Goal: Task Accomplishment & Management: Complete application form

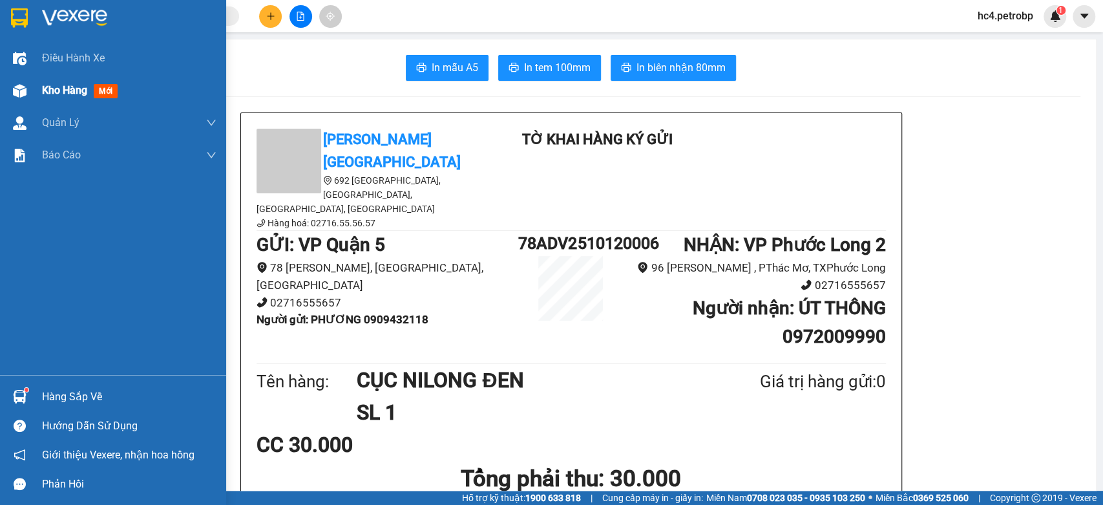
click at [57, 90] on span "Kho hàng" at bounding box center [64, 90] width 45 height 12
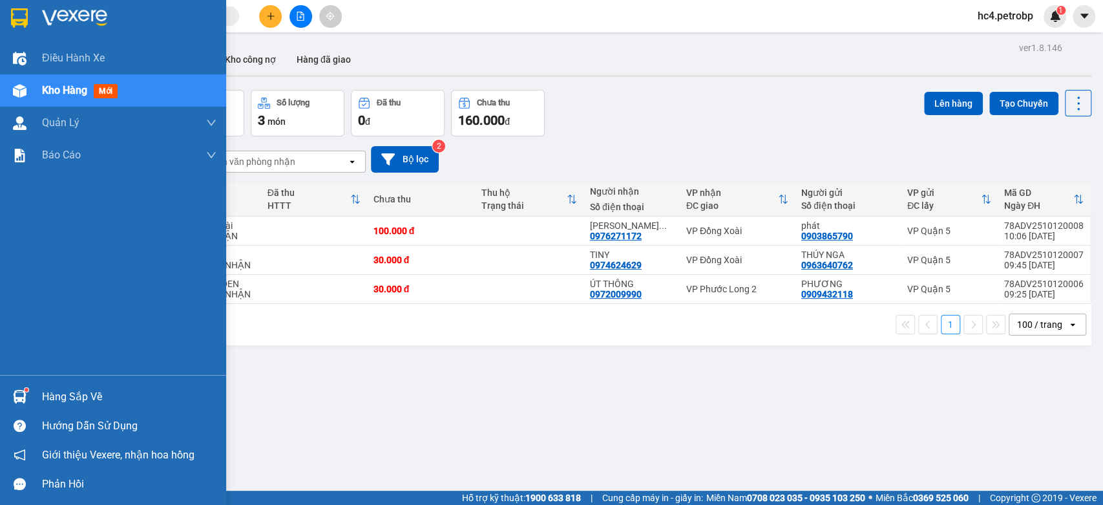
click at [56, 399] on div "Hàng sắp về" at bounding box center [129, 396] width 174 height 19
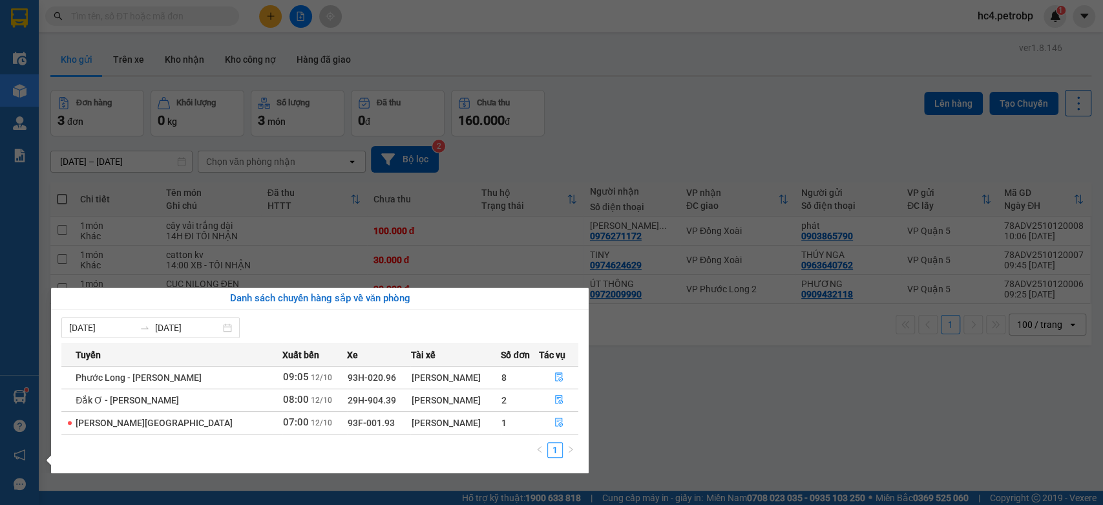
click at [774, 379] on section "Kết quả tìm kiếm ( 0 ) Bộ lọc No Data hc4.petrobp 1 Điều hành xe Kho hàng mới Q…" at bounding box center [551, 252] width 1103 height 505
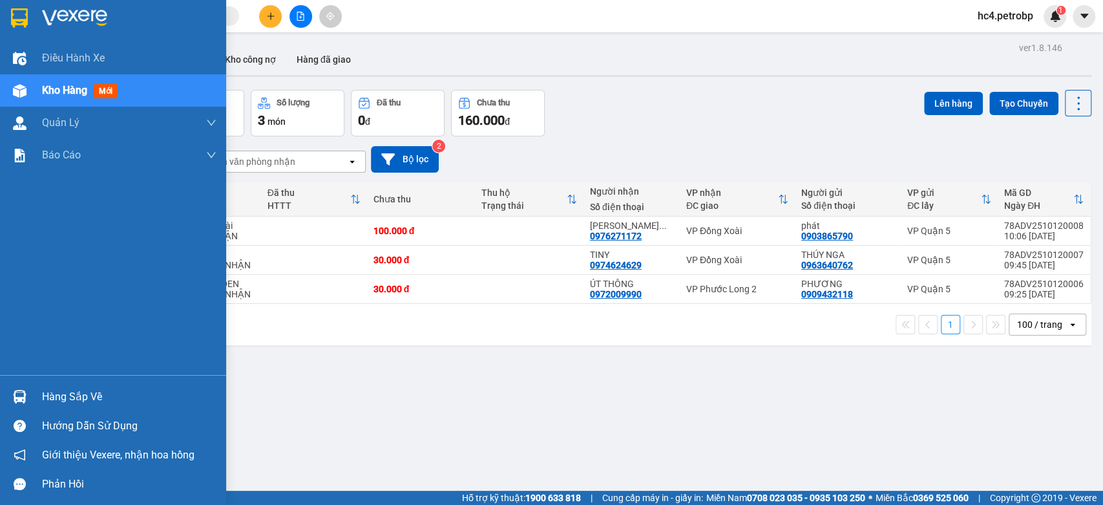
click at [57, 398] on div "Hàng sắp về" at bounding box center [129, 396] width 174 height 19
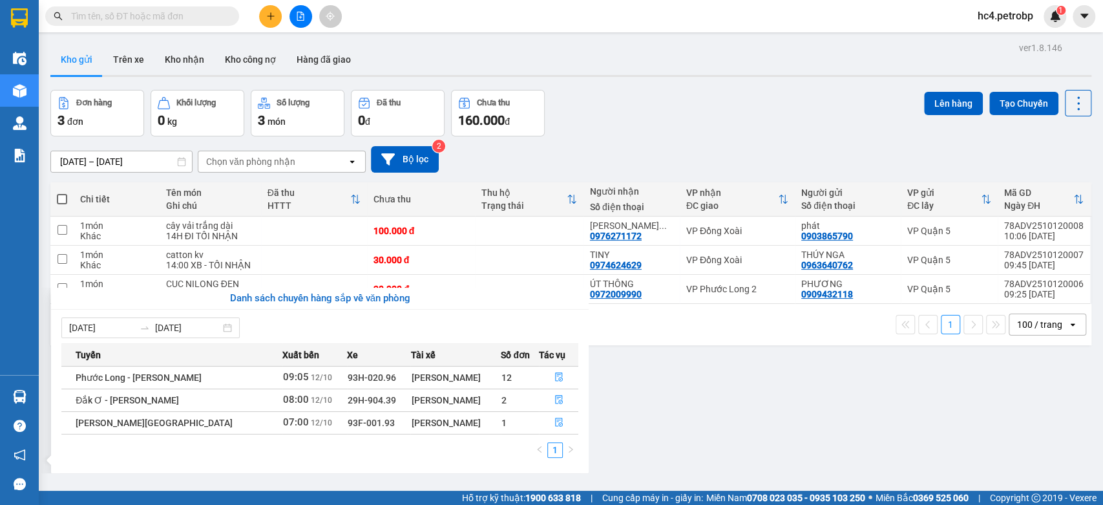
click at [689, 399] on section "Kết quả tìm kiếm ( 0 ) Bộ lọc No Data hc4.petrobp 1 Điều hành xe Kho hàng mới Q…" at bounding box center [551, 252] width 1103 height 505
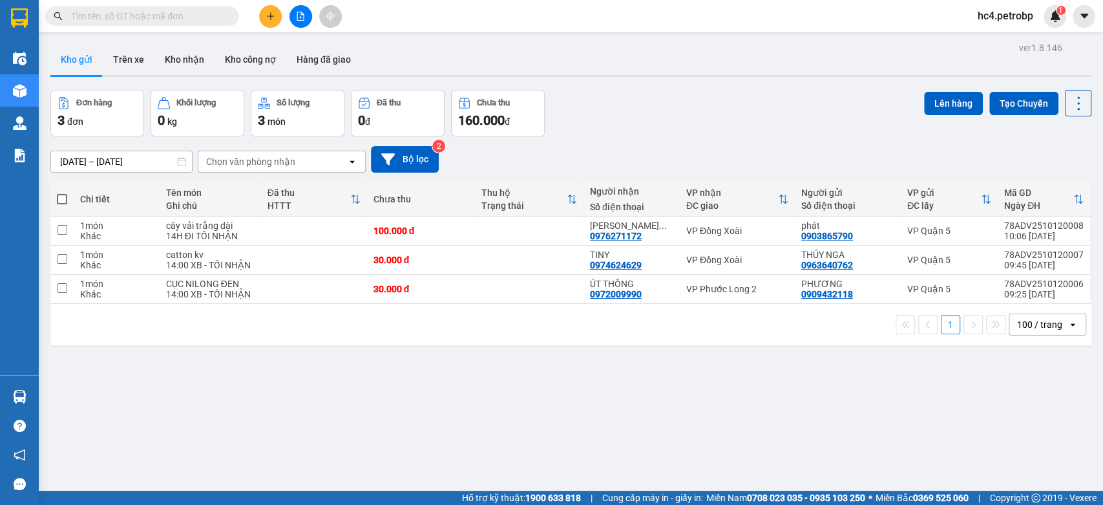
click at [270, 14] on icon "plus" at bounding box center [270, 15] width 1 height 7
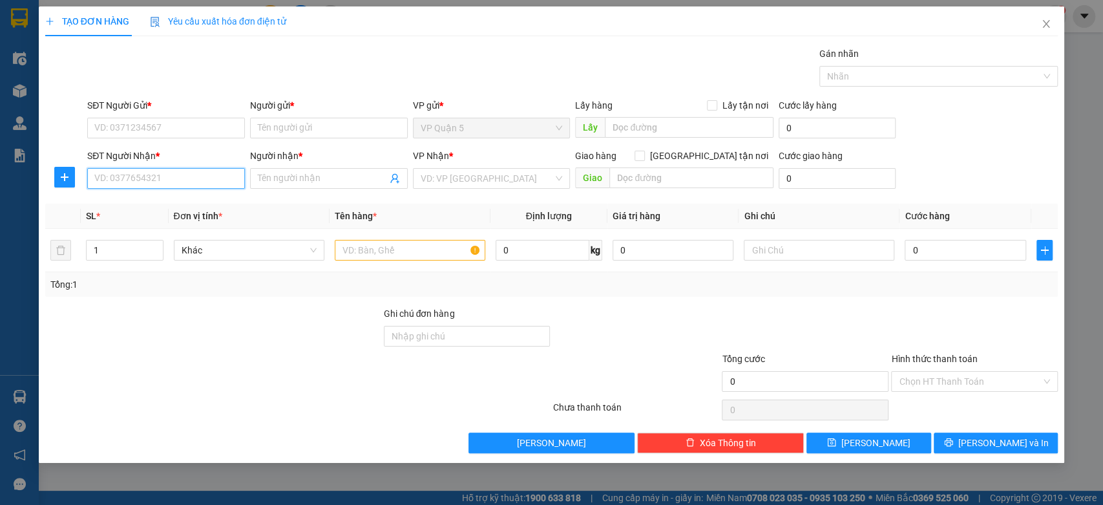
click at [180, 180] on input "SĐT Người Nhận *" at bounding box center [166, 178] width 158 height 21
type input "0832222834"
click at [189, 200] on div "0832222834 - ANH ĐEN EM" at bounding box center [166, 204] width 142 height 14
type input "ANH ĐEN EM"
type input "30.000"
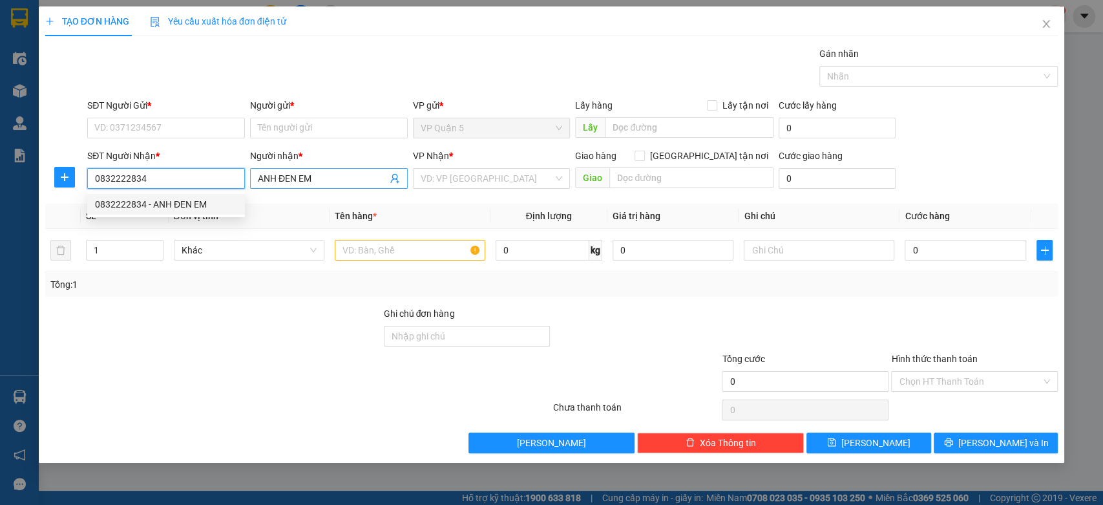
type input "30.000"
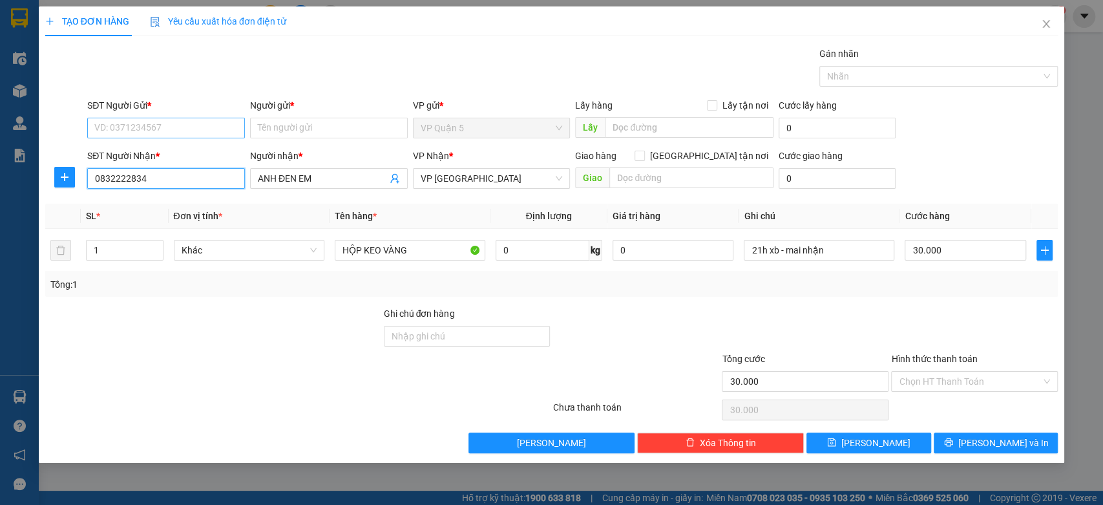
type input "0832222834"
click at [204, 128] on input "SĐT Người Gửi *" at bounding box center [166, 128] width 158 height 21
click at [173, 179] on div "0941113949 - CHỊ TRINH" at bounding box center [167, 174] width 144 height 14
type input "0941113949"
type input "CHỊ TRINH"
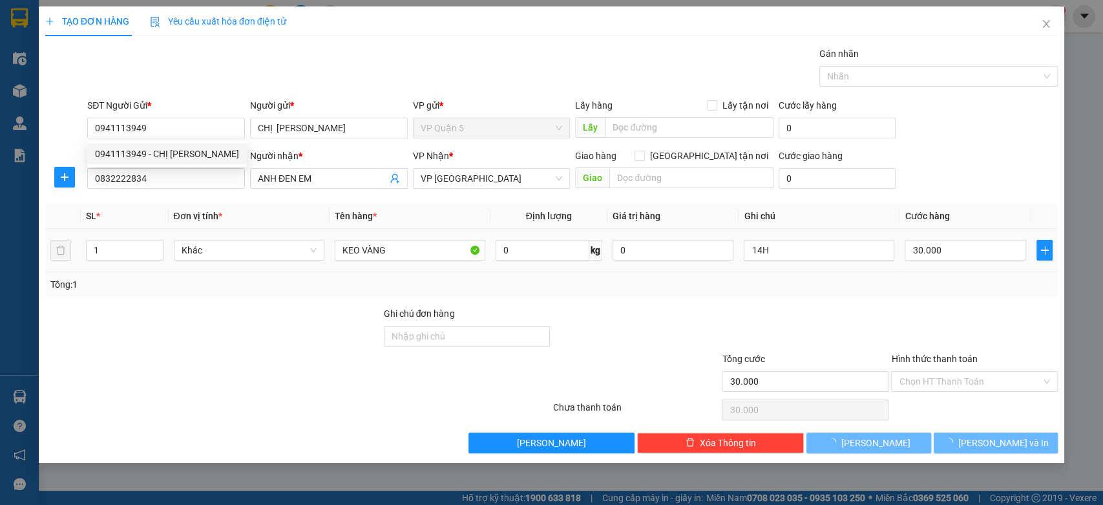
click at [249, 340] on div at bounding box center [213, 328] width 339 height 45
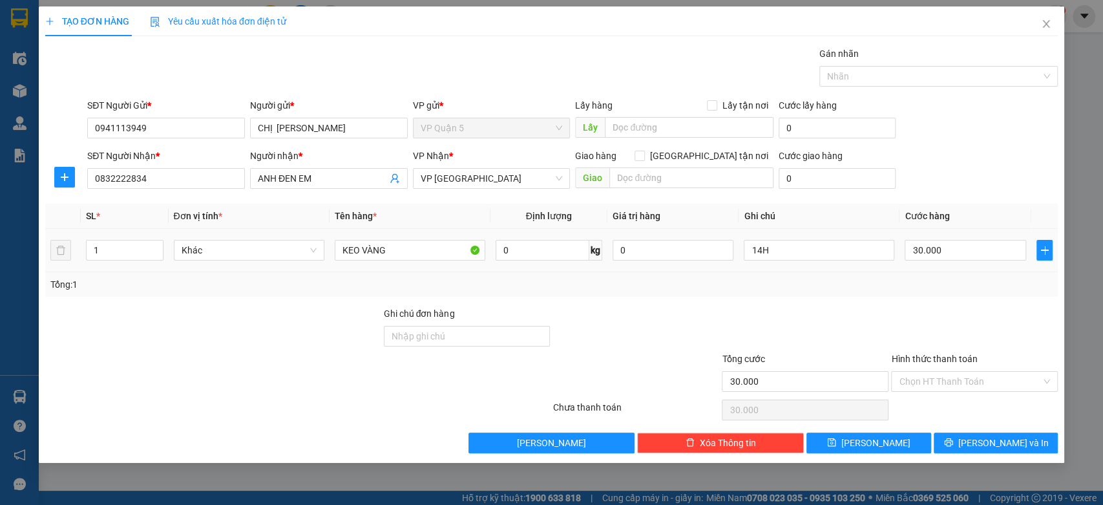
click at [249, 340] on div at bounding box center [213, 328] width 339 height 45
click at [338, 253] on input "KEO VÀNG" at bounding box center [410, 250] width 151 height 21
type input "HỘP KEO VÀNG"
click at [854, 258] on input "14H" at bounding box center [819, 250] width 151 height 21
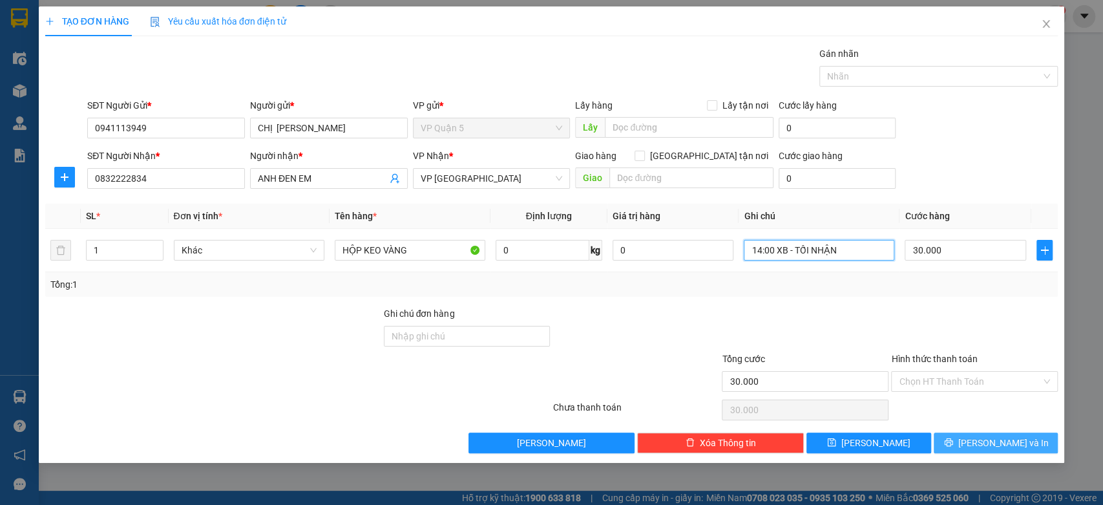
type input "14:00 XB - TỐI NHẬN"
click at [1004, 442] on span "Lưu và In" at bounding box center [1003, 443] width 90 height 14
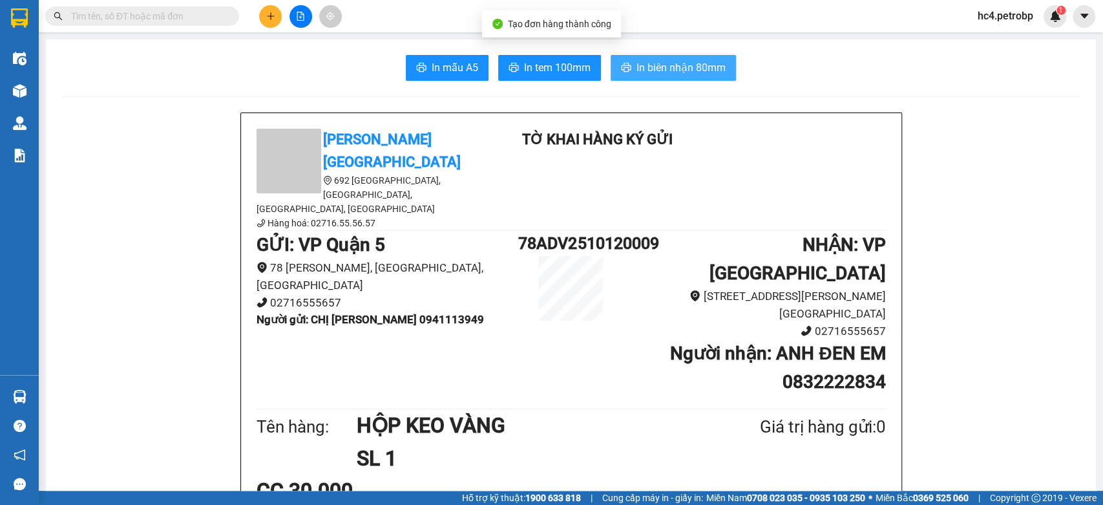
click at [663, 64] on span "In biên nhận 80mm" at bounding box center [680, 67] width 89 height 16
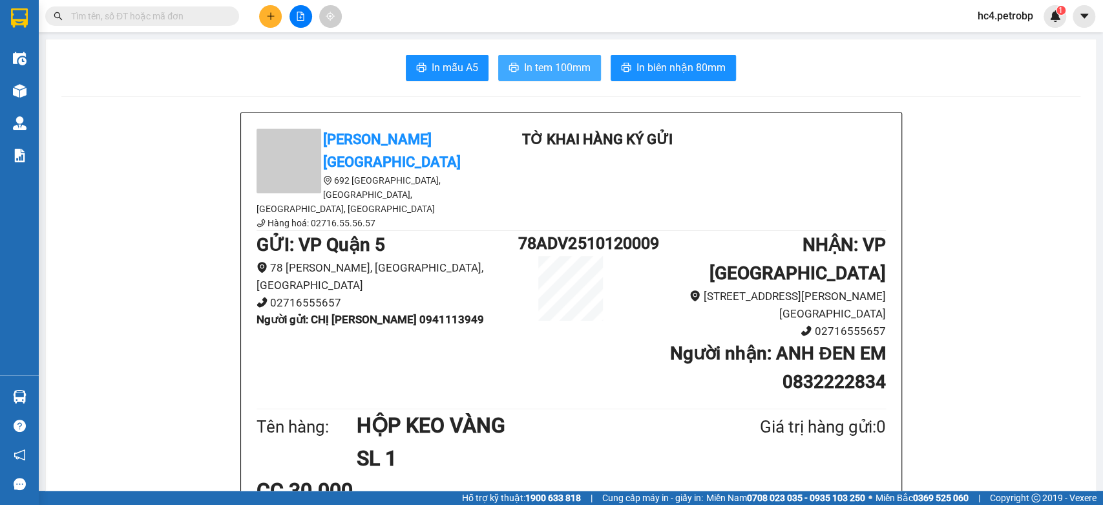
click at [517, 71] on button "In tem 100mm" at bounding box center [549, 68] width 103 height 26
click at [277, 17] on button at bounding box center [270, 16] width 23 height 23
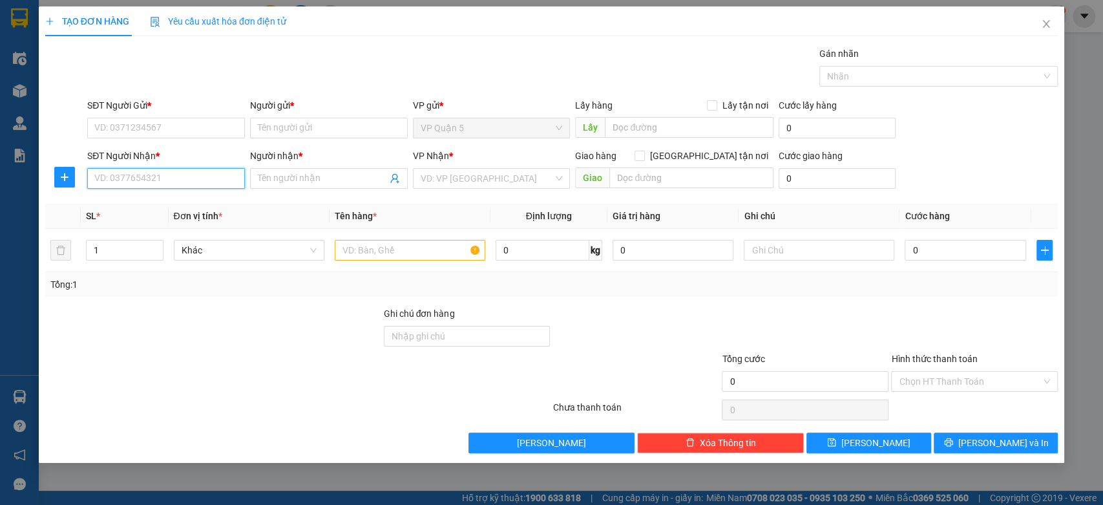
click at [190, 185] on input "SĐT Người Nhận *" at bounding box center [166, 178] width 158 height 21
click at [191, 200] on div "0982201585 - VÂN" at bounding box center [166, 204] width 142 height 14
type input "0982201585"
type input "VÂN"
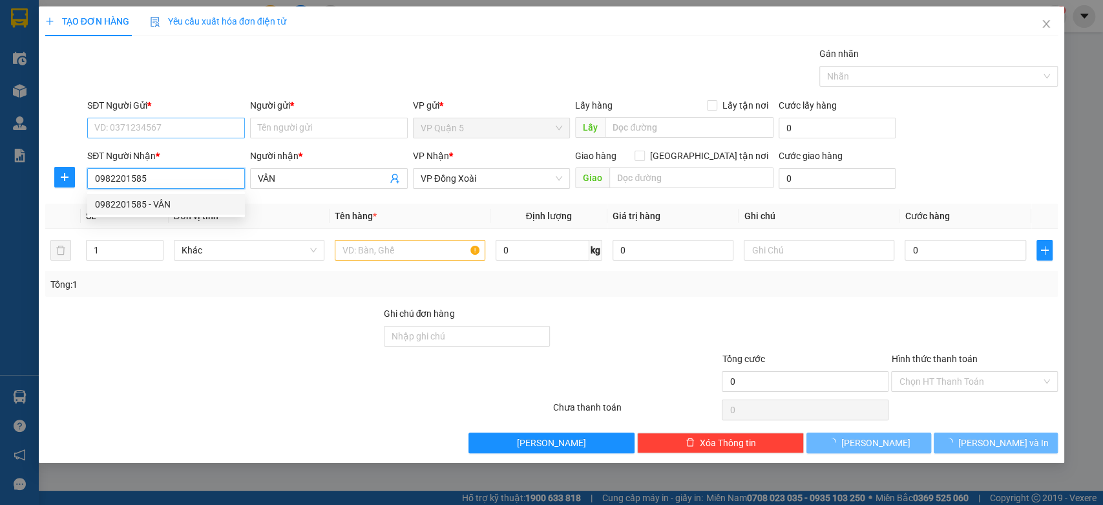
type input "30.000"
type input "0982201585"
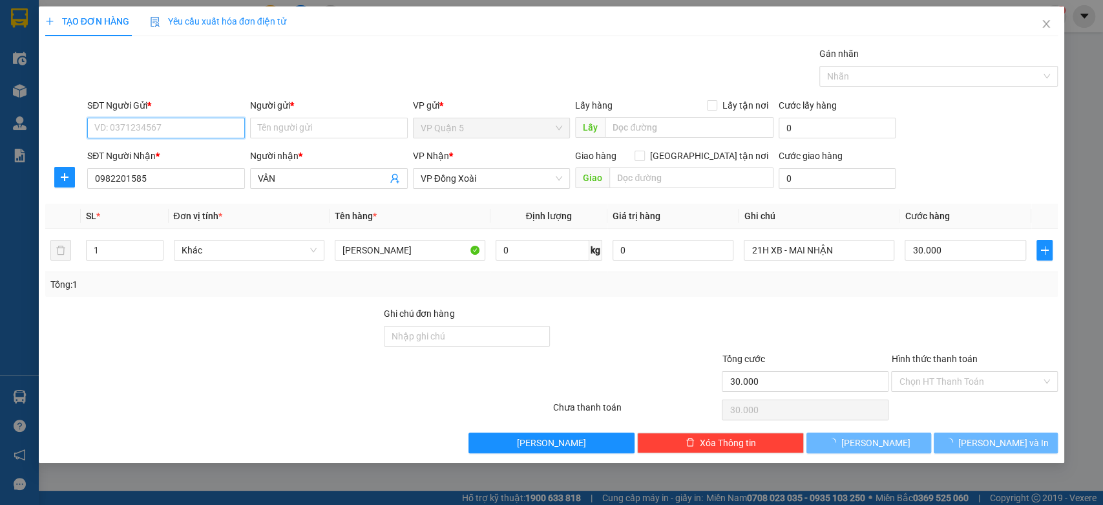
click at [205, 127] on input "SĐT Người Gửi *" at bounding box center [166, 128] width 158 height 21
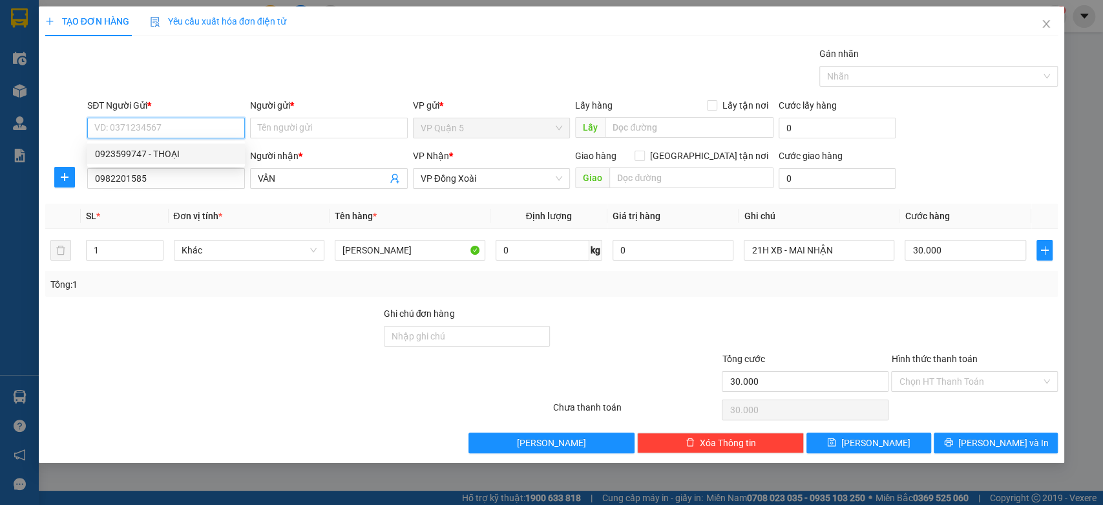
click at [191, 157] on div "0923599747 - THOẠI" at bounding box center [166, 154] width 142 height 14
type input "0923599747"
type input "THOẠI"
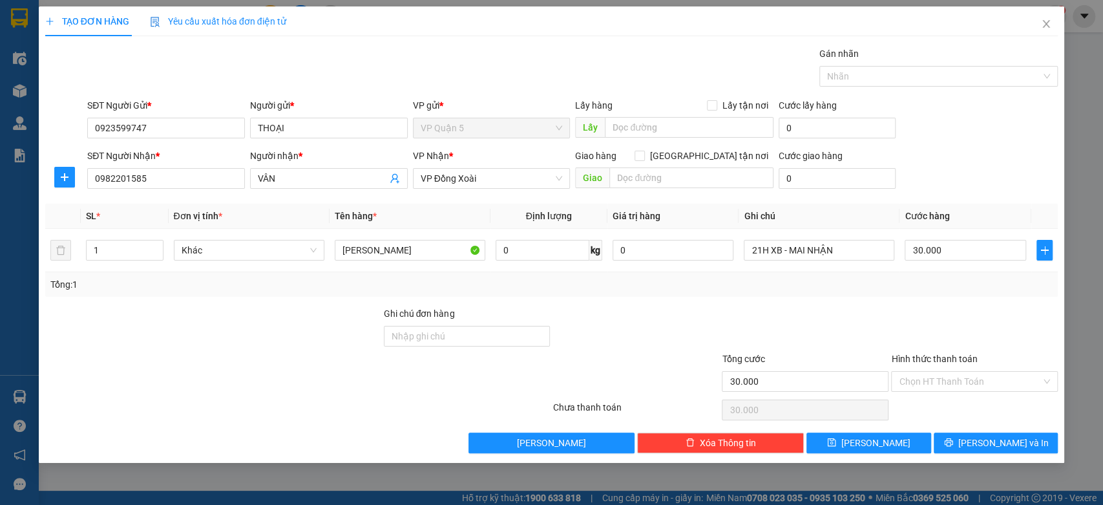
click at [289, 318] on div at bounding box center [213, 328] width 339 height 45
click at [294, 319] on div at bounding box center [213, 328] width 339 height 45
drag, startPoint x: 864, startPoint y: 303, endPoint x: 857, endPoint y: 279, distance: 25.4
click at [864, 302] on div "Transit Pickup Surcharge Ids Transit Deliver Surcharge Ids Transit Deliver Surc…" at bounding box center [551, 250] width 1013 height 406
click at [848, 247] on input "21H XB - MAI NHẬN" at bounding box center [819, 250] width 151 height 21
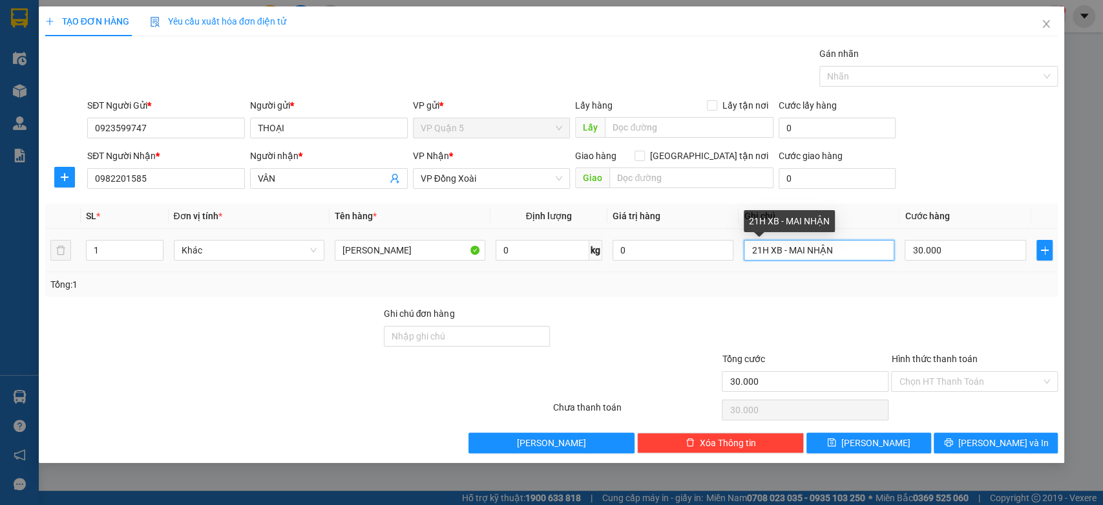
click at [848, 247] on input "21H XB - MAI NHẬN" at bounding box center [819, 250] width 151 height 21
type input "14:00 XB"
click at [1026, 288] on div "Tổng: 1" at bounding box center [551, 284] width 1003 height 14
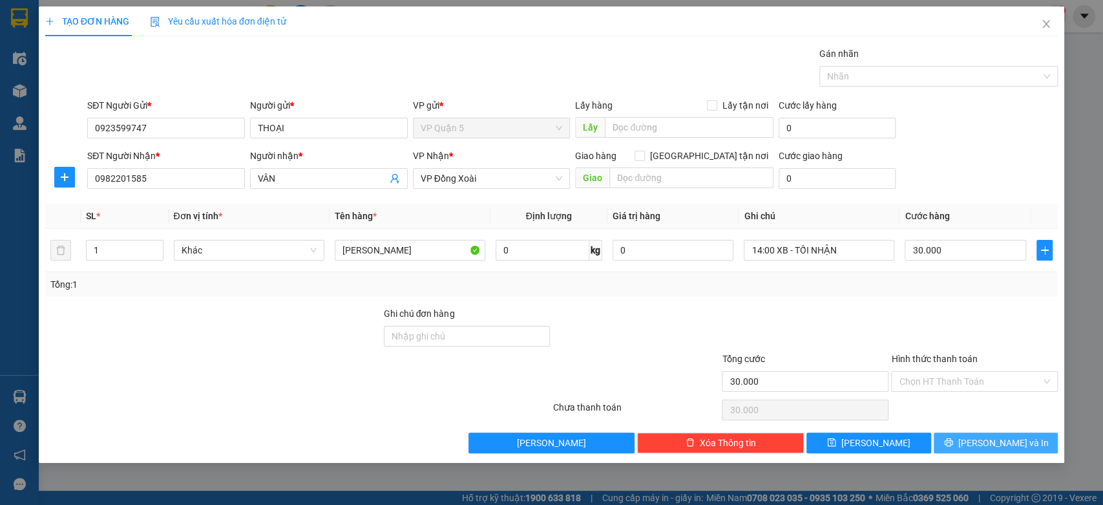
click at [1029, 437] on button "Lưu và In" at bounding box center [996, 442] width 124 height 21
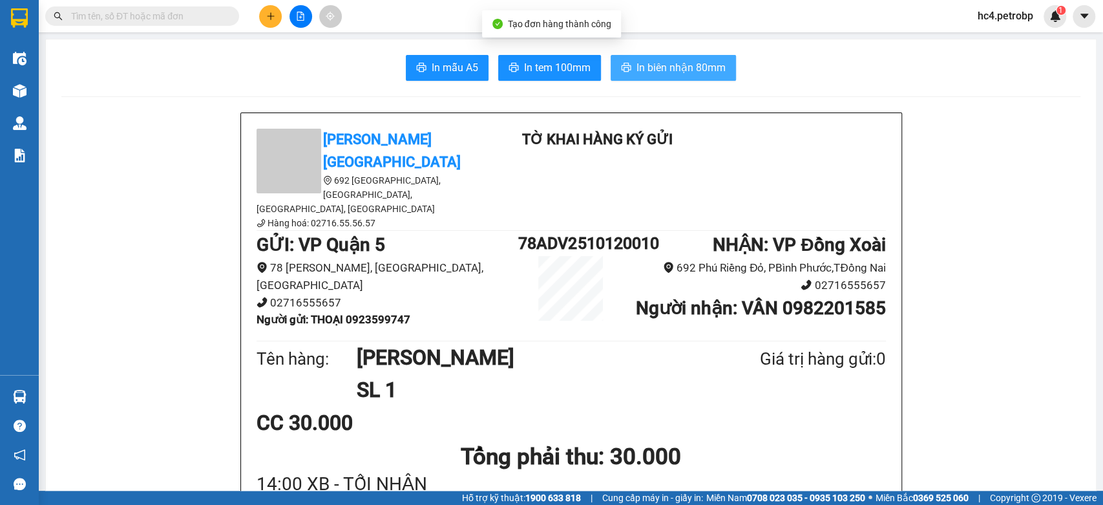
click at [672, 73] on span "In biên nhận 80mm" at bounding box center [680, 67] width 89 height 16
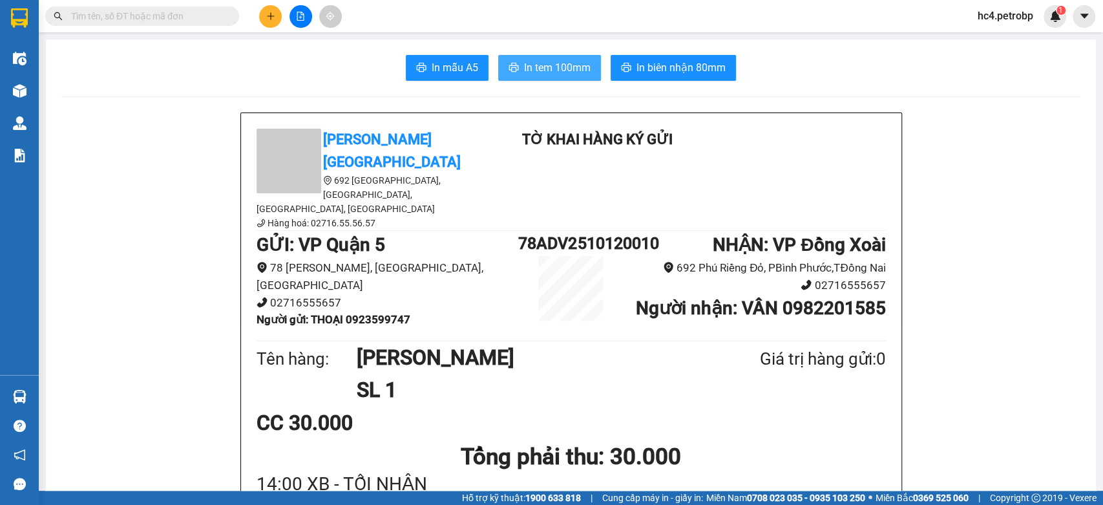
click at [565, 69] on span "In tem 100mm" at bounding box center [557, 67] width 67 height 16
click at [183, 19] on input "text" at bounding box center [147, 16] width 153 height 14
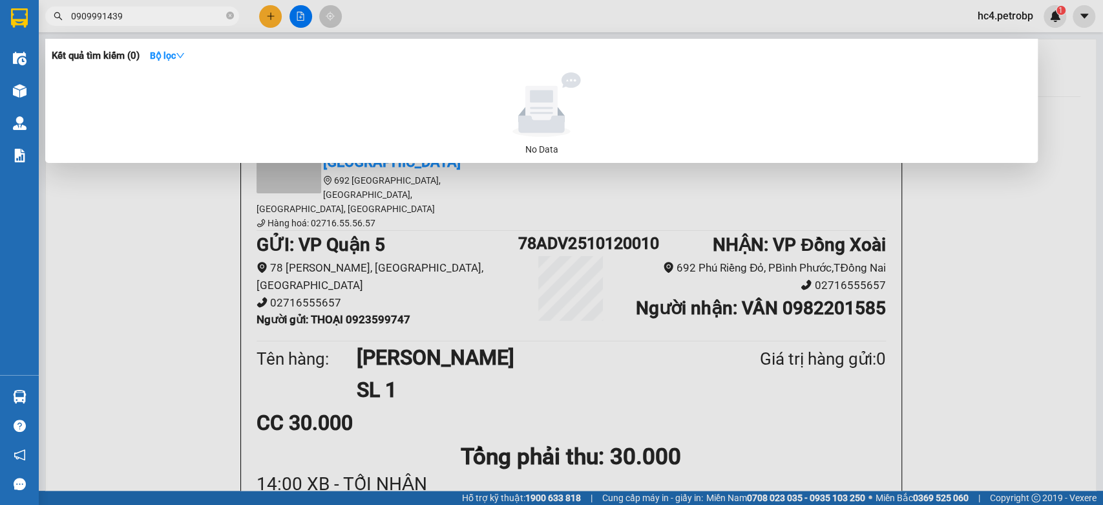
click at [91, 19] on input "0909991439" at bounding box center [147, 16] width 153 height 14
click at [104, 17] on input "0909991439" at bounding box center [147, 16] width 153 height 14
click at [179, 14] on input "0909991439" at bounding box center [147, 16] width 153 height 14
type input "0909991439"
click at [196, 207] on div at bounding box center [551, 252] width 1103 height 505
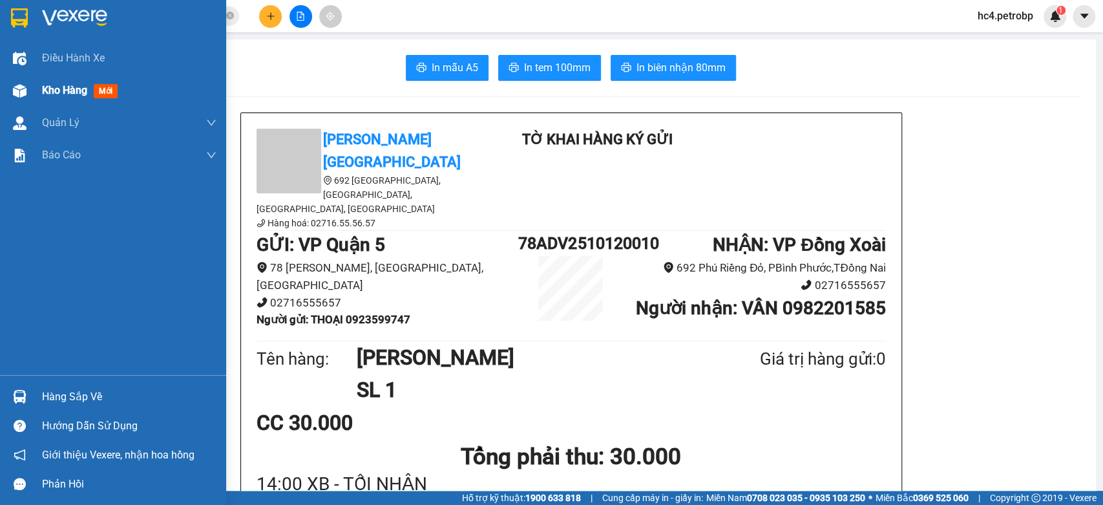
click at [47, 92] on span "Kho hàng" at bounding box center [64, 90] width 45 height 12
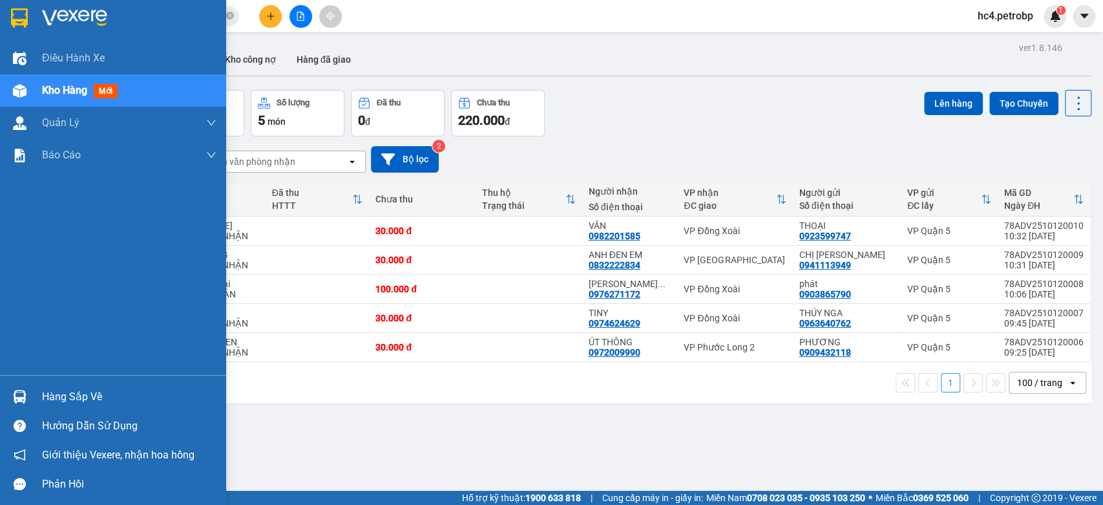
click at [38, 390] on div "Hàng sắp về" at bounding box center [113, 396] width 226 height 29
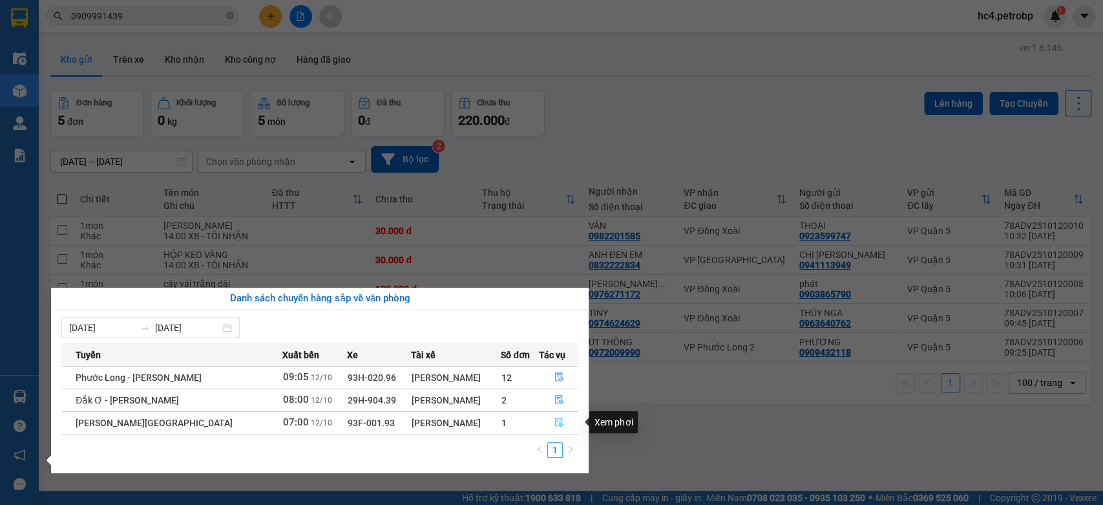
click at [559, 421] on icon "file-done" at bounding box center [559, 422] width 8 height 9
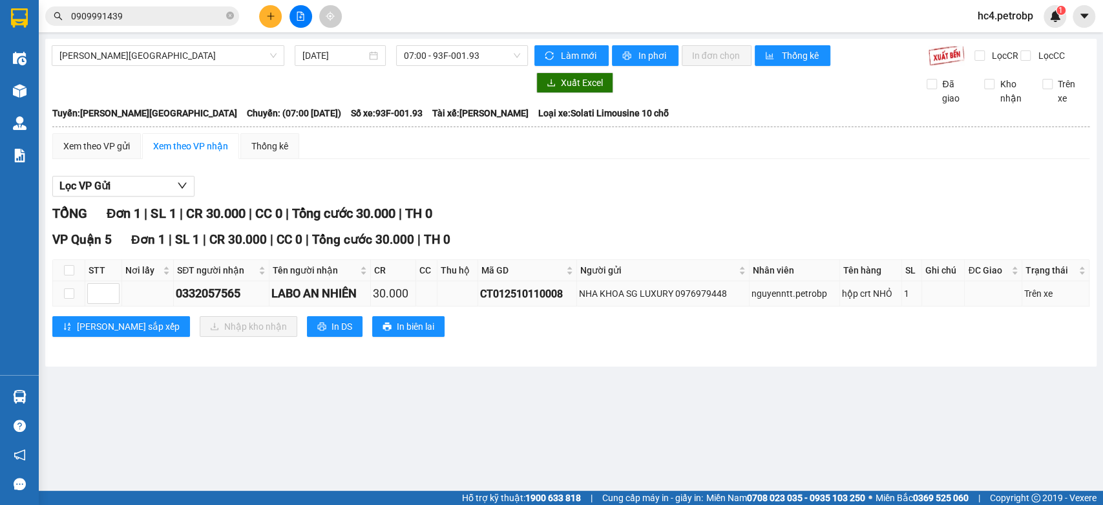
click at [209, 302] on div "0332057565" at bounding box center [221, 293] width 90 height 18
click at [67, 275] on input "checkbox" at bounding box center [69, 270] width 10 height 10
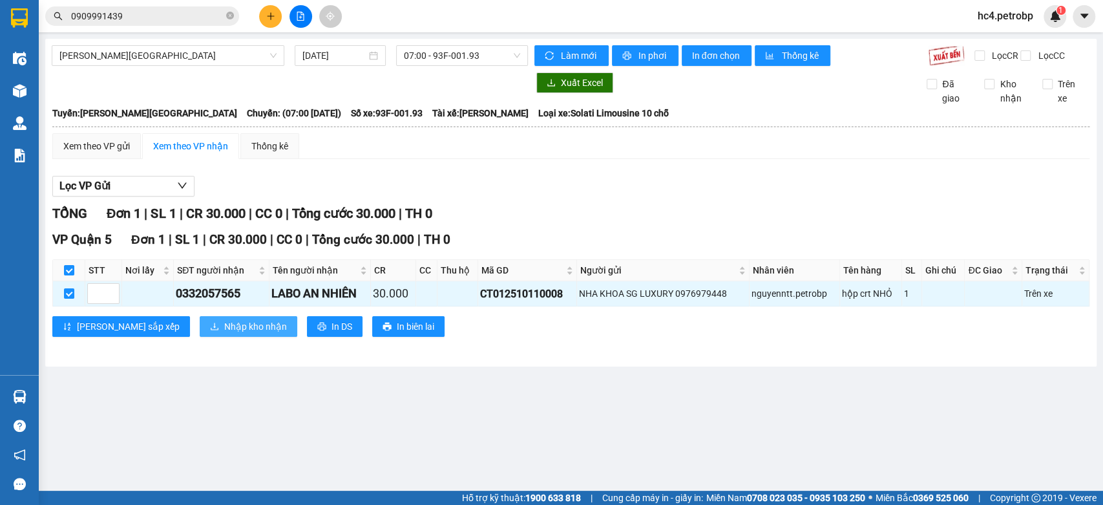
click at [224, 333] on span "Nhập kho nhận" at bounding box center [255, 326] width 63 height 14
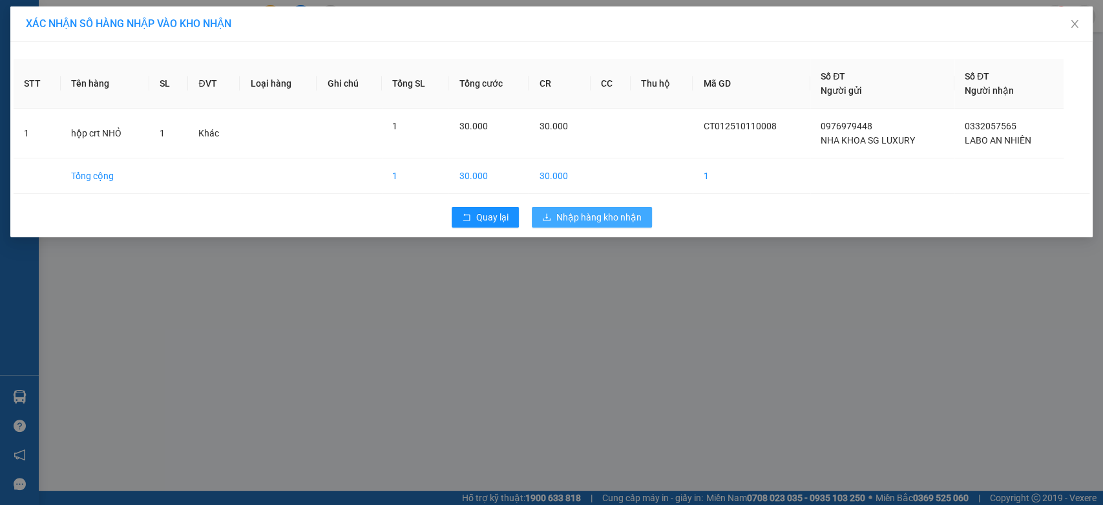
click at [609, 216] on span "Nhập hàng kho nhận" at bounding box center [598, 217] width 85 height 14
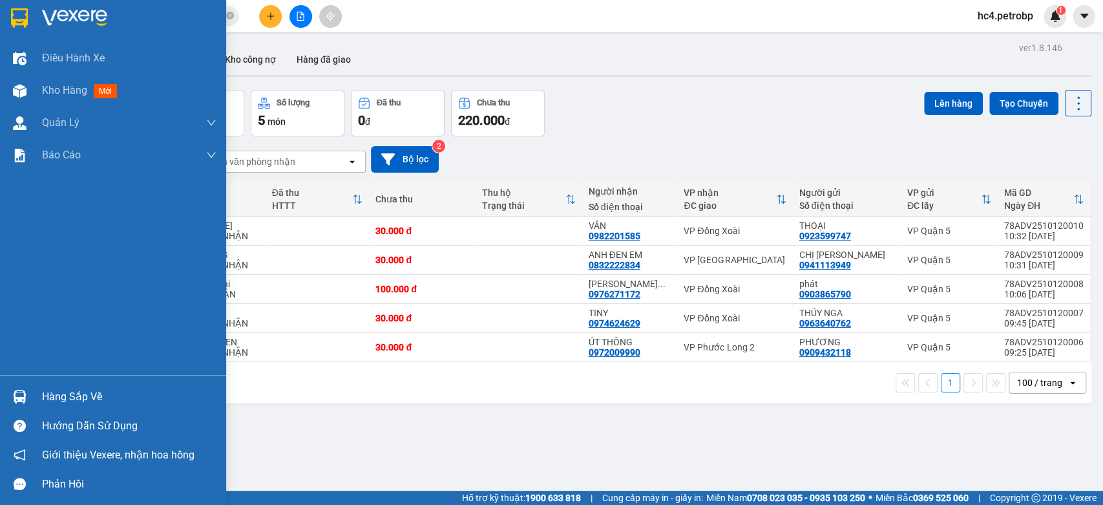
click at [81, 393] on div "Hàng sắp về" at bounding box center [129, 396] width 174 height 19
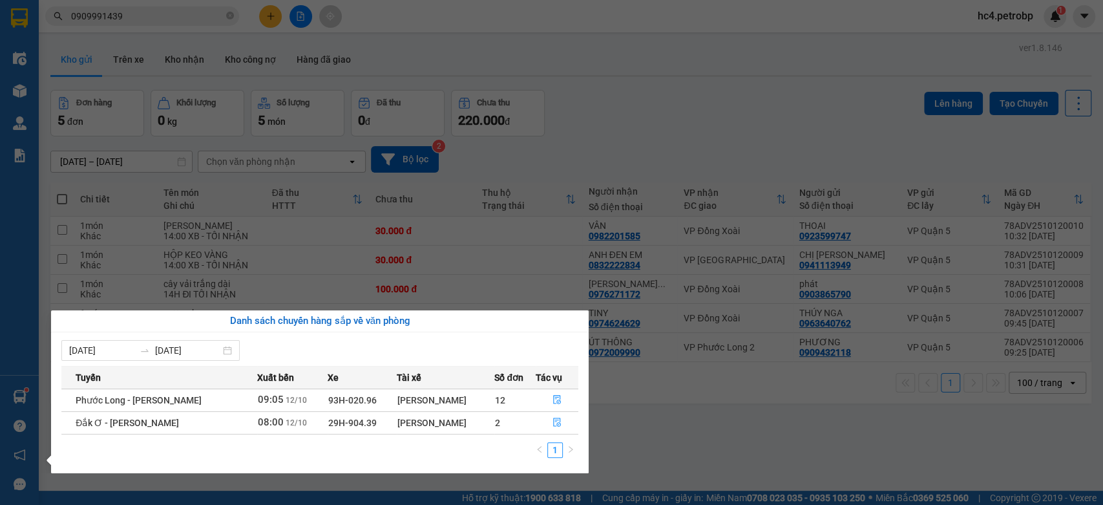
click at [61, 255] on section "Kết quả tìm kiếm ( 0 ) Bộ lọc No Data 0909991439 hc4.petrobp 1 Điều hành xe Kho…" at bounding box center [551, 252] width 1103 height 505
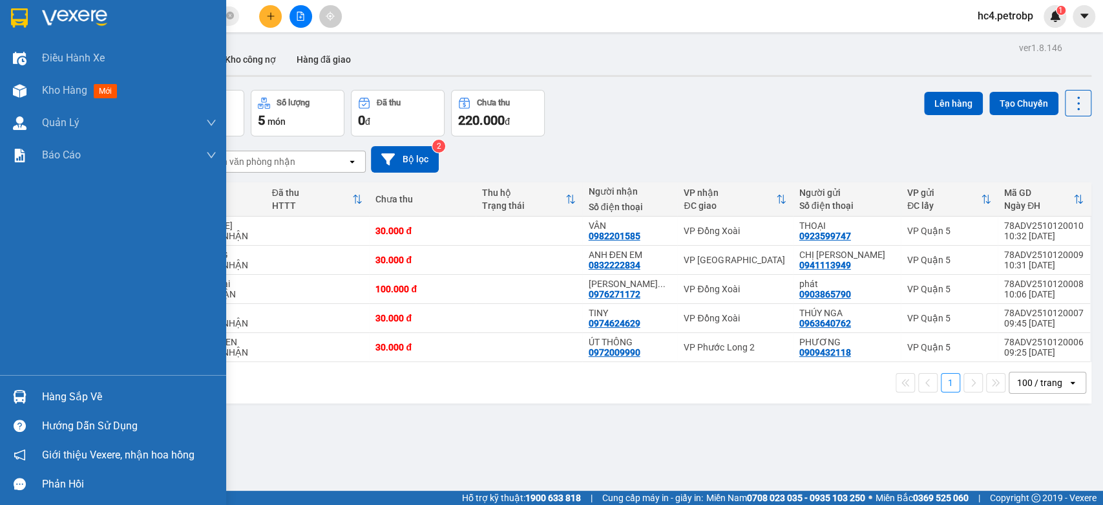
click at [61, 403] on div "Hàng sắp về" at bounding box center [129, 396] width 174 height 19
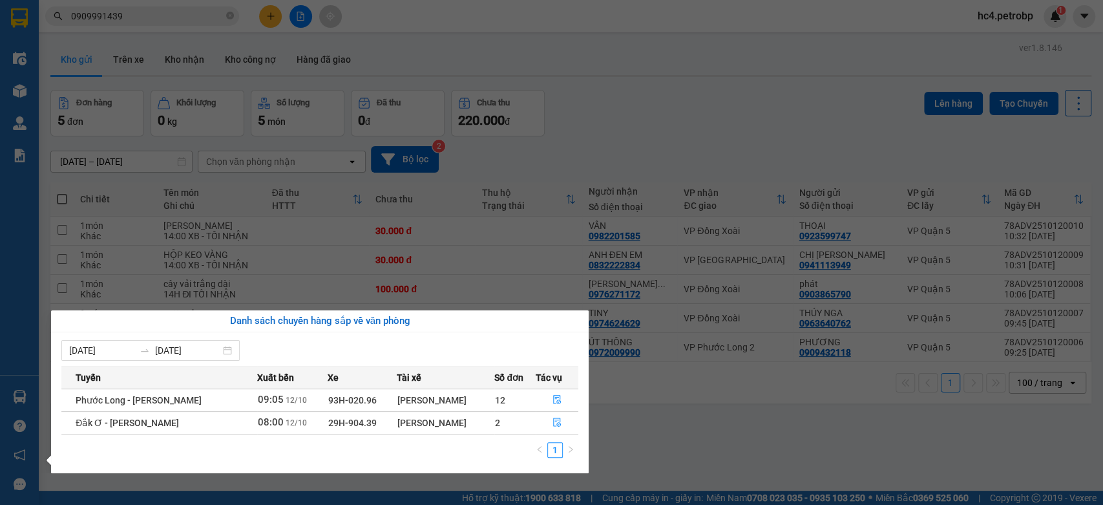
click at [673, 410] on section "Kết quả tìm kiếm ( 0 ) Bộ lọc No Data 0909991439 hc4.petrobp 1 Điều hành xe Kho…" at bounding box center [551, 252] width 1103 height 505
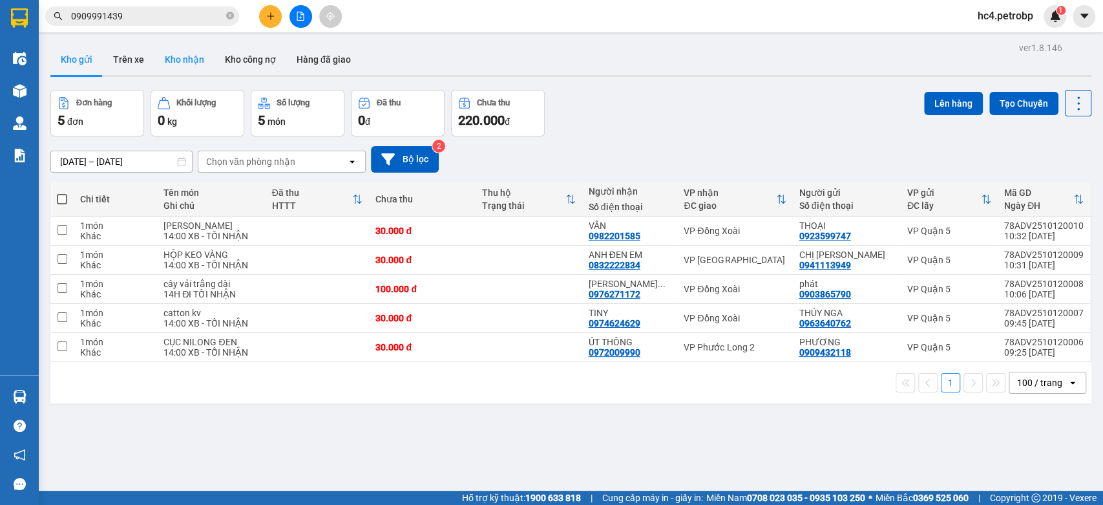
click at [192, 71] on button "Kho nhận" at bounding box center [184, 59] width 60 height 31
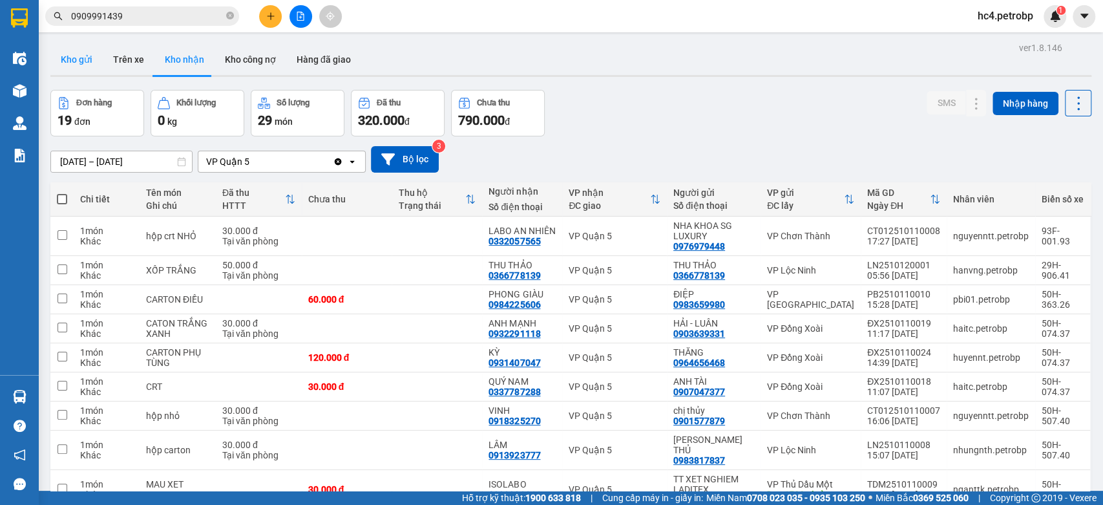
click at [81, 61] on button "Kho gửi" at bounding box center [76, 59] width 52 height 31
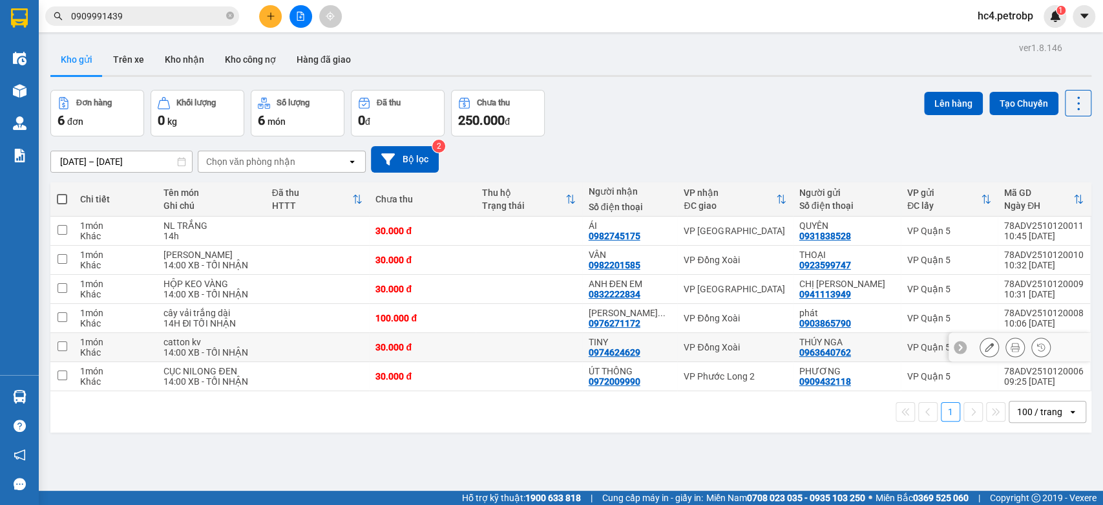
click at [554, 344] on td at bounding box center [529, 347] width 107 height 29
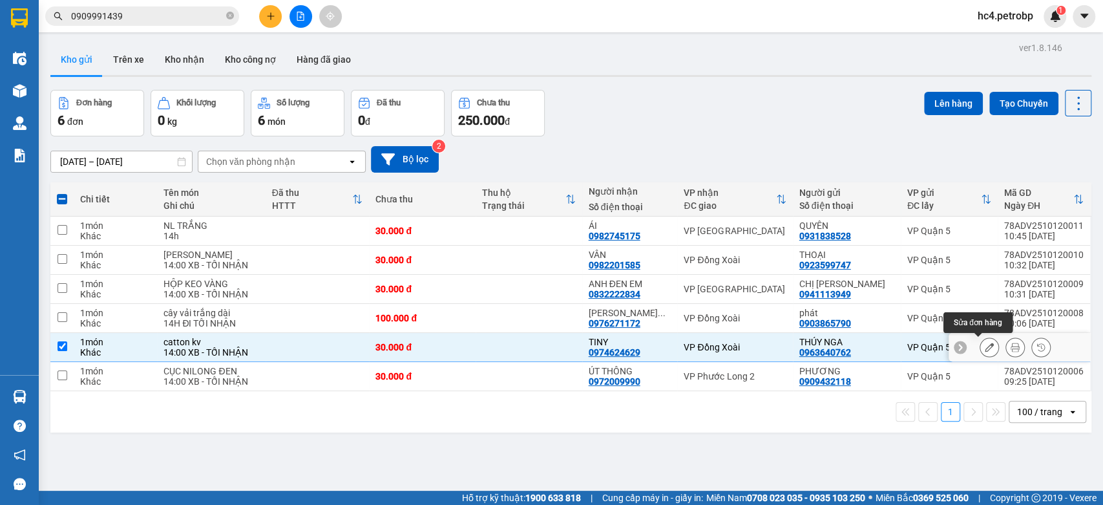
click at [985, 349] on icon at bounding box center [989, 346] width 9 height 9
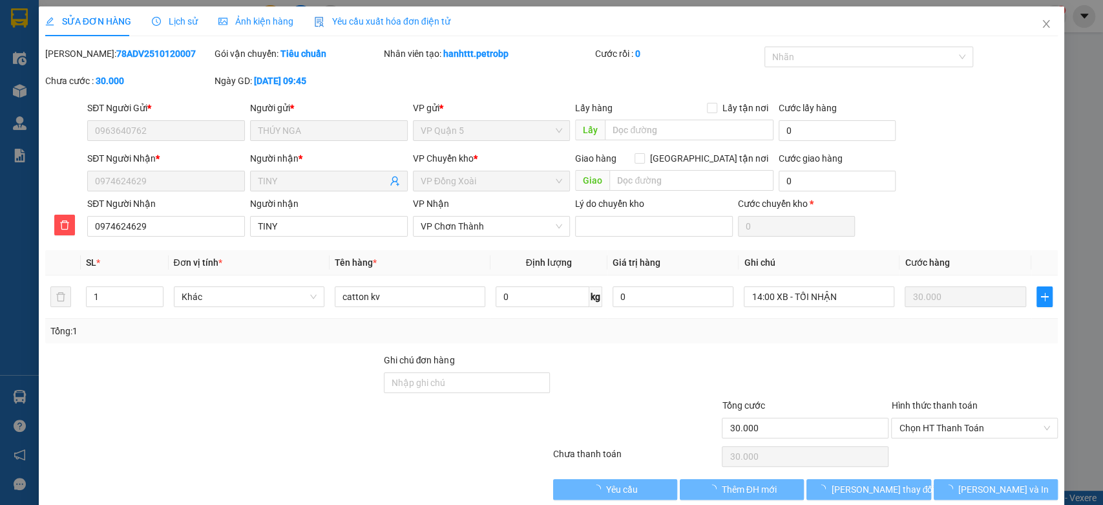
type input "0963640762"
type input "0974624629"
type input "30.000"
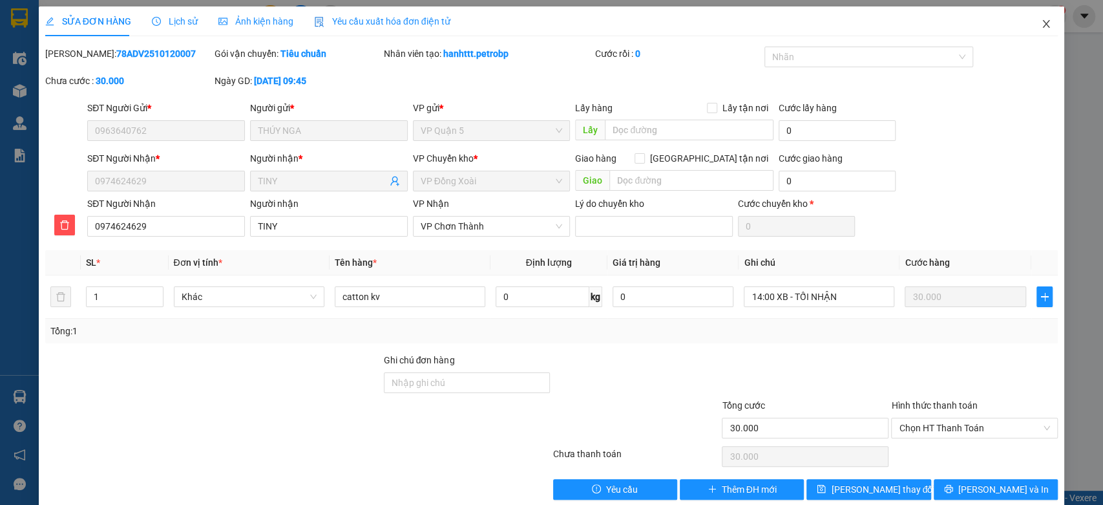
click at [1041, 24] on icon "close" at bounding box center [1046, 24] width 10 height 10
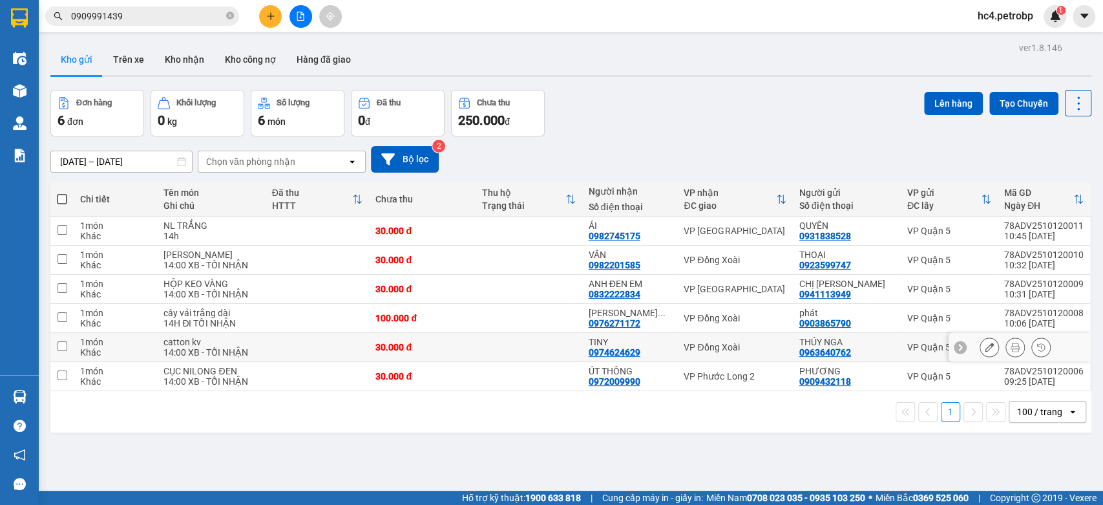
click at [538, 346] on td at bounding box center [529, 347] width 107 height 29
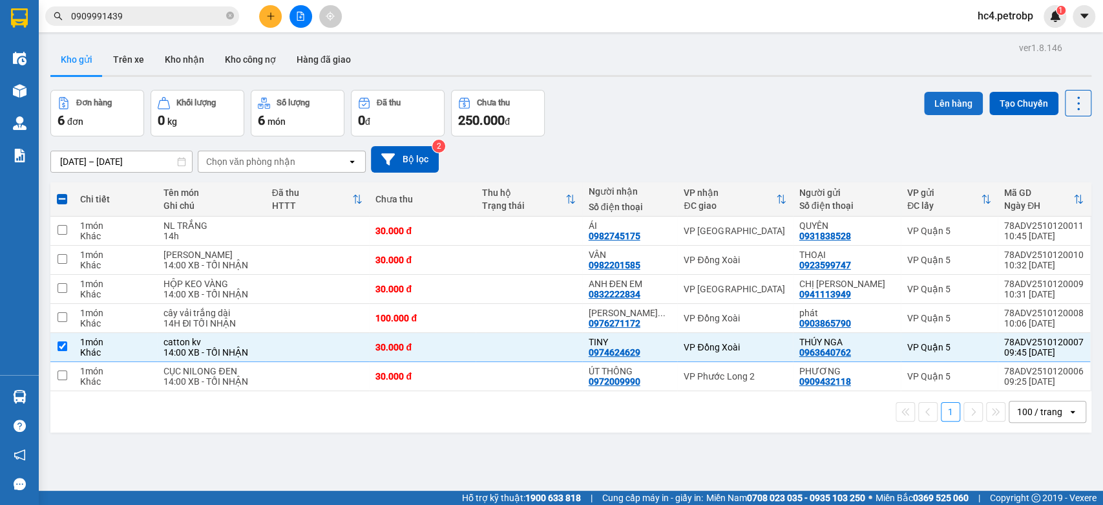
click at [941, 97] on button "Lên hàng" at bounding box center [953, 103] width 59 height 23
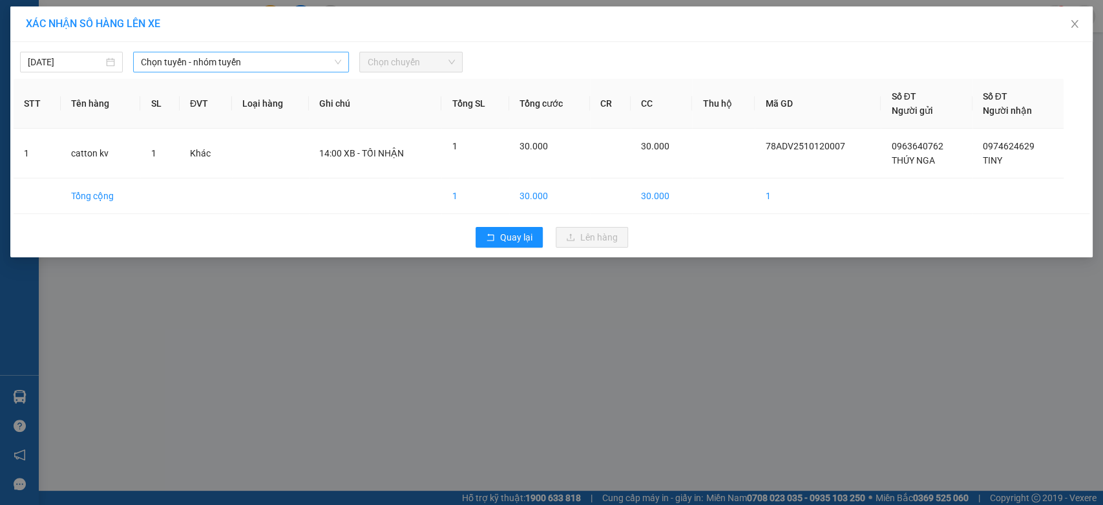
click at [178, 58] on span "Chọn tuyến - nhóm tuyến" at bounding box center [241, 61] width 200 height 19
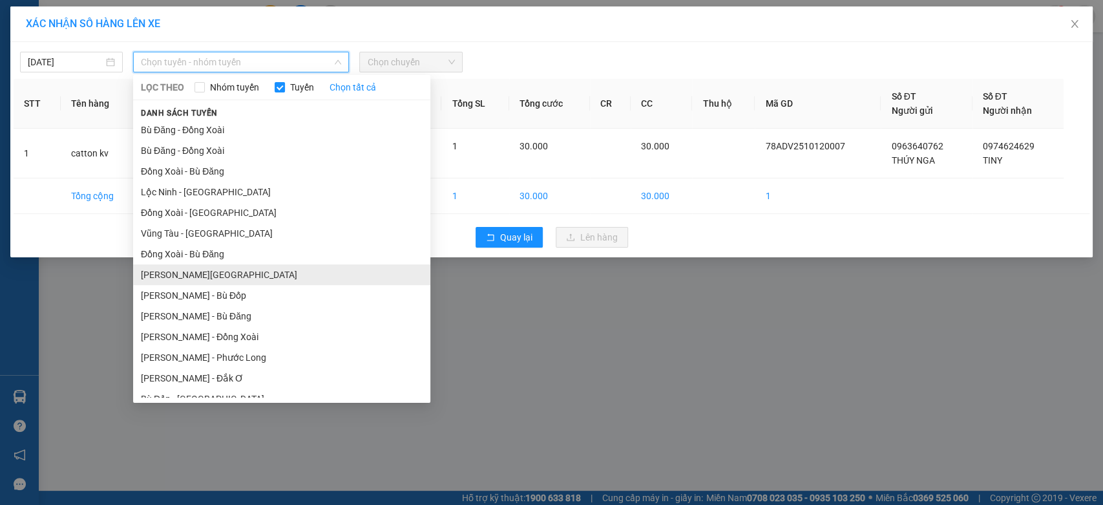
click at [249, 270] on li "Hồ Chí Minh - Lộc Ninh" at bounding box center [281, 274] width 297 height 21
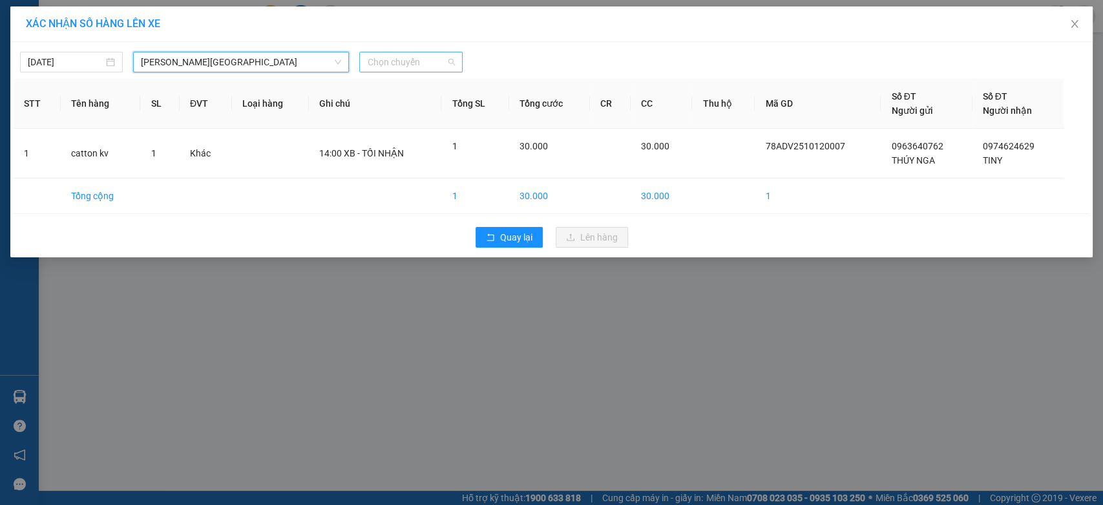
click at [406, 68] on span "Chọn chuyến" at bounding box center [410, 61] width 87 height 19
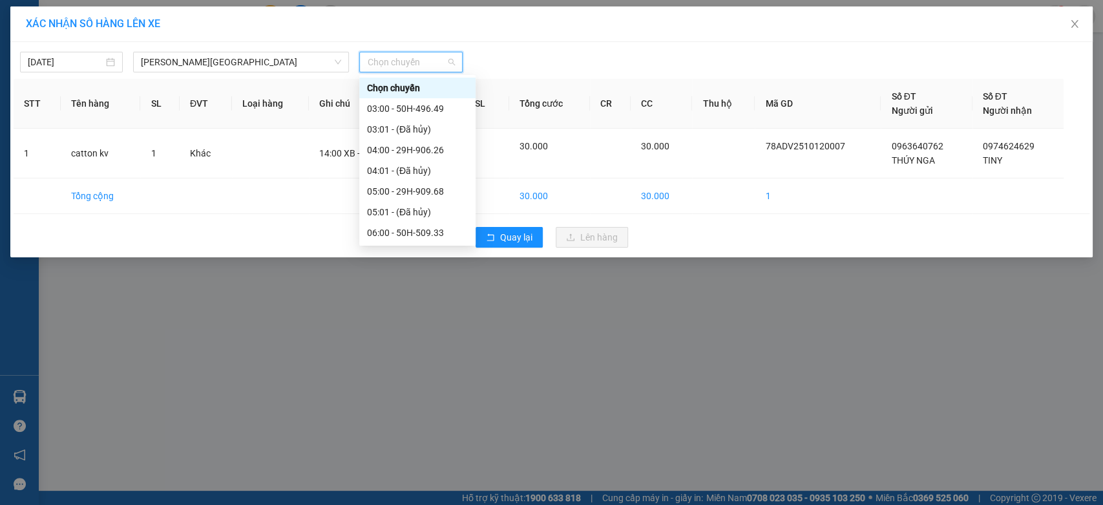
click at [443, 453] on div "11:01 - 93F-001.93" at bounding box center [417, 460] width 101 height 14
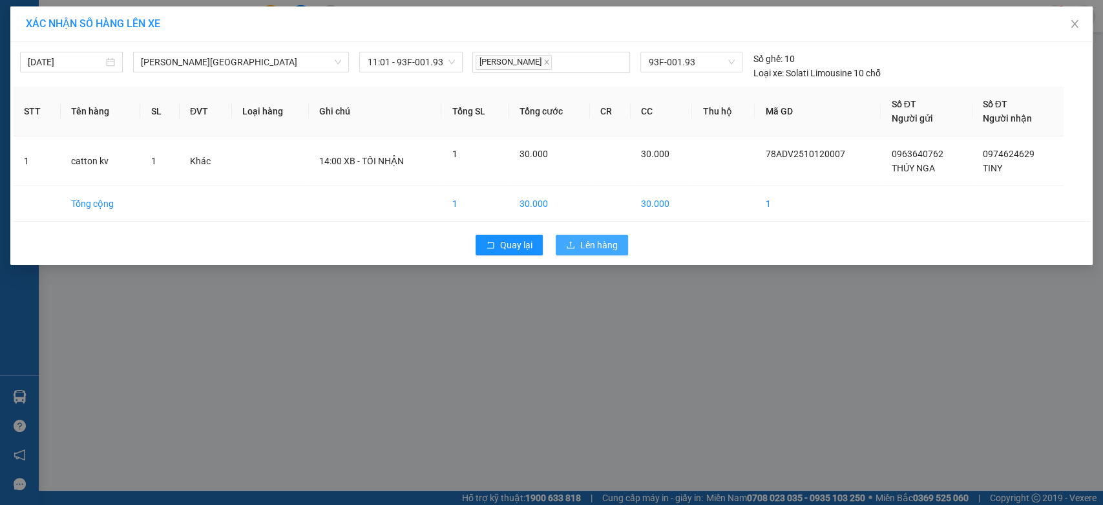
click at [615, 244] on span "Lên hàng" at bounding box center [598, 245] width 37 height 14
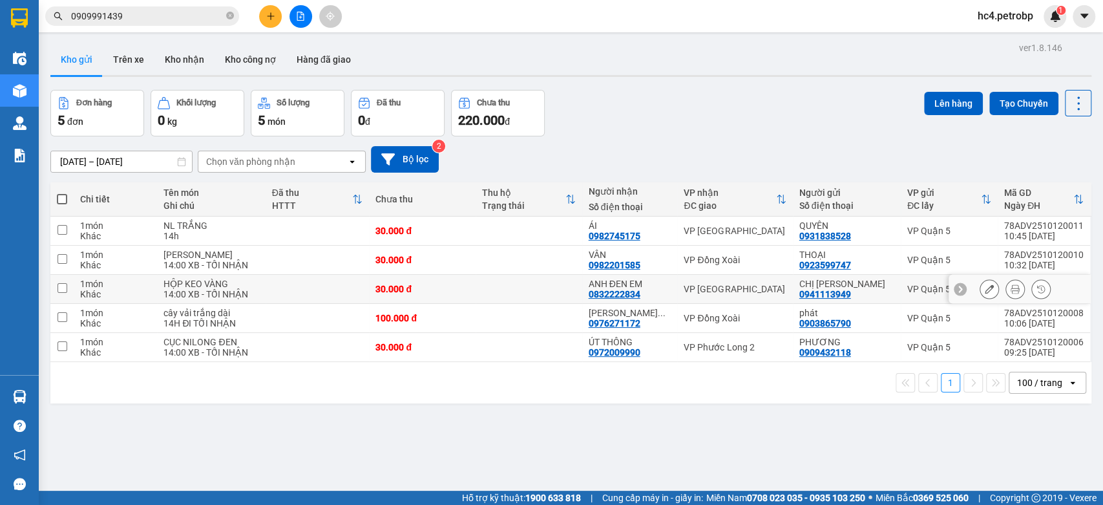
click at [525, 287] on td at bounding box center [529, 289] width 107 height 29
checkbox input "true"
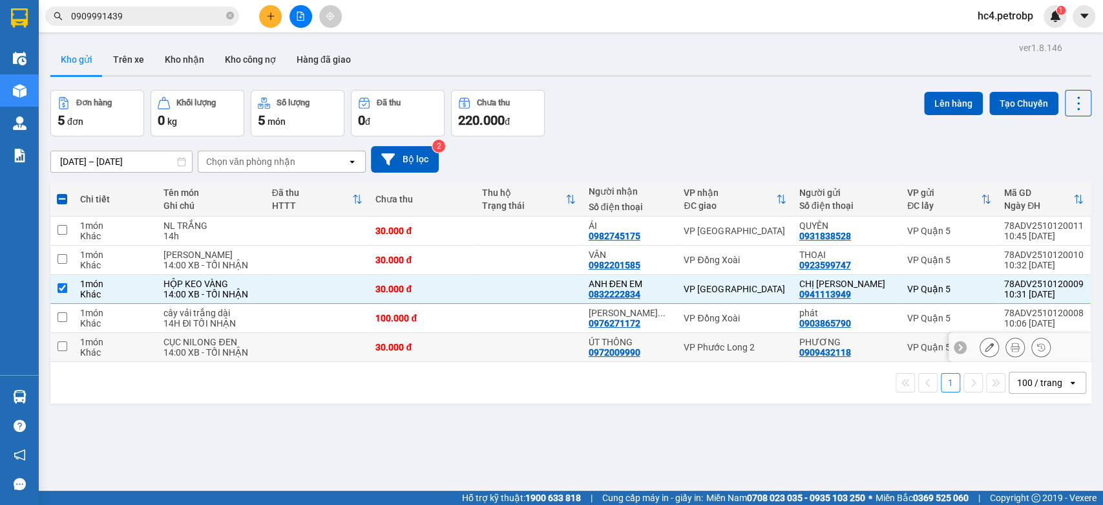
click at [571, 345] on td at bounding box center [529, 347] width 107 height 29
checkbox input "true"
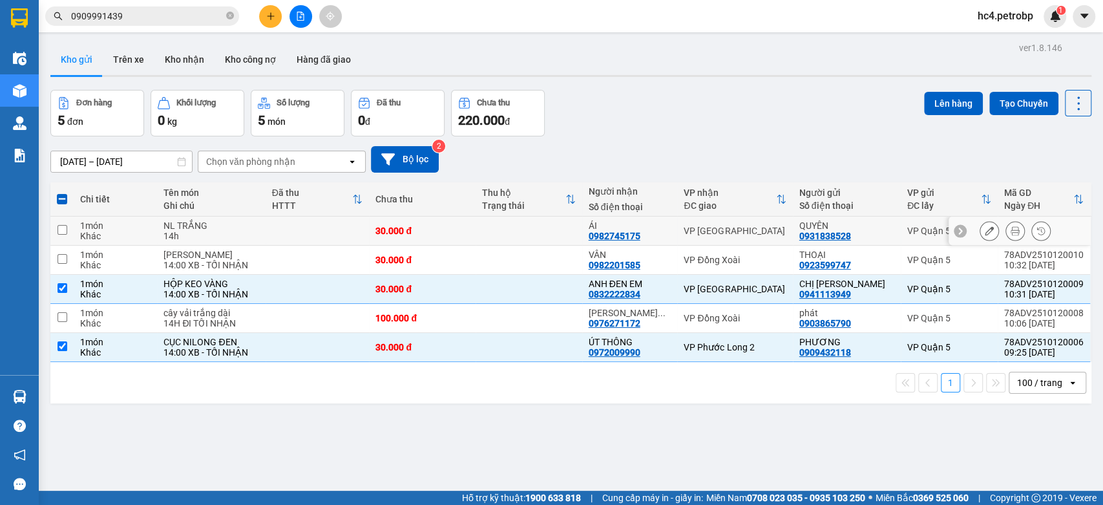
click at [558, 216] on td at bounding box center [529, 230] width 107 height 29
checkbox input "true"
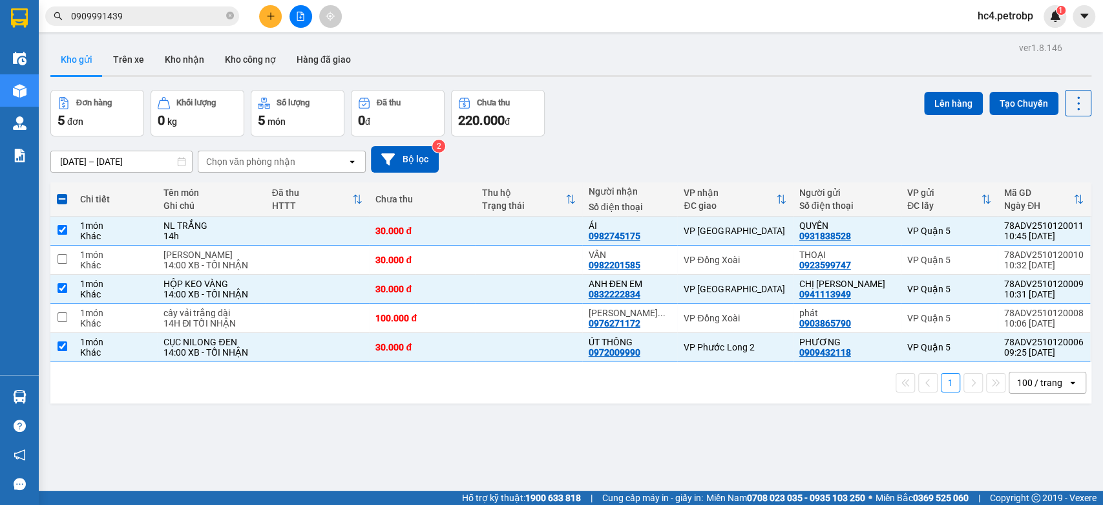
click at [274, 19] on icon "plus" at bounding box center [270, 16] width 9 height 9
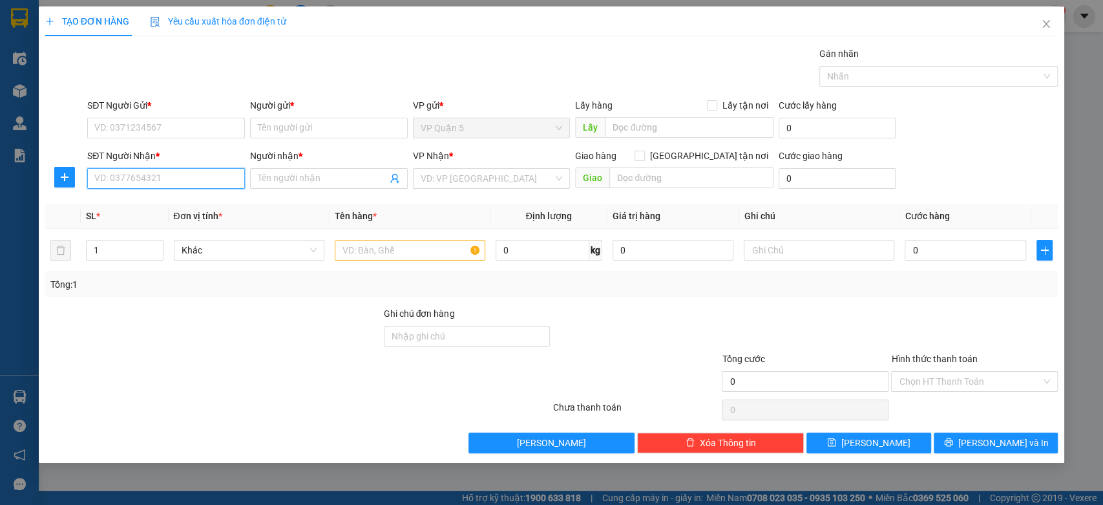
click at [168, 171] on input "SĐT Người Nhận *" at bounding box center [166, 178] width 158 height 21
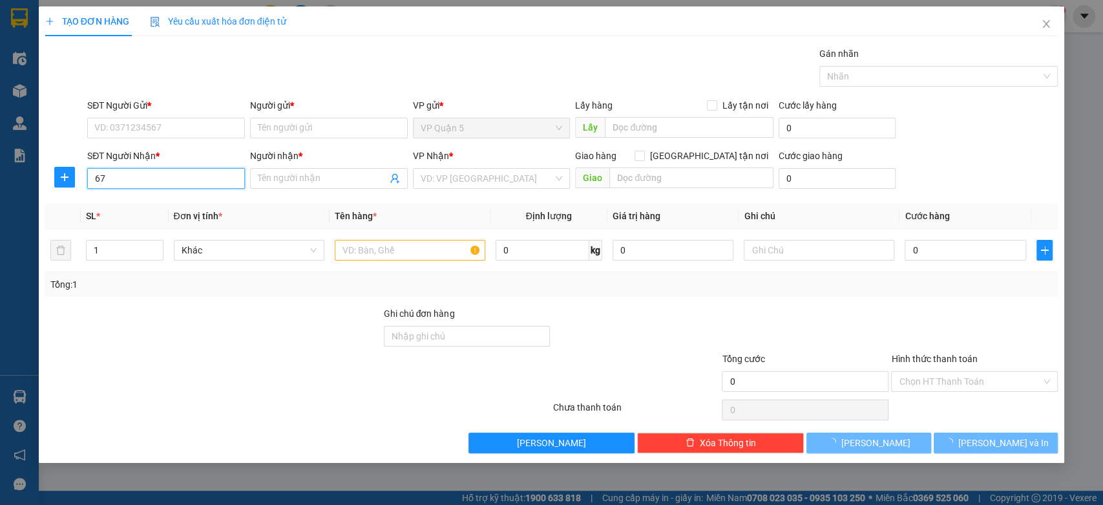
type input "6"
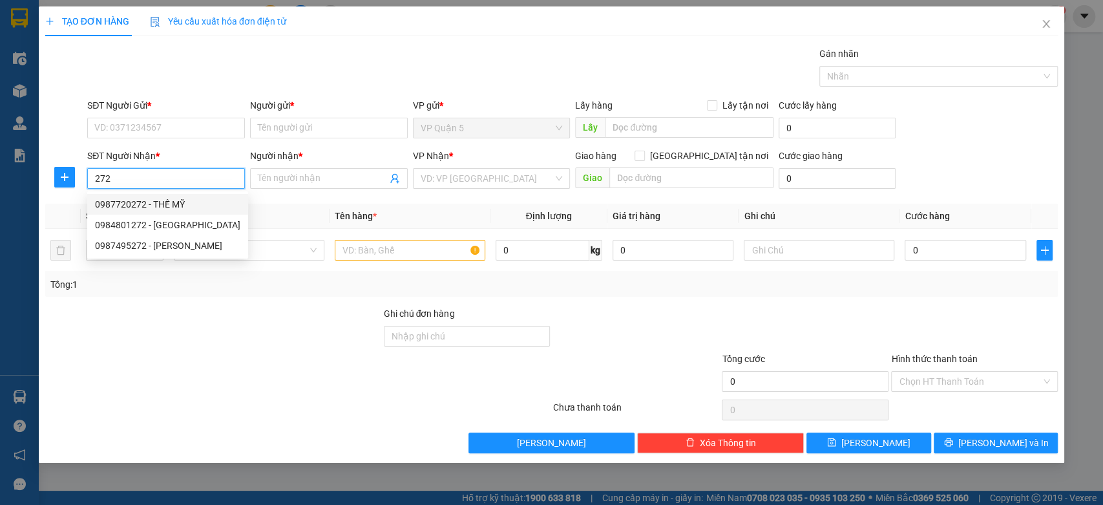
click at [181, 199] on div "0987720272 - THẾ MỸ" at bounding box center [167, 204] width 145 height 14
type input "0987720272"
type input "THẾ MỸ"
type input "30.000"
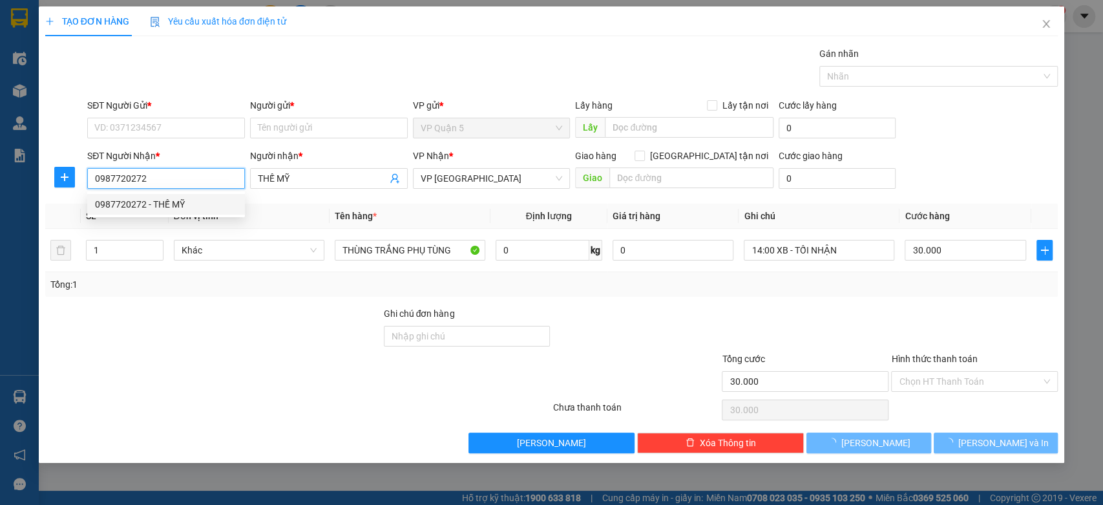
type input "0987720272"
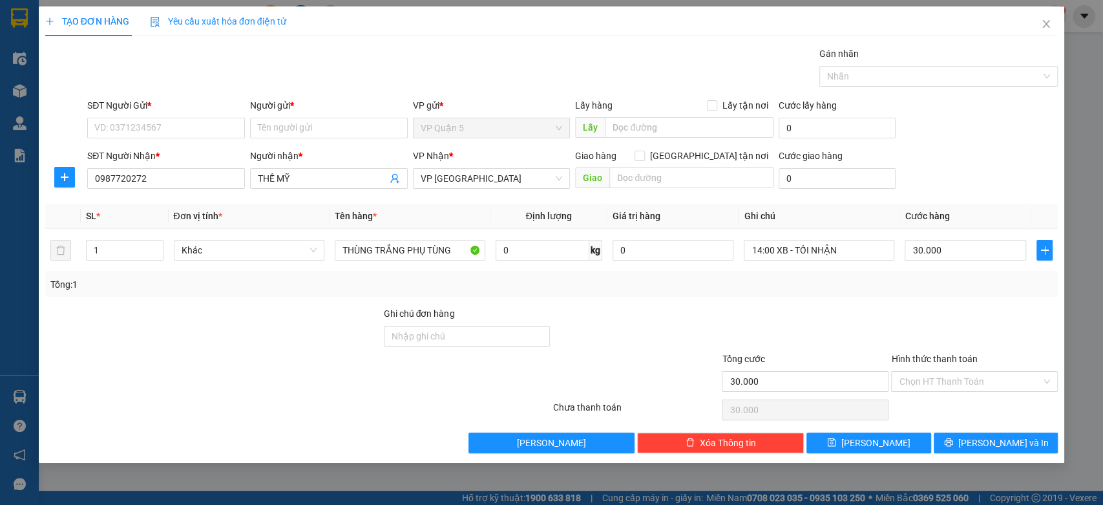
click at [218, 112] on div "SĐT Người Gửi *" at bounding box center [166, 107] width 158 height 19
click at [212, 123] on input "SĐT Người Gửi *" at bounding box center [166, 128] width 158 height 21
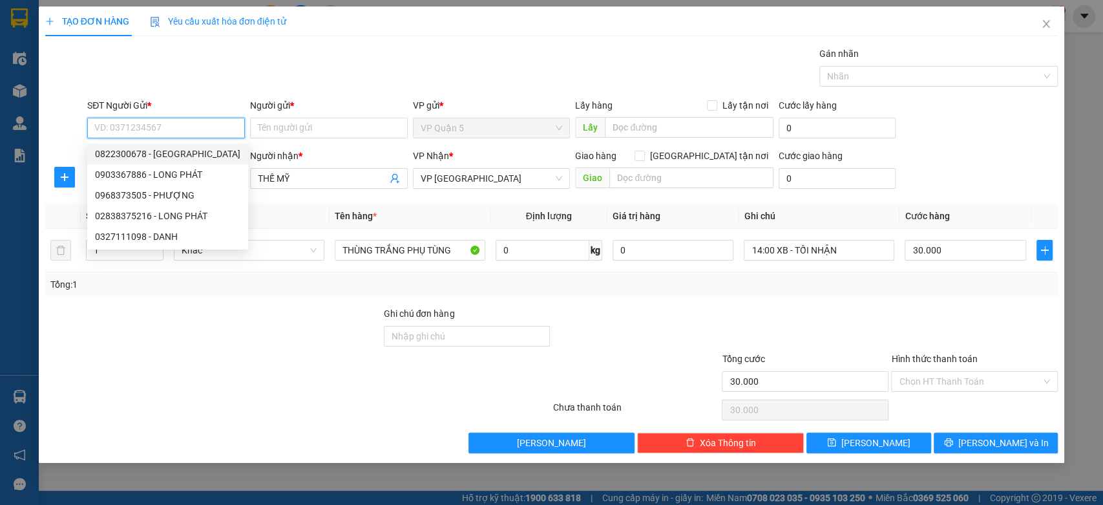
click at [207, 149] on div "0822300678 - THĂNG LONG" at bounding box center [167, 154] width 145 height 14
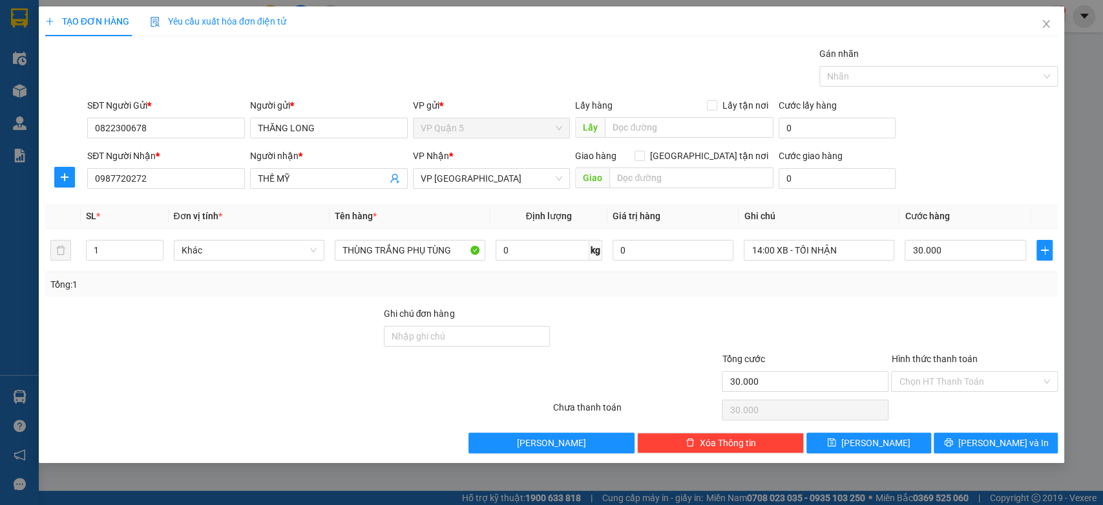
click at [264, 319] on div at bounding box center [213, 328] width 339 height 45
click at [263, 319] on div at bounding box center [213, 328] width 339 height 45
click at [1002, 286] on div "Tổng: 1" at bounding box center [551, 284] width 1003 height 14
drag, startPoint x: 1000, startPoint y: 445, endPoint x: 991, endPoint y: 427, distance: 20.0
click at [1000, 443] on span "Lưu và In" at bounding box center [1003, 443] width 90 height 14
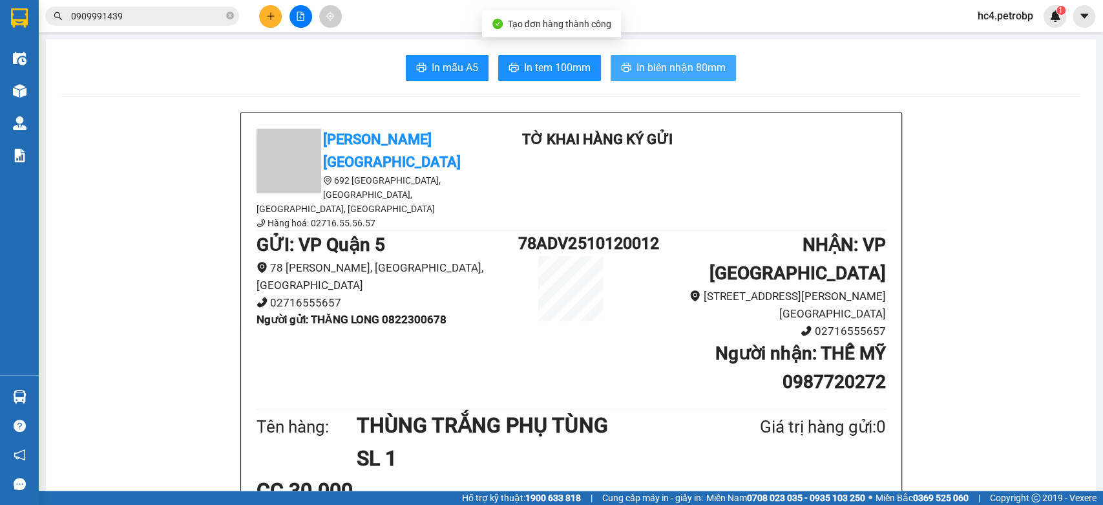
drag, startPoint x: 669, startPoint y: 76, endPoint x: 614, endPoint y: 92, distance: 57.3
click at [668, 76] on span "In biên nhận 80mm" at bounding box center [680, 67] width 89 height 16
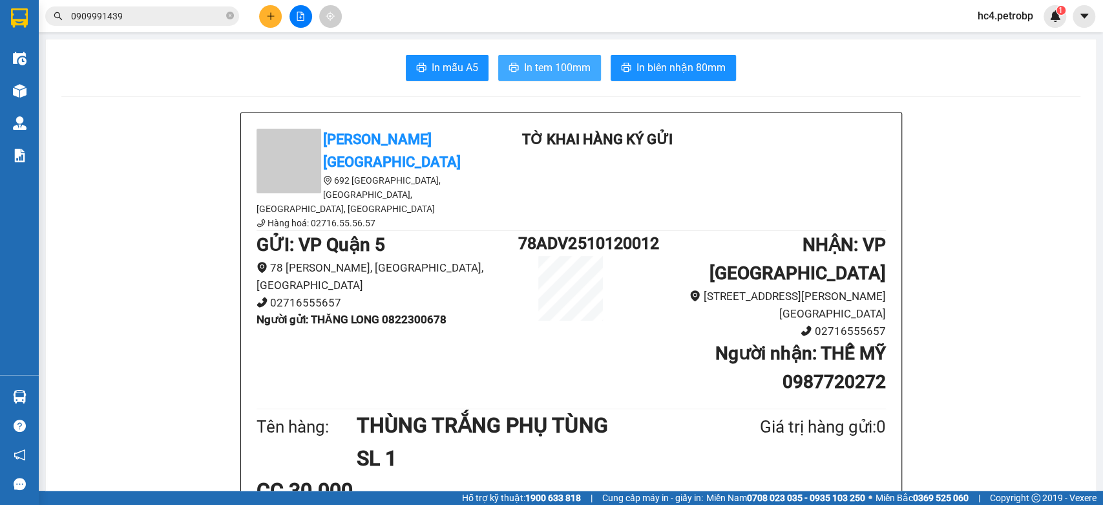
click at [526, 68] on span "In tem 100mm" at bounding box center [557, 67] width 67 height 16
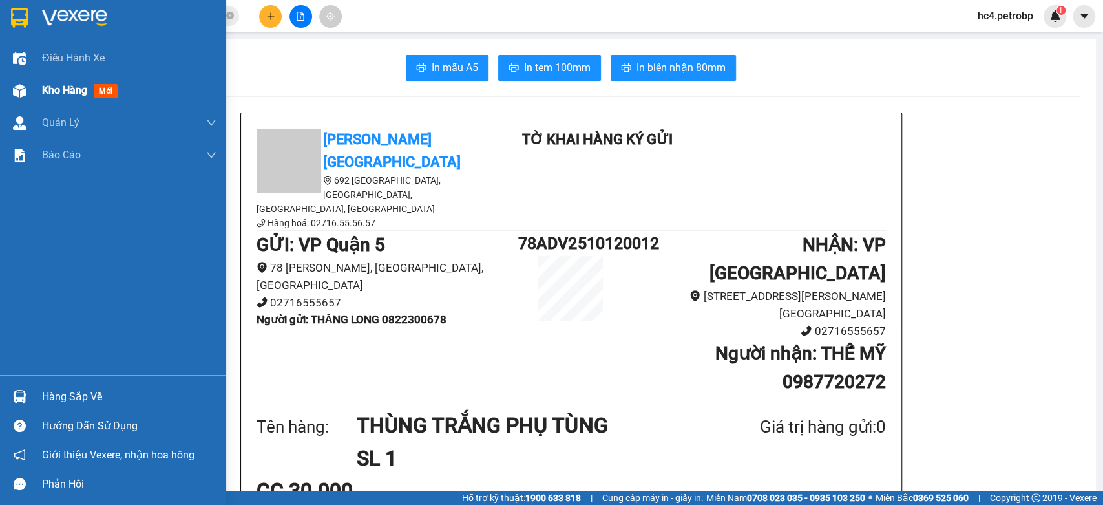
click at [50, 85] on span "Kho hàng" at bounding box center [64, 90] width 45 height 12
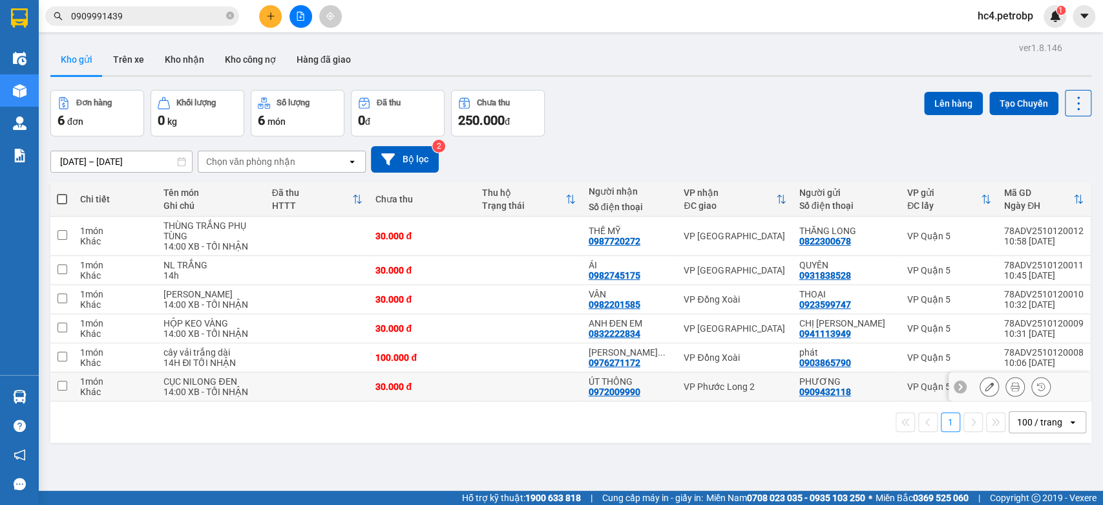
click at [538, 386] on td at bounding box center [529, 386] width 107 height 29
checkbox input "true"
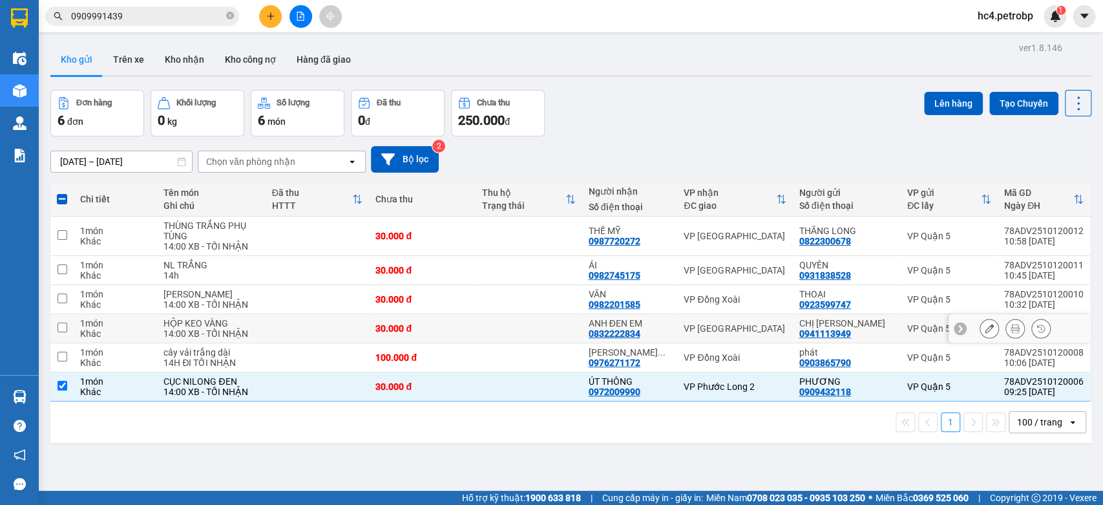
click at [560, 324] on td at bounding box center [529, 328] width 107 height 29
checkbox input "true"
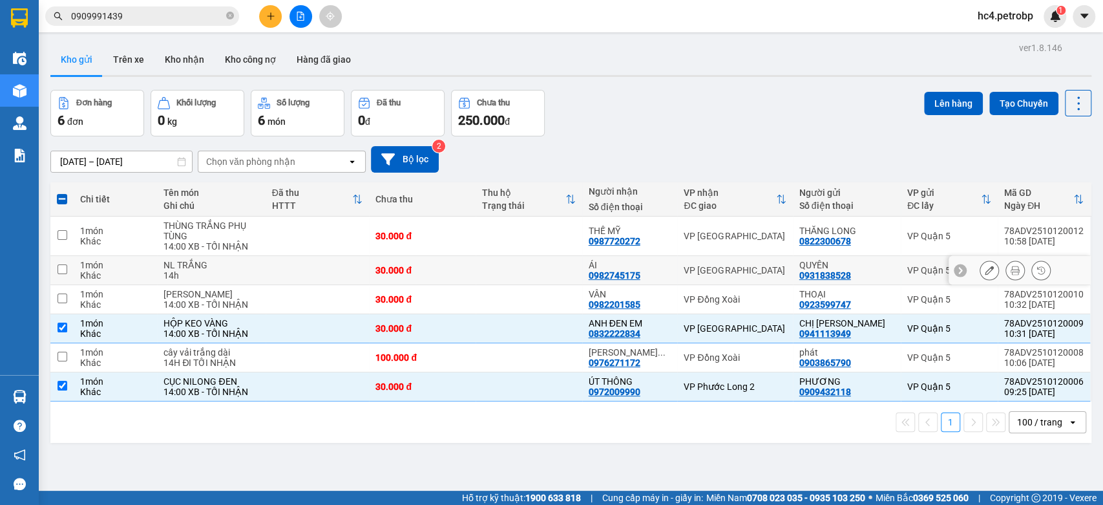
click at [572, 264] on td at bounding box center [529, 270] width 107 height 29
checkbox input "true"
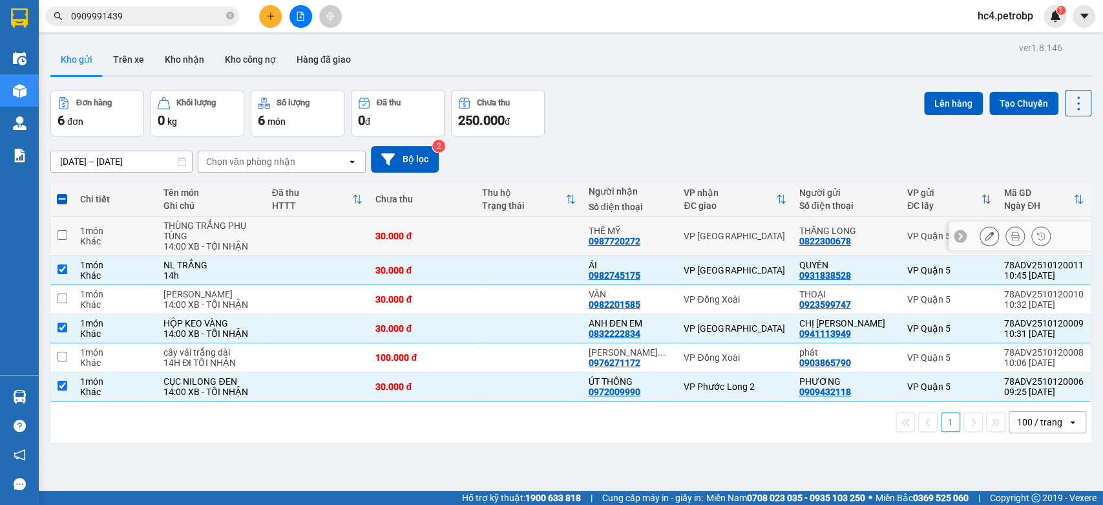
click at [574, 237] on td at bounding box center [529, 235] width 107 height 39
checkbox input "true"
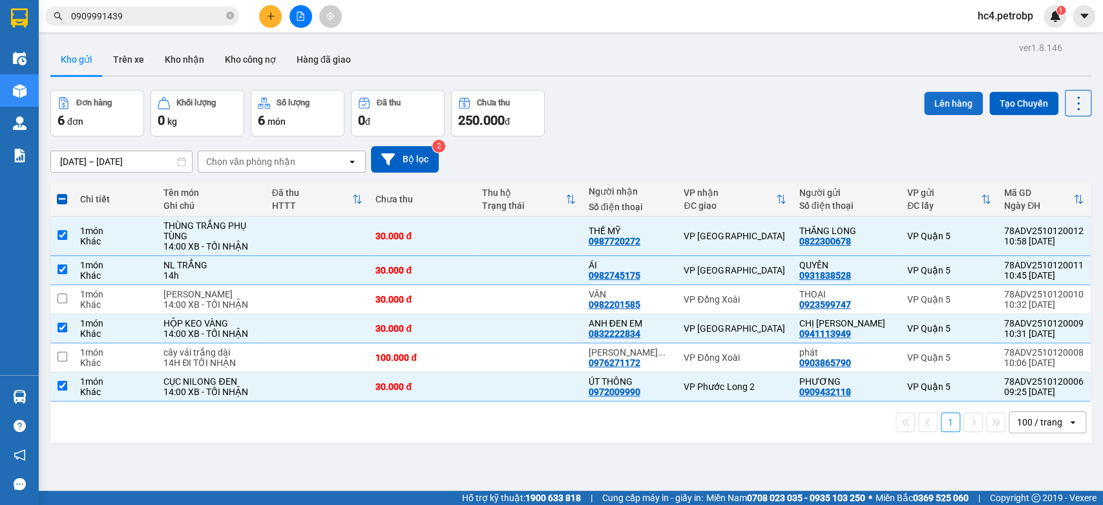
click at [948, 95] on button "Lên hàng" at bounding box center [953, 103] width 59 height 23
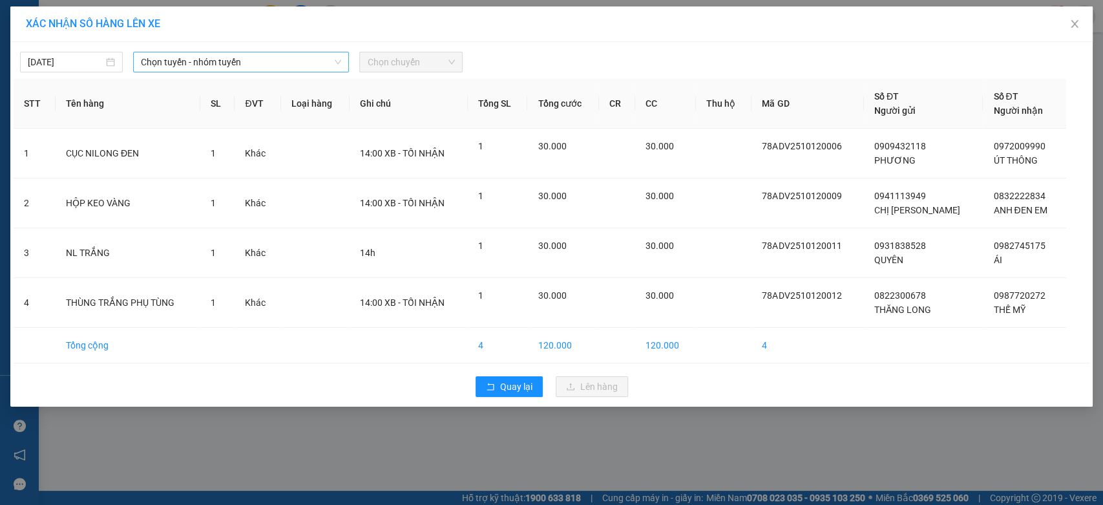
click at [295, 58] on span "Chọn tuyến - nhóm tuyến" at bounding box center [241, 61] width 200 height 19
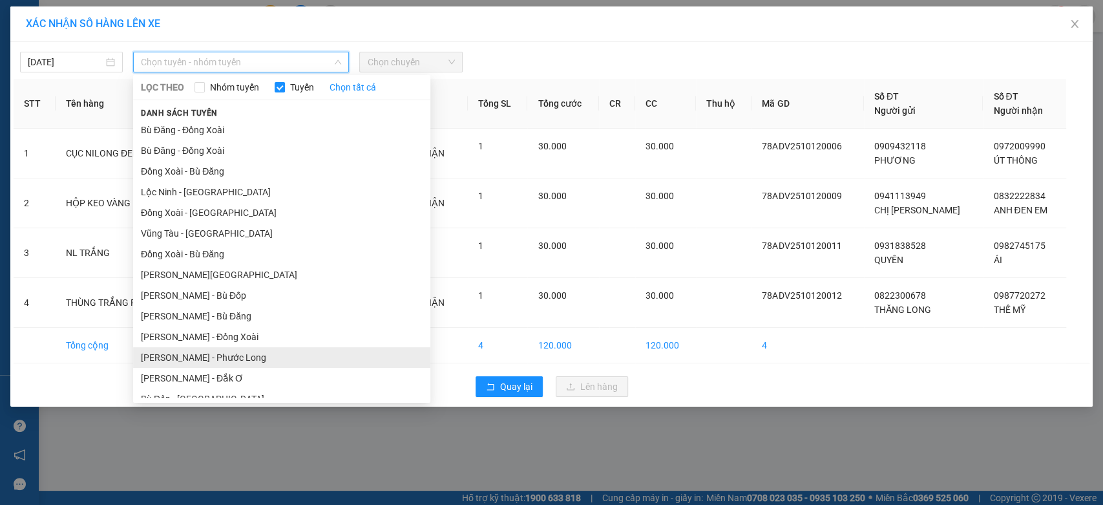
click at [238, 347] on li "Hồ Chí Minh - Phước Long" at bounding box center [281, 357] width 297 height 21
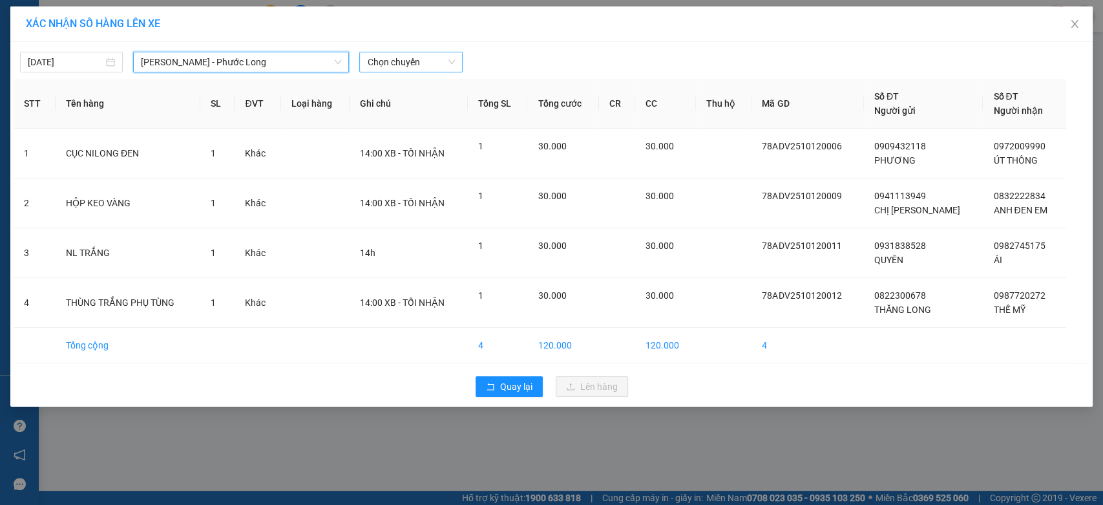
click at [403, 61] on span "Chọn chuyến" at bounding box center [410, 61] width 87 height 19
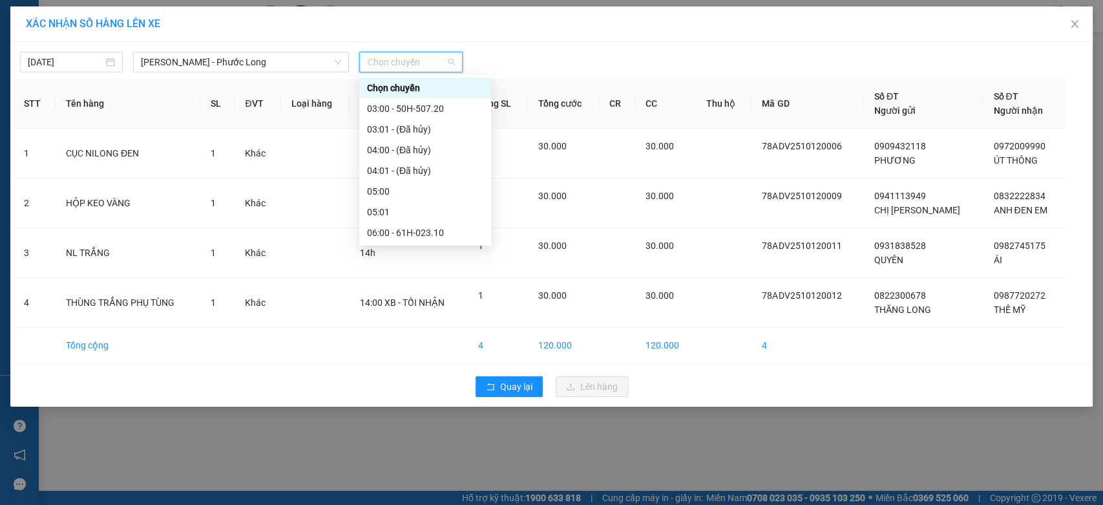
click at [439, 453] on div "11:00 - 93F-001.88" at bounding box center [425, 460] width 116 height 14
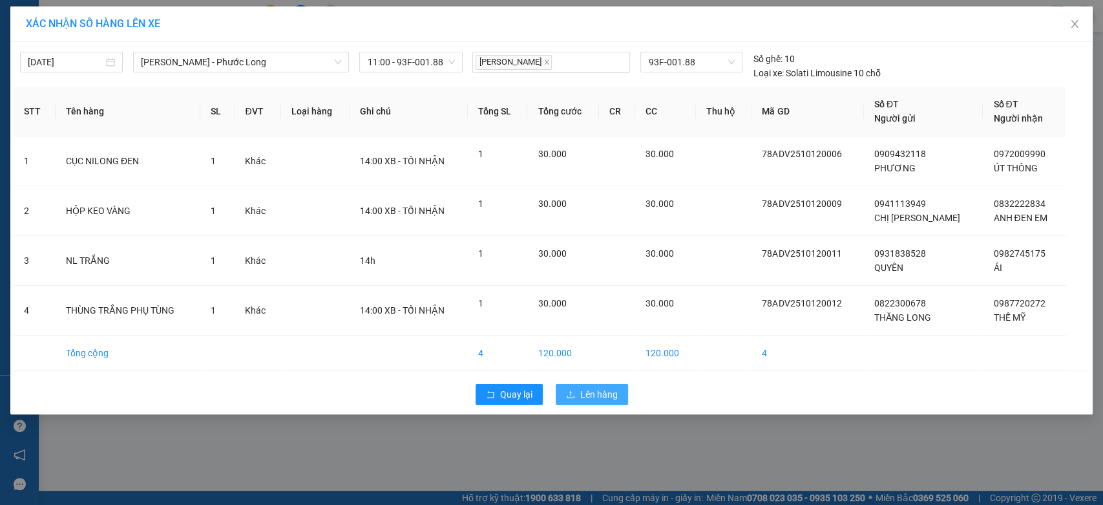
click at [614, 392] on span "Lên hàng" at bounding box center [598, 394] width 37 height 14
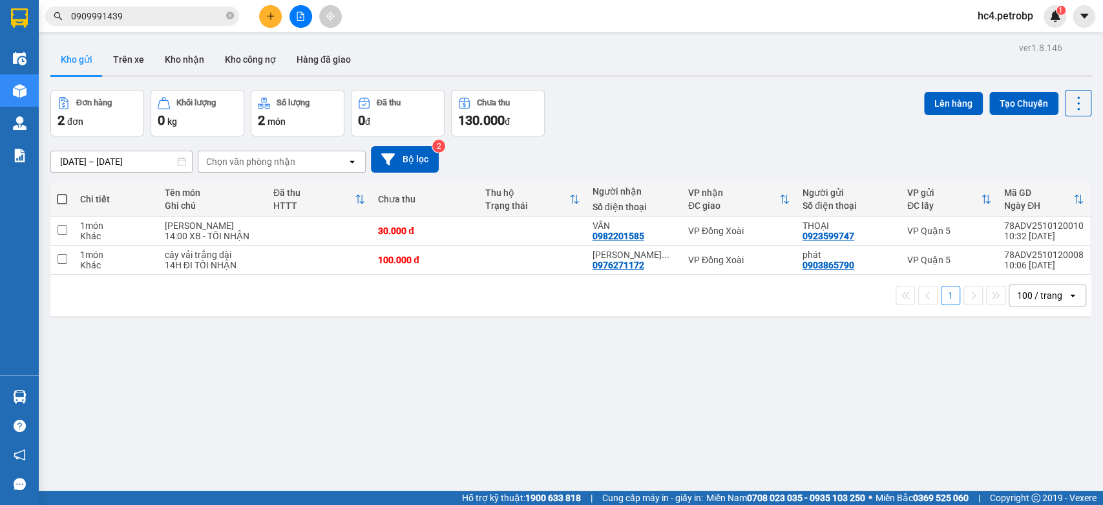
click at [268, 19] on icon "plus" at bounding box center [270, 16] width 9 height 9
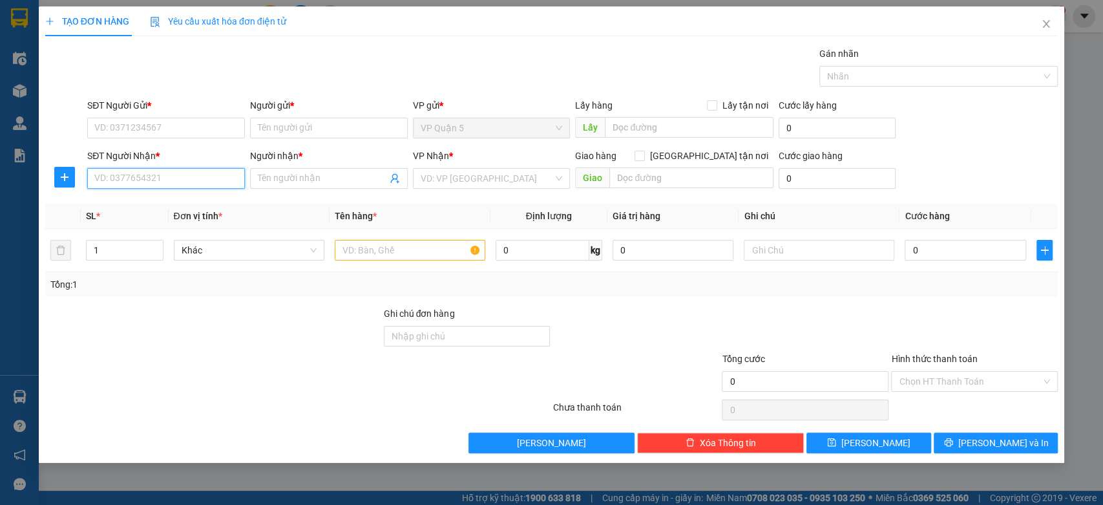
click at [149, 177] on input "SĐT Người Nhận *" at bounding box center [166, 178] width 158 height 21
click at [188, 195] on div "0364061449 - TIM" at bounding box center [166, 204] width 158 height 21
type input "0364061449"
type input "TIM"
type input "80.000"
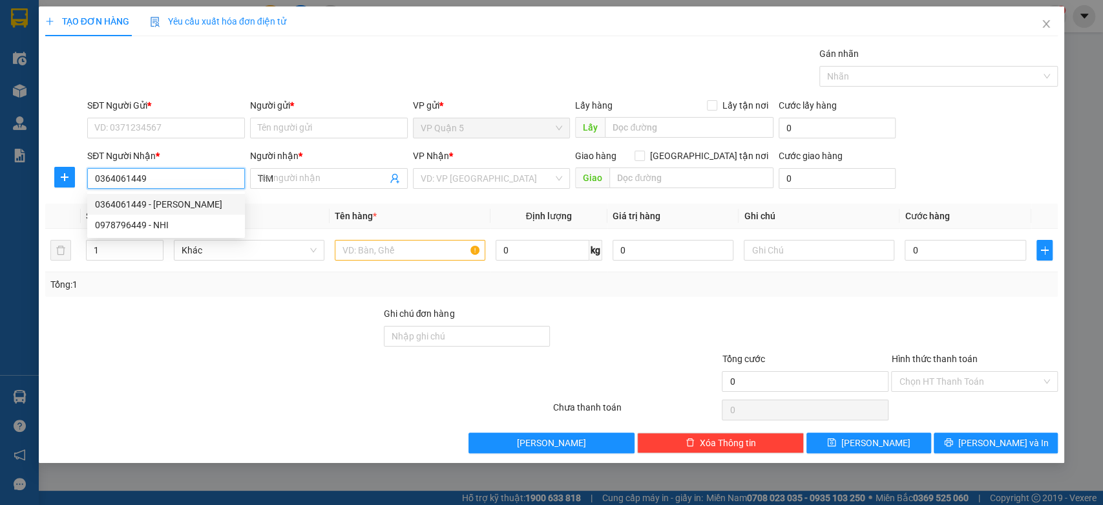
type input "80.000"
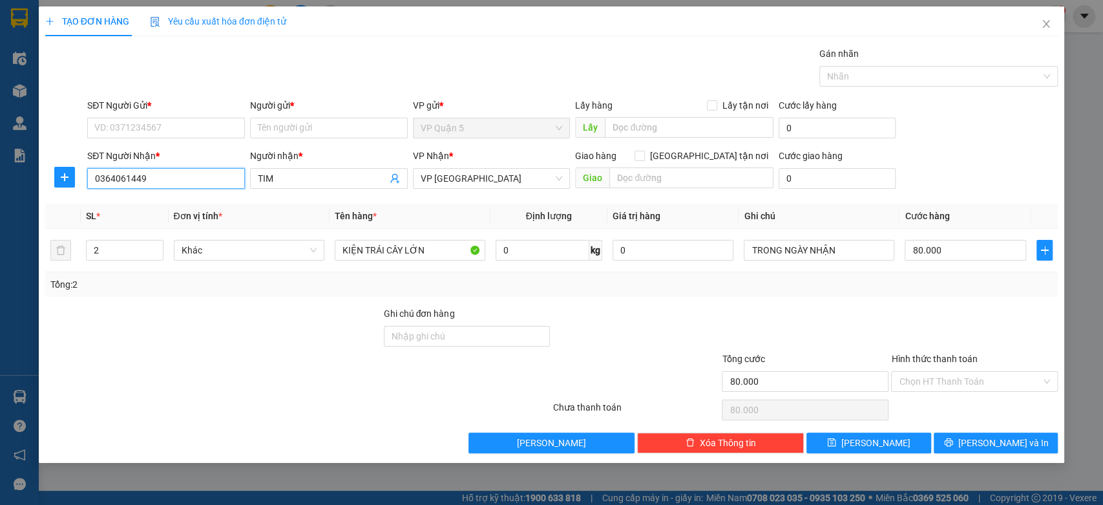
click at [182, 174] on input "0364061449" at bounding box center [166, 178] width 158 height 21
click at [114, 172] on input "0974743878" at bounding box center [166, 178] width 158 height 21
click at [124, 174] on input "0974743878" at bounding box center [166, 178] width 158 height 21
click at [158, 180] on input "0974743878" at bounding box center [166, 178] width 158 height 21
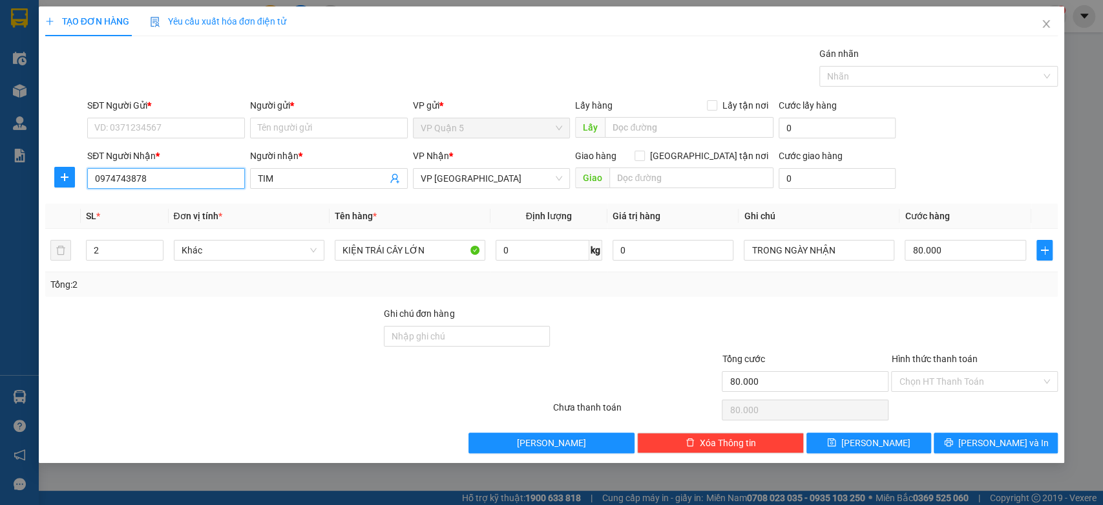
click at [158, 180] on input "0974743878" at bounding box center [166, 178] width 158 height 21
type input "0974743878"
click at [299, 174] on input "TIM" at bounding box center [322, 178] width 129 height 14
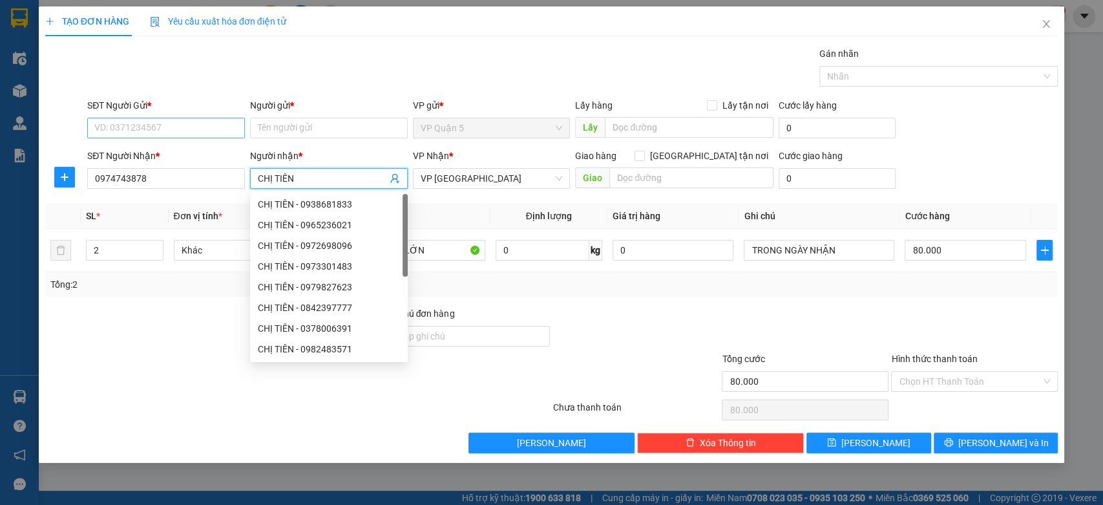
type input "CHỊ TIÊN"
click at [183, 122] on input "SĐT Người Gửi *" at bounding box center [166, 128] width 158 height 21
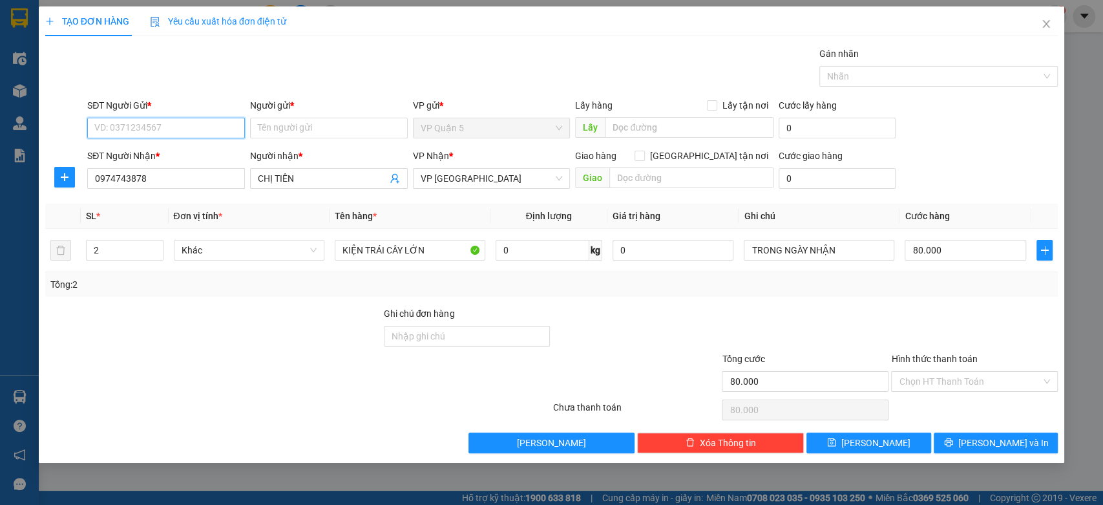
click at [183, 122] on input "SĐT Người Gửi *" at bounding box center [166, 128] width 158 height 21
type input "0946329844"
click at [161, 153] on div "0946329844 - BÌNH" at bounding box center [166, 154] width 142 height 14
type input "BÌNH"
type input "30.000"
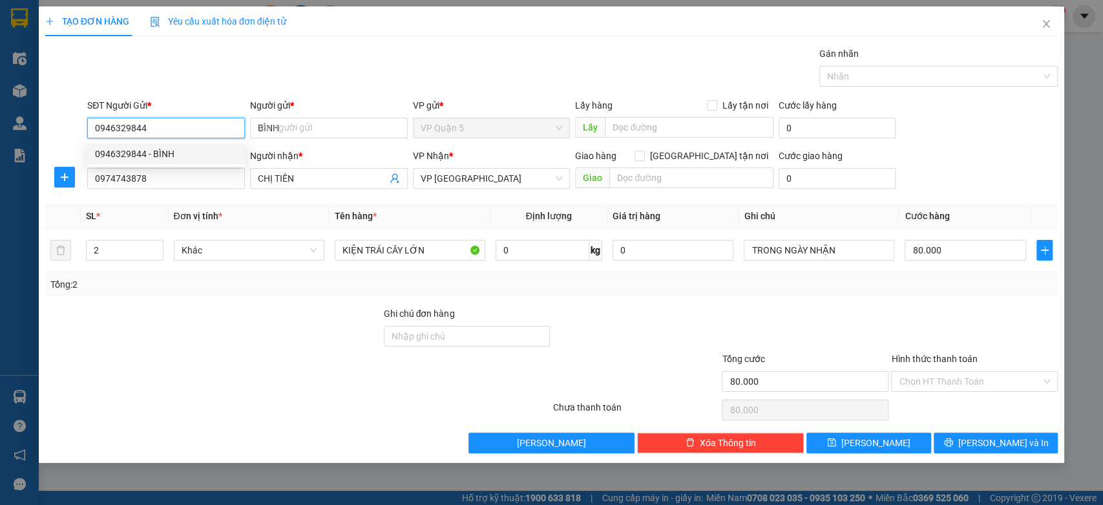
type input "30.000"
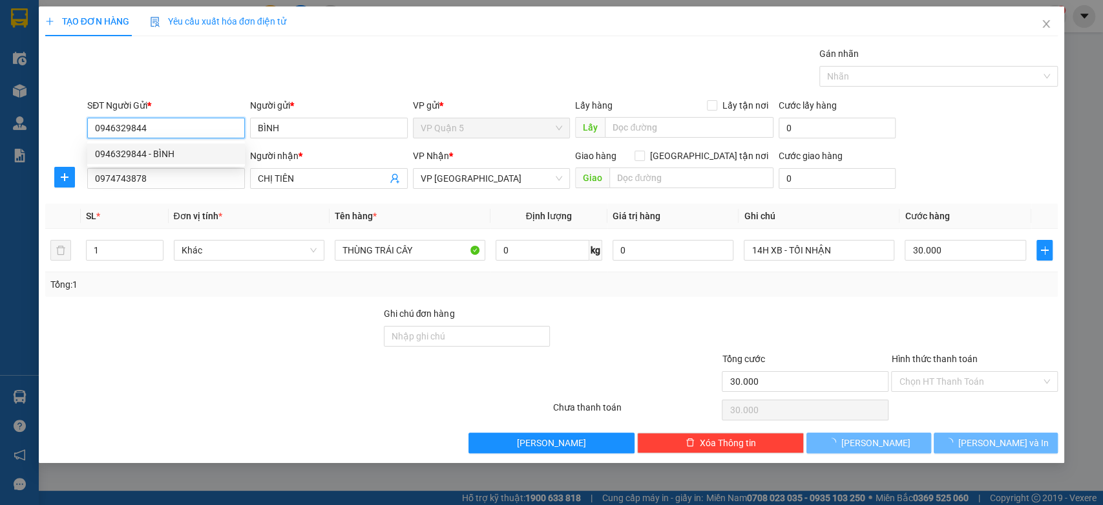
type input "0946329844"
click at [248, 348] on div at bounding box center [213, 328] width 339 height 45
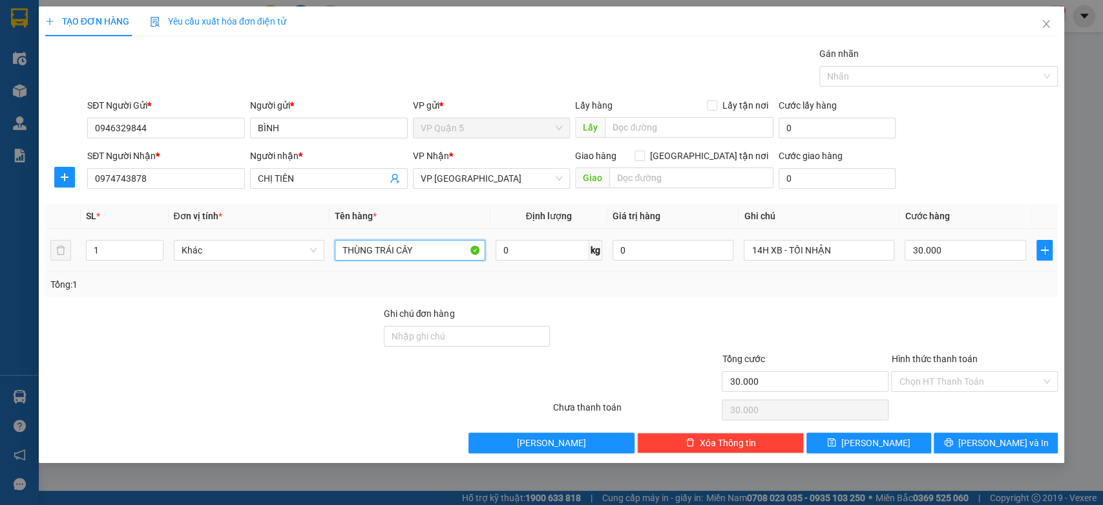
click at [360, 247] on input "THÙNG TRÁI CÂY" at bounding box center [410, 250] width 151 height 21
type input "KIỆN TRÁI CÂY"
click at [262, 306] on div at bounding box center [213, 328] width 339 height 45
click at [978, 246] on input "30.000" at bounding box center [965, 250] width 121 height 21
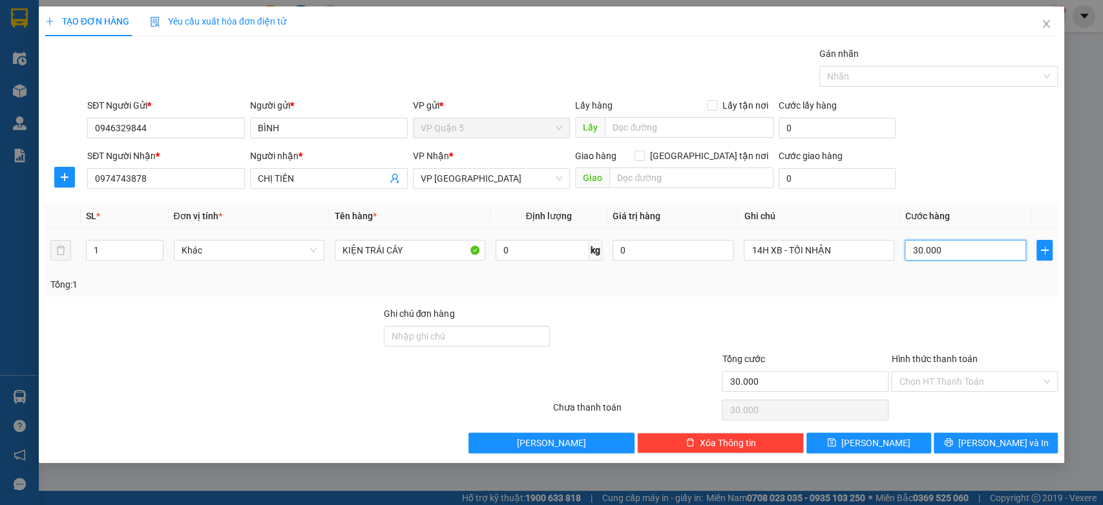
type input "0"
type input "4"
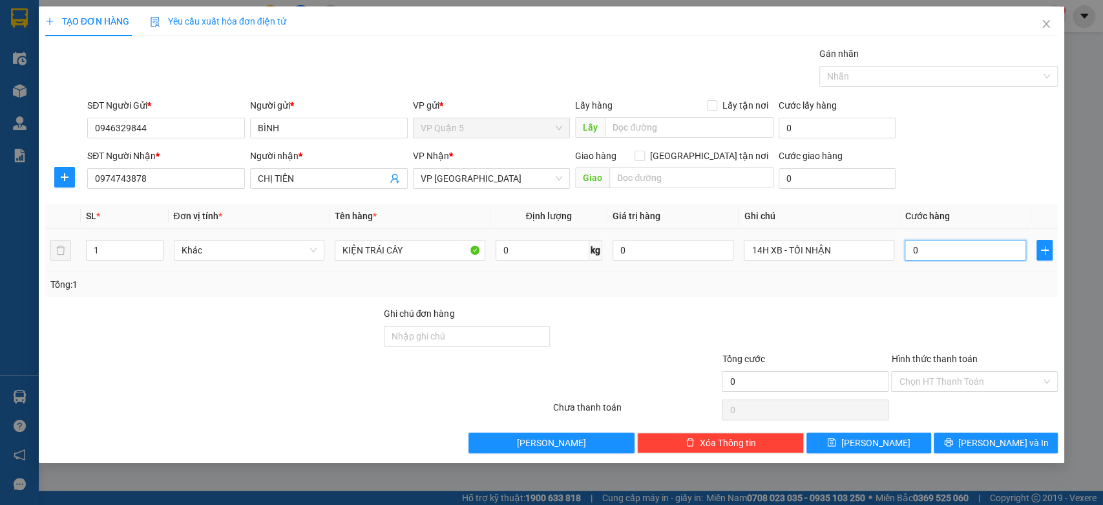
type input "04"
type input "40"
type input "040"
type input "40.000"
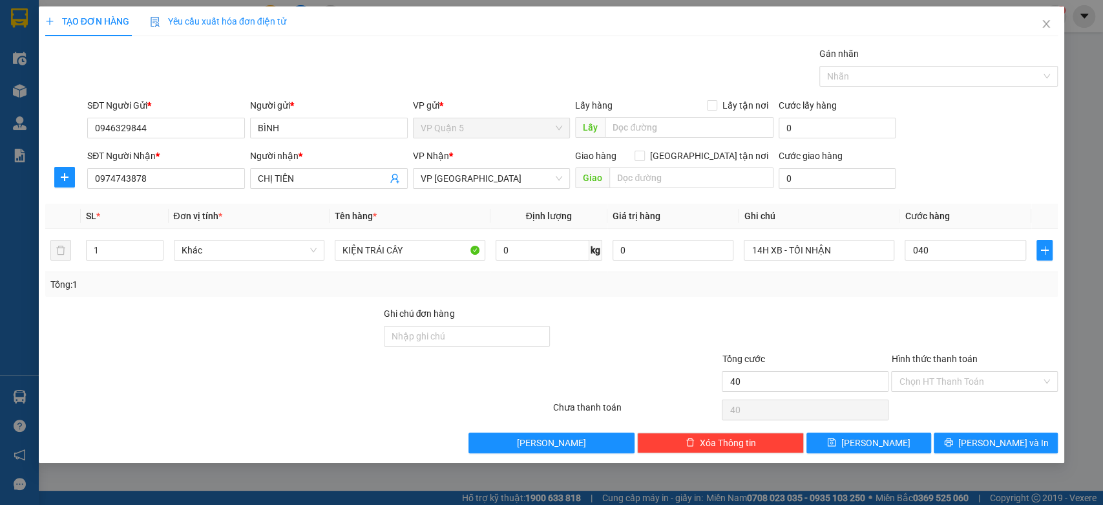
type input "40.000"
click at [971, 134] on div "SĐT Người Gửi * 0946329844 Người gửi * BÌNH VP gửi * VP Quận 5 Lấy hàng Lấy tận…" at bounding box center [573, 120] width 976 height 45
click at [994, 301] on div "Transit Pickup Surcharge Ids Transit Deliver Surcharge Ids Transit Deliver Surc…" at bounding box center [551, 250] width 1013 height 406
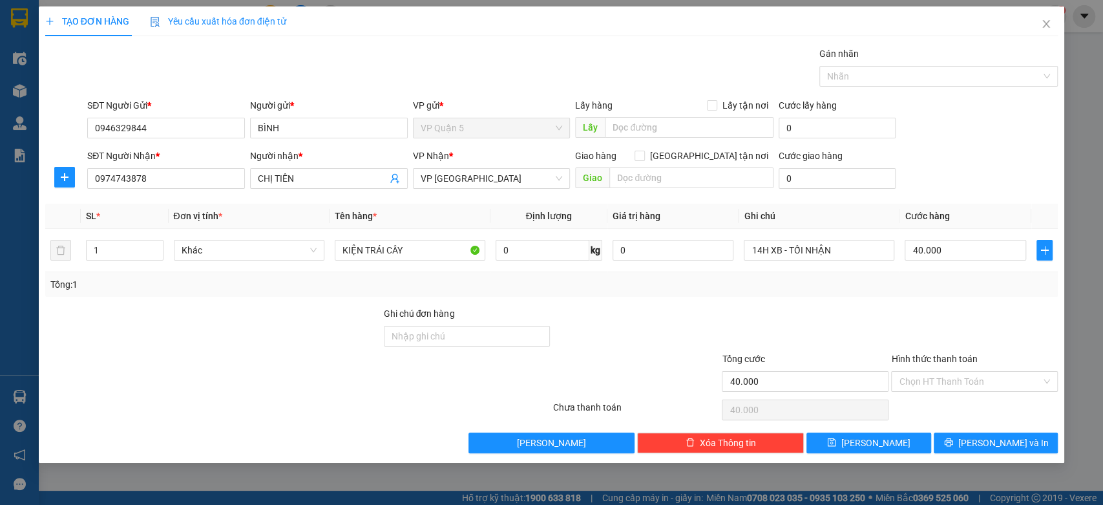
click at [994, 301] on div "Transit Pickup Surcharge Ids Transit Deliver Surcharge Ids Transit Deliver Surc…" at bounding box center [551, 250] width 1013 height 406
click at [976, 403] on div "Chọn HT Thanh Toán" at bounding box center [974, 410] width 169 height 26
click at [1003, 434] on button "[PERSON_NAME] và In" at bounding box center [996, 442] width 124 height 21
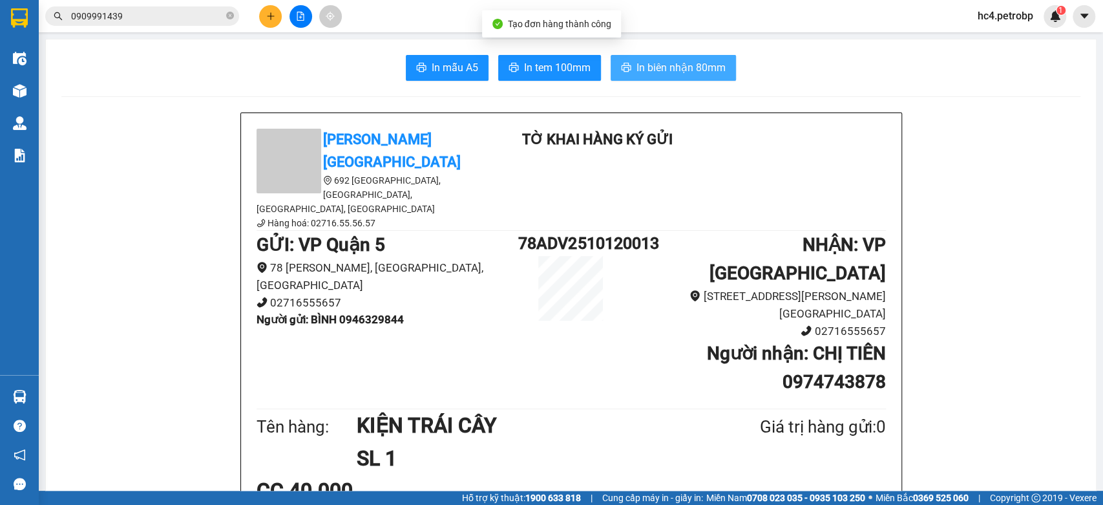
click at [668, 77] on button "In biên nhận 80mm" at bounding box center [673, 68] width 125 height 26
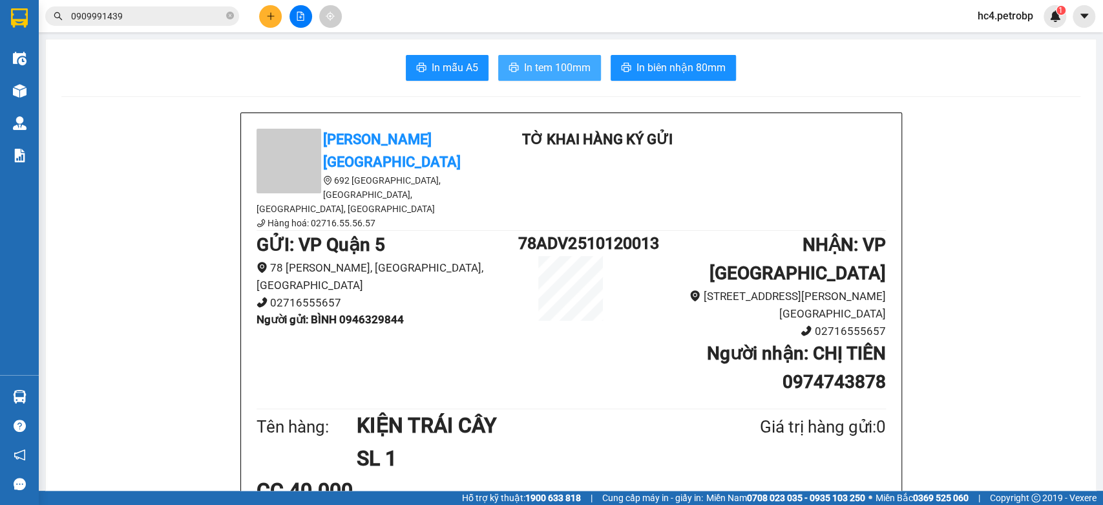
click at [530, 67] on span "In tem 100mm" at bounding box center [557, 67] width 67 height 16
click at [195, 16] on input "0909991439" at bounding box center [147, 16] width 153 height 14
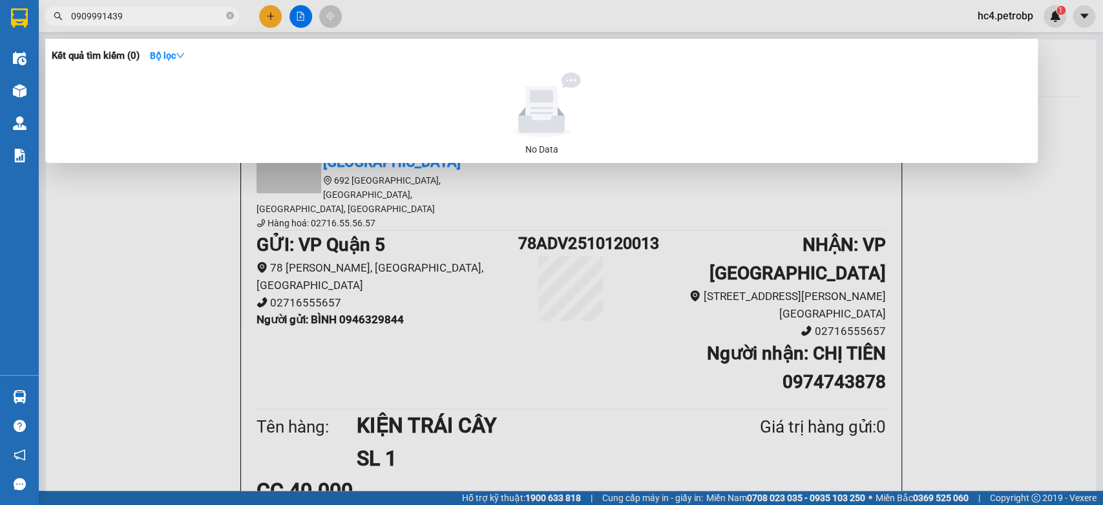
click at [195, 16] on input "0909991439" at bounding box center [147, 16] width 153 height 14
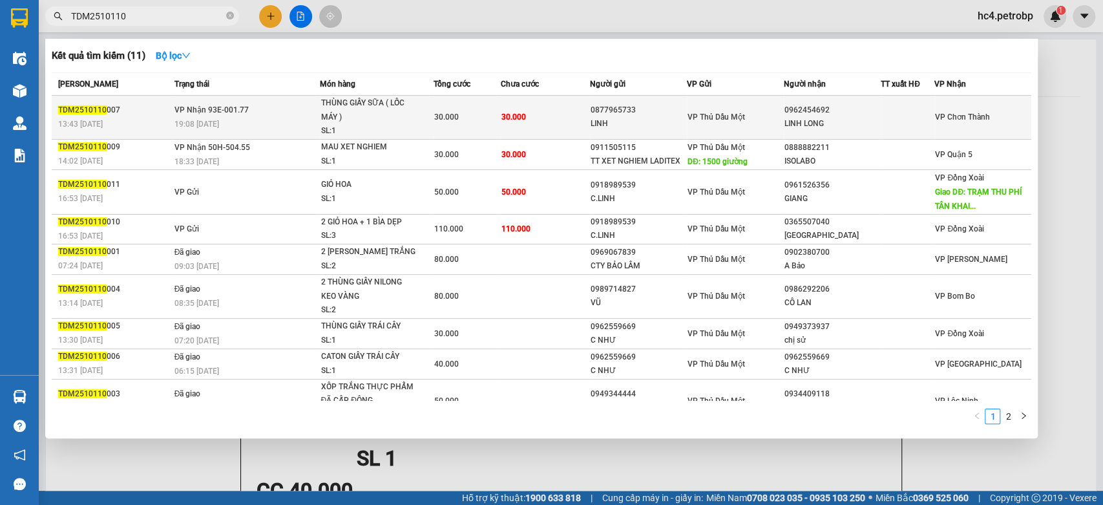
click at [238, 118] on div "19:08 - 11/10" at bounding box center [246, 124] width 145 height 14
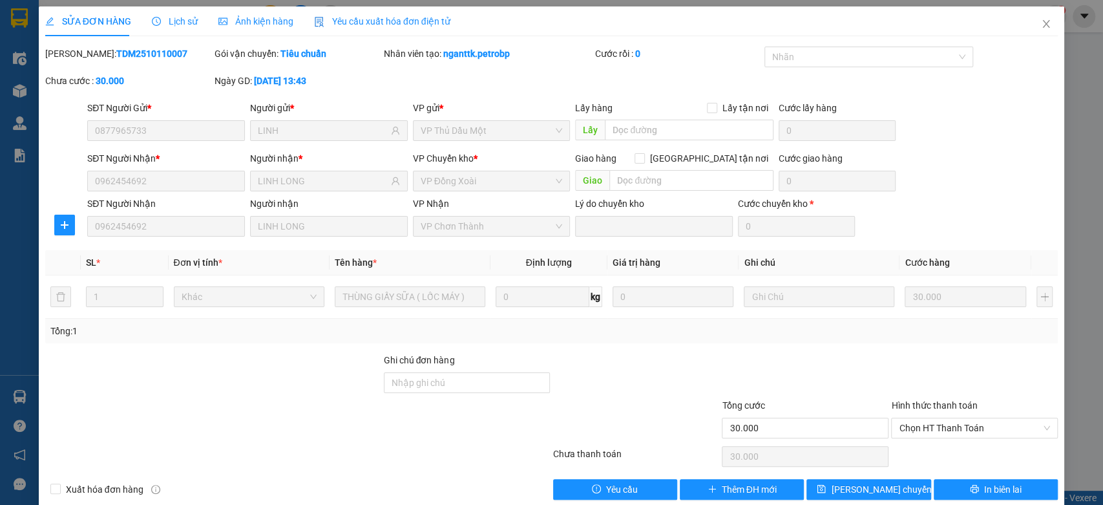
click at [170, 16] on span "Lịch sử" at bounding box center [175, 21] width 46 height 10
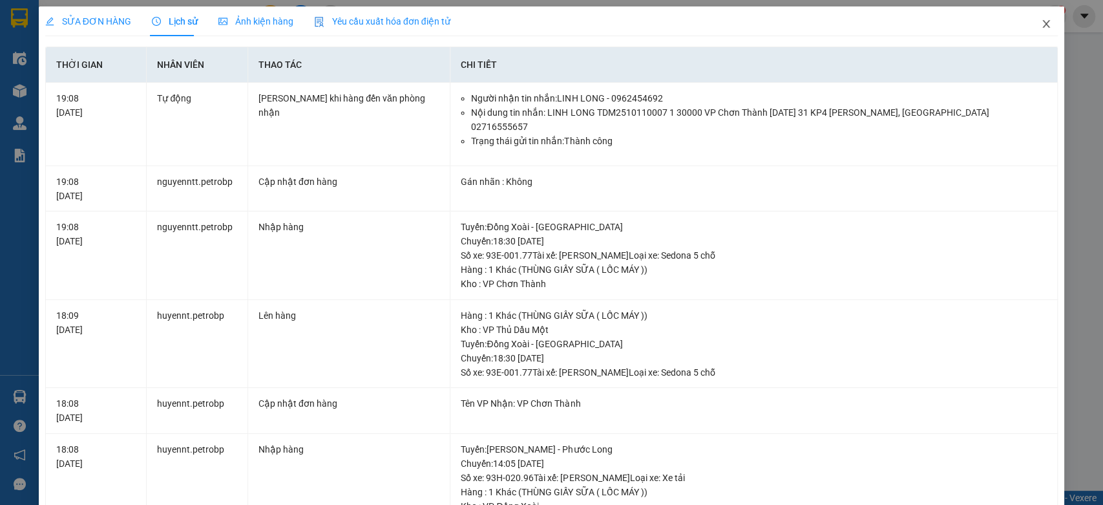
click at [1036, 30] on span "Close" at bounding box center [1046, 24] width 36 height 36
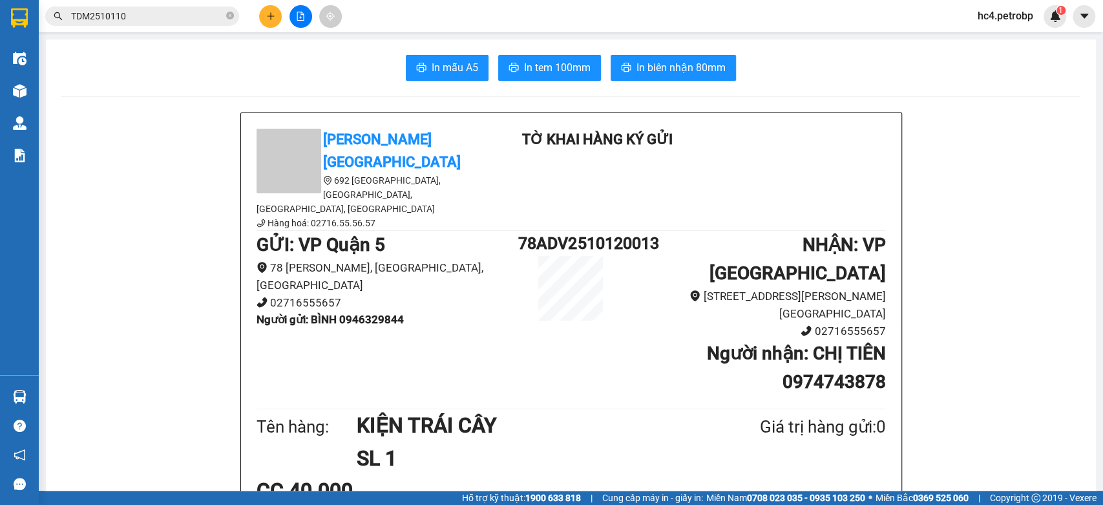
click at [176, 19] on input "TDM2510110" at bounding box center [147, 16] width 153 height 14
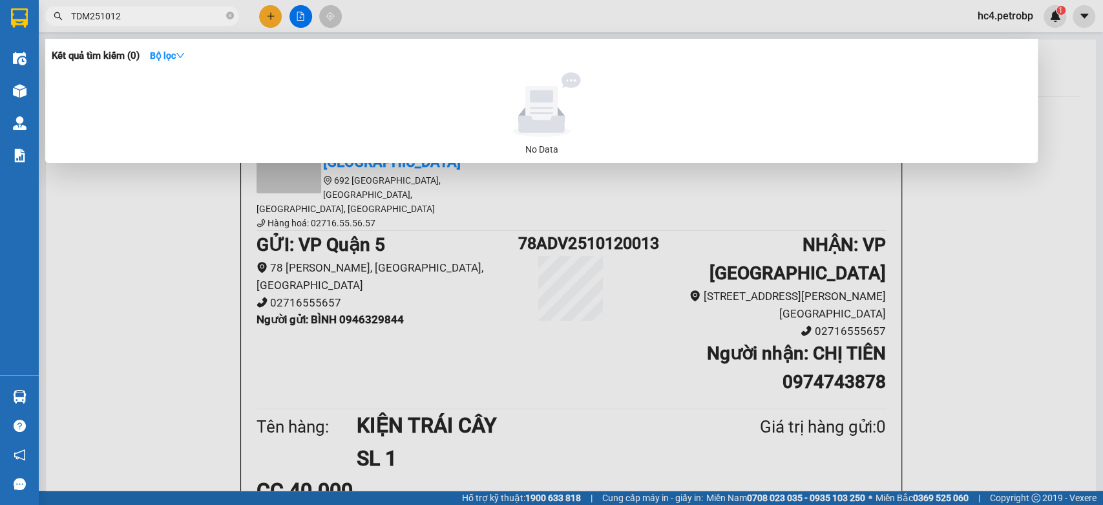
type input "TDM251012"
click at [273, 19] on div at bounding box center [551, 252] width 1103 height 505
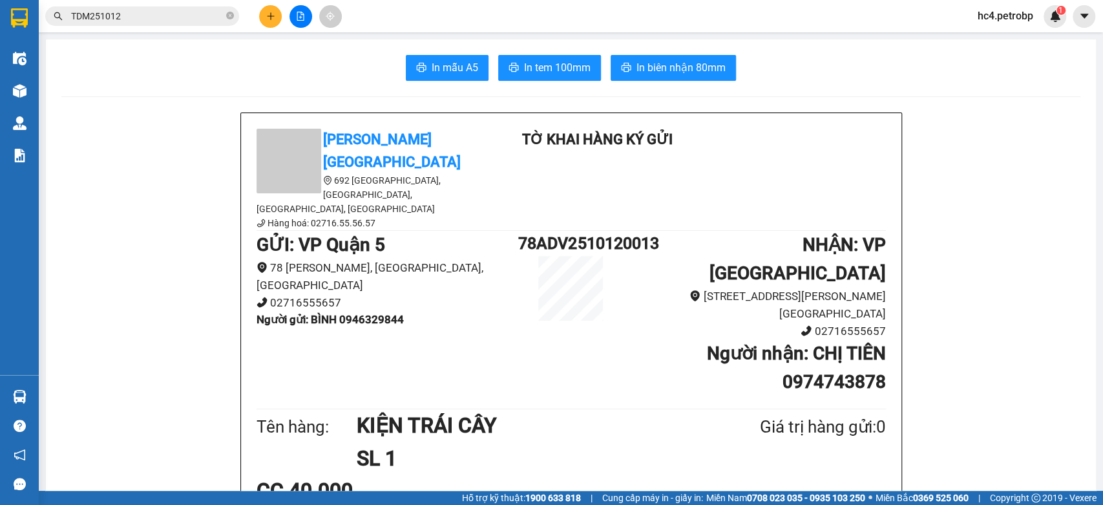
click at [273, 19] on icon "plus" at bounding box center [270, 16] width 9 height 9
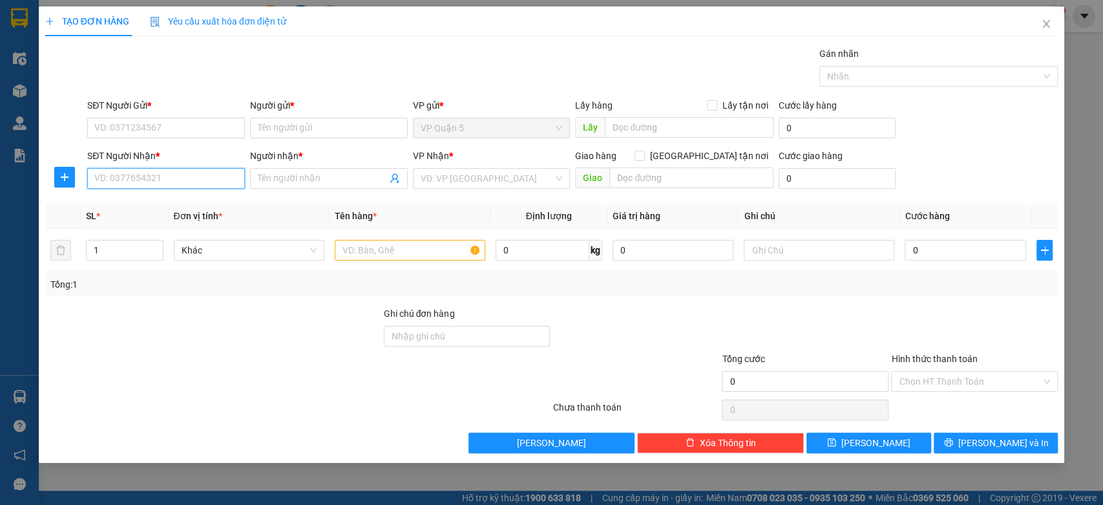
click at [174, 180] on input "SĐT Người Nhận *" at bounding box center [166, 178] width 158 height 21
type input "0972058565"
click at [174, 207] on div "0972058565 - NGA" at bounding box center [166, 204] width 142 height 14
type input "NGA"
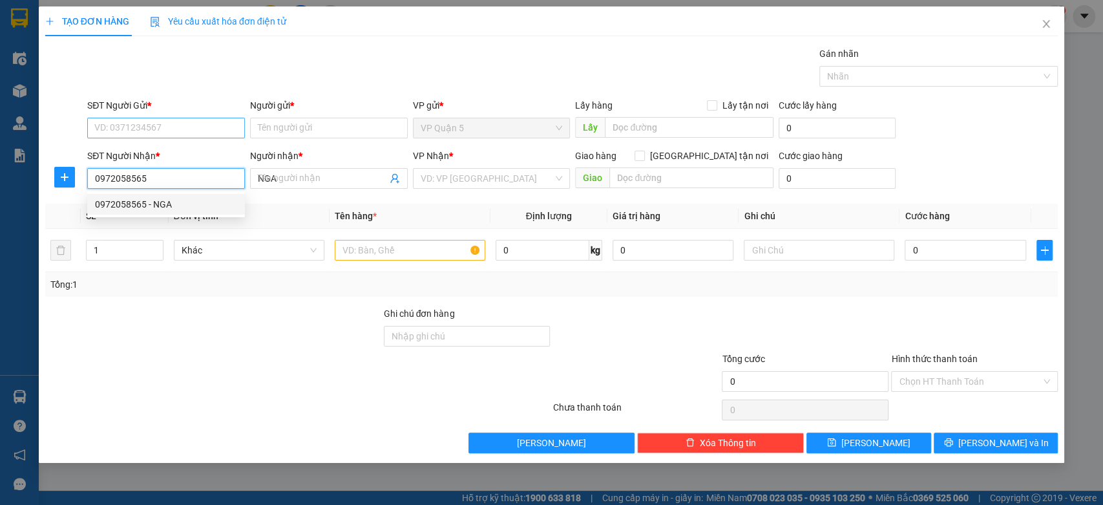
type input "40.000"
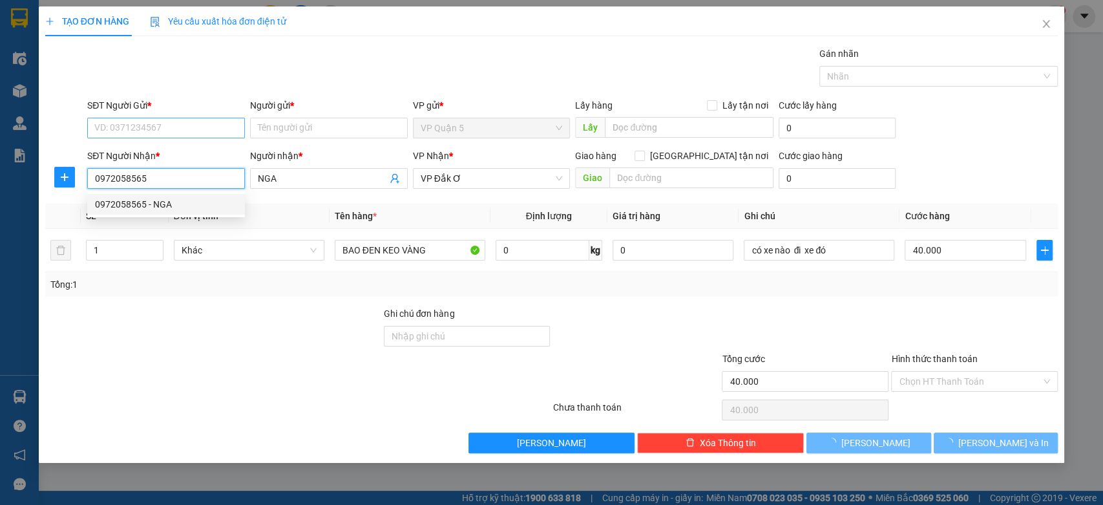
type input "0972058565"
click at [196, 131] on input "SĐT Người Gửi *" at bounding box center [166, 128] width 158 height 21
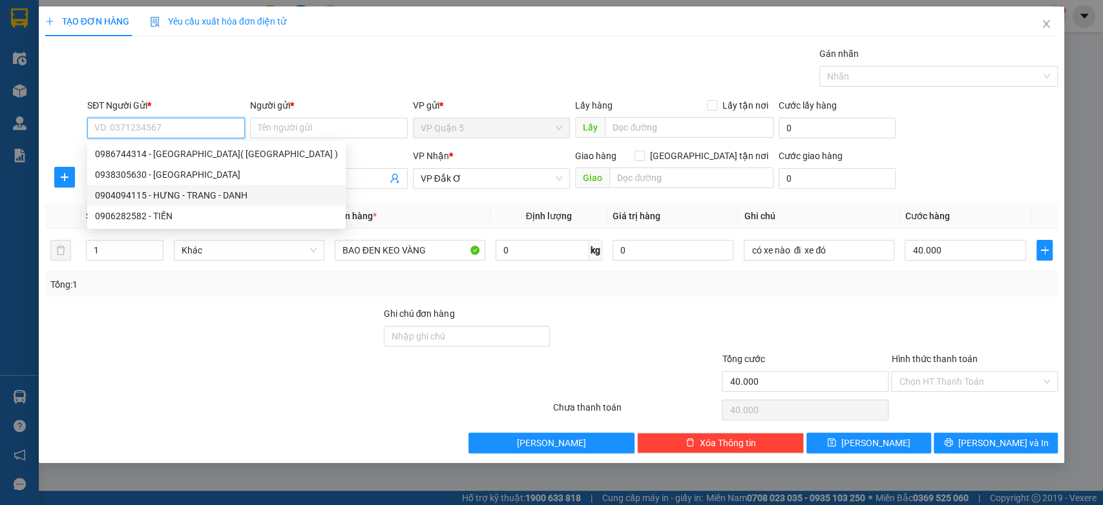
click at [192, 198] on div "0904094115 - HƯNG - TRANG - DANH" at bounding box center [216, 195] width 243 height 14
type input "0904094115"
type input "HƯNG - TRANG - DANH"
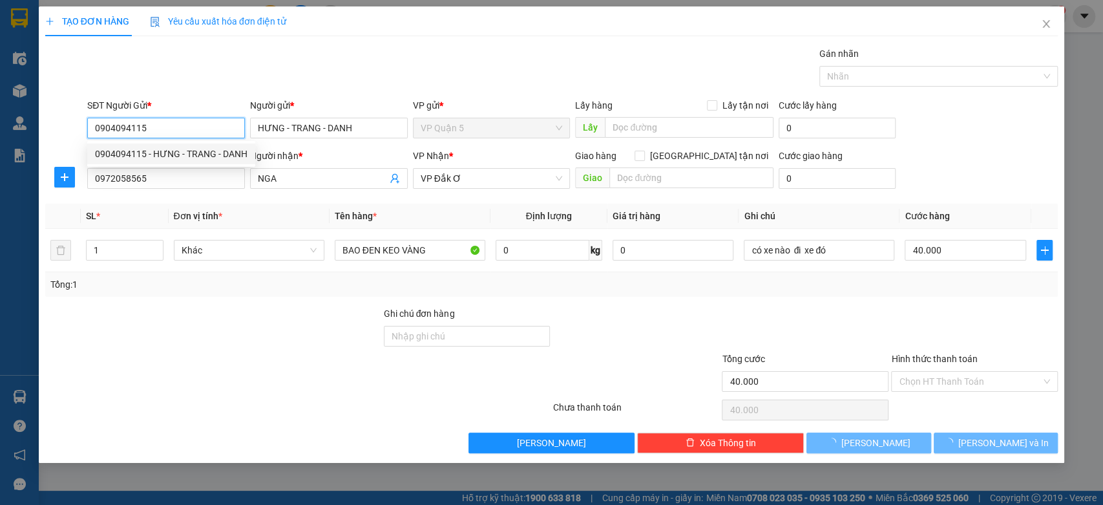
type input "30.000"
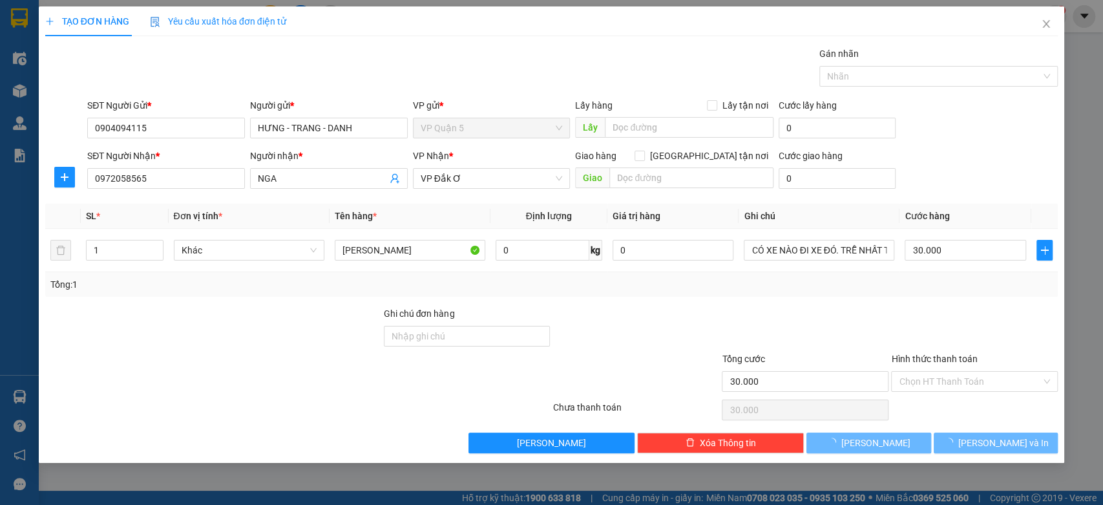
click at [220, 282] on div "Tổng: 1" at bounding box center [238, 284] width 376 height 14
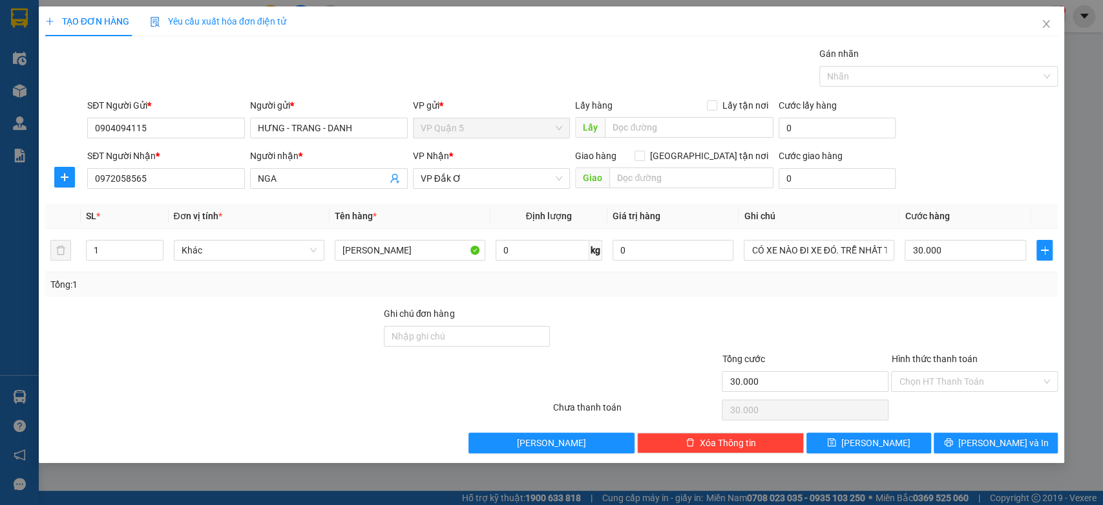
click at [220, 282] on div "Tổng: 1" at bounding box center [238, 284] width 376 height 14
click at [392, 251] on input "NILON HỒNG" at bounding box center [410, 250] width 151 height 21
type input "CỤC ĐEN KEO HỒNG"
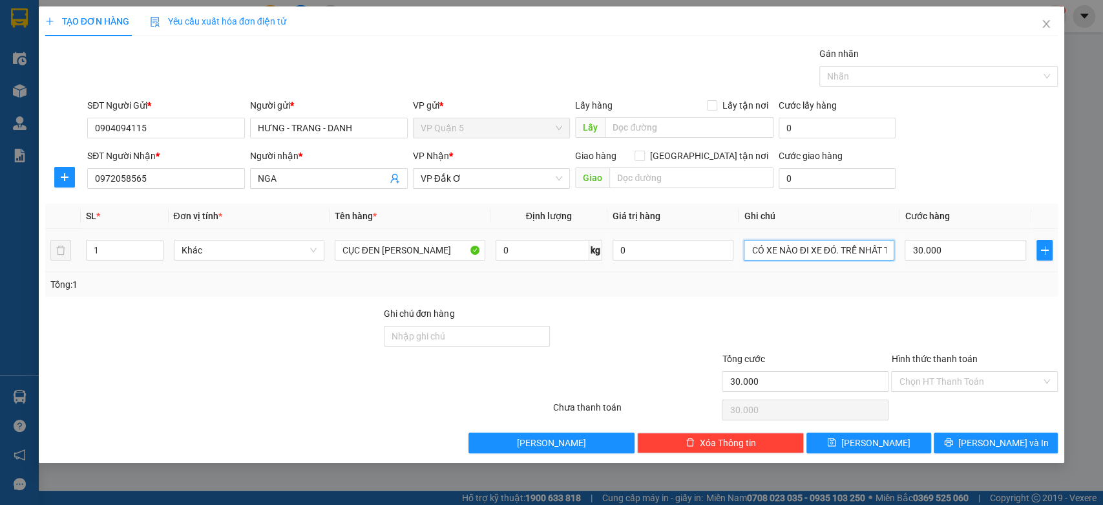
click at [785, 252] on input "CÓ XE NÀO ĐI XE ĐÓ. TRỄ NHẤT TỐI MAI NHẬN" at bounding box center [819, 250] width 151 height 21
click at [925, 277] on div "Tổng: 1" at bounding box center [551, 284] width 1003 height 14
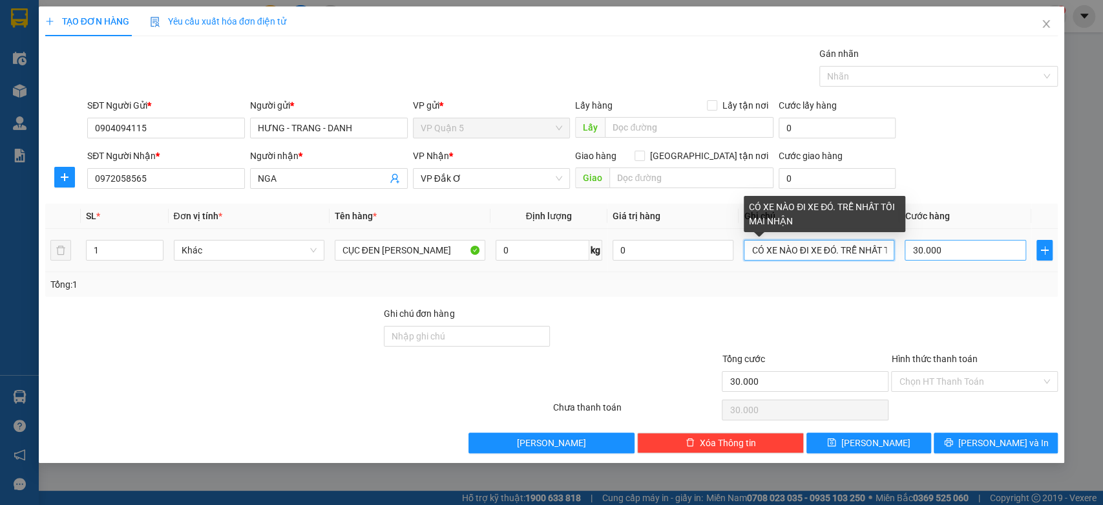
drag, startPoint x: 837, startPoint y: 254, endPoint x: 906, endPoint y: 241, distance: 69.7
click at [906, 241] on tr "1 Khác CỤC ĐEN KEO HỒNG 0 kg 0 CÓ XE NÀO ĐI XE ĐÓ. TRỄ NHẤT TỐI MAI NHẬN 30.000" at bounding box center [551, 250] width 1013 height 43
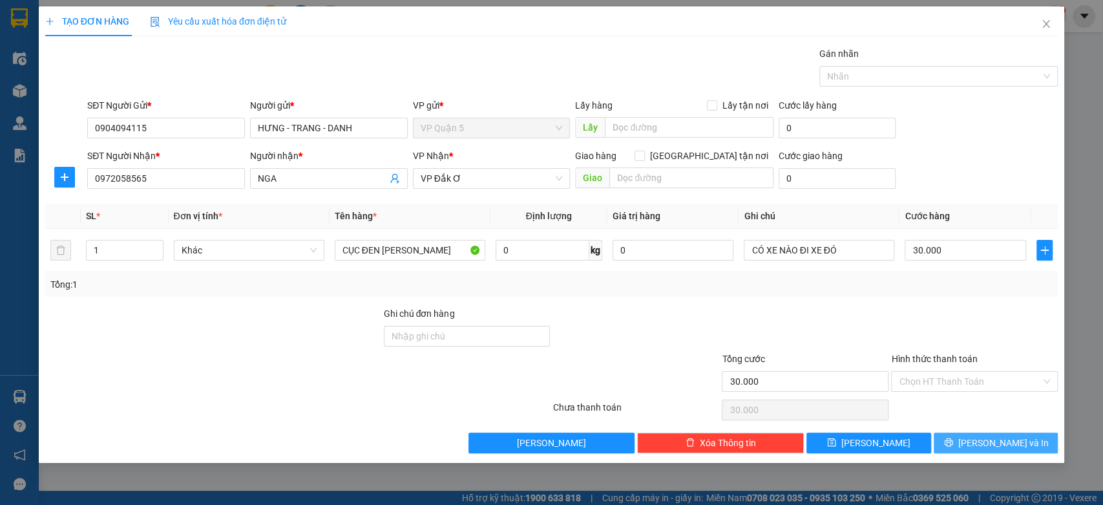
click at [998, 449] on button "[PERSON_NAME] và In" at bounding box center [996, 442] width 124 height 21
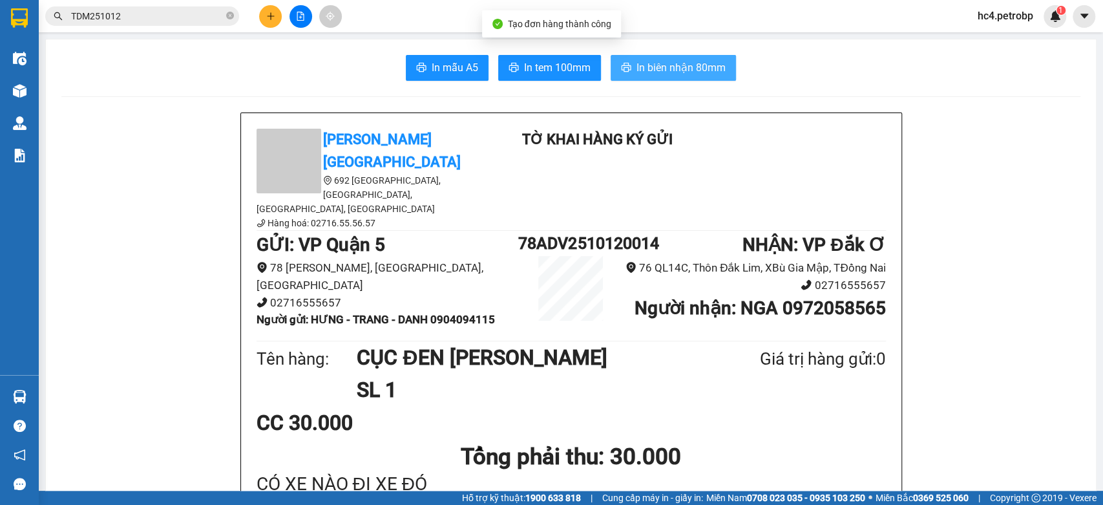
click at [686, 72] on span "In biên nhận 80mm" at bounding box center [680, 67] width 89 height 16
click at [554, 67] on span "In tem 100mm" at bounding box center [557, 67] width 67 height 16
click at [216, 12] on input "TDM251012" at bounding box center [147, 16] width 153 height 14
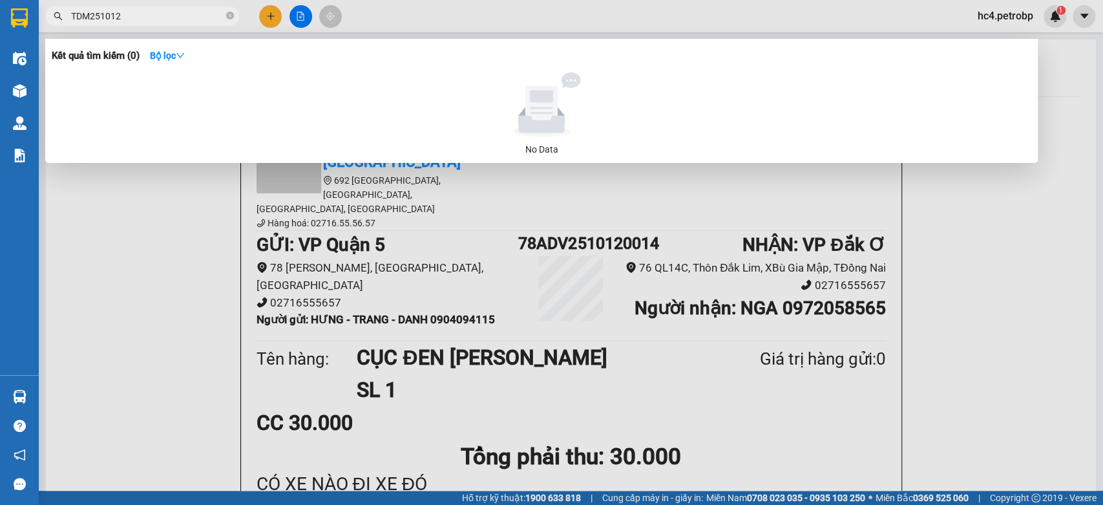
click at [216, 12] on input "TDM251012" at bounding box center [147, 16] width 153 height 14
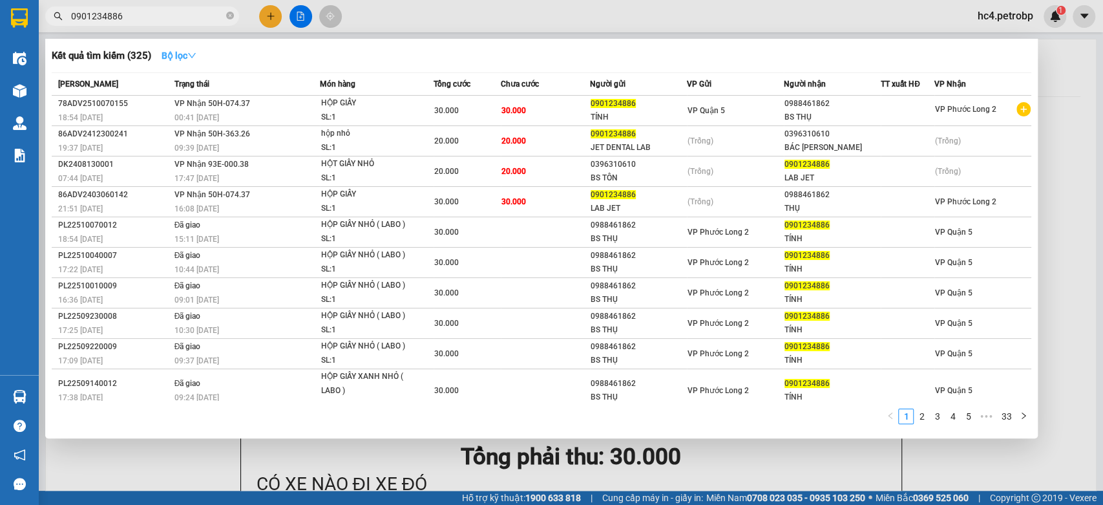
click at [185, 50] on strong "Bộ lọc" at bounding box center [179, 55] width 35 height 10
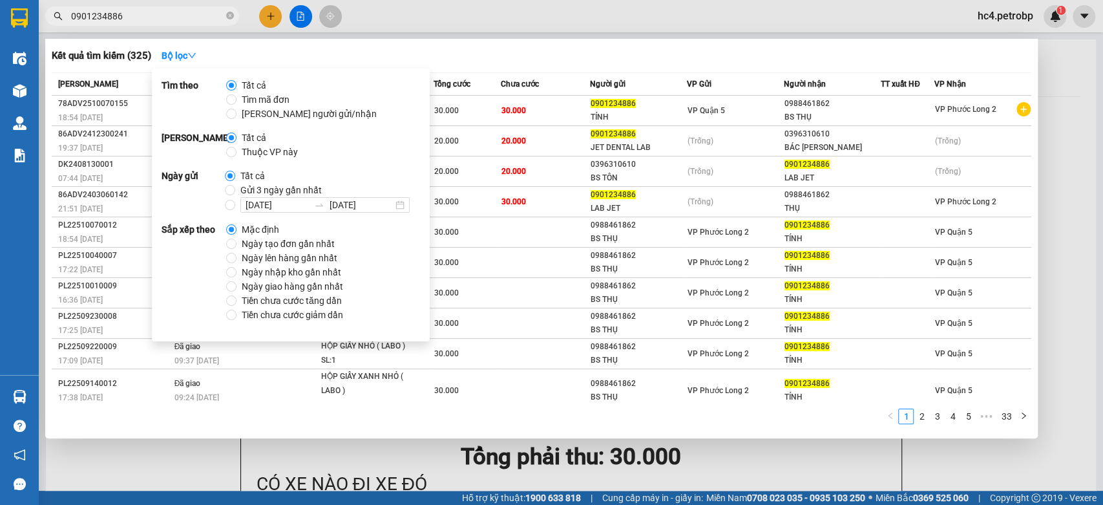
click at [243, 242] on span "Ngày tạo đơn gần nhất" at bounding box center [288, 244] width 103 height 14
click at [237, 242] on input "Ngày tạo đơn gần nhất" at bounding box center [231, 243] width 10 height 10
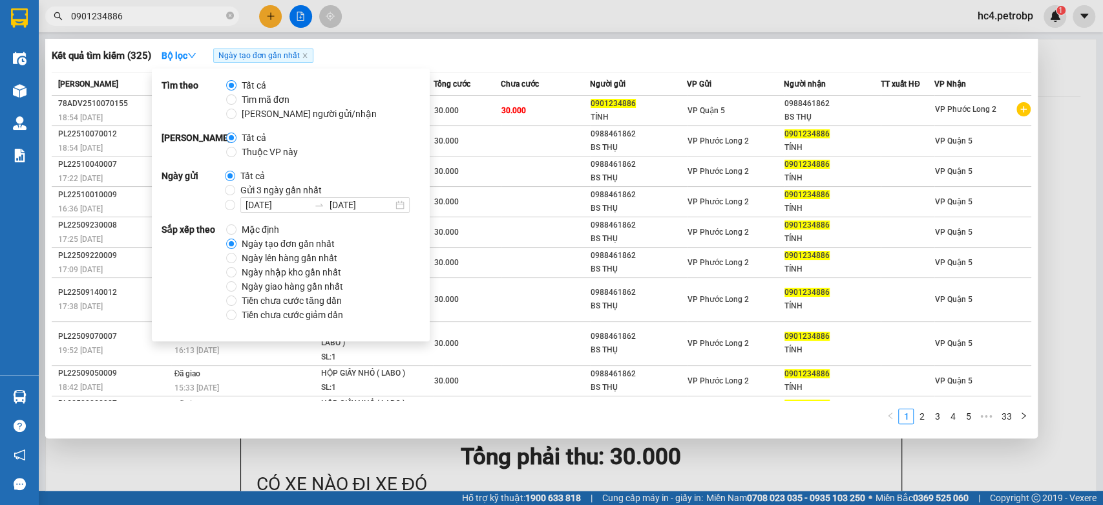
click at [494, 47] on div "Kết quả tìm kiếm ( 325 ) Bộ lọc Ngày tạo đơn gần nhất" at bounding box center [542, 55] width 980 height 21
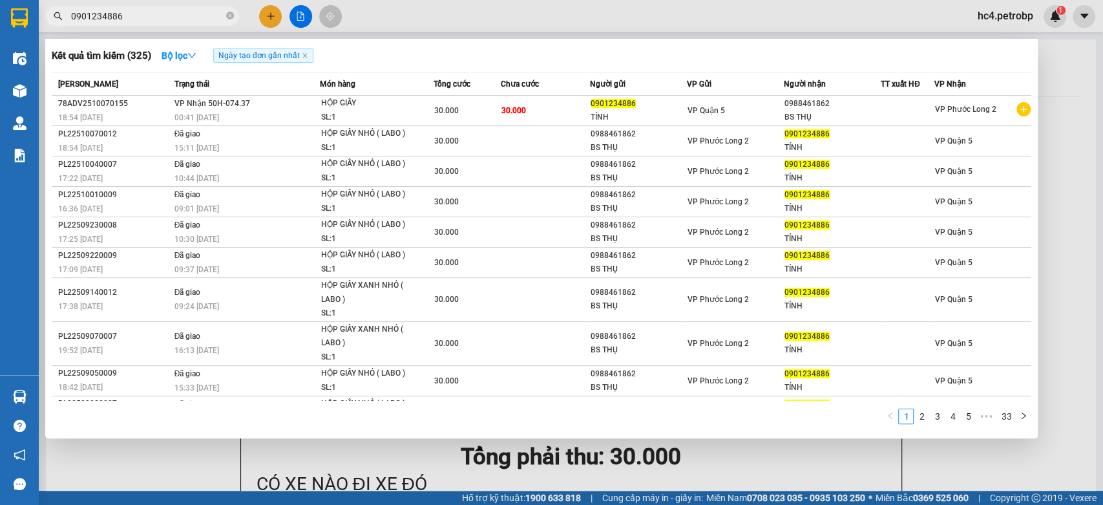
click at [114, 14] on input "0901234886" at bounding box center [147, 16] width 153 height 14
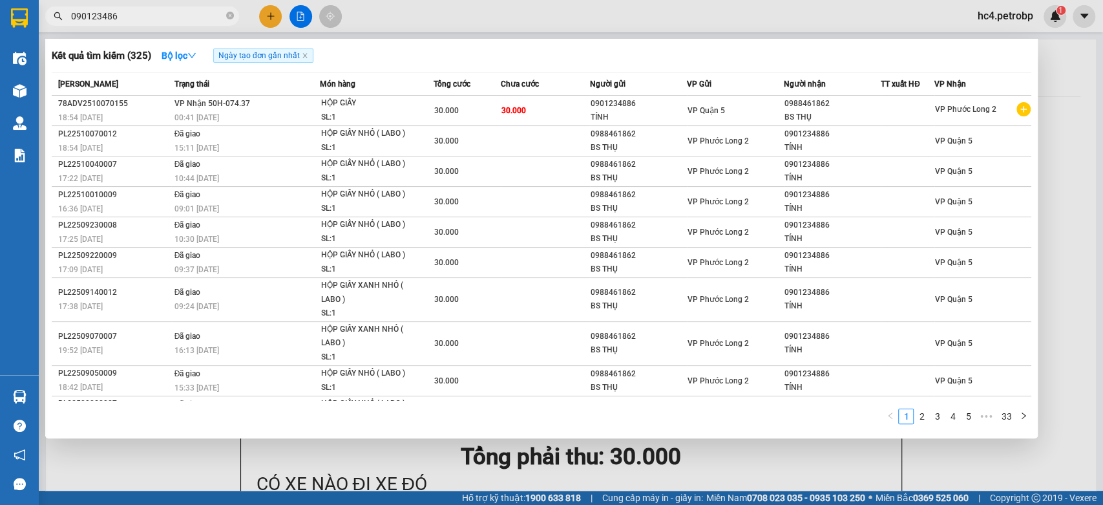
type input "0901234866"
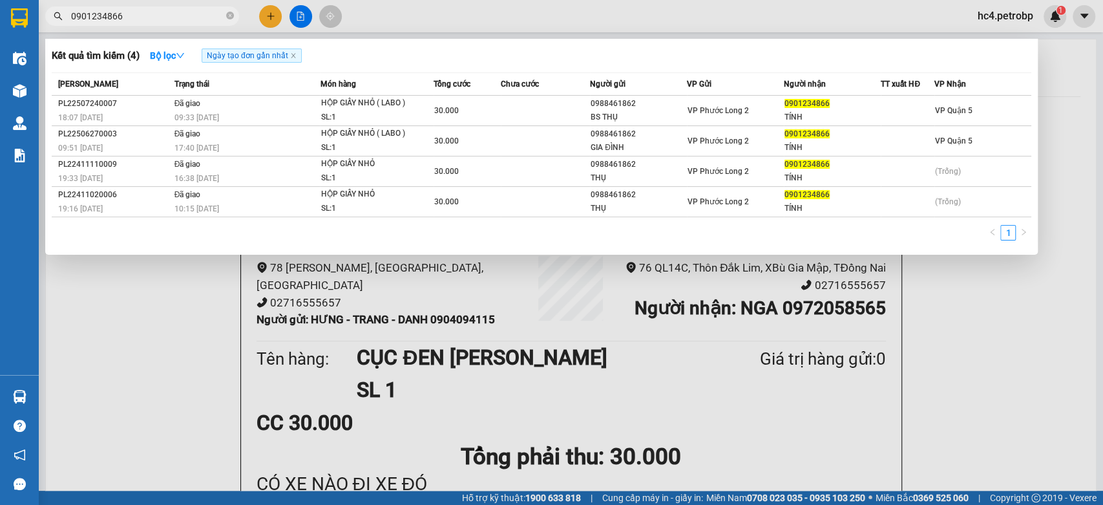
click at [159, 12] on input "0901234866" at bounding box center [147, 16] width 153 height 14
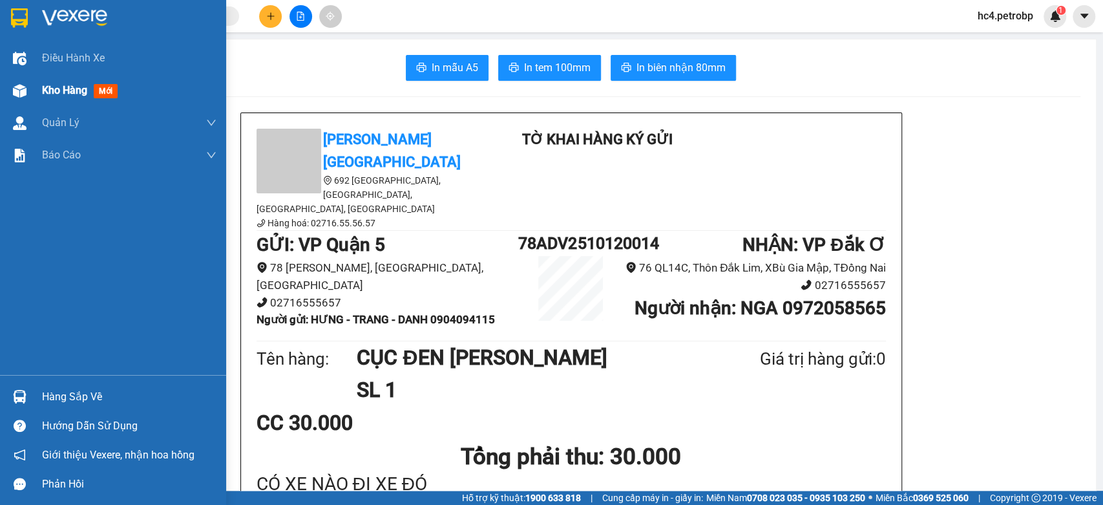
click at [76, 102] on div "Kho hàng mới" at bounding box center [129, 90] width 174 height 32
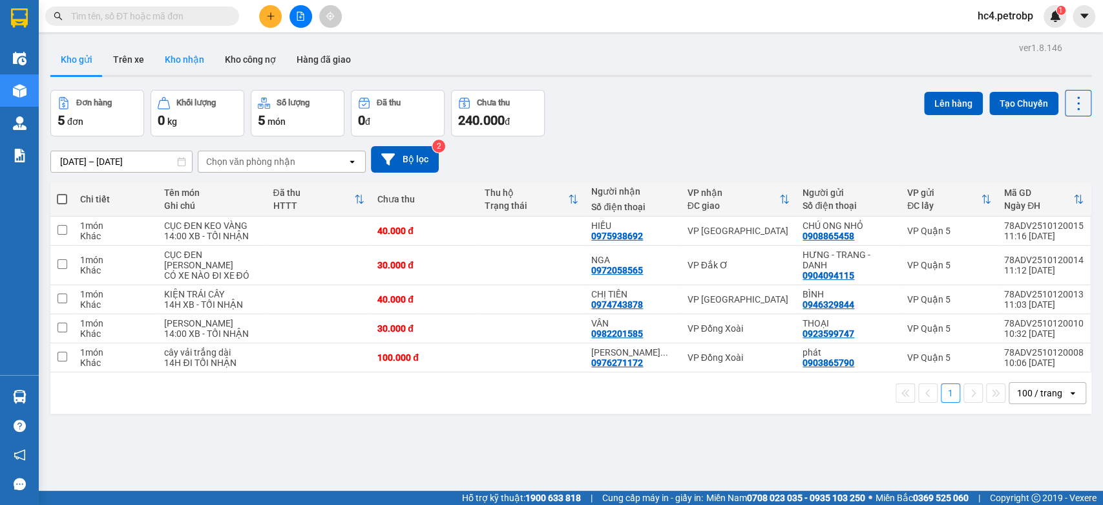
click at [165, 61] on button "Kho nhận" at bounding box center [184, 59] width 60 height 31
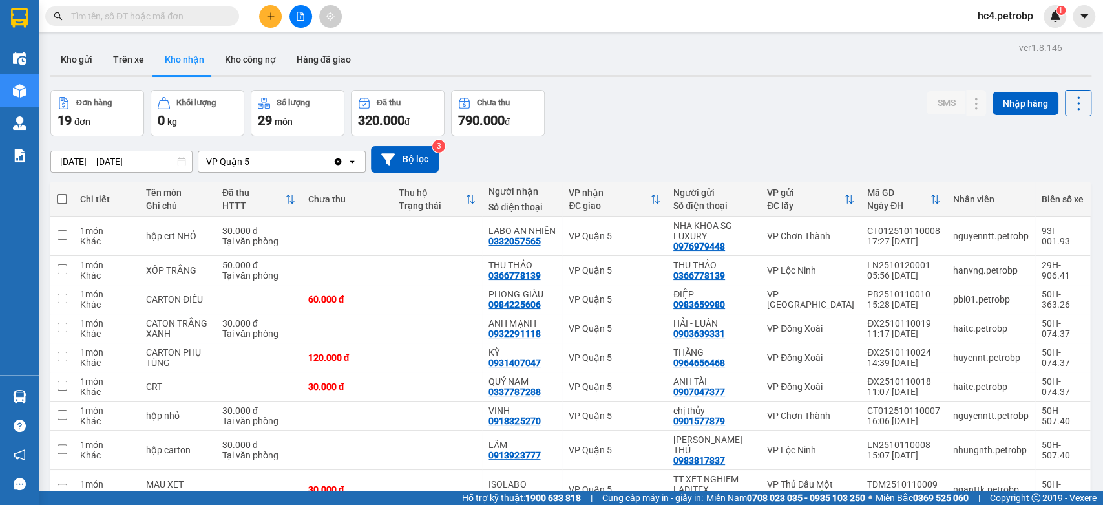
checkbox input "true"
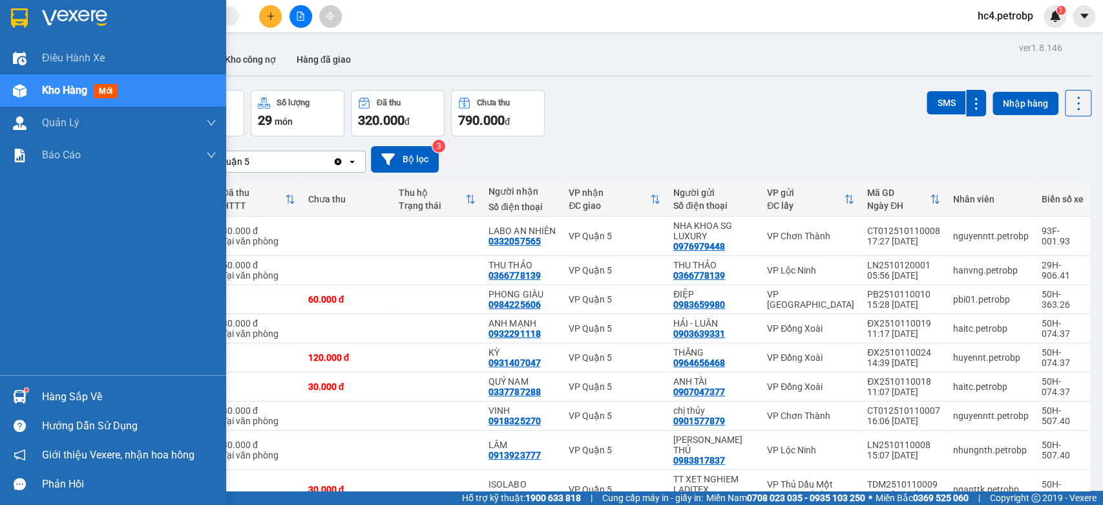
click at [81, 394] on div "Hàng sắp về" at bounding box center [129, 396] width 174 height 19
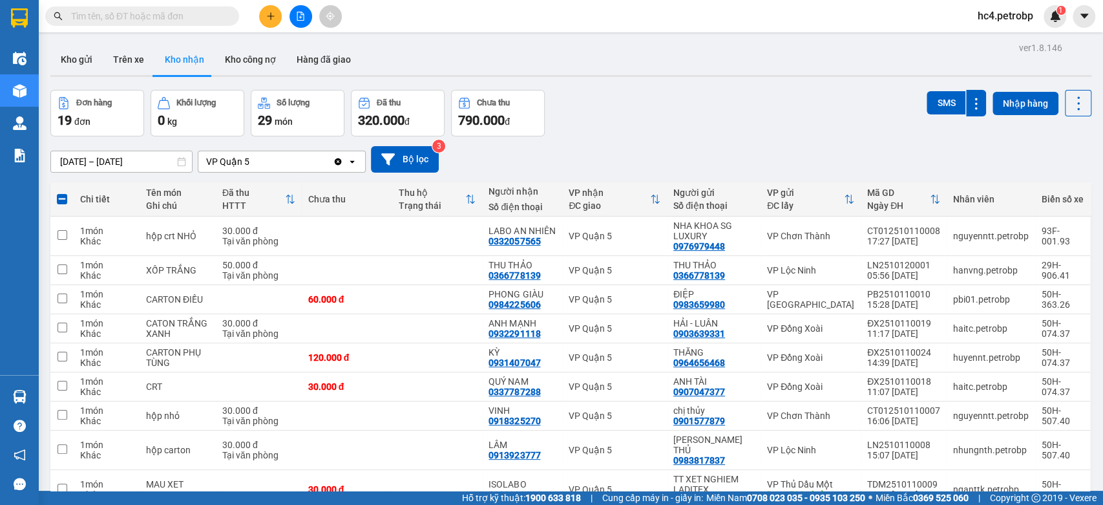
click at [525, 195] on section "Kết quả tìm kiếm ( 4 ) Bộ lọc Ngày tạo đơn gần nhất Mã ĐH Trạng thái Món hàng T…" at bounding box center [551, 252] width 1103 height 505
click at [330, 66] on button "Hàng đã giao" at bounding box center [323, 59] width 75 height 31
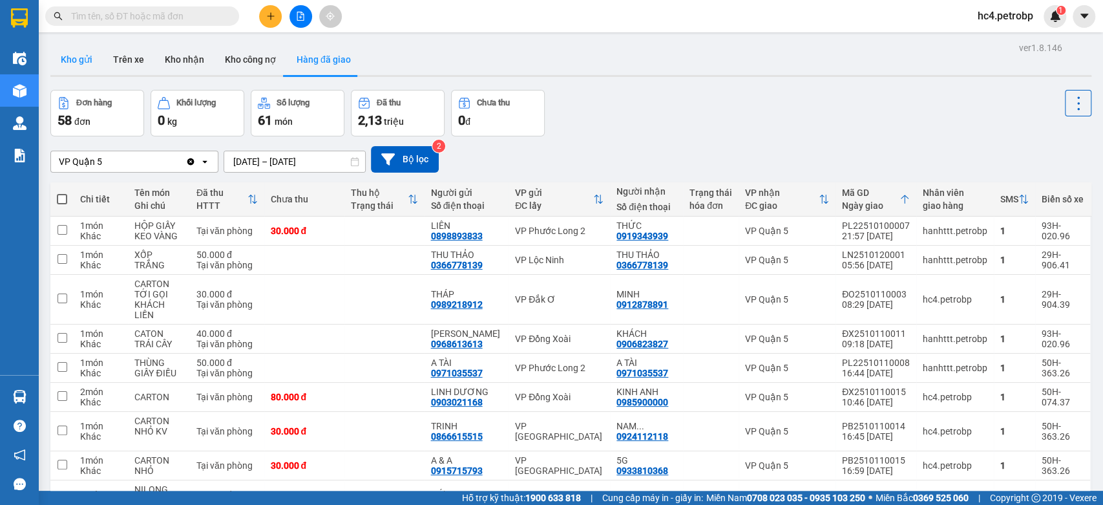
click at [86, 67] on button "Kho gửi" at bounding box center [76, 59] width 52 height 31
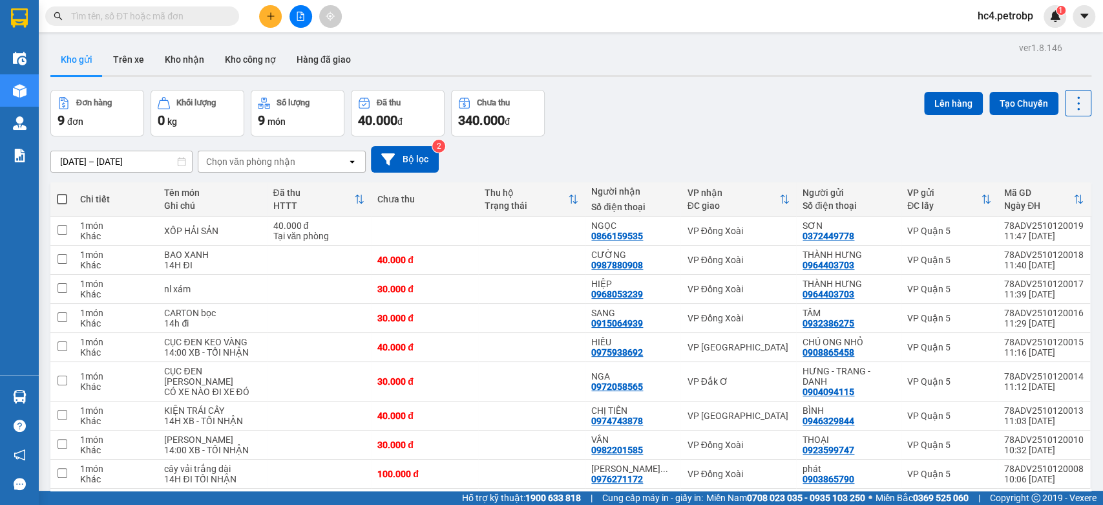
click at [270, 14] on icon "plus" at bounding box center [270, 15] width 1 height 7
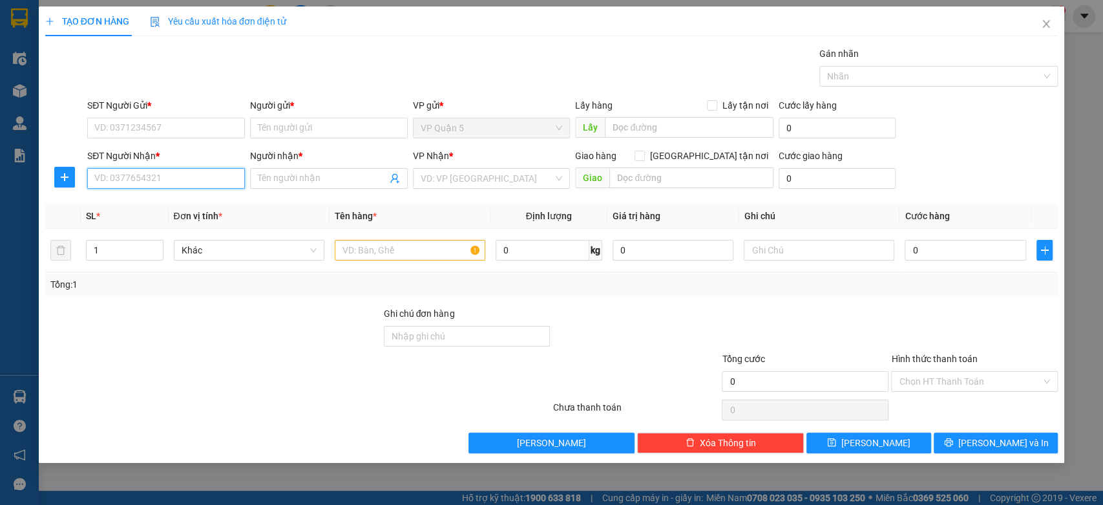
click at [135, 184] on input "SĐT Người Nhận *" at bounding box center [166, 178] width 158 height 21
click at [149, 205] on div "0393086808 - AKIRA" at bounding box center [166, 204] width 142 height 14
type input "0393086808"
type input "AKIRA"
checkbox input "true"
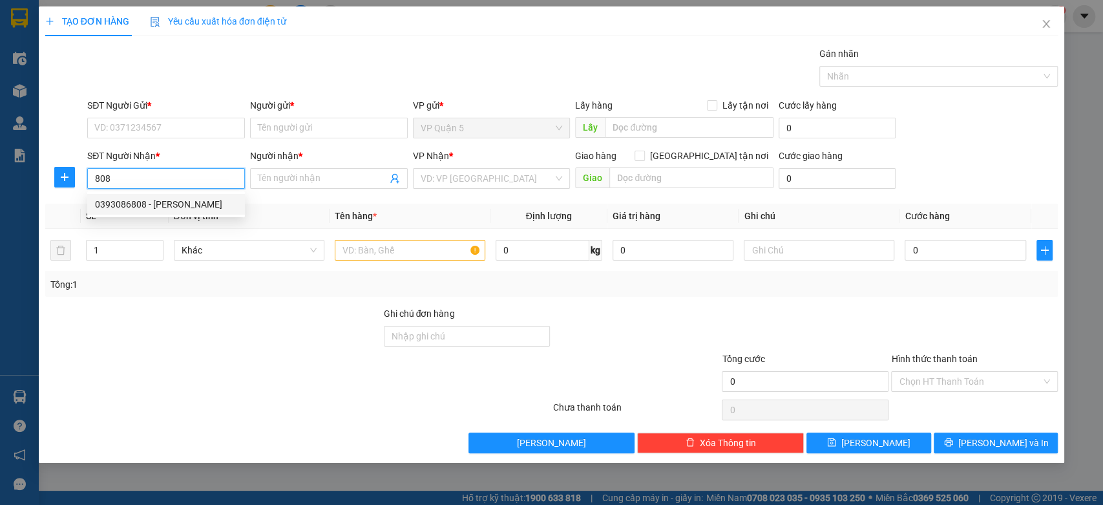
type input "108 HÙNG VƯƠNG ĐX"
type input "15.000"
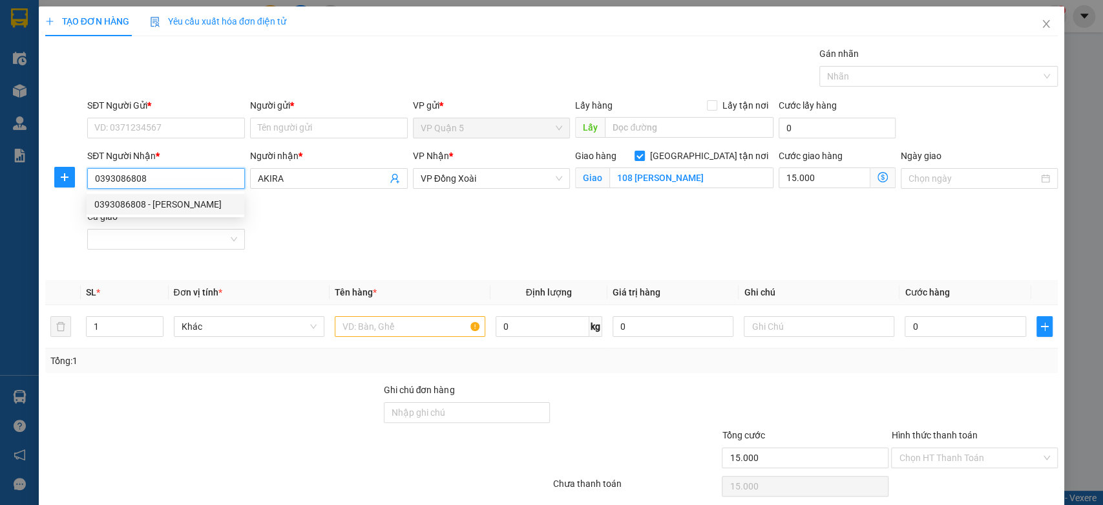
type input "65.000"
type input "0393086808"
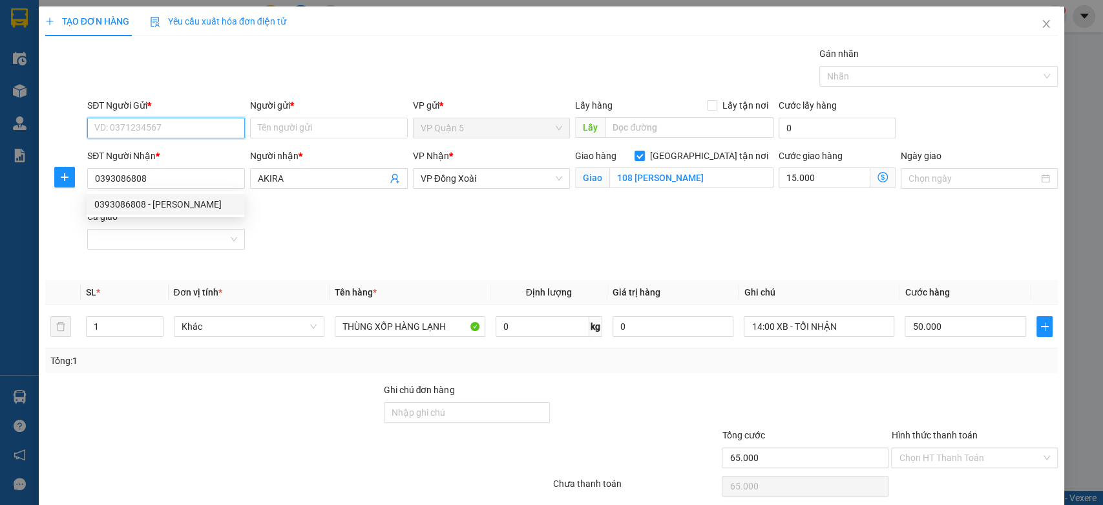
click at [190, 131] on input "SĐT Người Gửi *" at bounding box center [166, 128] width 158 height 21
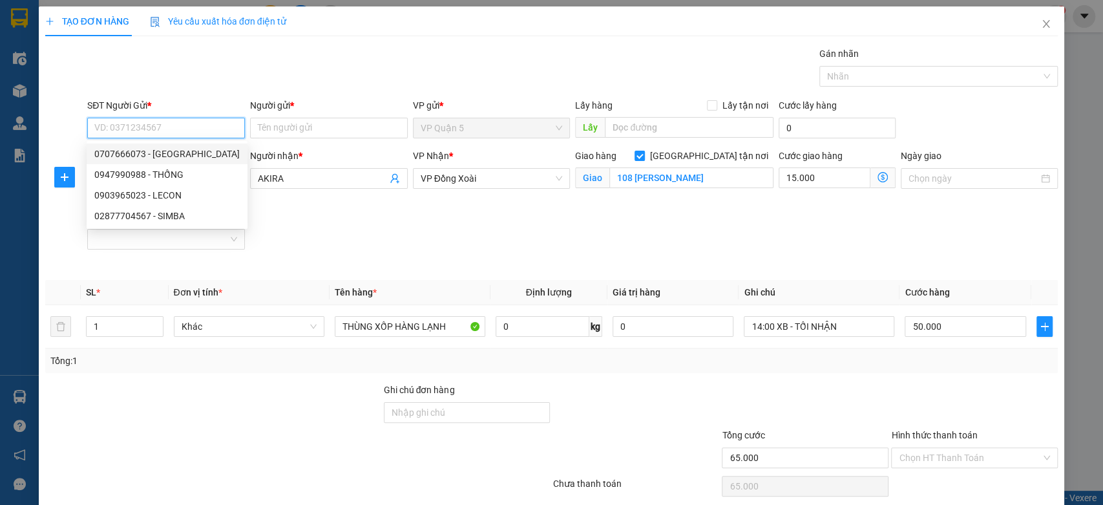
click at [189, 154] on div "0707666073 - NHẬT KIM THÀNH" at bounding box center [166, 154] width 145 height 14
type input "0707666073"
type input "NHẬT KIM THÀNH"
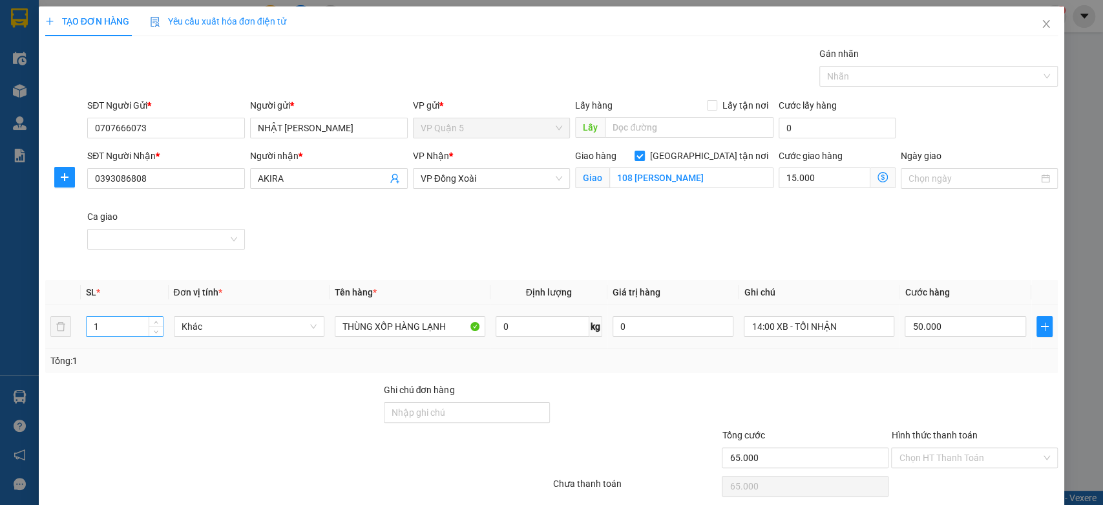
click at [109, 329] on input "1" at bounding box center [125, 326] width 76 height 19
type input "2"
click at [949, 331] on input "50.000" at bounding box center [965, 326] width 121 height 21
type input "15.000"
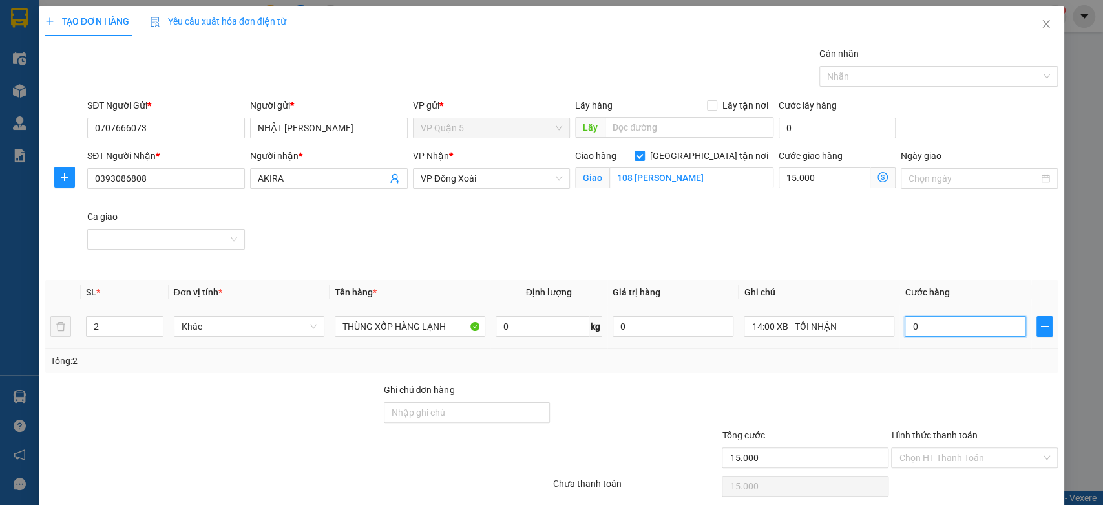
type input "0"
type input "15.009"
type input "09"
type input "15.090"
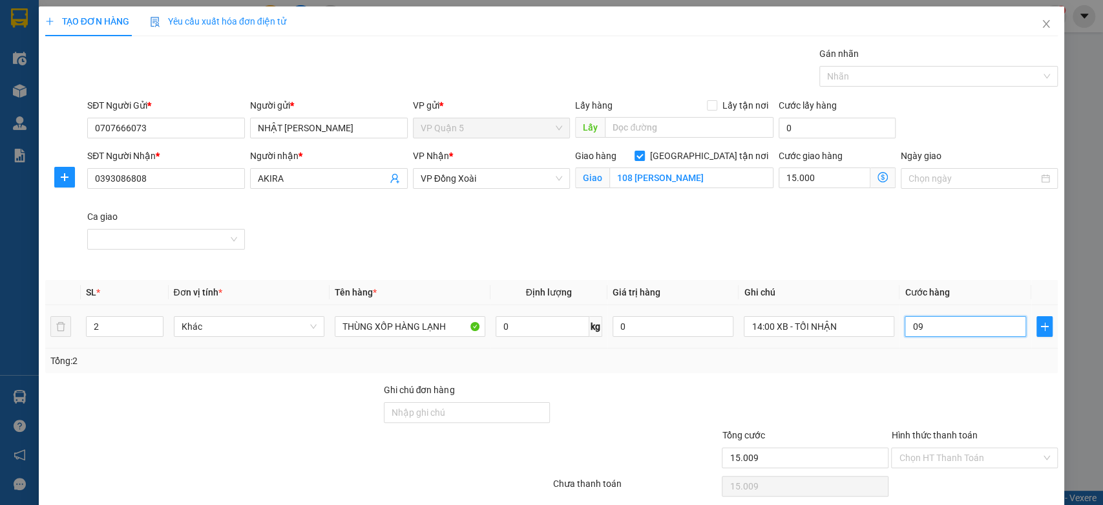
type input "15.090"
type input "090"
type input "105.000"
type input "90.000"
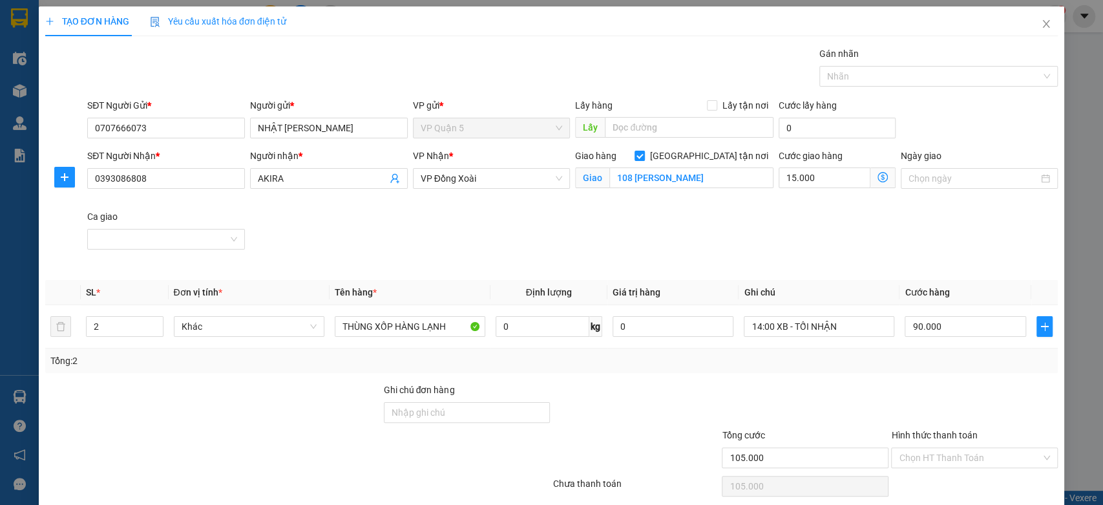
click at [1001, 247] on div "SĐT Người Nhận * 0393086808 Người nhận * AKIRA VP Nhận * VP Đồng Xoài Giao hàng…" at bounding box center [573, 209] width 976 height 121
click at [987, 375] on div "Transit Pickup Surcharge Ids Transit Deliver Surcharge Ids Transit Deliver Surc…" at bounding box center [551, 288] width 1013 height 483
click at [758, 235] on div "SĐT Người Nhận * 0393086808 Người nhận * AKIRA VP Nhận * VP Đồng Xoài Giao hàng…" at bounding box center [573, 209] width 976 height 121
click at [841, 241] on div "SĐT Người Nhận * 0393086808 Người nhận * AKIRA VP Nhận * VP Đồng Xoài Giao hàng…" at bounding box center [573, 209] width 976 height 121
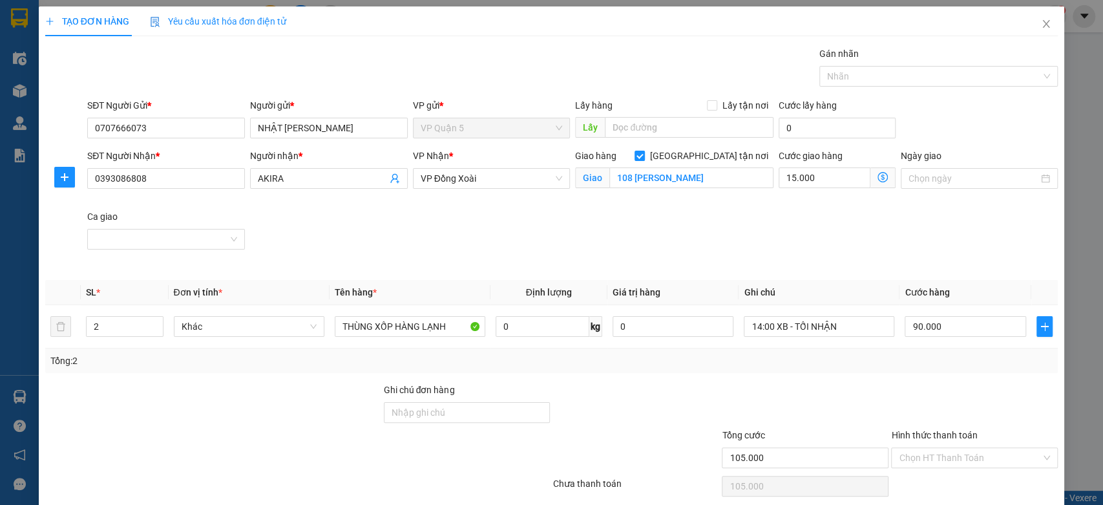
click at [422, 209] on div "SĐT Người Nhận * 0393086808 Người nhận * AKIRA VP Nhận * VP Đồng Xoài Giao hàng…" at bounding box center [573, 209] width 976 height 121
click at [962, 448] on input "Hình thức thanh toán" at bounding box center [970, 457] width 142 height 19
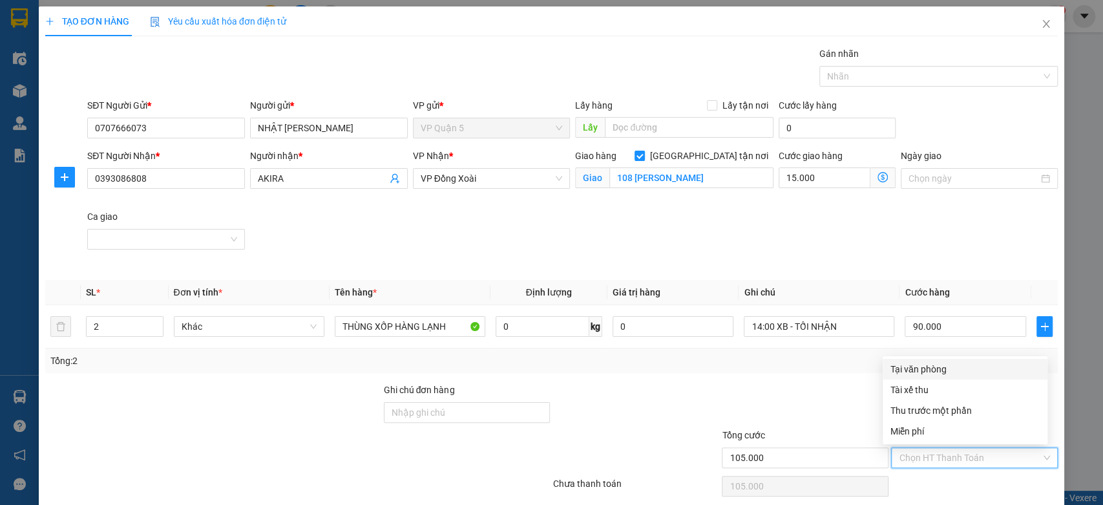
click at [946, 362] on div "Tại văn phòng" at bounding box center [964, 369] width 149 height 14
type input "0"
click at [954, 328] on div "Transit Pickup Surcharge Ids Transit Deliver Surcharge Ids Transit Deliver Surc…" at bounding box center [551, 288] width 1013 height 483
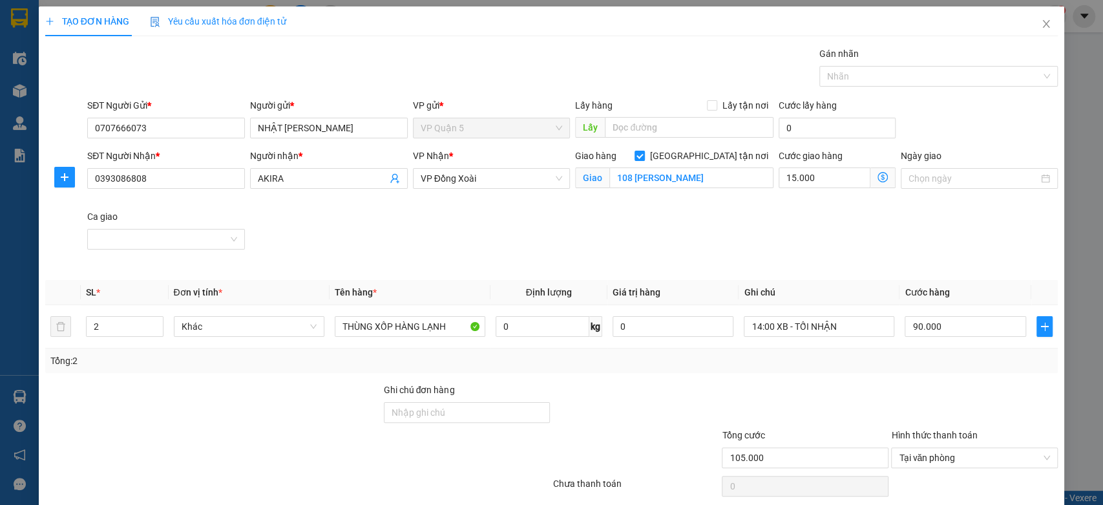
click at [993, 473] on div at bounding box center [974, 486] width 169 height 26
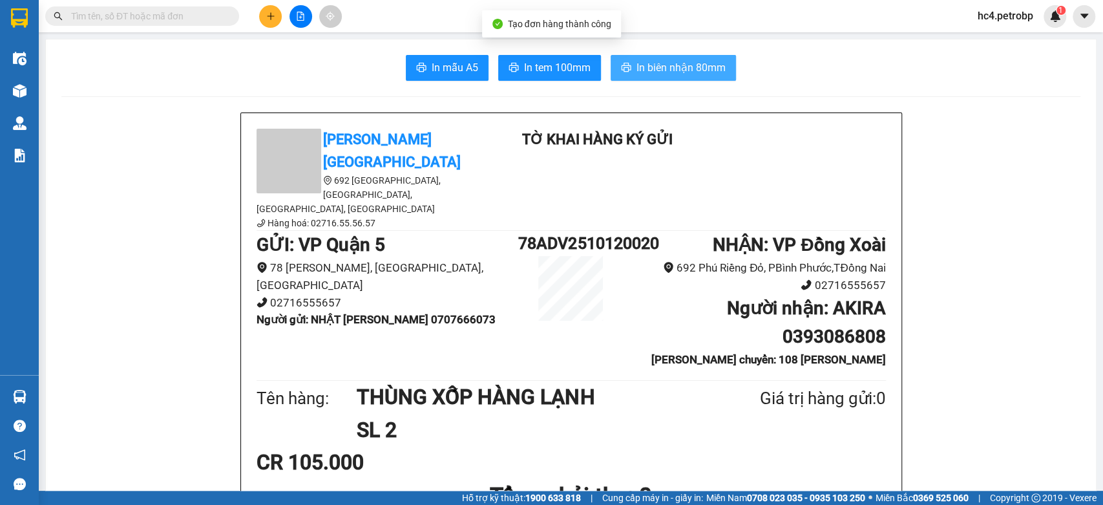
click at [641, 60] on span "In biên nhận 80mm" at bounding box center [680, 67] width 89 height 16
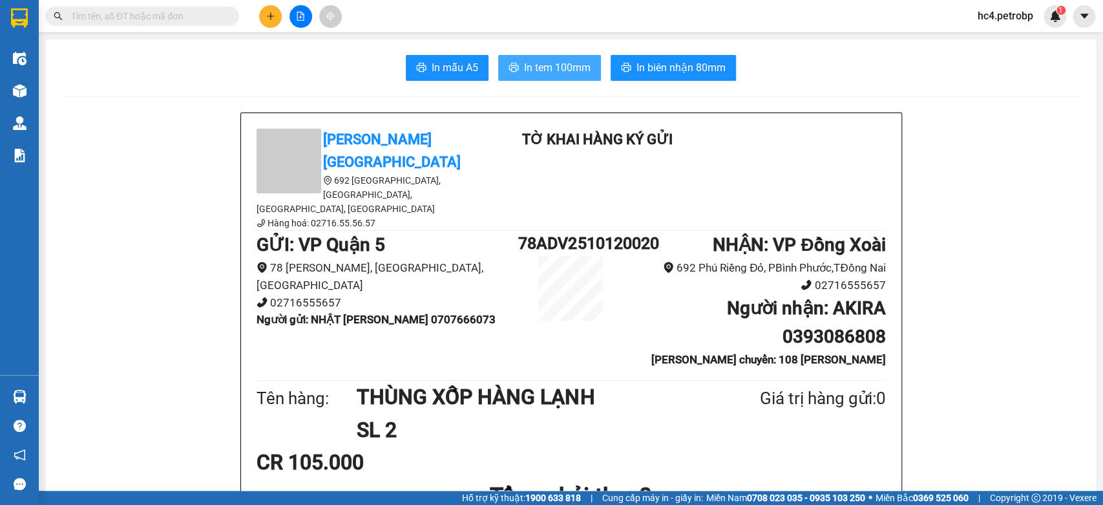
click at [558, 69] on span "In tem 100mm" at bounding box center [557, 67] width 67 height 16
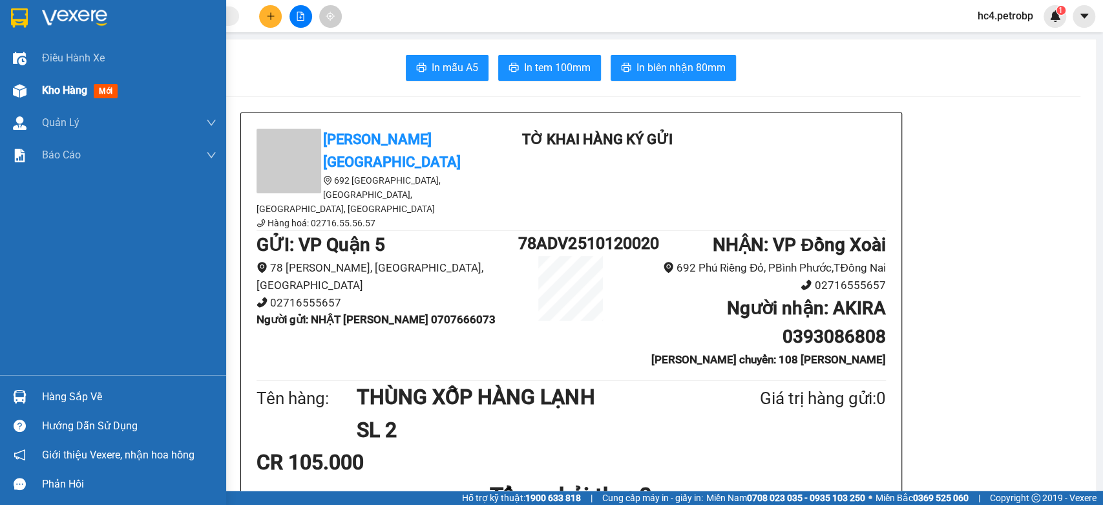
click at [50, 97] on div "Kho hàng mới" at bounding box center [82, 90] width 81 height 16
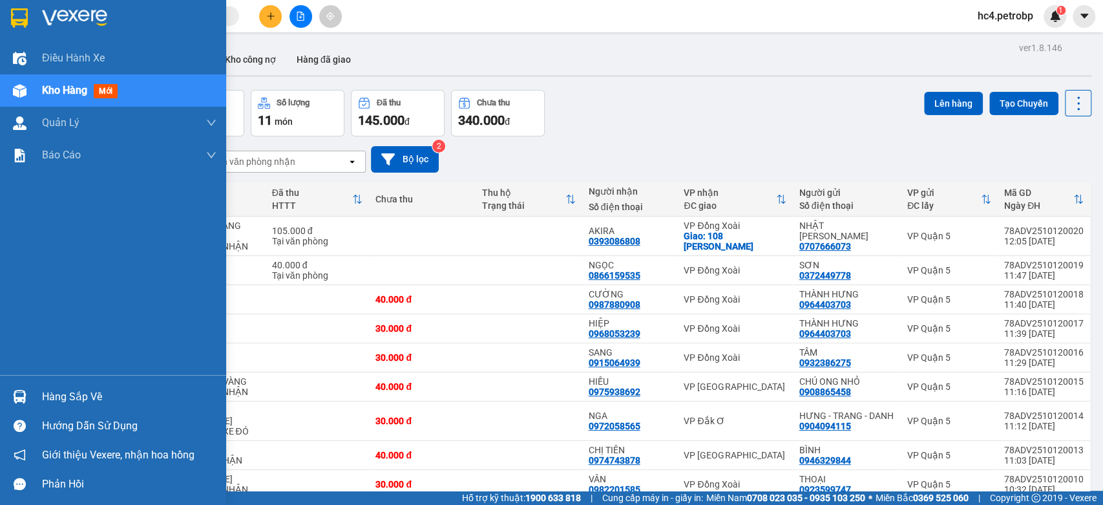
click at [80, 89] on span "Kho hàng" at bounding box center [64, 90] width 45 height 12
click at [96, 403] on div "Hàng sắp về" at bounding box center [129, 396] width 174 height 19
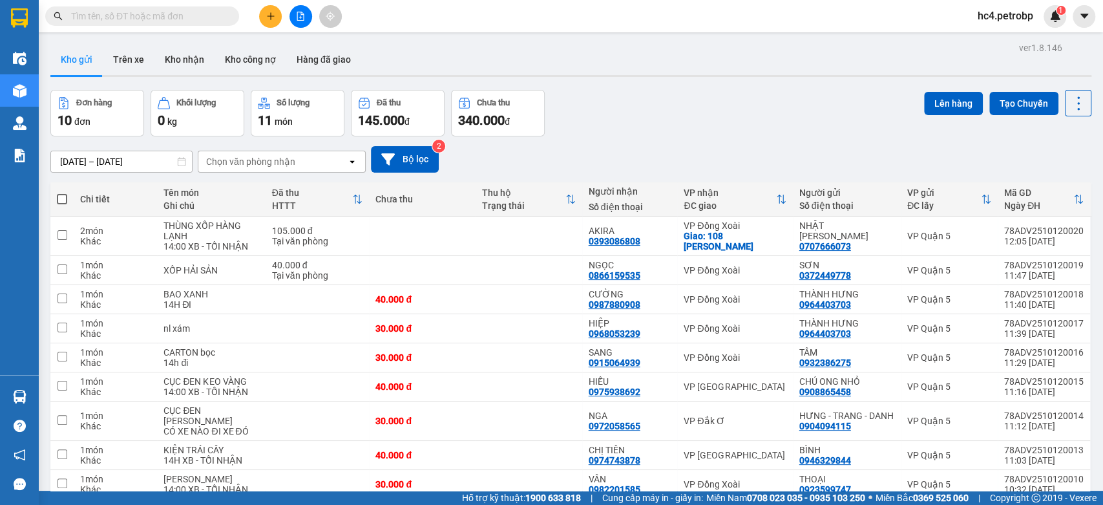
click at [777, 155] on section "Kết quả tìm kiếm ( 4 ) Bộ lọc Ngày tạo đơn gần nhất Mã ĐH Trạng thái Món hàng T…" at bounding box center [551, 252] width 1103 height 505
click at [176, 64] on button "Kho nhận" at bounding box center [184, 59] width 60 height 31
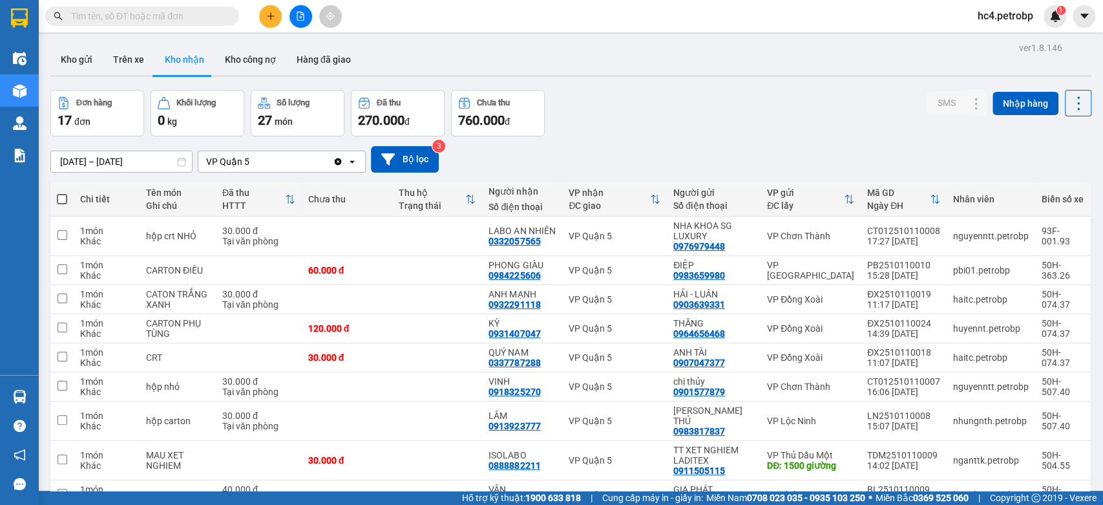
click at [753, 149] on div "10/10/2025 – 12/10/2025 Press the down arrow key to interact with the calendar …" at bounding box center [570, 159] width 1041 height 26
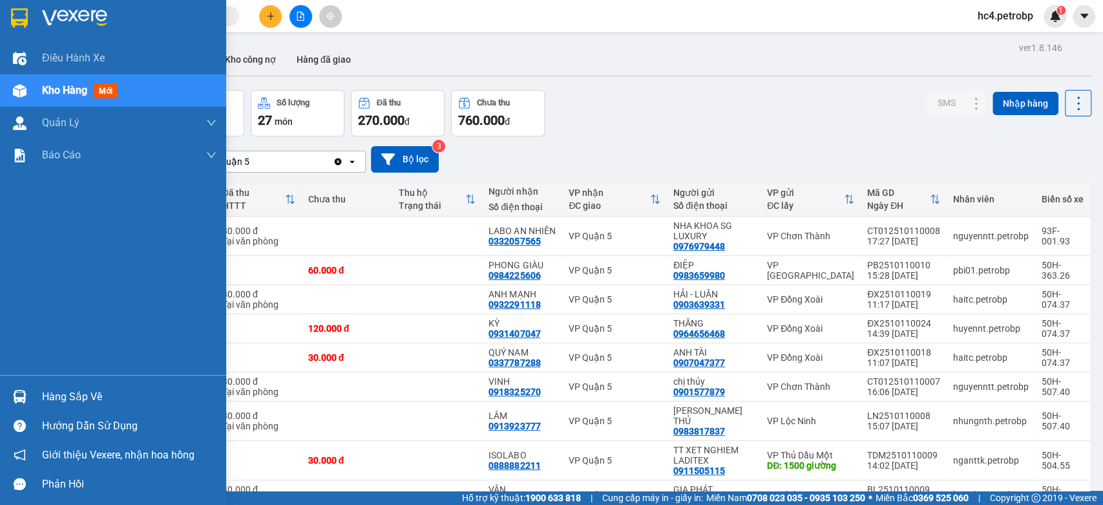
click at [61, 384] on div "Hàng sắp về" at bounding box center [113, 396] width 226 height 29
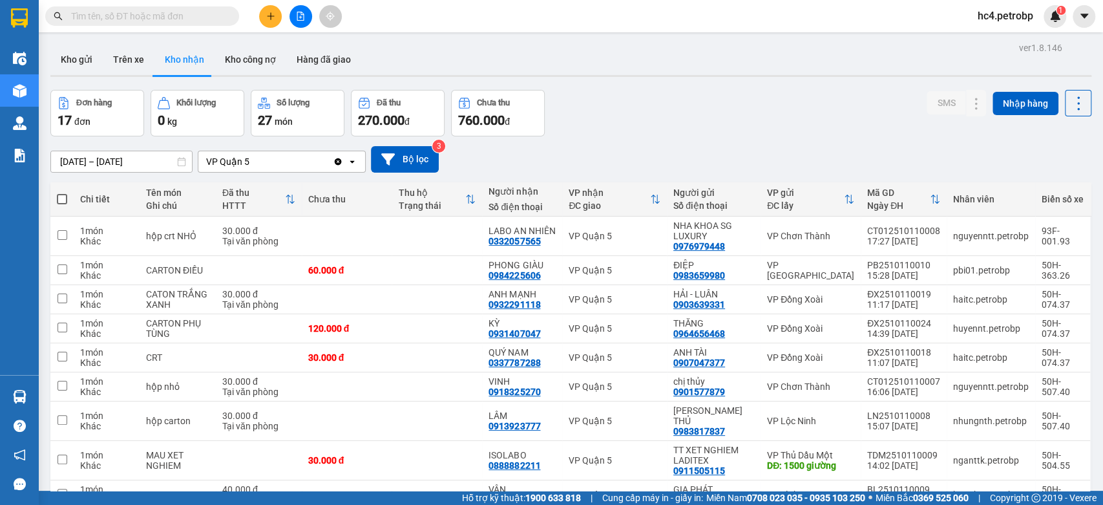
click at [681, 144] on section "Kết quả tìm kiếm ( 4 ) Bộ lọc Ngày tạo đơn gần nhất Mã ĐH Trạng thái Món hàng T…" at bounding box center [551, 252] width 1103 height 505
click at [79, 59] on button "Kho gửi" at bounding box center [76, 59] width 52 height 31
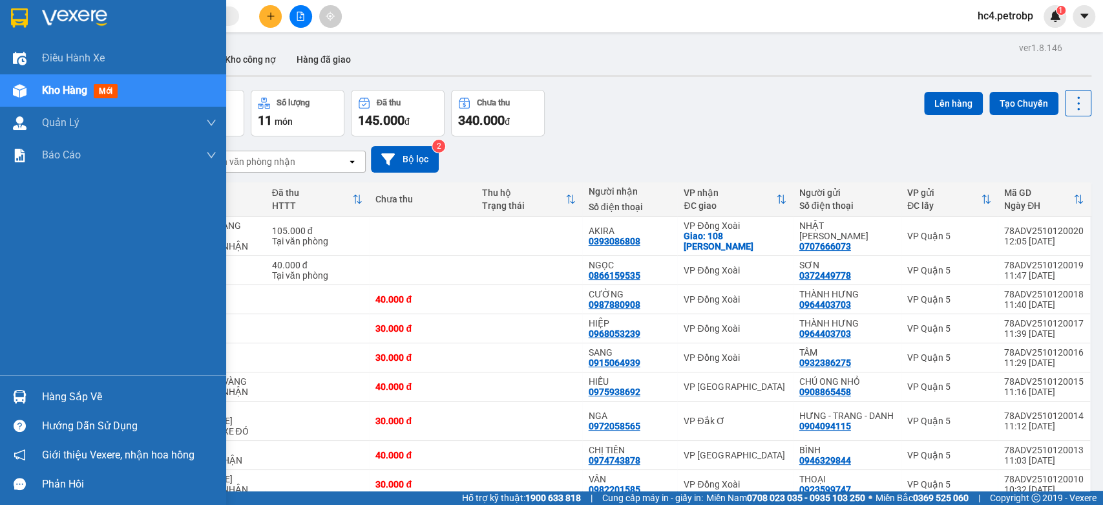
click at [62, 394] on div "Hàng sắp về" at bounding box center [129, 396] width 174 height 19
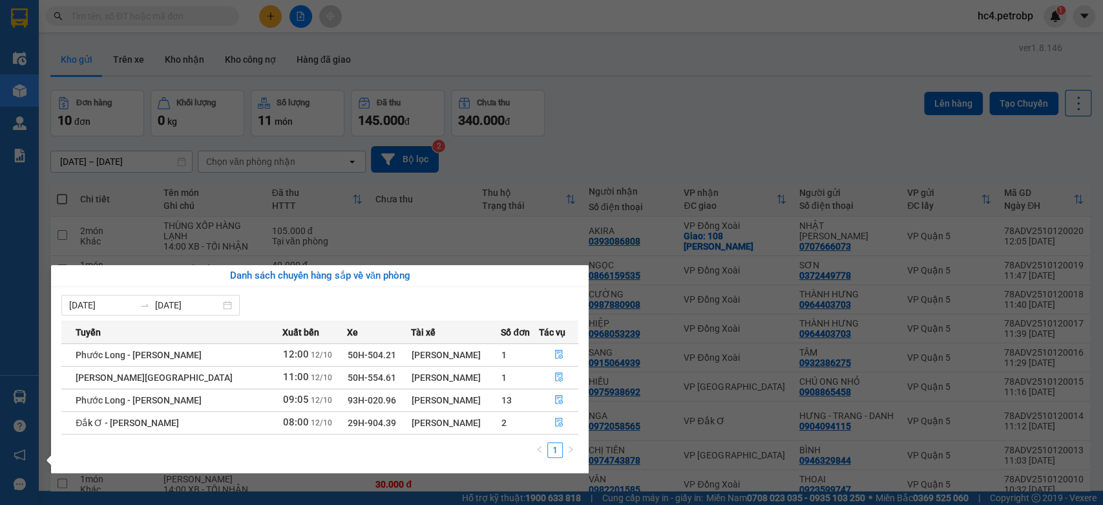
click at [678, 142] on section "Kết quả tìm kiếm ( 4 ) Bộ lọc Ngày tạo đơn gần nhất Mã ĐH Trạng thái Món hàng T…" at bounding box center [551, 252] width 1103 height 505
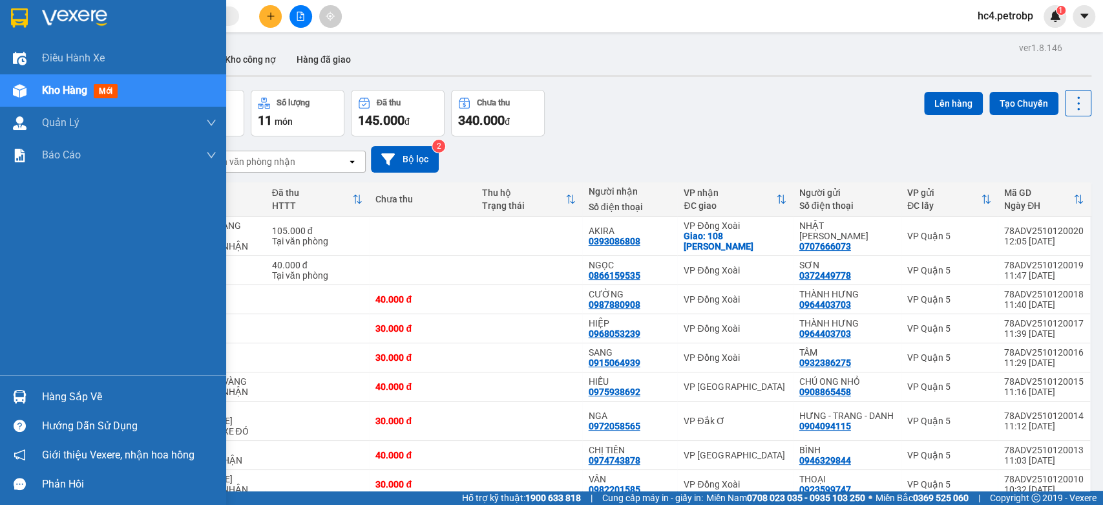
click at [40, 396] on div "Hàng sắp về" at bounding box center [113, 396] width 226 height 29
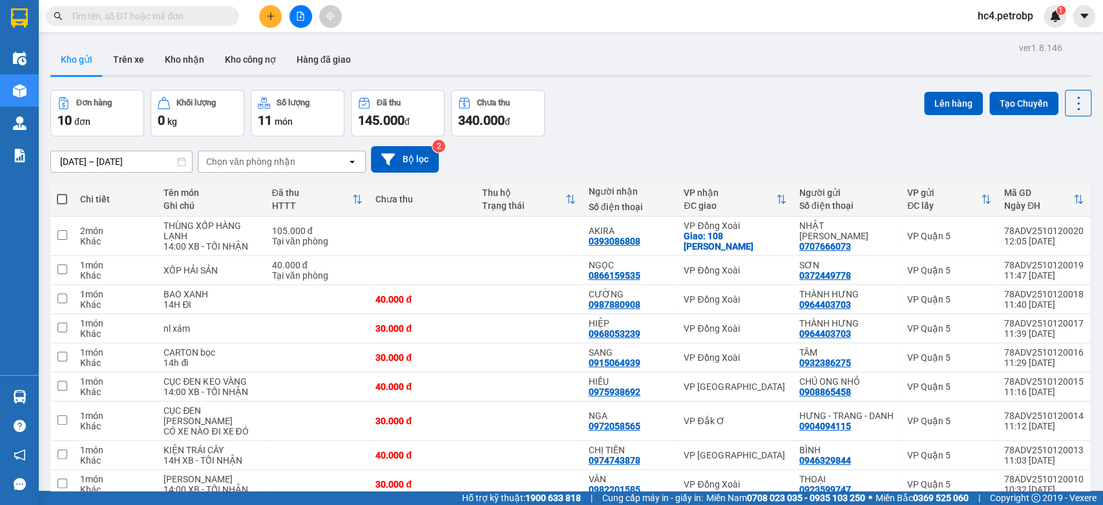
click at [703, 133] on section "Kết quả tìm kiếm ( 4 ) Bộ lọc Ngày tạo đơn gần nhất Mã ĐH Trạng thái Món hàng T…" at bounding box center [551, 252] width 1103 height 505
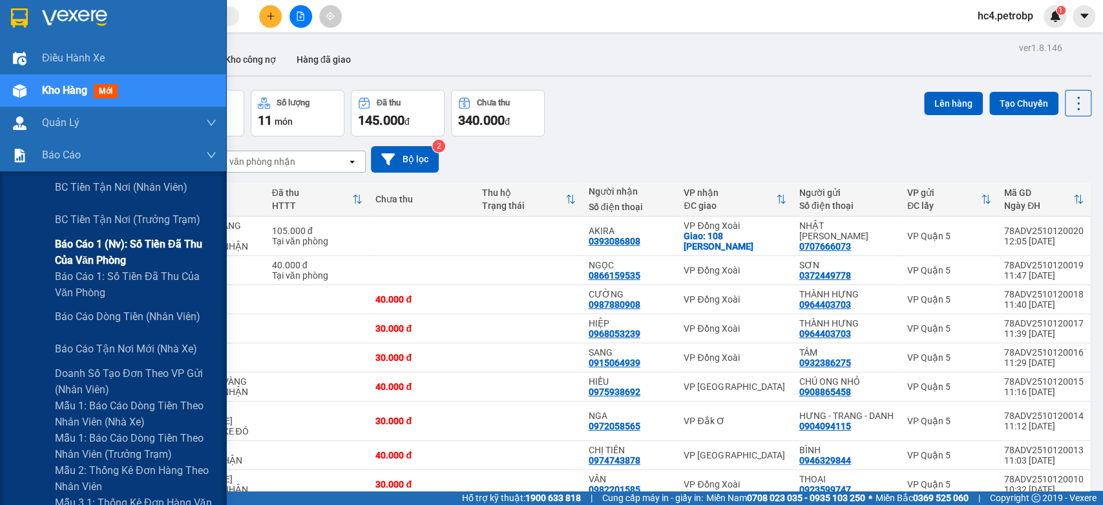
click at [169, 244] on span "Báo cáo 1 (nv): Số tiền đã thu của văn phòng" at bounding box center [136, 252] width 162 height 32
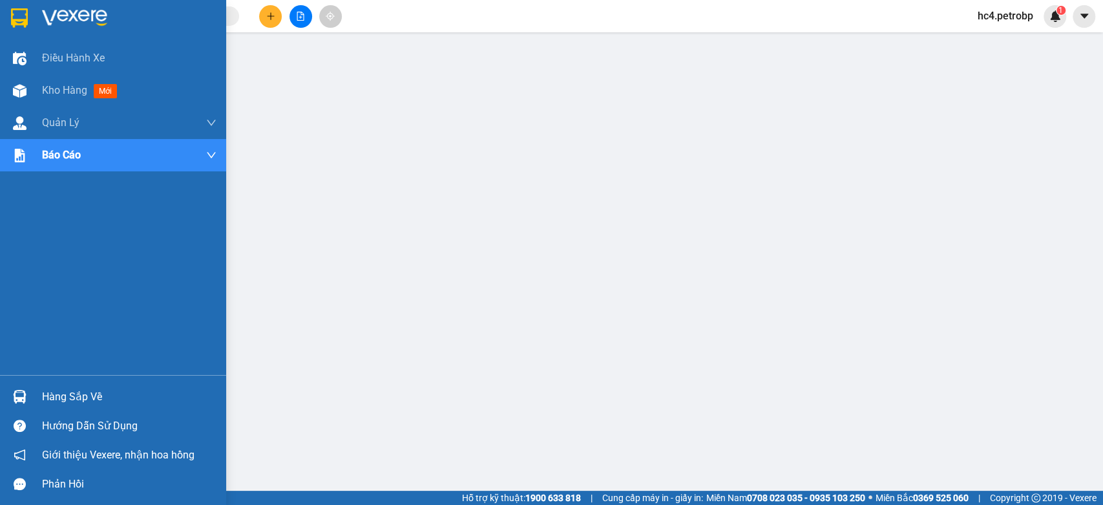
click at [72, 394] on div "Hàng sắp về" at bounding box center [129, 396] width 174 height 19
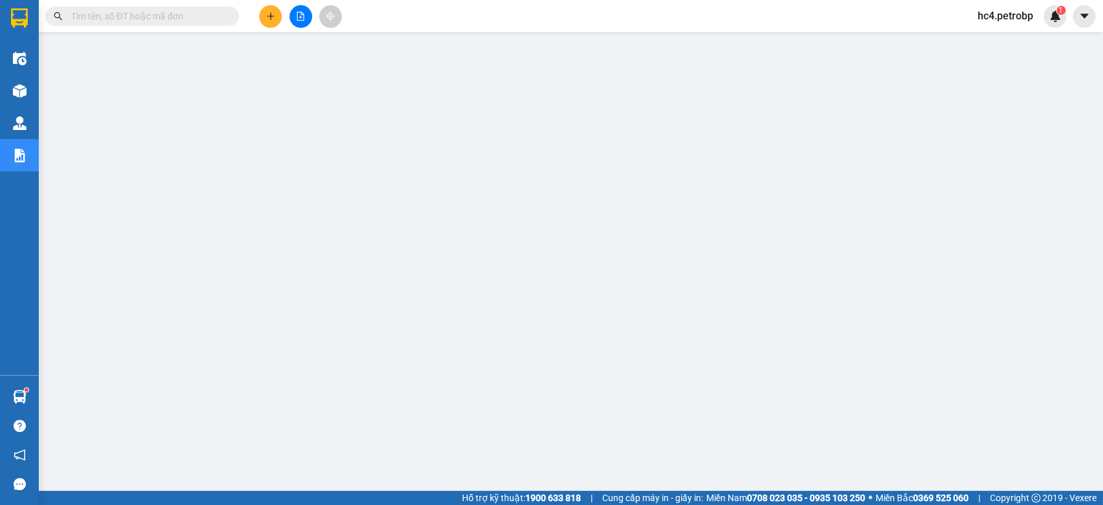
click at [163, 16] on input "text" at bounding box center [147, 16] width 153 height 14
paste input "0338440043"
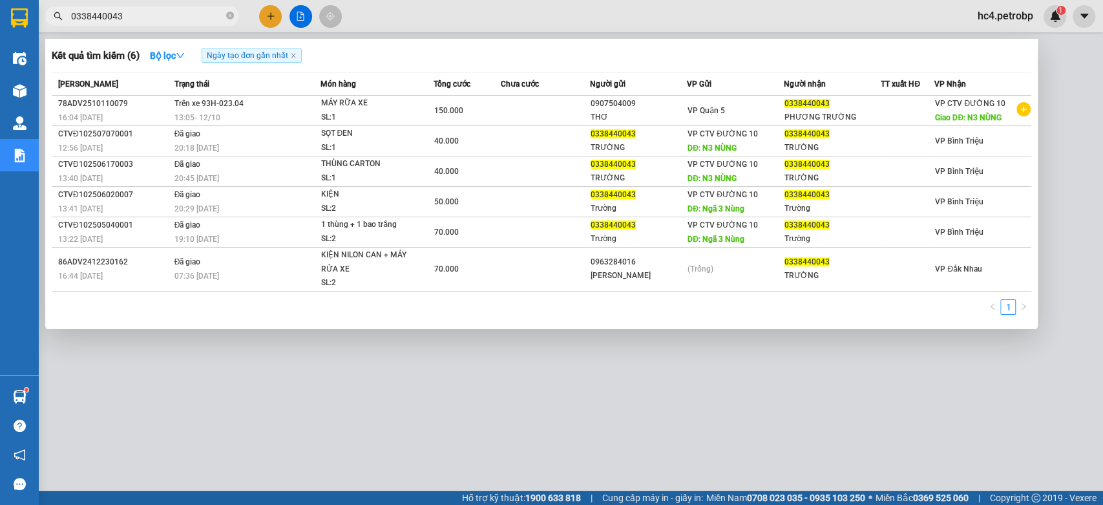
type input "0338440043"
click at [277, 21] on div at bounding box center [551, 252] width 1103 height 505
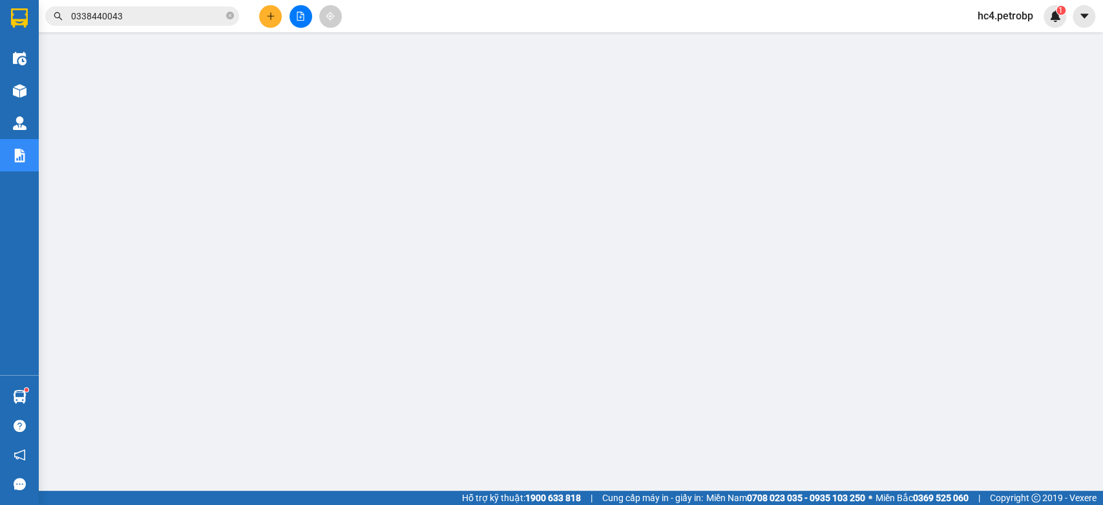
click at [277, 21] on button at bounding box center [270, 16] width 23 height 23
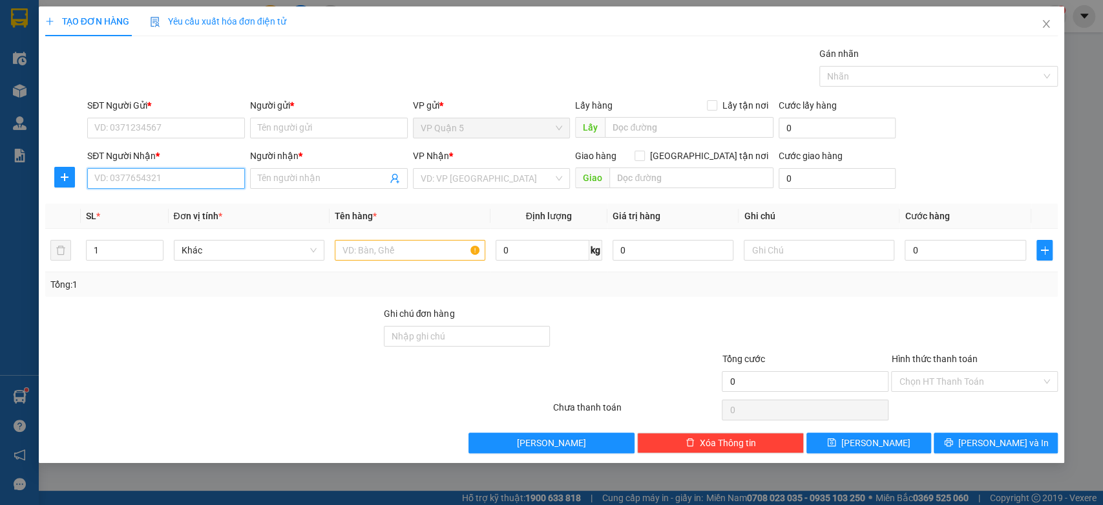
click at [156, 185] on input "SĐT Người Nhận *" at bounding box center [166, 178] width 158 height 21
type input "0969844852"
click at [134, 207] on div "0969844852 - BS VĨNH" at bounding box center [166, 204] width 142 height 14
type input "BS VĨNH"
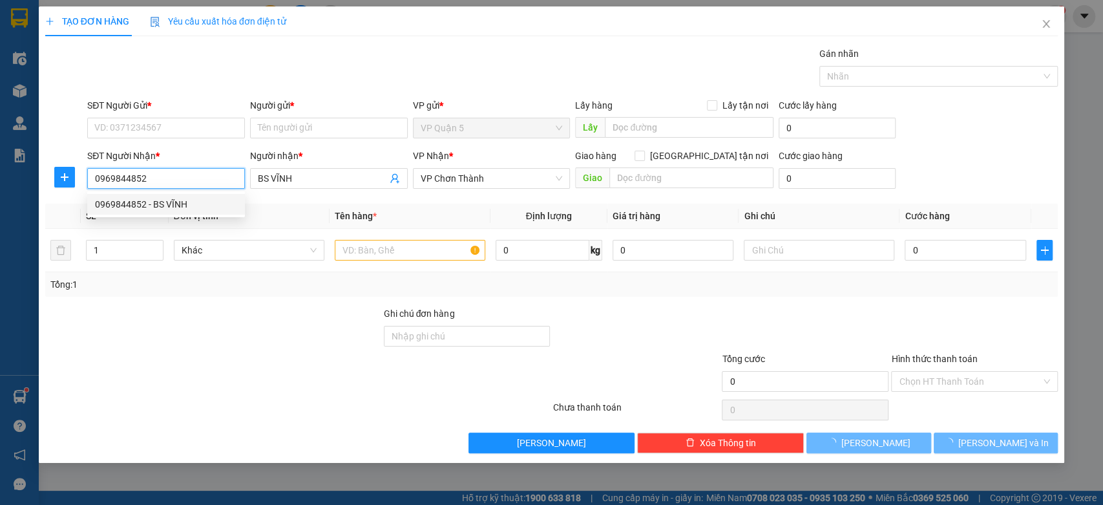
type input "30.000"
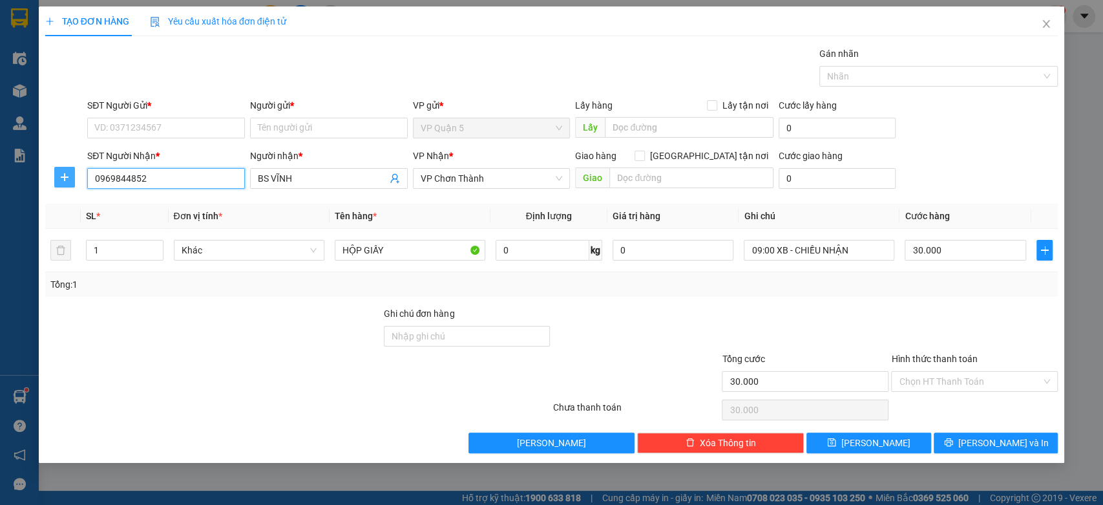
type input "0969844852"
click at [62, 172] on icon "plus" at bounding box center [64, 177] width 10 height 10
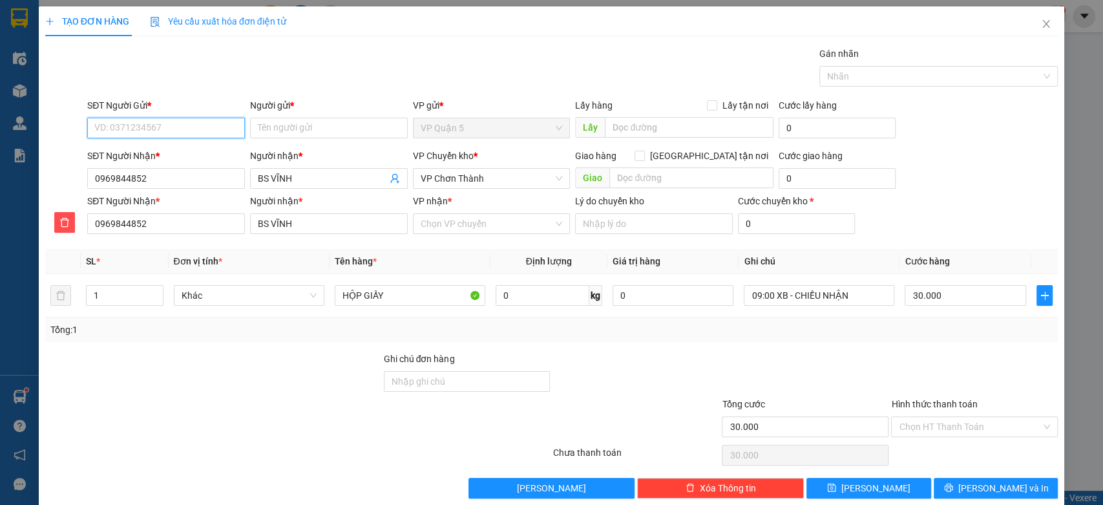
click at [160, 127] on input "SĐT Người Gửi *" at bounding box center [166, 128] width 158 height 21
click at [182, 178] on div "0344581580 - KHÁNH" at bounding box center [164, 174] width 140 height 14
type input "0344581580"
type input "KHÁNH"
click at [470, 176] on span "VP Chơn Thành" at bounding box center [492, 178] width 142 height 19
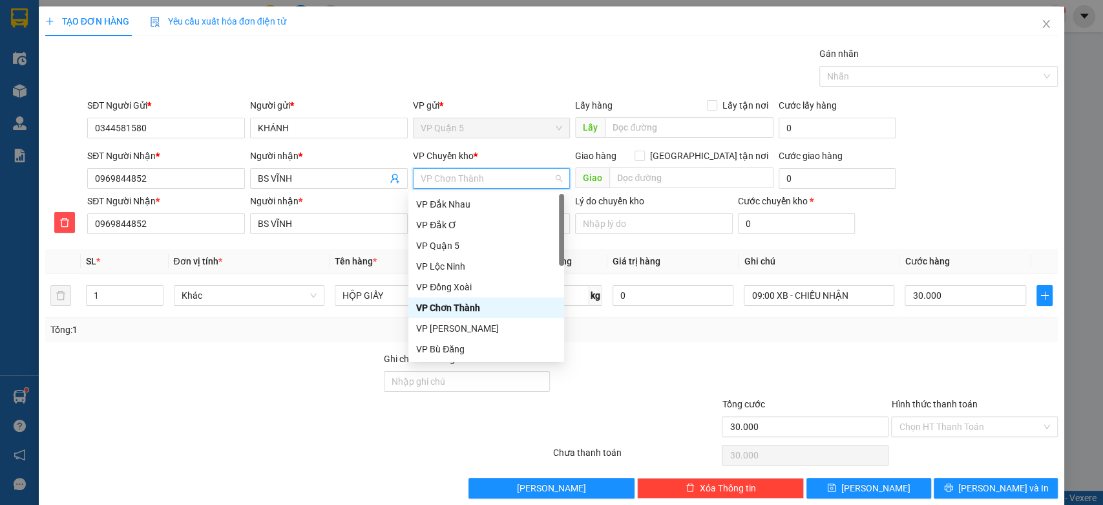
type input "D"
type input "Đ"
click at [479, 249] on div "VP Đồng Xoài" at bounding box center [486, 245] width 140 height 14
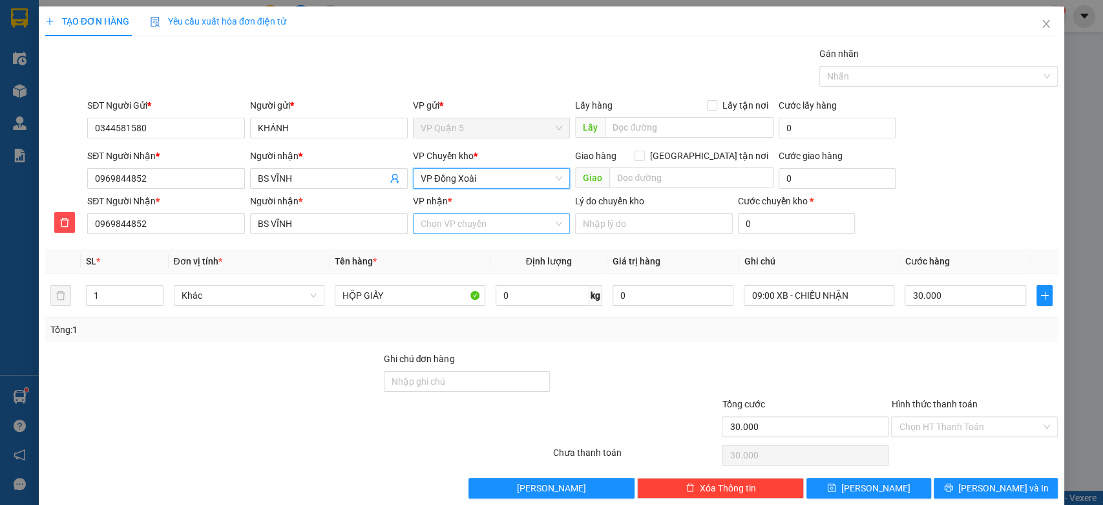
click at [472, 226] on input "VP nhận *" at bounding box center [487, 223] width 133 height 19
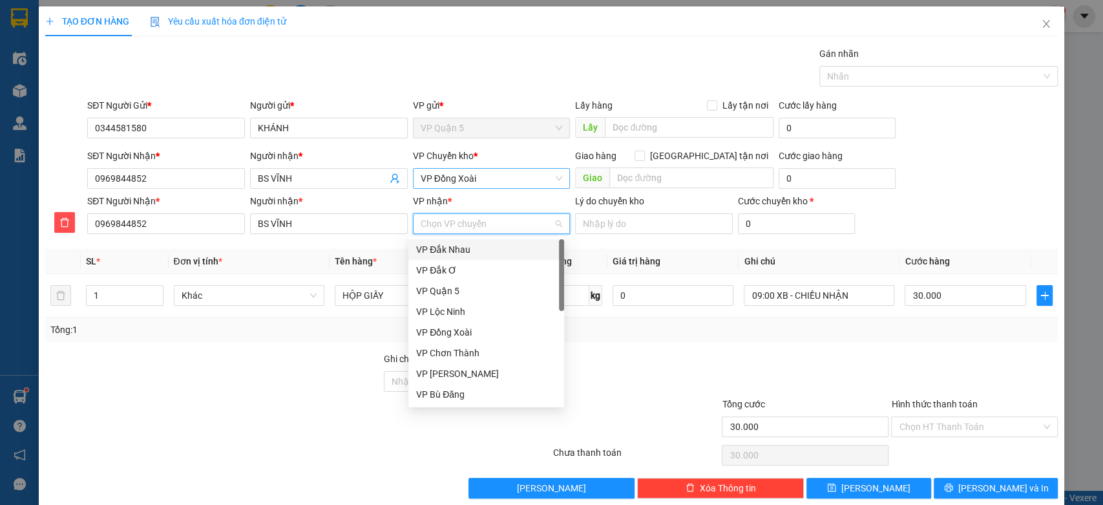
type input "C"
click at [480, 270] on div "VP Chơn Thành" at bounding box center [486, 270] width 140 height 14
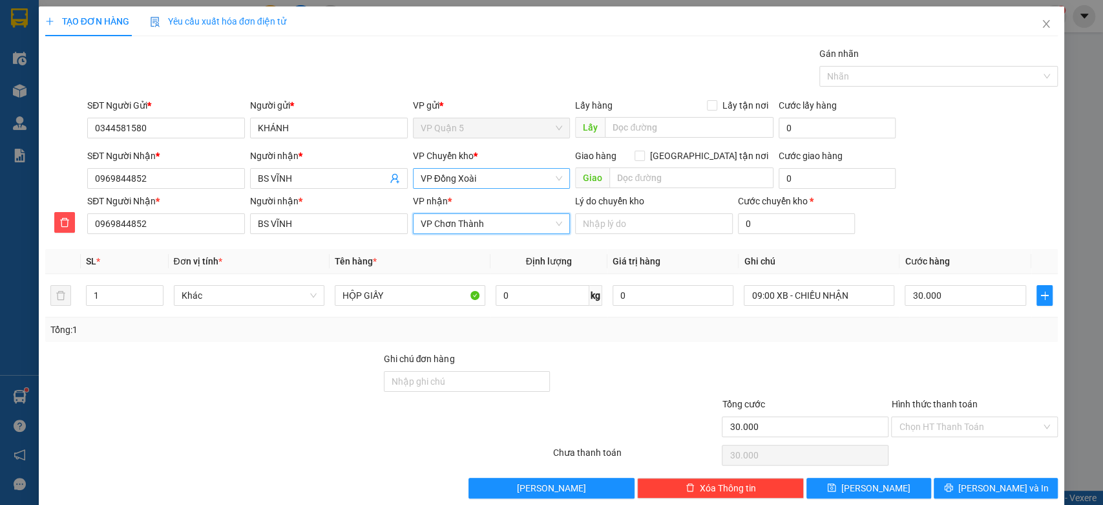
click at [306, 382] on div at bounding box center [213, 374] width 339 height 45
click at [826, 331] on div "Tổng: 1" at bounding box center [551, 329] width 1003 height 14
click at [839, 295] on input "09:00 XB - CHIỀU NHẬN" at bounding box center [819, 295] width 151 height 21
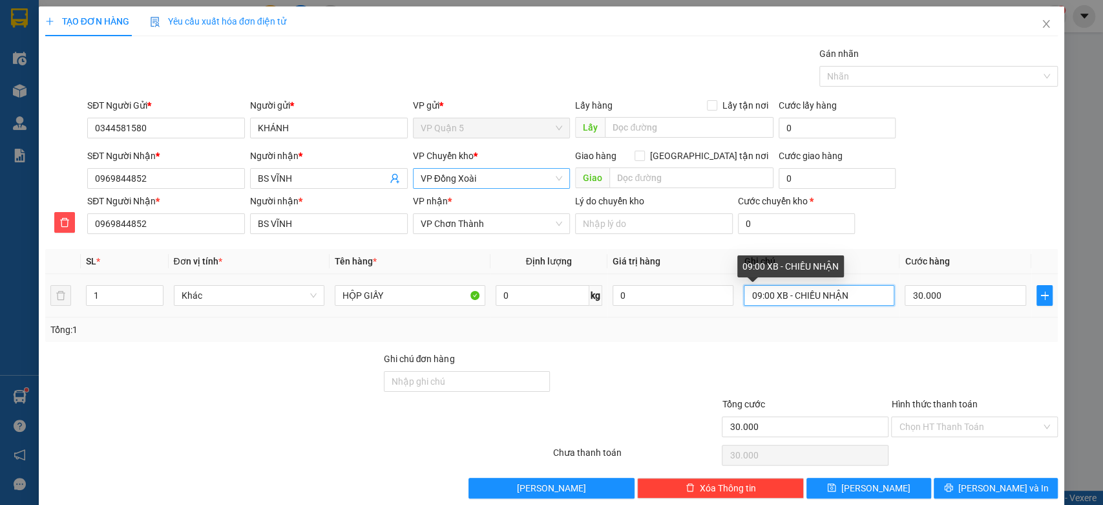
click at [839, 295] on input "09:00 XB - CHIỀU NHẬN" at bounding box center [819, 295] width 151 height 21
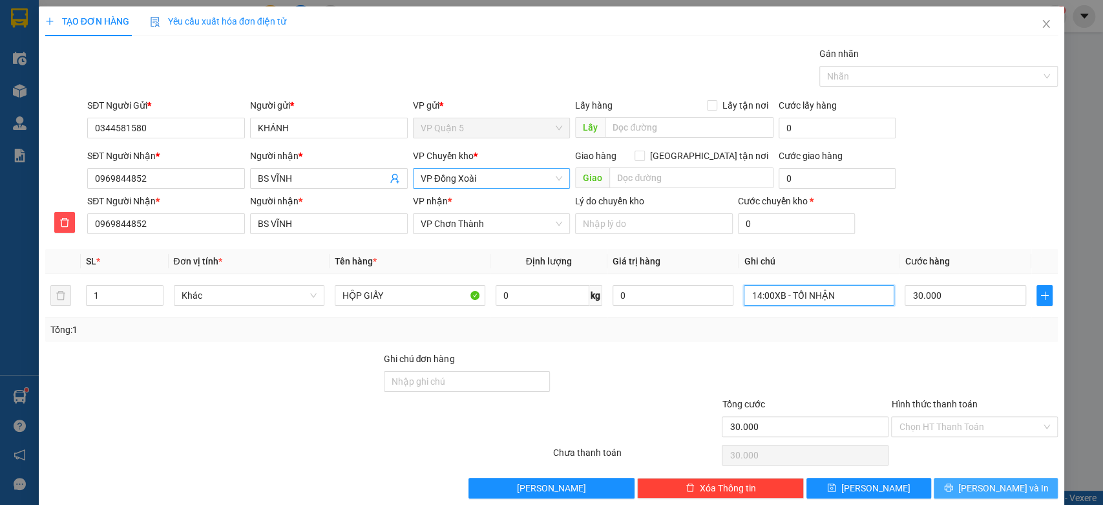
type input "14:00XB - TỐI NHẬN"
click at [999, 488] on span "[PERSON_NAME] và In" at bounding box center [1003, 488] width 90 height 14
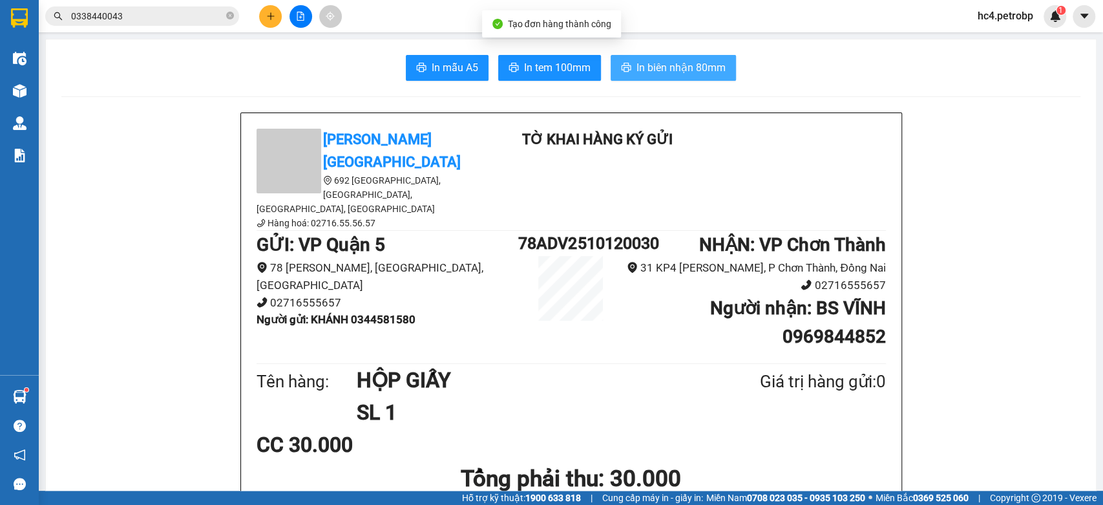
click at [663, 67] on span "In biên nhận 80mm" at bounding box center [680, 67] width 89 height 16
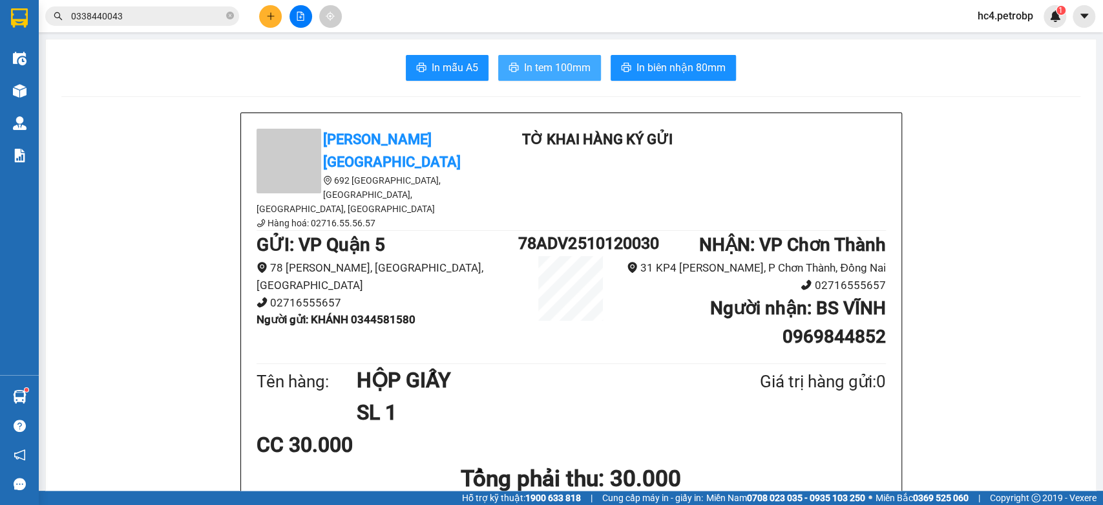
click at [545, 62] on span "In tem 100mm" at bounding box center [557, 67] width 67 height 16
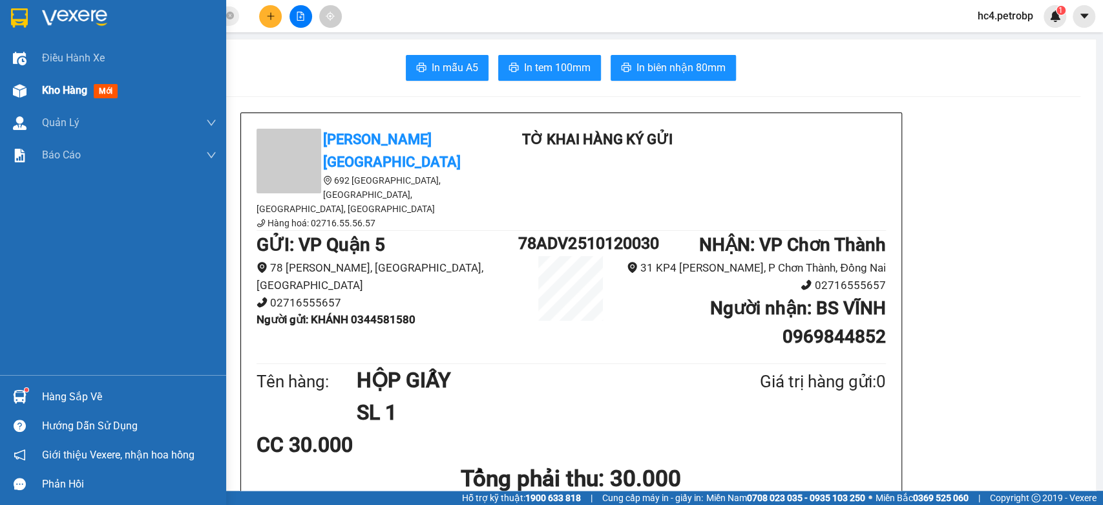
click at [57, 81] on div "Kho hàng mới" at bounding box center [129, 90] width 174 height 32
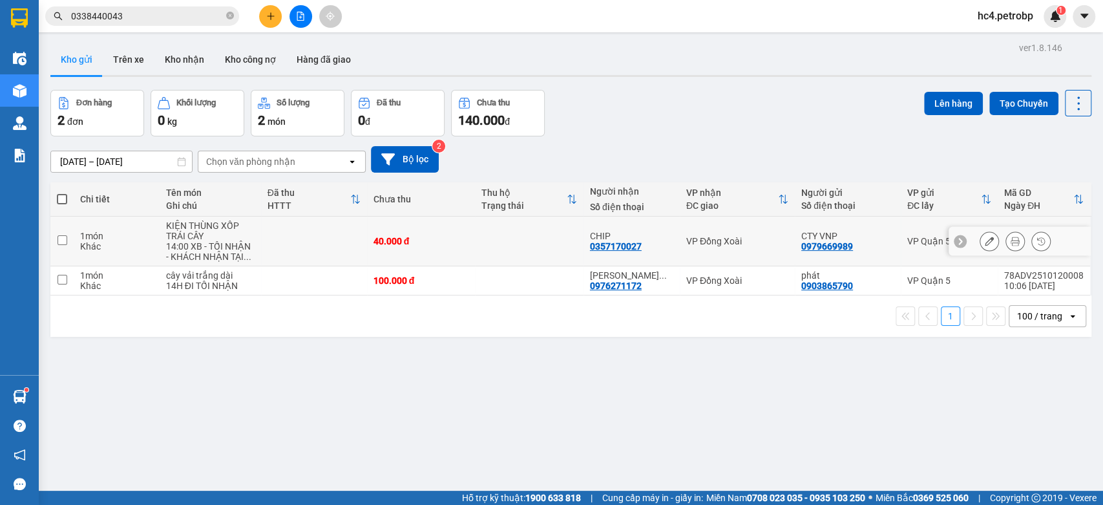
click at [550, 242] on td at bounding box center [529, 241] width 109 height 50
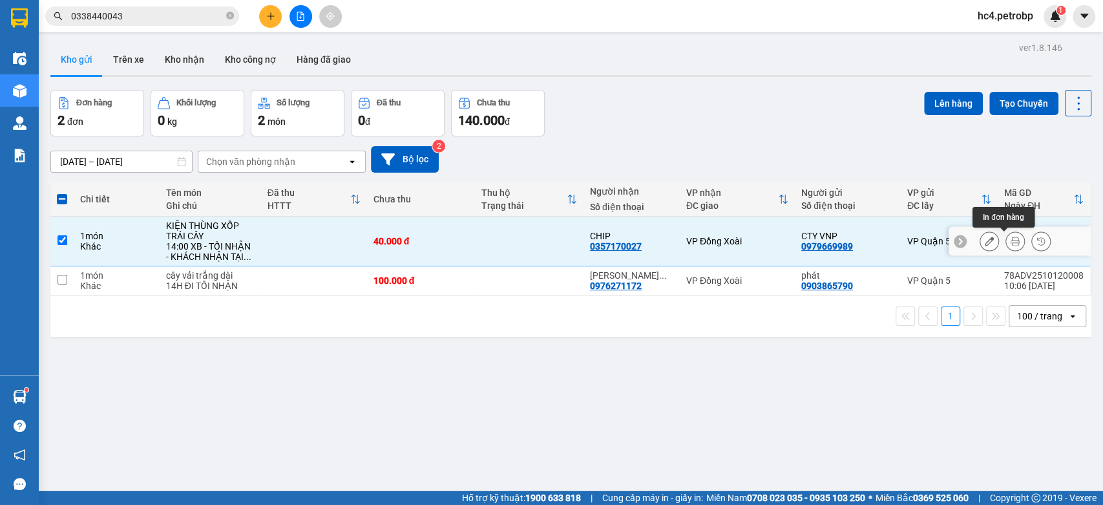
click at [1011, 238] on icon at bounding box center [1015, 241] width 9 height 9
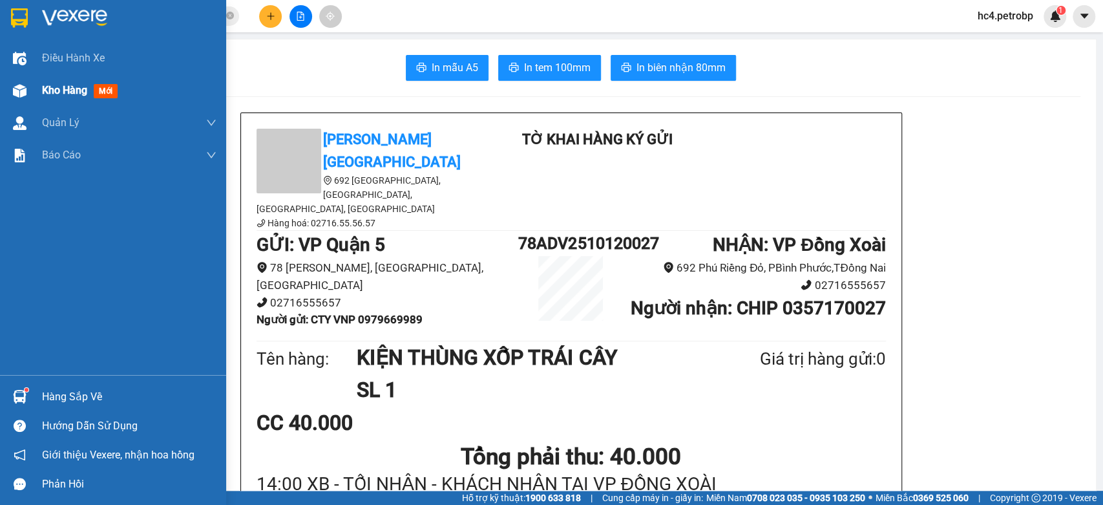
click at [79, 101] on div "Kho hàng mới" at bounding box center [129, 90] width 174 height 32
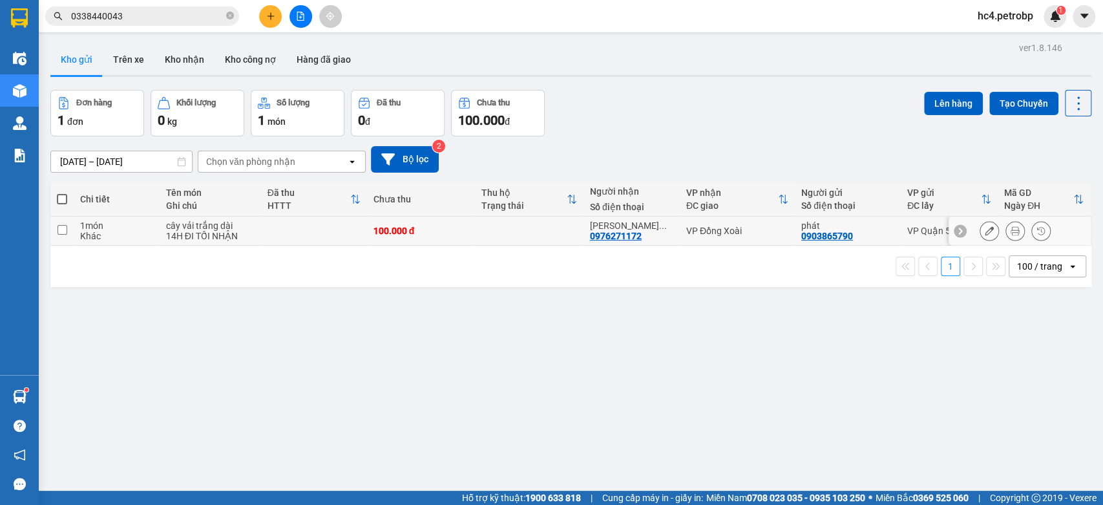
click at [531, 228] on td at bounding box center [529, 230] width 109 height 29
checkbox input "true"
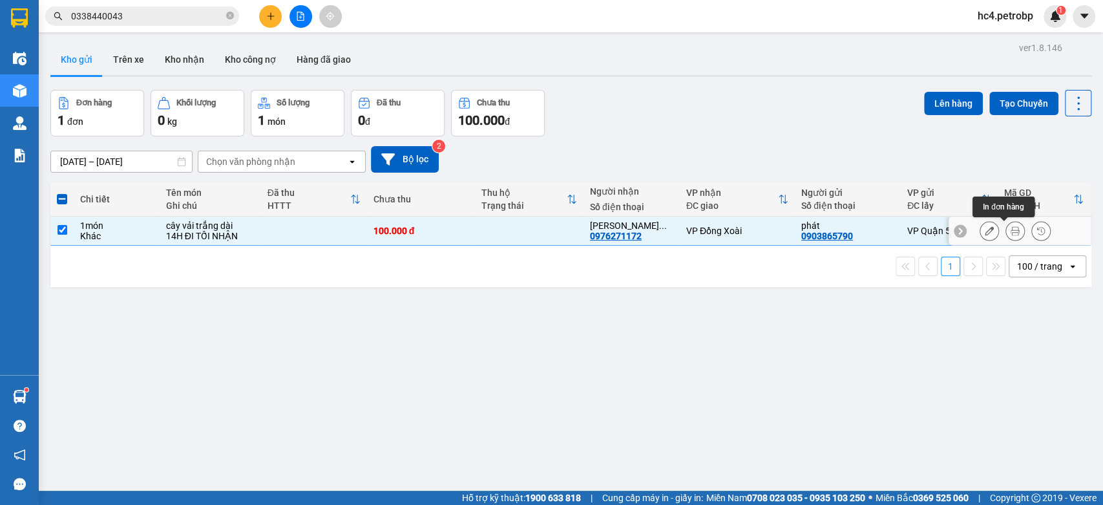
click at [1011, 233] on icon at bounding box center [1015, 230] width 9 height 9
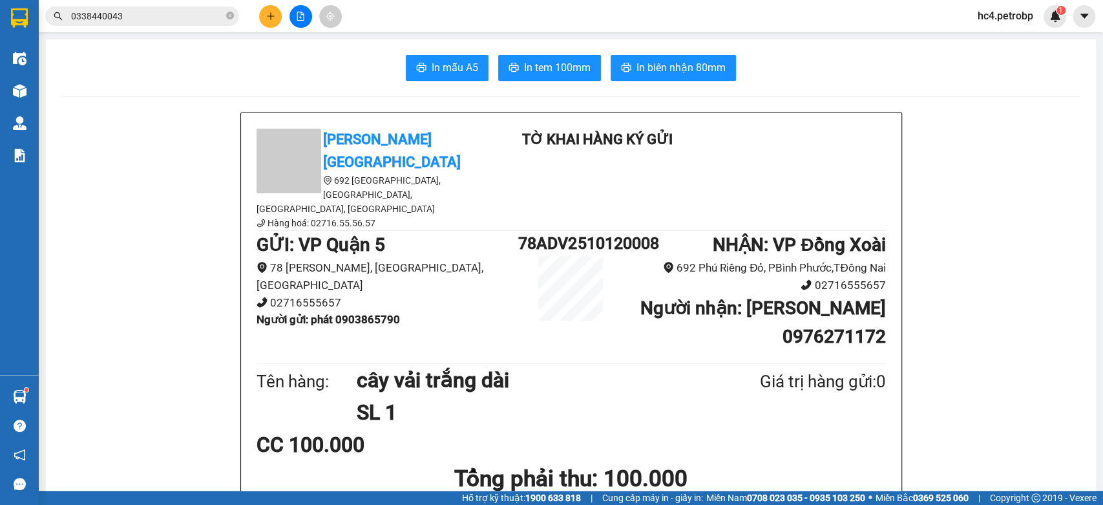
click at [169, 22] on input "0338440043" at bounding box center [147, 16] width 153 height 14
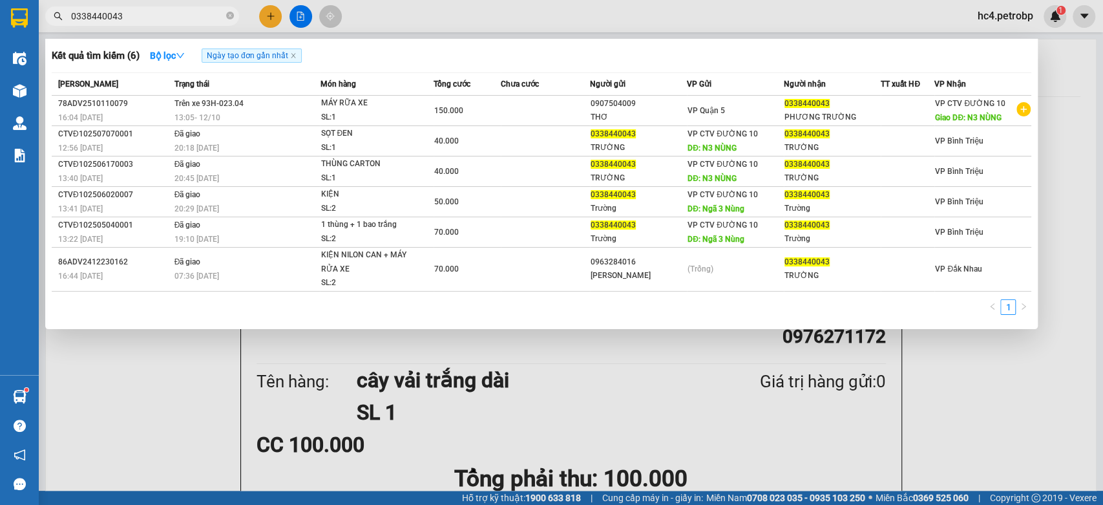
click at [169, 22] on input "0338440043" at bounding box center [147, 16] width 153 height 14
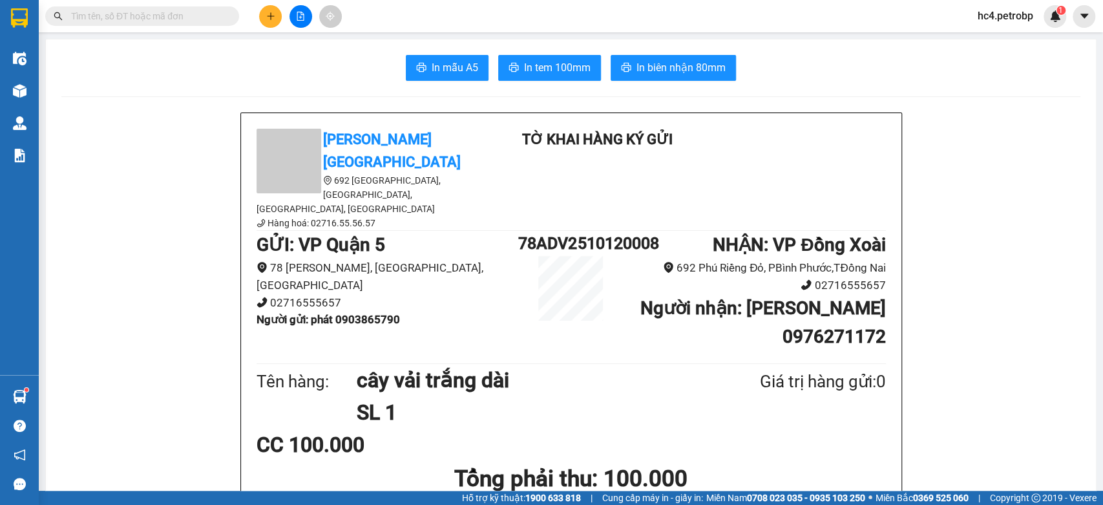
type input "0"
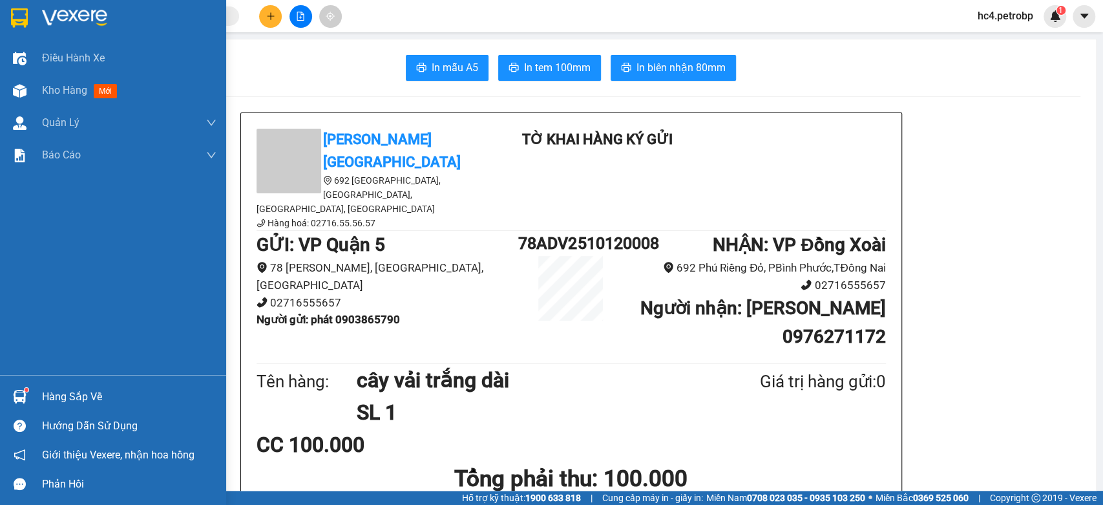
click at [37, 392] on div "Hàng sắp về" at bounding box center [113, 396] width 226 height 29
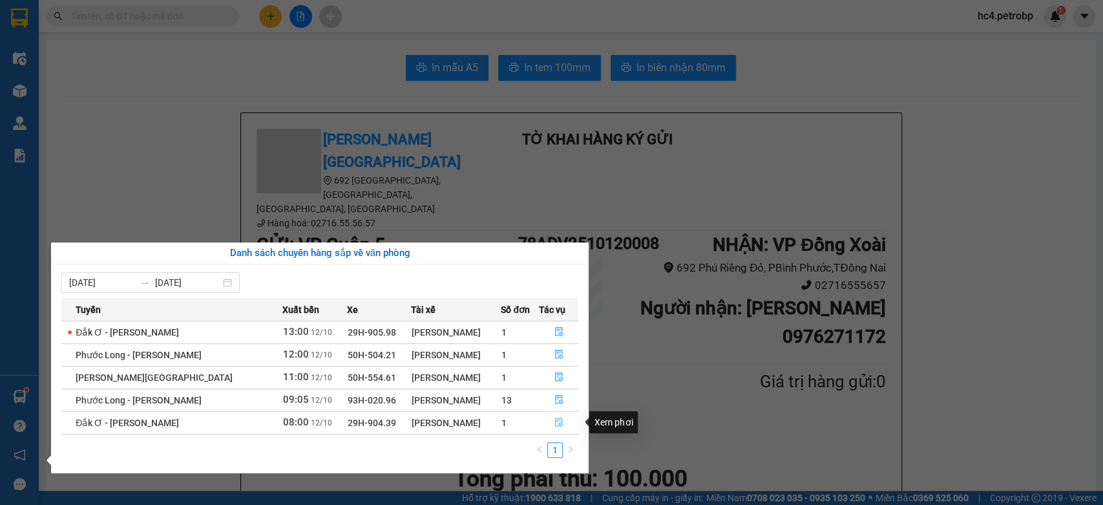
click at [562, 422] on button "button" at bounding box center [559, 422] width 39 height 21
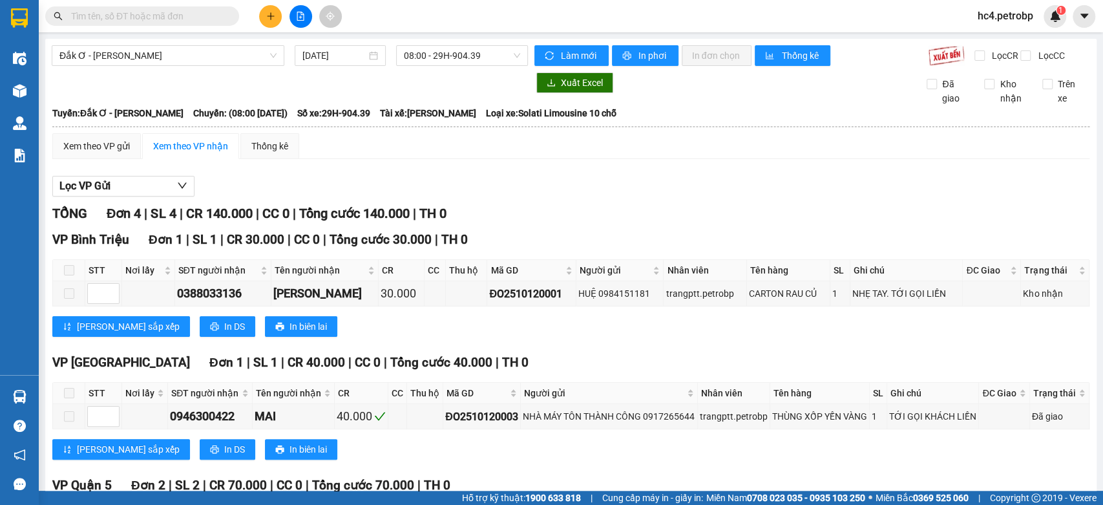
click at [715, 353] on div "VP Phước Bình Đơn 1 | SL 1 | CR 40.000 | CC 0 | Tổng cước 40.000 | TH 0 STT Nơi…" at bounding box center [570, 411] width 1037 height 116
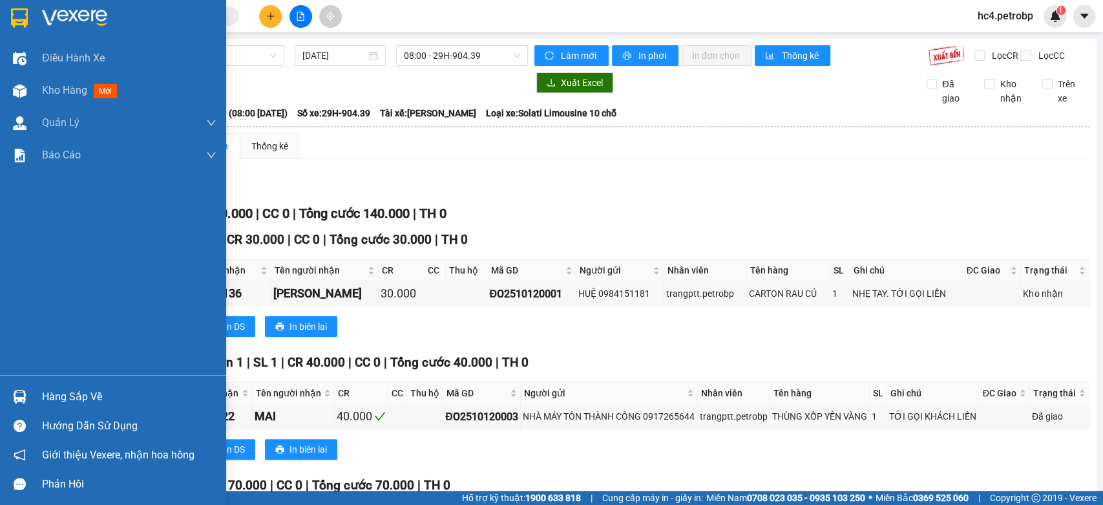
drag, startPoint x: 48, startPoint y: 392, endPoint x: 151, endPoint y: 391, distance: 103.4
click at [49, 392] on div "Hàng sắp về" at bounding box center [129, 396] width 174 height 19
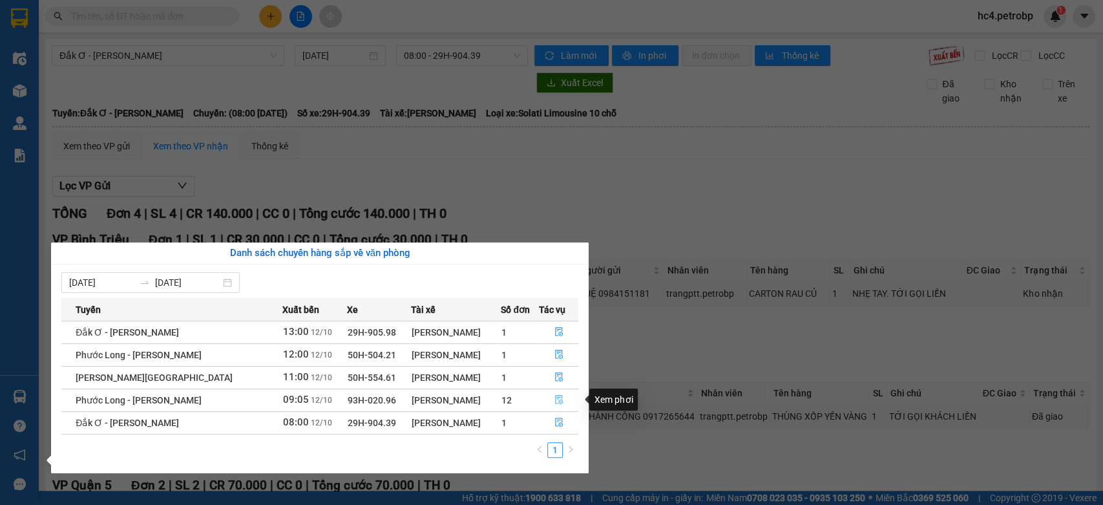
click at [557, 395] on icon "file-done" at bounding box center [559, 399] width 8 height 9
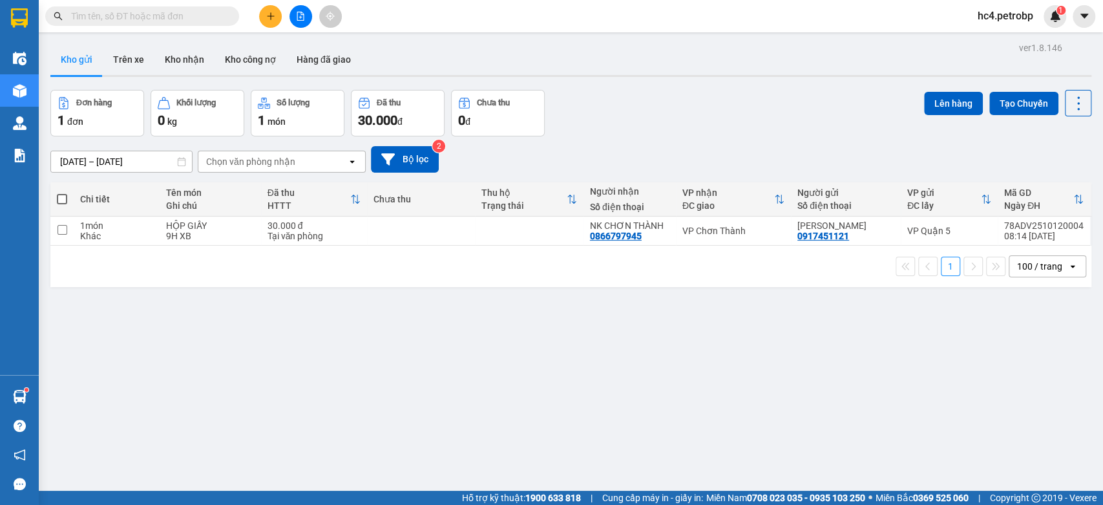
click at [158, 19] on input "text" at bounding box center [147, 16] width 153 height 14
paste input "0974743878"
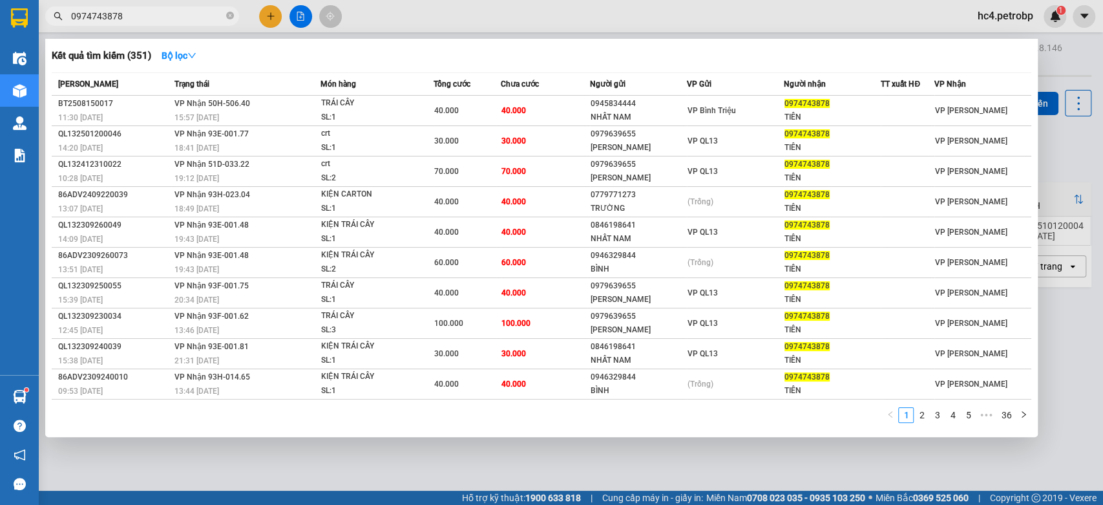
type input "0974743878"
click at [346, 465] on div at bounding box center [551, 252] width 1103 height 505
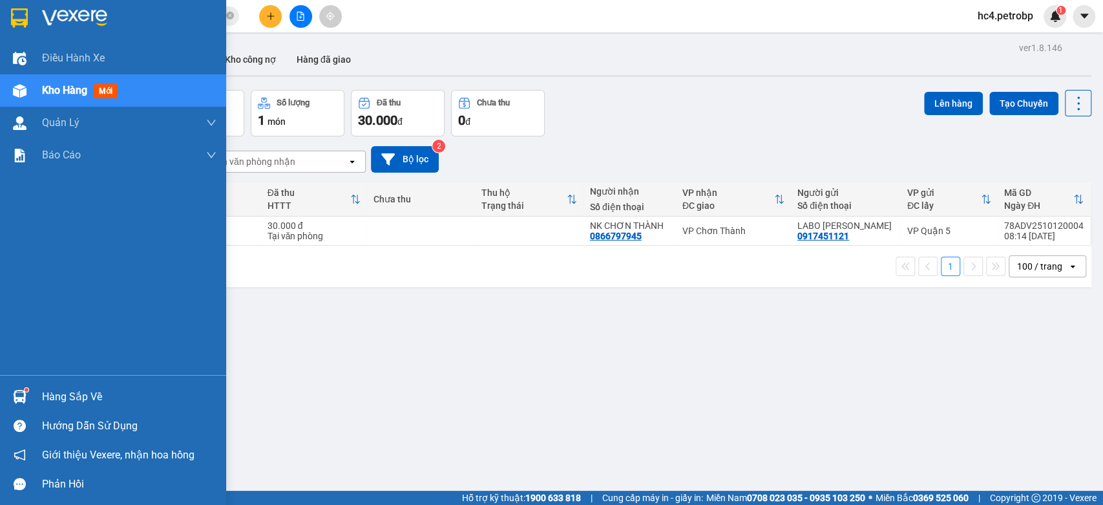
click at [73, 387] on div "Hàng sắp về" at bounding box center [129, 396] width 174 height 19
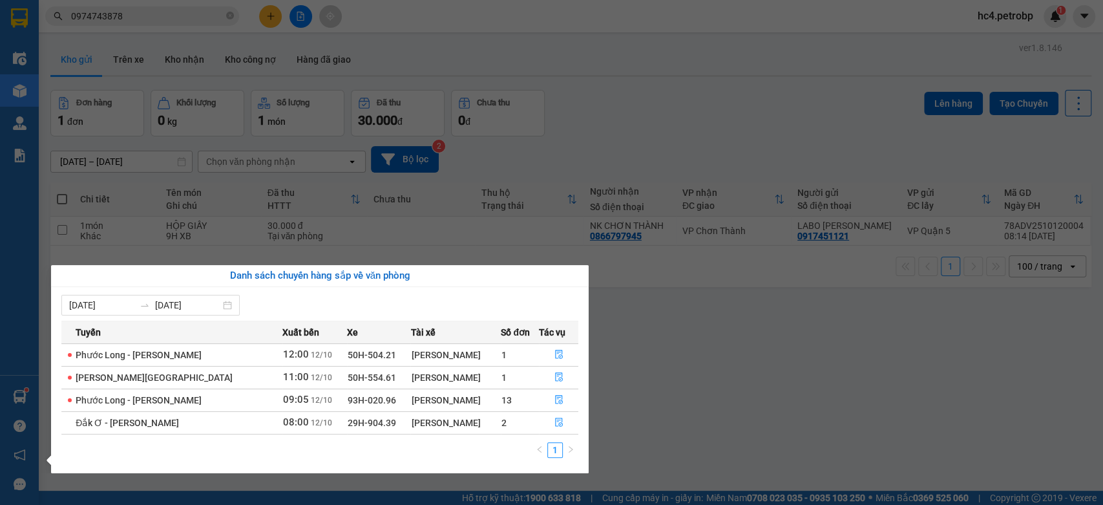
click at [643, 406] on section "Kết quả tìm kiếm ( 351 ) Bộ lọc Mã ĐH Trạng thái Món hàng Tổng cước Chưa cước N…" at bounding box center [551, 252] width 1103 height 505
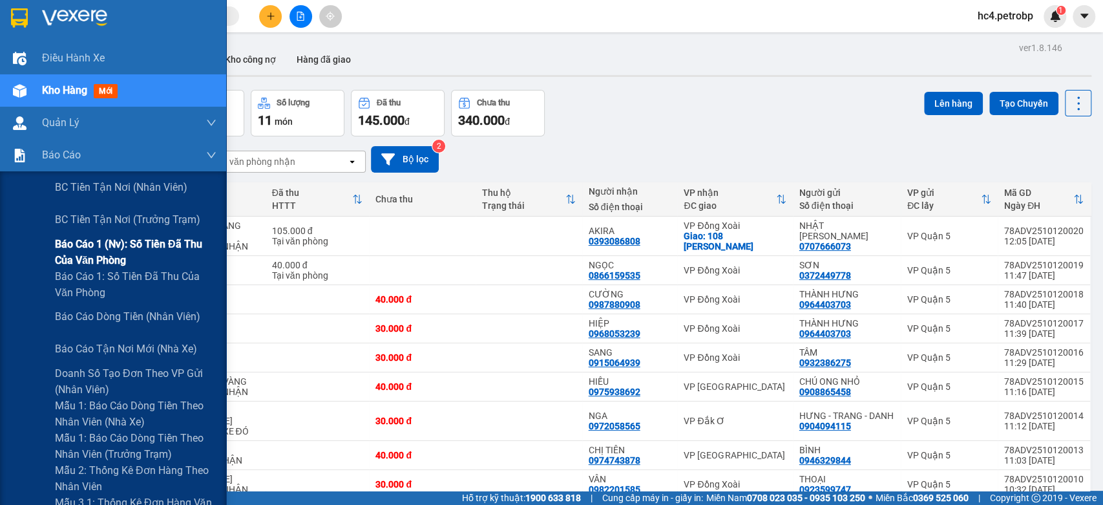
click at [165, 238] on span "Báo cáo 1 (nv): Số tiền đã thu của văn phòng" at bounding box center [136, 252] width 162 height 32
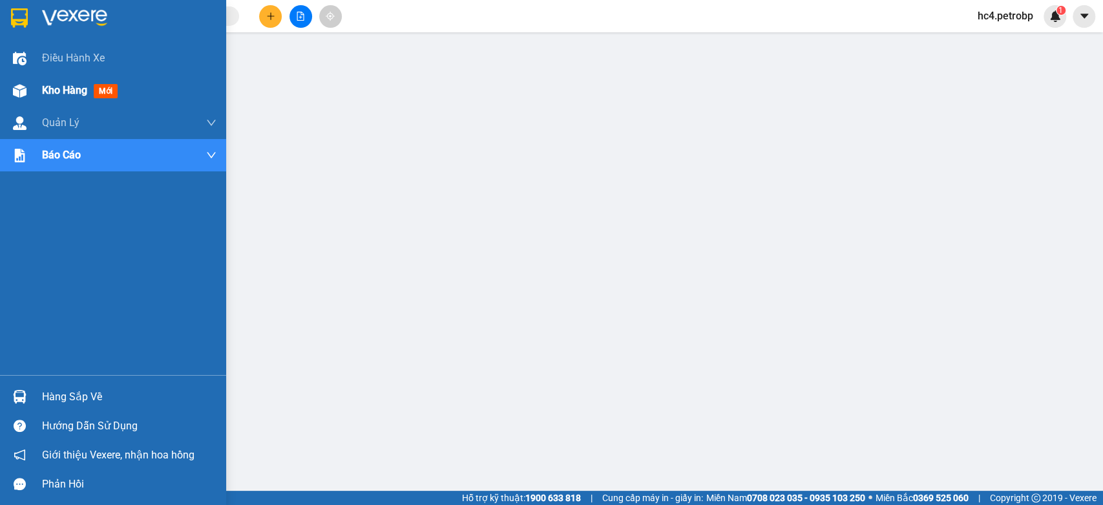
click at [106, 92] on span "mới" at bounding box center [106, 91] width 24 height 14
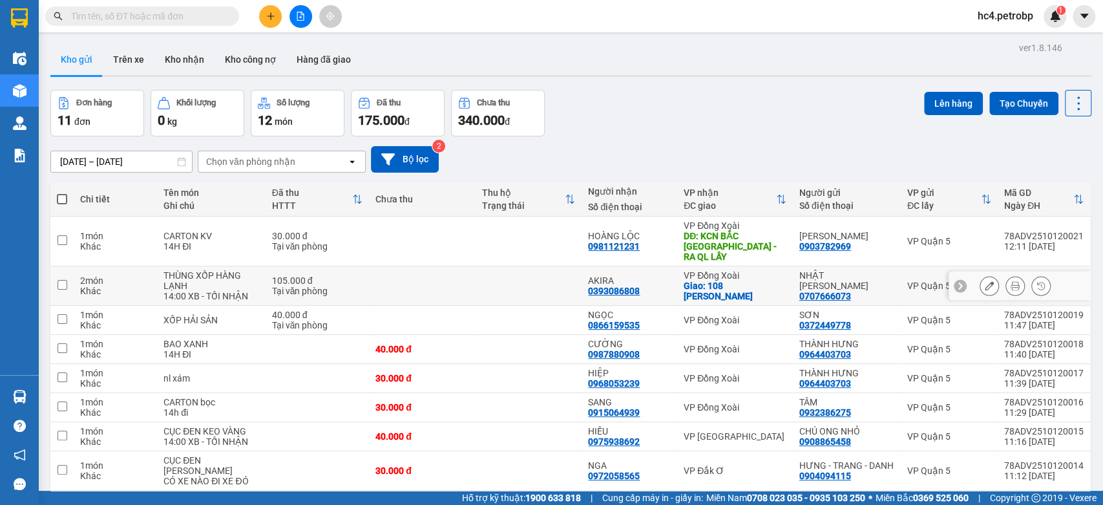
click at [458, 277] on td at bounding box center [422, 285] width 107 height 39
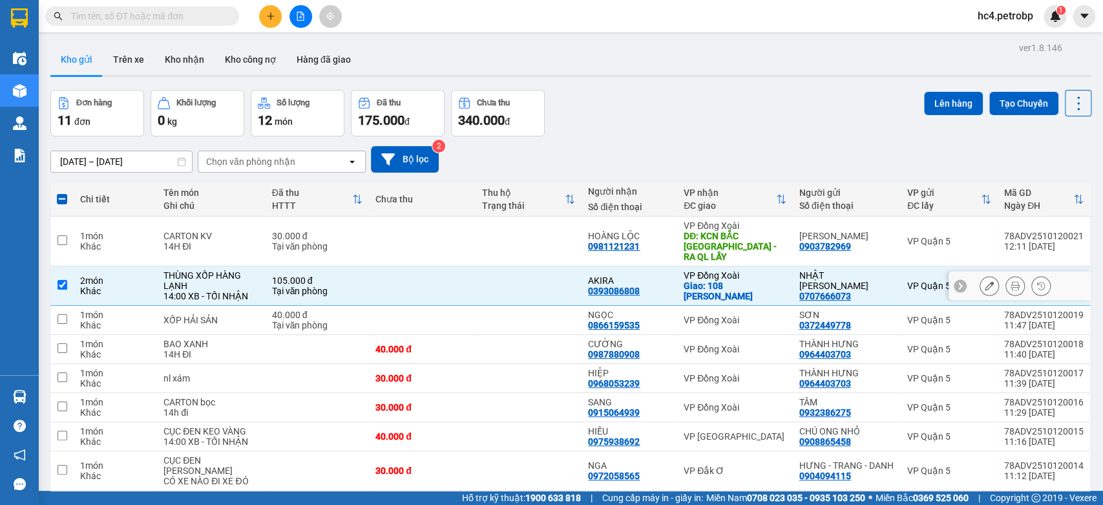
click at [481, 271] on td at bounding box center [529, 285] width 107 height 39
checkbox input "false"
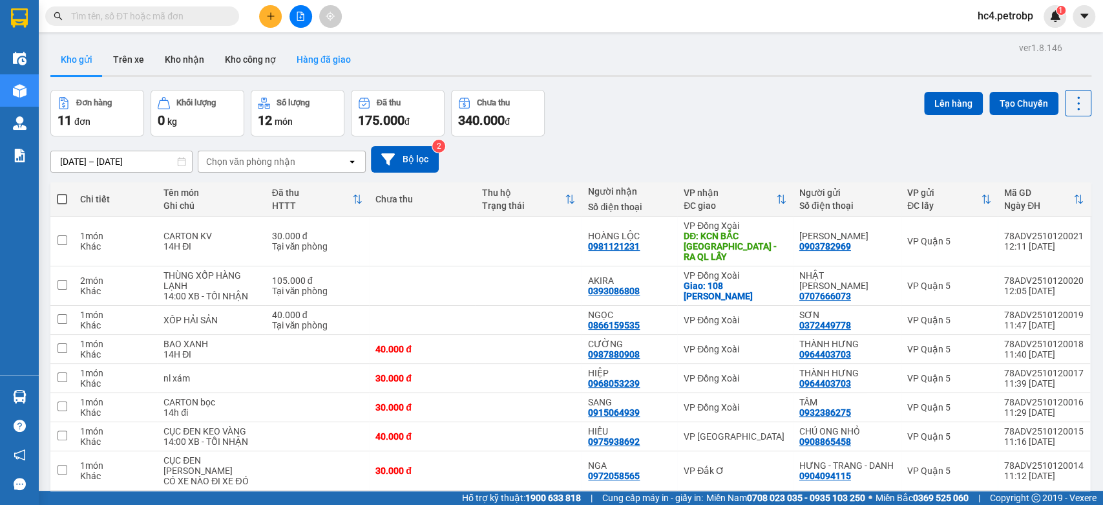
click at [343, 61] on button "Hàng đã giao" at bounding box center [323, 59] width 75 height 31
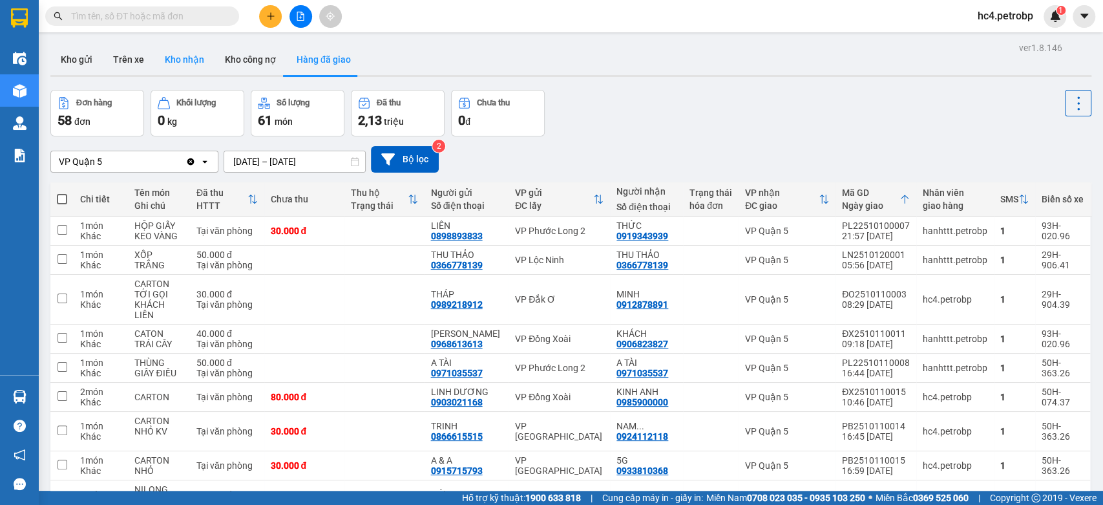
click at [181, 65] on button "Kho nhận" at bounding box center [184, 59] width 60 height 31
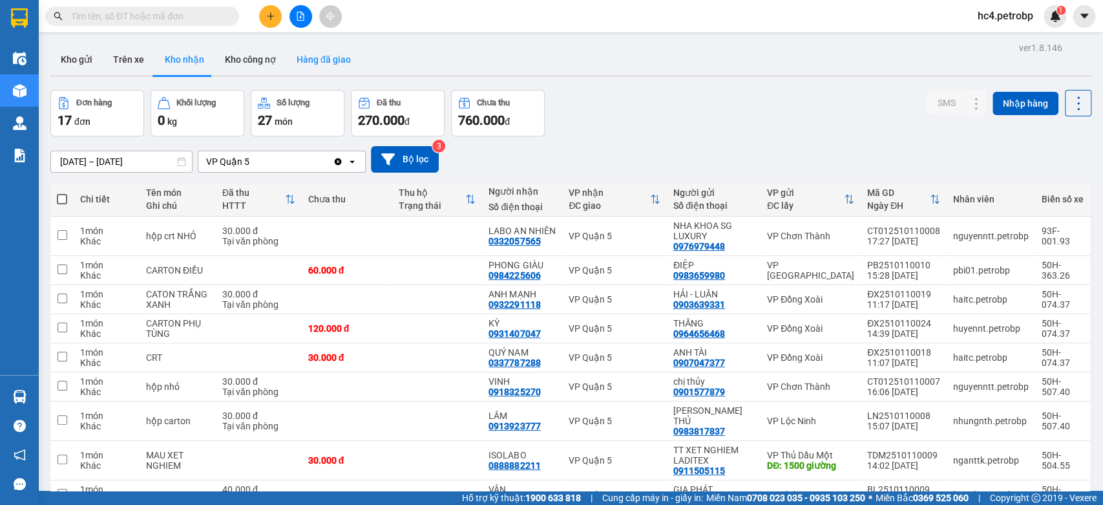
click at [321, 55] on button "Hàng đã giao" at bounding box center [323, 59] width 75 height 31
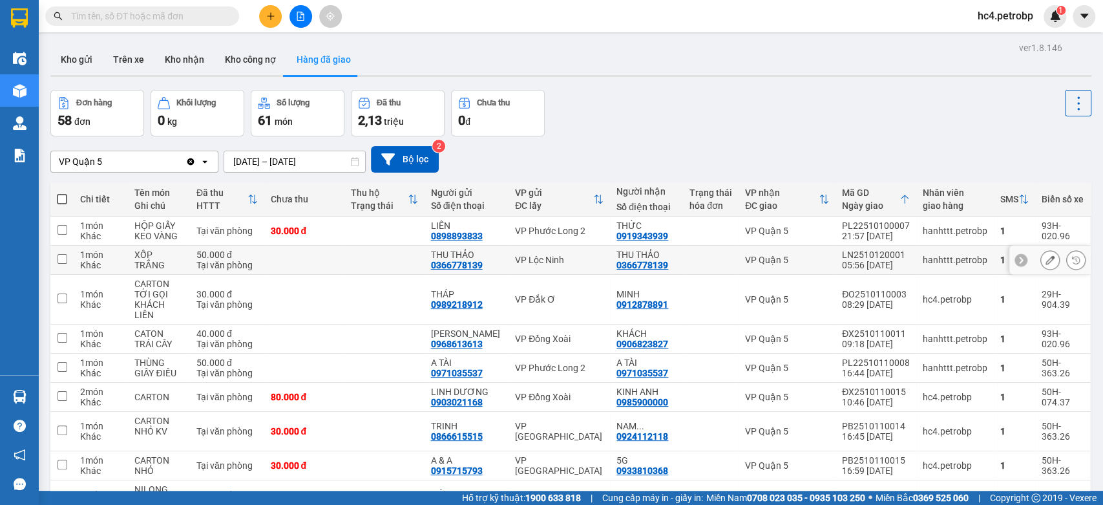
scroll to position [109, 0]
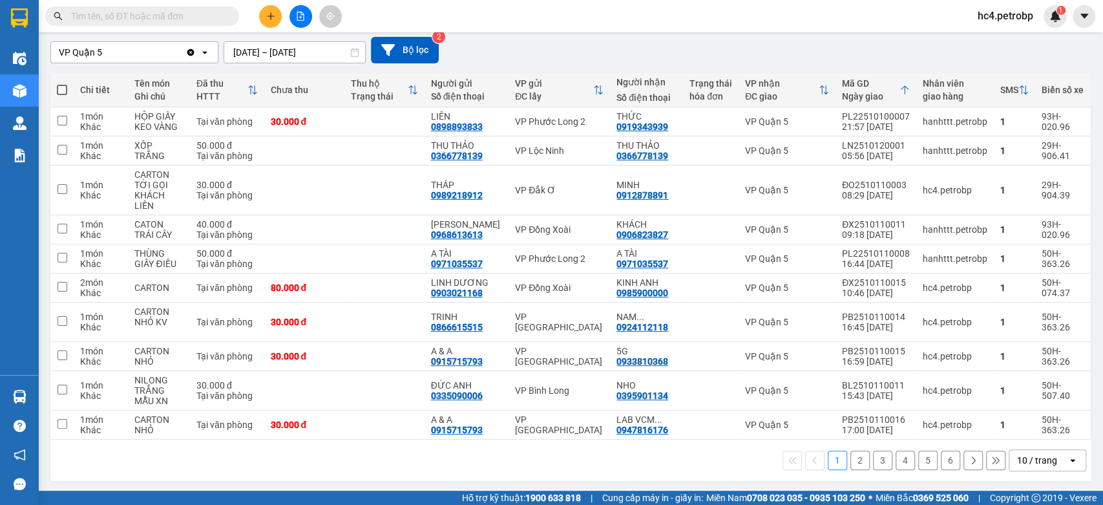
click at [1021, 459] on div "10 / trang" at bounding box center [1037, 460] width 40 height 13
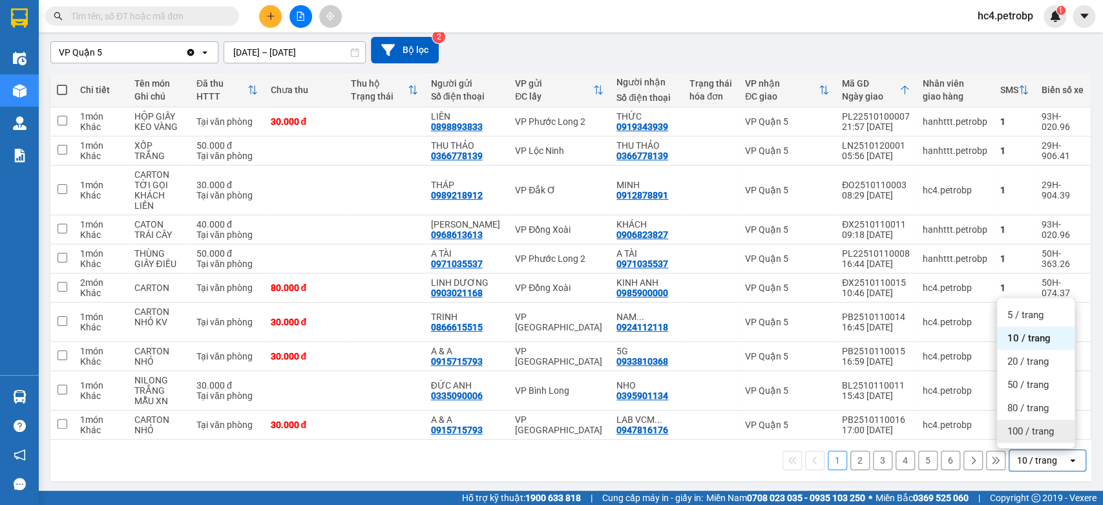
click at [1025, 434] on span "100 / trang" at bounding box center [1030, 431] width 47 height 13
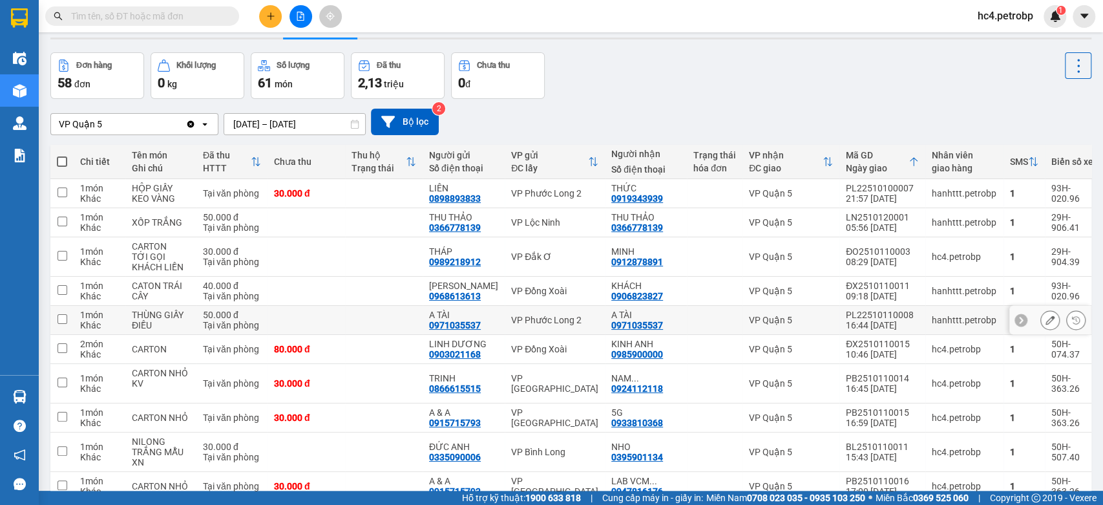
scroll to position [0, 0]
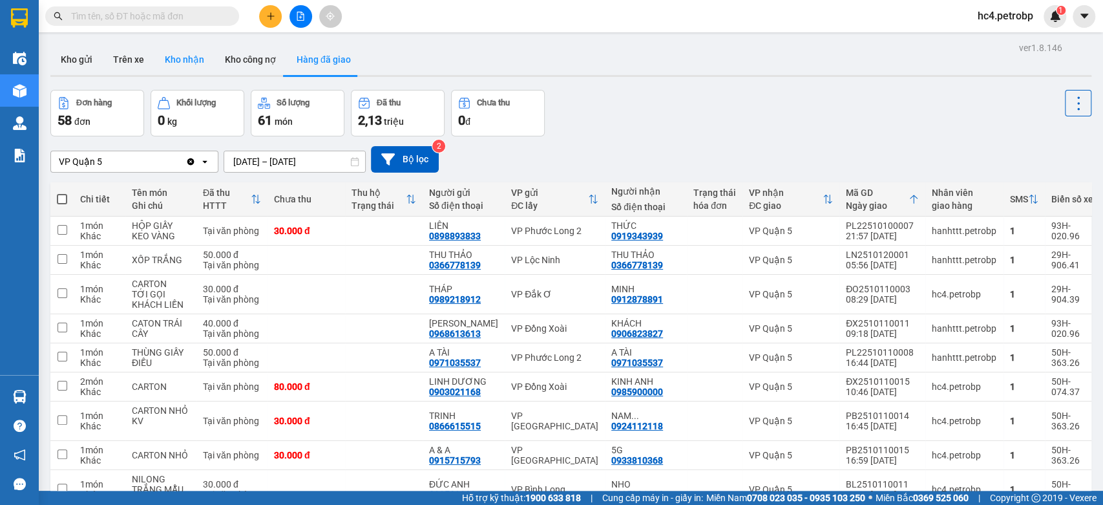
click at [182, 54] on button "Kho nhận" at bounding box center [184, 59] width 60 height 31
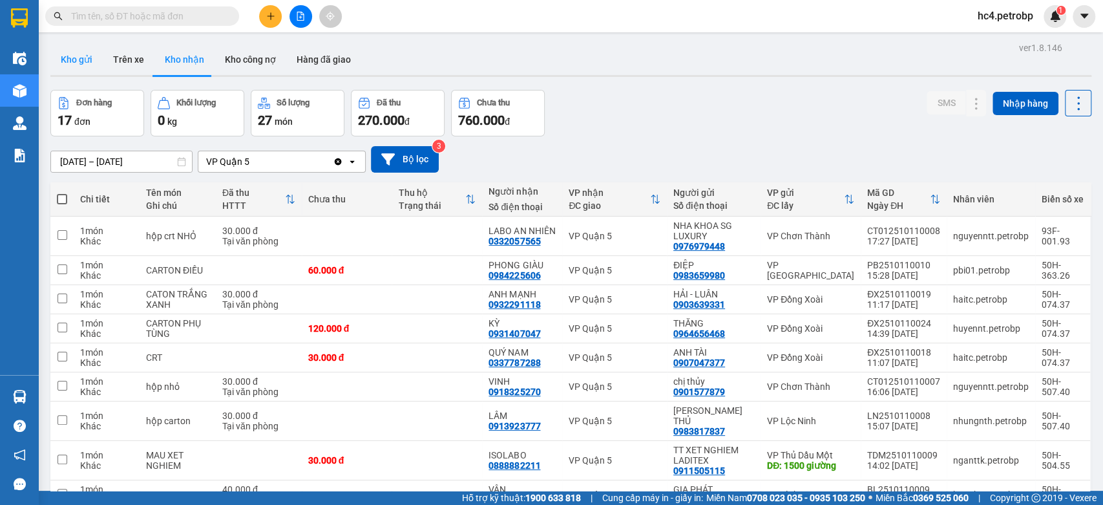
click at [74, 67] on button "Kho gửi" at bounding box center [76, 59] width 52 height 31
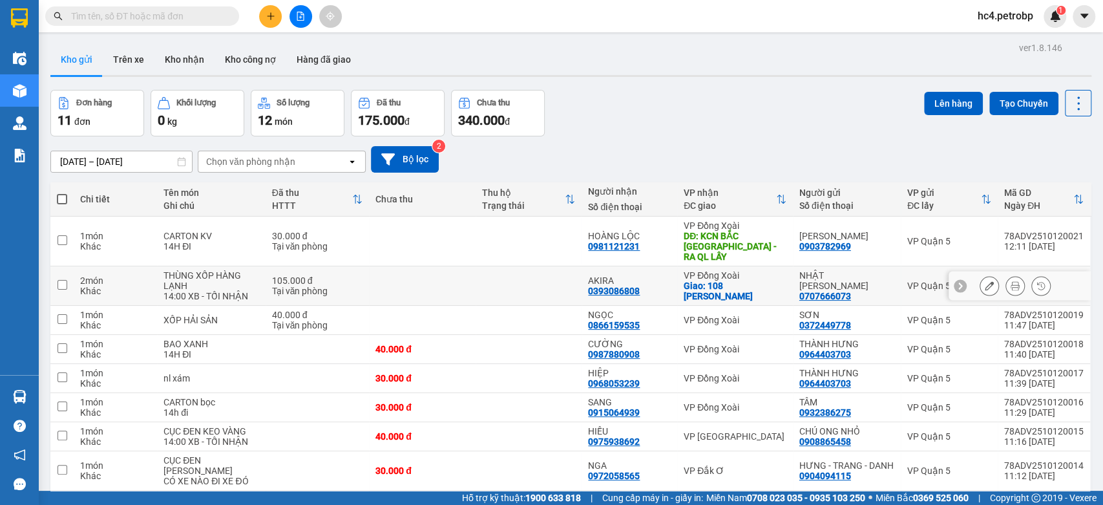
click at [401, 275] on td at bounding box center [422, 285] width 107 height 39
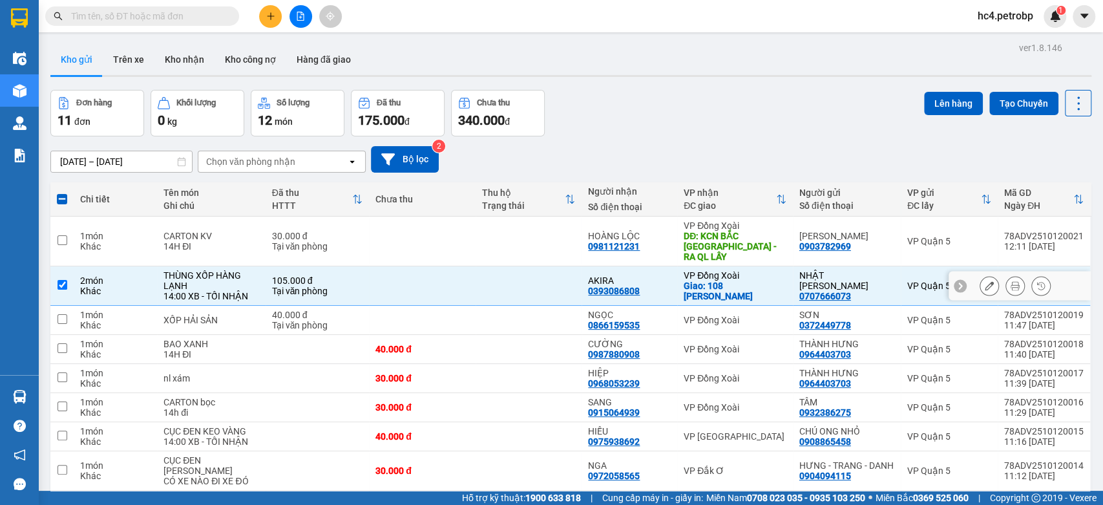
click at [470, 272] on td at bounding box center [422, 285] width 107 height 39
checkbox input "false"
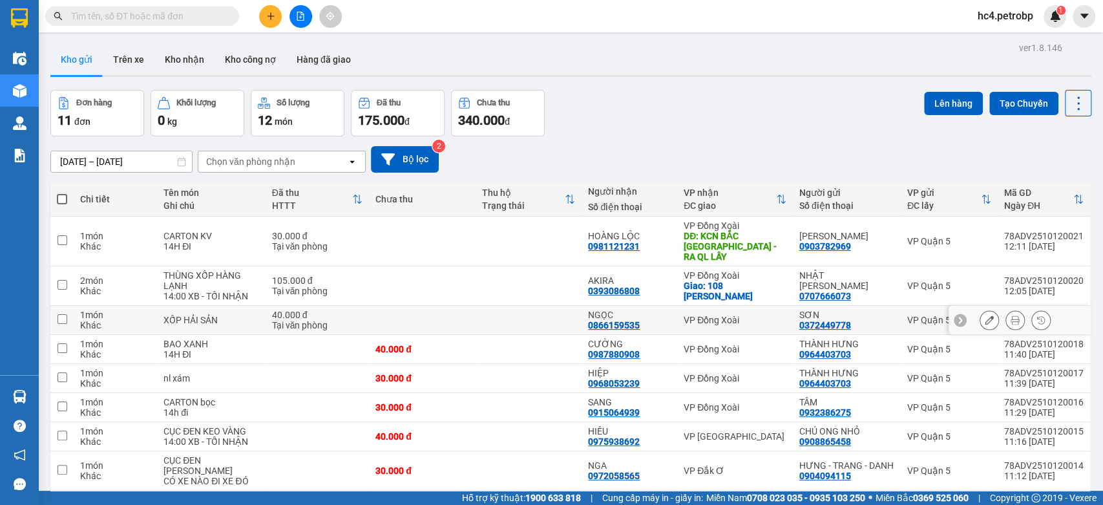
click at [496, 308] on td at bounding box center [529, 320] width 107 height 29
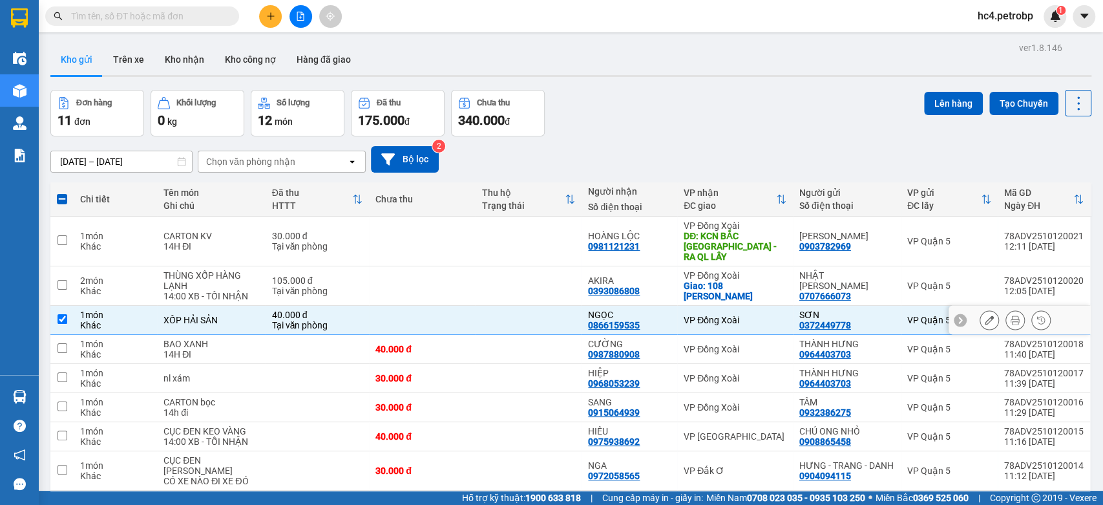
click at [496, 308] on td at bounding box center [529, 320] width 107 height 29
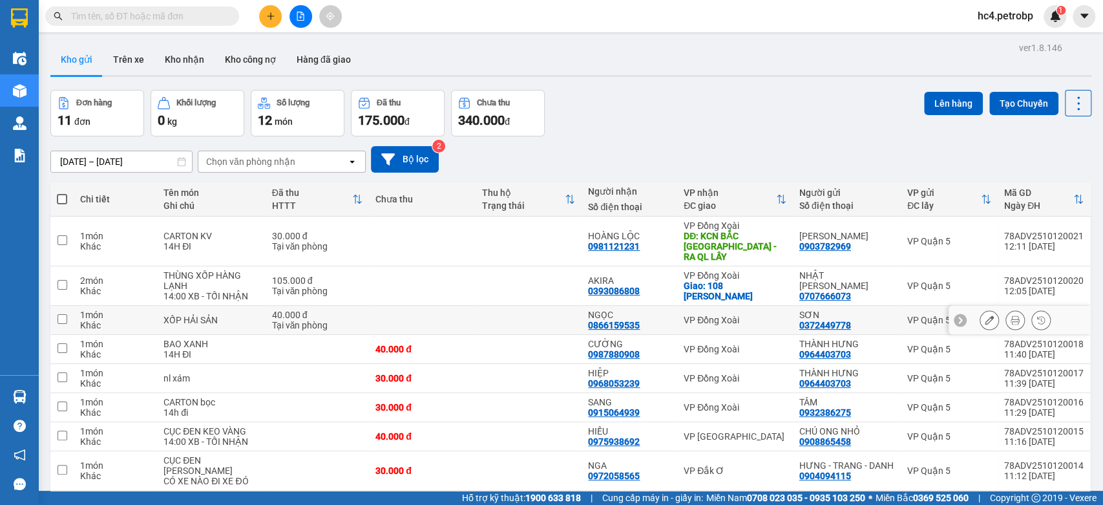
click at [517, 308] on td at bounding box center [529, 320] width 107 height 29
checkbox input "true"
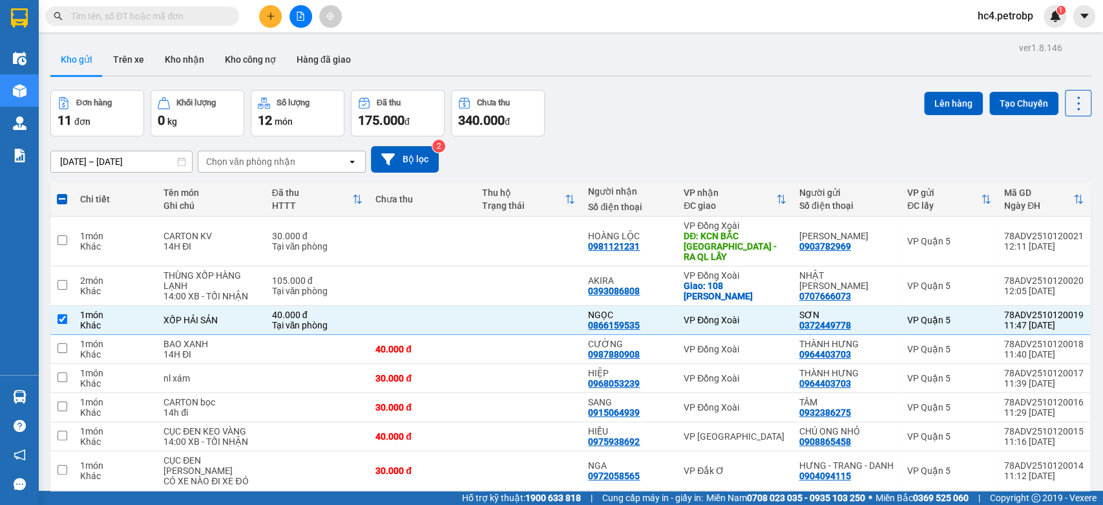
click at [202, 14] on input "text" at bounding box center [147, 16] width 153 height 14
paste input "PB2510110015"
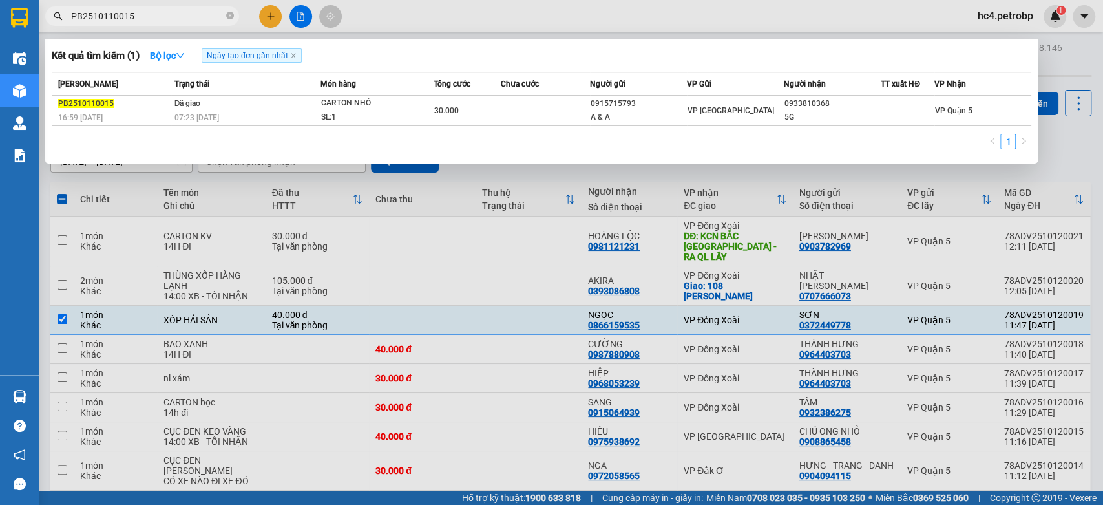
type input "PB2510110015"
click at [555, 176] on div at bounding box center [551, 252] width 1103 height 505
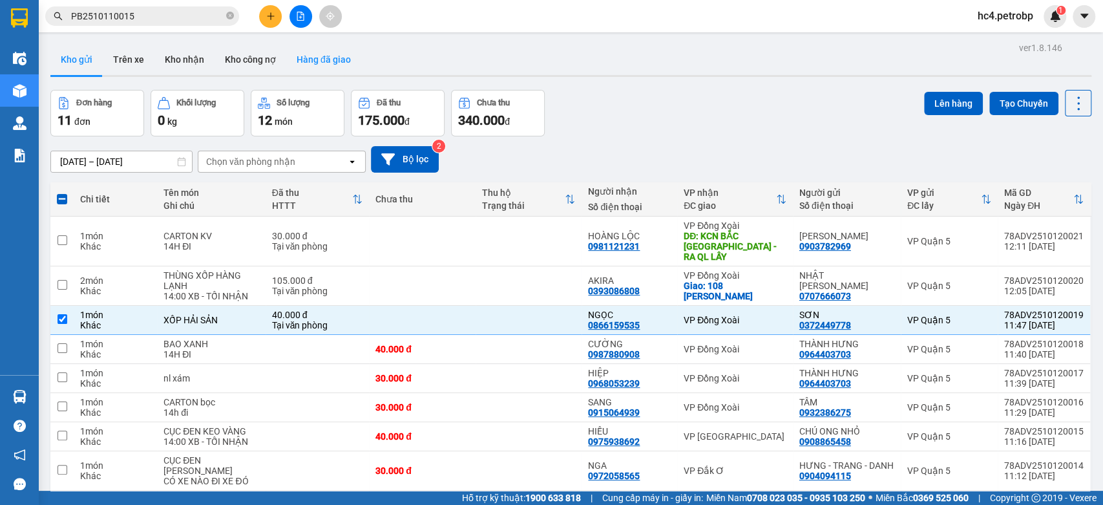
click at [337, 60] on button "Hàng đã giao" at bounding box center [323, 59] width 75 height 31
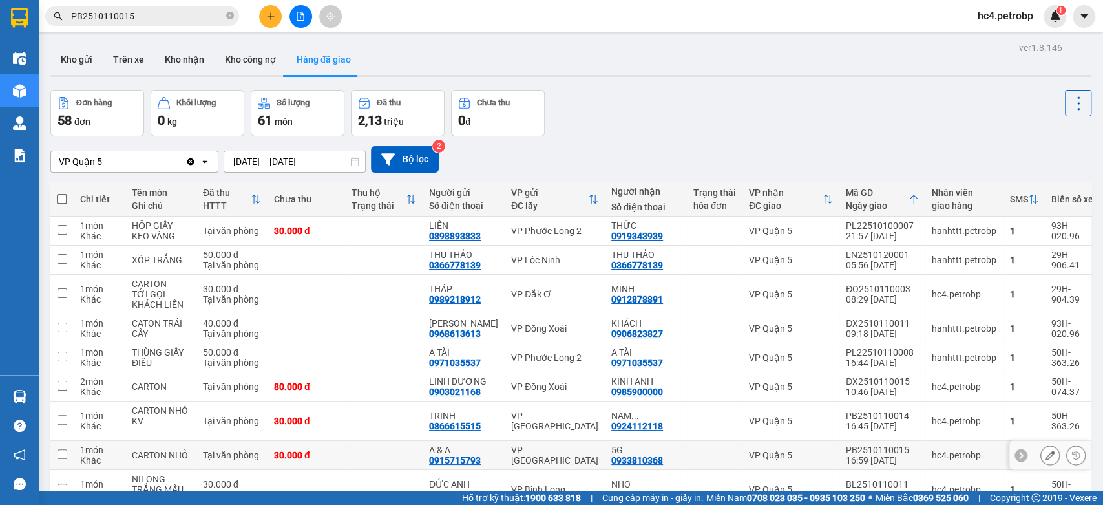
scroll to position [143, 0]
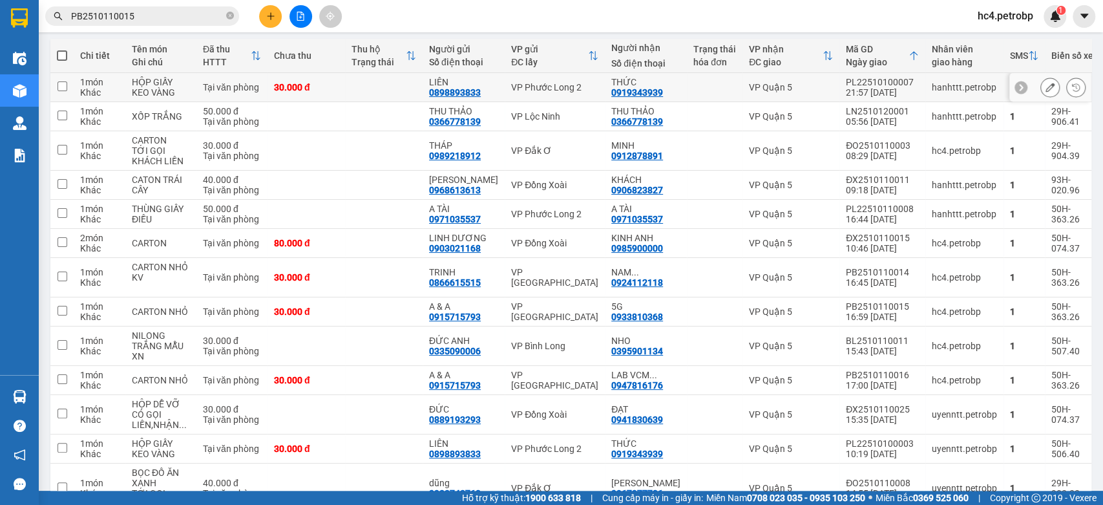
click at [547, 88] on div "VP Phước Long 2" at bounding box center [554, 87] width 87 height 10
checkbox input "true"
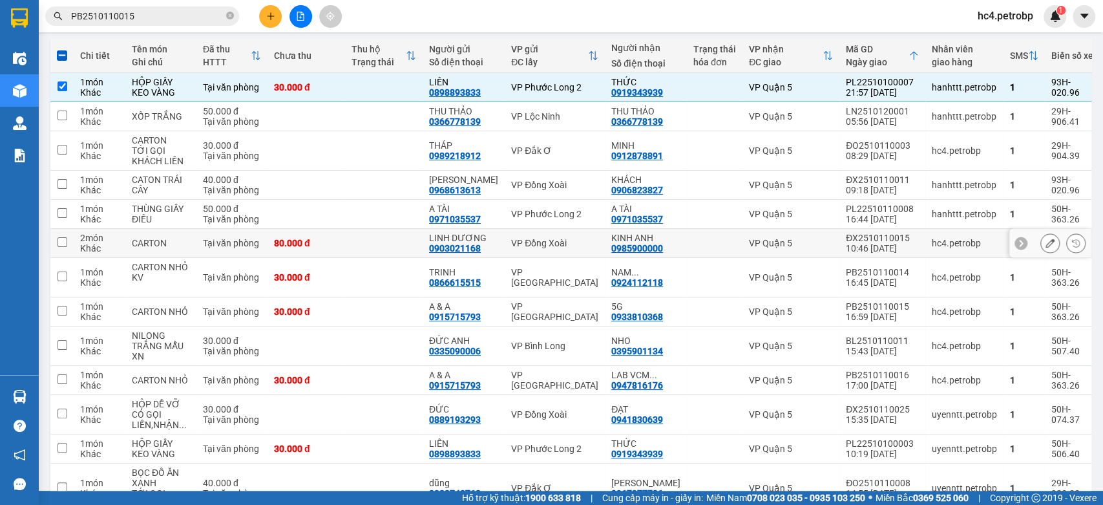
click at [557, 248] on div "VP Đồng Xoài" at bounding box center [554, 243] width 87 height 10
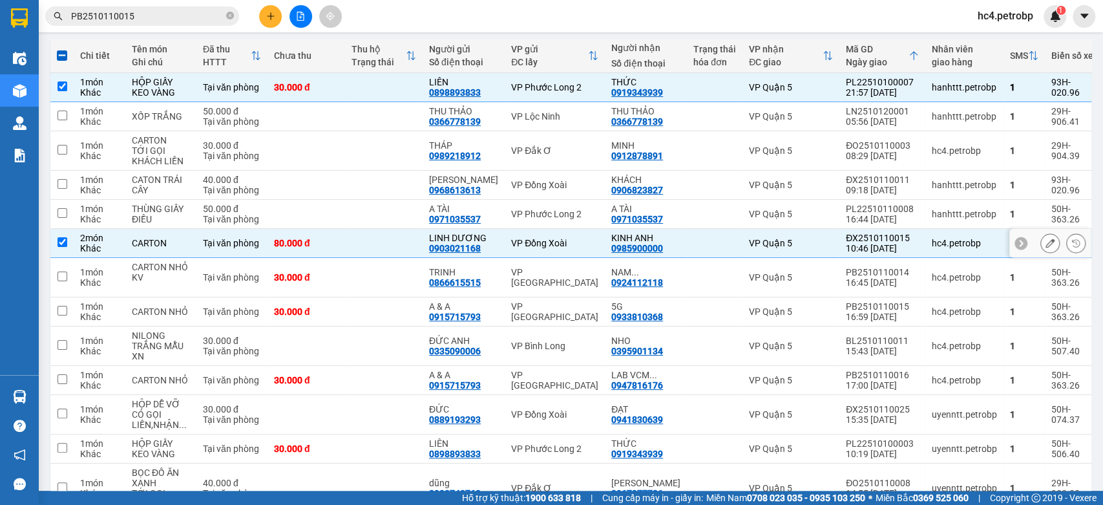
click at [362, 257] on td at bounding box center [384, 243] width 78 height 29
checkbox input "false"
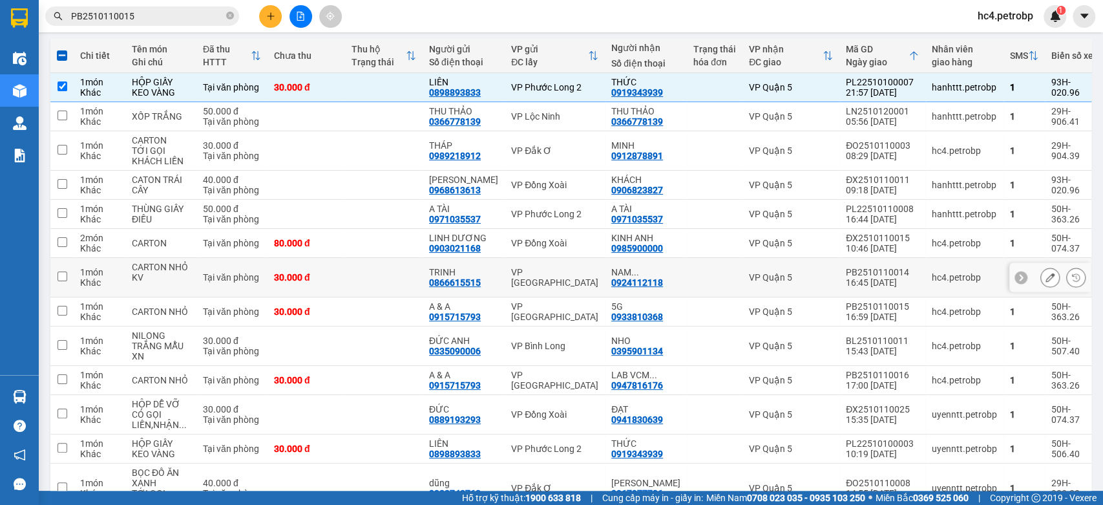
click at [582, 293] on td "VP [GEOGRAPHIC_DATA]" at bounding box center [555, 277] width 100 height 39
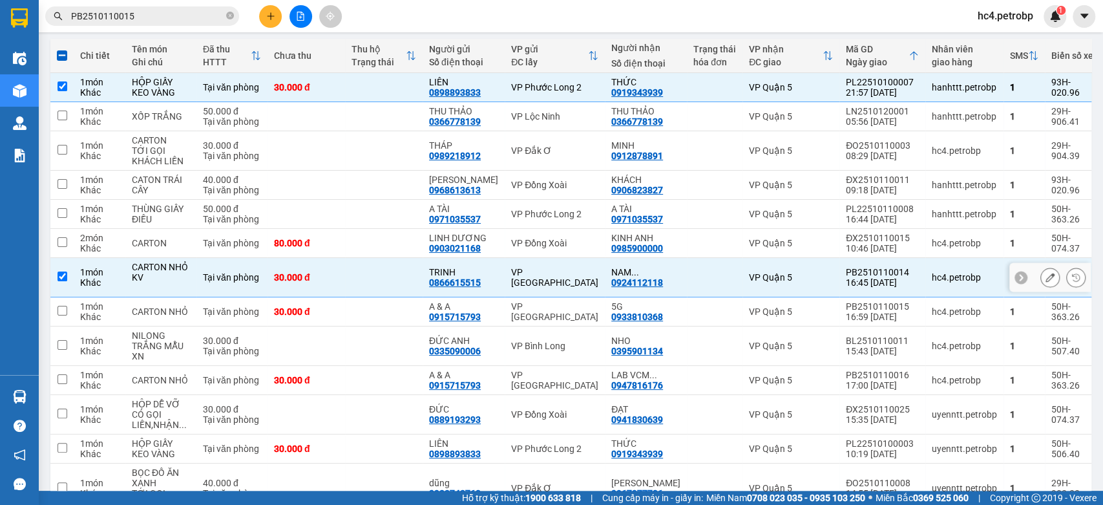
click at [540, 293] on td "VP [GEOGRAPHIC_DATA]" at bounding box center [555, 277] width 100 height 39
checkbox input "false"
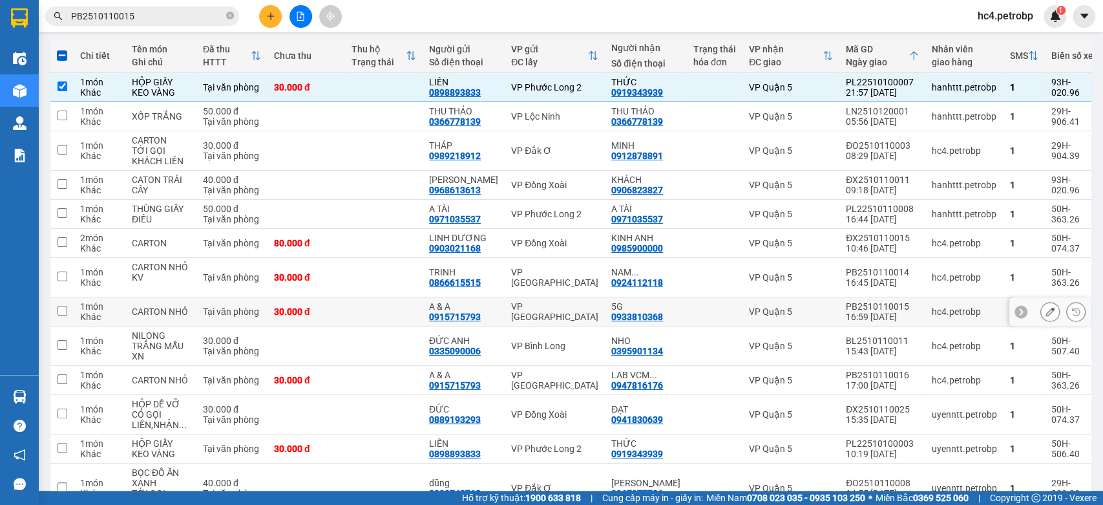
click at [410, 319] on td at bounding box center [384, 311] width 78 height 29
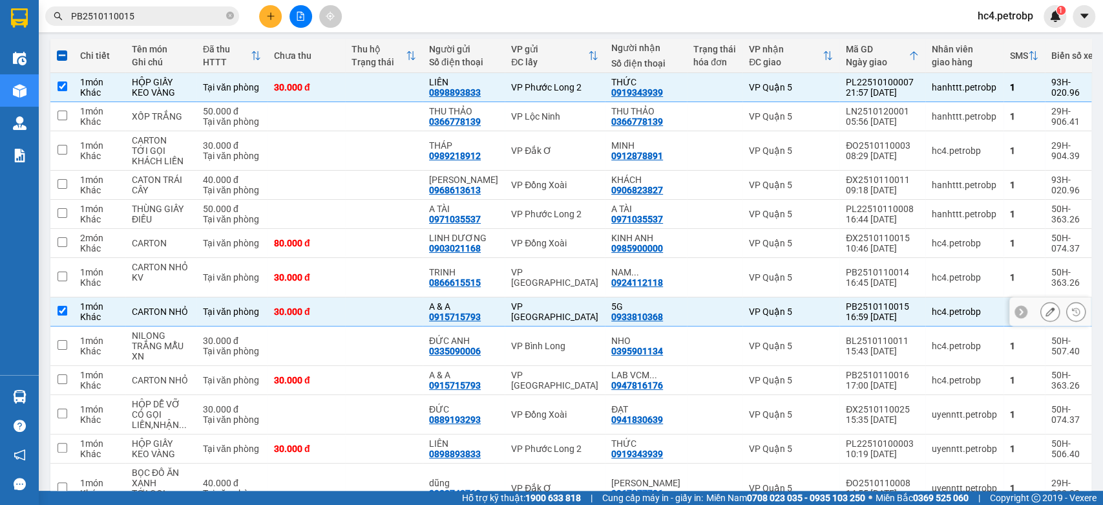
click at [410, 319] on td at bounding box center [384, 311] width 78 height 29
checkbox input "false"
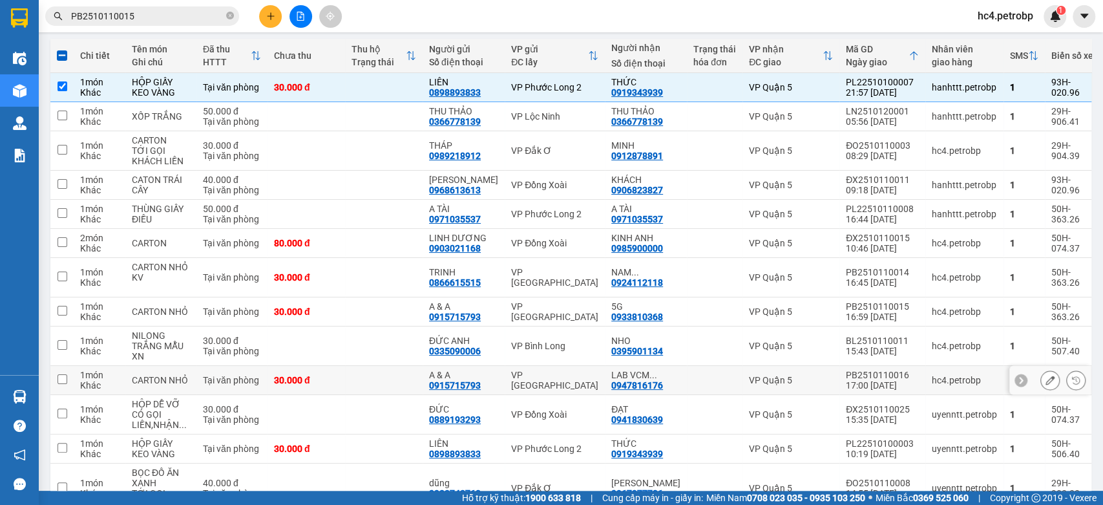
click at [408, 388] on td at bounding box center [384, 380] width 78 height 29
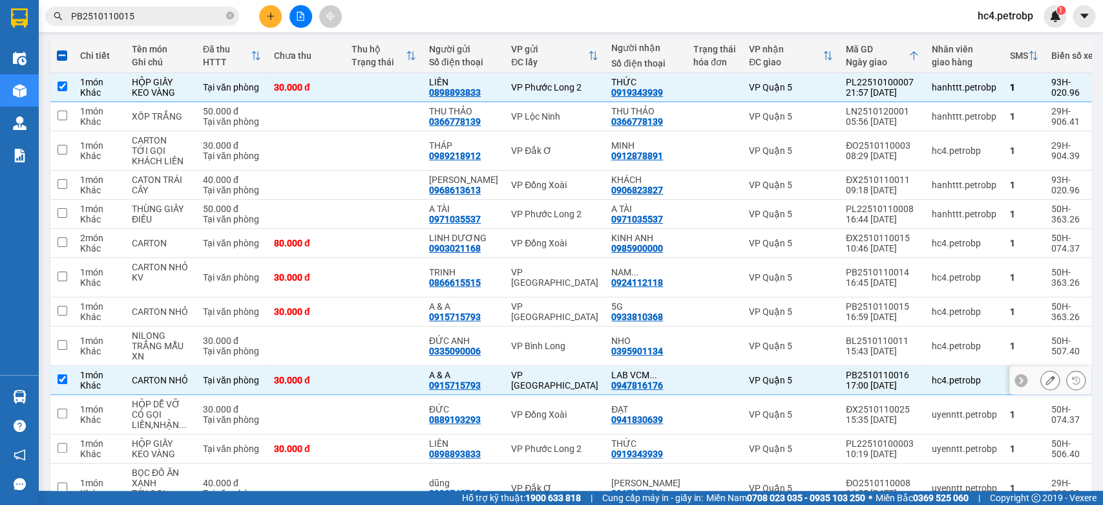
click at [406, 388] on td at bounding box center [384, 380] width 78 height 29
checkbox input "false"
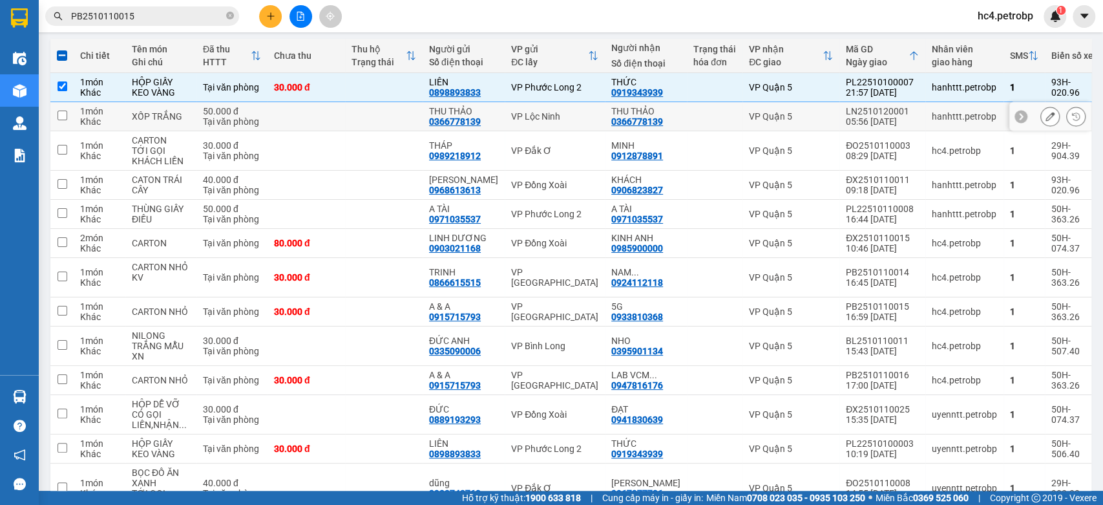
scroll to position [0, 0]
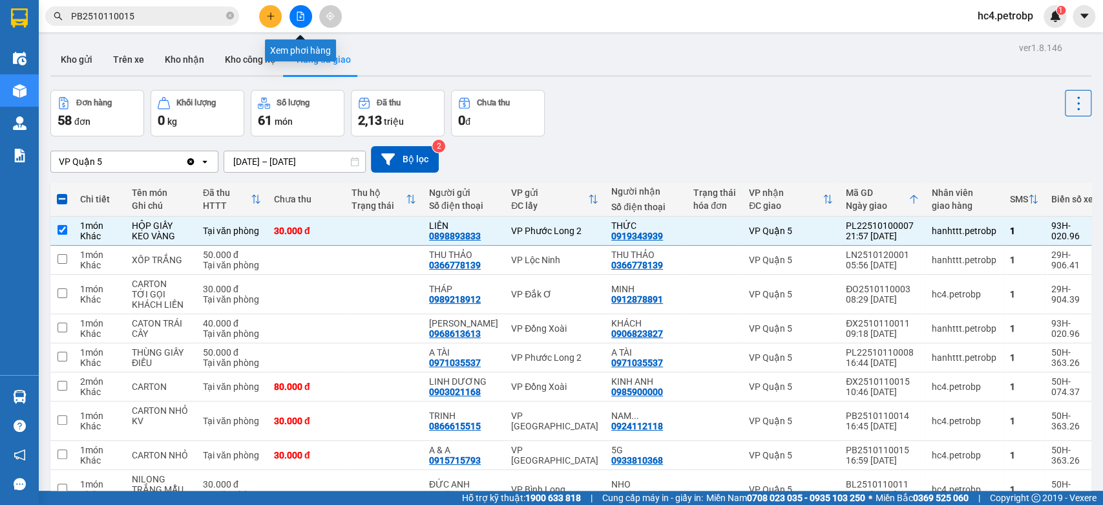
click at [299, 18] on icon "file-add" at bounding box center [300, 16] width 9 height 9
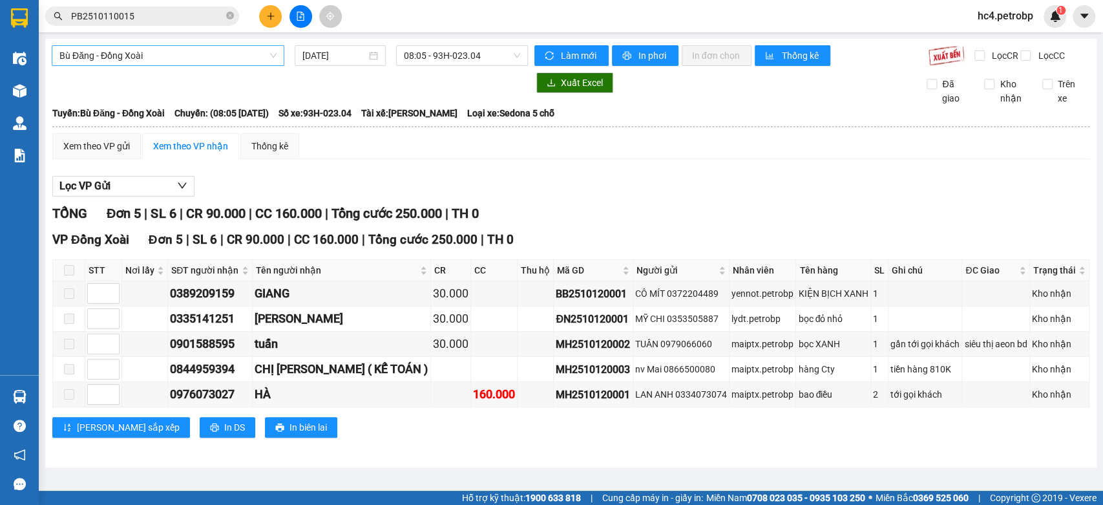
click at [217, 58] on span "Bù Đăng - Đồng Xoài" at bounding box center [167, 55] width 217 height 19
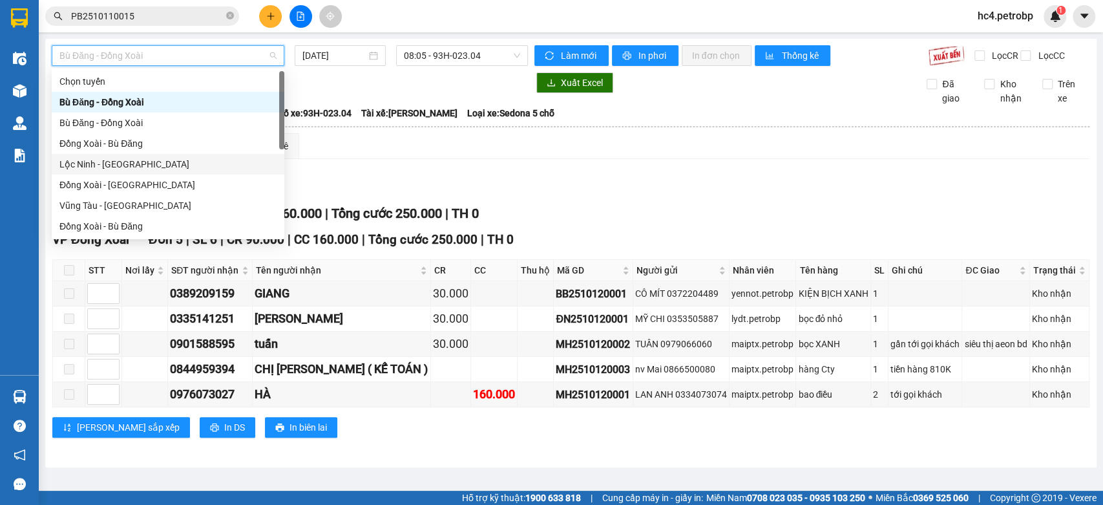
scroll to position [143, 0]
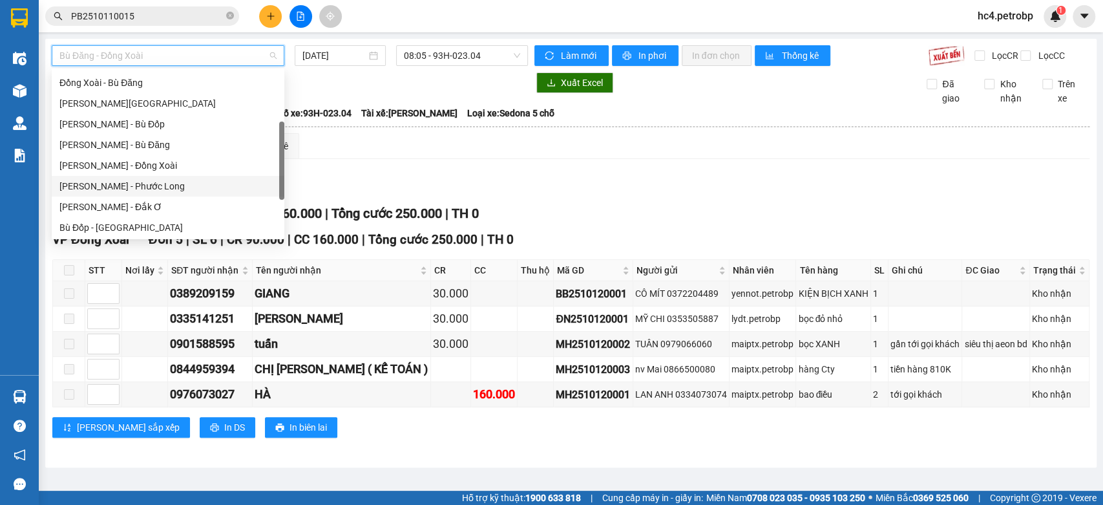
click at [171, 185] on div "Hồ Chí Minh - Phước Long" at bounding box center [167, 186] width 217 height 14
type input "[DATE]"
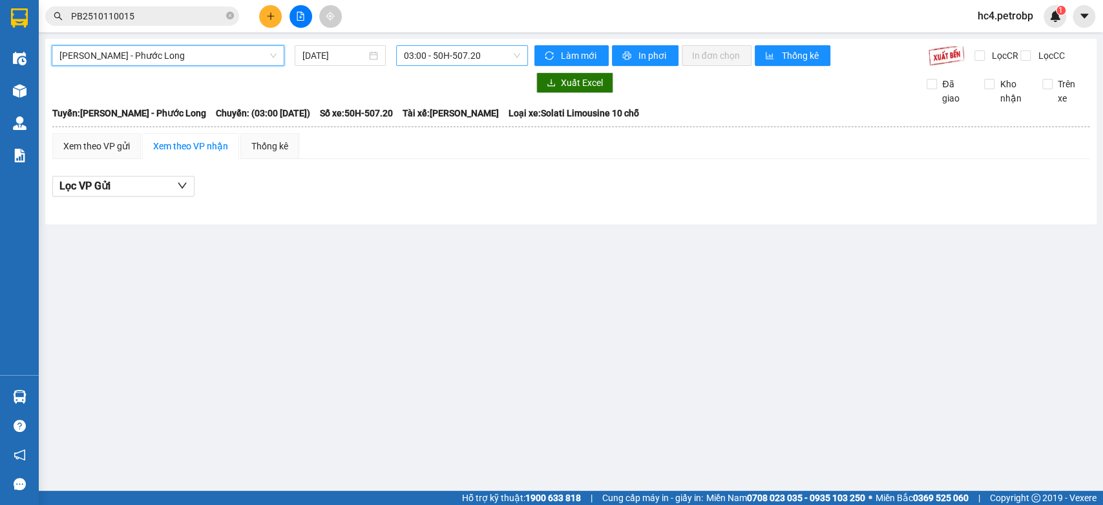
click at [478, 59] on span "03:00 - 50H-507.20" at bounding box center [462, 55] width 116 height 19
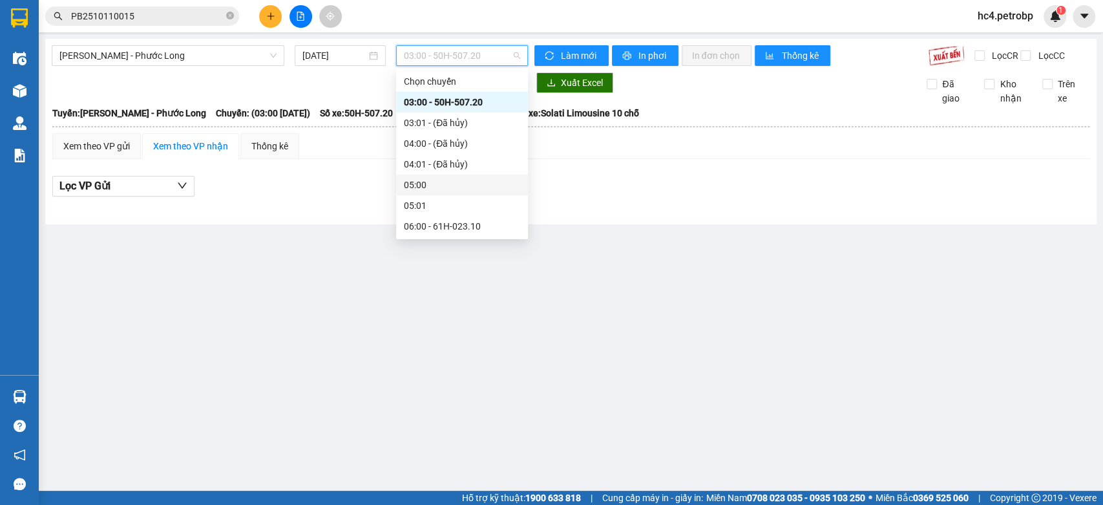
scroll to position [215, 0]
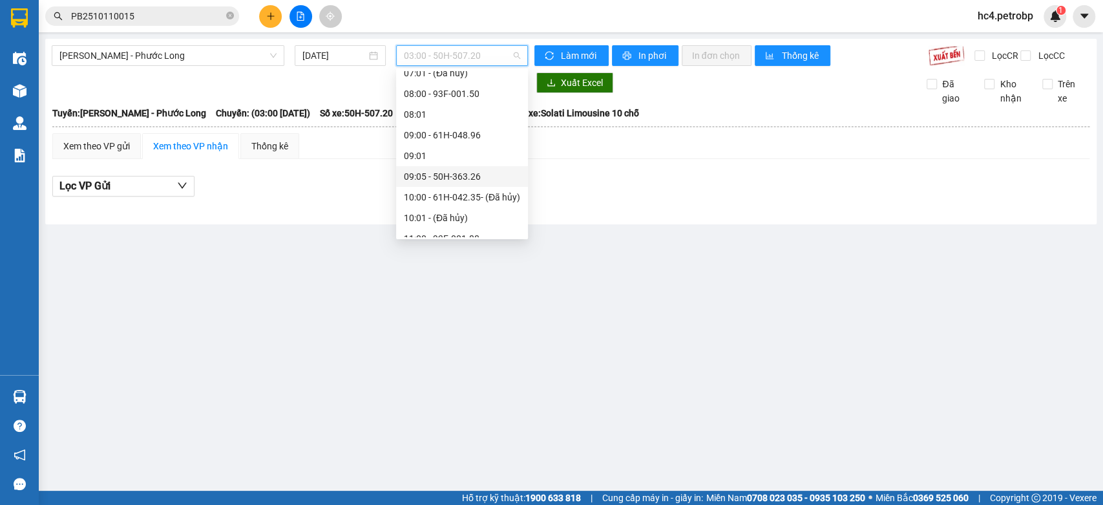
click at [481, 179] on div "09:05 - 50H-363.26" at bounding box center [462, 176] width 116 height 14
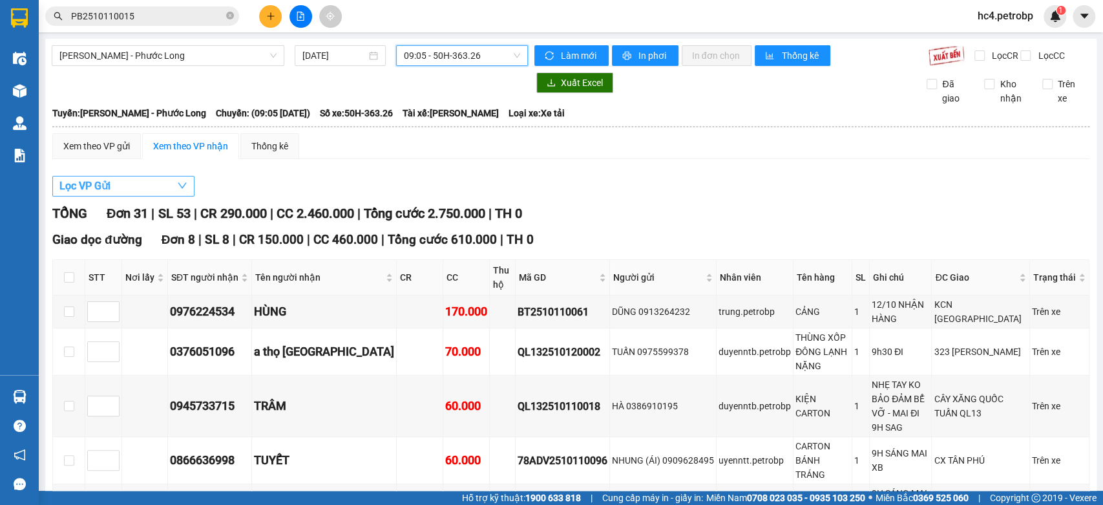
click at [129, 196] on button "Lọc VP Gửi" at bounding box center [123, 186] width 142 height 21
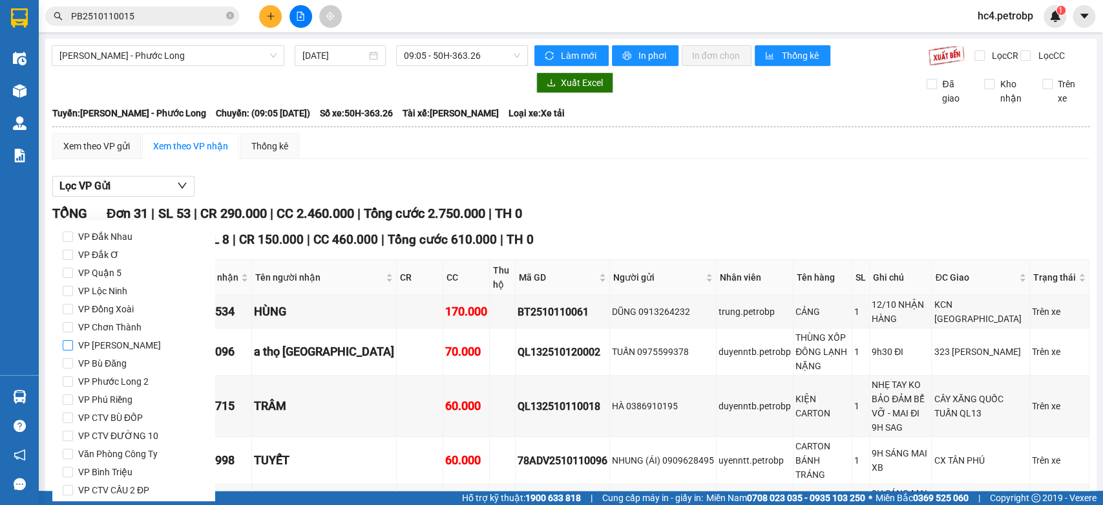
click at [122, 274] on span "VP Quận 5" at bounding box center [100, 273] width 54 height 18
click at [73, 274] on input "VP Quận 5" at bounding box center [68, 273] width 10 height 10
checkbox input "true"
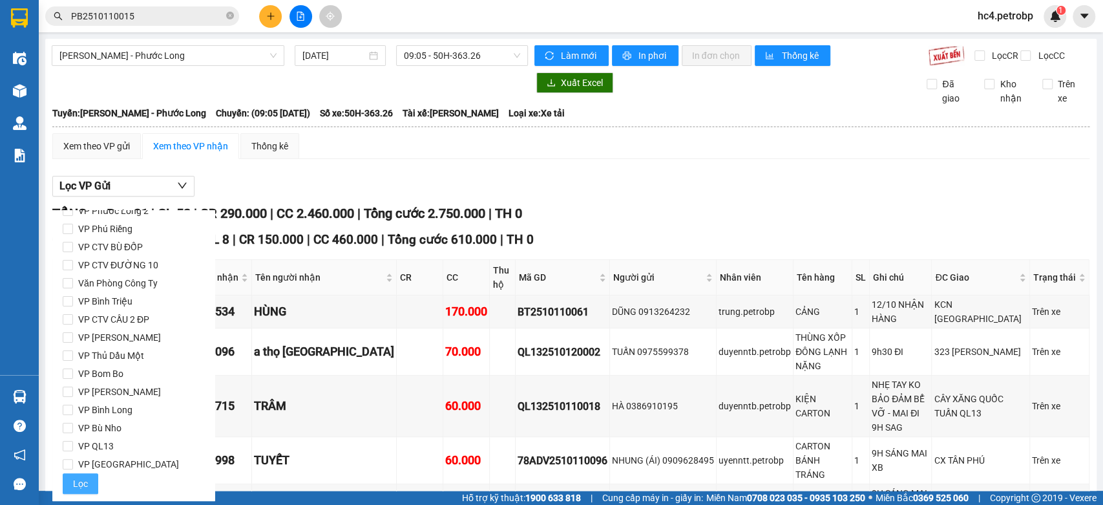
click at [77, 485] on span "Lọc" at bounding box center [80, 483] width 15 height 14
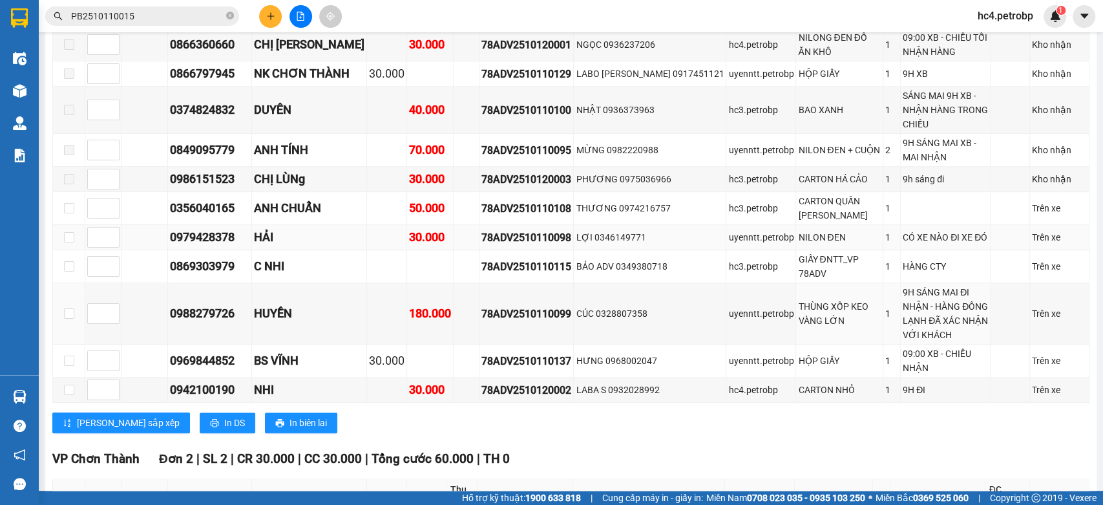
scroll to position [476, 0]
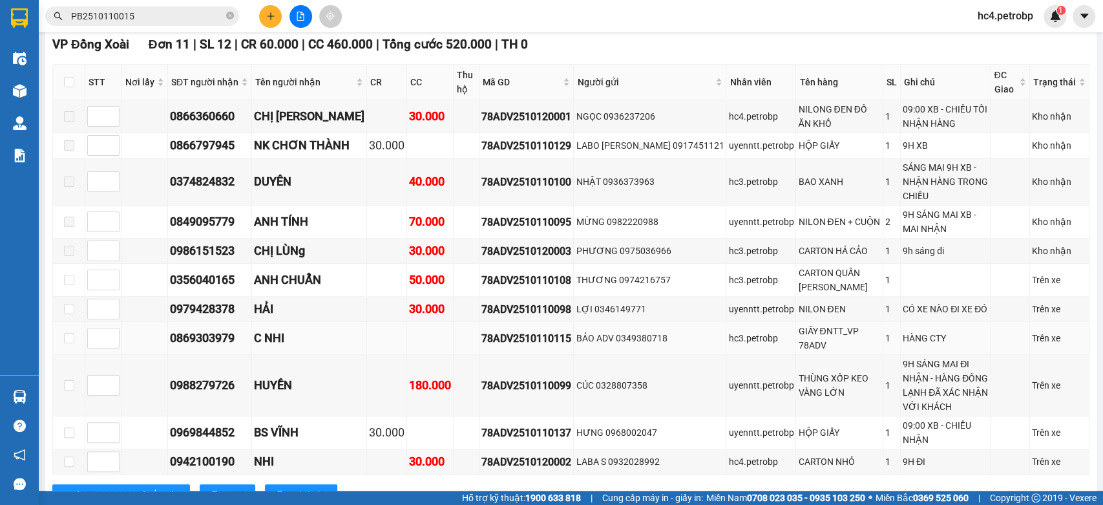
click at [508, 346] on div "78ADV2510110115" at bounding box center [526, 338] width 90 height 16
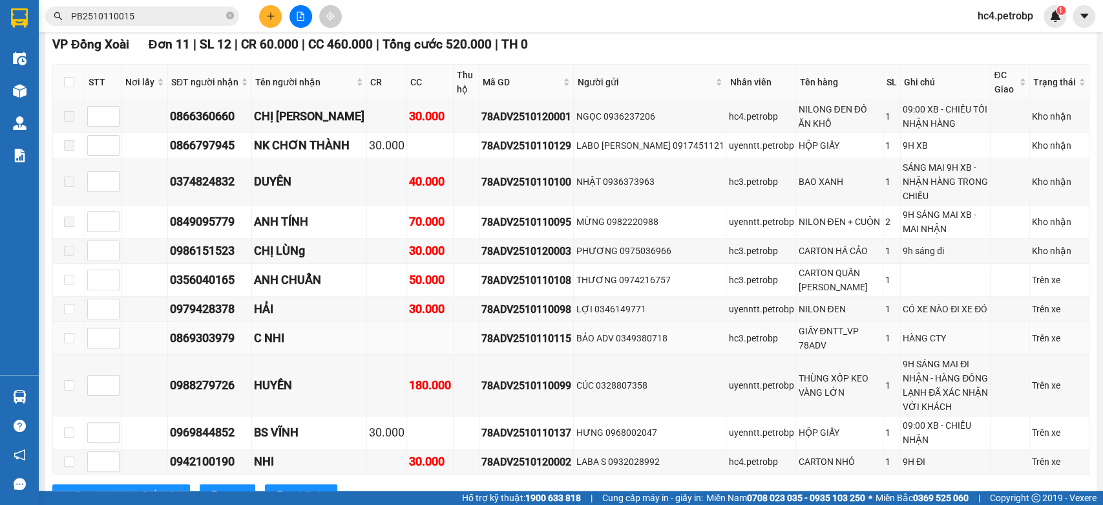
click at [508, 346] on div "78ADV2510110115" at bounding box center [526, 338] width 90 height 16
click at [541, 346] on div "78ADV2510110115" at bounding box center [526, 338] width 90 height 16
click at [173, 16] on input "PB2510110015" at bounding box center [147, 16] width 153 height 14
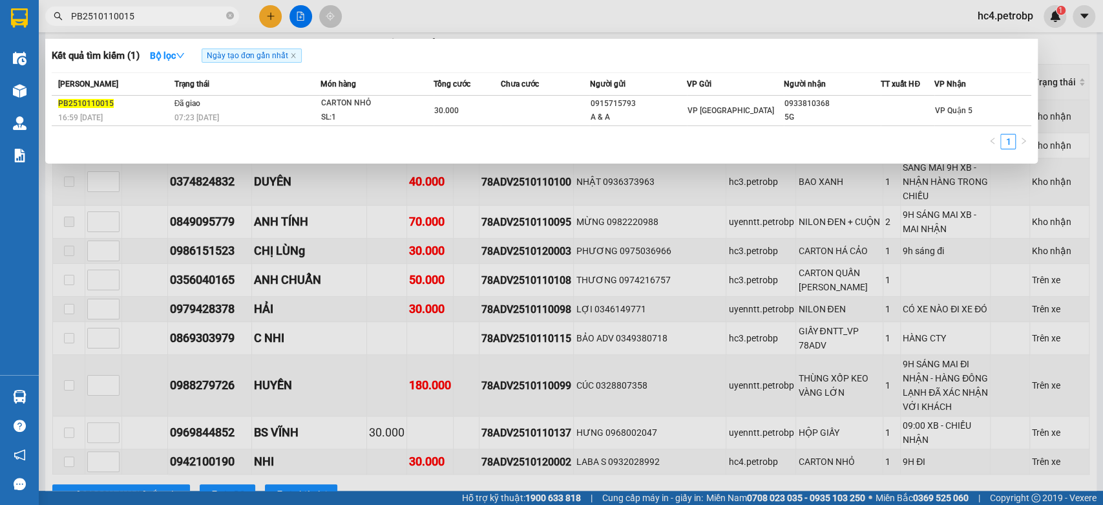
click at [173, 16] on input "PB2510110015" at bounding box center [147, 16] width 153 height 14
paste input "4"
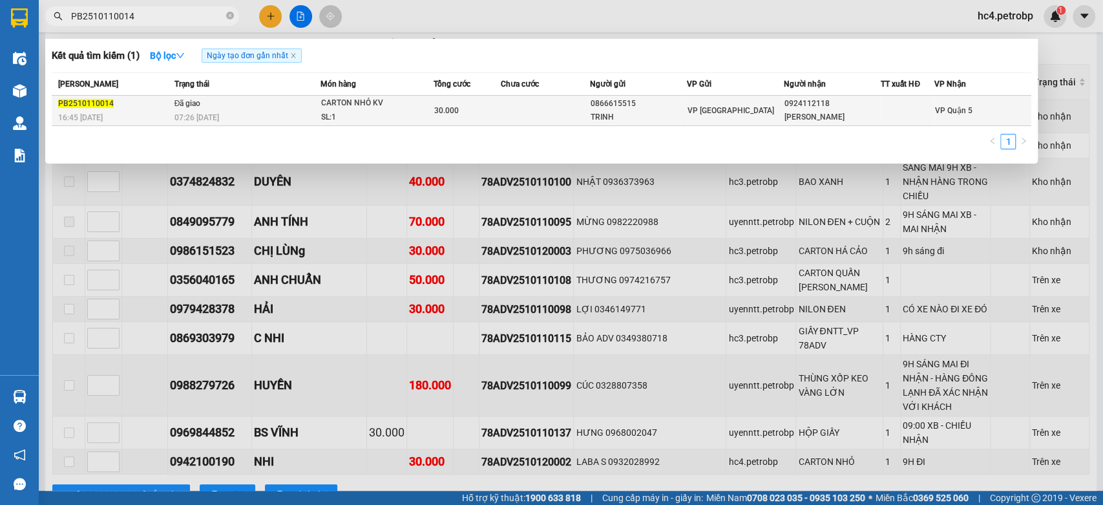
type input "PB2510110014"
click at [521, 112] on td at bounding box center [545, 111] width 89 height 30
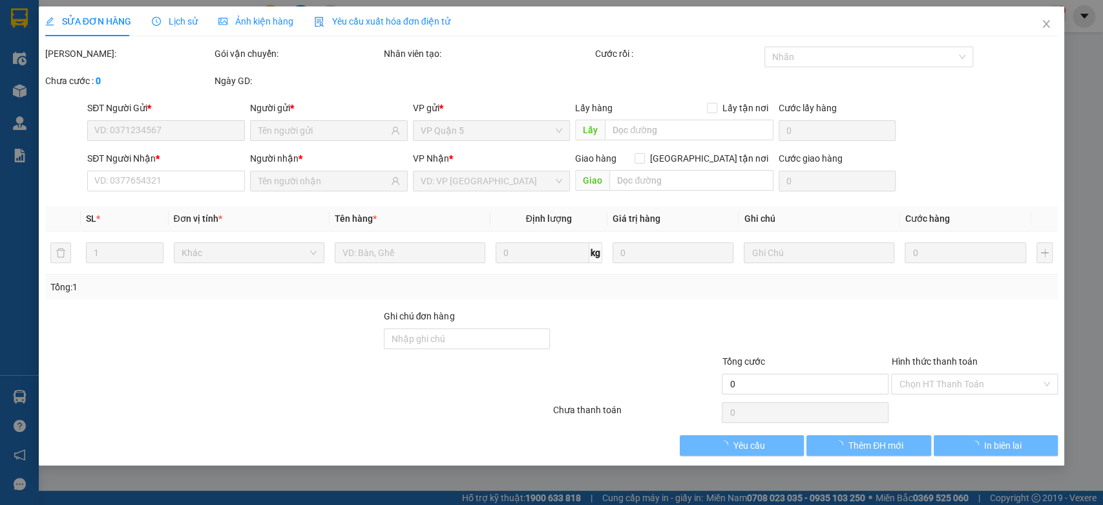
type input "0866615515"
type input "TRINH"
type input "0924112118"
type input "NAM PHƯƠNG"
type input "30.000"
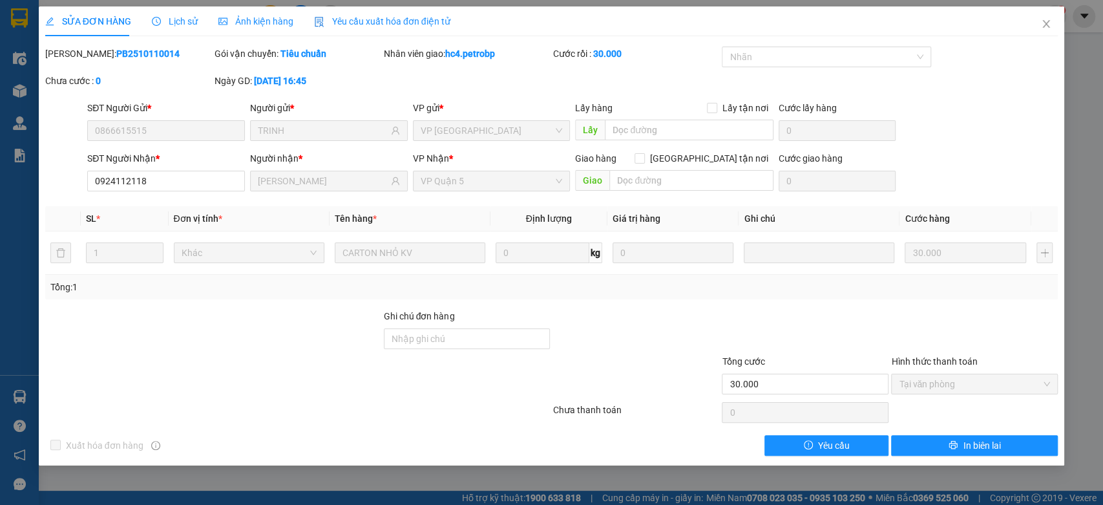
click at [171, 18] on span "Lịch sử" at bounding box center [175, 21] width 46 height 10
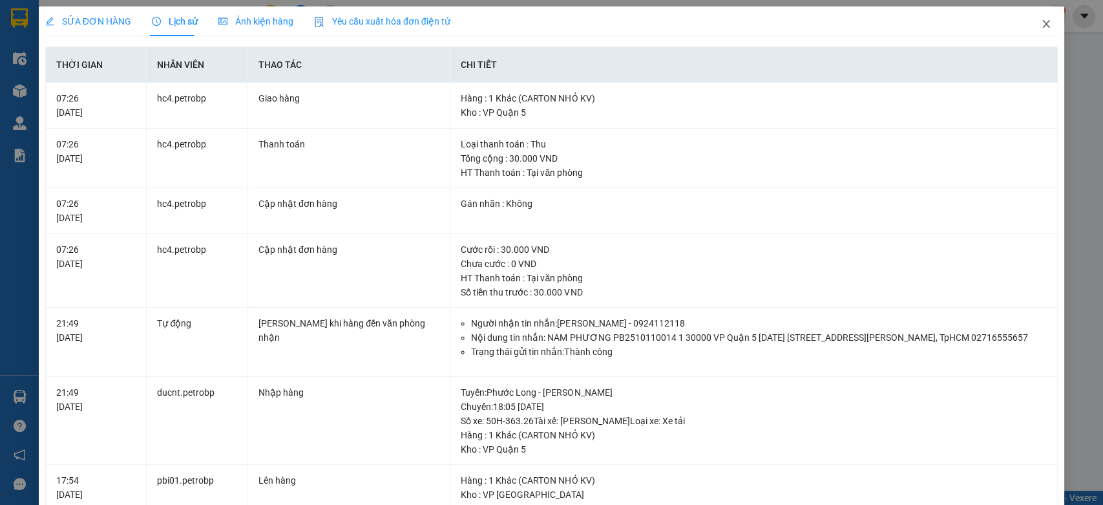
click at [1041, 27] on icon "close" at bounding box center [1046, 24] width 10 height 10
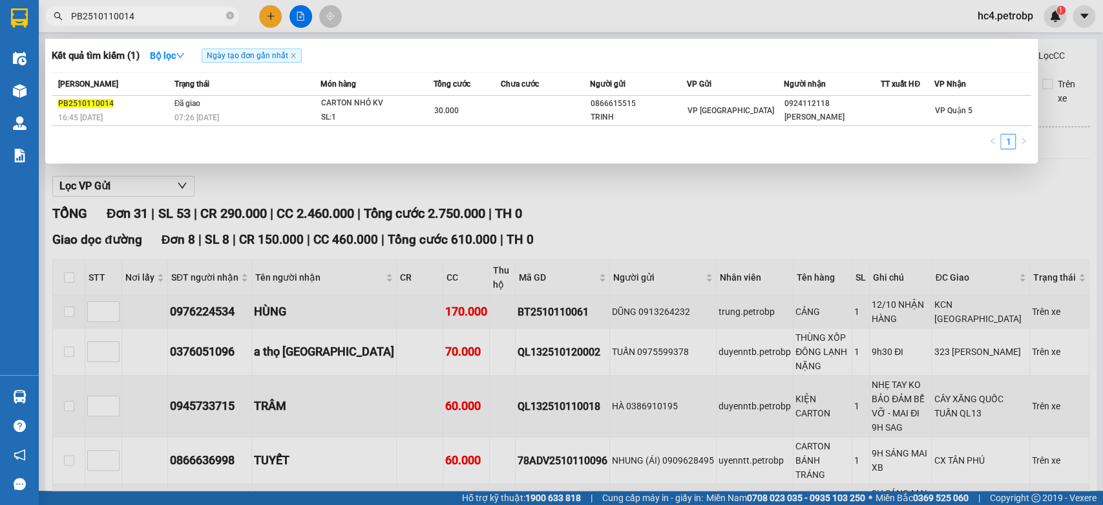
click at [186, 18] on input "PB2510110014" at bounding box center [147, 16] width 153 height 14
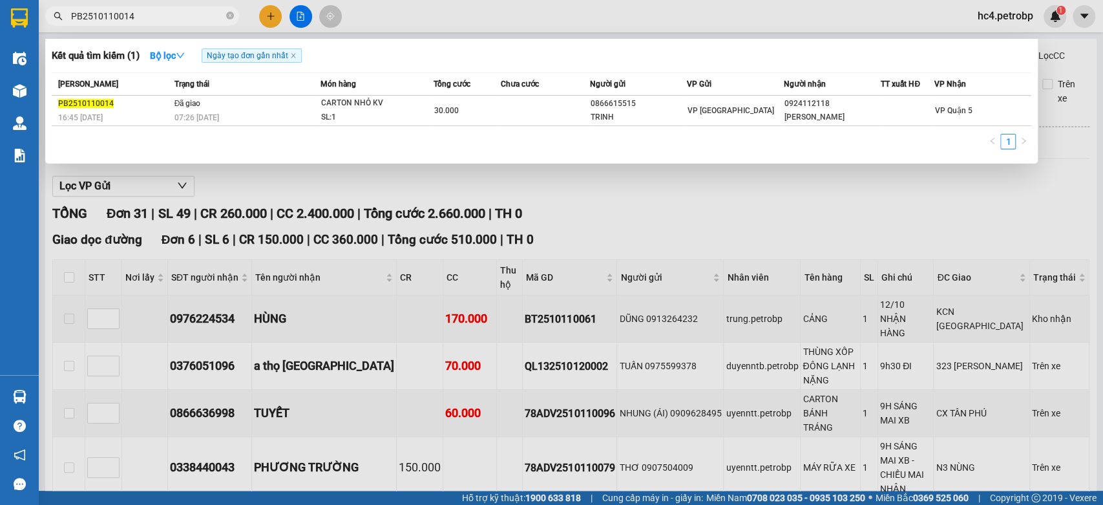
paste input "5"
click at [173, 17] on input "PB2510110015" at bounding box center [147, 16] width 153 height 14
paste input "L22510100007"
click at [153, 21] on input "PL22510100007" at bounding box center [147, 16] width 153 height 14
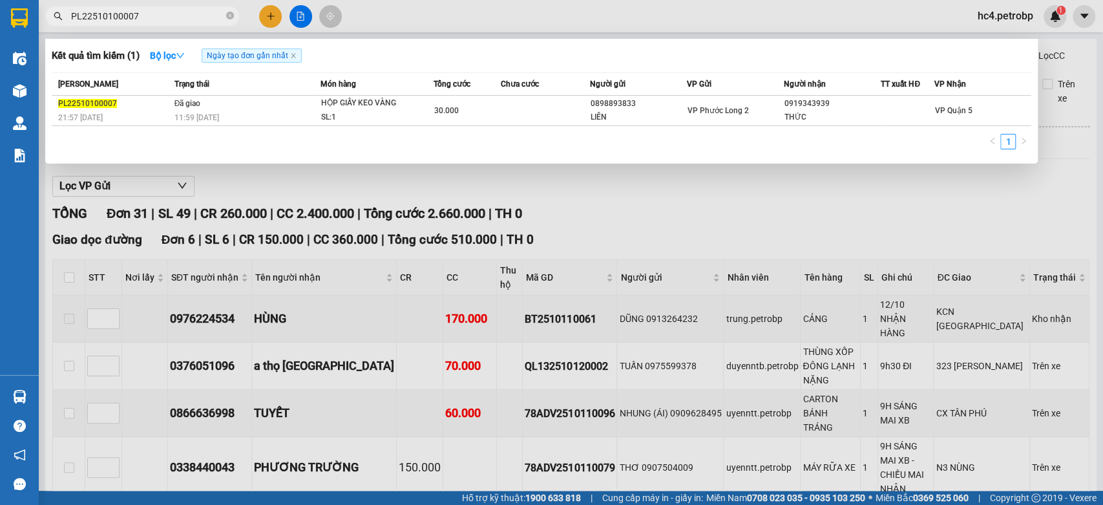
click at [153, 21] on input "PL22510100007" at bounding box center [147, 16] width 153 height 14
paste input "ĐX2510110015"
click at [171, 19] on input "ĐX2510110015" at bounding box center [147, 16] width 153 height 14
paste input "78ADV2510120021"
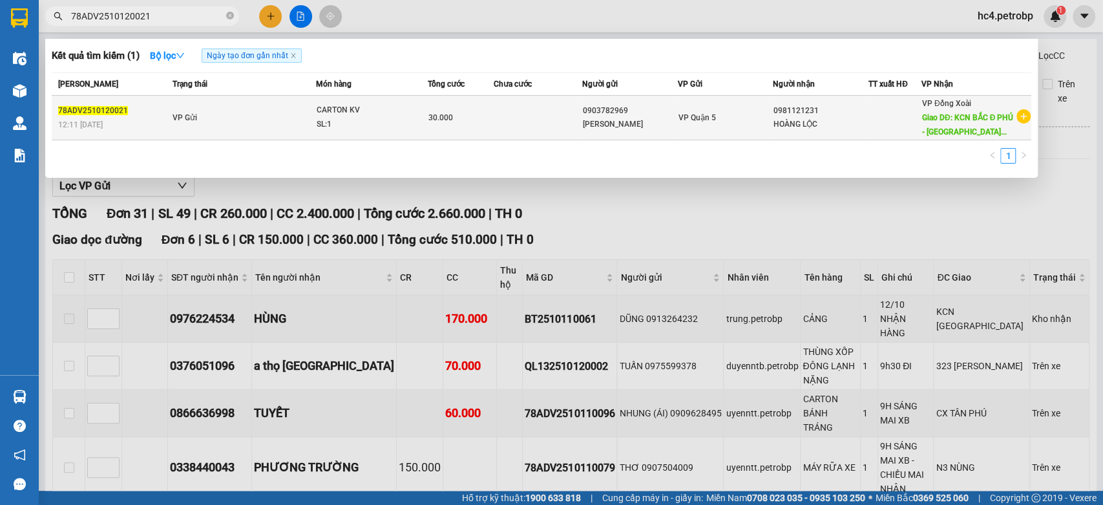
type input "78ADV2510120021"
click at [492, 121] on div "30.000" at bounding box center [460, 117] width 65 height 14
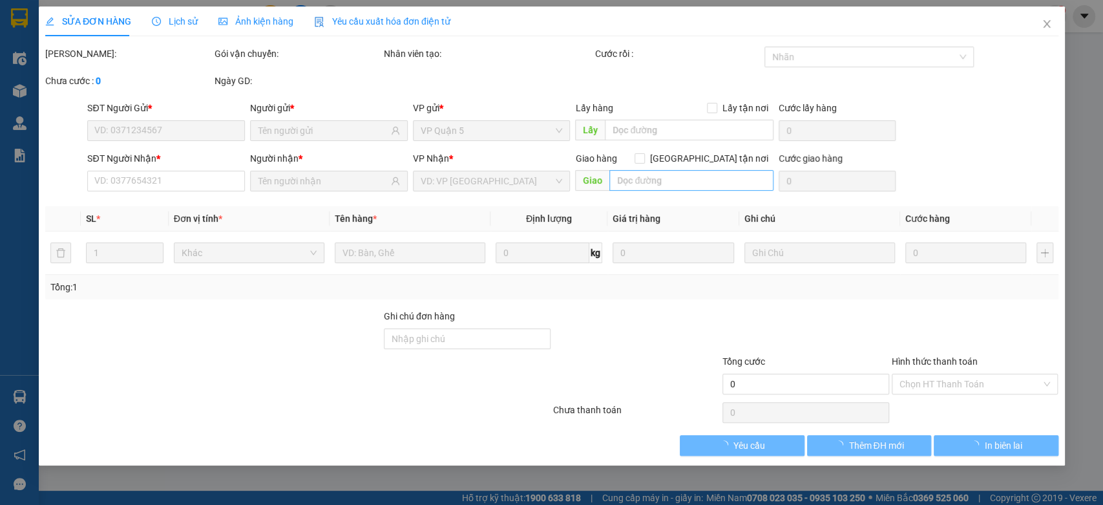
type input "0903782969"
type input "0981121231"
type input "KCN BẮC Đ PHÚ - RA QL LẤY"
type input "30.000"
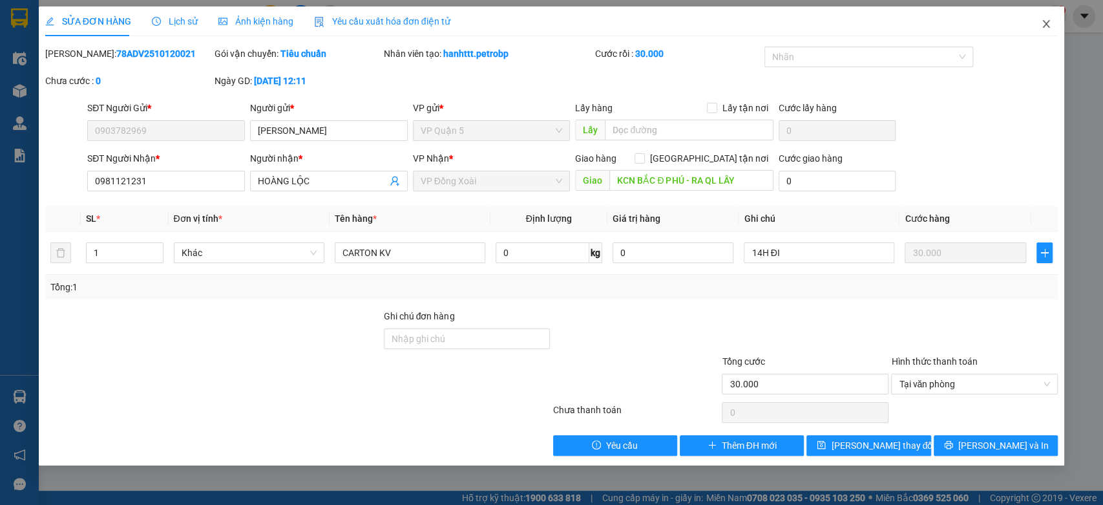
click at [1050, 23] on icon "close" at bounding box center [1046, 24] width 10 height 10
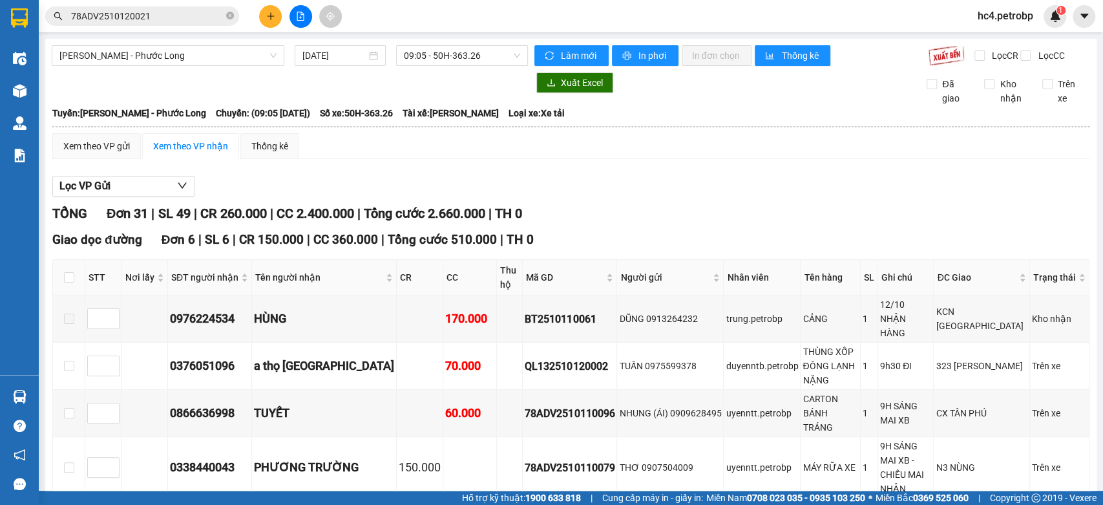
click at [162, 19] on input "78ADV2510120021" at bounding box center [147, 16] width 153 height 14
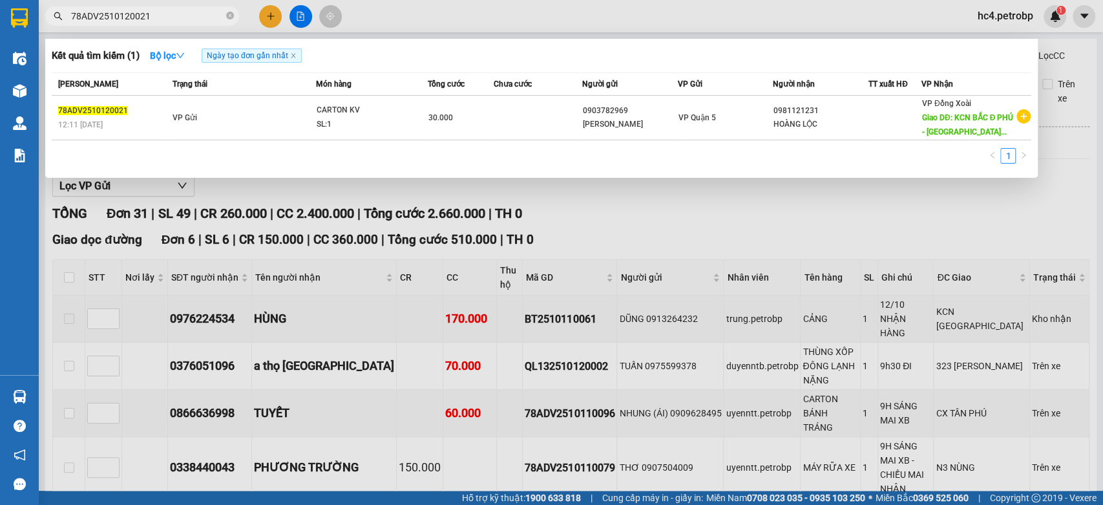
click at [161, 18] on input "78ADV2510120021" at bounding box center [147, 16] width 153 height 14
paste input "04"
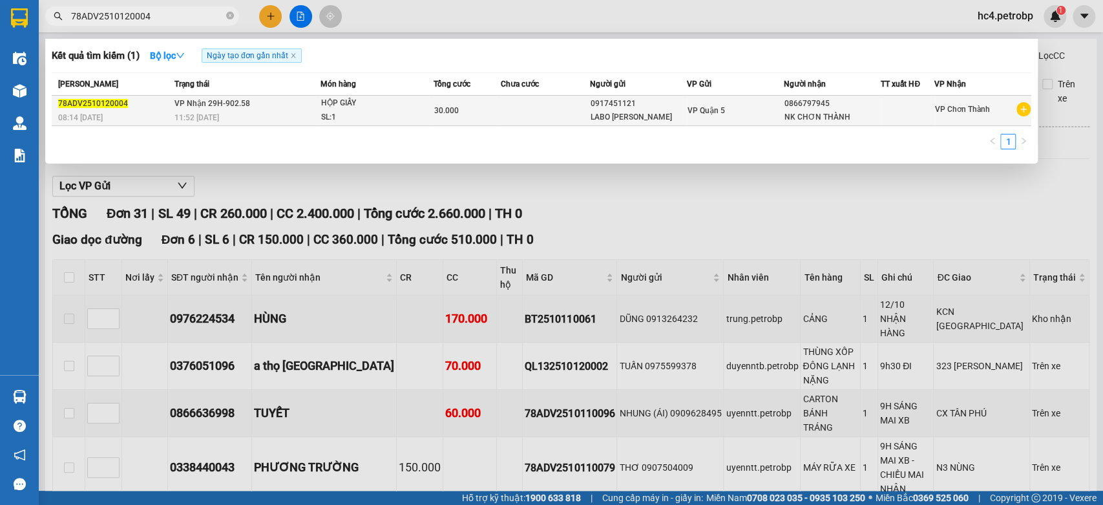
type input "78ADV2510120004"
click at [405, 108] on div "HỘP GIẤY" at bounding box center [369, 103] width 97 height 14
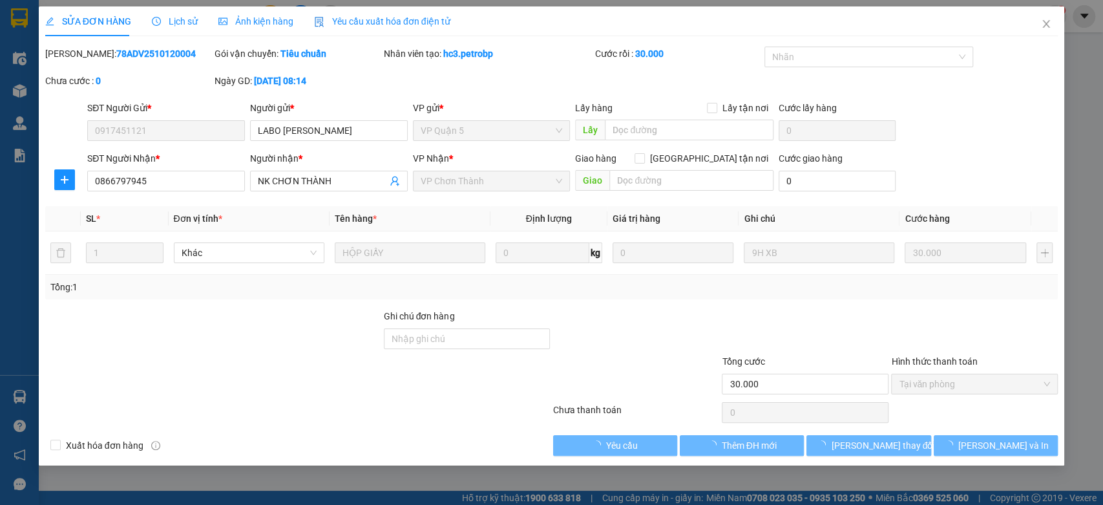
type input "0917451121"
type input "0866797945"
type input "30.000"
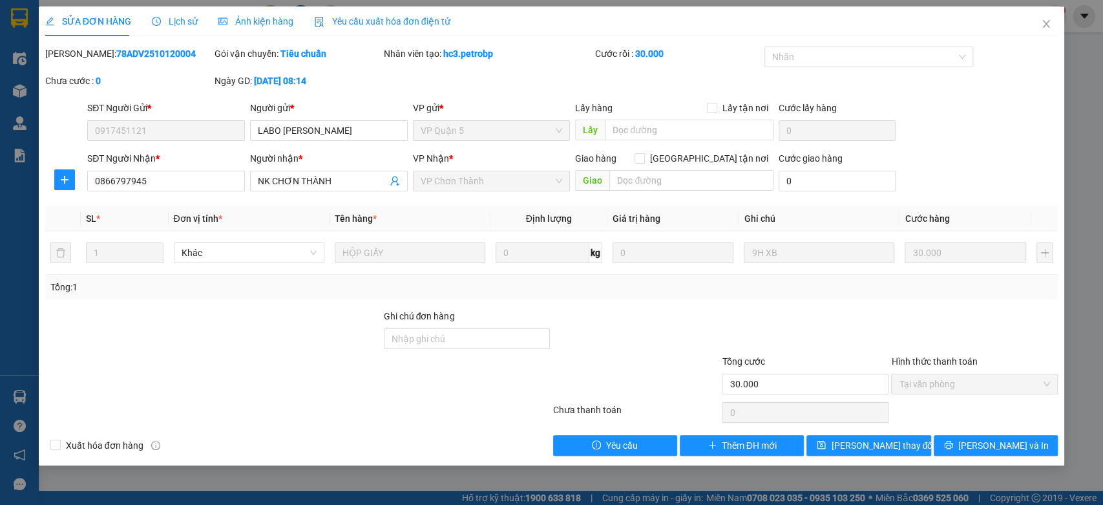
click at [187, 19] on span "Lịch sử" at bounding box center [175, 21] width 46 height 10
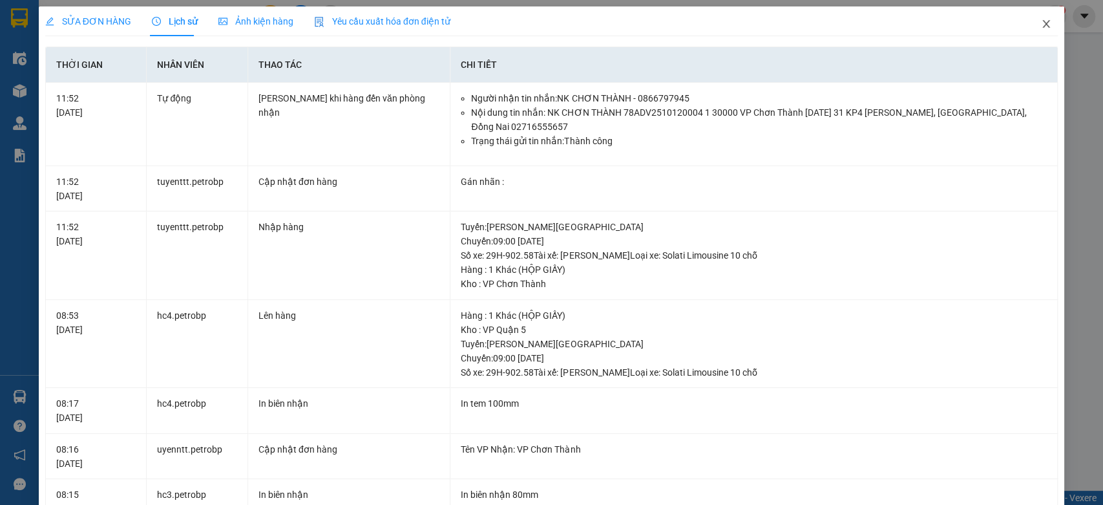
click at [1043, 21] on icon "close" at bounding box center [1046, 24] width 7 height 8
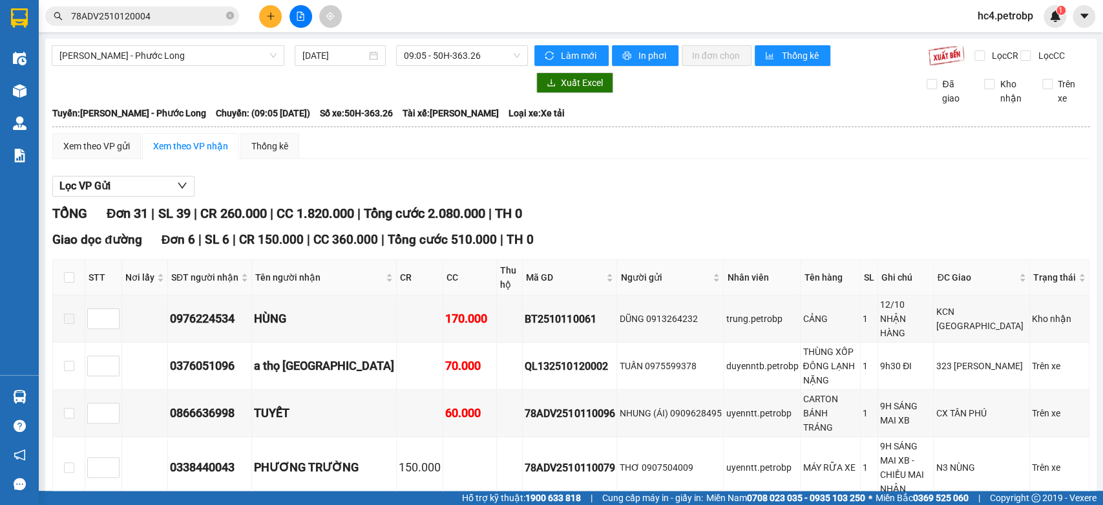
click at [163, 13] on input "78ADV2510120004" at bounding box center [147, 16] width 153 height 14
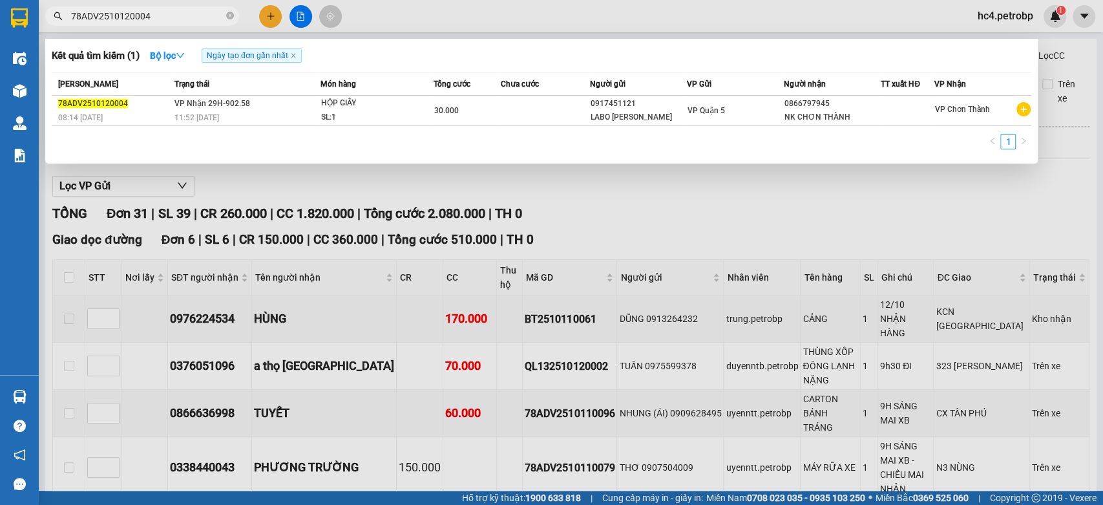
click at [163, 13] on input "78ADV2510120004" at bounding box center [147, 16] width 153 height 14
paste input "19"
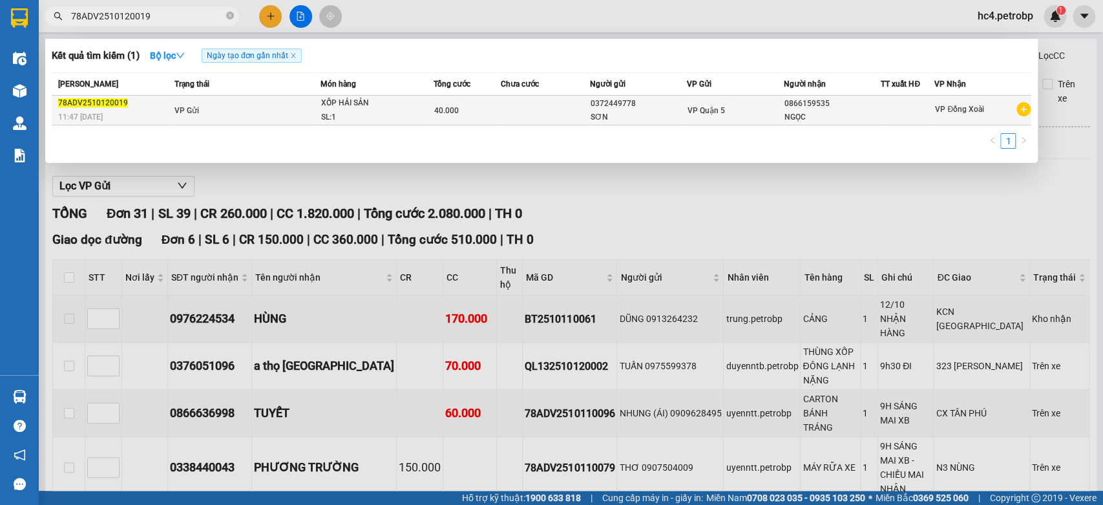
type input "78ADV2510120019"
click at [336, 112] on div "SL: 1" at bounding box center [369, 117] width 97 height 14
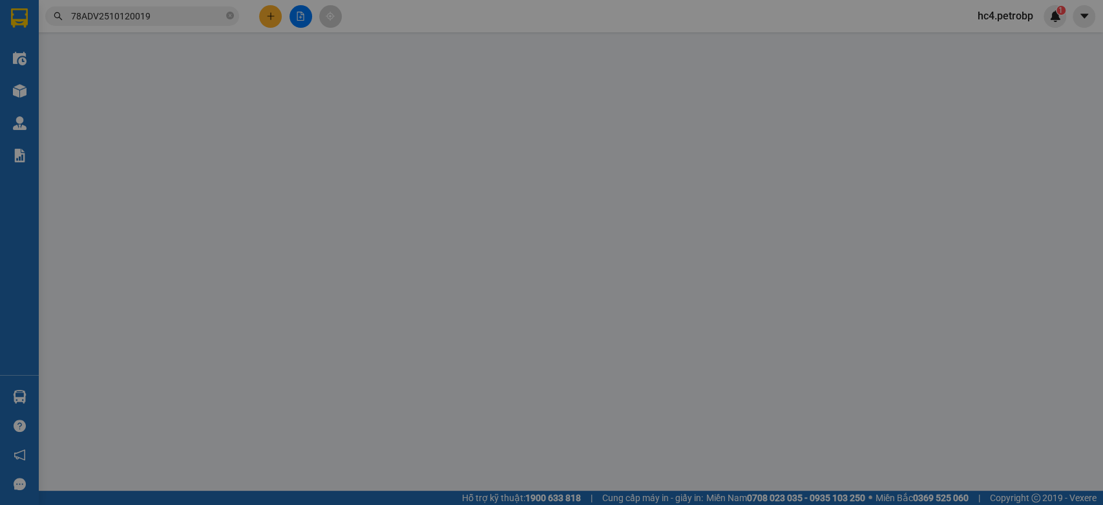
type input "0372449778"
type input "0866159535"
type input "40.000"
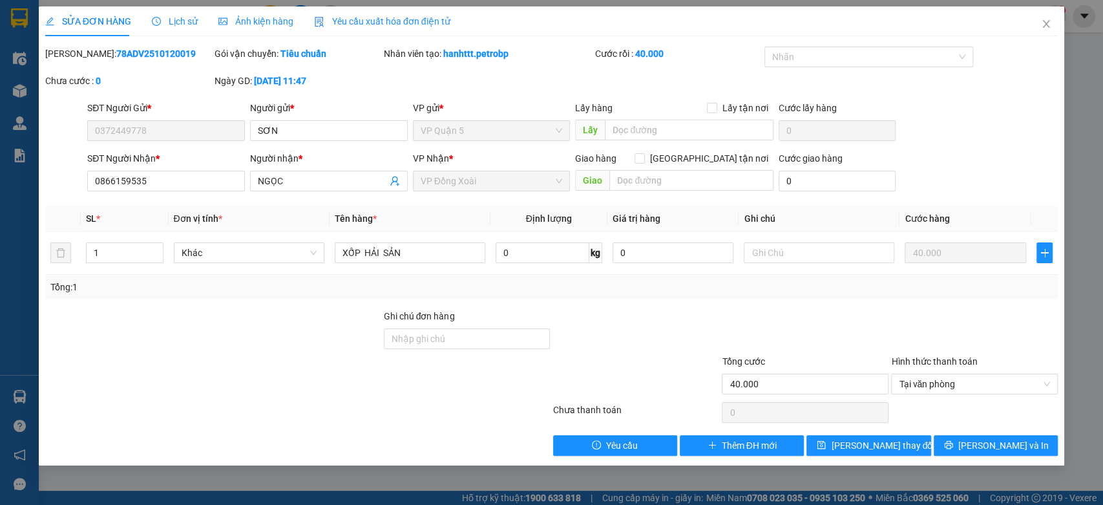
click at [178, 21] on span "Lịch sử" at bounding box center [175, 21] width 46 height 10
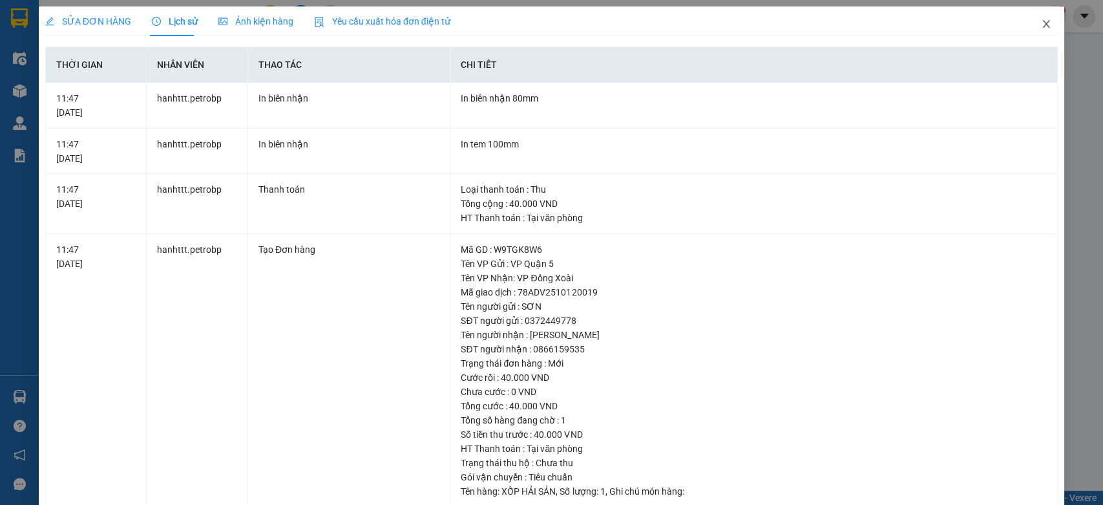
click at [1044, 22] on span "Close" at bounding box center [1046, 24] width 36 height 36
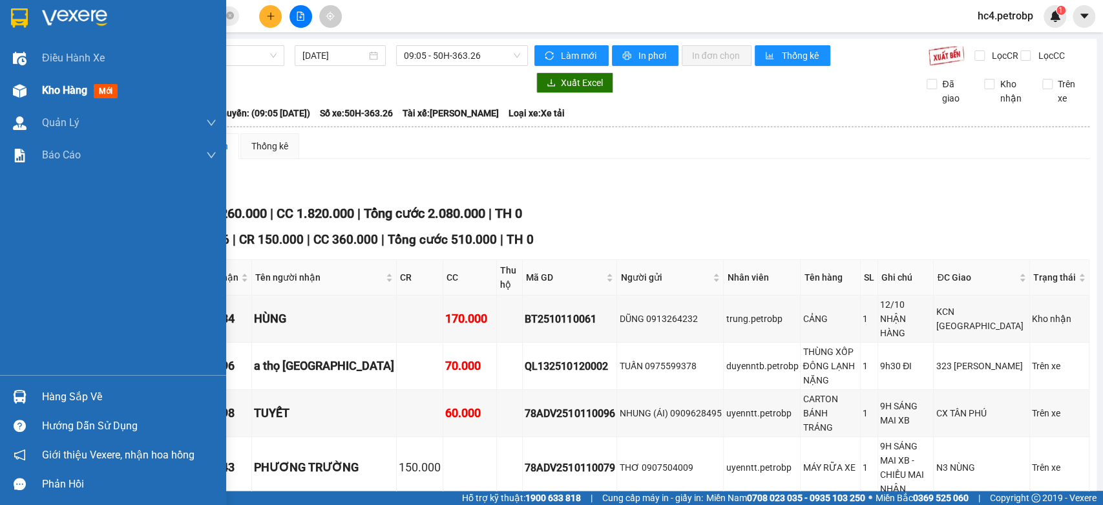
click at [103, 86] on span "mới" at bounding box center [106, 91] width 24 height 14
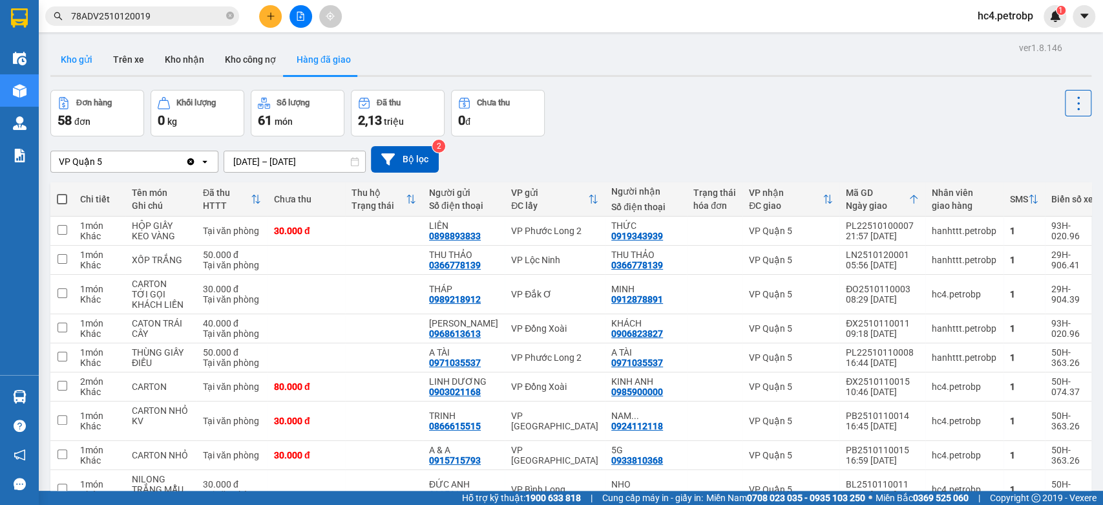
click at [58, 59] on button "Kho gửi" at bounding box center [76, 59] width 52 height 31
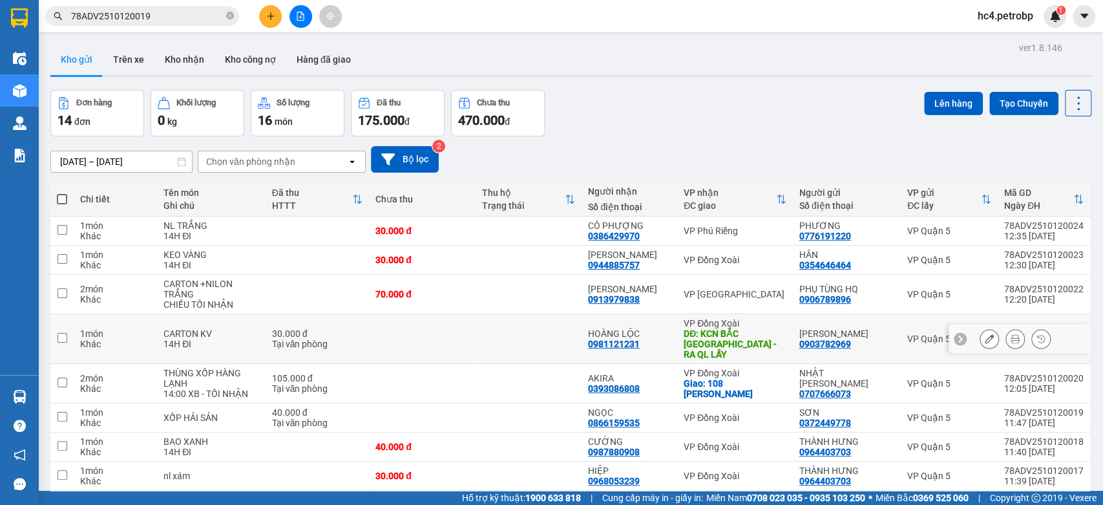
scroll to position [143, 0]
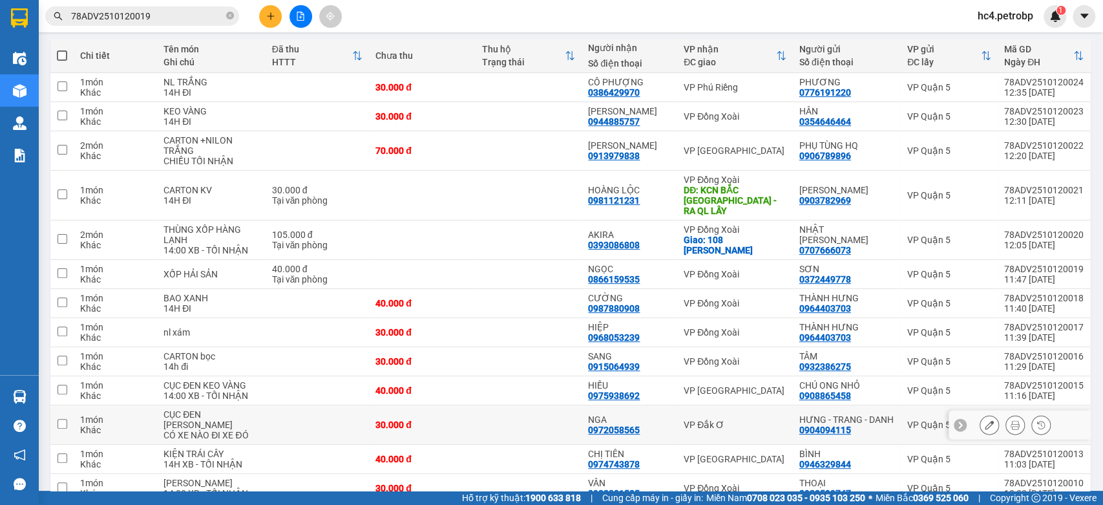
click at [540, 414] on td at bounding box center [529, 424] width 107 height 39
checkbox input "true"
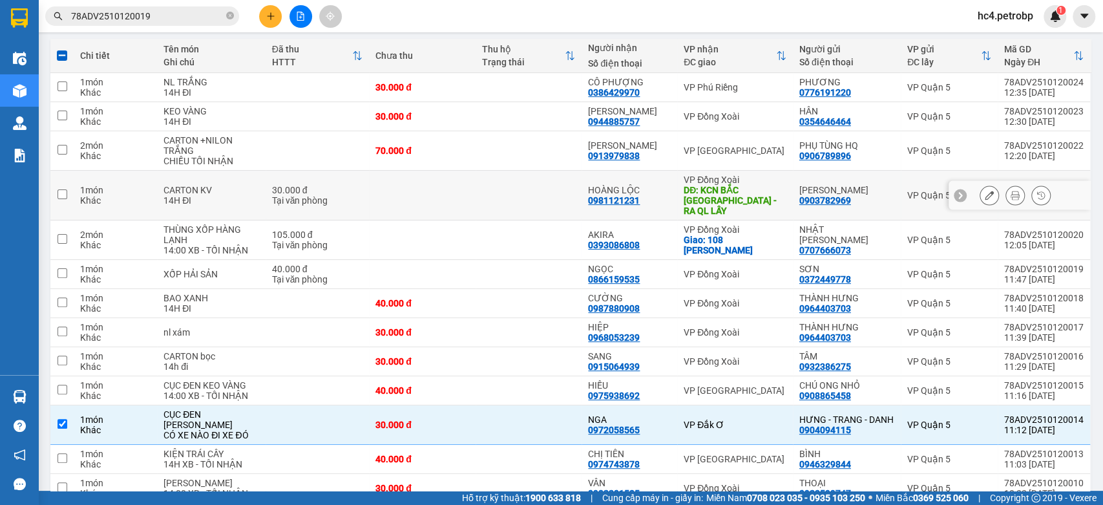
scroll to position [0, 0]
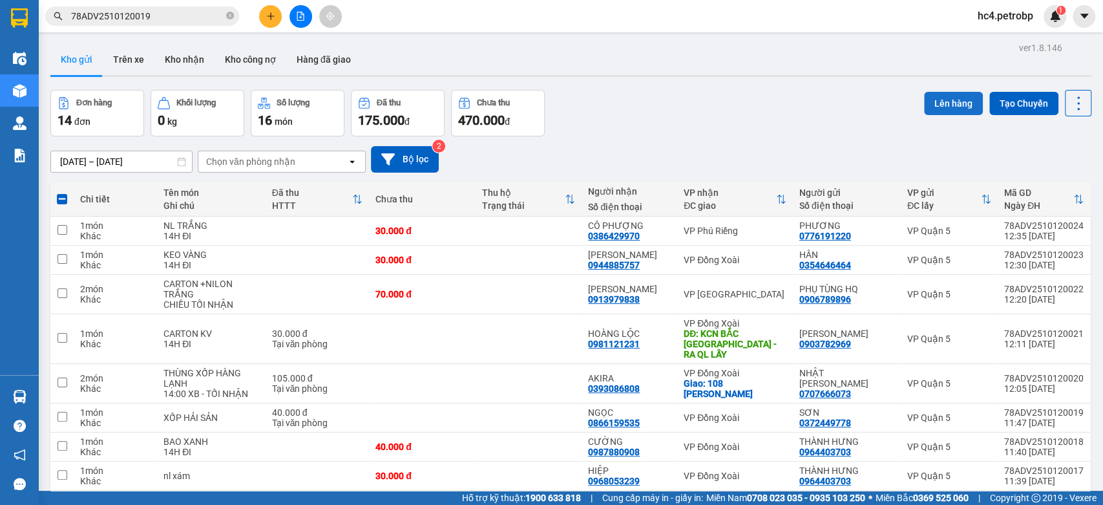
click at [952, 98] on button "Lên hàng" at bounding box center [953, 103] width 59 height 23
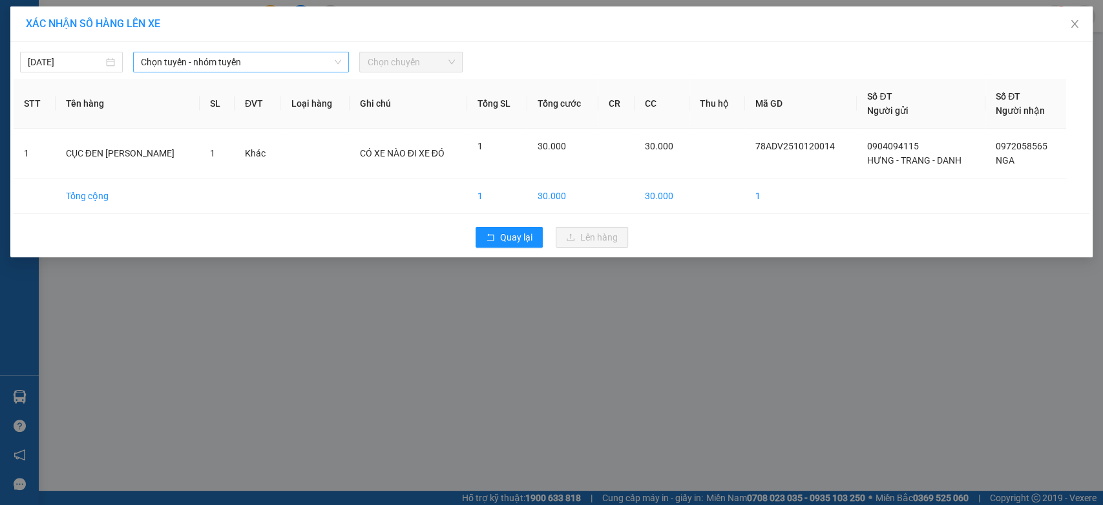
click at [293, 65] on span "Chọn tuyến - nhóm tuyến" at bounding box center [241, 61] width 200 height 19
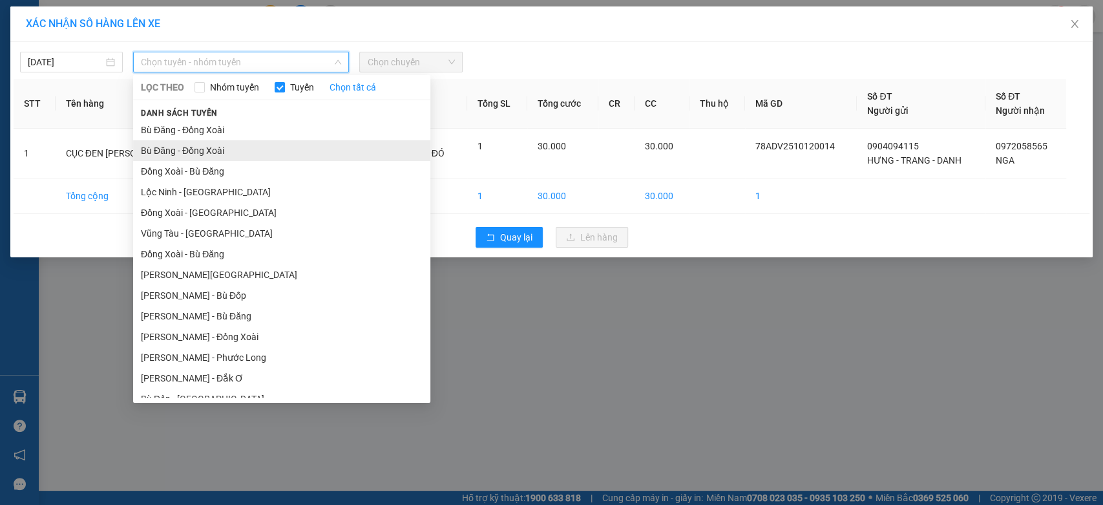
scroll to position [136, 0]
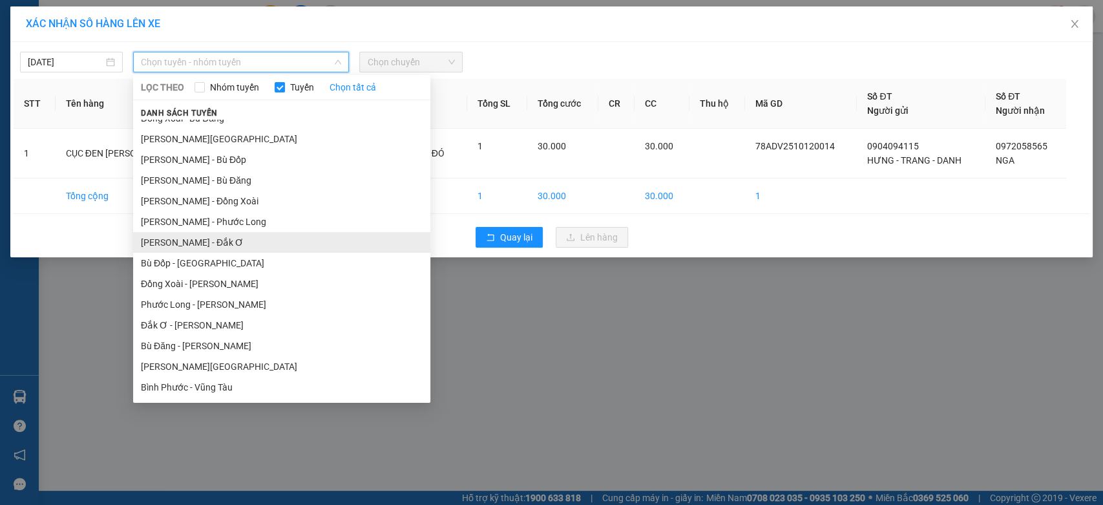
click at [233, 238] on li "Hồ Chí Minh - Đắk Ơ" at bounding box center [281, 242] width 297 height 21
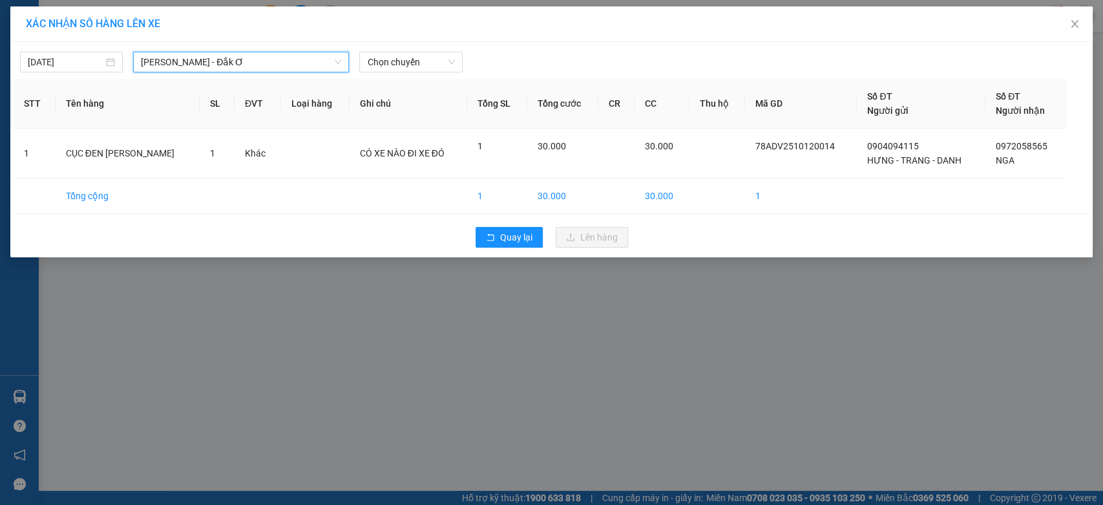
click at [423, 50] on div "12/10/2025 Hồ Chí Minh - Đắk Ơ Hồ Chí Minh - Đắk Ơ LỌC THEO Nhóm tuyến Tuyến Ch…" at bounding box center [552, 58] width 1076 height 27
click at [423, 67] on span "Chọn chuyến" at bounding box center [410, 61] width 87 height 19
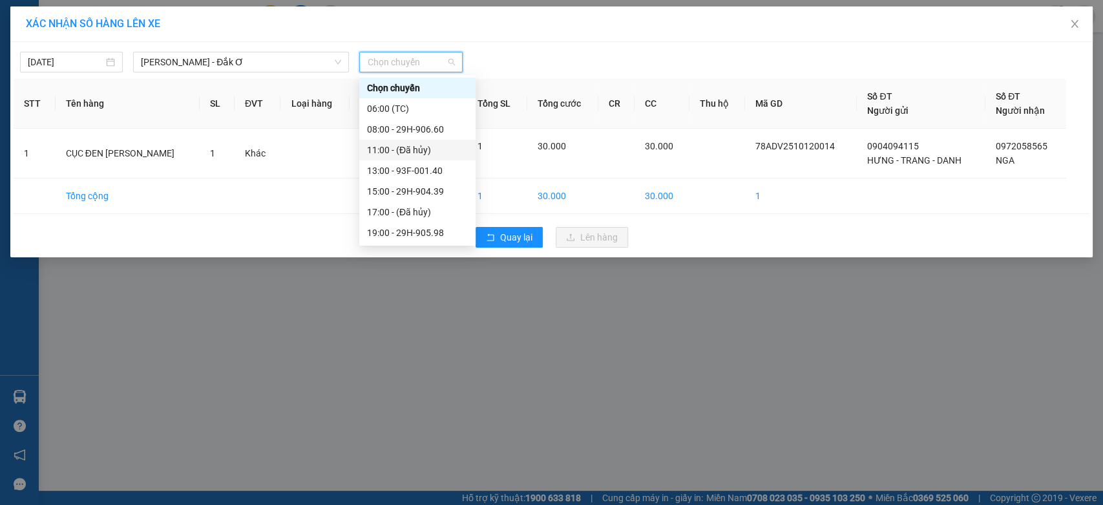
click at [433, 165] on div "13:00 - 93F-001.40" at bounding box center [417, 170] width 101 height 14
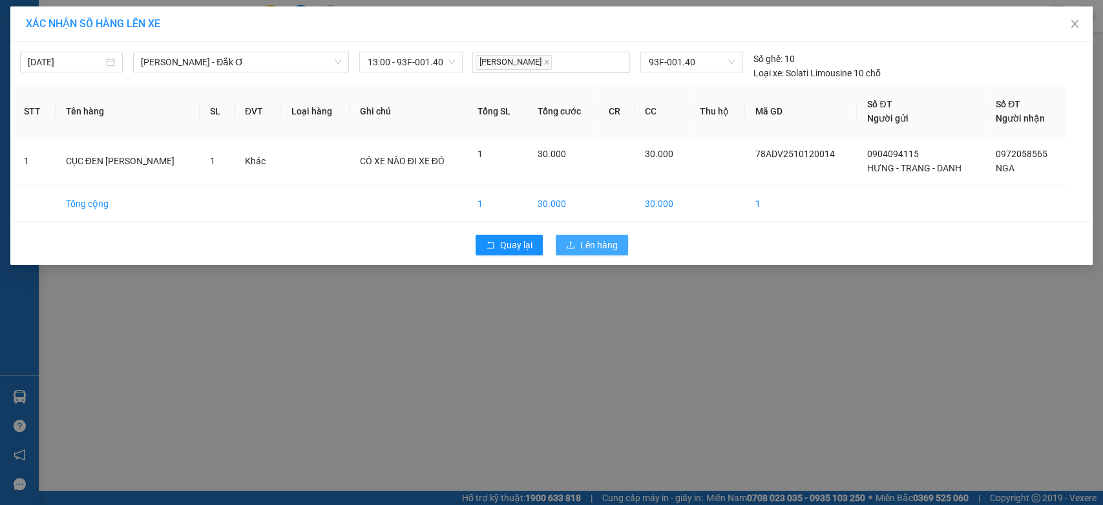
click at [592, 247] on span "Lên hàng" at bounding box center [598, 245] width 37 height 14
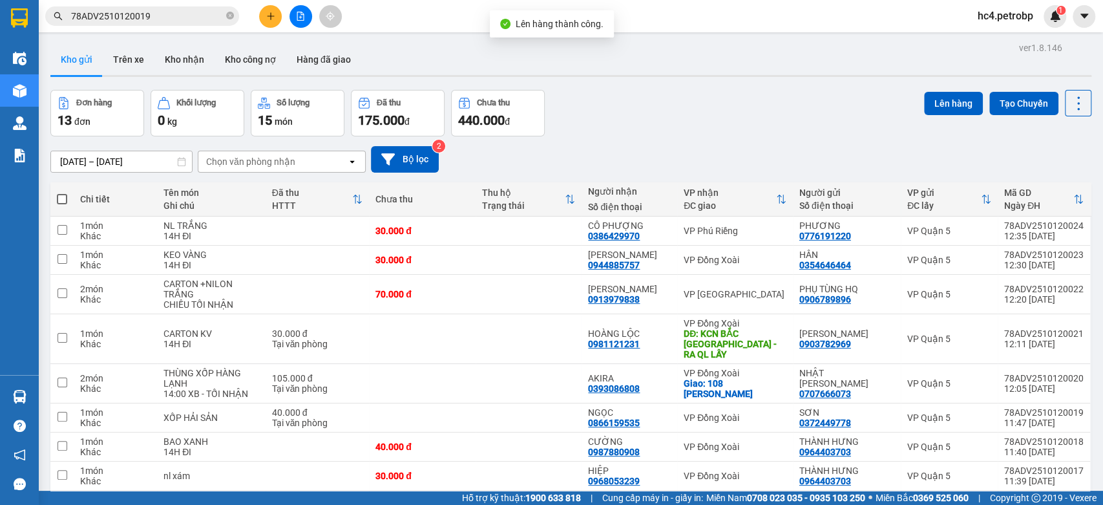
scroll to position [186, 0]
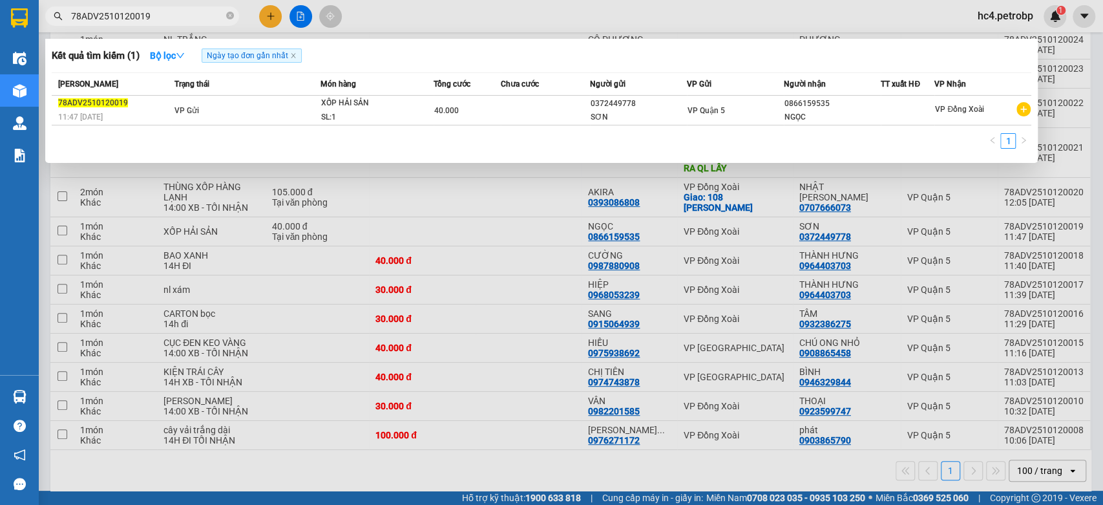
click at [198, 15] on input "78ADV2510120019" at bounding box center [147, 16] width 153 height 14
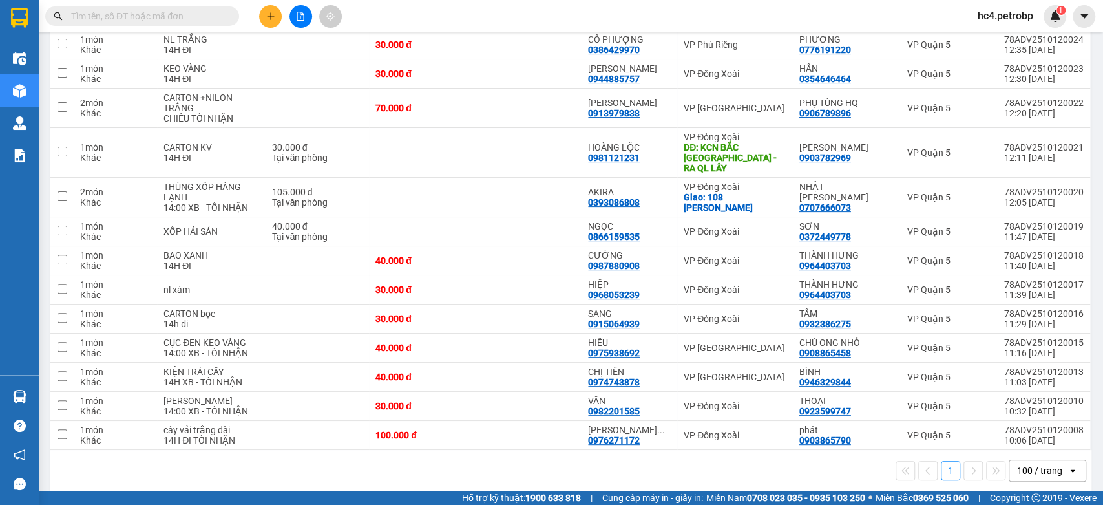
type input "D"
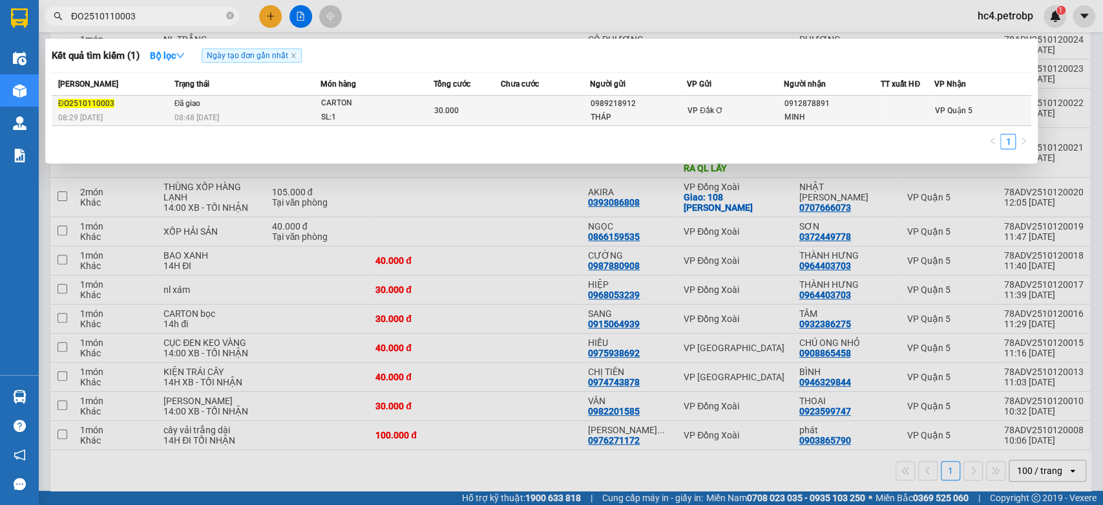
type input "ĐO2510110003"
click at [249, 113] on div "08:48 - 12/10" at bounding box center [246, 117] width 145 height 14
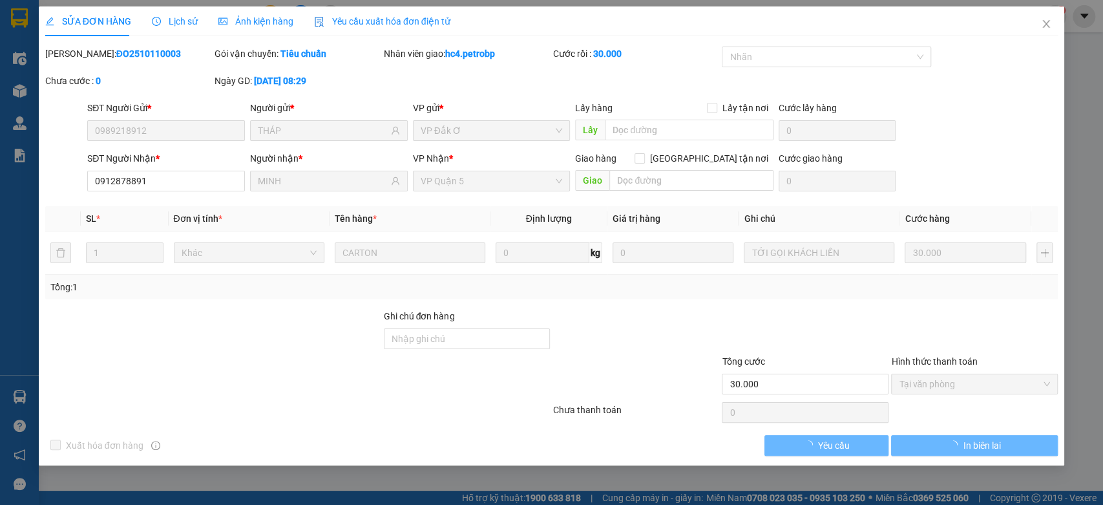
drag, startPoint x: 175, startPoint y: 26, endPoint x: 168, endPoint y: 23, distance: 7.6
click at [175, 25] on span "Lịch sử" at bounding box center [175, 21] width 46 height 10
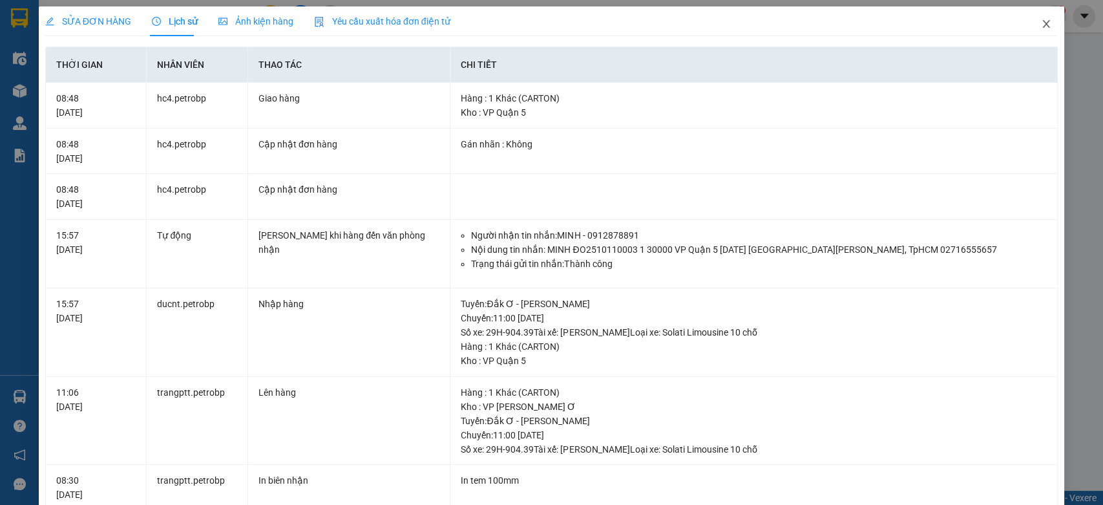
click at [1044, 20] on span "Close" at bounding box center [1046, 24] width 36 height 36
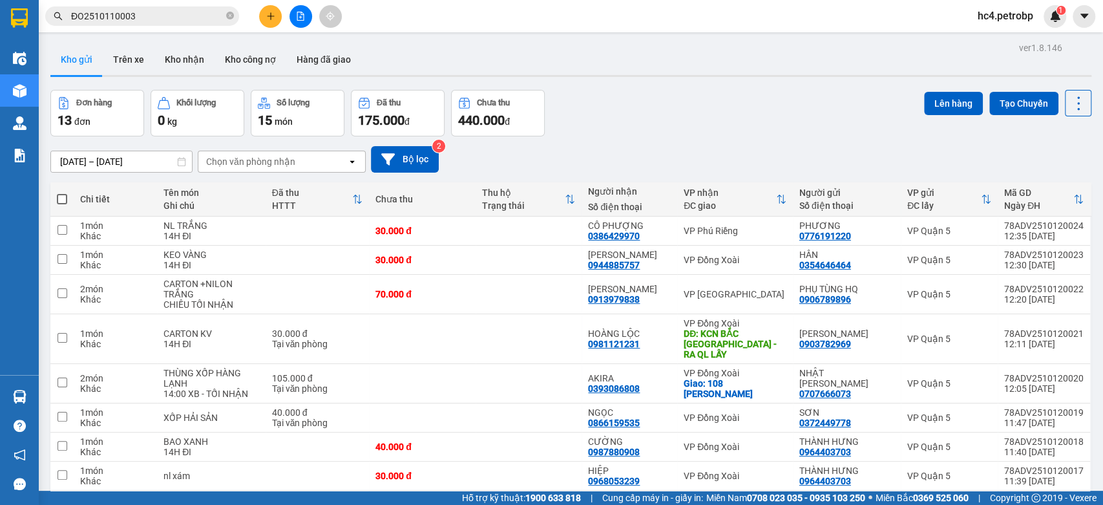
click at [315, 42] on div "ver 1.8.146 Kho gửi Trên xe Kho nhận Kho công nợ Hàng đã giao Đơn hàng 13 đơn K…" at bounding box center [570, 361] width 1051 height 644
click at [315, 50] on button "Hàng đã giao" at bounding box center [323, 59] width 75 height 31
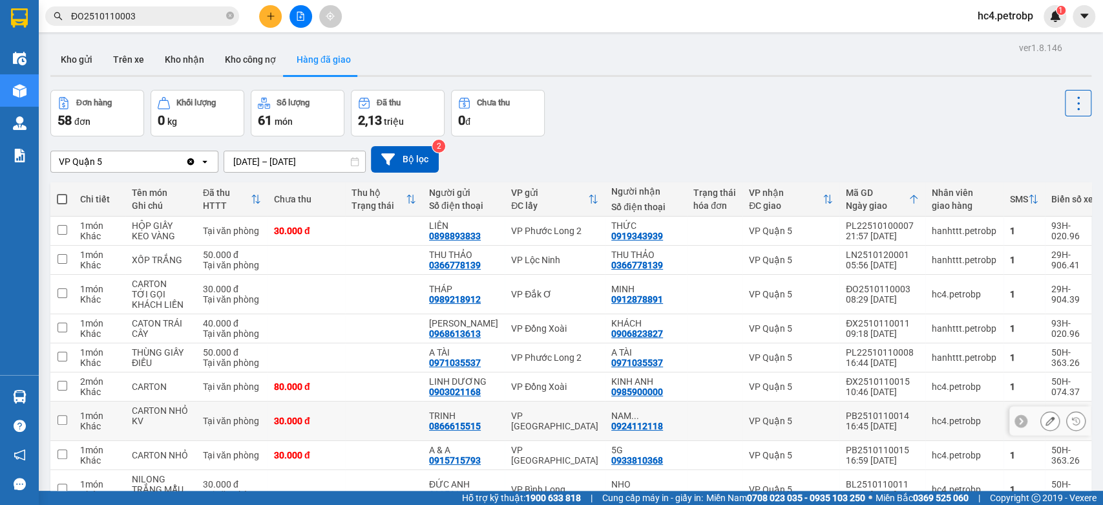
click at [390, 433] on td at bounding box center [384, 420] width 78 height 39
checkbox input "true"
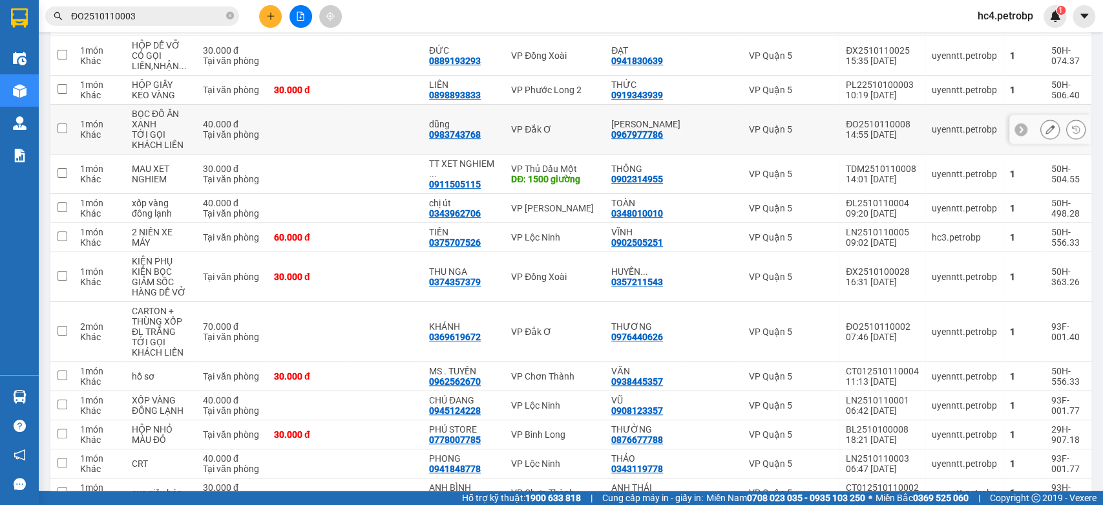
scroll to position [574, 0]
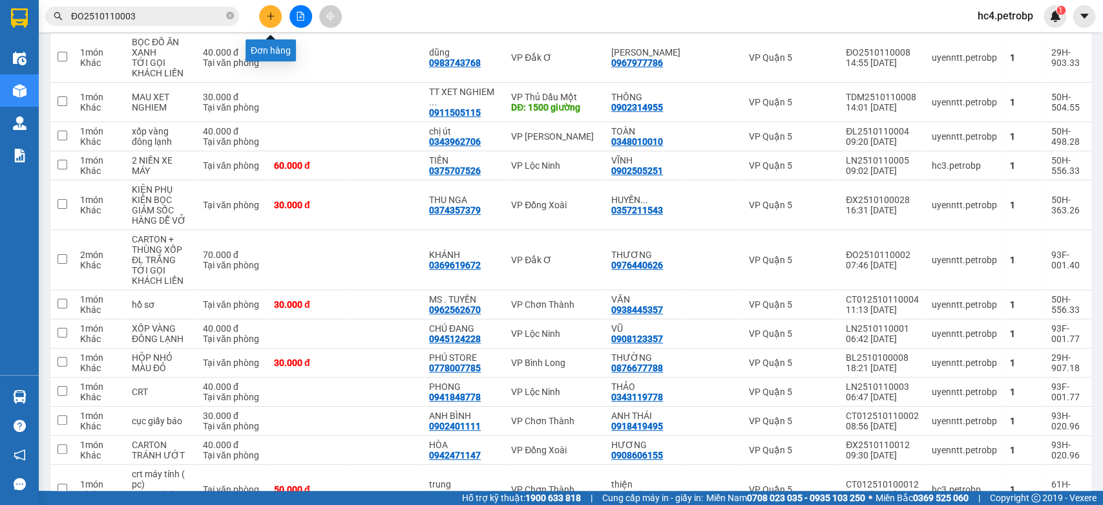
click at [269, 8] on button at bounding box center [270, 16] width 23 height 23
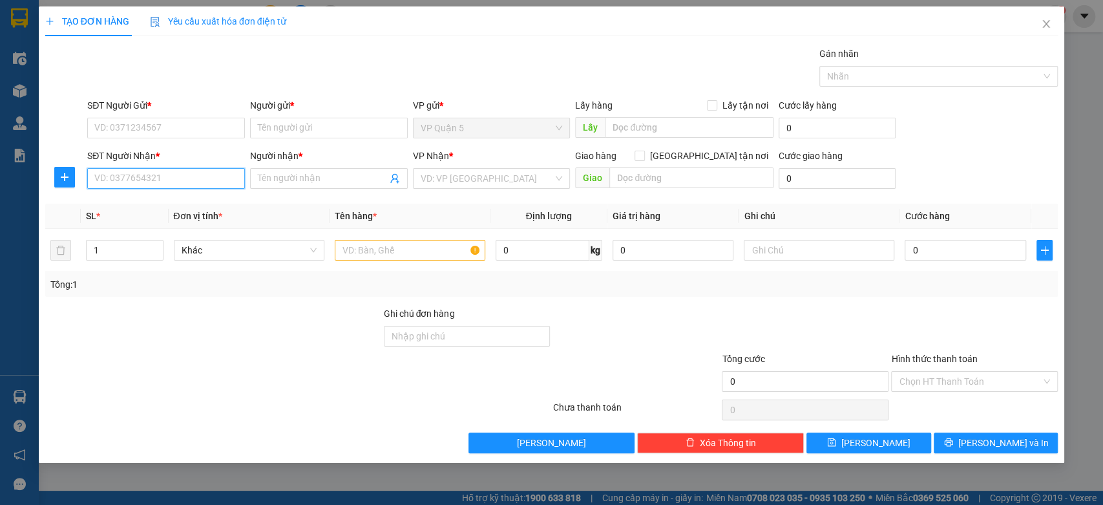
click at [174, 184] on input "SĐT Người Nhận *" at bounding box center [166, 178] width 158 height 21
click at [183, 174] on input "SĐT Người Nhận *" at bounding box center [166, 178] width 158 height 21
type input "0815023892"
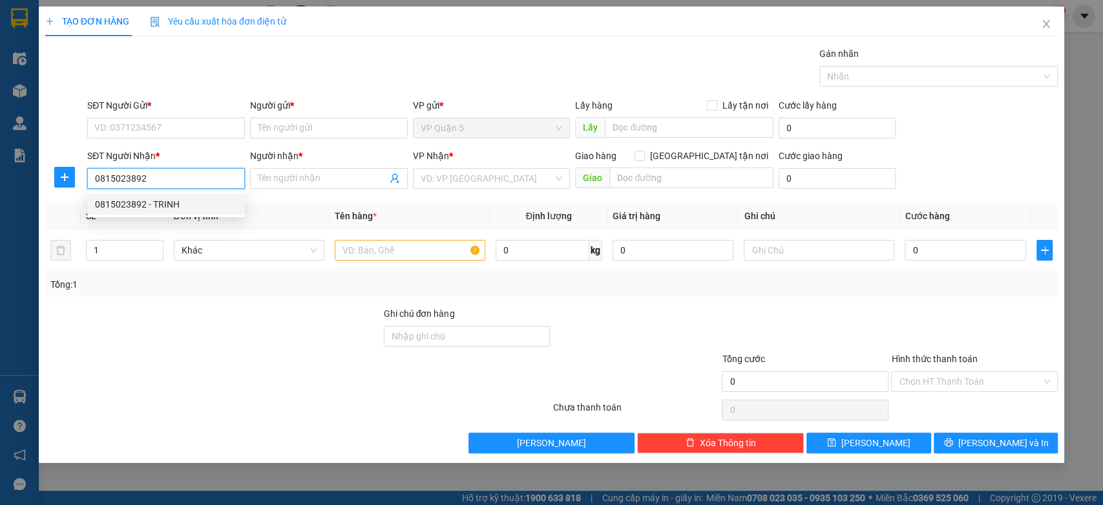
click at [198, 205] on div "0815023892 - TRINH" at bounding box center [166, 204] width 142 height 14
type input "TRINH"
type input "30.000"
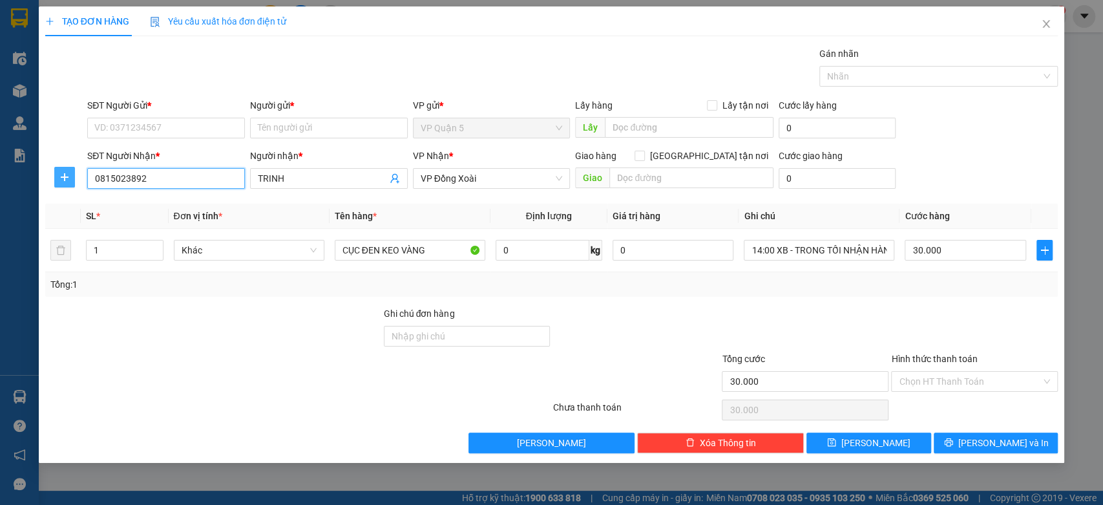
type input "0815023892"
click at [67, 178] on icon "plus" at bounding box center [64, 177] width 10 height 10
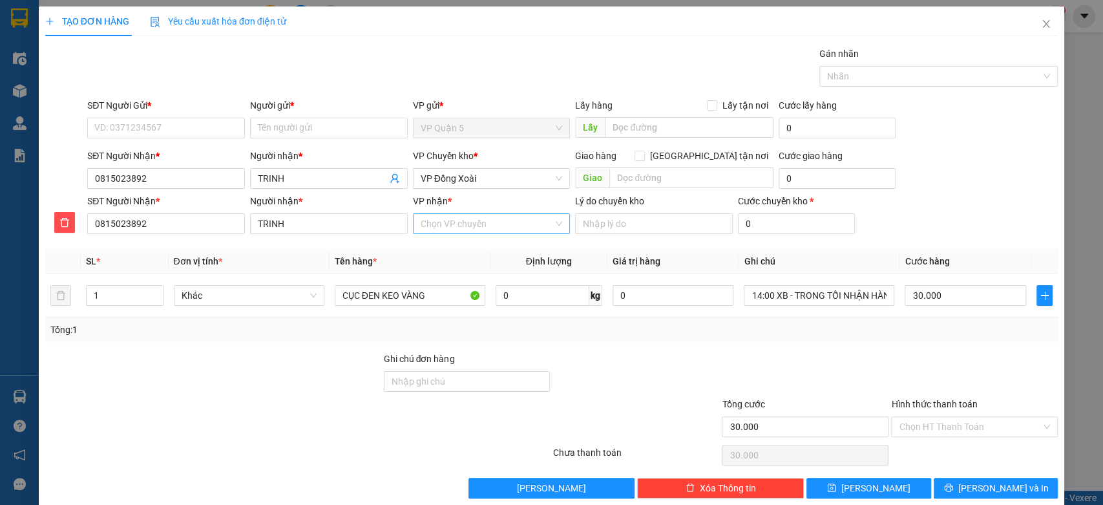
click at [486, 230] on input "VP nhận *" at bounding box center [487, 223] width 133 height 19
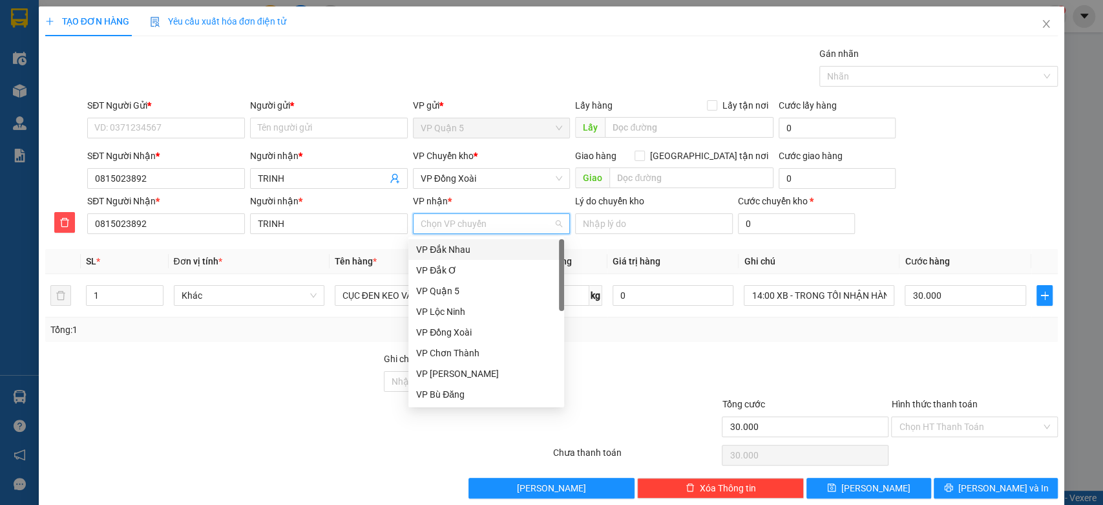
type input "D"
type input "Đ"
click at [461, 308] on div "VP Đức Liễu" at bounding box center [486, 311] width 140 height 14
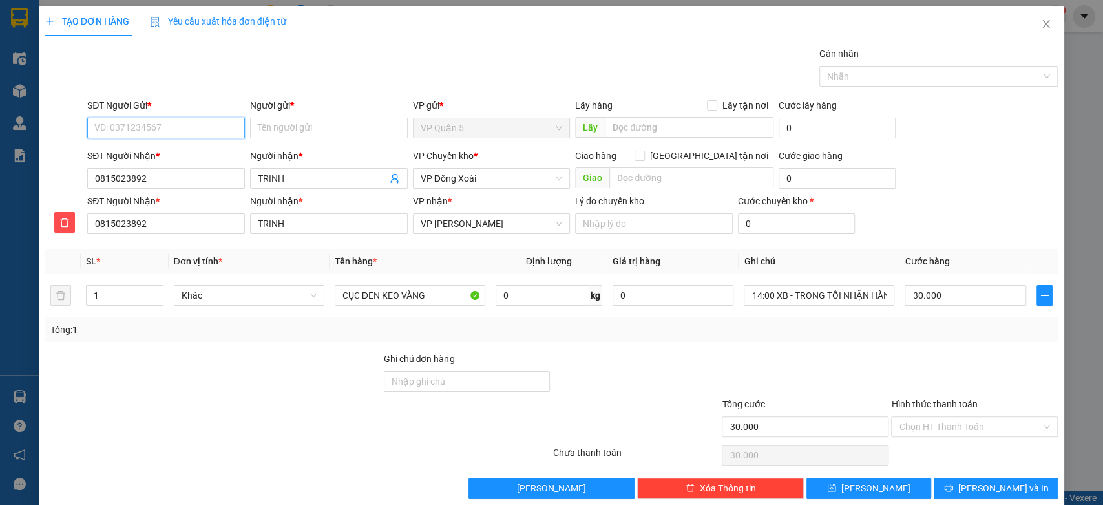
click at [174, 119] on input "SĐT Người Gửi *" at bounding box center [166, 128] width 158 height 21
type input "0397206736"
click at [325, 121] on input "Người gửi *" at bounding box center [329, 128] width 158 height 21
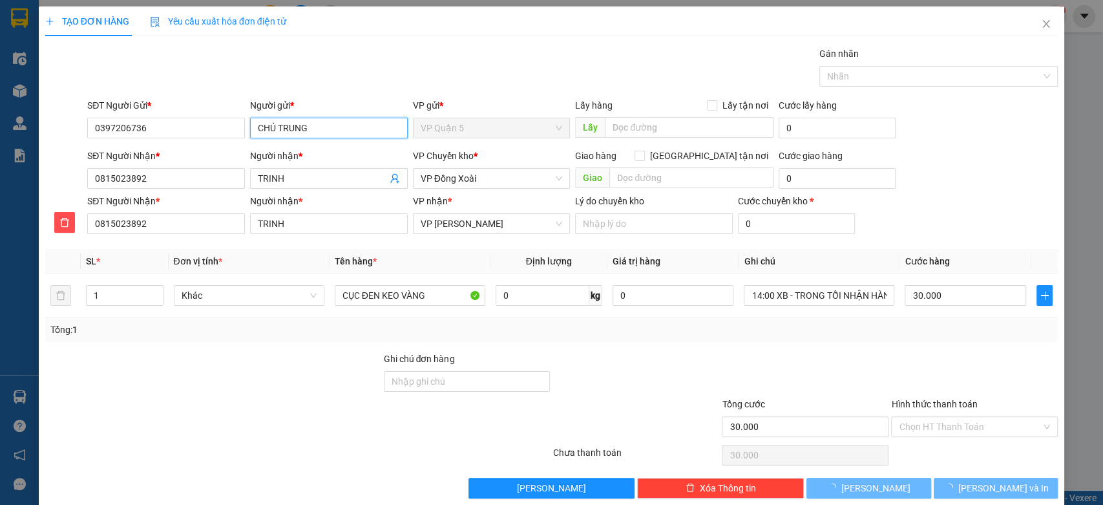
type input "CHÚ TRUNG"
click at [186, 448] on div at bounding box center [298, 455] width 508 height 26
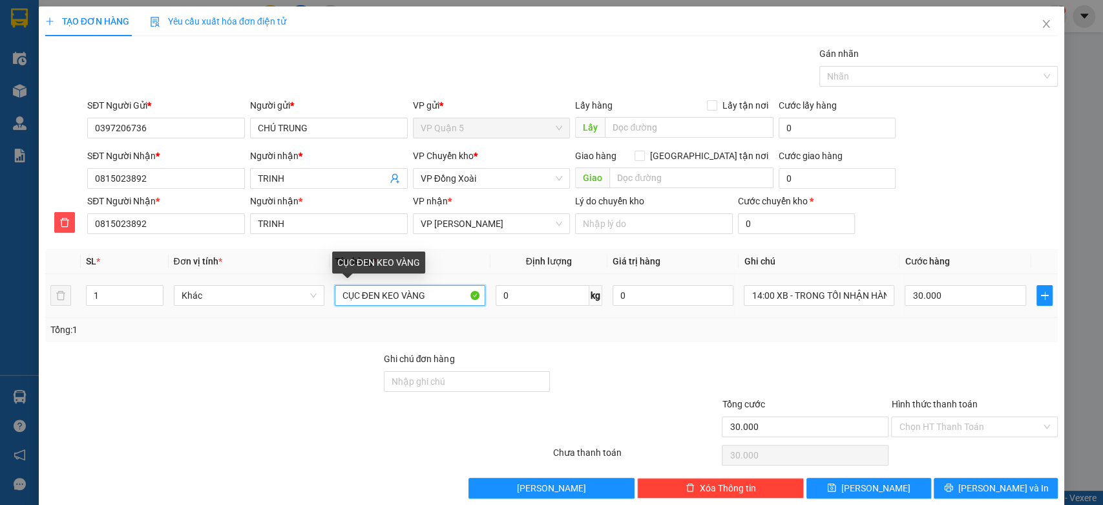
click at [408, 287] on input "CỤC ĐEN KEO VÀNG" at bounding box center [410, 295] width 151 height 21
type input "NILONG ĐỎ"
click at [938, 332] on div "Tổng: 1" at bounding box center [551, 329] width 1003 height 14
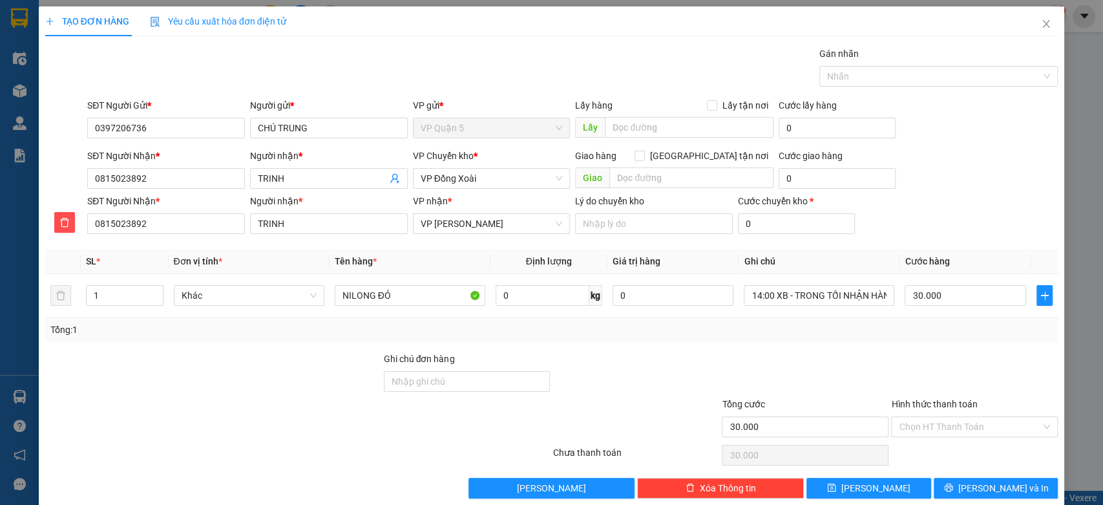
click at [938, 332] on div "Tổng: 1" at bounding box center [551, 329] width 1003 height 14
click at [976, 431] on input "Hình thức thanh toán" at bounding box center [970, 426] width 142 height 19
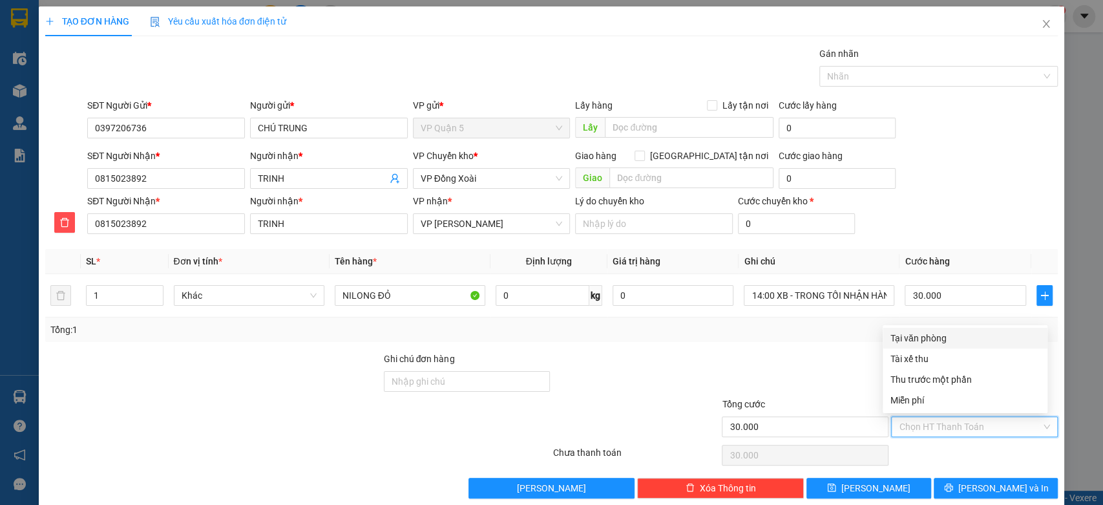
click at [951, 339] on div "Tại văn phòng" at bounding box center [964, 338] width 149 height 14
type input "0"
click at [766, 350] on div "Transit Pickup Surcharge Ids Transit Deliver Surcharge Ids Transit Deliver Surc…" at bounding box center [551, 273] width 1013 height 452
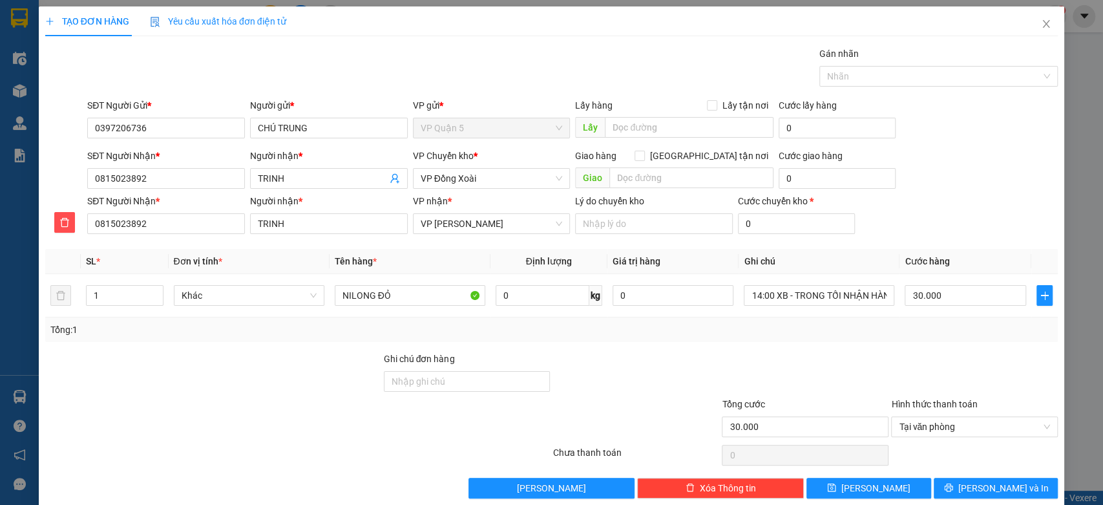
click at [954, 453] on div at bounding box center [974, 455] width 169 height 26
click at [184, 180] on input "0815023892" at bounding box center [166, 178] width 158 height 21
click at [183, 180] on input "0815023892" at bounding box center [166, 178] width 158 height 21
click at [304, 361] on div at bounding box center [213, 374] width 339 height 45
drag, startPoint x: 975, startPoint y: 304, endPoint x: 1001, endPoint y: 377, distance: 78.1
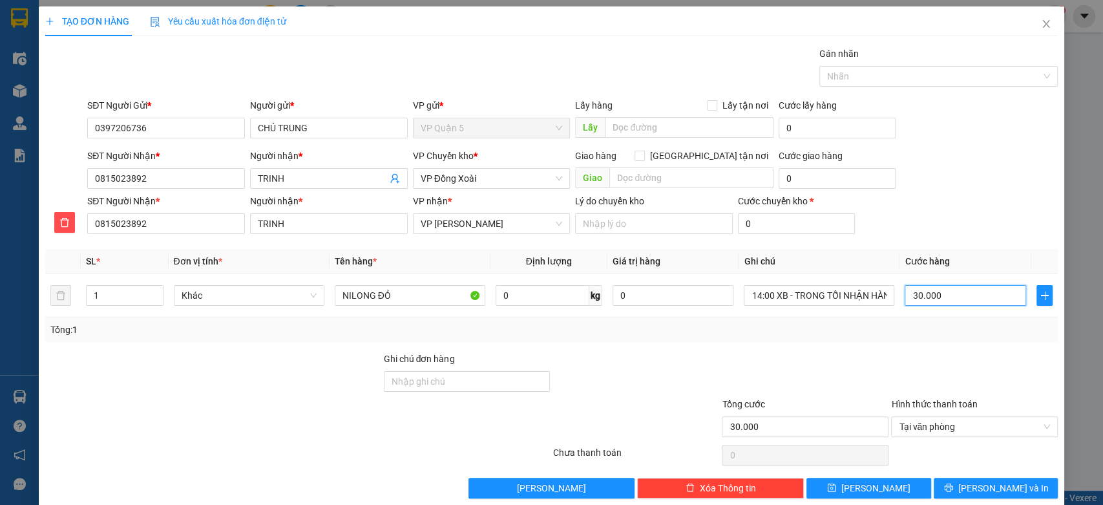
click at [975, 304] on input "30.000" at bounding box center [965, 295] width 121 height 21
click at [1013, 490] on button "[PERSON_NAME] và In" at bounding box center [996, 488] width 124 height 21
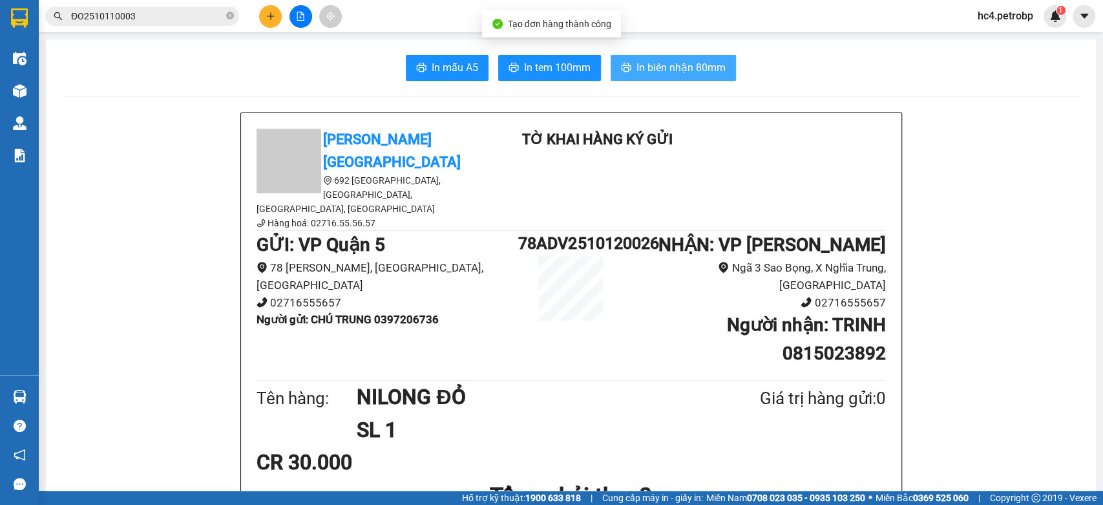
click at [636, 62] on span "In biên nhận 80mm" at bounding box center [680, 67] width 89 height 16
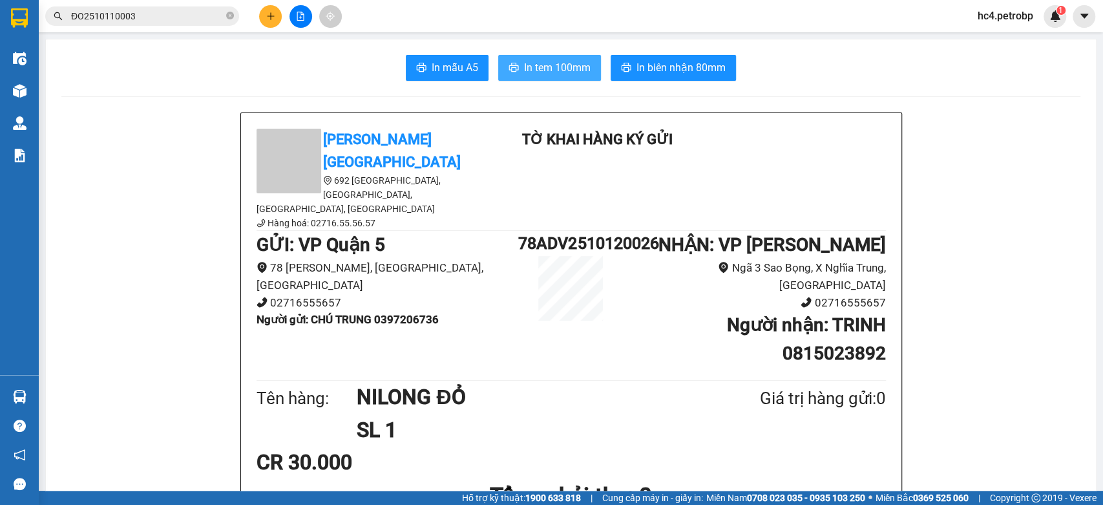
click at [563, 67] on span "In tem 100mm" at bounding box center [557, 67] width 67 height 16
click at [195, 14] on input "ĐO2510110003" at bounding box center [147, 16] width 153 height 14
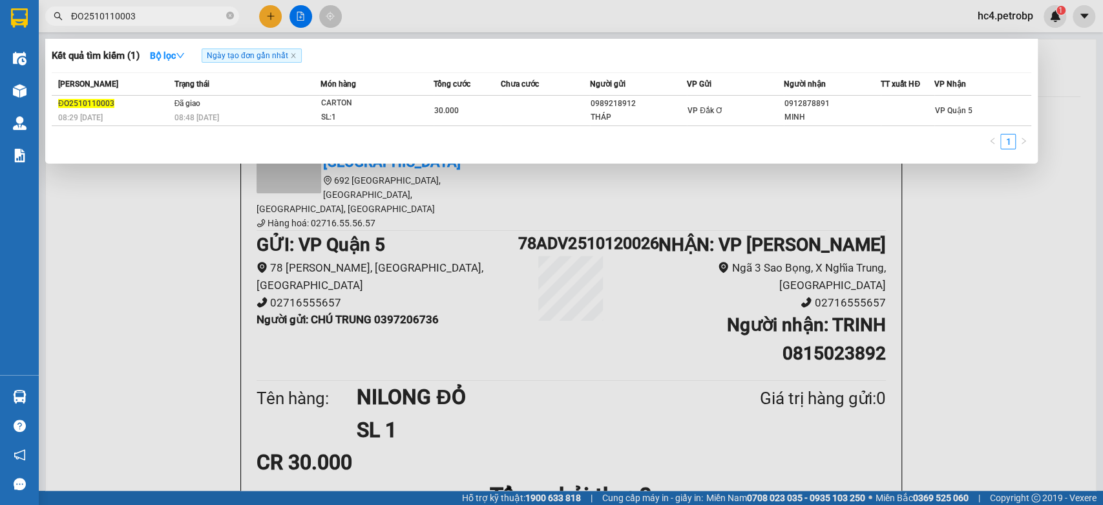
click at [195, 14] on input "ĐO2510110003" at bounding box center [147, 16] width 153 height 14
paste input "78ADV2510110099"
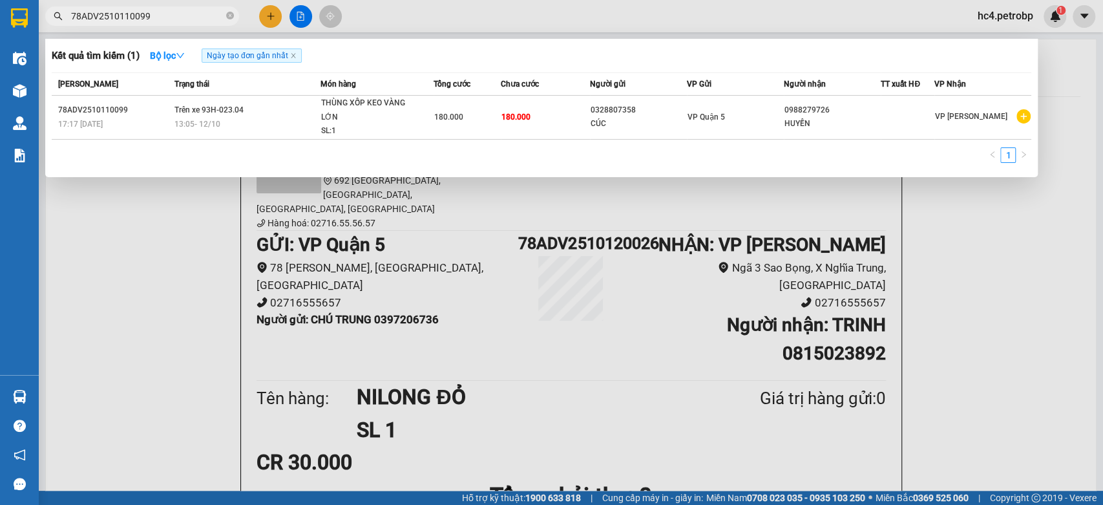
type input "78ADV2510110099"
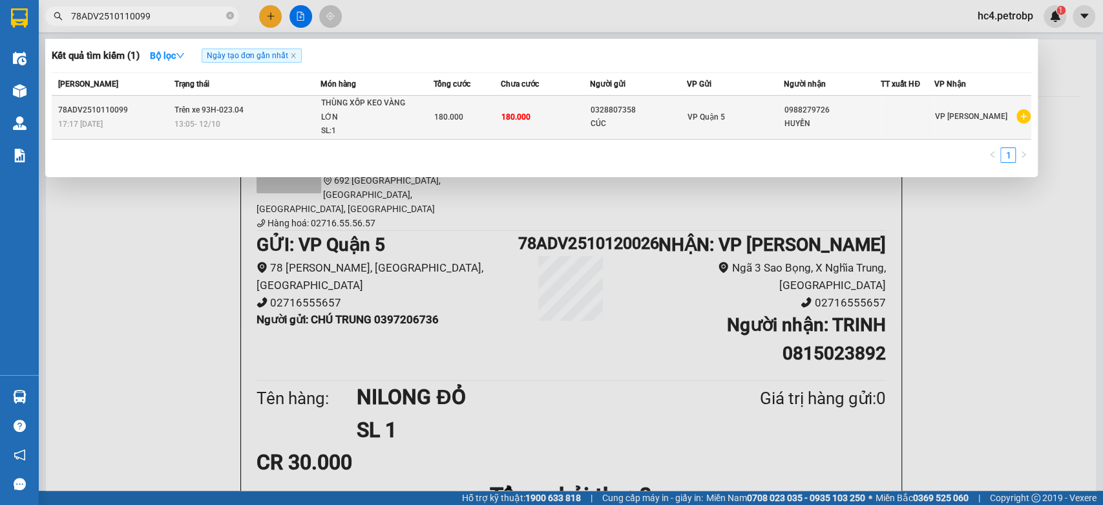
click at [708, 112] on span "VP Quận 5" at bounding box center [706, 116] width 37 height 9
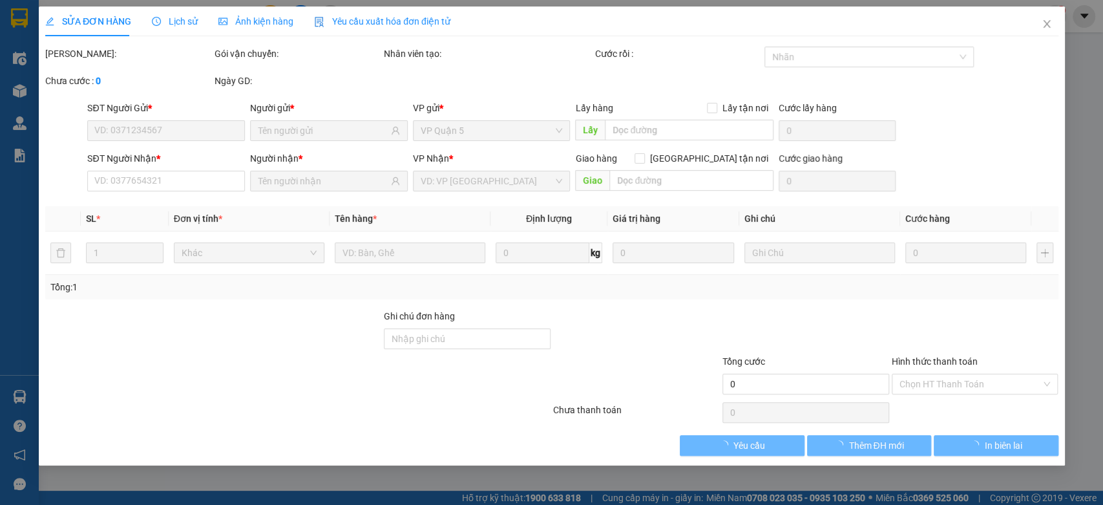
type input "0328807358"
type input "0988279726"
type input "180.000"
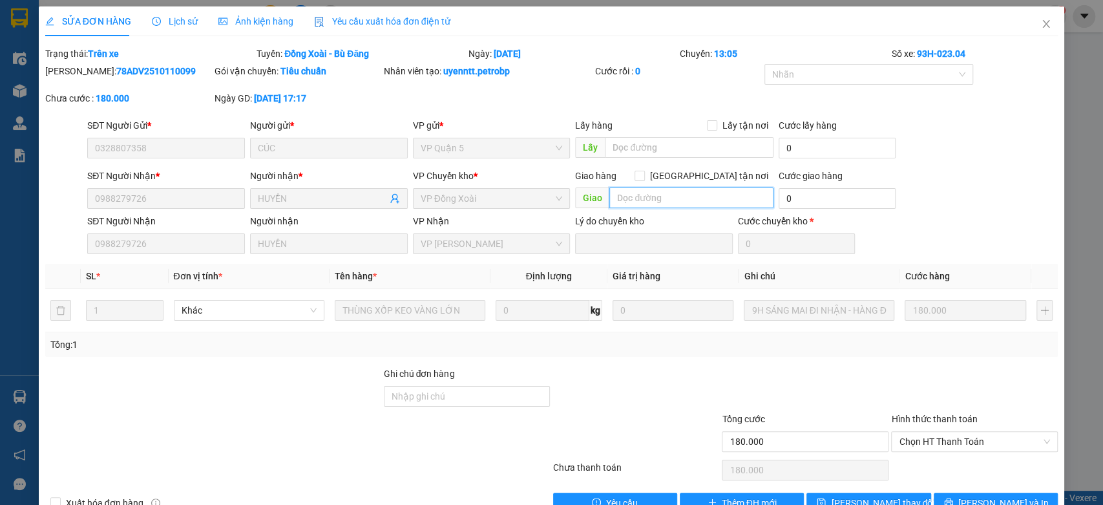
click at [668, 195] on input "text" at bounding box center [691, 197] width 164 height 21
paste input "TRƯỜNG TIỂU HỌC KIM ĐỒNG"
type input "TRƯỜNG TIỂU HỌC KIM ĐỒNG"
click at [933, 198] on div "SĐT Người Nhận * 0988279726 Người nhận * HUYỀN VP Chuyển kho * VP Đồng Xoài Gia…" at bounding box center [573, 191] width 976 height 45
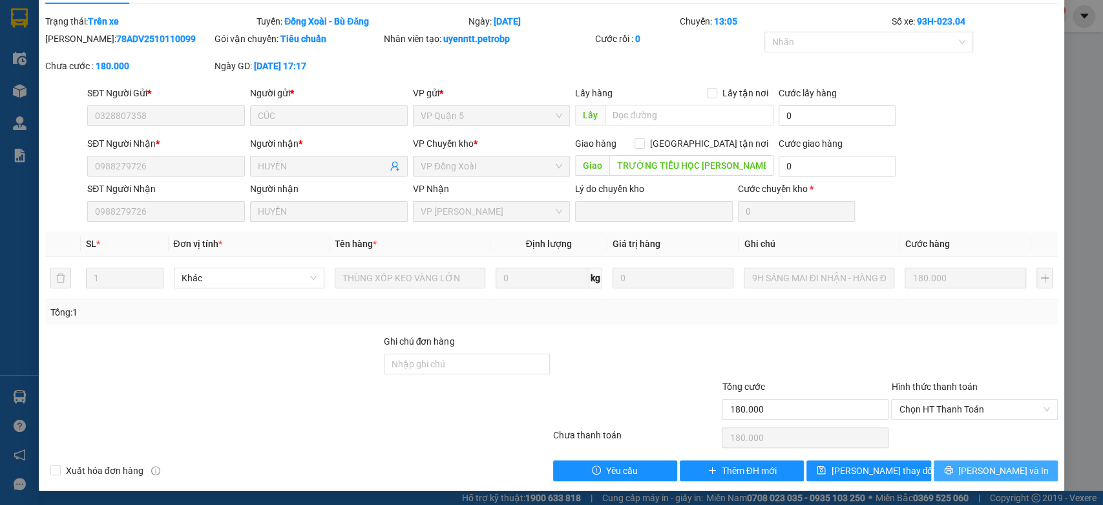
click at [994, 472] on span "[PERSON_NAME] và In" at bounding box center [1003, 470] width 90 height 14
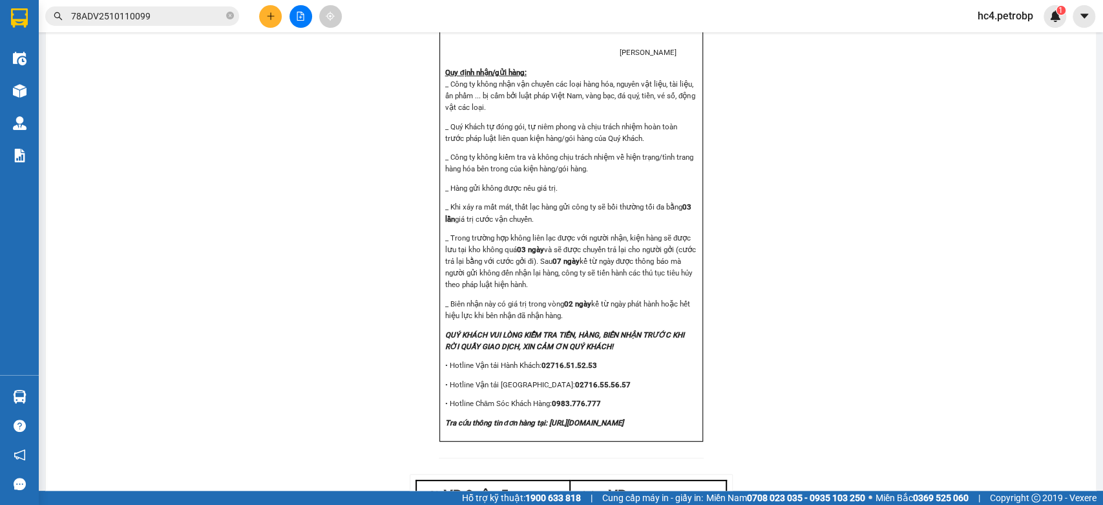
scroll to position [1687, 0]
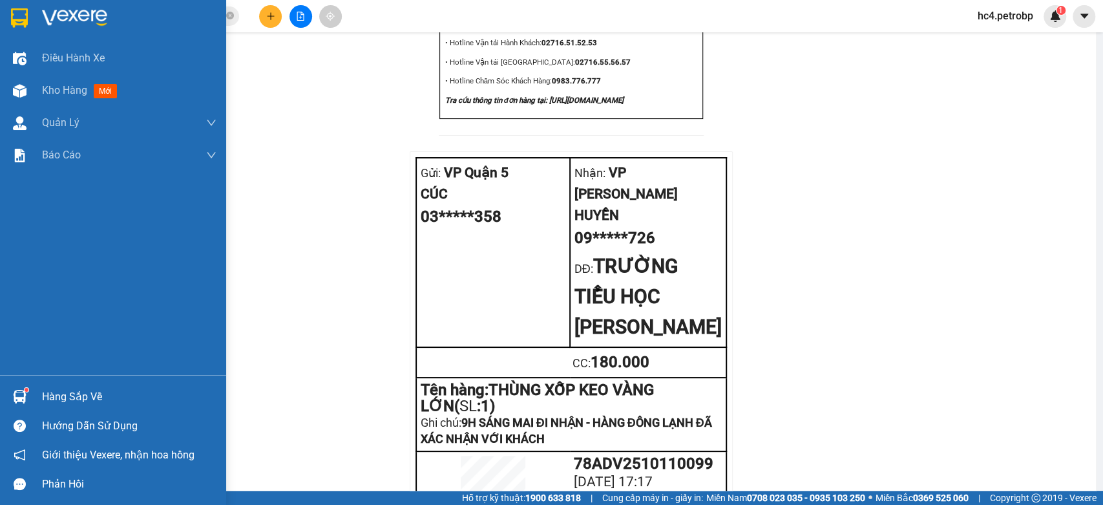
click at [31, 387] on div "Hàng sắp về" at bounding box center [113, 396] width 226 height 29
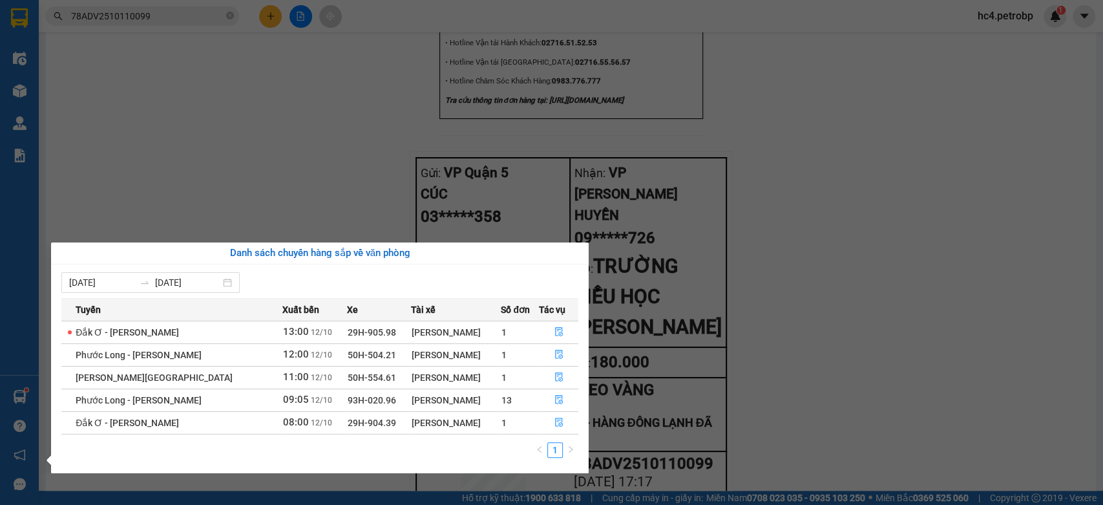
click at [318, 145] on section "Kết quả tìm kiếm ( 1 ) Bộ lọc Ngày tạo đơn gần nhất Mã ĐH Trạng thái Món hàng T…" at bounding box center [551, 252] width 1103 height 505
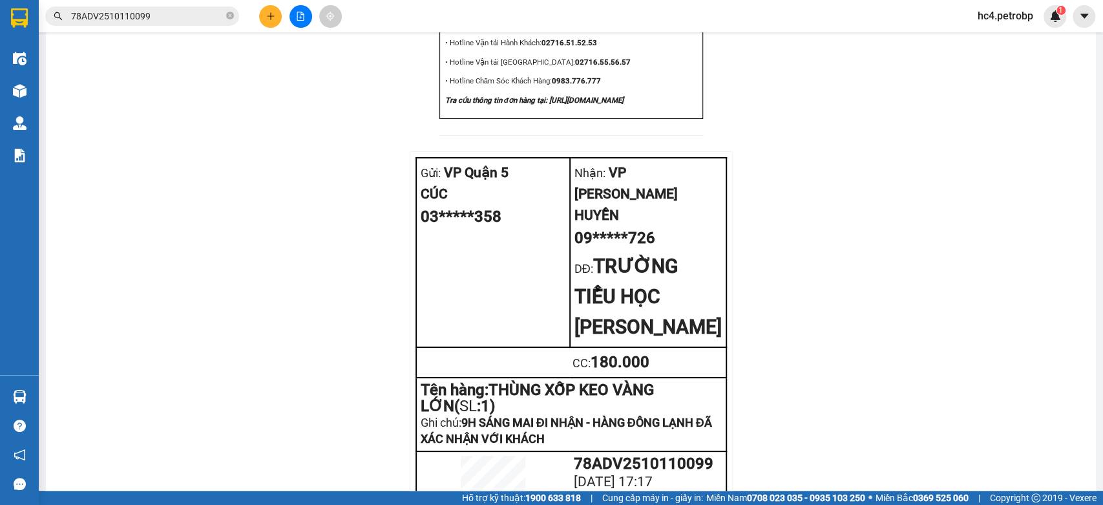
click at [188, 10] on input "78ADV2510110099" at bounding box center [147, 16] width 153 height 14
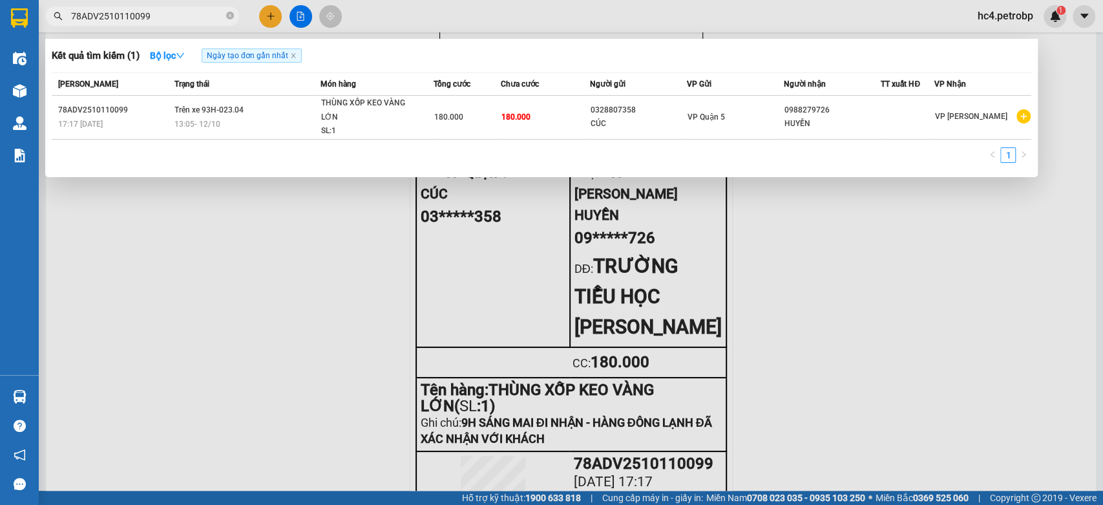
click at [188, 10] on input "78ADV2510110099" at bounding box center [147, 16] width 153 height 14
drag, startPoint x: 188, startPoint y: 10, endPoint x: 123, endPoint y: 19, distance: 65.2
click at [123, 19] on input "78ADV2510110099" at bounding box center [147, 16] width 153 height 14
paste input "ĐX2510120006"
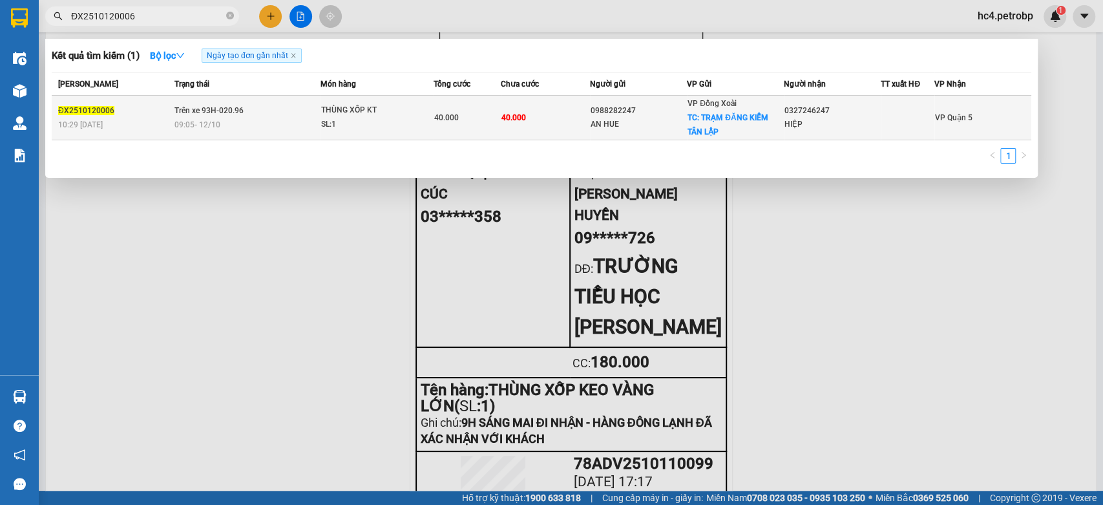
type input "ĐX2510120006"
click at [461, 127] on td "40.000" at bounding box center [467, 118] width 67 height 45
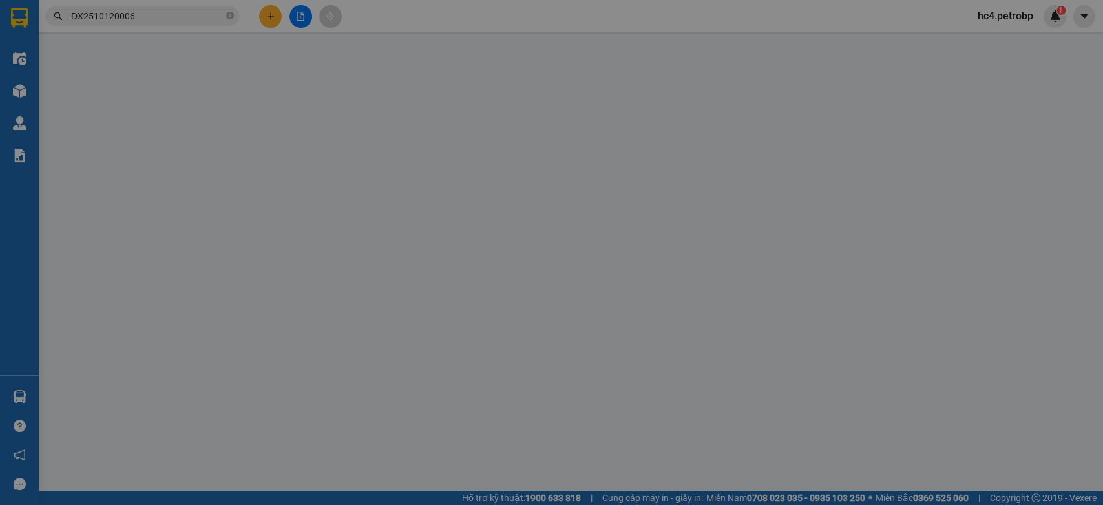
type input "0988282247"
type input "AN HUE"
checkbox input "true"
type input "TRẠM ĐĂNG KIỂM TÂN LẬP"
type input "0327246247"
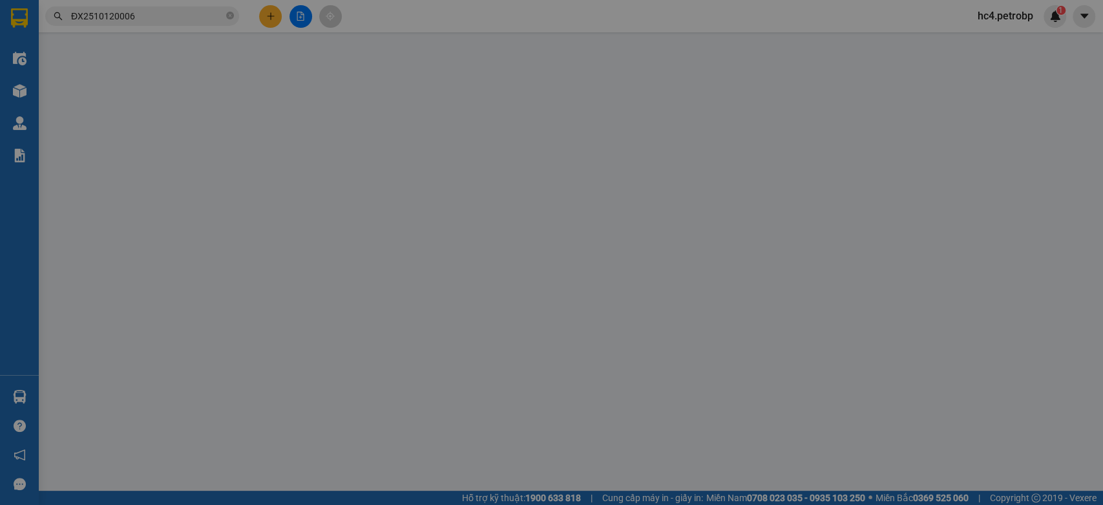
type input "HIỆP"
type input "40.000"
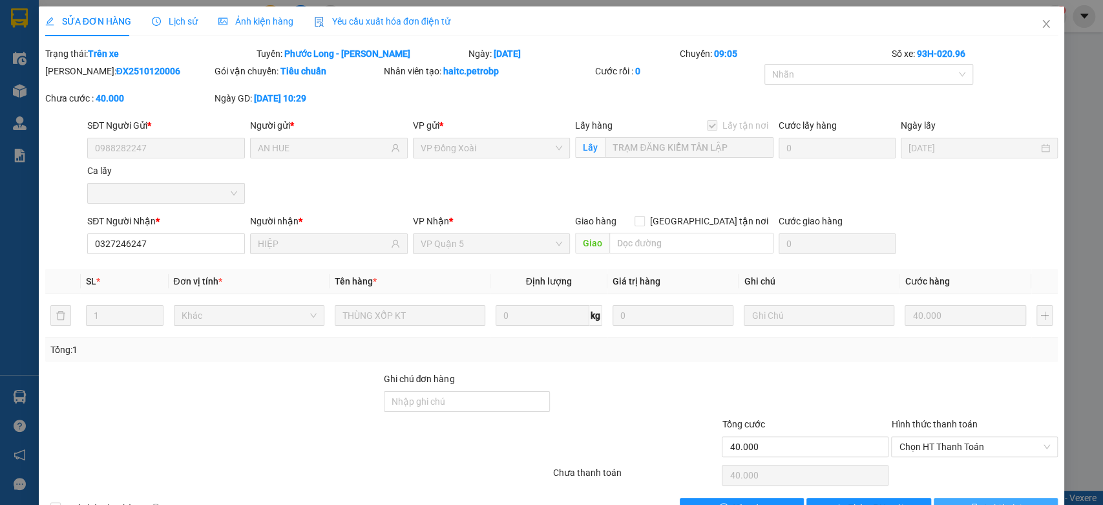
click at [997, 502] on span "In biên lai" at bounding box center [1002, 508] width 37 height 14
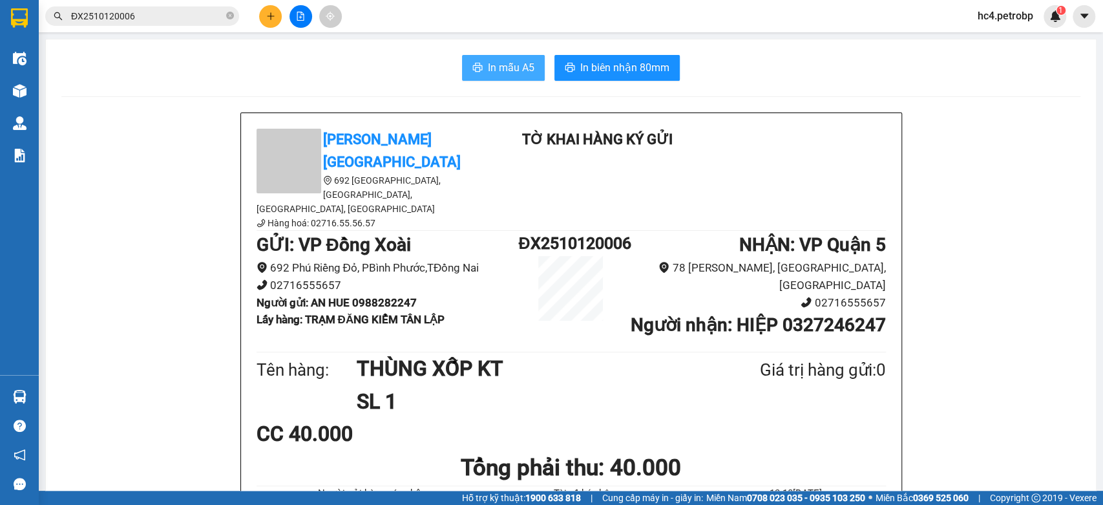
click at [498, 74] on span "In mẫu A5" at bounding box center [511, 67] width 47 height 16
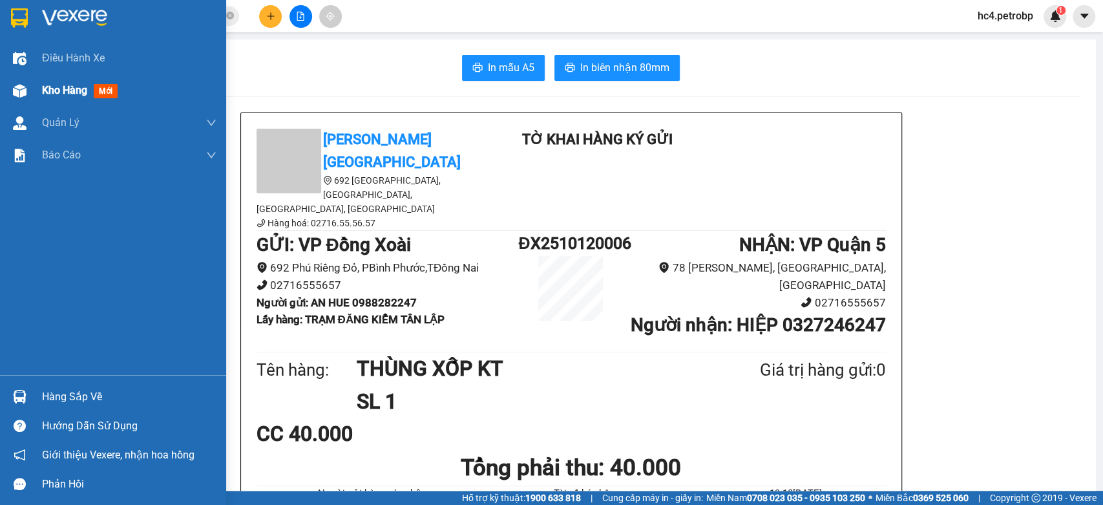
click at [87, 76] on div "Kho hàng mới" at bounding box center [129, 90] width 174 height 32
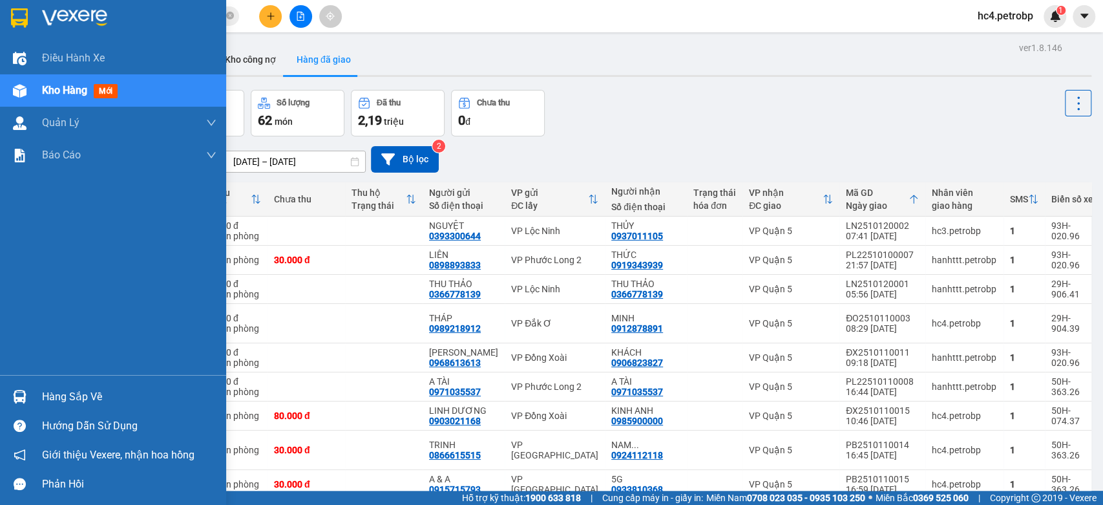
click at [75, 395] on div "Hàng sắp về" at bounding box center [129, 396] width 174 height 19
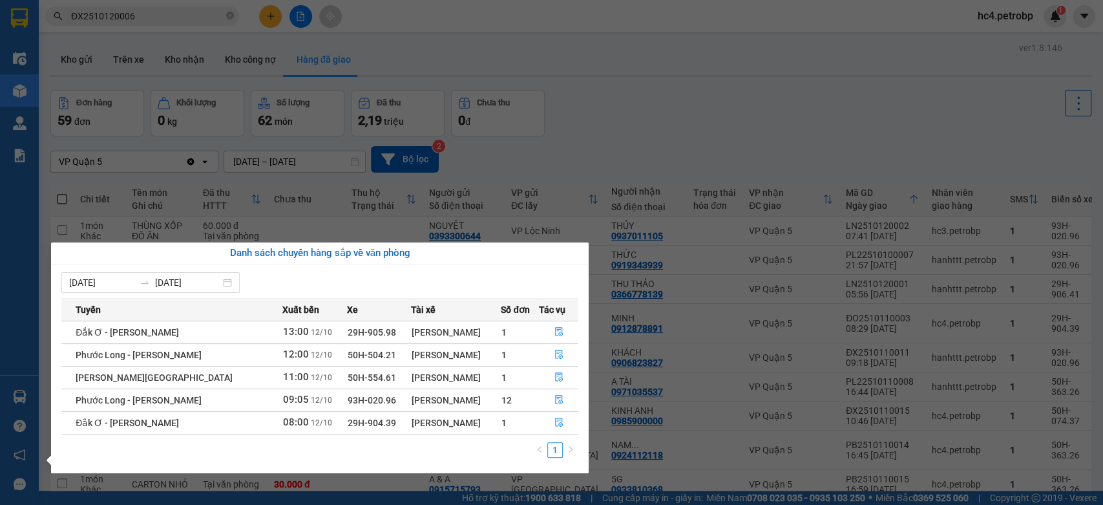
click at [801, 121] on section "Kết quả tìm kiếm ( 1 ) Bộ lọc Ngày tạo đơn gần nhất Mã ĐH Trạng thái Món hàng T…" at bounding box center [551, 252] width 1103 height 505
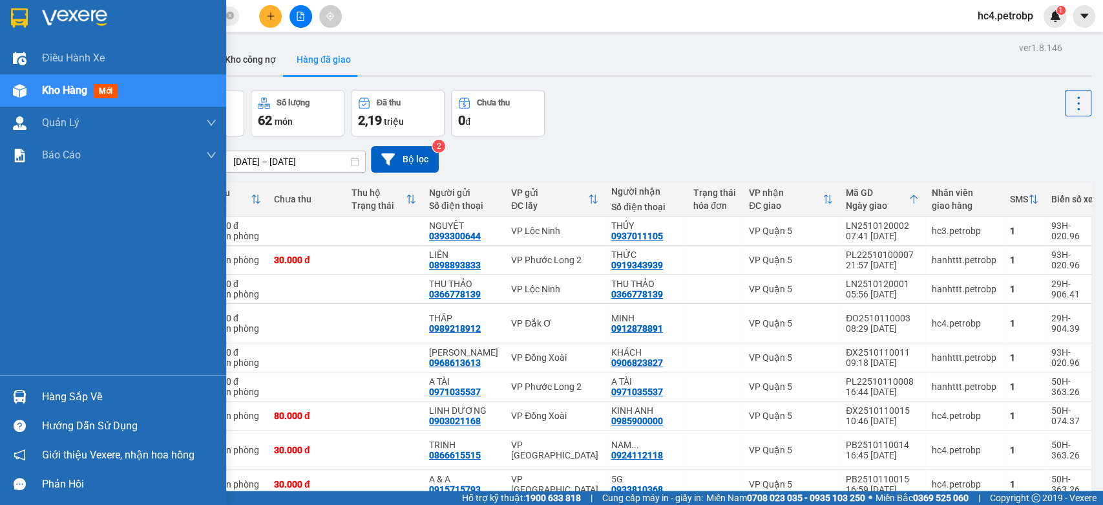
click at [113, 394] on div "Hàng sắp về" at bounding box center [129, 396] width 174 height 19
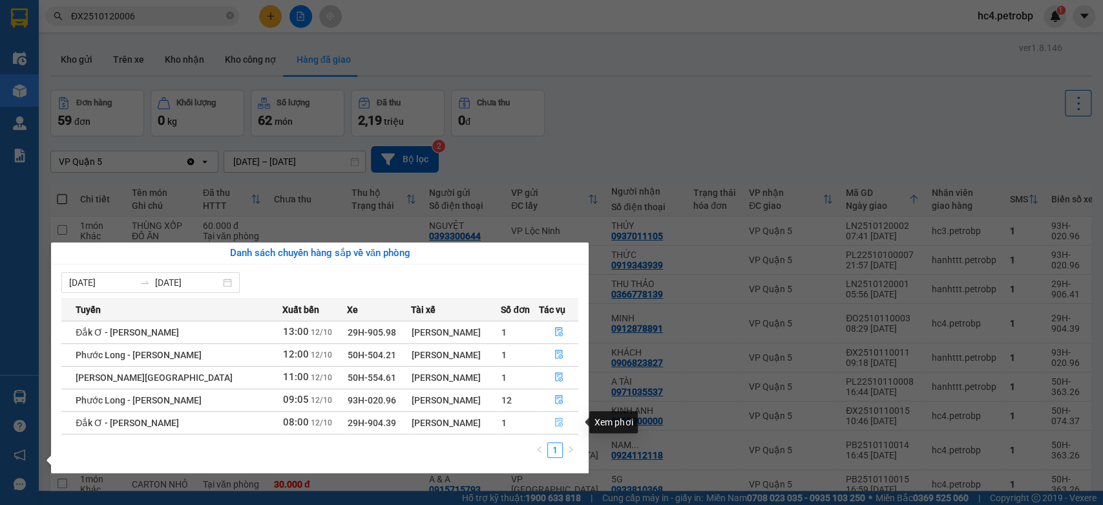
click at [554, 421] on icon "file-done" at bounding box center [558, 421] width 9 height 9
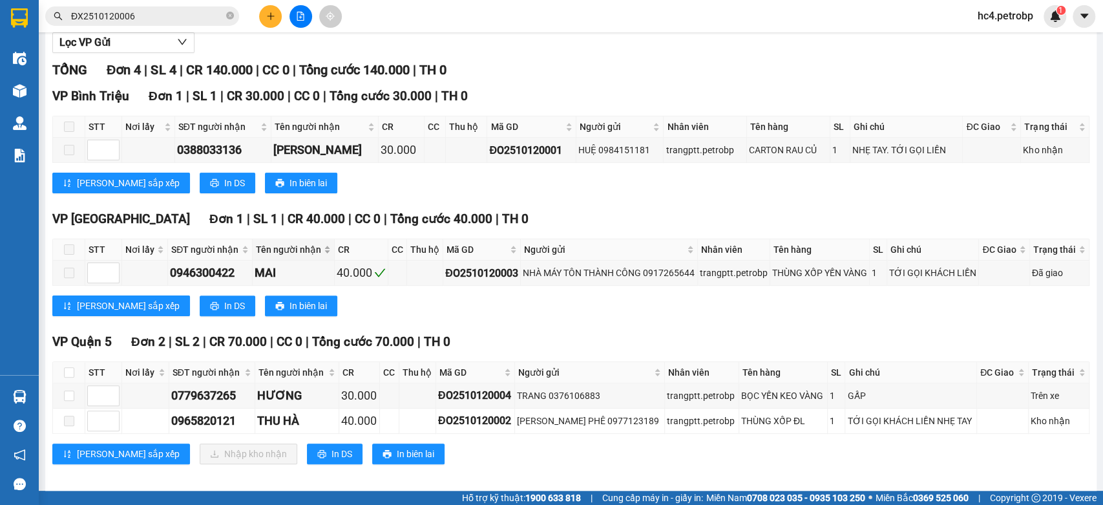
scroll to position [162, 0]
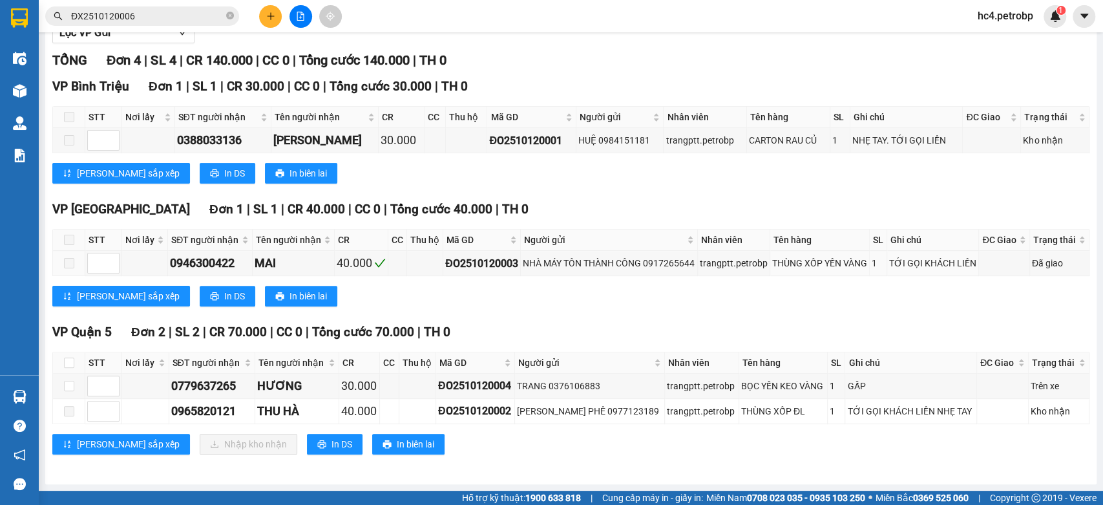
click at [834, 204] on div "VP Phước Bình Đơn 1 | SL 1 | CR 40.000 | CC 0 | Tổng cước 40.000 | TH 0" at bounding box center [570, 209] width 1037 height 19
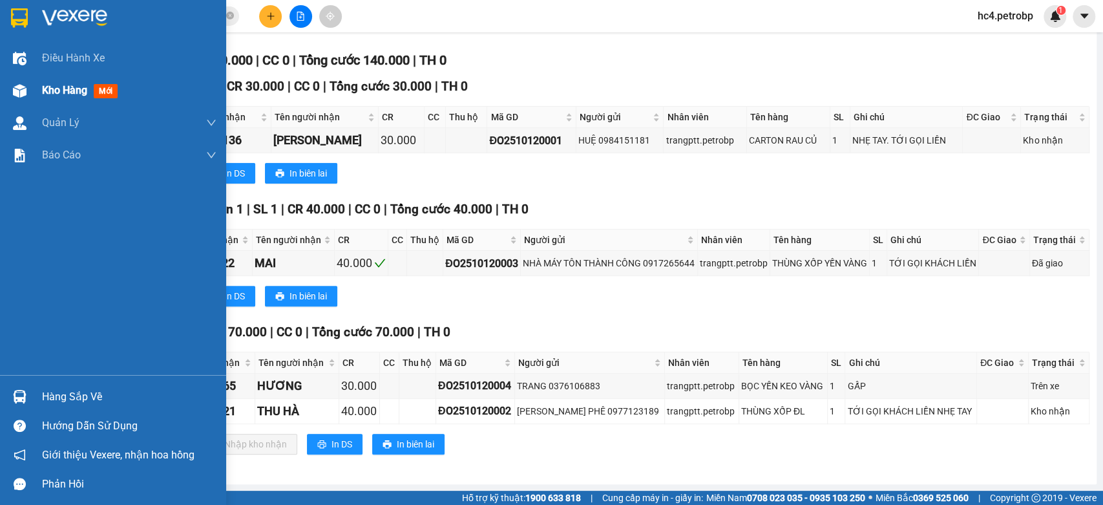
click at [78, 87] on span "Kho hàng" at bounding box center [64, 90] width 45 height 12
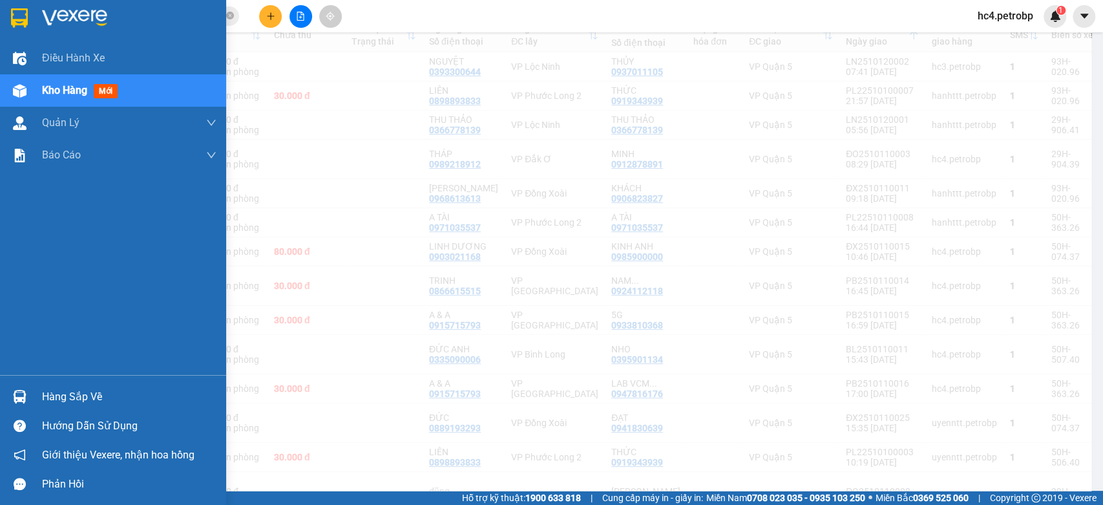
click at [97, 394] on div "Hàng sắp về" at bounding box center [129, 396] width 174 height 19
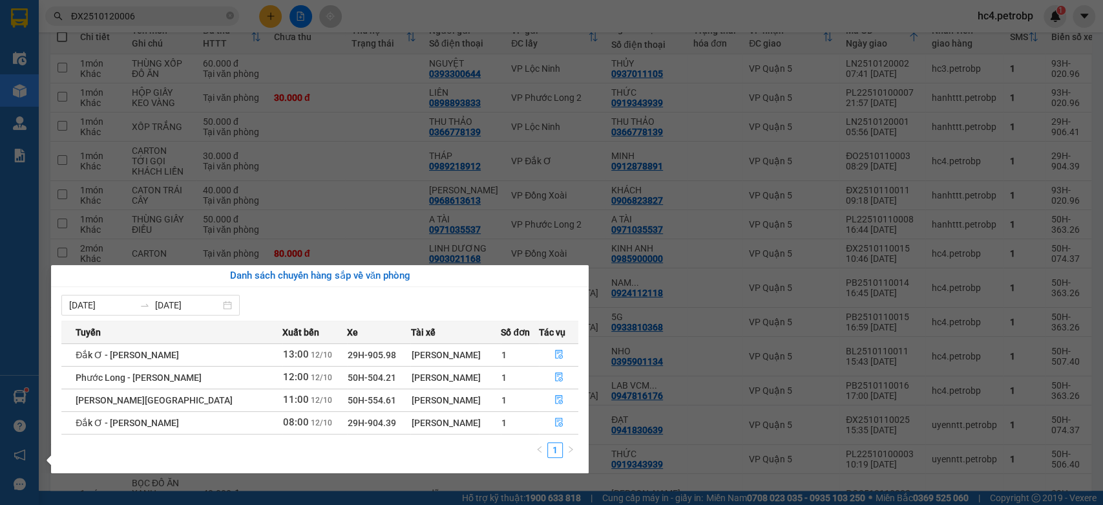
click at [340, 167] on section "Kết quả tìm kiếm ( 1 ) Bộ lọc Ngày tạo đơn gần nhất Mã ĐH Trạng thái Món hàng T…" at bounding box center [551, 252] width 1103 height 505
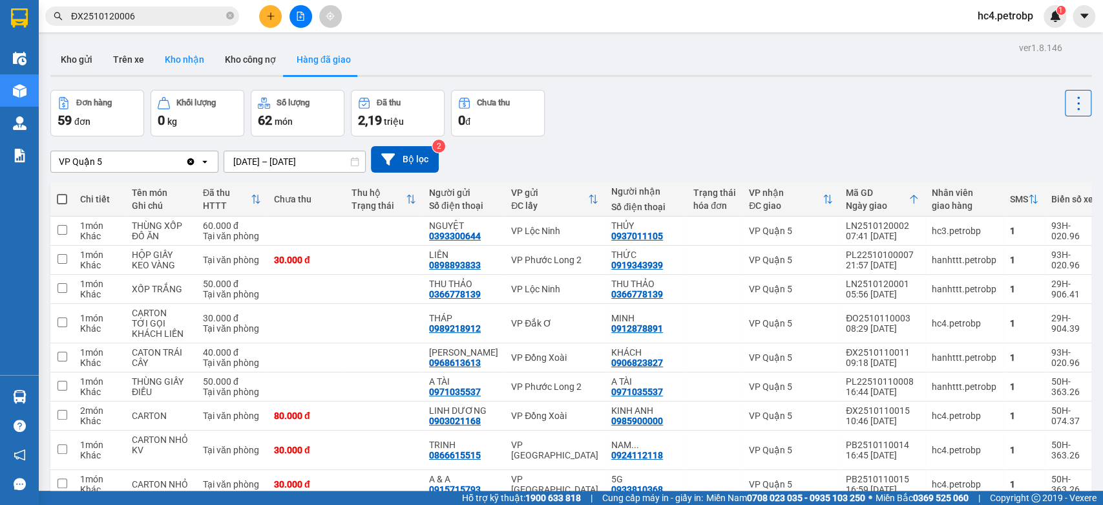
click at [181, 66] on button "Kho nhận" at bounding box center [184, 59] width 60 height 31
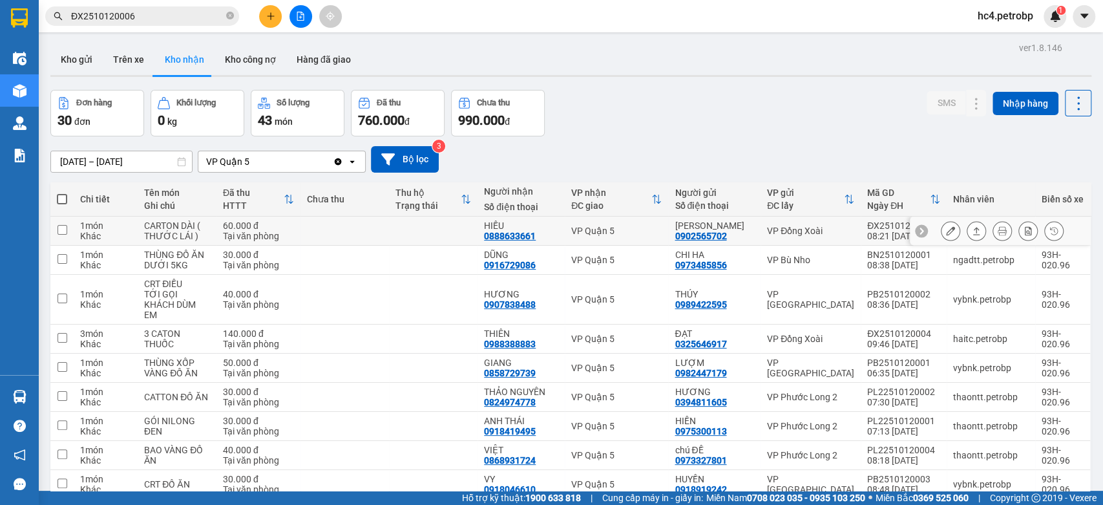
click at [449, 231] on td at bounding box center [433, 230] width 89 height 29
checkbox input "true"
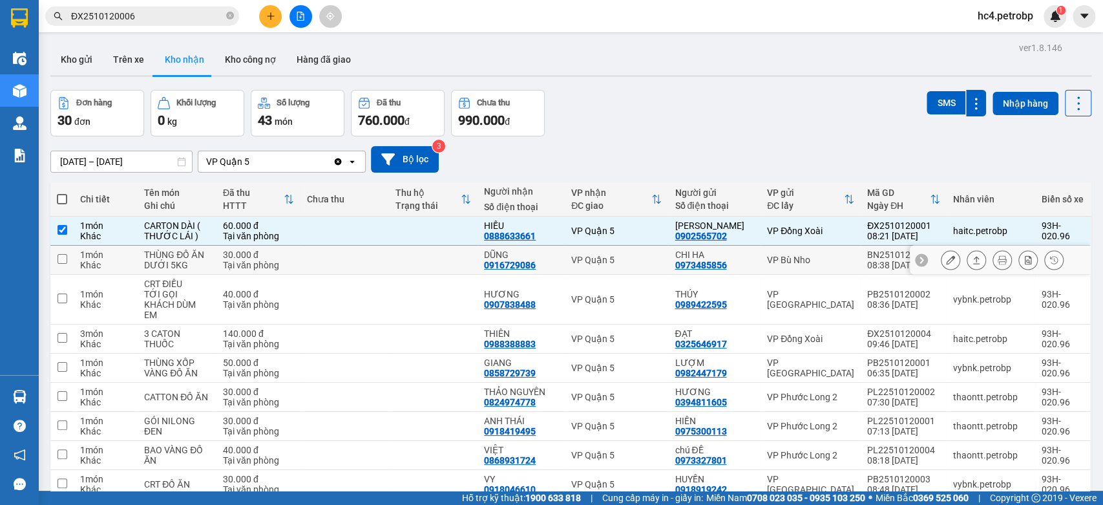
click at [444, 262] on td at bounding box center [433, 260] width 89 height 29
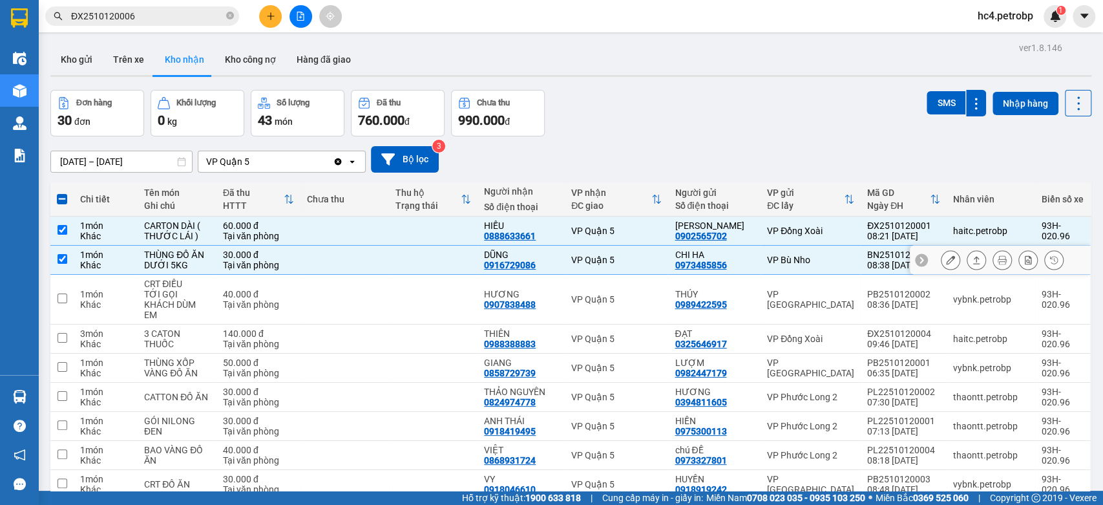
checkbox input "true"
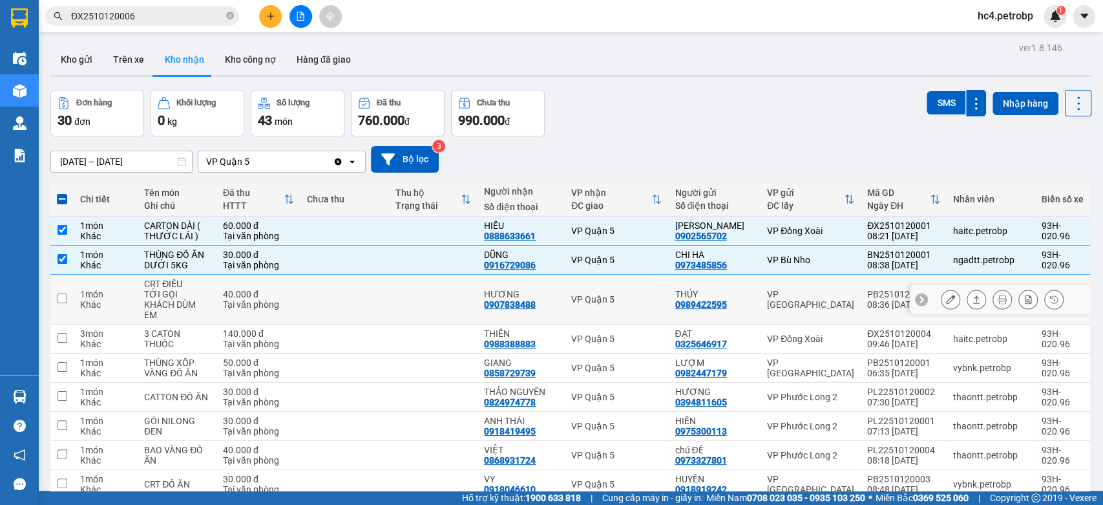
click at [456, 287] on td at bounding box center [433, 300] width 89 height 50
checkbox input "true"
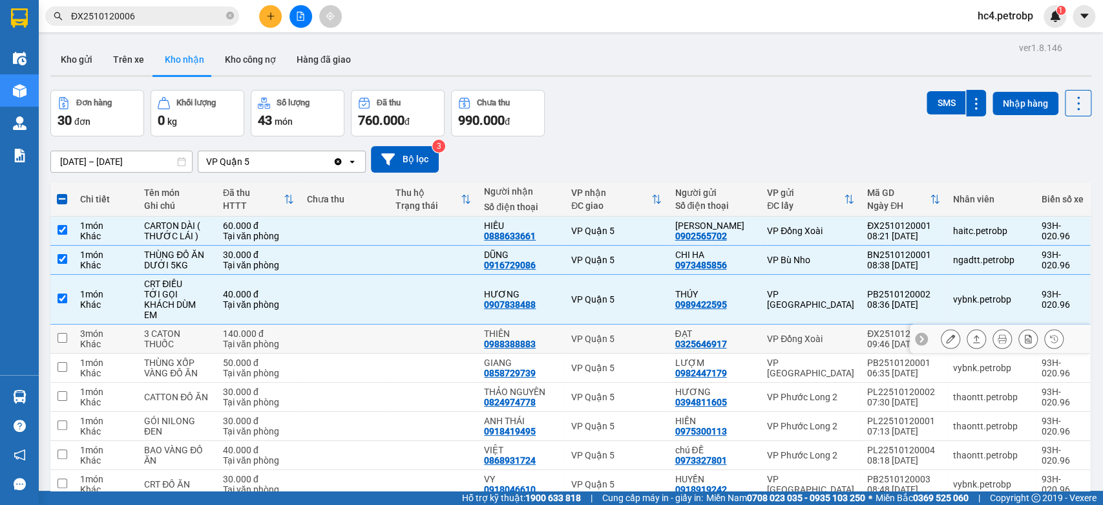
click at [465, 326] on td at bounding box center [433, 338] width 89 height 29
checkbox input "true"
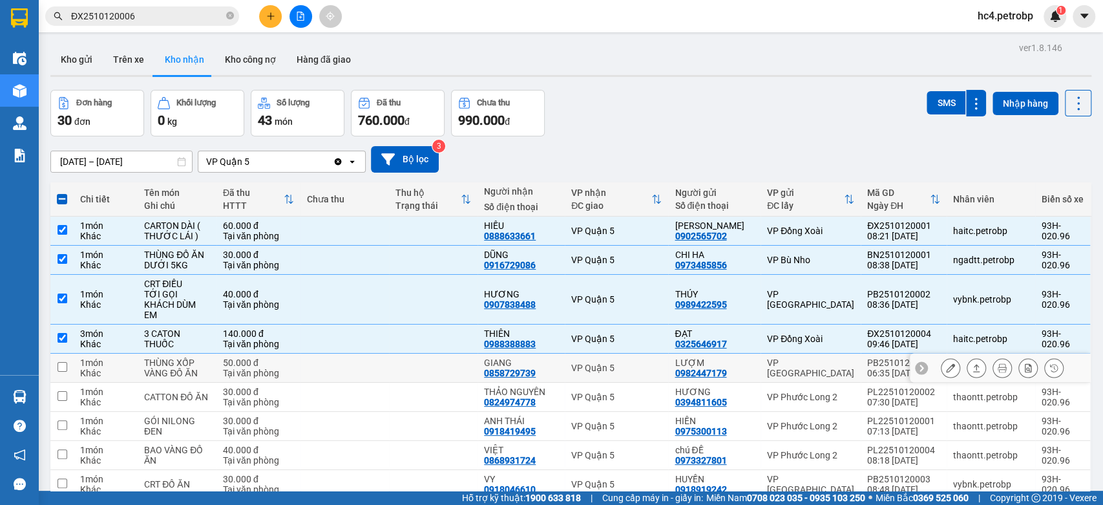
click at [470, 356] on td at bounding box center [433, 367] width 89 height 29
checkbox input "true"
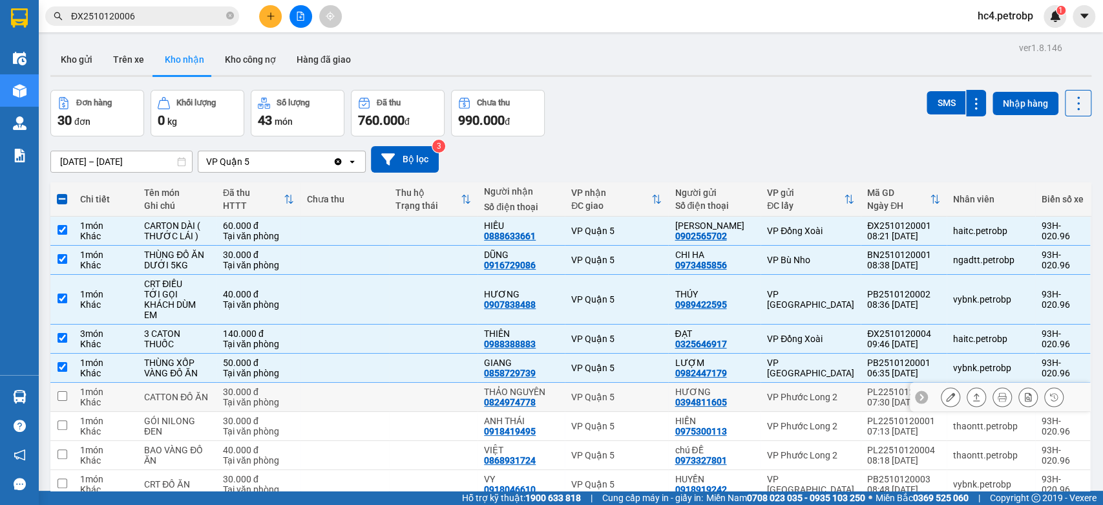
click at [466, 386] on td at bounding box center [433, 397] width 89 height 29
checkbox input "true"
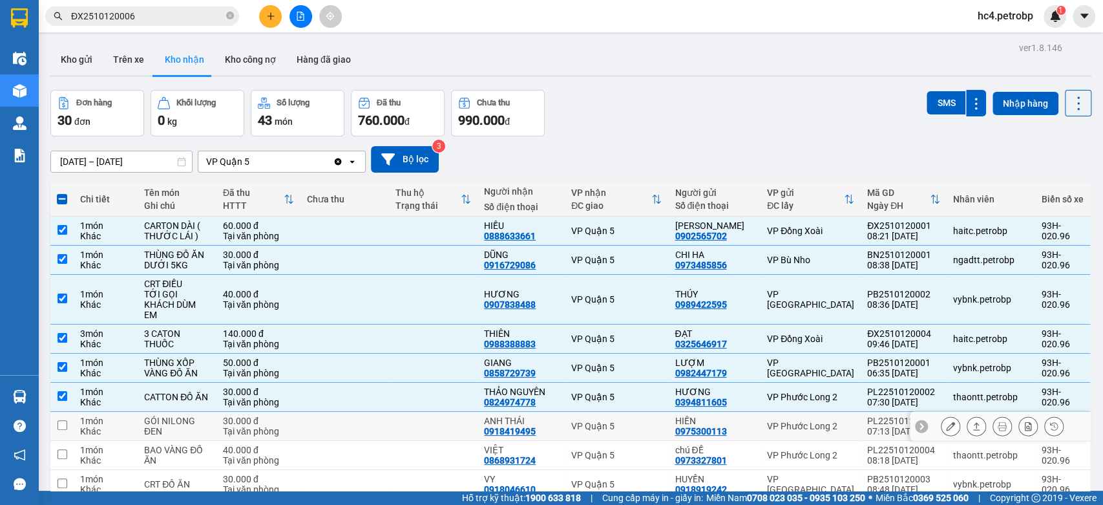
click at [472, 412] on td at bounding box center [433, 426] width 89 height 29
checkbox input "true"
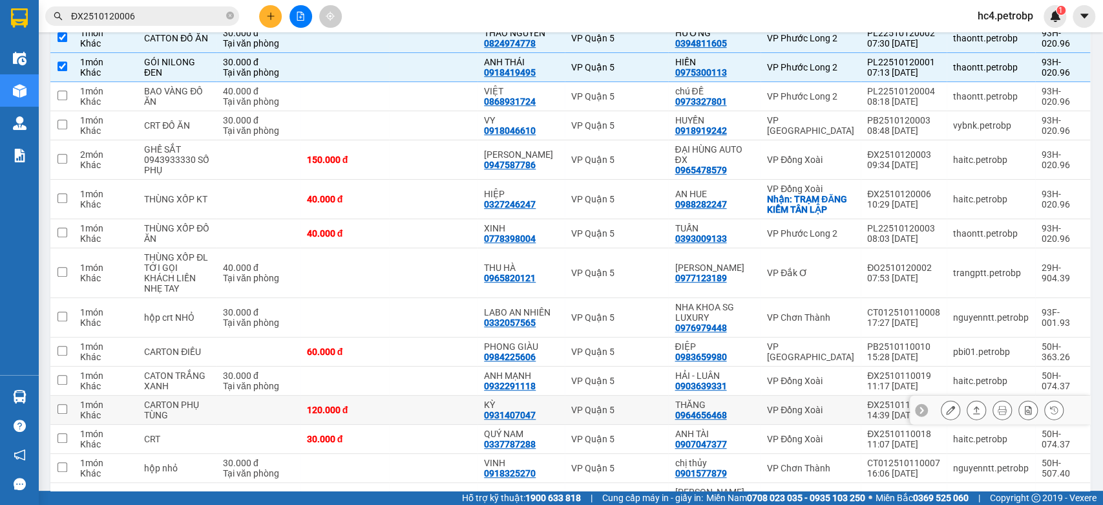
scroll to position [143, 0]
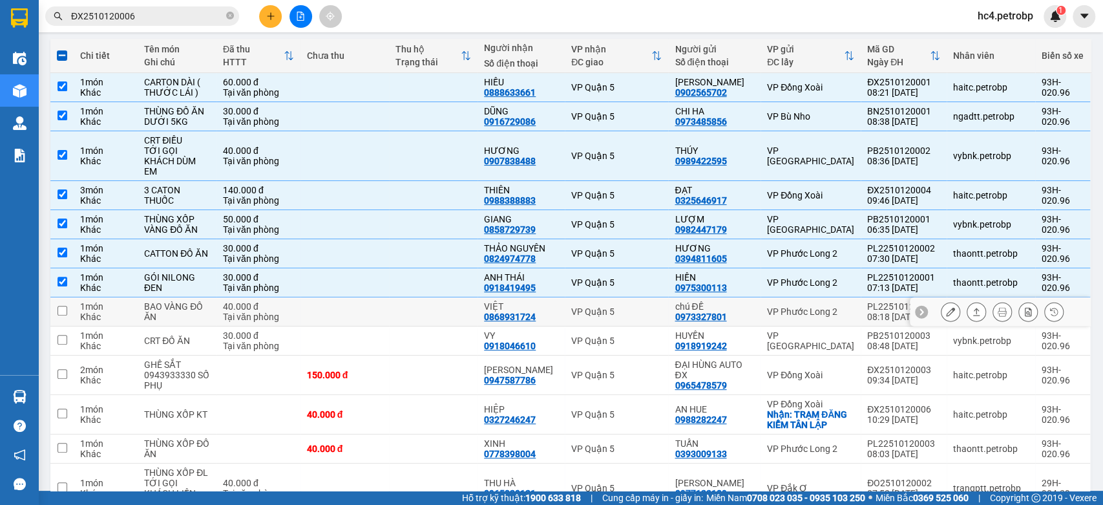
click at [470, 300] on td at bounding box center [433, 311] width 89 height 29
checkbox input "true"
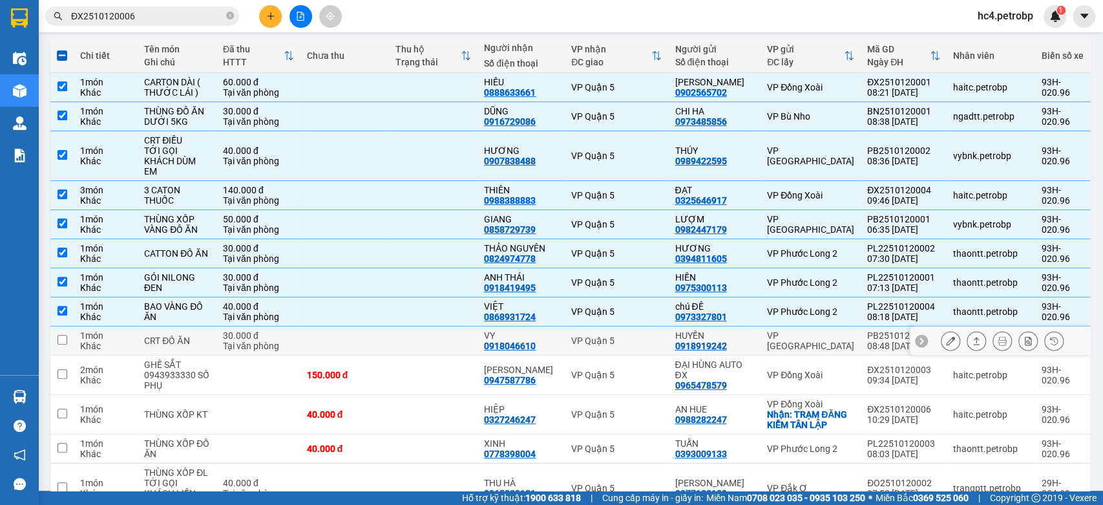
click at [478, 326] on td at bounding box center [433, 340] width 89 height 29
checkbox input "true"
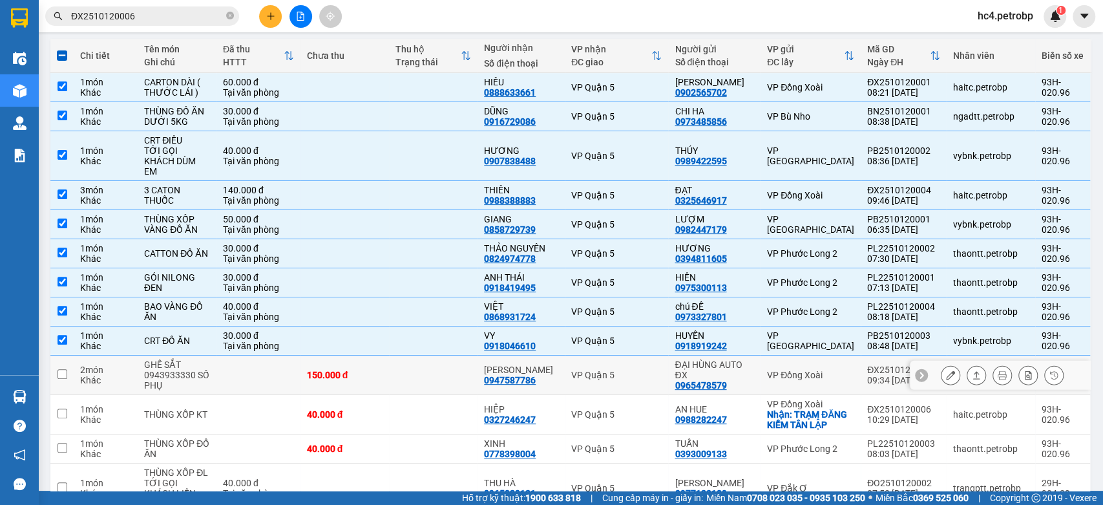
click at [478, 359] on td at bounding box center [433, 374] width 89 height 39
checkbox input "true"
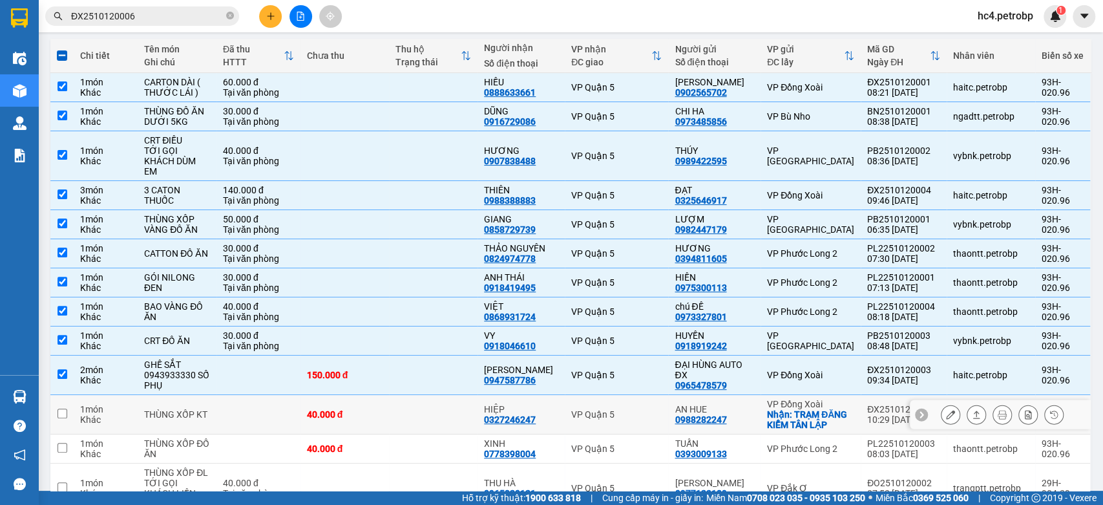
click at [473, 403] on td at bounding box center [433, 414] width 89 height 39
checkbox input "true"
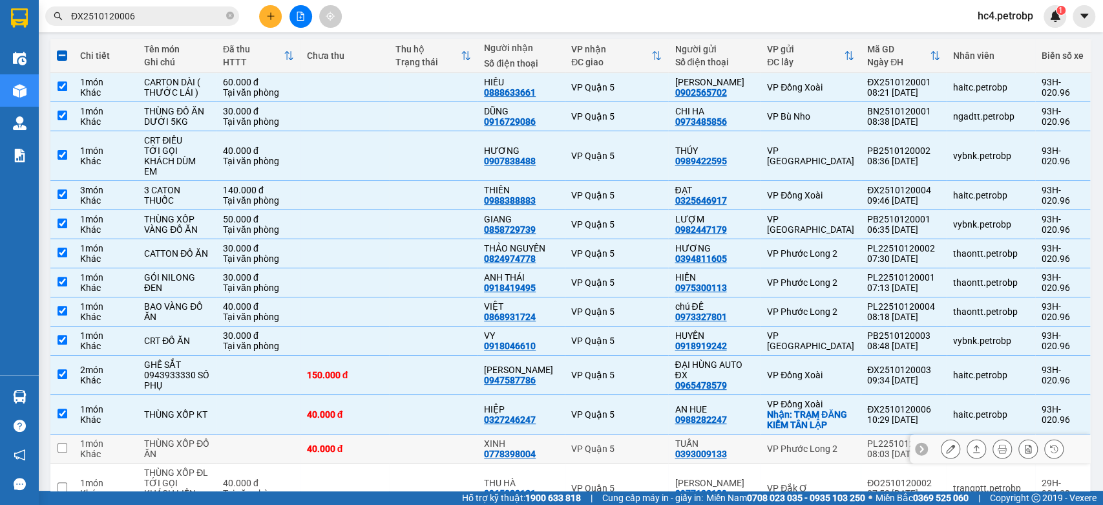
click at [478, 434] on td at bounding box center [433, 448] width 89 height 29
checkbox input "true"
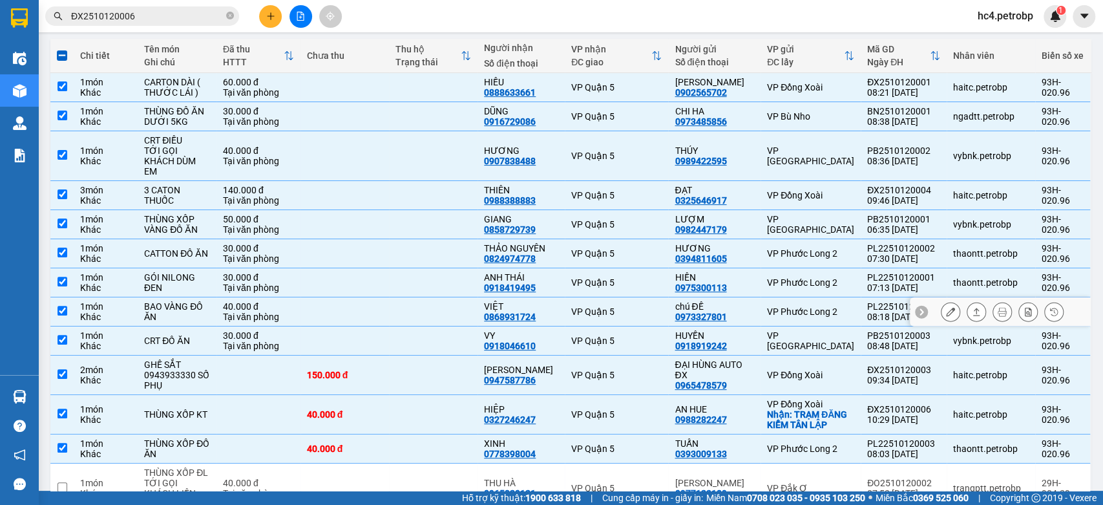
scroll to position [359, 0]
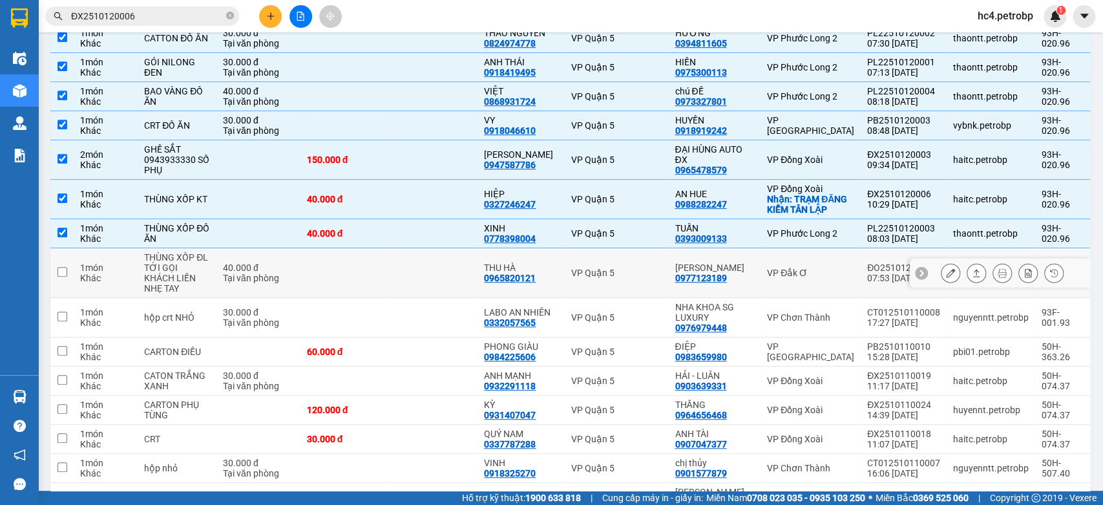
click at [450, 258] on td at bounding box center [433, 273] width 89 height 50
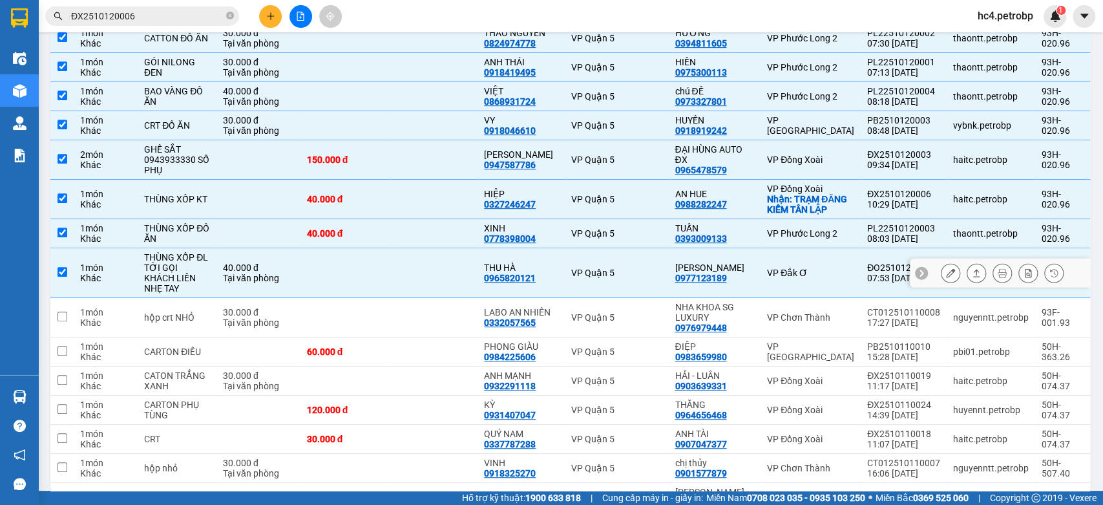
click at [503, 273] on div "0965820121" at bounding box center [510, 278] width 52 height 10
copy div "0965820121"
click at [470, 271] on td at bounding box center [433, 273] width 89 height 50
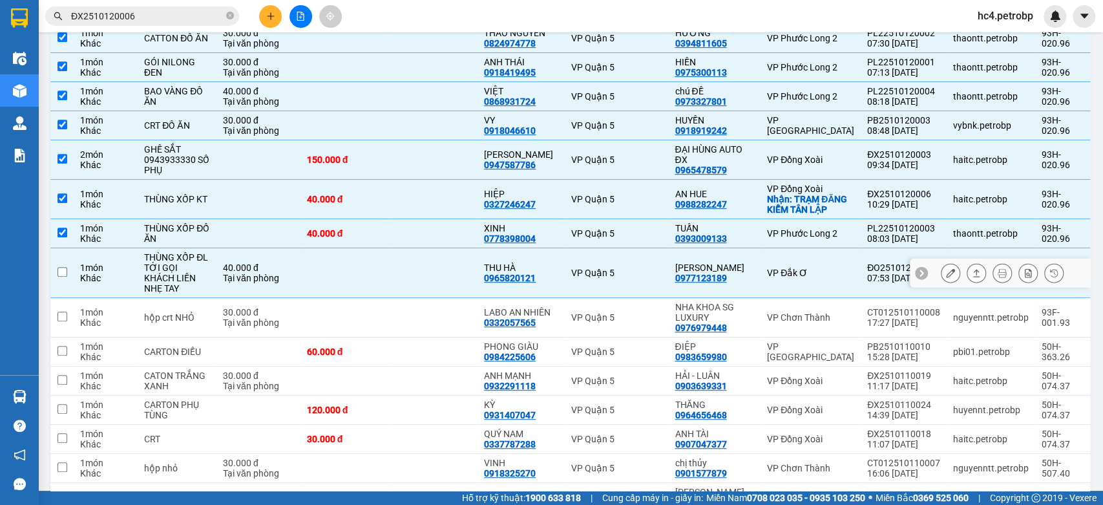
checkbox input "false"
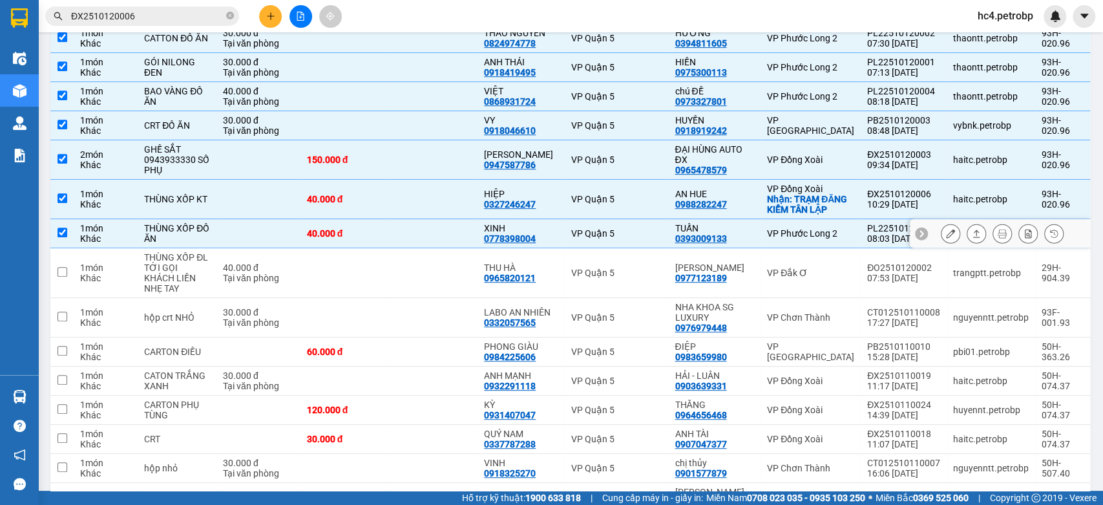
click at [520, 235] on td "XINH 0778398004" at bounding box center [521, 233] width 87 height 29
checkbox input "false"
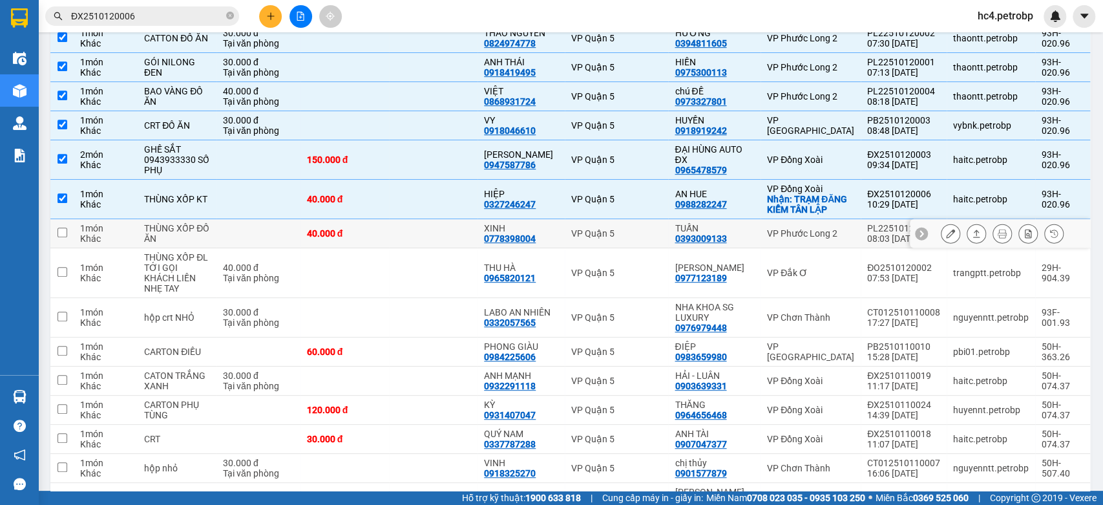
click at [521, 233] on div "0778398004" at bounding box center [510, 238] width 52 height 10
copy div "0778398004"
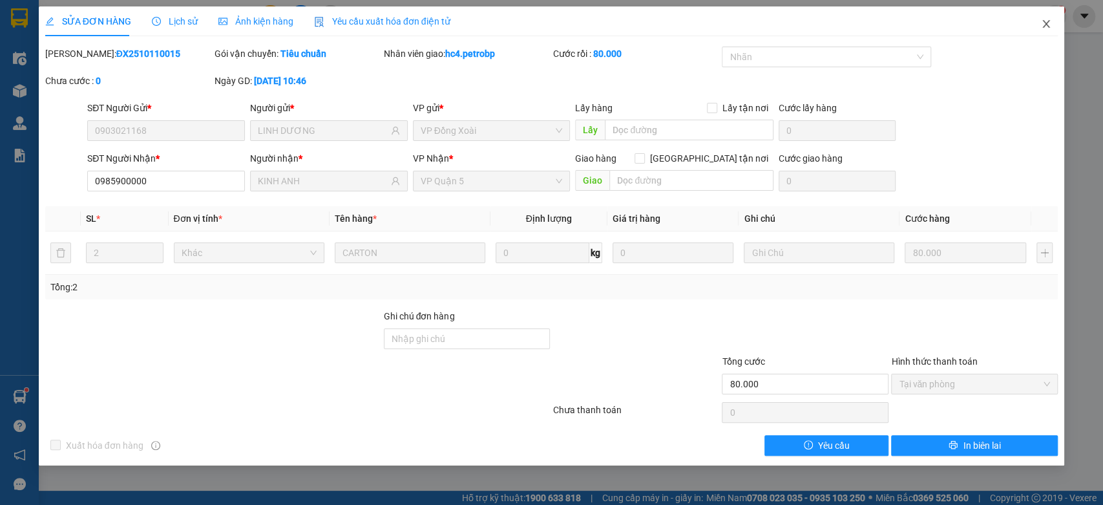
click at [1044, 29] on icon "close" at bounding box center [1046, 24] width 10 height 10
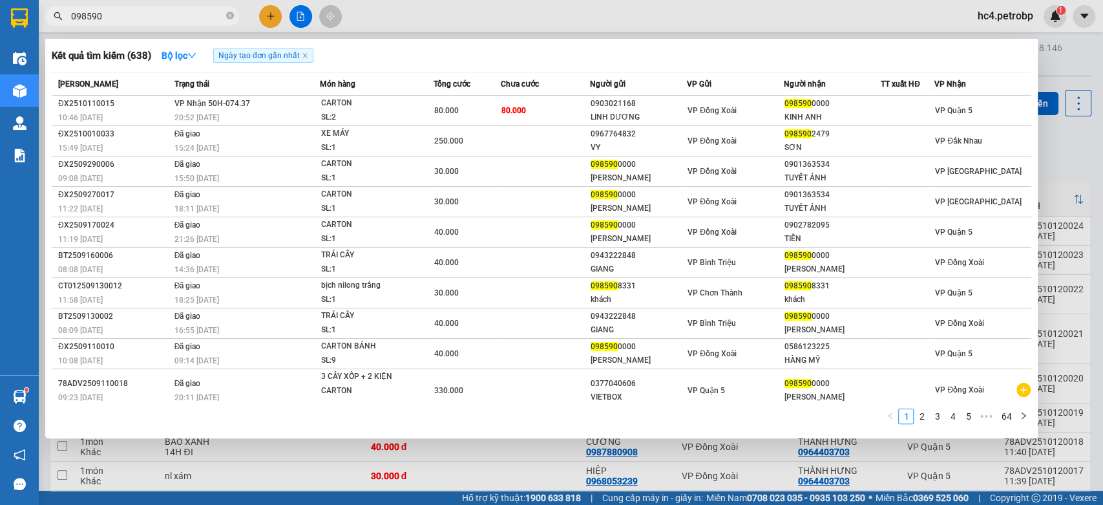
click at [184, 18] on input "098590" at bounding box center [147, 16] width 153 height 14
paste input "PB2510110016"
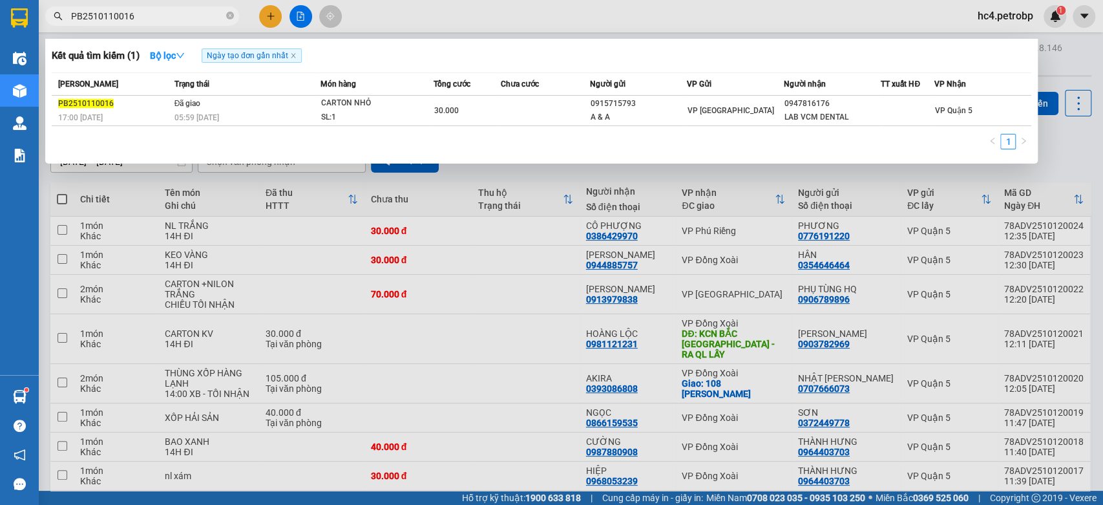
click at [174, 16] on input "PB2510110016" at bounding box center [147, 16] width 153 height 14
paste input "0815023892"
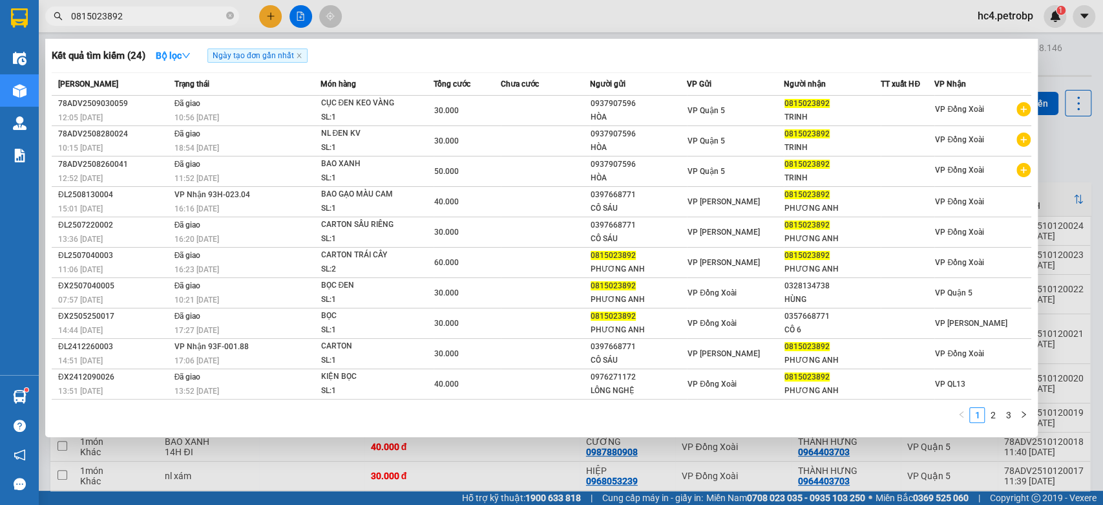
type input "0815023892"
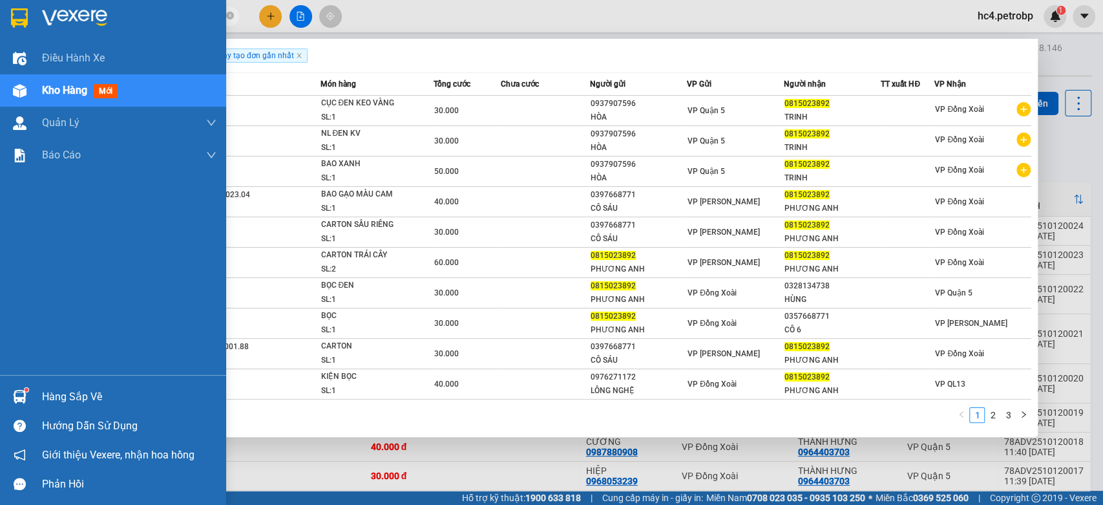
click at [83, 382] on div "Hàng sắp về" at bounding box center [113, 396] width 226 height 29
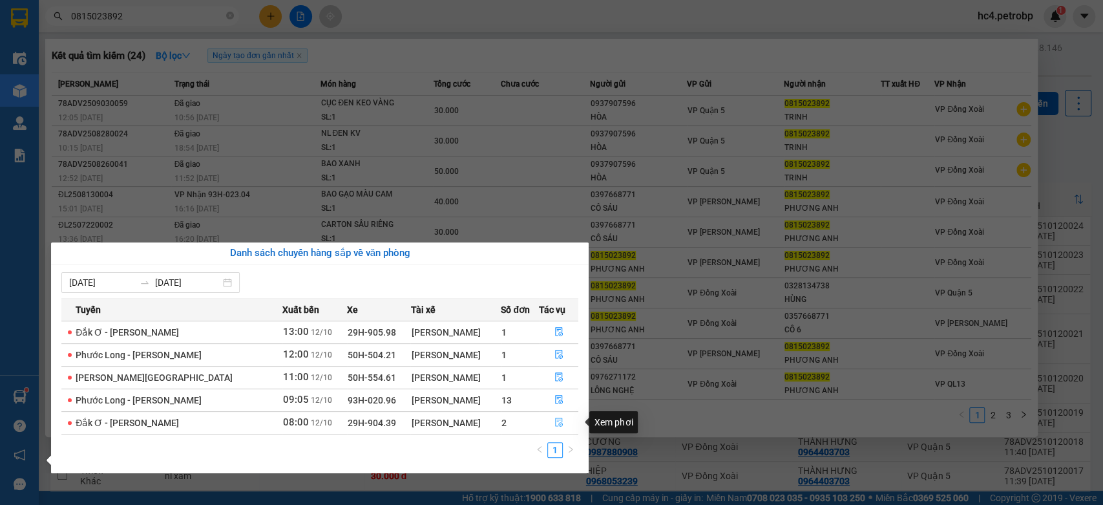
click at [563, 421] on button "button" at bounding box center [559, 422] width 39 height 21
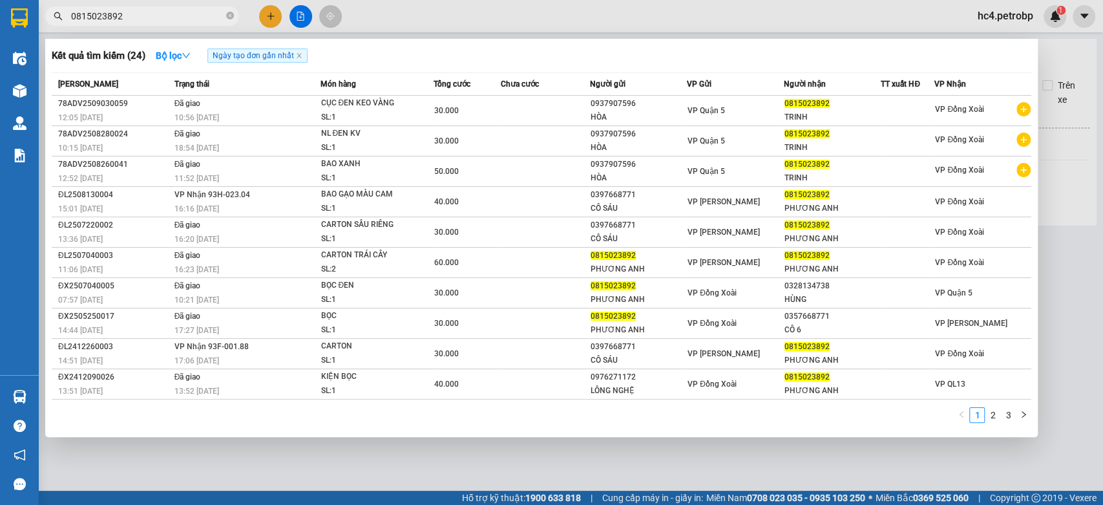
click at [532, 474] on div at bounding box center [551, 252] width 1103 height 505
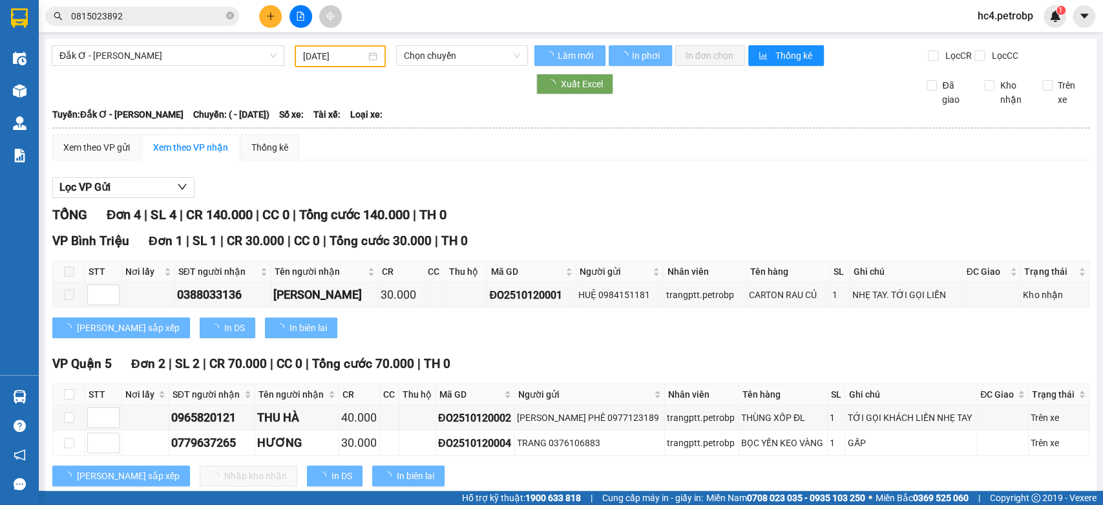
type input "[DATE]"
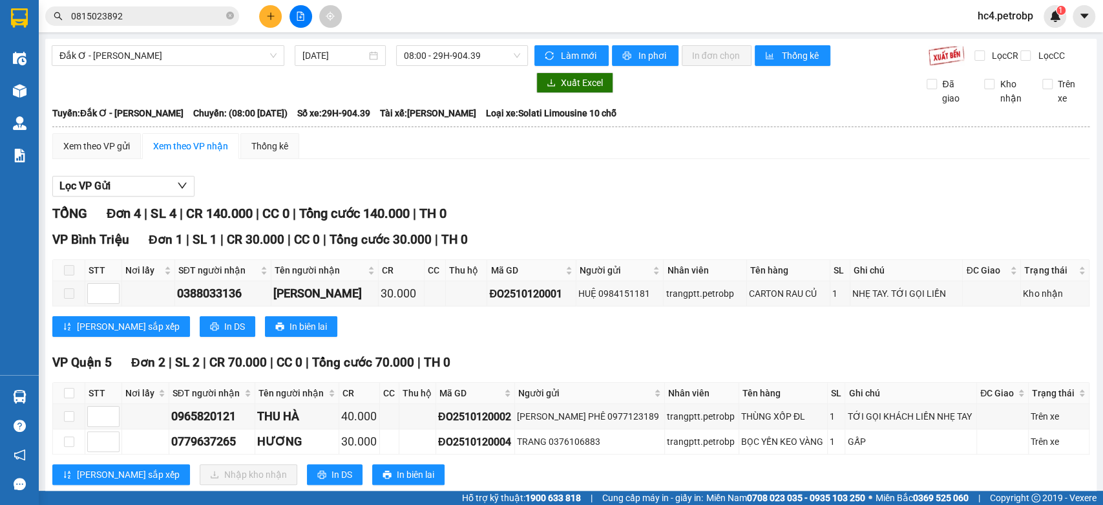
scroll to position [162, 0]
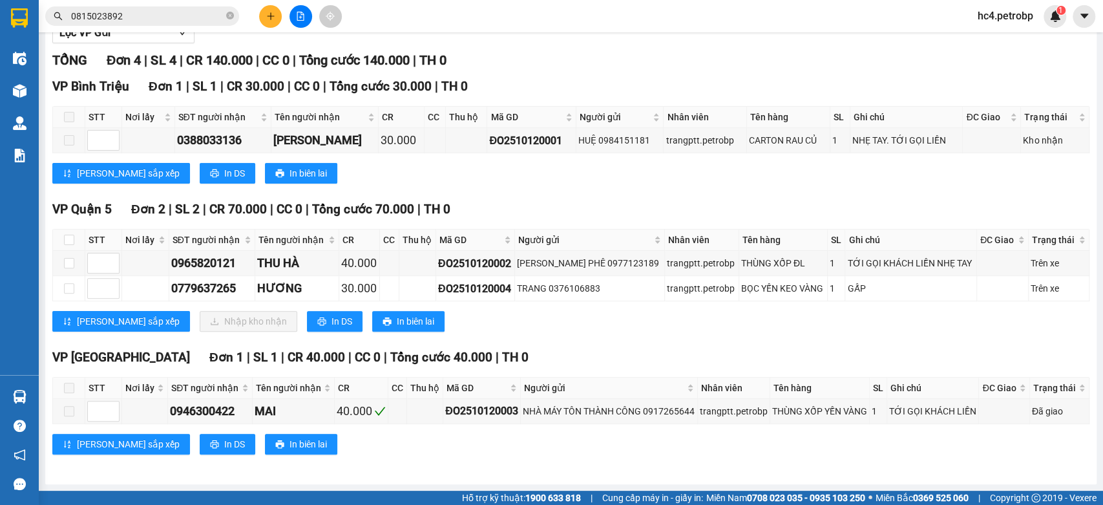
click at [269, 15] on icon "plus" at bounding box center [270, 16] width 9 height 9
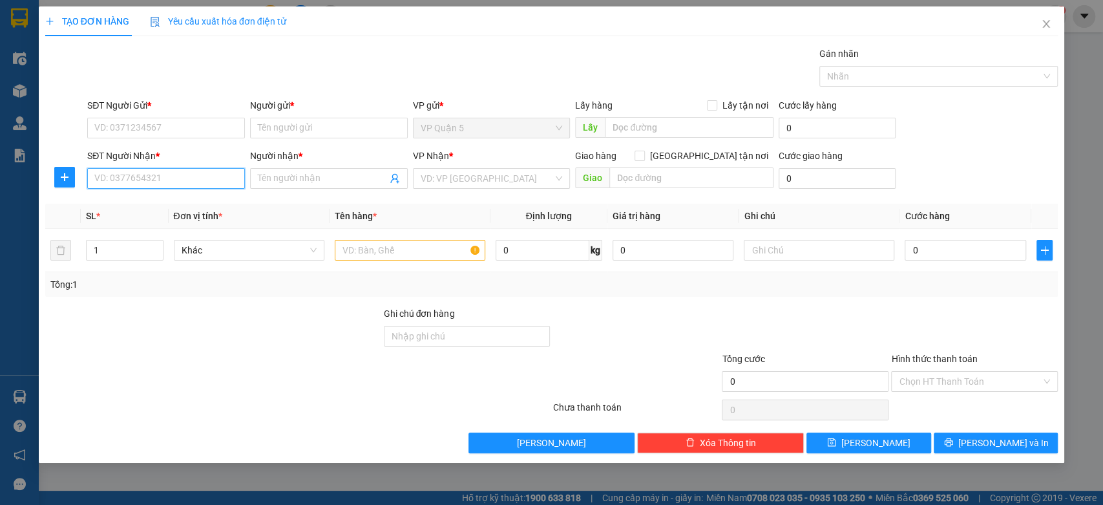
click at [191, 177] on input "SĐT Người Nhận *" at bounding box center [166, 178] width 158 height 21
paste input "0965820121"
type input "0965820121"
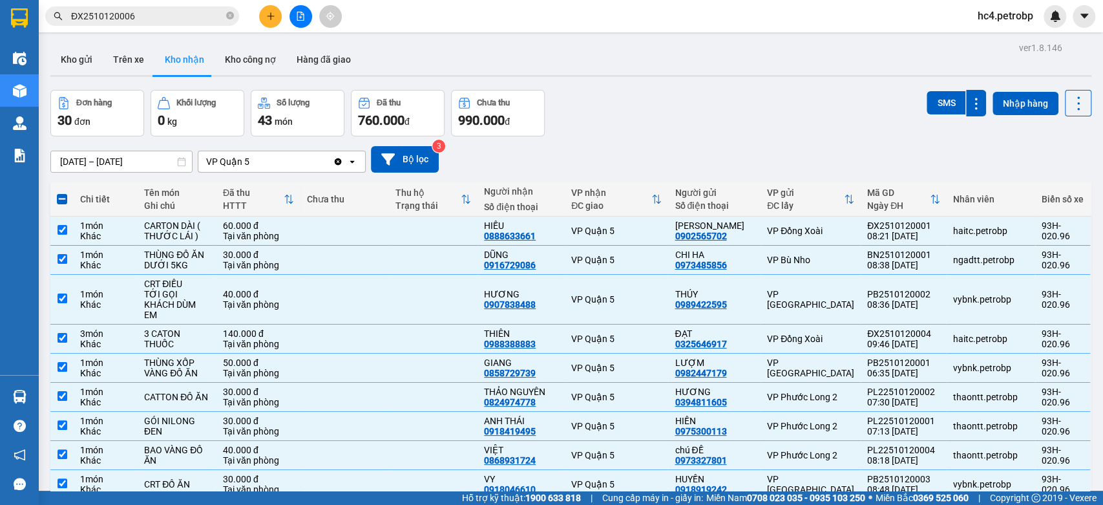
scroll to position [359, 0]
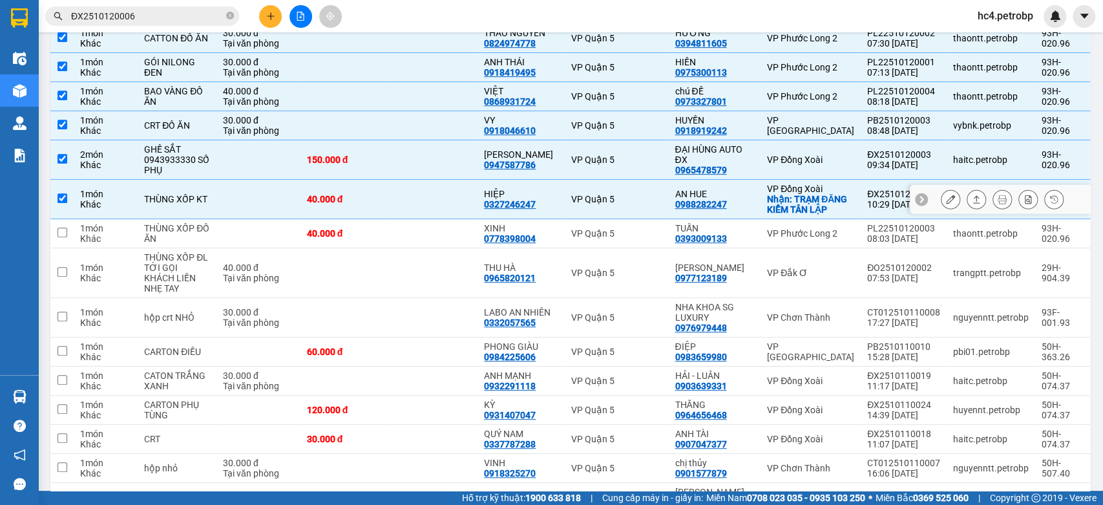
click at [518, 199] on div "0327246247" at bounding box center [510, 204] width 52 height 10
copy div "0327246247"
click at [463, 190] on td at bounding box center [433, 199] width 89 height 39
checkbox input "false"
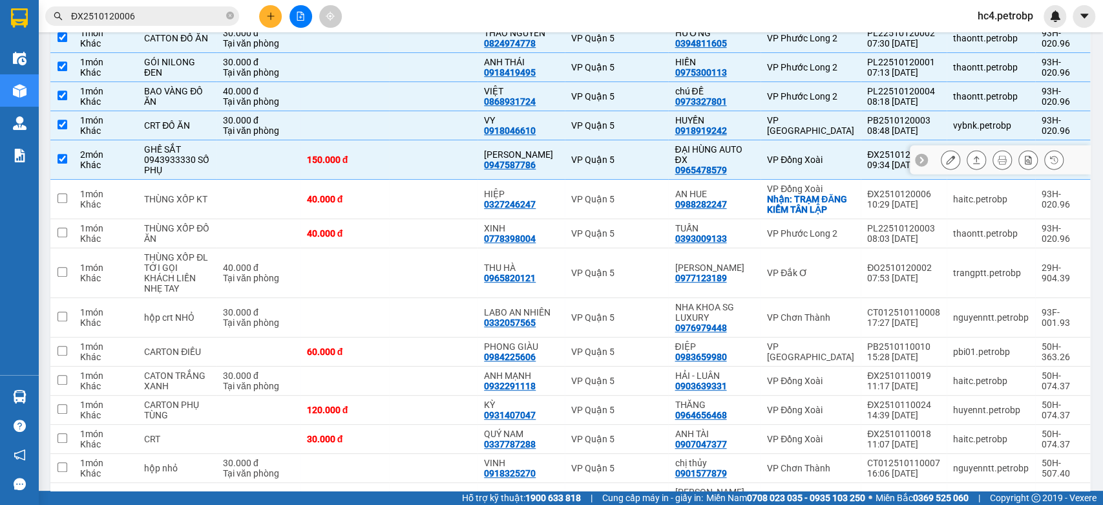
click at [517, 160] on div "0947587786" at bounding box center [510, 165] width 52 height 10
copy div "0947587786"
click at [468, 144] on td at bounding box center [433, 159] width 89 height 39
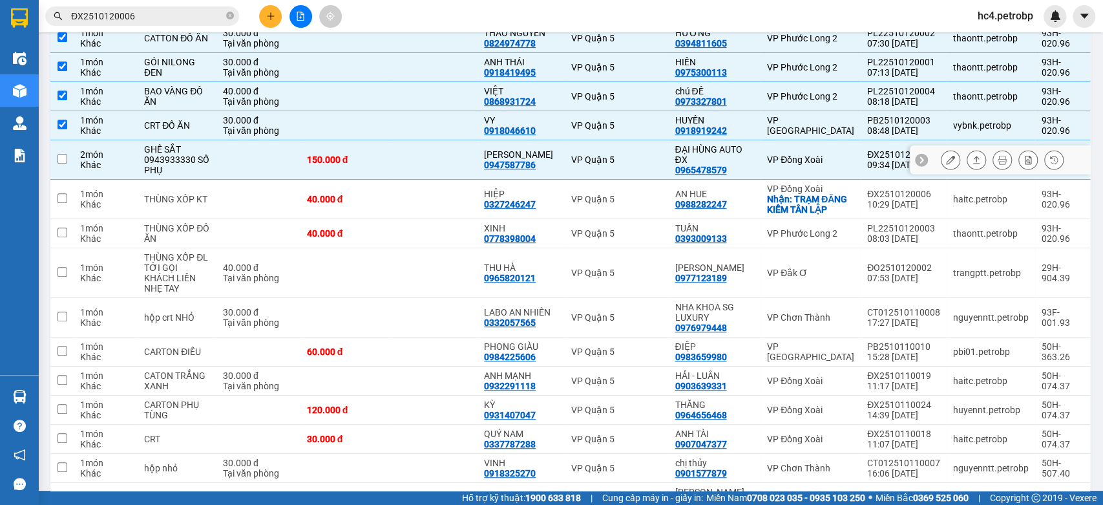
checkbox input "false"
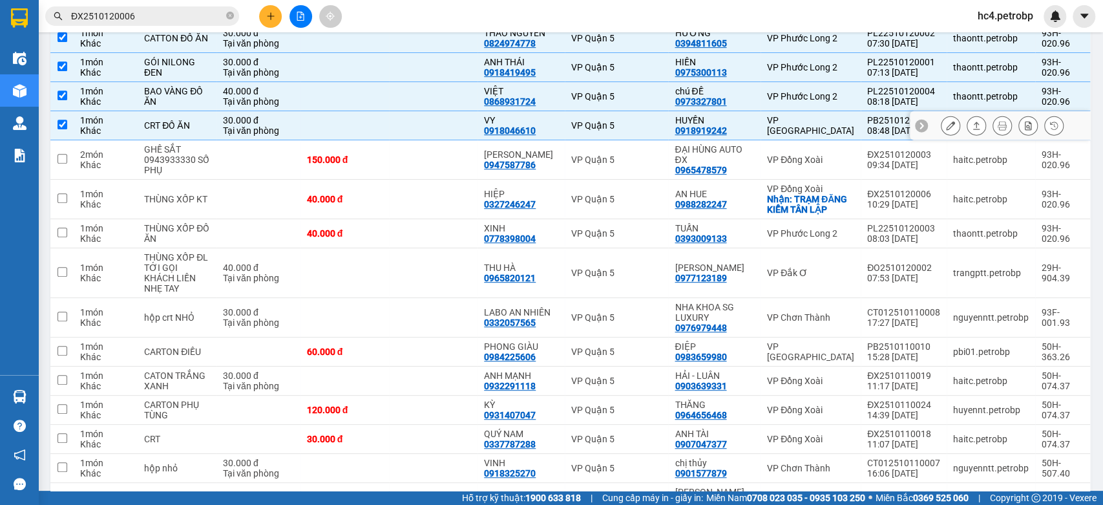
click at [523, 125] on div "0918046610" at bounding box center [510, 130] width 52 height 10
copy div "0918046610"
click at [459, 114] on td at bounding box center [433, 125] width 89 height 29
checkbox input "false"
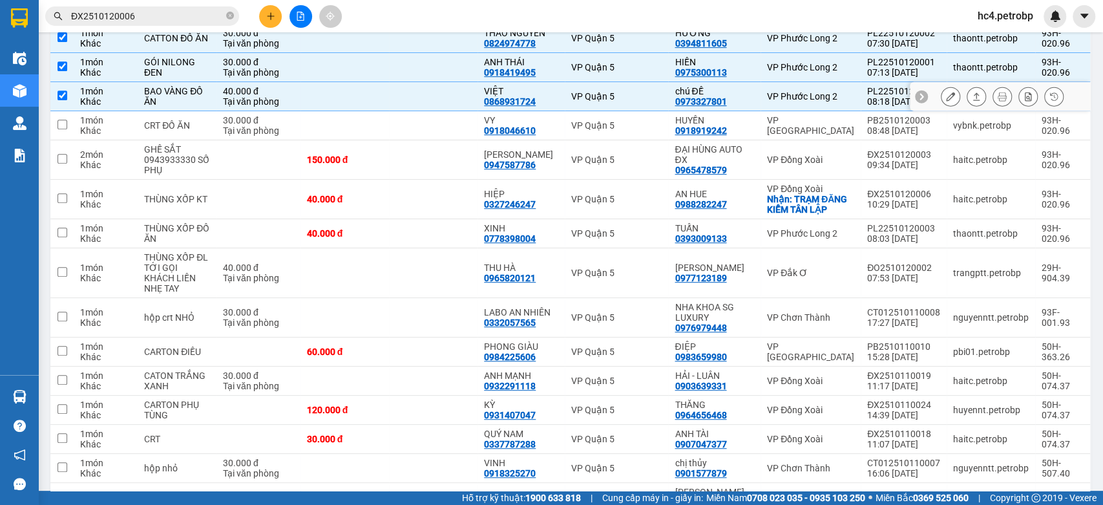
click at [527, 96] on div "0868931724" at bounding box center [510, 101] width 52 height 10
copy div "0868931724"
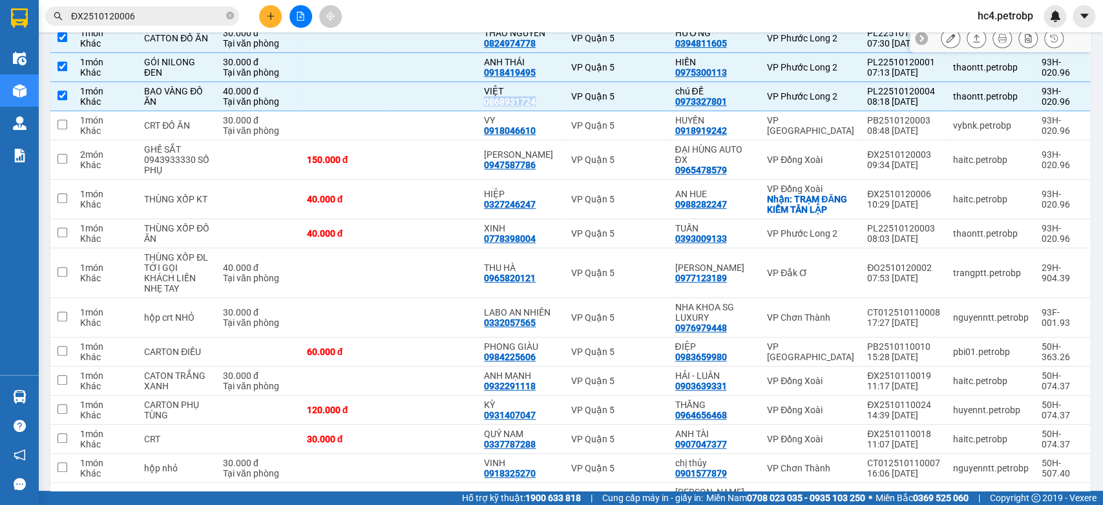
scroll to position [143, 0]
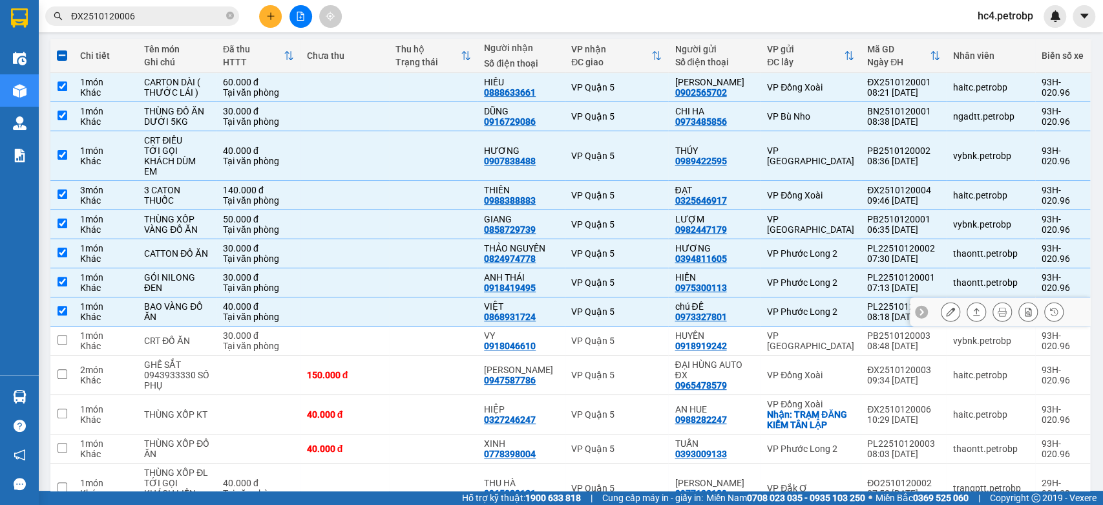
click at [473, 306] on td at bounding box center [433, 311] width 89 height 29
checkbox input "false"
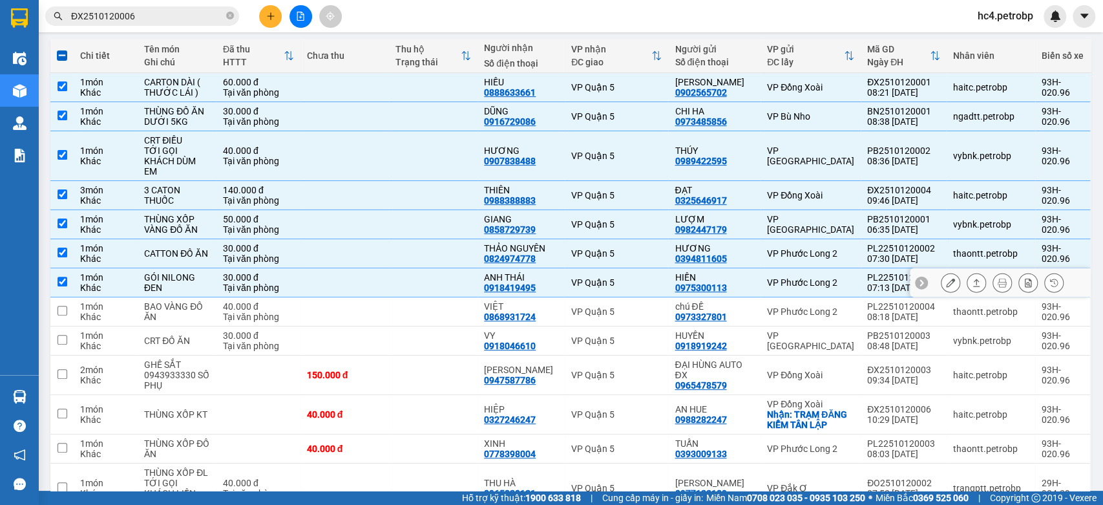
click at [531, 282] on div "0918419495" at bounding box center [510, 287] width 52 height 10
copy div "0918419495"
click at [478, 273] on td at bounding box center [433, 282] width 89 height 29
checkbox input "false"
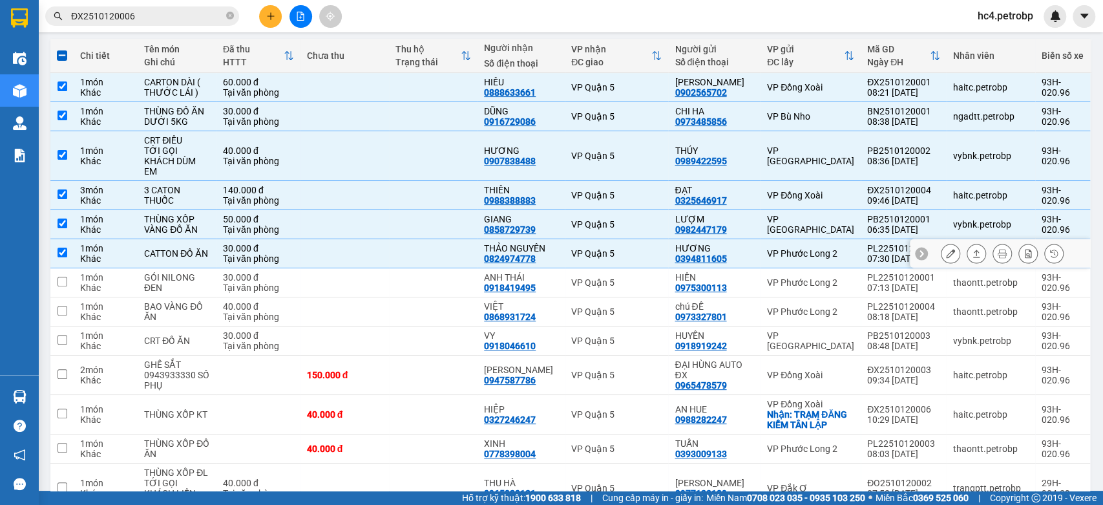
click at [514, 253] on div "0824974778" at bounding box center [510, 258] width 52 height 10
copy div "0824974778"
click at [470, 239] on td at bounding box center [433, 253] width 89 height 29
checkbox input "false"
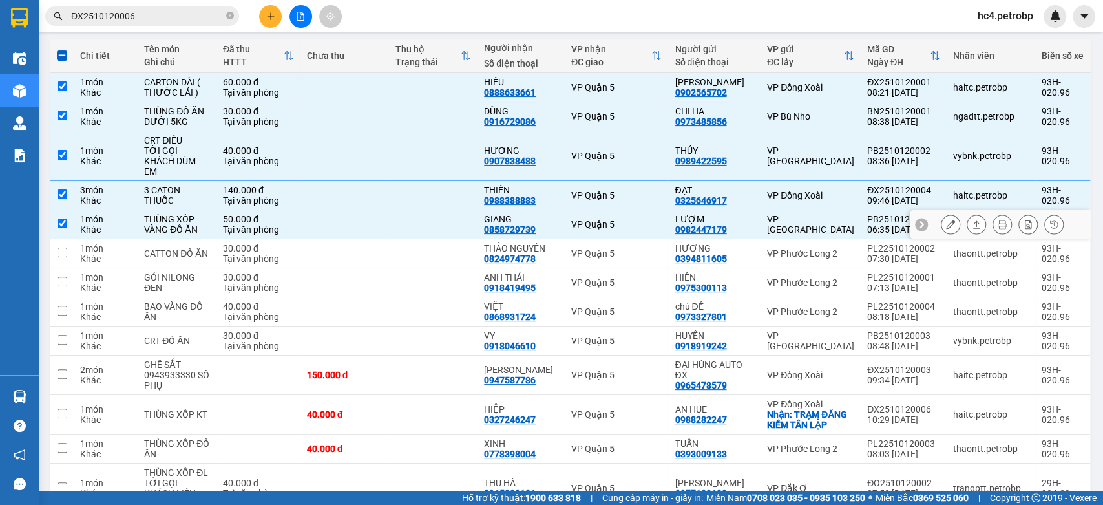
click at [525, 224] on div "0858729739" at bounding box center [510, 229] width 52 height 10
copy div "0858729739"
click at [459, 210] on td at bounding box center [433, 224] width 89 height 29
checkbox input "false"
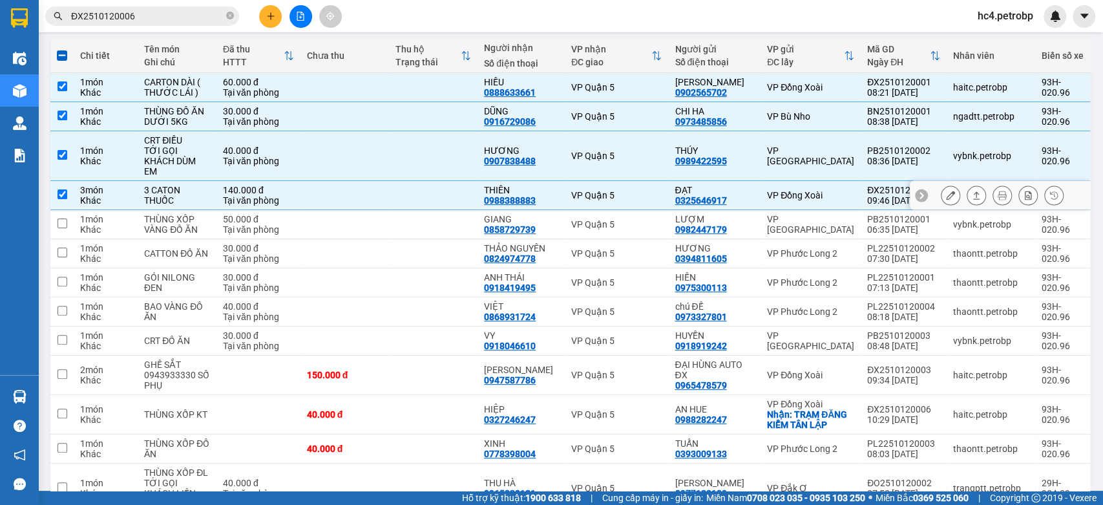
click at [509, 195] on div "0988388883" at bounding box center [510, 200] width 52 height 10
copy div "0988388883"
click at [472, 187] on td at bounding box center [433, 195] width 89 height 29
checkbox input "false"
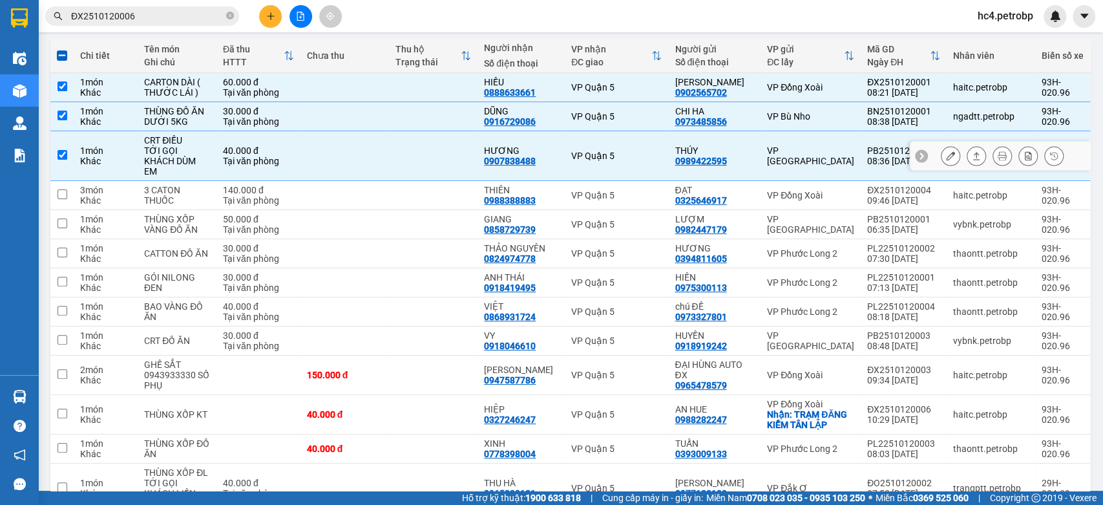
click at [512, 156] on div "0907838488" at bounding box center [510, 161] width 52 height 10
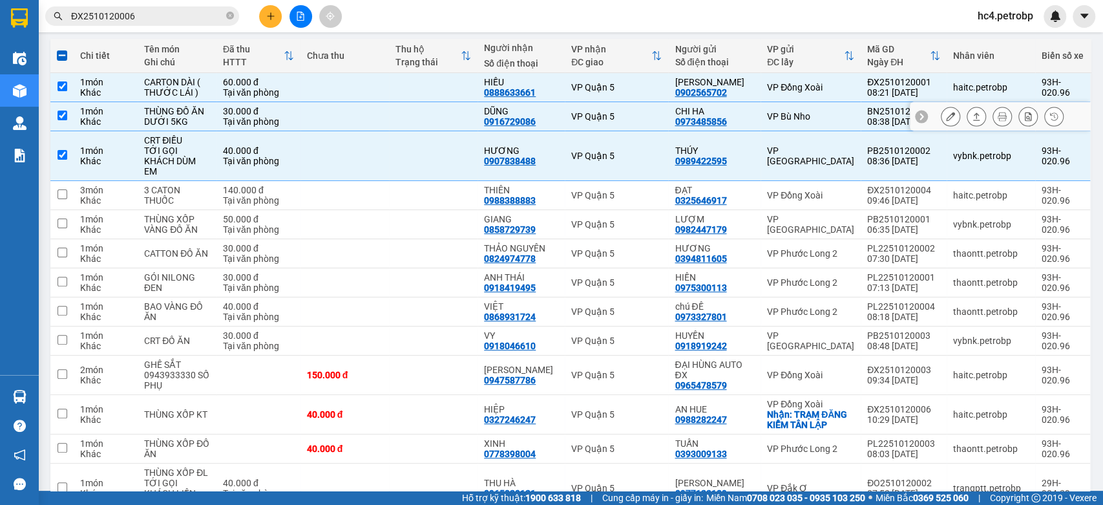
click at [522, 120] on div "0916729086" at bounding box center [510, 121] width 52 height 10
click at [464, 112] on td at bounding box center [433, 116] width 89 height 29
checkbox input "false"
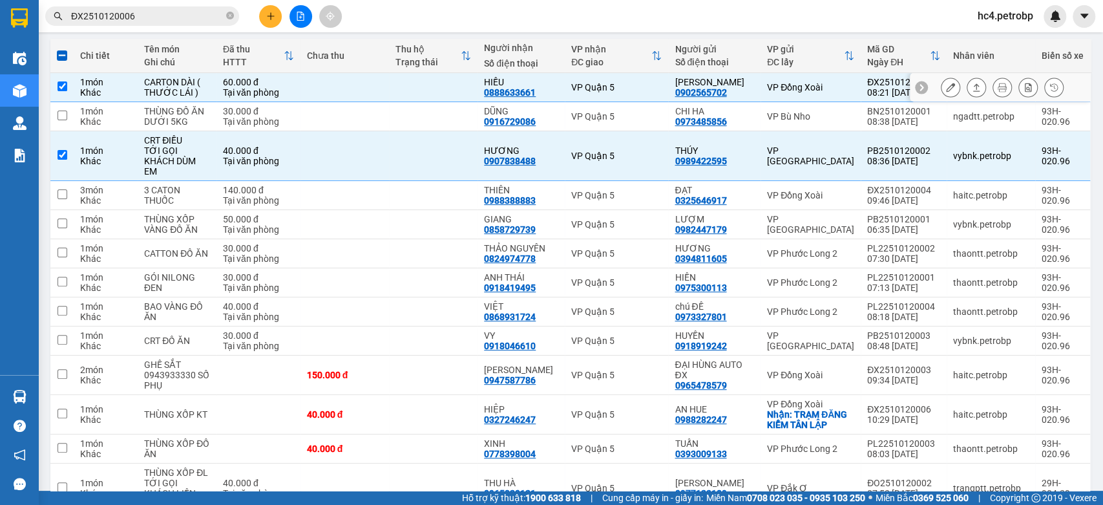
click at [519, 88] on div "0888633661" at bounding box center [510, 92] width 52 height 10
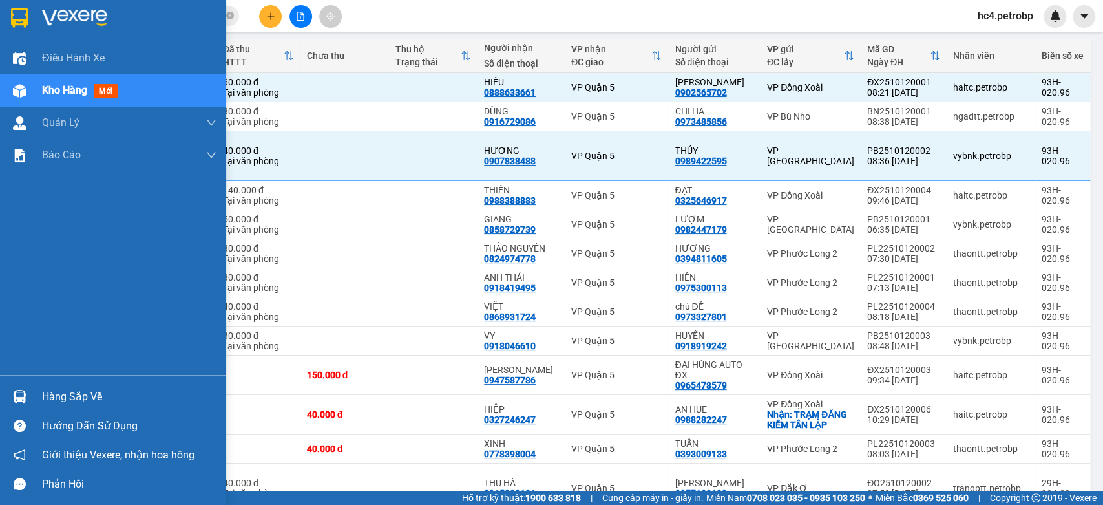
click at [79, 379] on div "Hàng sắp về Hướng dẫn sử dụng Giới thiệu Vexere, nhận hoa hồng Phản hồi" at bounding box center [113, 436] width 226 height 123
click at [79, 399] on div "Hàng sắp về" at bounding box center [129, 396] width 174 height 19
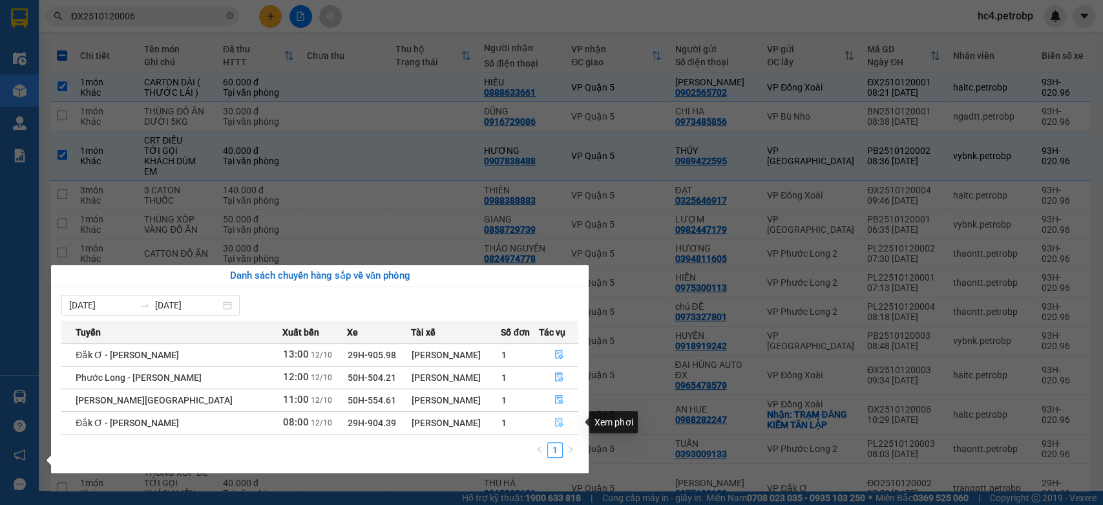
click at [557, 417] on icon "file-done" at bounding box center [558, 421] width 9 height 9
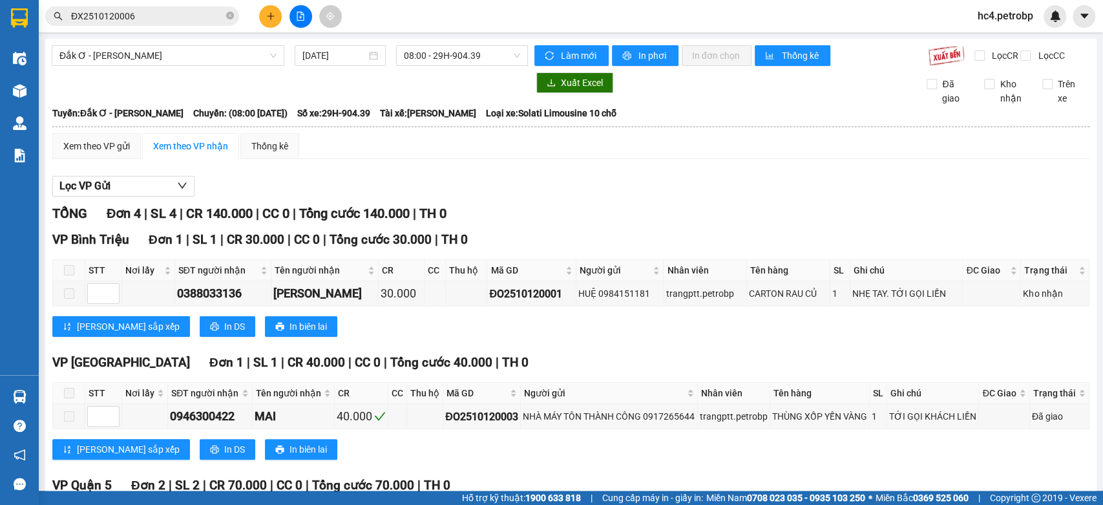
scroll to position [162, 0]
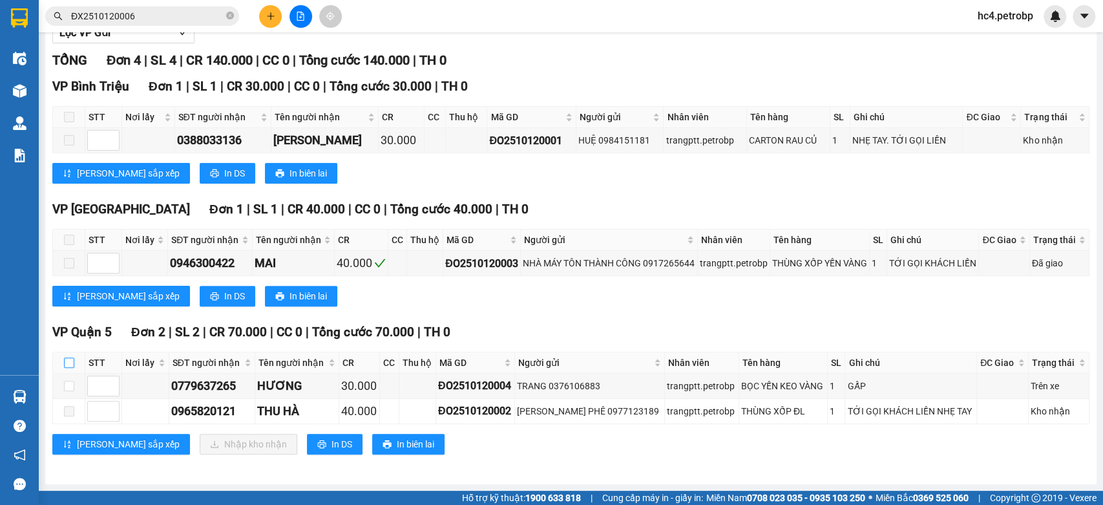
click at [72, 362] on input "checkbox" at bounding box center [69, 362] width 10 height 10
checkbox input "true"
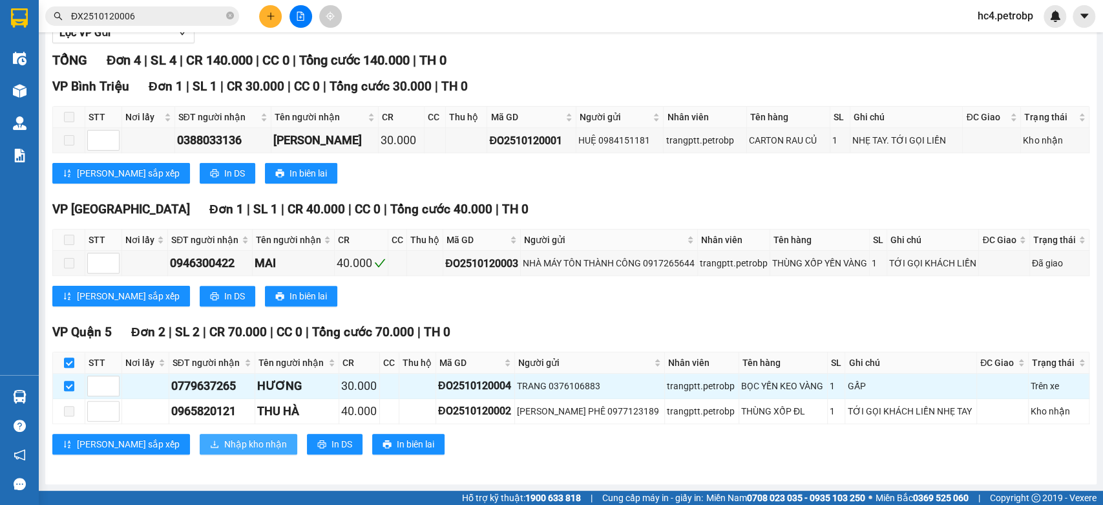
click at [224, 446] on span "Nhập kho nhận" at bounding box center [255, 444] width 63 height 14
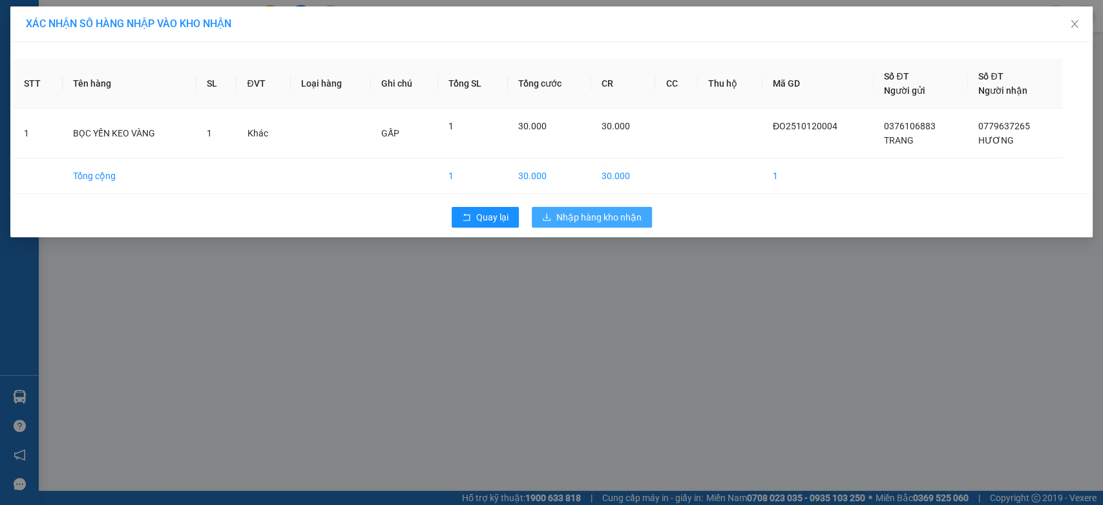
click at [571, 222] on span "Nhập hàng kho nhận" at bounding box center [598, 217] width 85 height 14
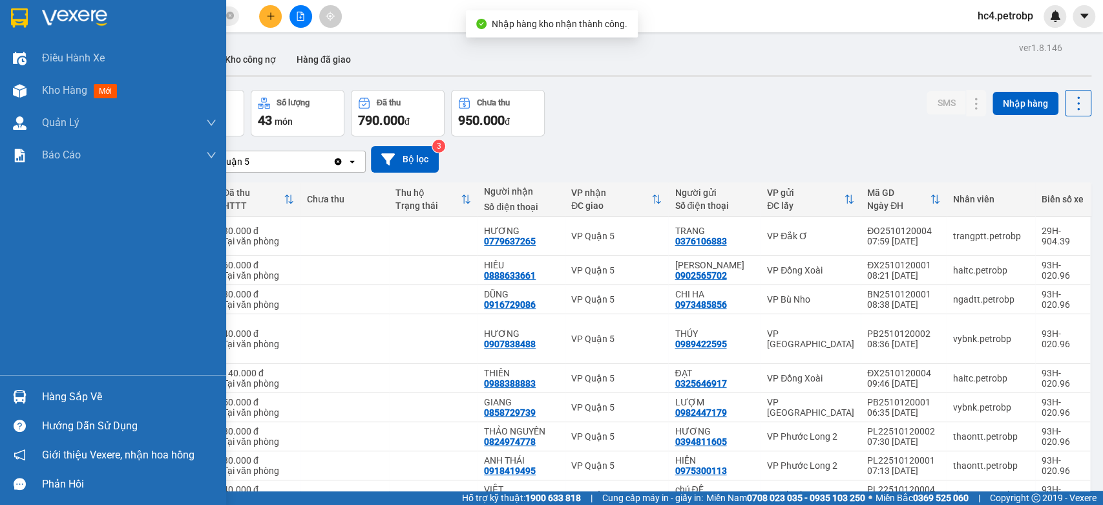
click at [55, 396] on div "Hàng sắp về" at bounding box center [129, 396] width 174 height 19
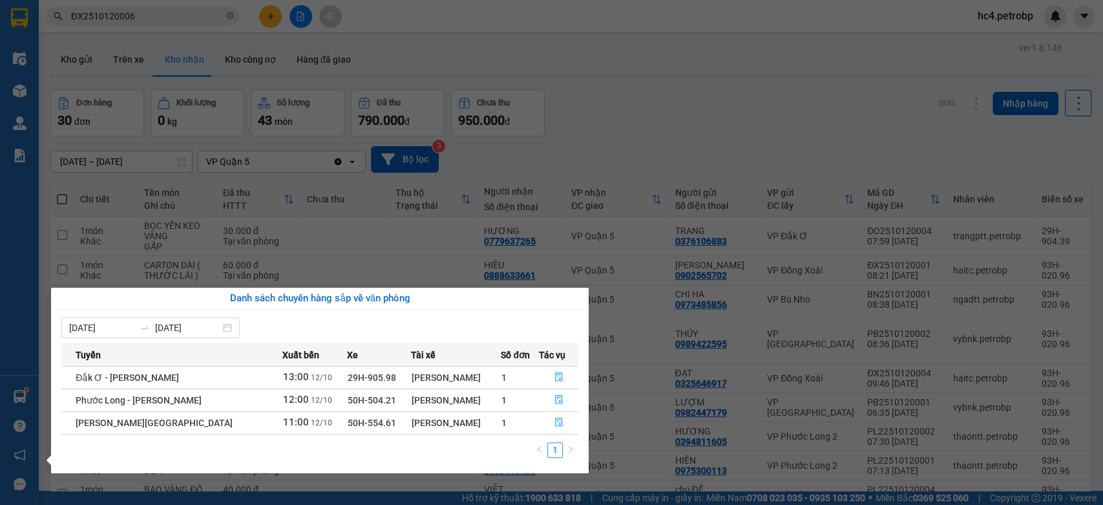
click at [669, 100] on section "Kết quả tìm kiếm ( 1 ) Bộ lọc Ngày tạo đơn gần nhất Mã ĐH Trạng thái Món hàng T…" at bounding box center [551, 252] width 1103 height 505
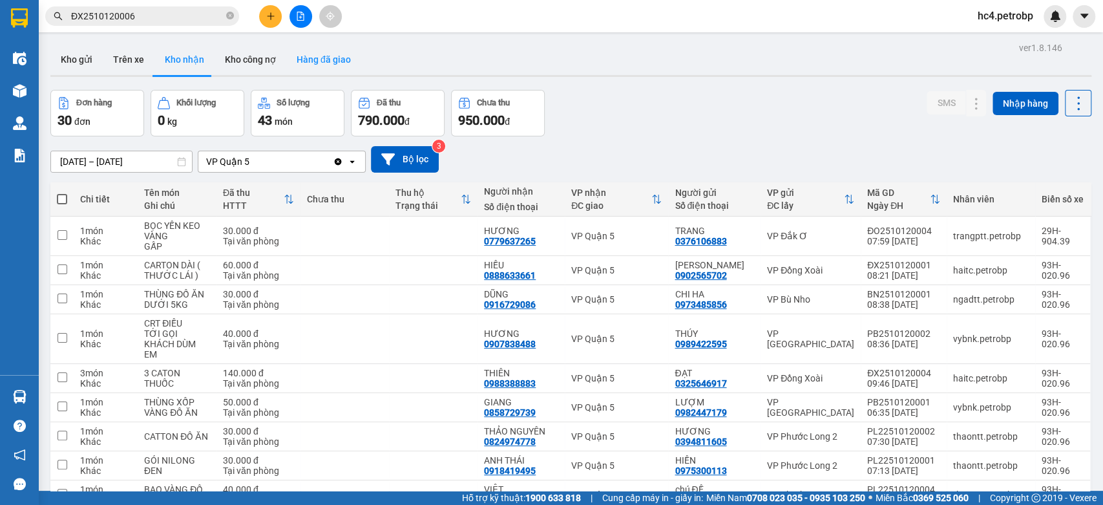
click at [310, 62] on button "Hàng đã giao" at bounding box center [323, 59] width 75 height 31
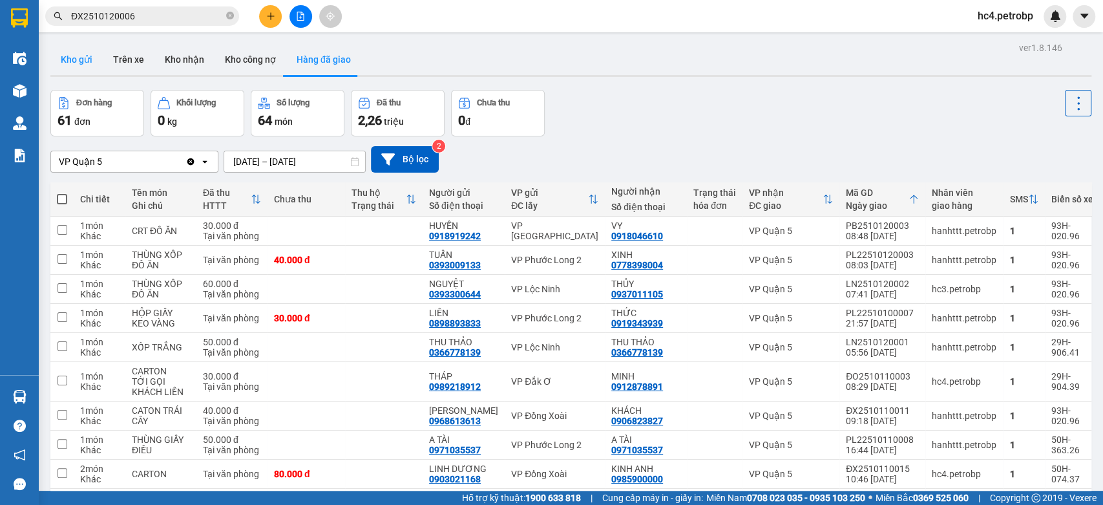
click at [88, 57] on button "Kho gửi" at bounding box center [76, 59] width 52 height 31
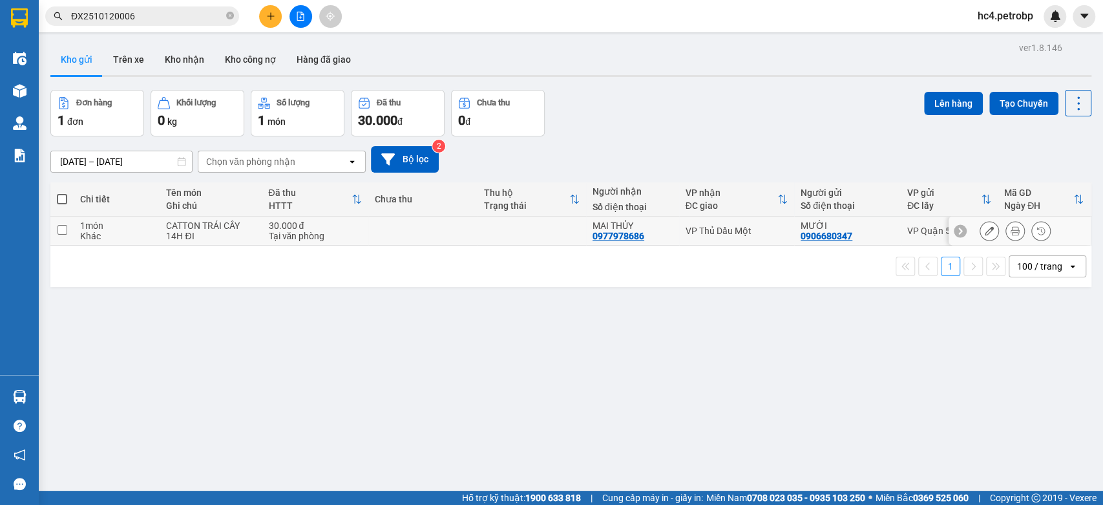
click at [518, 224] on td at bounding box center [532, 230] width 109 height 29
checkbox input "true"
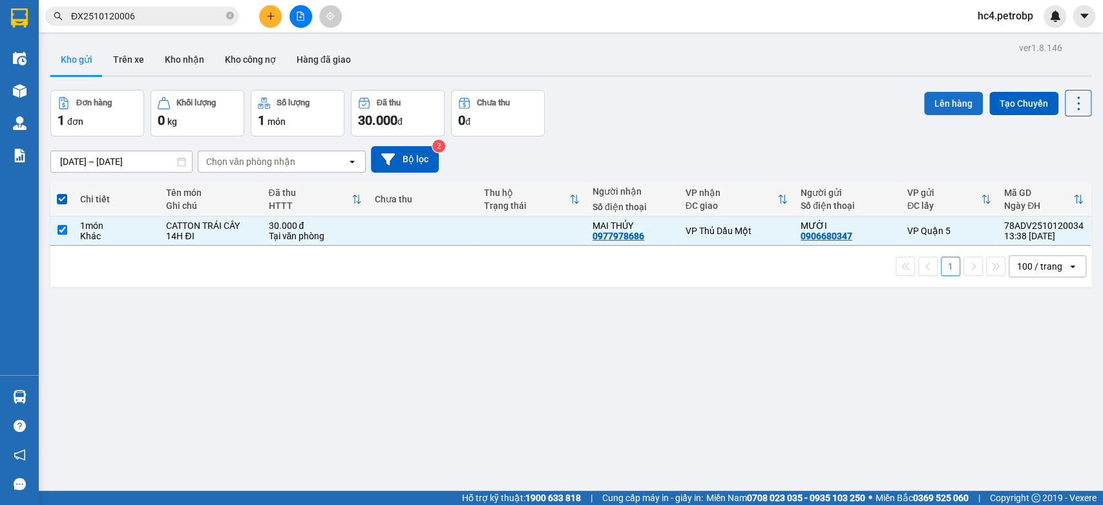
click at [954, 97] on button "Lên hàng" at bounding box center [953, 103] width 59 height 23
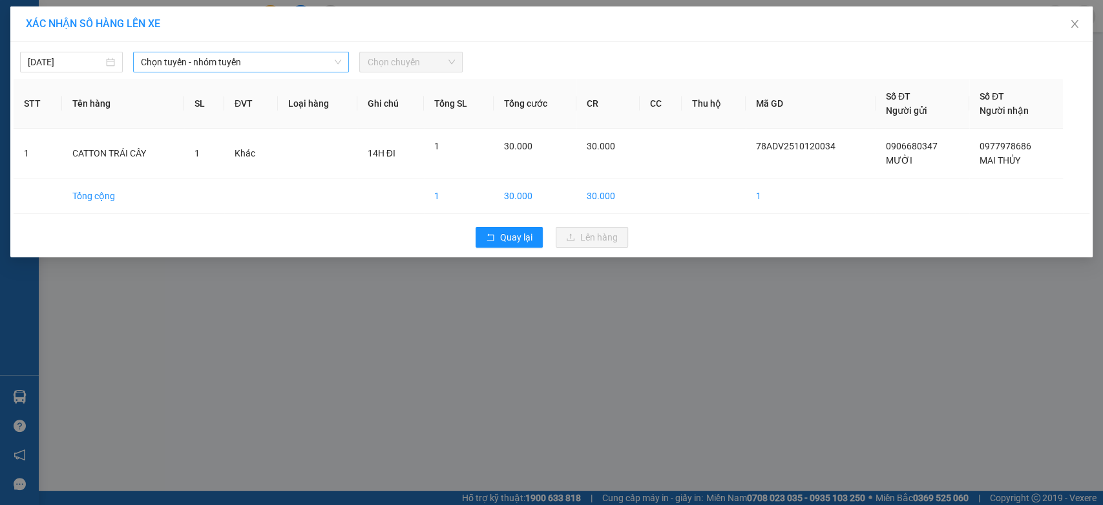
click at [270, 62] on span "Chọn tuyến - nhóm tuyến" at bounding box center [241, 61] width 200 height 19
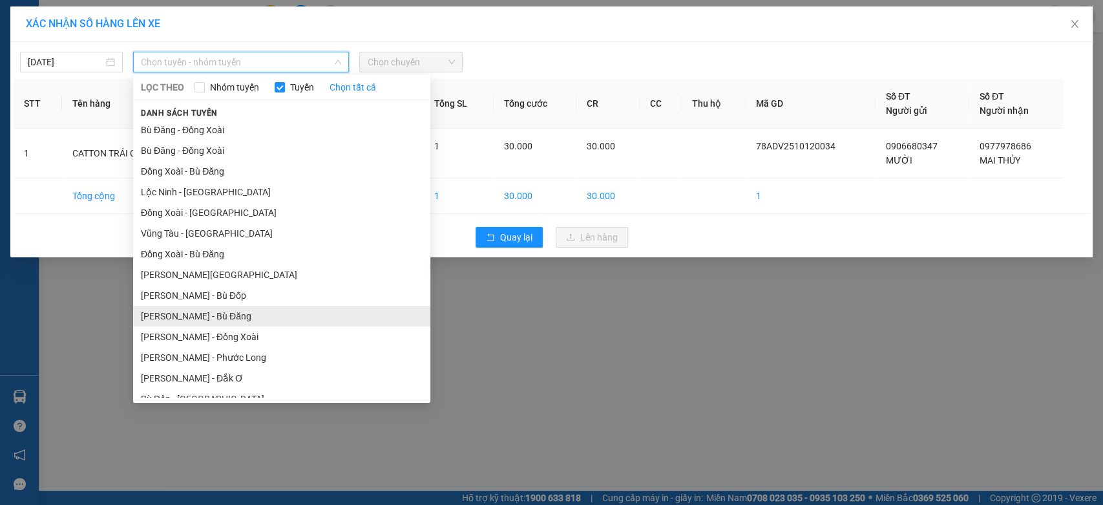
scroll to position [136, 0]
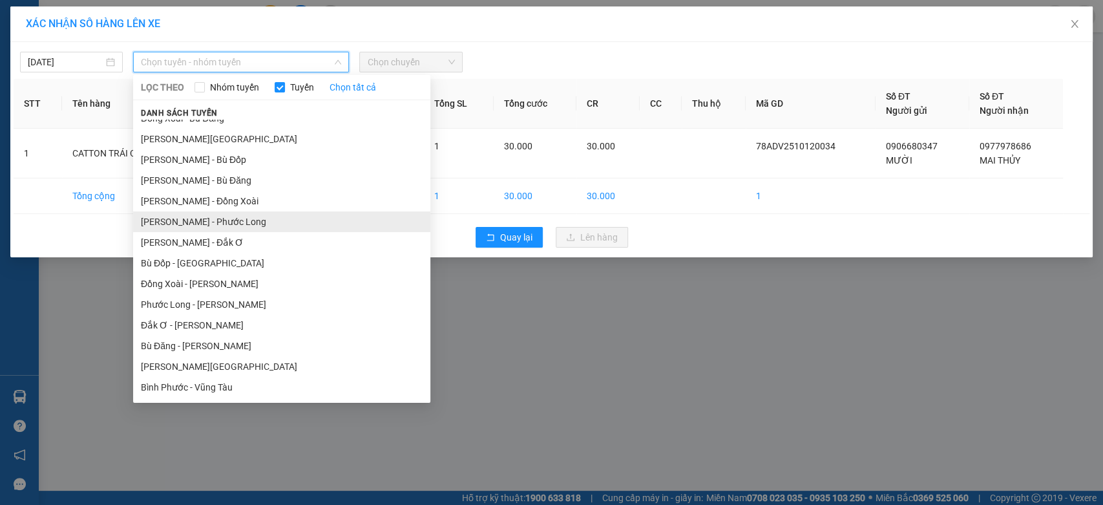
click at [277, 230] on li "Hồ Chí Minh - Phước Long" at bounding box center [281, 221] width 297 height 21
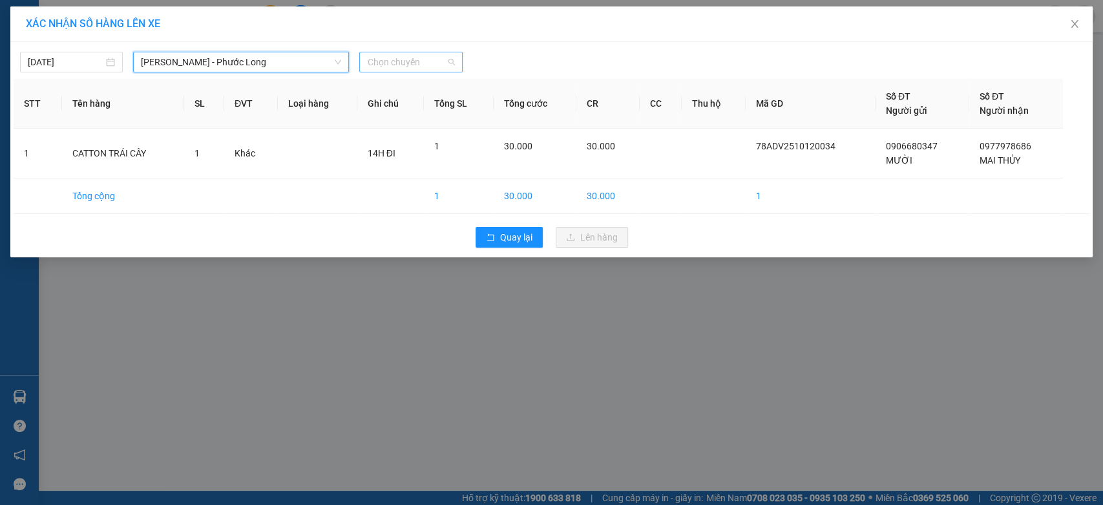
click at [408, 61] on span "Chọn chuyến" at bounding box center [410, 61] width 87 height 19
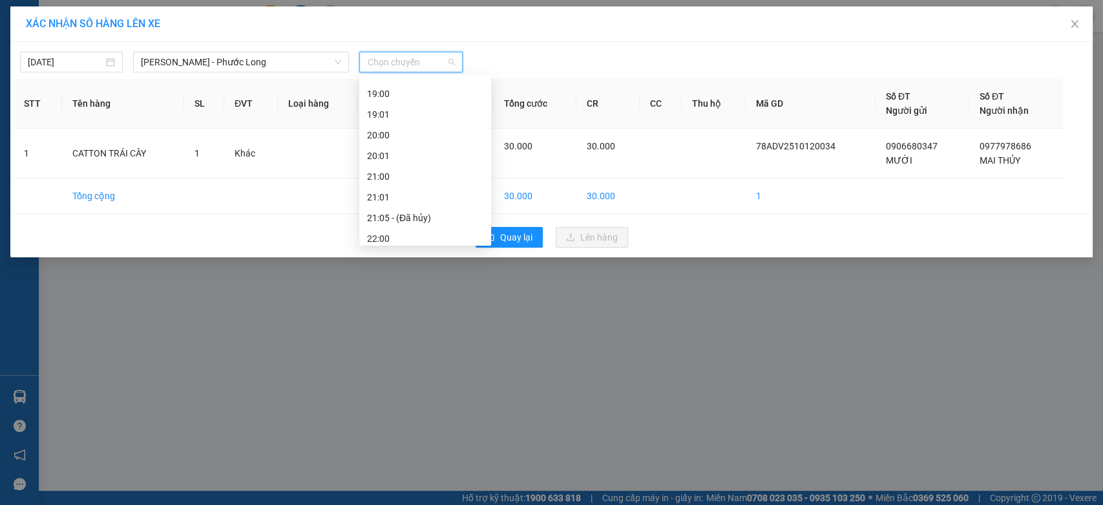
scroll to position [430, 0]
click at [448, 196] on div "14:05 - 93H-020.96" at bounding box center [425, 195] width 116 height 14
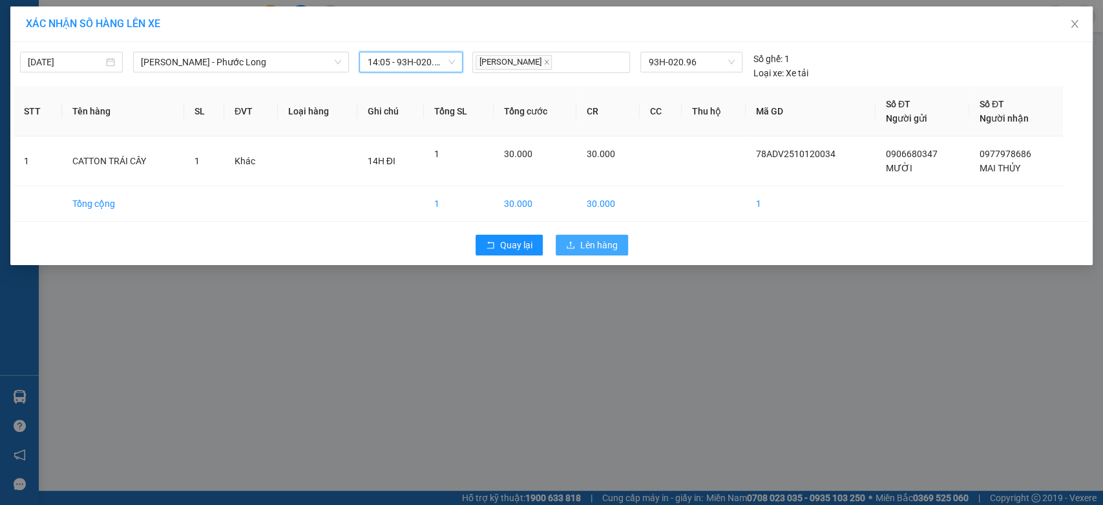
click at [604, 246] on span "Lên hàng" at bounding box center [598, 245] width 37 height 14
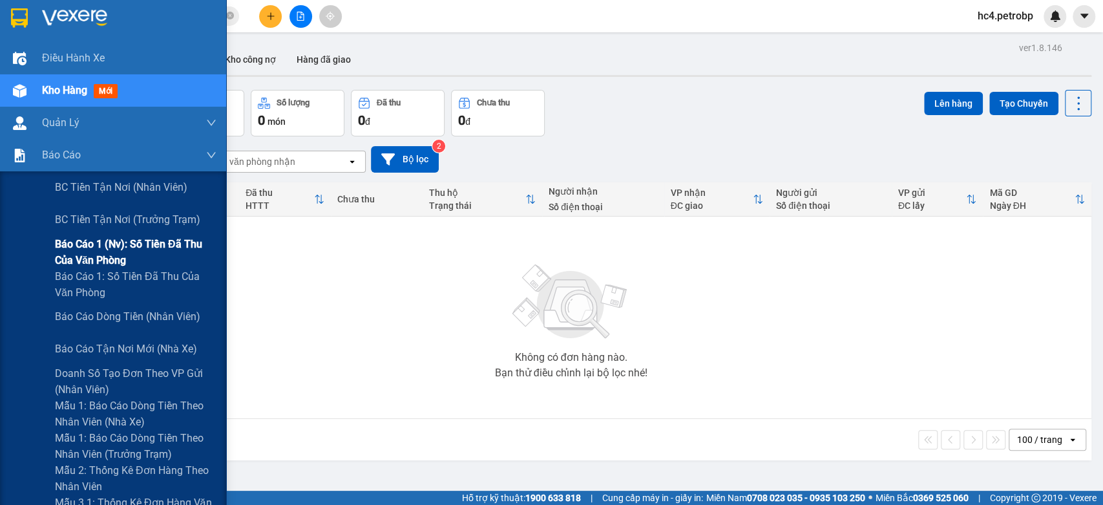
click at [150, 249] on span "Báo cáo 1 (nv): Số tiền đã thu của văn phòng" at bounding box center [136, 252] width 162 height 32
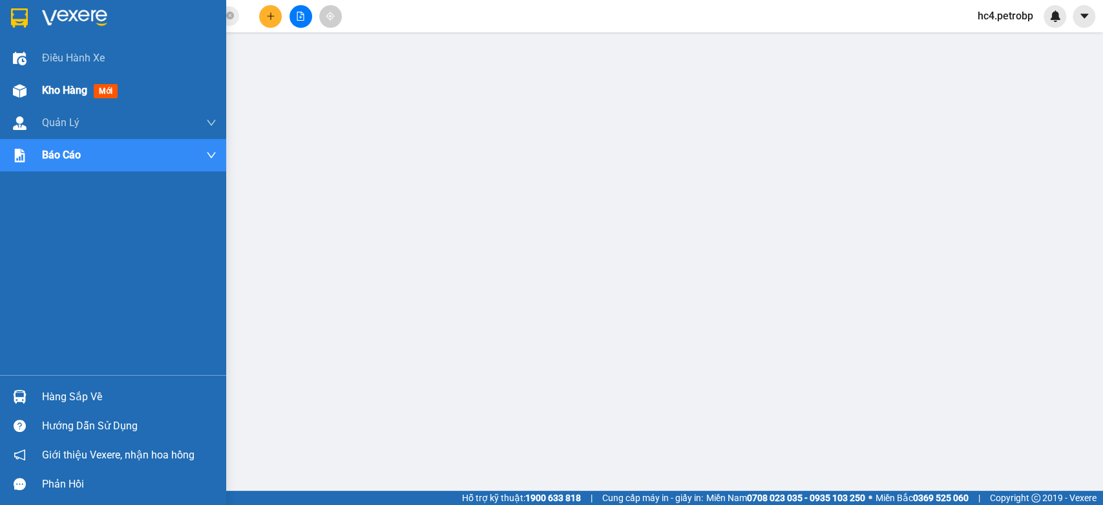
click at [53, 100] on div "Kho hàng mới" at bounding box center [129, 90] width 174 height 32
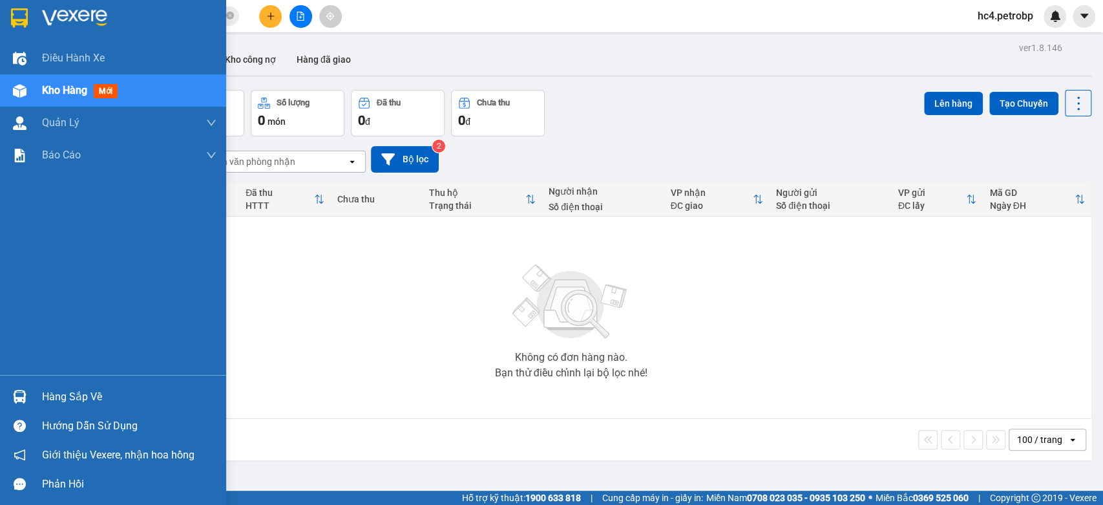
click at [58, 392] on div "Hàng sắp về" at bounding box center [129, 396] width 174 height 19
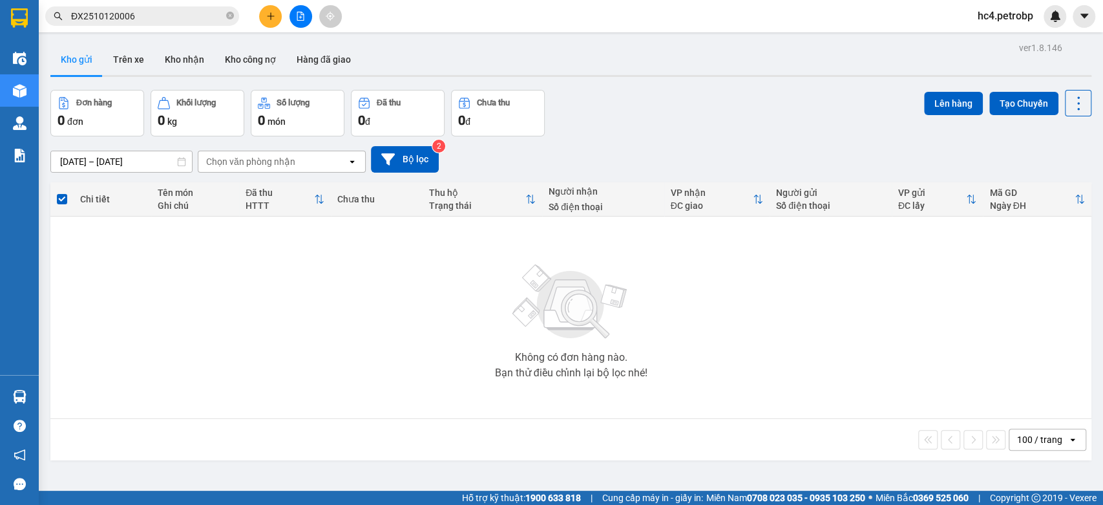
click at [649, 341] on section "Kết quả tìm kiếm ( 1 ) Bộ lọc Ngày tạo đơn gần nhất Mã ĐH Trạng thái Món hàng T…" at bounding box center [551, 252] width 1103 height 505
click at [187, 53] on button "Kho nhận" at bounding box center [184, 59] width 60 height 31
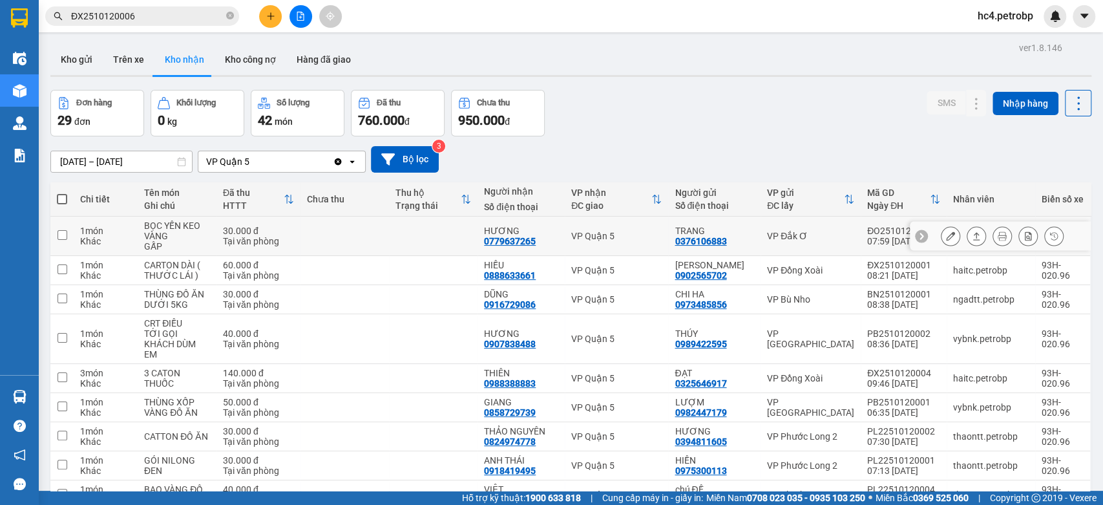
click at [524, 239] on div "0779637265" at bounding box center [510, 241] width 52 height 10
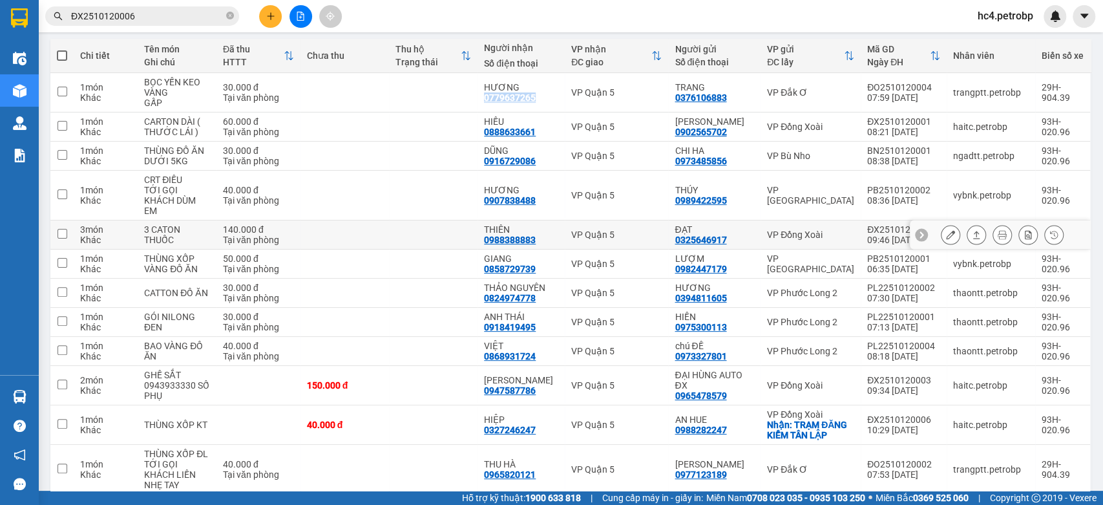
scroll to position [646, 0]
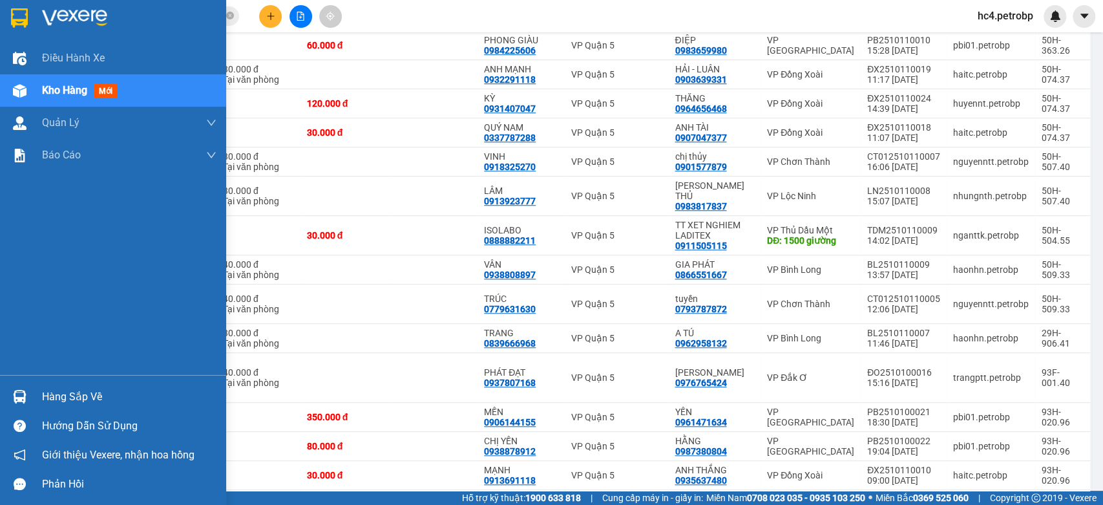
click at [13, 391] on img at bounding box center [20, 397] width 14 height 14
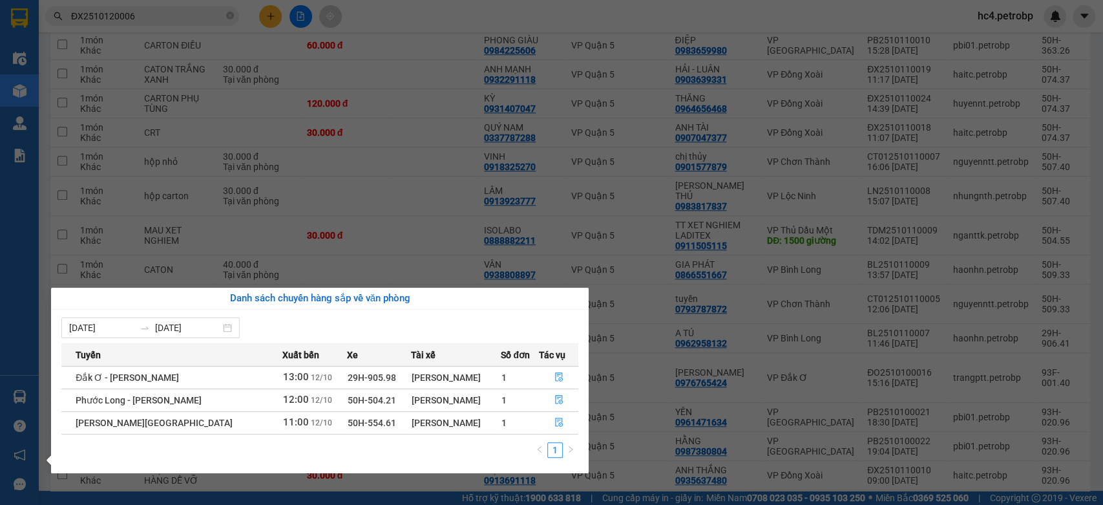
click at [655, 208] on section "Kết quả tìm kiếm ( 1 ) Bộ lọc Ngày tạo đơn gần nhất Mã ĐH Trạng thái Món hàng T…" at bounding box center [551, 252] width 1103 height 505
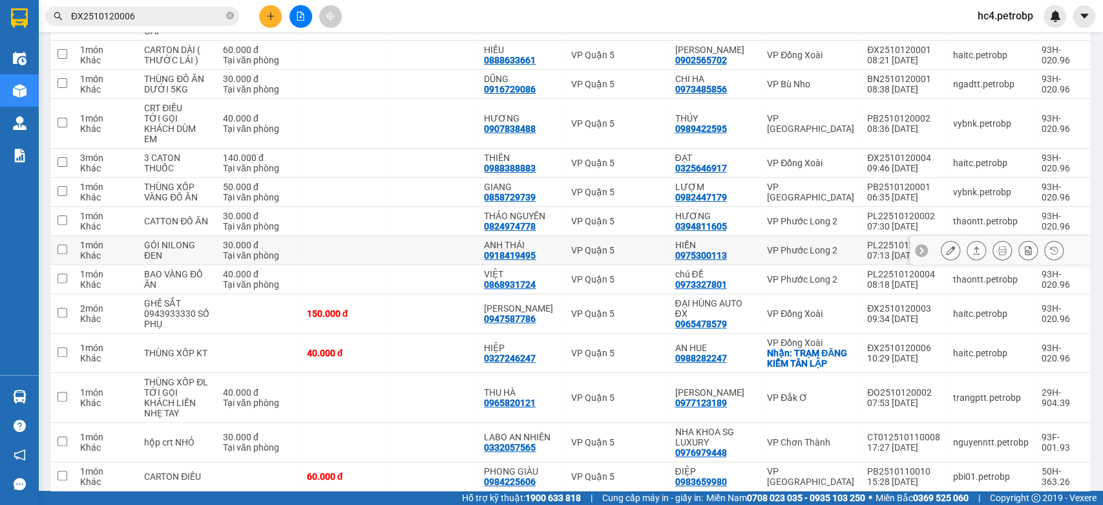
scroll to position [0, 0]
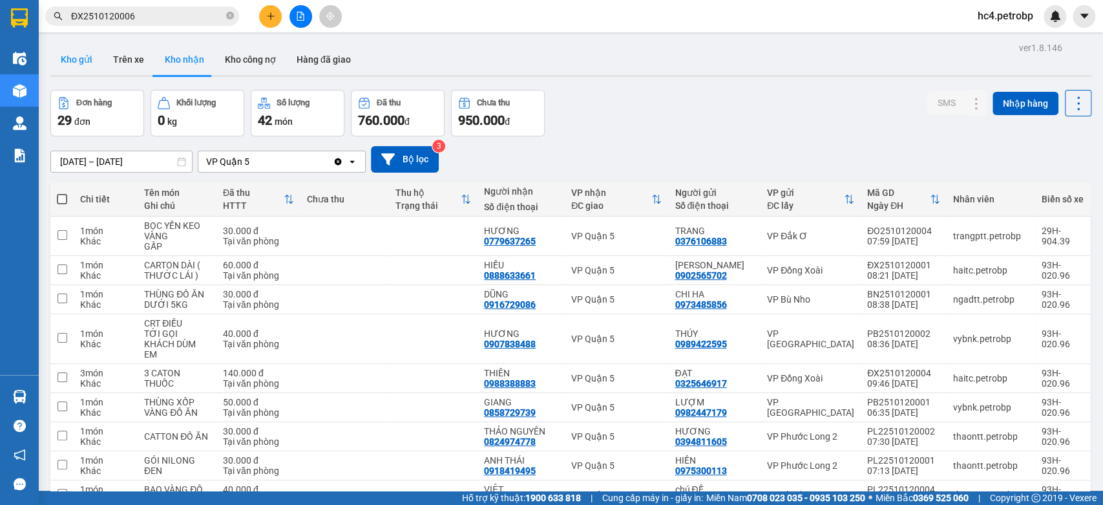
click at [63, 56] on button "Kho gửi" at bounding box center [76, 59] width 52 height 31
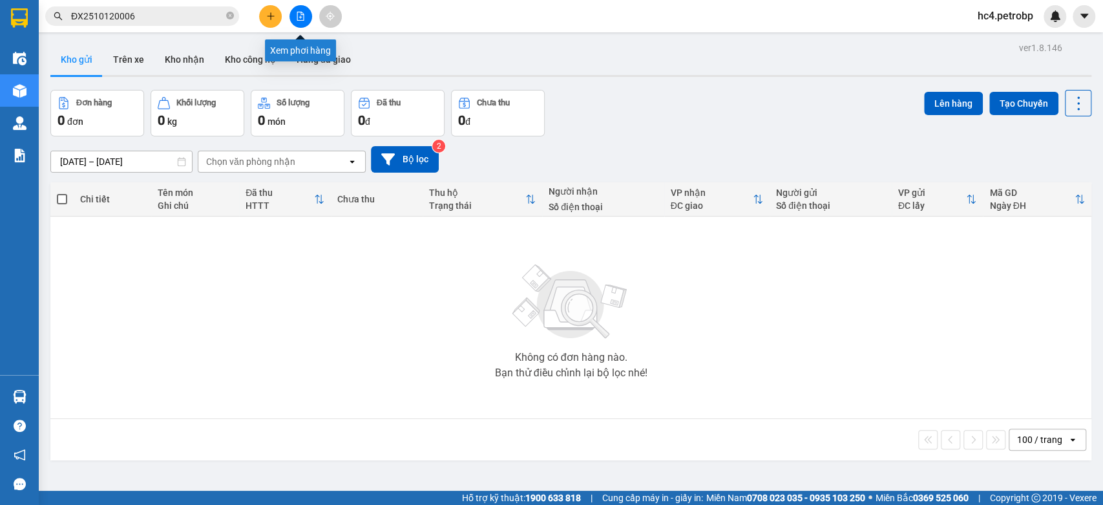
click at [304, 24] on button at bounding box center [300, 16] width 23 height 23
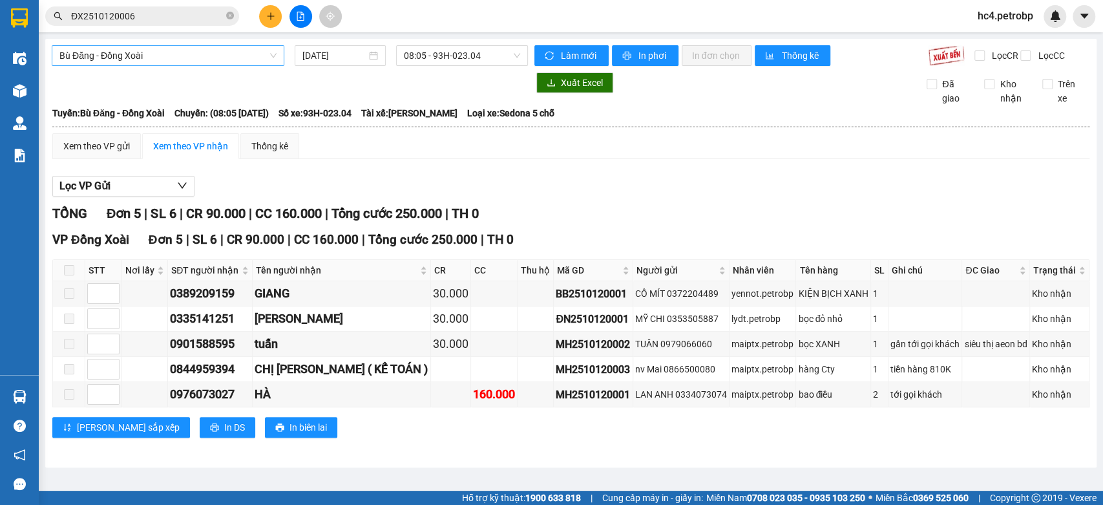
click at [142, 58] on span "Bù Đăng - Đồng Xoài" at bounding box center [167, 55] width 217 height 19
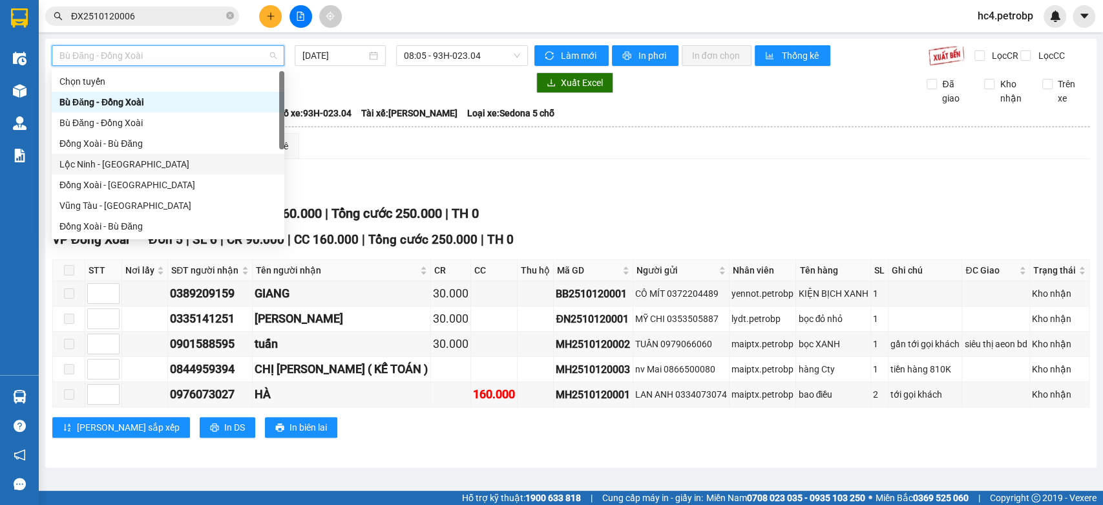
scroll to position [215, 0]
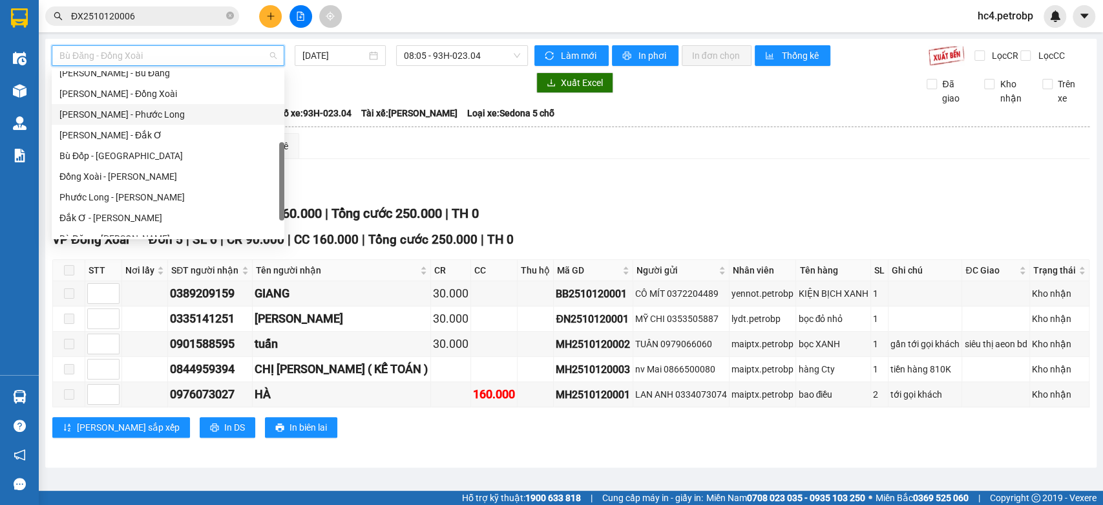
click at [203, 110] on div "Hồ Chí Minh - Phước Long" at bounding box center [167, 114] width 217 height 14
type input "[DATE]"
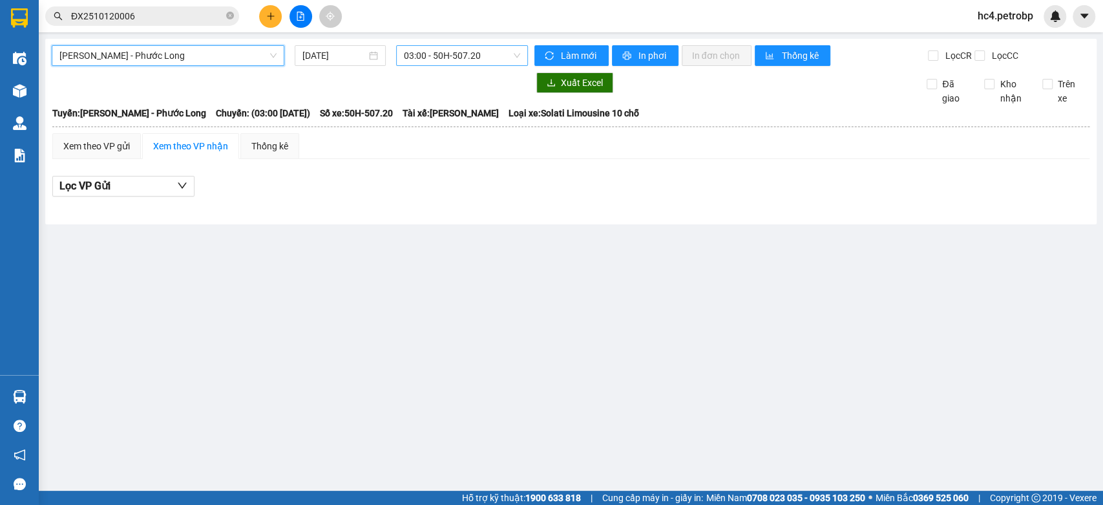
click at [452, 54] on span "03:00 - 50H-507.20" at bounding box center [462, 55] width 116 height 19
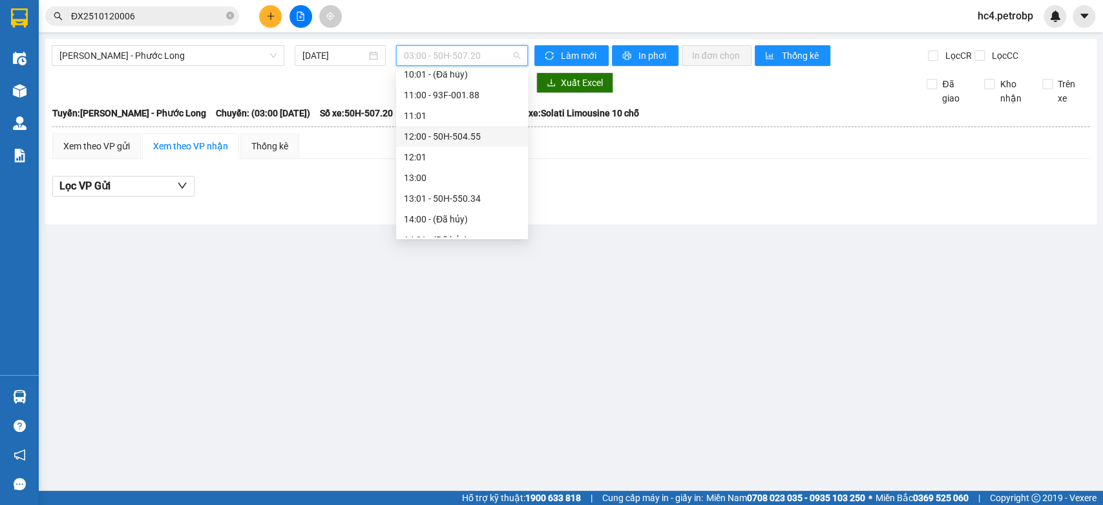
scroll to position [430, 0]
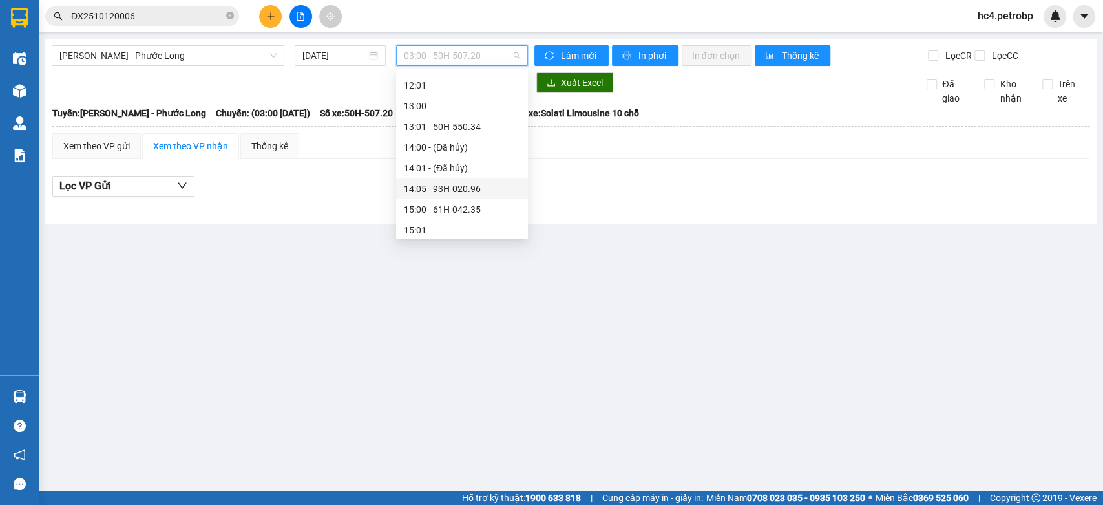
click at [490, 184] on div "14:05 - 93H-020.96" at bounding box center [462, 189] width 116 height 14
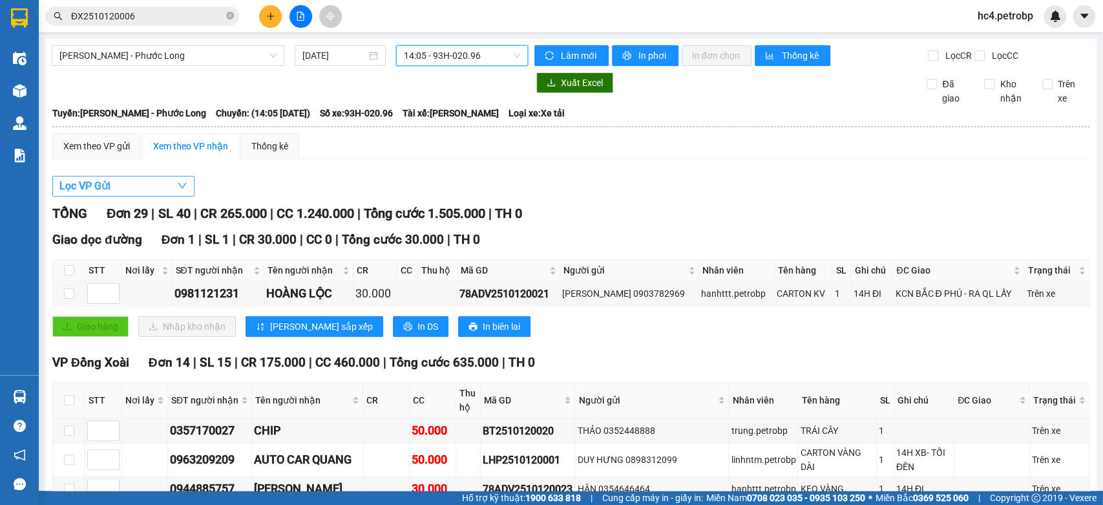
click at [136, 196] on button "Lọc VP Gửi" at bounding box center [123, 186] width 142 height 21
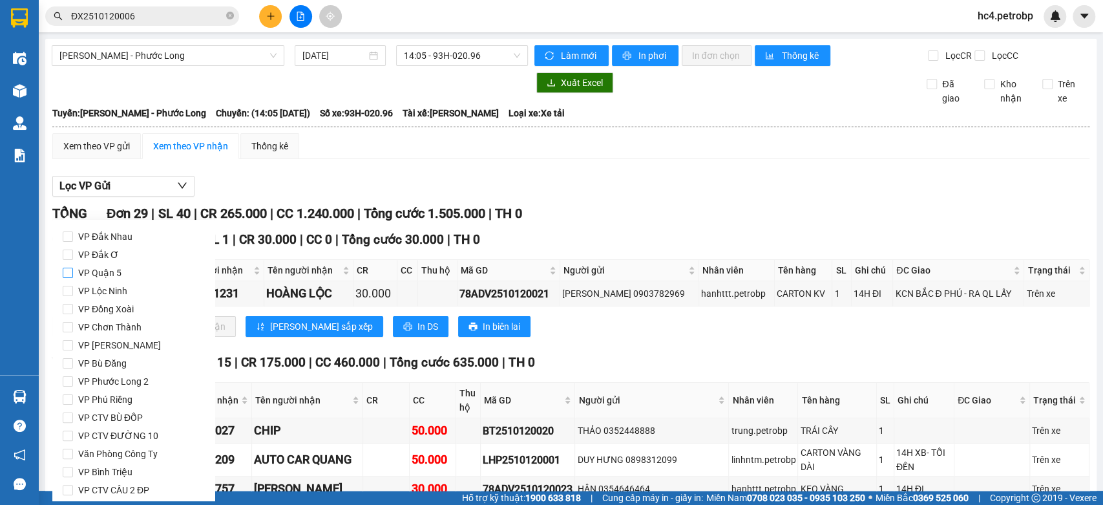
click at [114, 270] on span "VP Quận 5" at bounding box center [100, 273] width 54 height 18
click at [73, 270] on input "VP Quận 5" at bounding box center [68, 273] width 10 height 10
checkbox input "true"
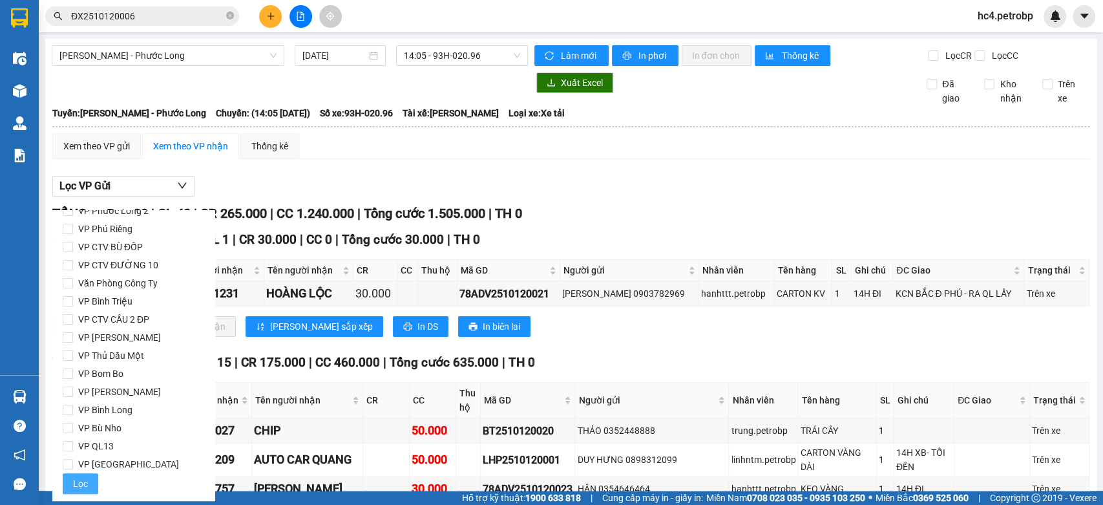
click at [81, 483] on span "Lọc" at bounding box center [80, 483] width 15 height 14
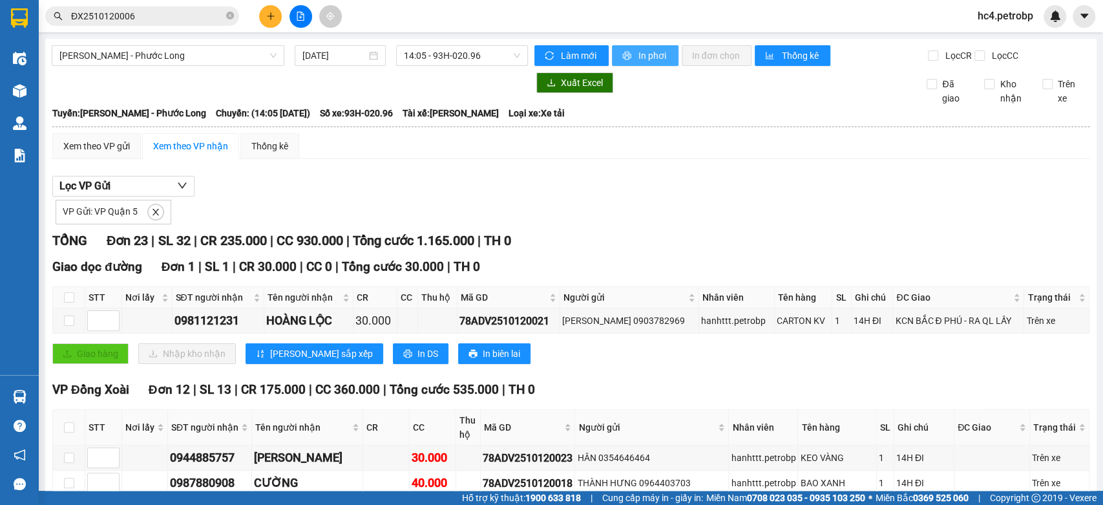
click at [636, 45] on button "In phơi" at bounding box center [645, 55] width 67 height 21
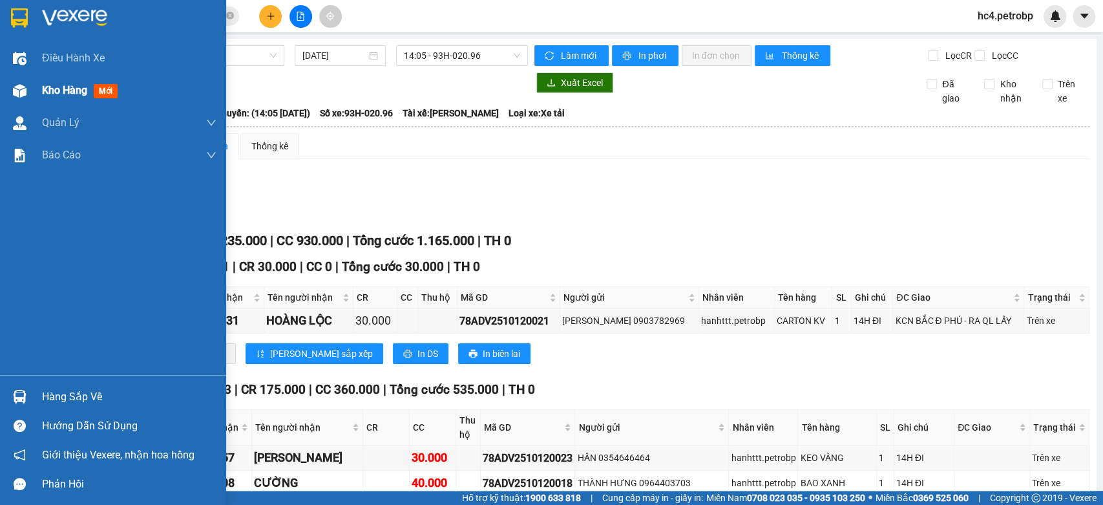
click at [83, 84] on span "Kho hàng" at bounding box center [64, 90] width 45 height 12
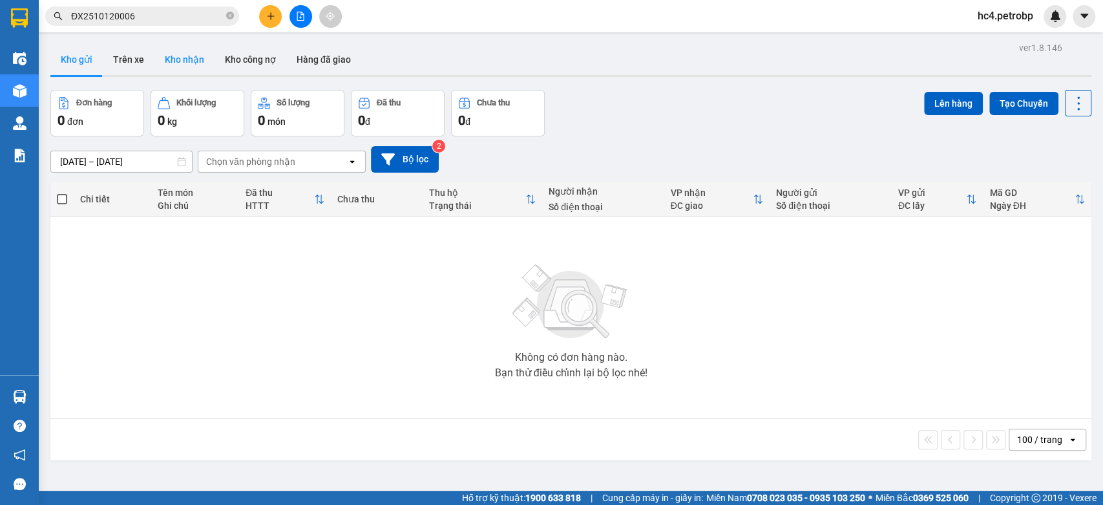
click at [185, 60] on button "Kho nhận" at bounding box center [184, 59] width 60 height 31
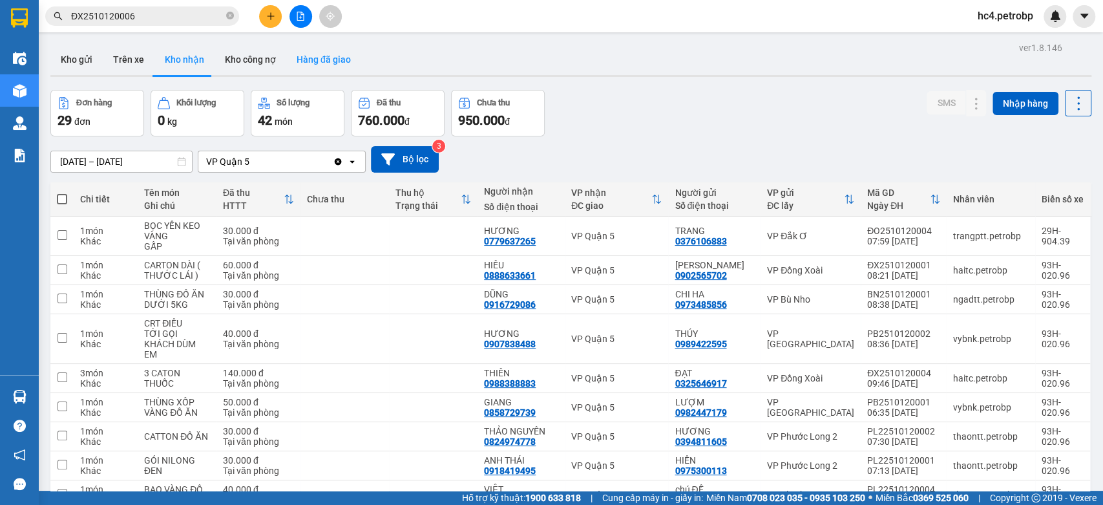
click at [308, 56] on button "Hàng đã giao" at bounding box center [323, 59] width 75 height 31
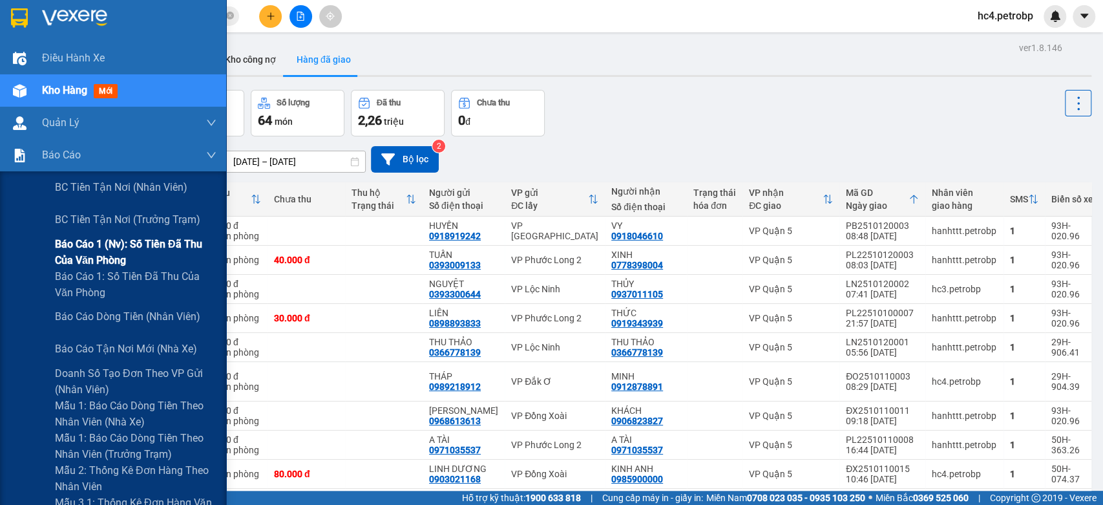
click at [165, 254] on span "Báo cáo 1 (nv): Số tiền đã thu của văn phòng" at bounding box center [136, 252] width 162 height 32
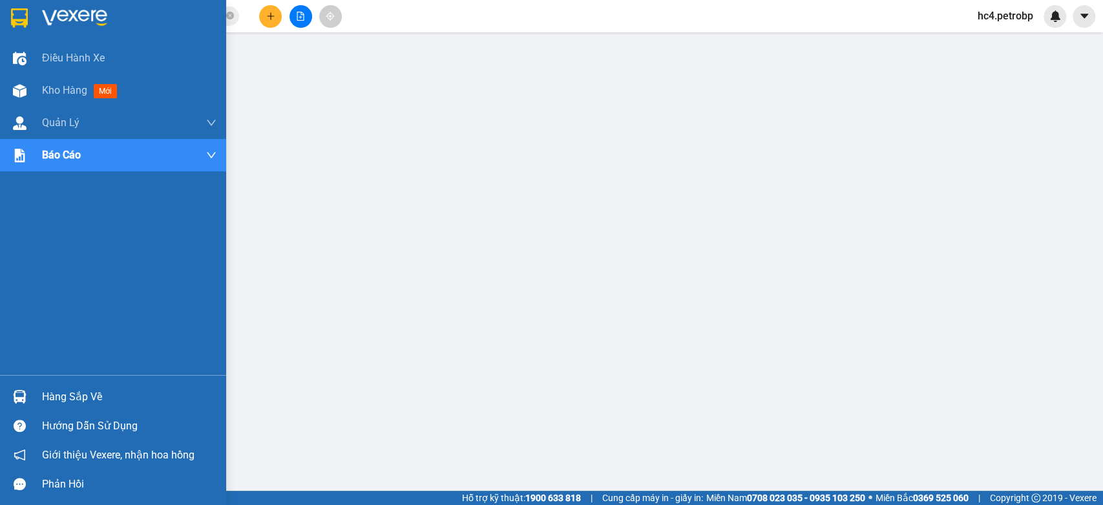
click at [13, 400] on img at bounding box center [20, 397] width 14 height 14
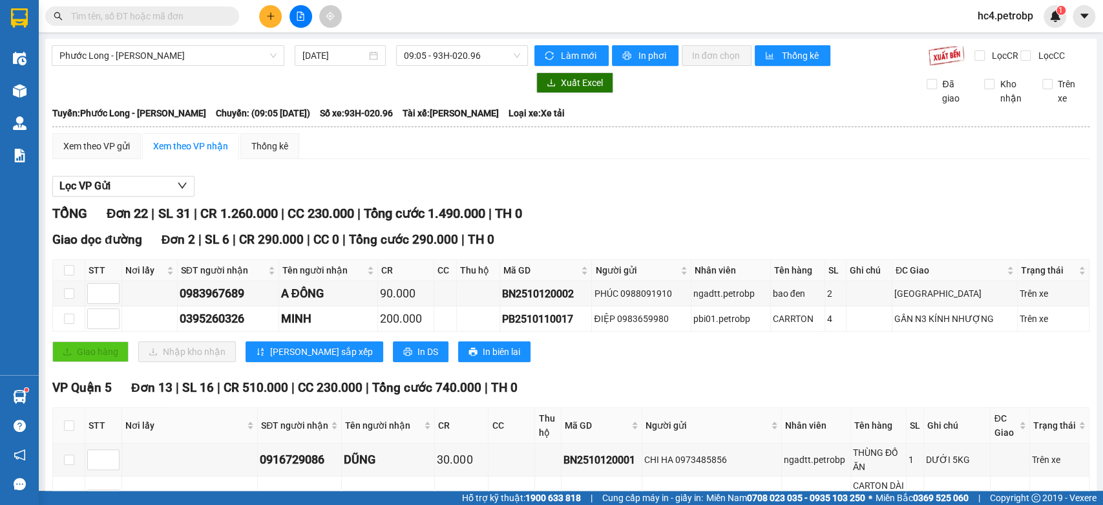
scroll to position [306, 0]
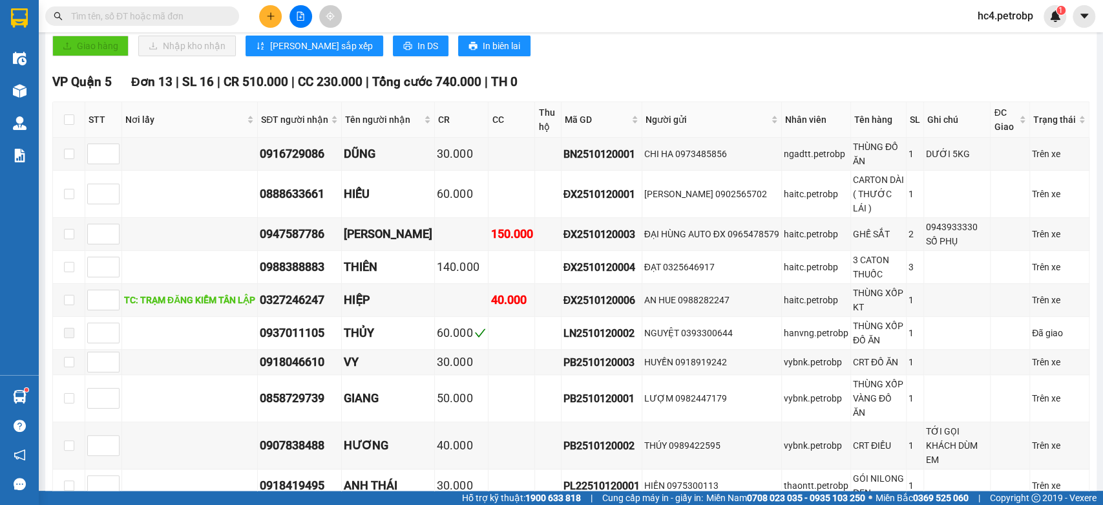
click at [205, 17] on input "text" at bounding box center [147, 16] width 153 height 14
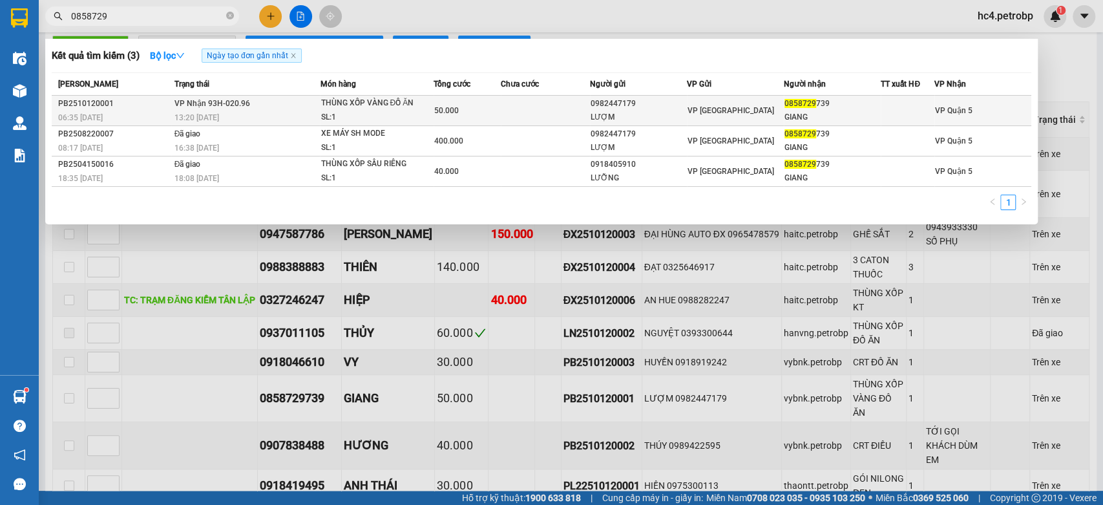
type input "0858729"
click at [312, 111] on div "13:20 [DATE]" at bounding box center [246, 117] width 145 height 14
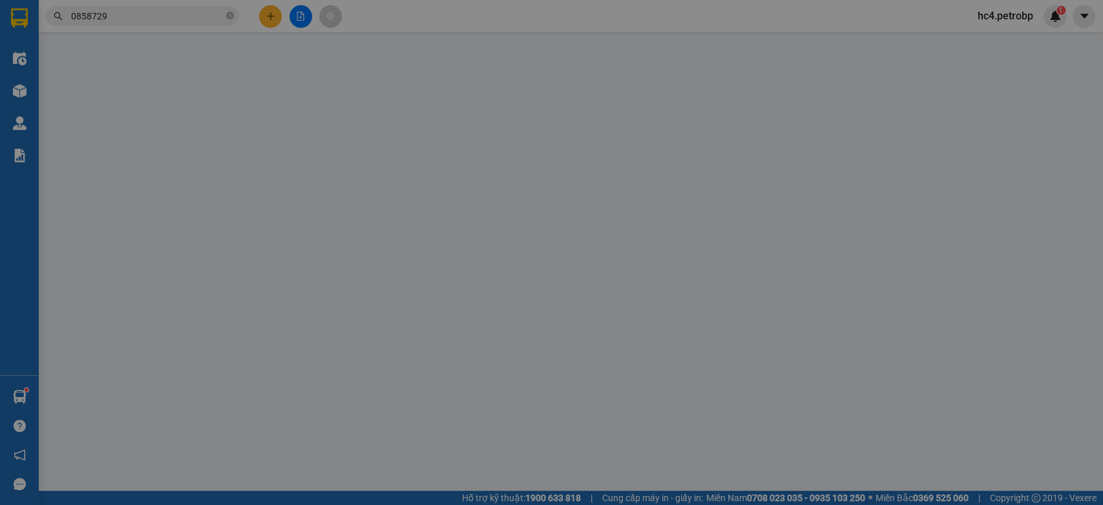
type input "0982447179"
type input "LƯỢM"
type input "0858729739"
type input "GIANG"
type input "50.000"
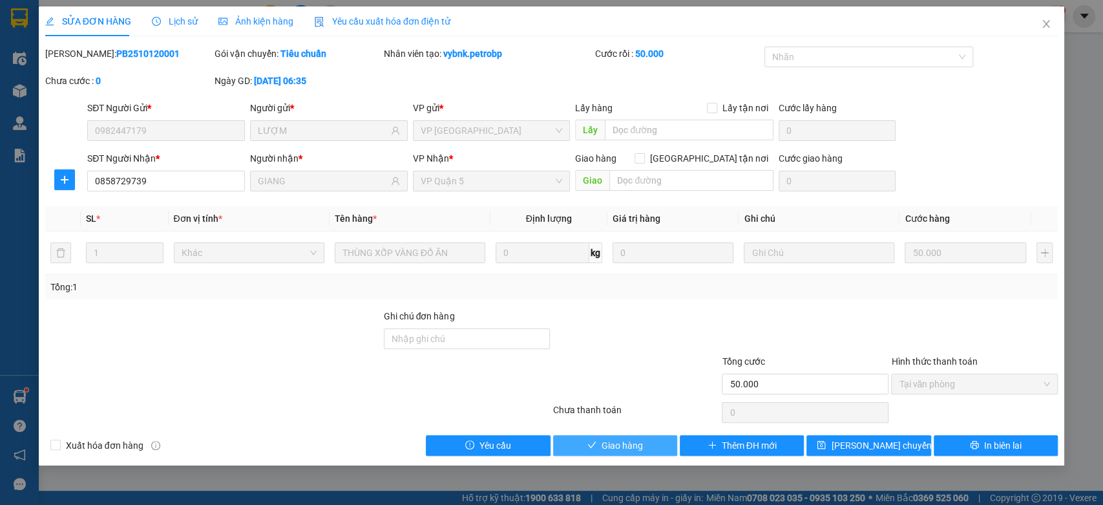
click at [634, 444] on span "Giao hàng" at bounding box center [622, 445] width 41 height 14
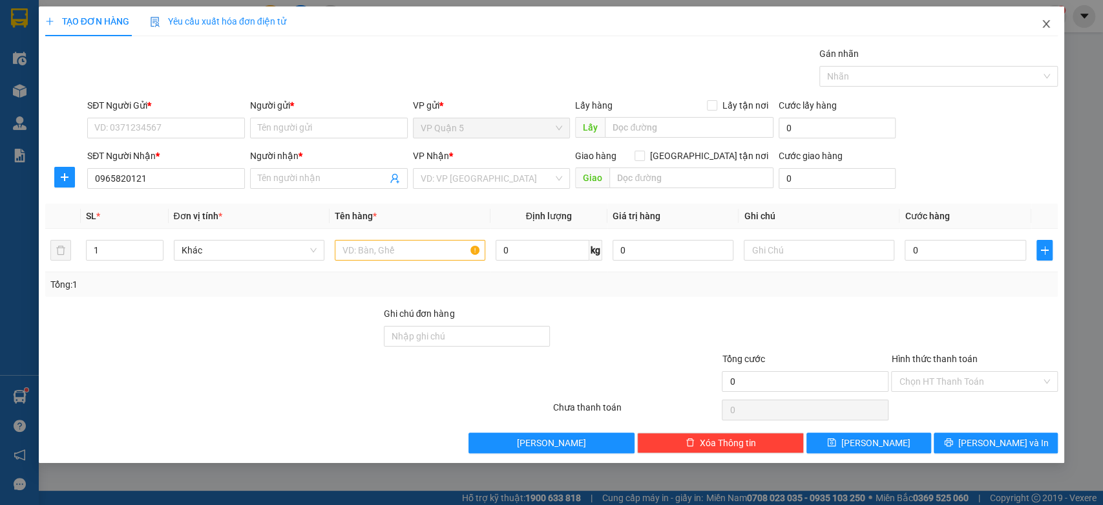
click at [1055, 30] on span "Close" at bounding box center [1046, 24] width 36 height 36
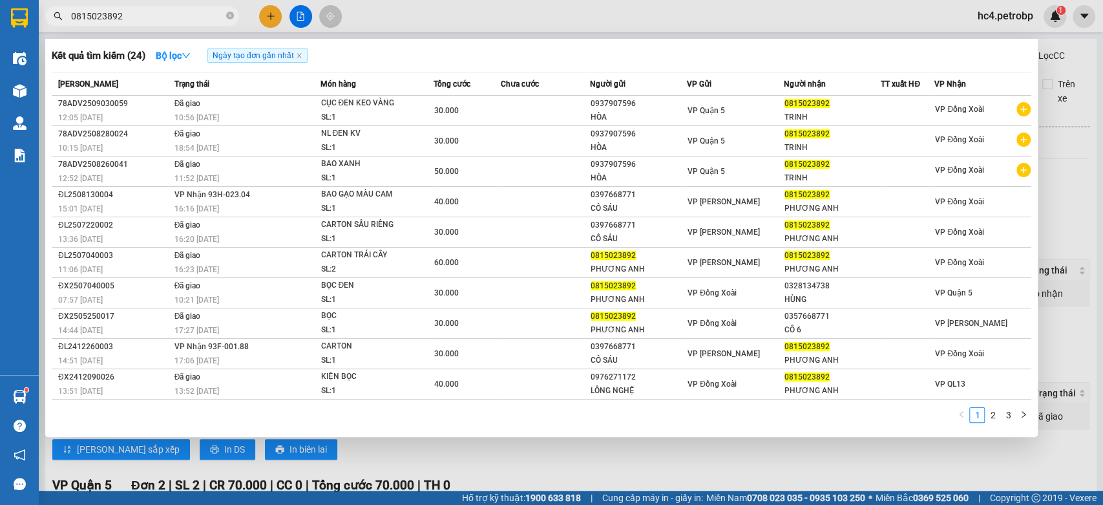
click at [160, 19] on input "0815023892" at bounding box center [147, 16] width 153 height 14
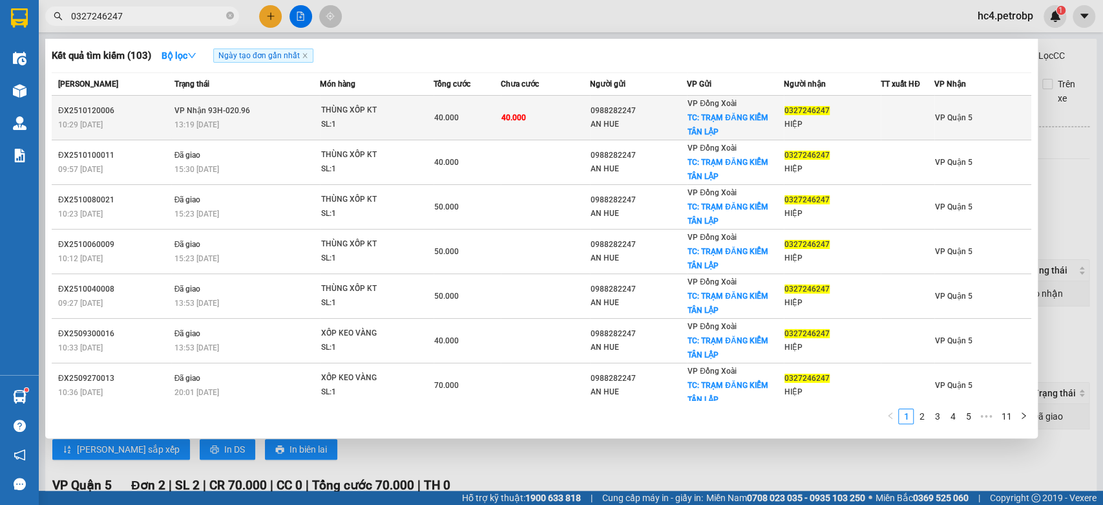
type input "0327246247"
click at [345, 123] on div "SL: 1" at bounding box center [369, 125] width 97 height 14
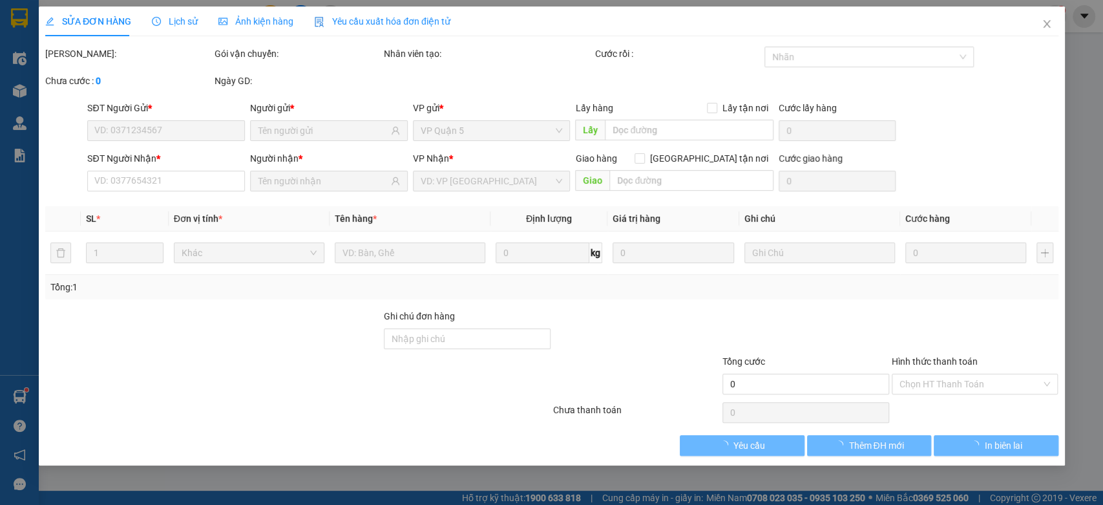
type input "0988282247"
type input "AN HUE"
checkbox input "true"
type input "TRẠM ĐĂNG KIỂM TÂN LẬP"
type input "0327246247"
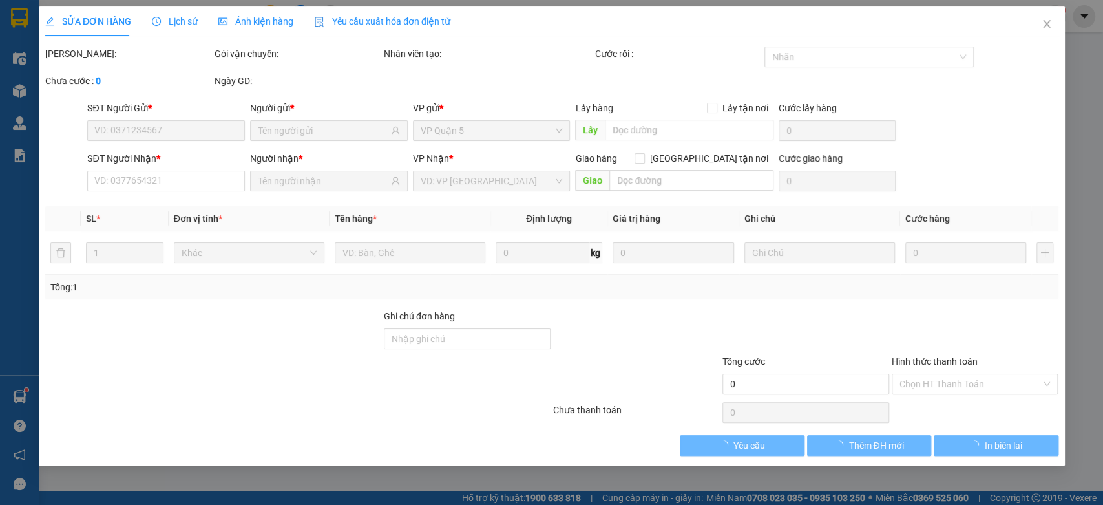
type input "HIỆP"
type input "40.000"
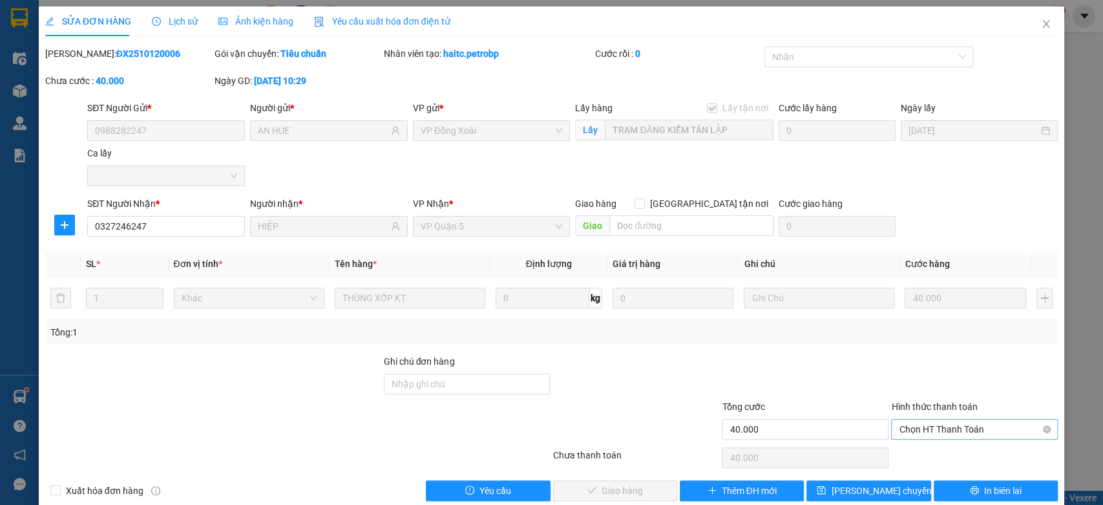
click at [977, 425] on span "Chọn HT Thanh Toán" at bounding box center [974, 428] width 151 height 19
click at [946, 361] on div "Tại văn phòng" at bounding box center [964, 361] width 149 height 14
type input "0"
click at [614, 485] on span "Giao hàng" at bounding box center [622, 490] width 41 height 14
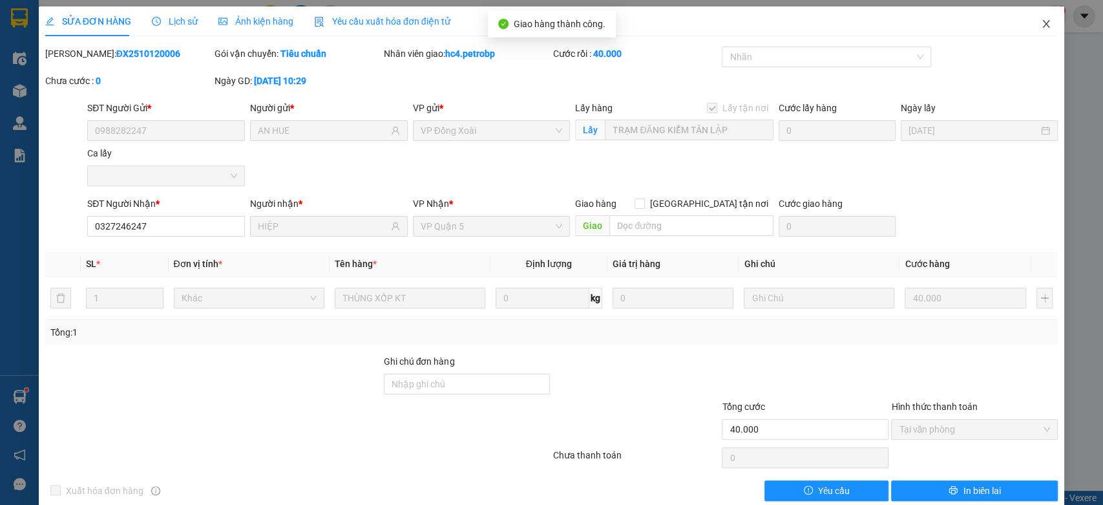
click at [1041, 24] on icon "close" at bounding box center [1046, 24] width 10 height 10
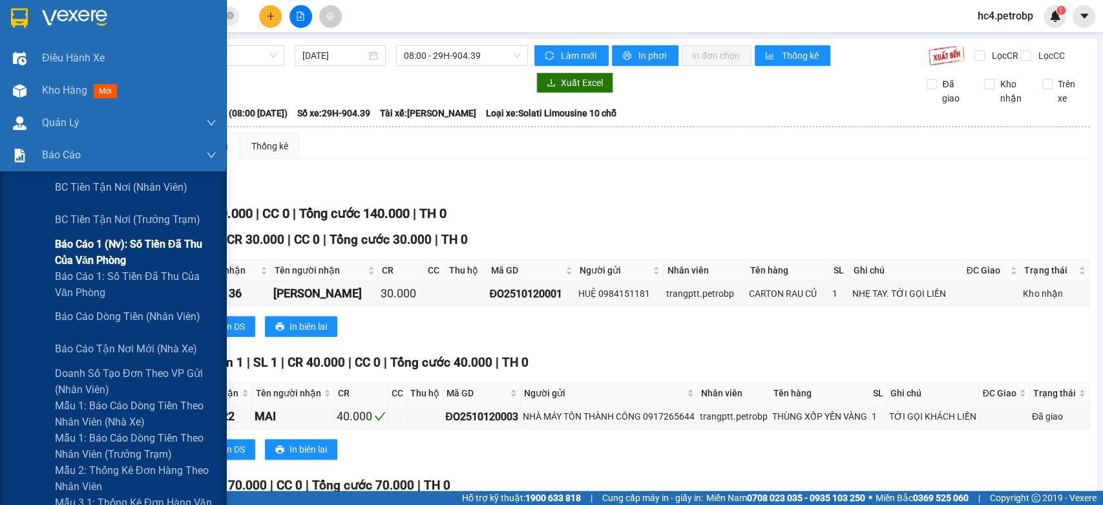
click at [149, 240] on span "Báo cáo 1 (nv): Số tiền đã thu của văn phòng" at bounding box center [136, 252] width 162 height 32
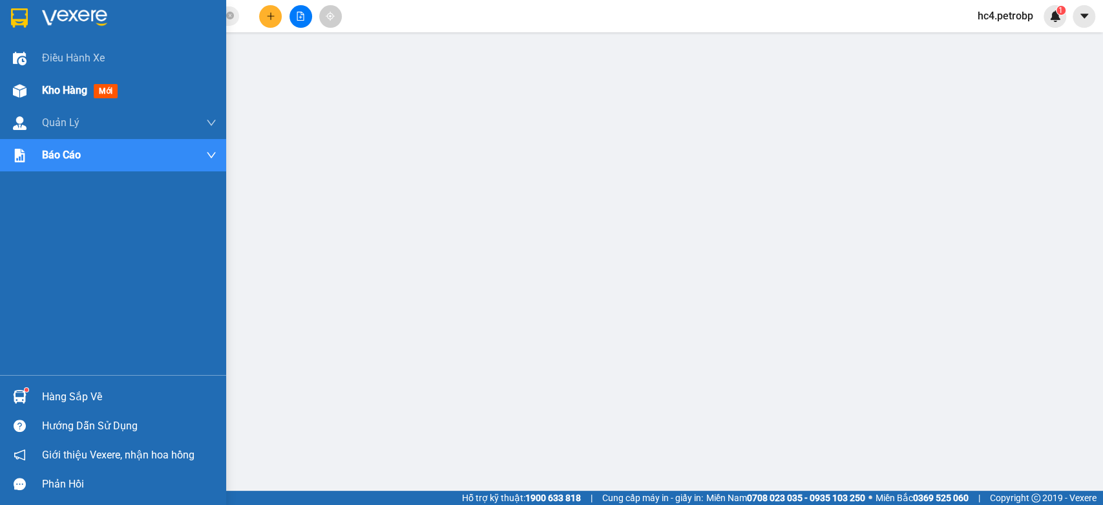
click at [81, 92] on span "Kho hàng" at bounding box center [64, 90] width 45 height 12
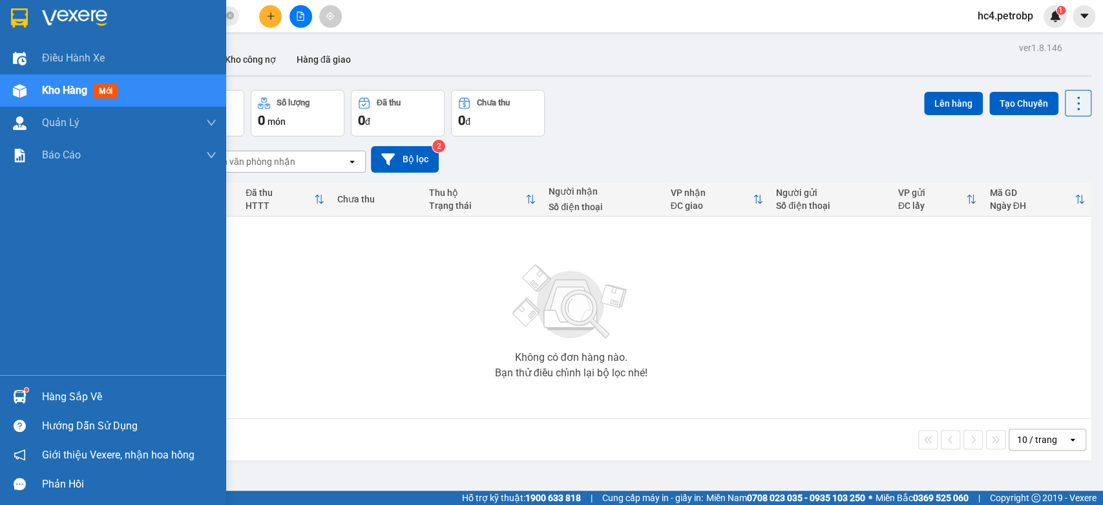
click at [62, 394] on div "Hàng sắp về" at bounding box center [129, 396] width 174 height 19
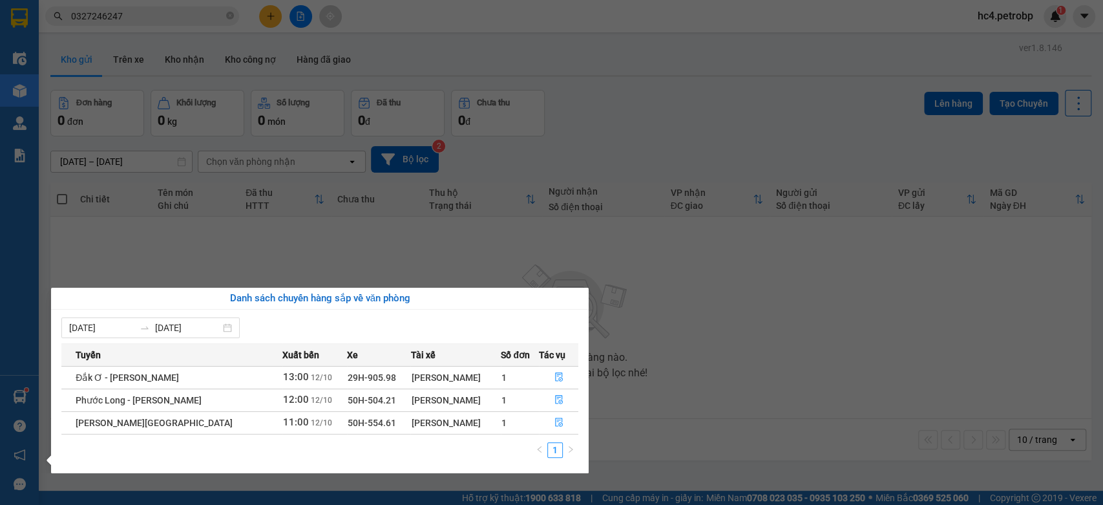
click at [697, 137] on section "Kết quả tìm kiếm ( 103 ) Bộ lọc Ngày tạo đơn gần nhất Mã ĐH Trạng thái Món hàng…" at bounding box center [551, 252] width 1103 height 505
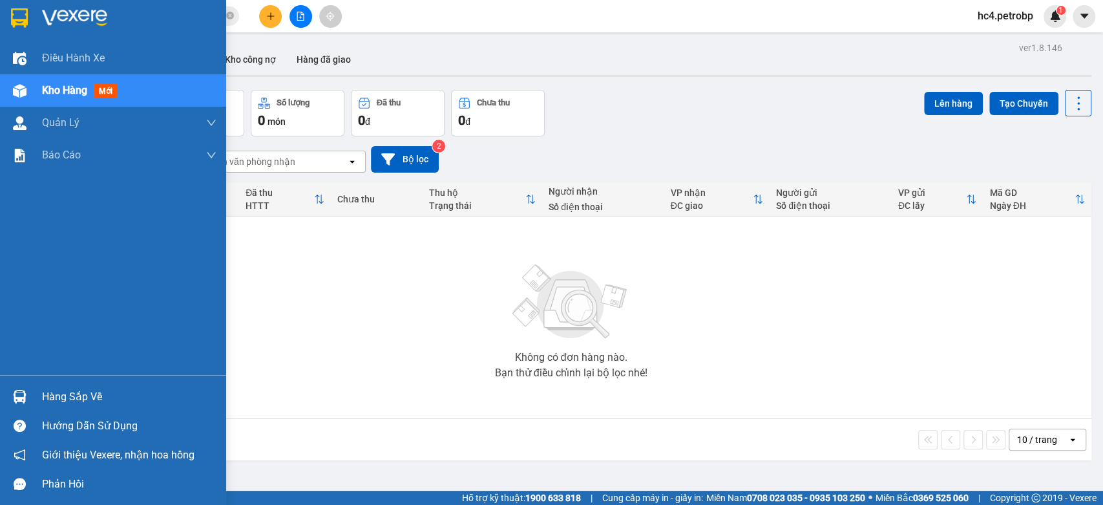
click at [65, 90] on span "Kho hàng" at bounding box center [64, 90] width 45 height 12
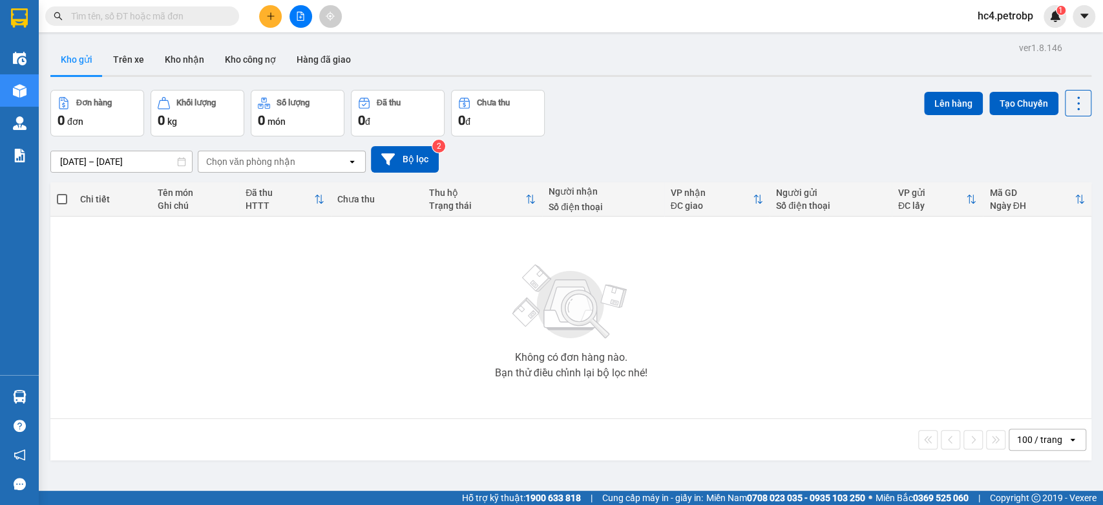
click at [1000, 21] on span "hc4.petrobp" at bounding box center [1005, 16] width 76 height 16
click at [1008, 38] on span "Đăng xuất" at bounding box center [1014, 40] width 54 height 14
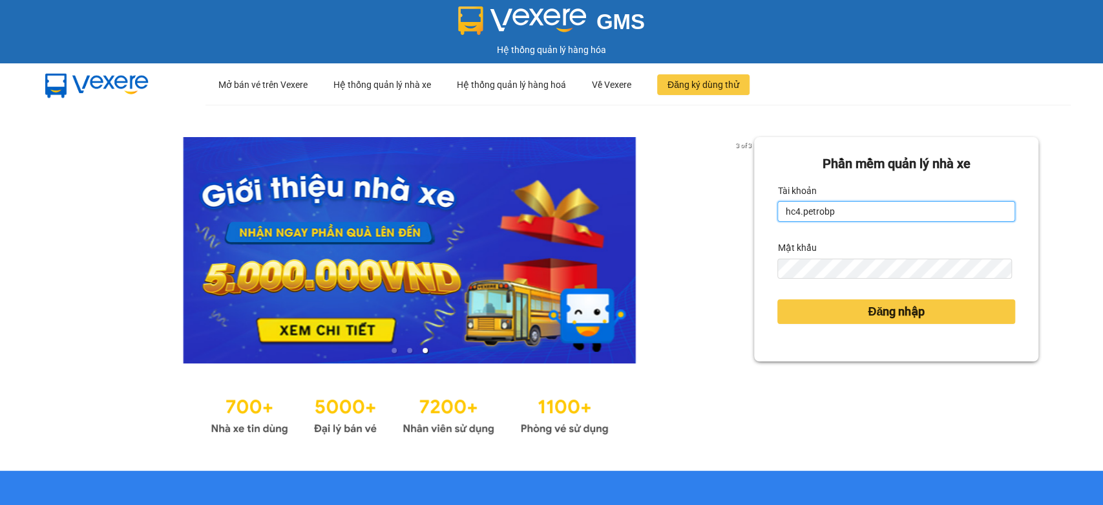
click at [853, 217] on input "hc4.petrobp" at bounding box center [896, 211] width 238 height 21
click at [903, 343] on form "Phần mềm quản lý nhà xe Tài khoản uyenntt.petrobp Mật khẩu Đăng nhập" at bounding box center [896, 249] width 238 height 191
click at [901, 216] on input "uyenntt.petrobp" at bounding box center [896, 211] width 238 height 21
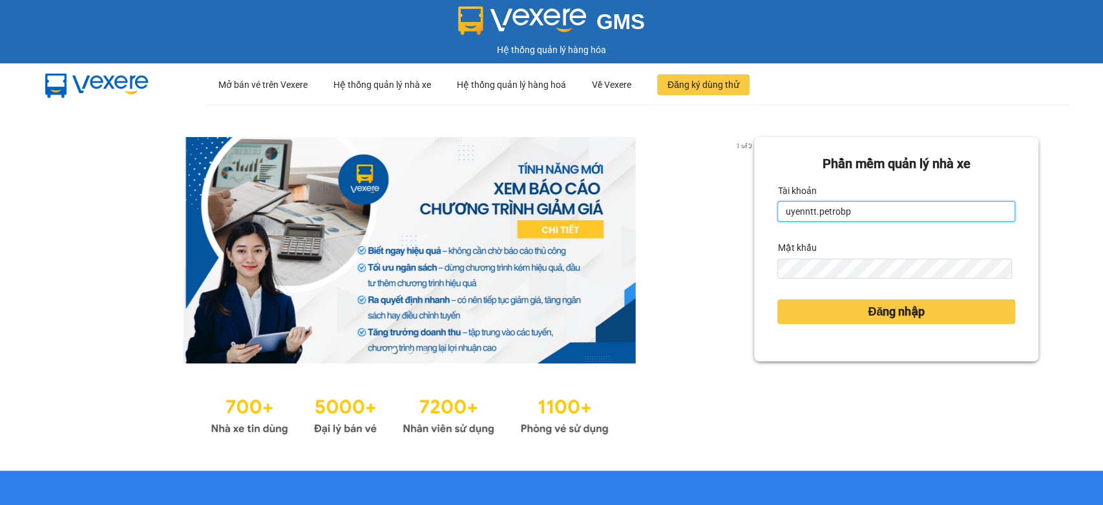
type input "hc3.petrobp"
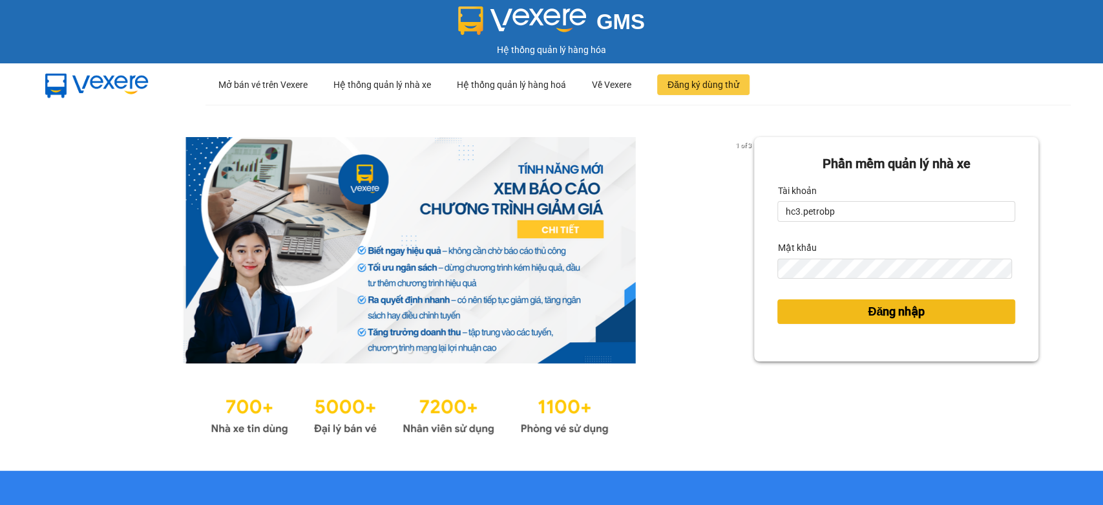
click at [882, 314] on span "Đăng nhập" at bounding box center [896, 311] width 57 height 18
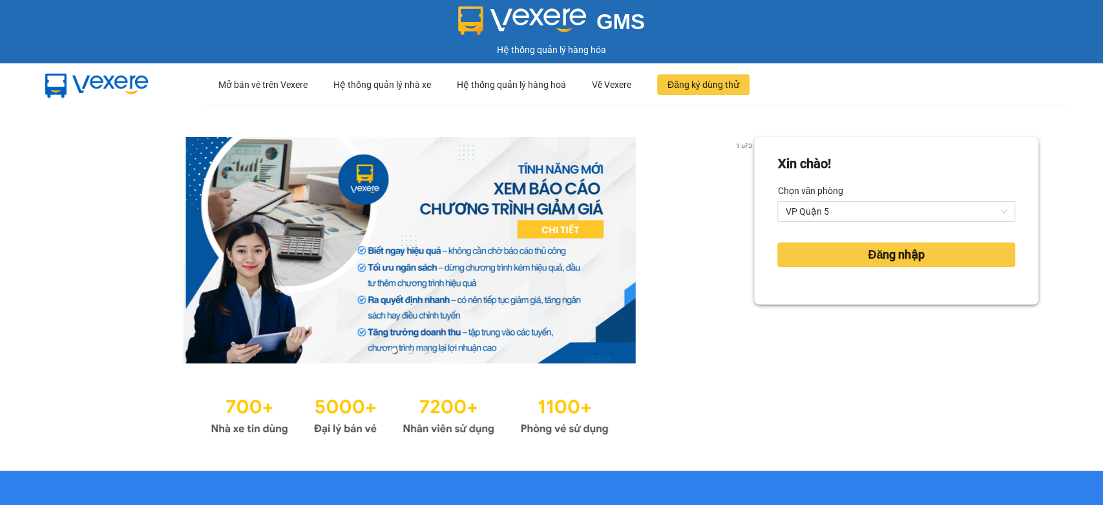
click at [884, 198] on div "Chọn văn phòng" at bounding box center [896, 190] width 238 height 21
click at [885, 209] on span "VP Quận 5" at bounding box center [896, 211] width 222 height 19
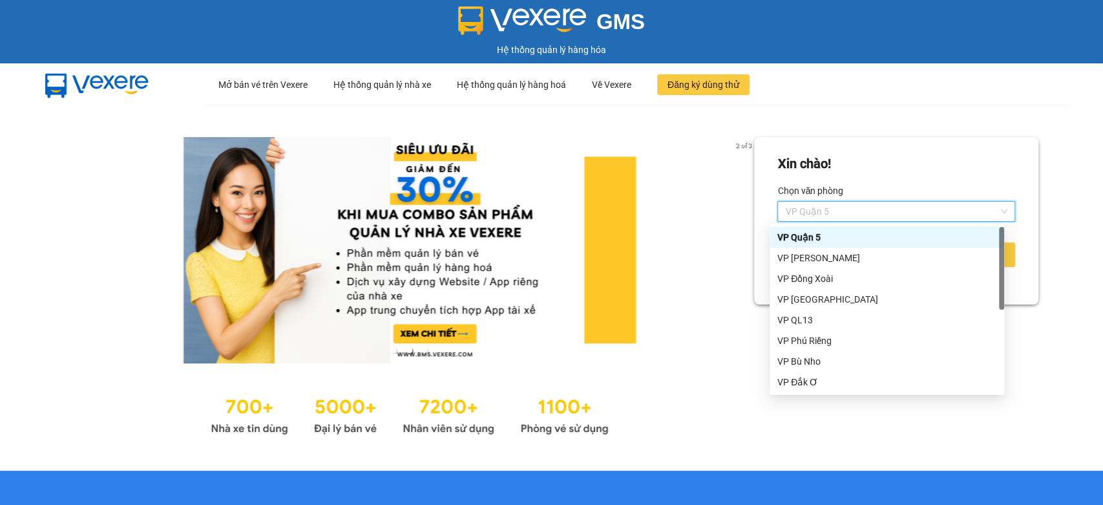
click at [854, 237] on div "VP Quận 5" at bounding box center [886, 237] width 219 height 14
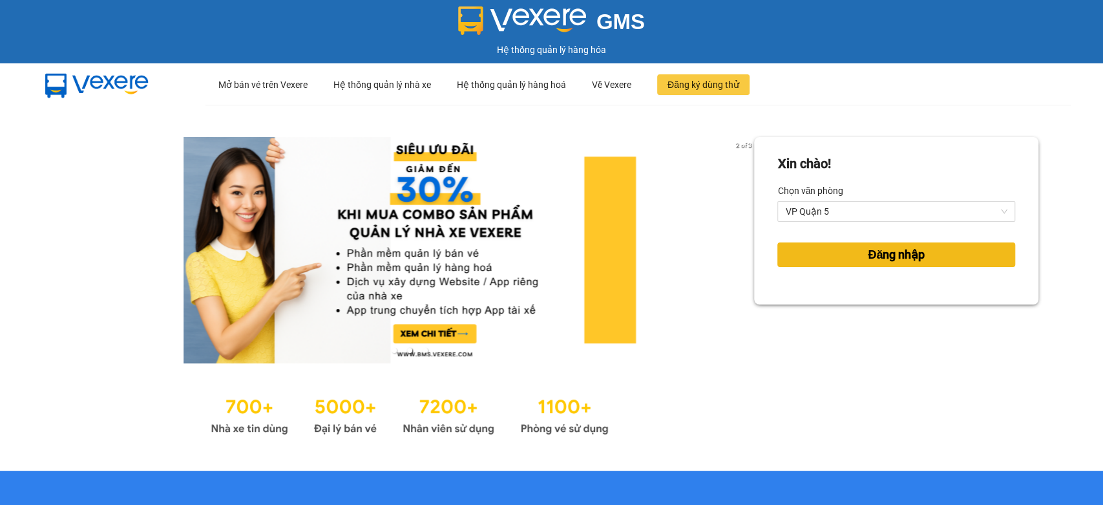
click at [871, 260] on span "Đăng nhập" at bounding box center [896, 255] width 57 height 18
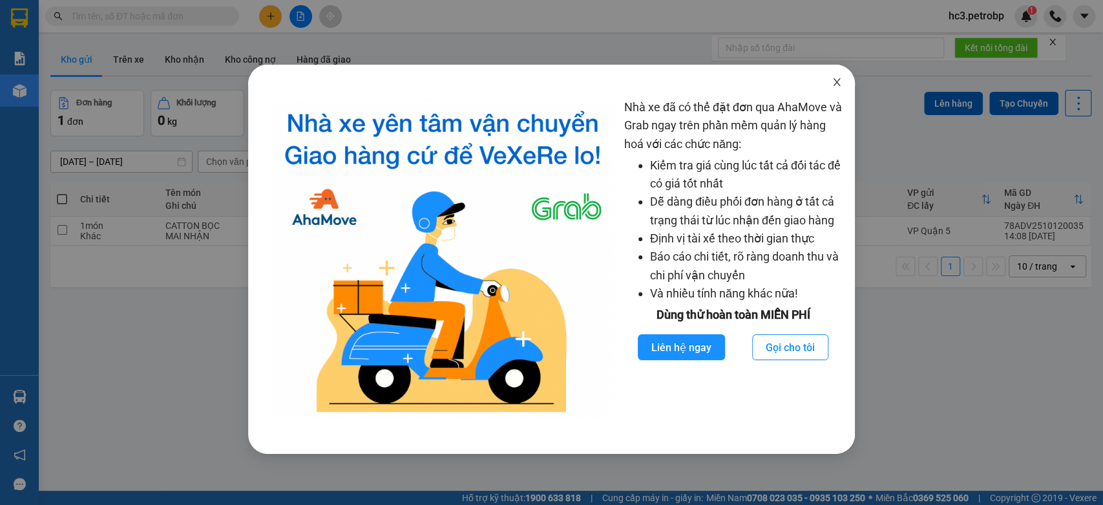
click at [834, 78] on icon "close" at bounding box center [837, 82] width 10 height 10
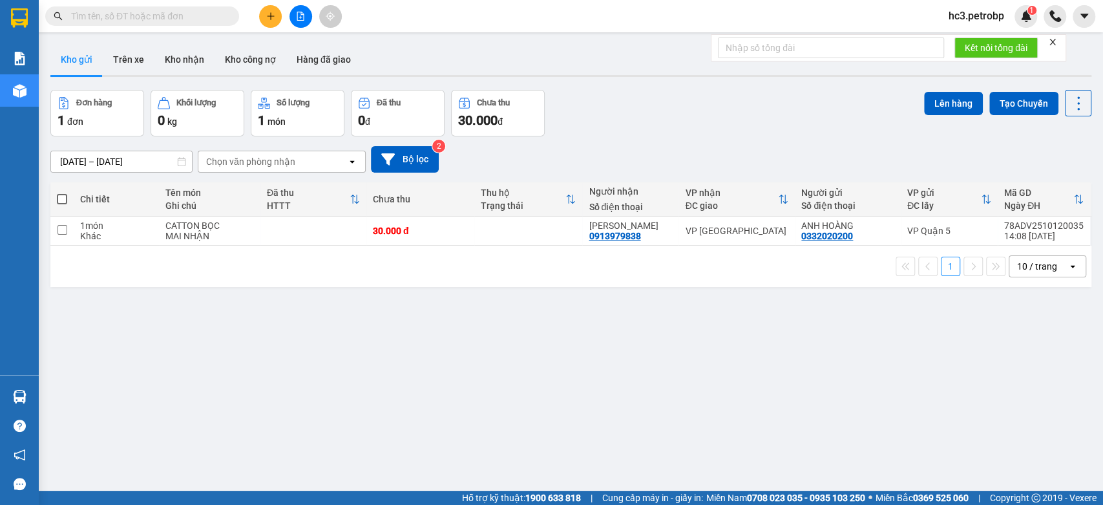
click at [608, 121] on div "Đơn hàng 1 đơn Khối lượng 0 kg Số lượng 1 món Đã thu 0 đ Chưa thu 30.000 đ Lên …" at bounding box center [570, 113] width 1041 height 47
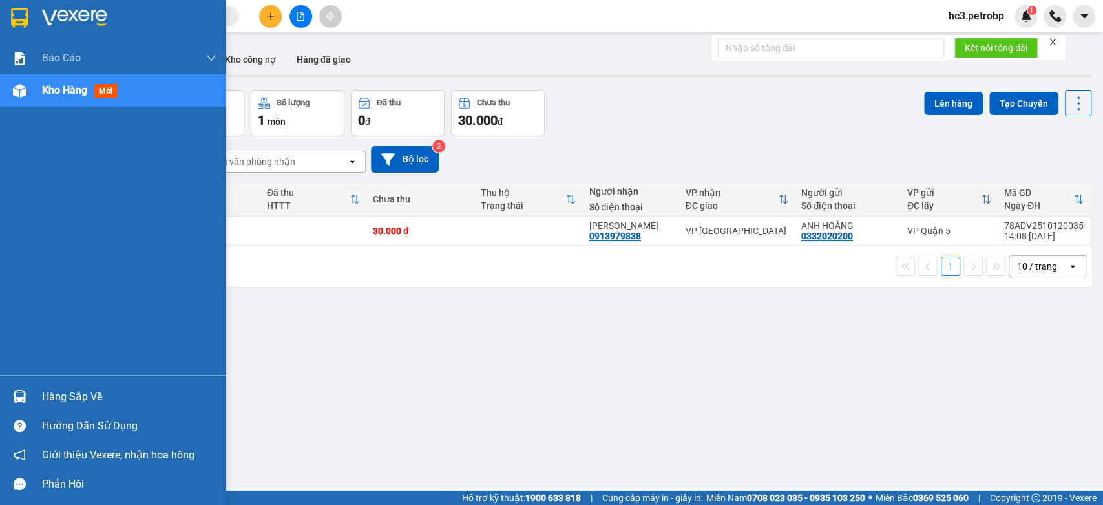
click at [65, 392] on div "Hàng sắp về" at bounding box center [129, 396] width 174 height 19
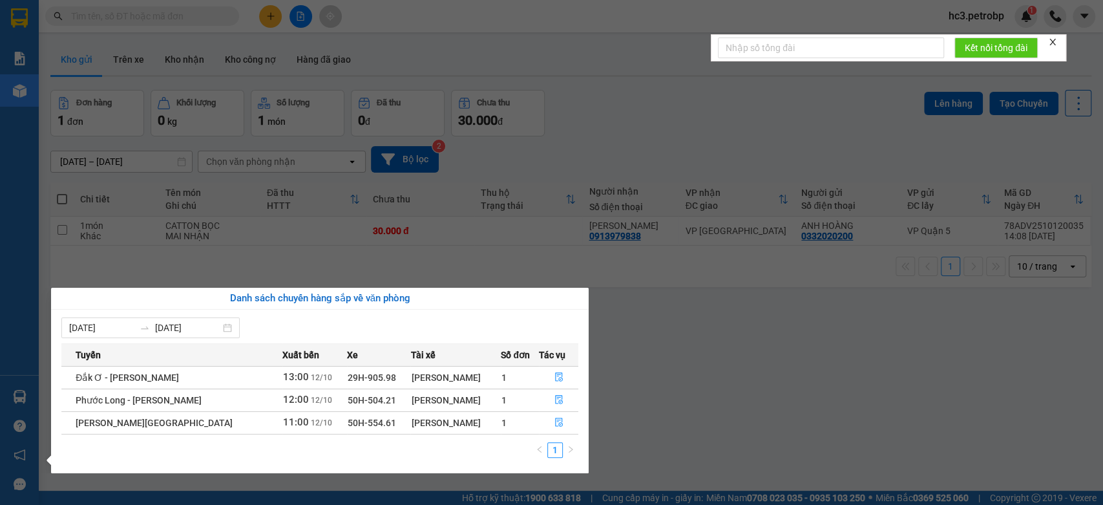
click at [724, 363] on section "Kết quả tìm kiếm ( 0 ) Bộ lọc No Data hc3.petrobp 1 Báo cáo 4 Thống kê doanh th…" at bounding box center [551, 252] width 1103 height 505
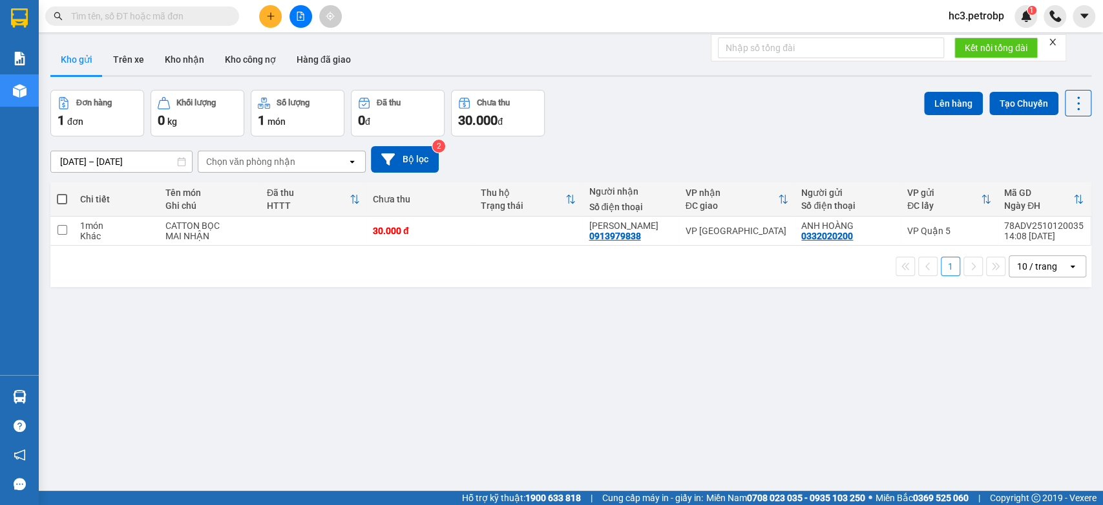
click at [266, 21] on button at bounding box center [270, 16] width 23 height 23
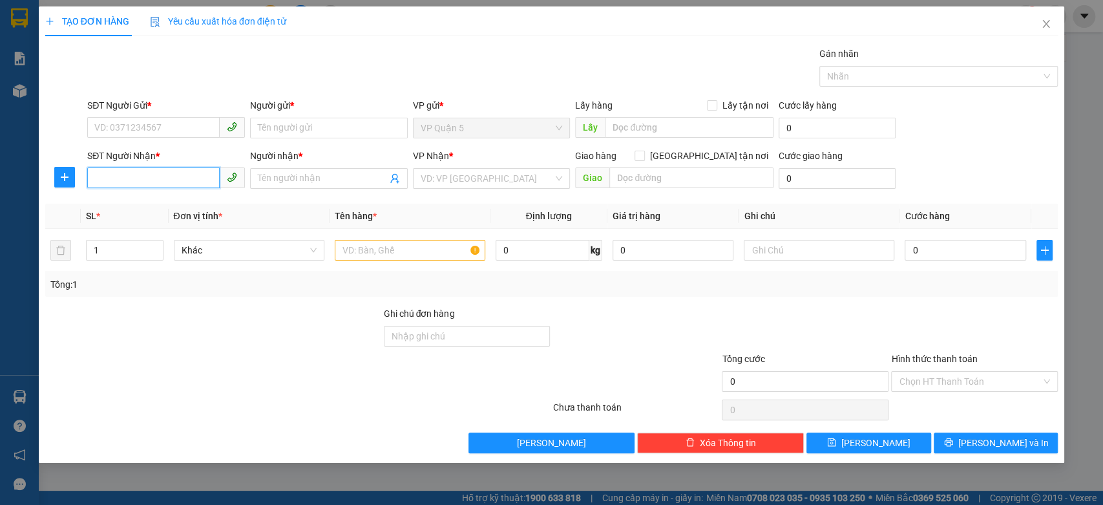
click at [141, 174] on input "SĐT Người Nhận *" at bounding box center [153, 177] width 132 height 21
click at [167, 215] on div "0973932015 0973932015 - GARA BE" at bounding box center [166, 204] width 158 height 26
click at [174, 200] on div "0973932015 - GARA BE" at bounding box center [166, 204] width 142 height 14
type input "0973932015"
type input "GARA BE"
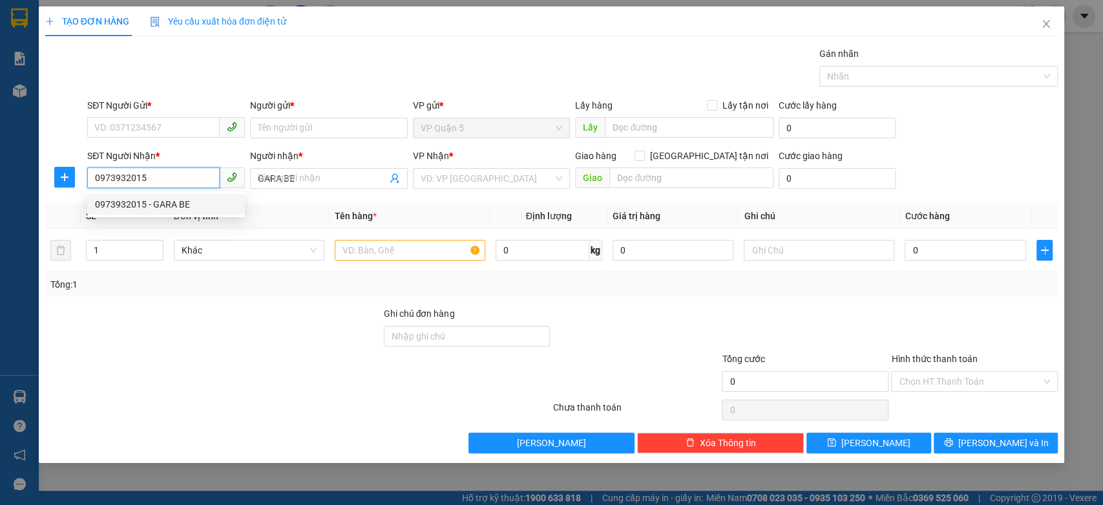
type input "30.000"
type input "0973932015"
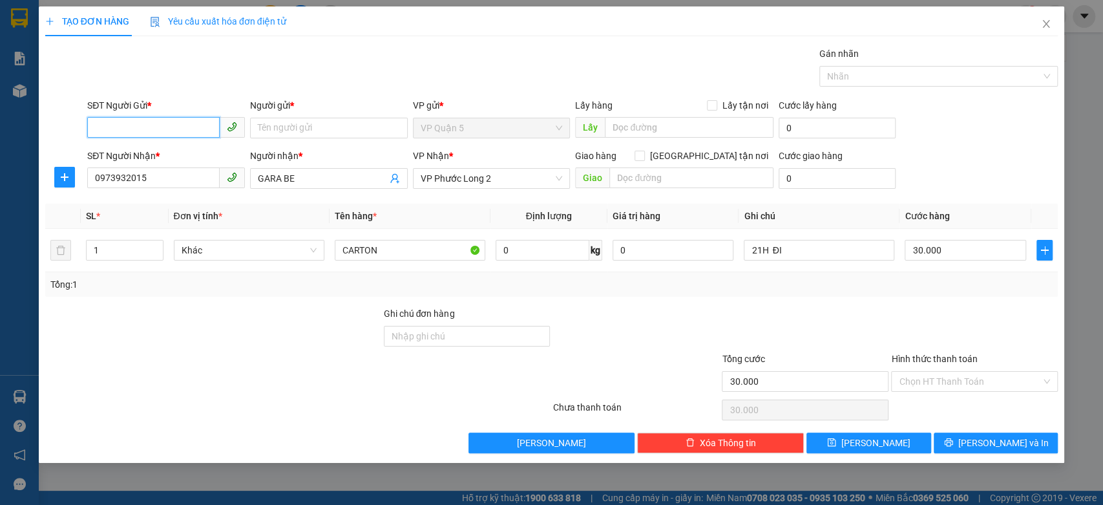
click at [198, 124] on input "SĐT Người Gửi *" at bounding box center [153, 127] width 132 height 21
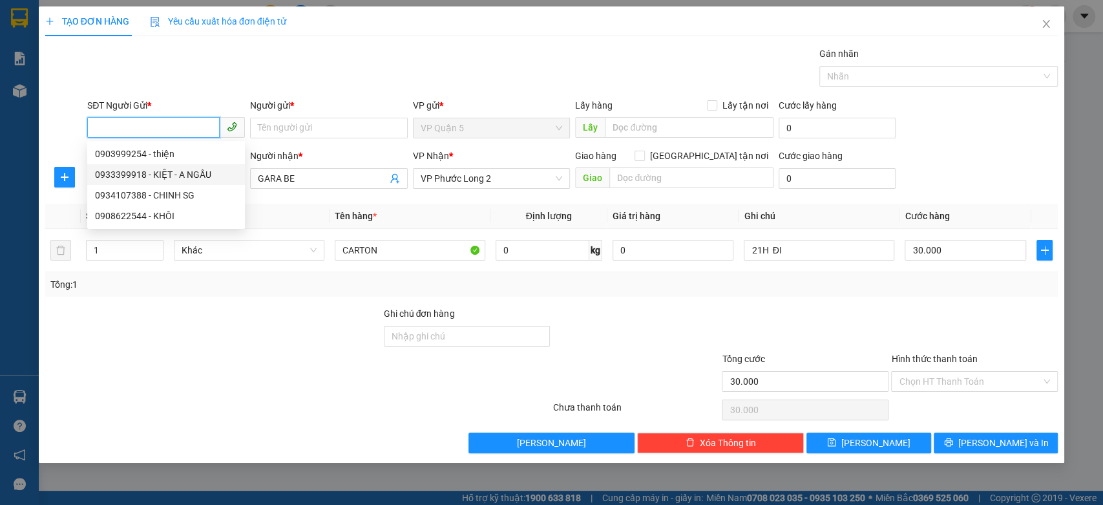
click at [184, 173] on div "0933399918 - KIỆT - A NGẦU" at bounding box center [166, 174] width 142 height 14
type input "0933399918"
type input "KIỆT - A NGẦU"
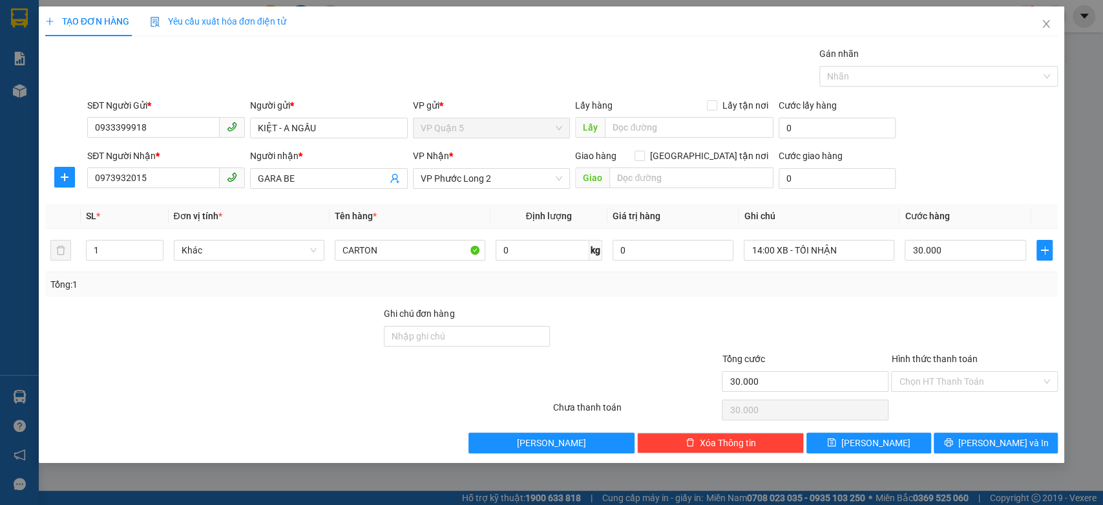
click at [248, 66] on div "Gói vận chuyển * Tiêu chuẩn Gán nhãn Nhãn" at bounding box center [573, 69] width 976 height 45
type input "2"
click at [158, 243] on span "up" at bounding box center [157, 247] width 8 height 8
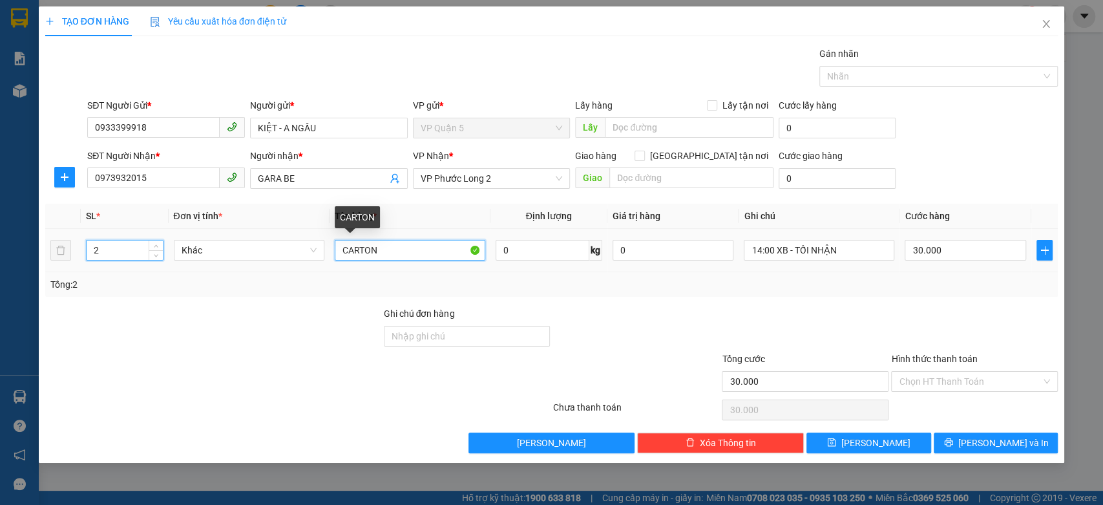
click at [408, 251] on input "CARTON" at bounding box center [410, 250] width 151 height 21
type input "0"
type input "CARTON + THƯỚT LÁI"
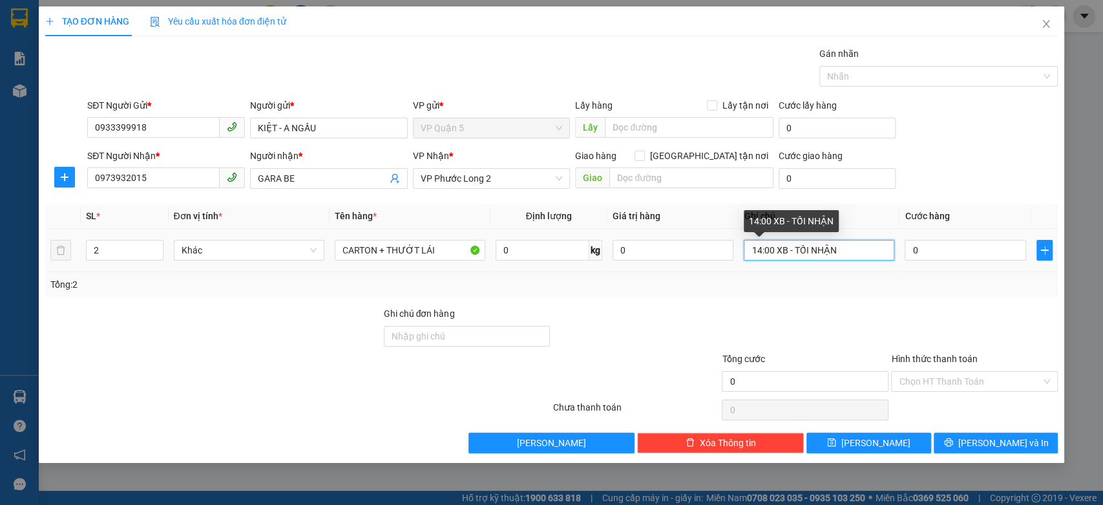
click at [835, 252] on input "14:00 XB - TỐI NHẬN" at bounding box center [819, 250] width 151 height 21
type input "MAI NHẬN"
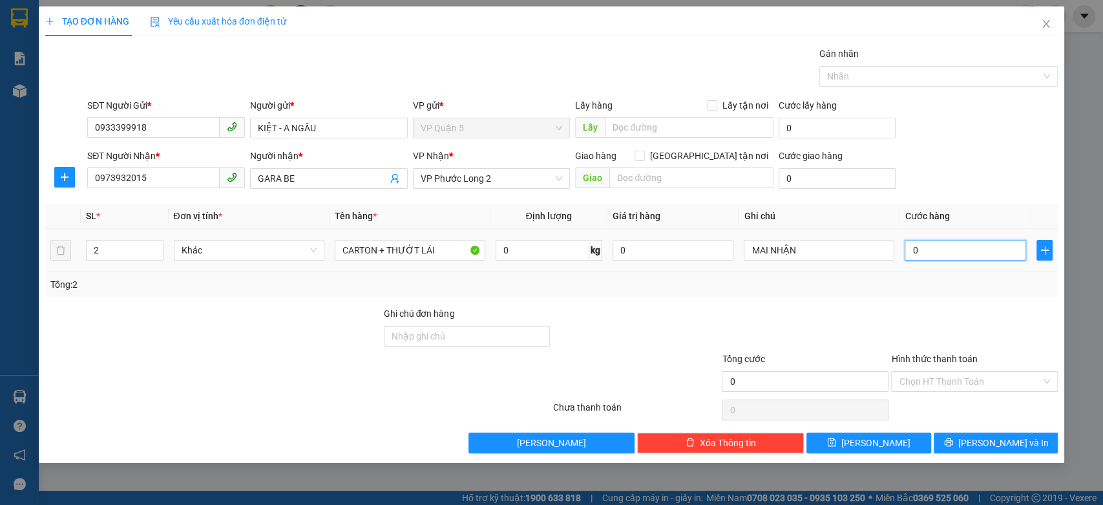
click at [962, 258] on input "0" at bounding box center [965, 250] width 121 height 21
type input "9"
type input "90"
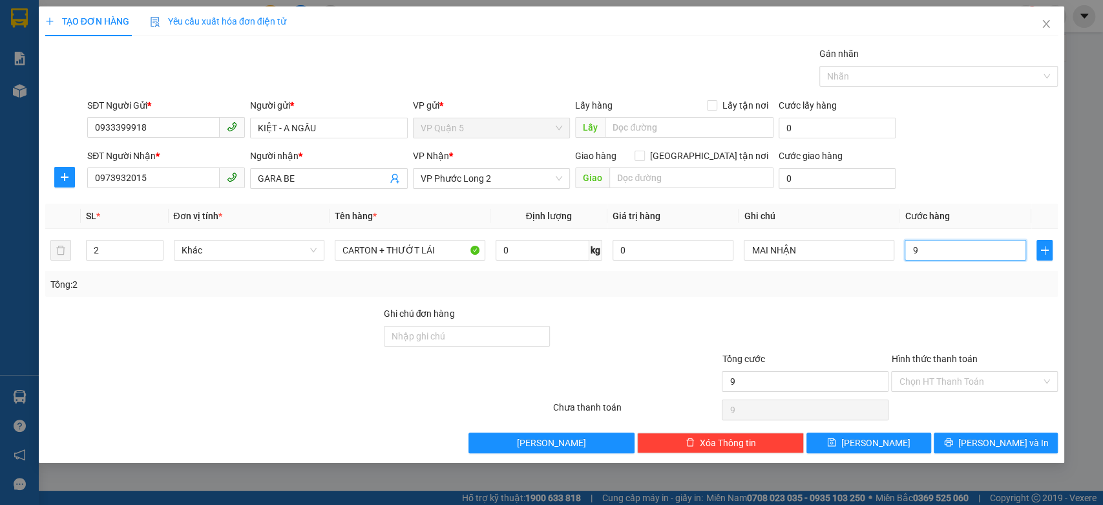
type input "90"
type input "90.000"
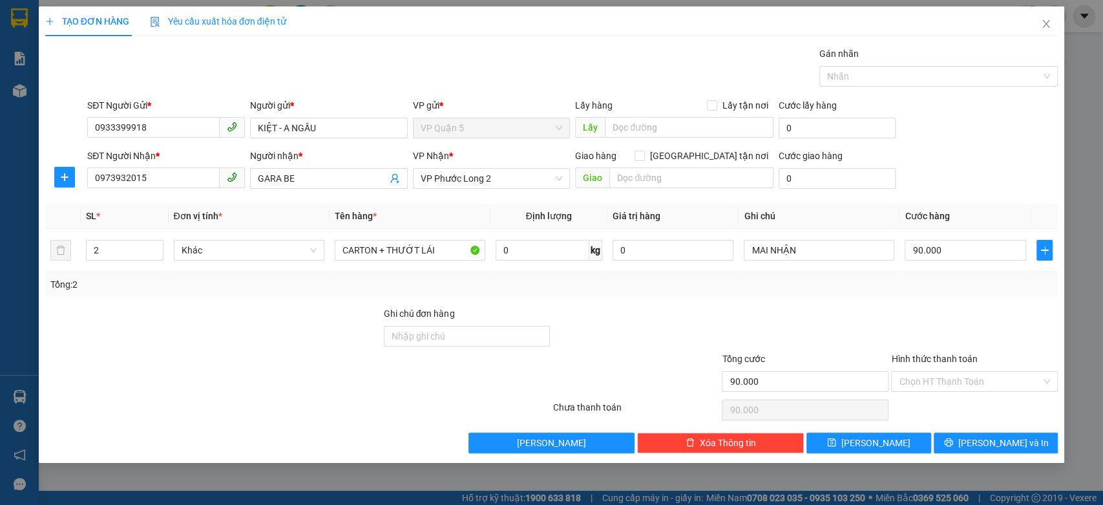
click at [1001, 105] on div "SĐT Người Gửi * 0933399918 Người gửi * KIỆT - A NGẦU VP gửi * VP Quận 5 Lấy hàn…" at bounding box center [573, 120] width 976 height 45
click at [993, 436] on span "[PERSON_NAME] và In" at bounding box center [1003, 443] width 90 height 14
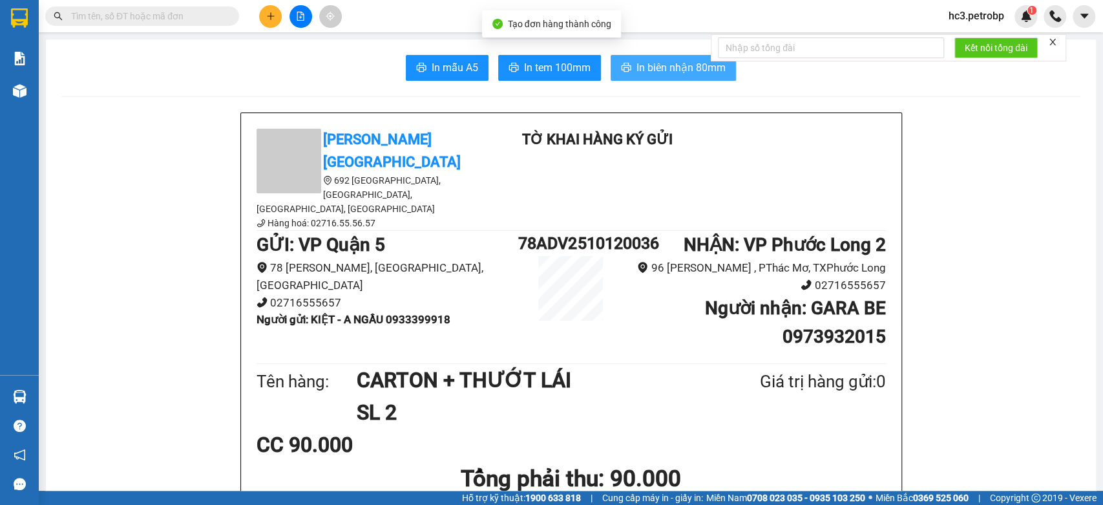
click at [677, 64] on span "In biên nhận 80mm" at bounding box center [680, 67] width 89 height 16
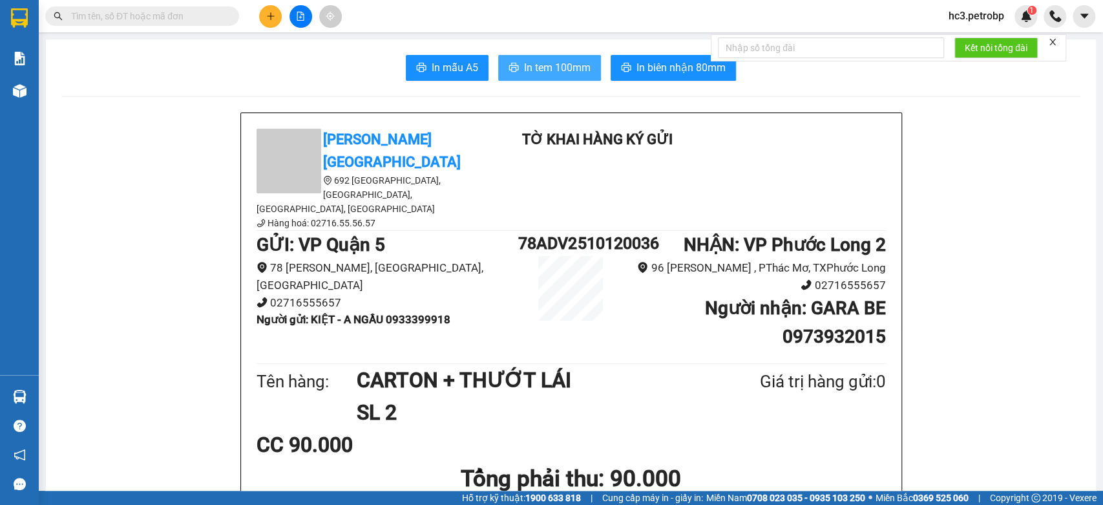
click at [534, 65] on span "In tem 100mm" at bounding box center [557, 67] width 67 height 16
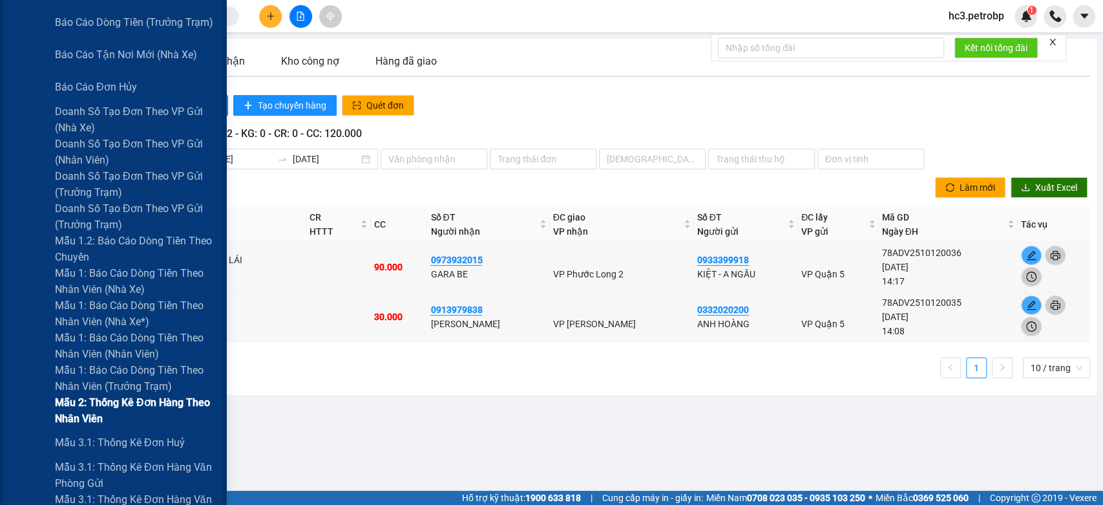
scroll to position [430, 0]
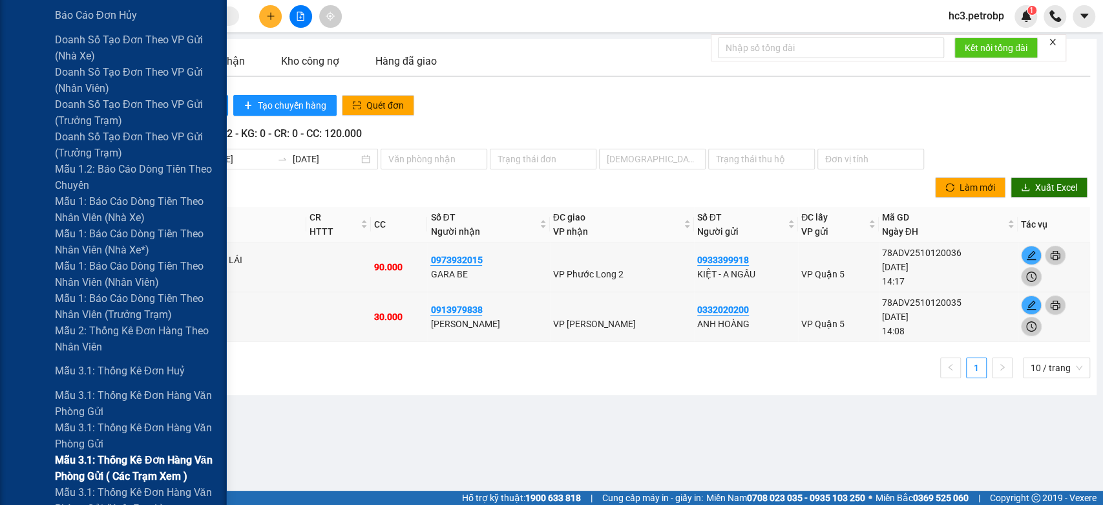
click at [131, 459] on span "Mẫu 3.1: Thống kê đơn hàng văn phòng gửi ( các trạm xem )" at bounding box center [136, 468] width 162 height 32
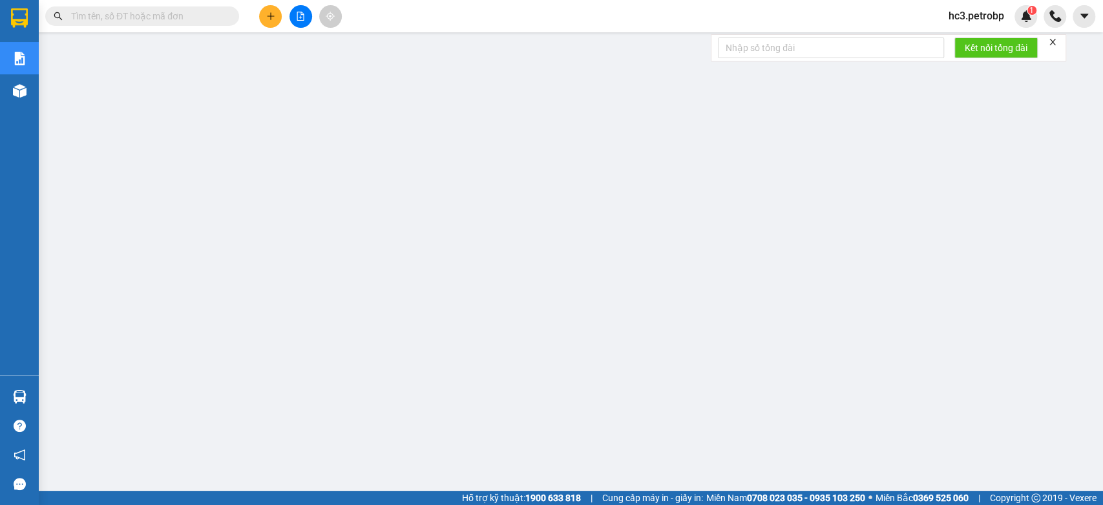
click at [190, 18] on input "text" at bounding box center [147, 16] width 153 height 14
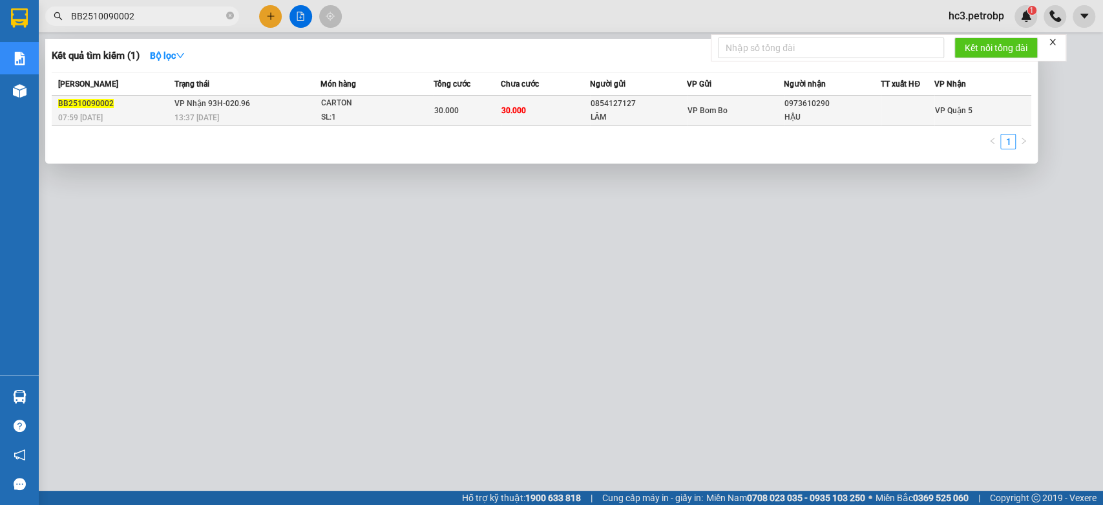
type input "BB2510090002"
click at [584, 101] on td "30.000" at bounding box center [545, 111] width 89 height 30
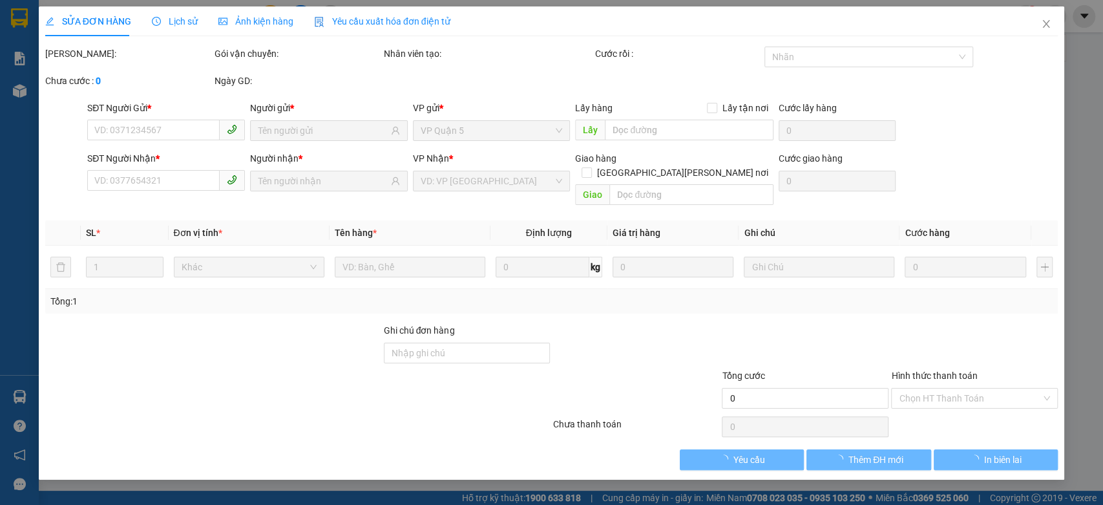
type input "0854127127"
type input "LÂM"
type input "0973610290"
type input "HẬU"
type input "30.000"
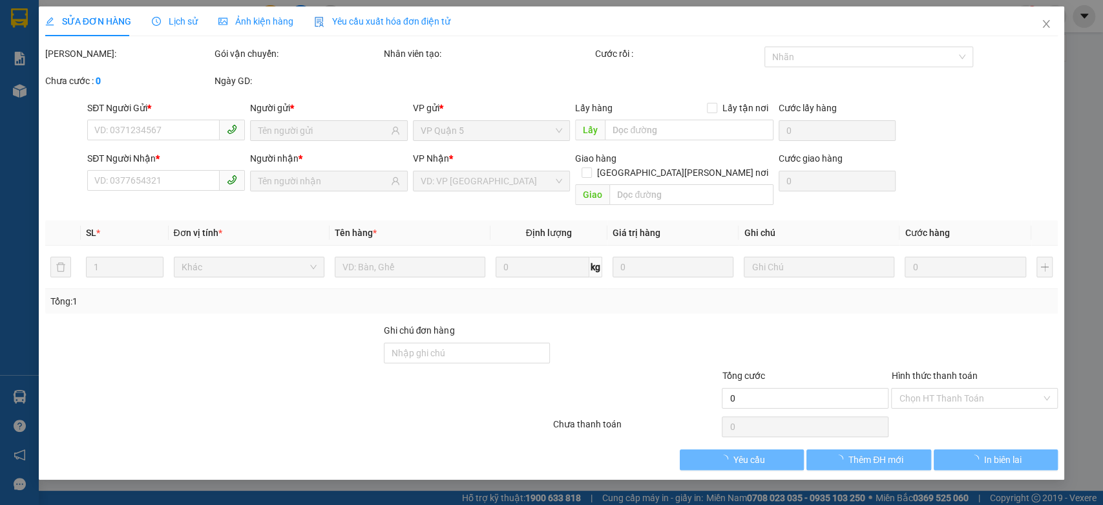
type input "30.000"
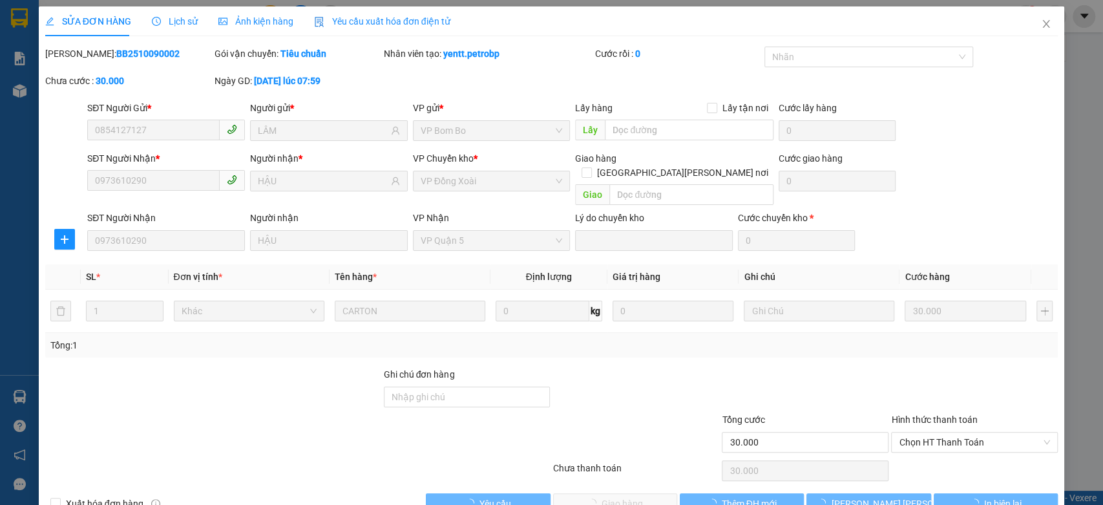
click at [182, 27] on div "Lịch sử" at bounding box center [175, 21] width 46 height 14
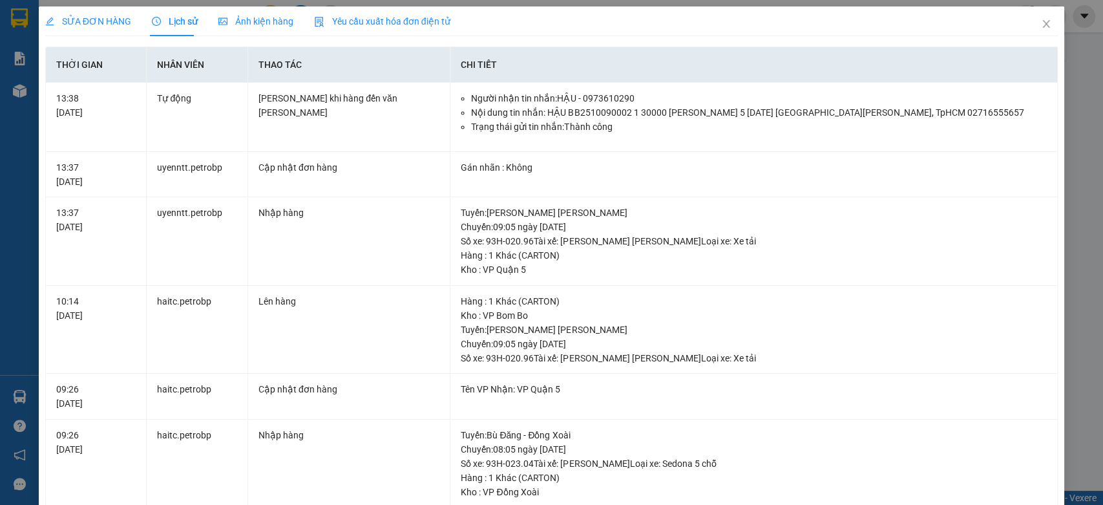
click at [86, 19] on span "SỬA ĐƠN HÀNG" at bounding box center [88, 21] width 86 height 10
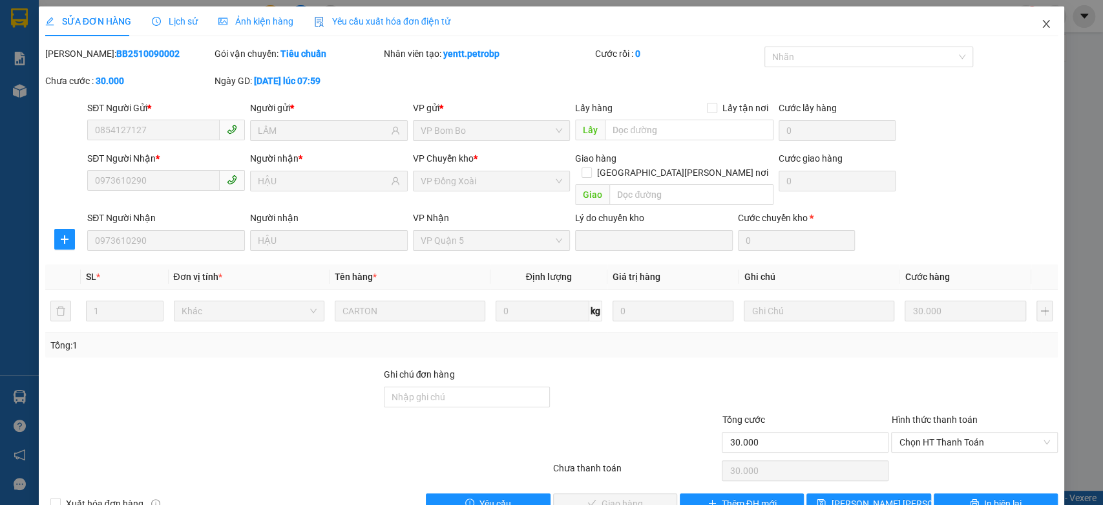
click at [1043, 21] on icon "close" at bounding box center [1046, 24] width 7 height 8
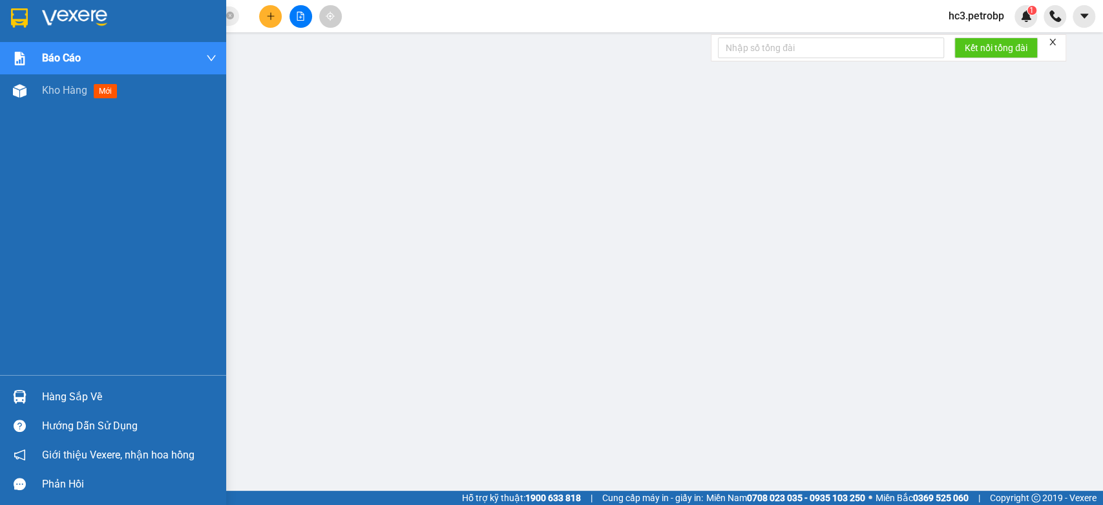
click at [52, 9] on img at bounding box center [74, 17] width 65 height 19
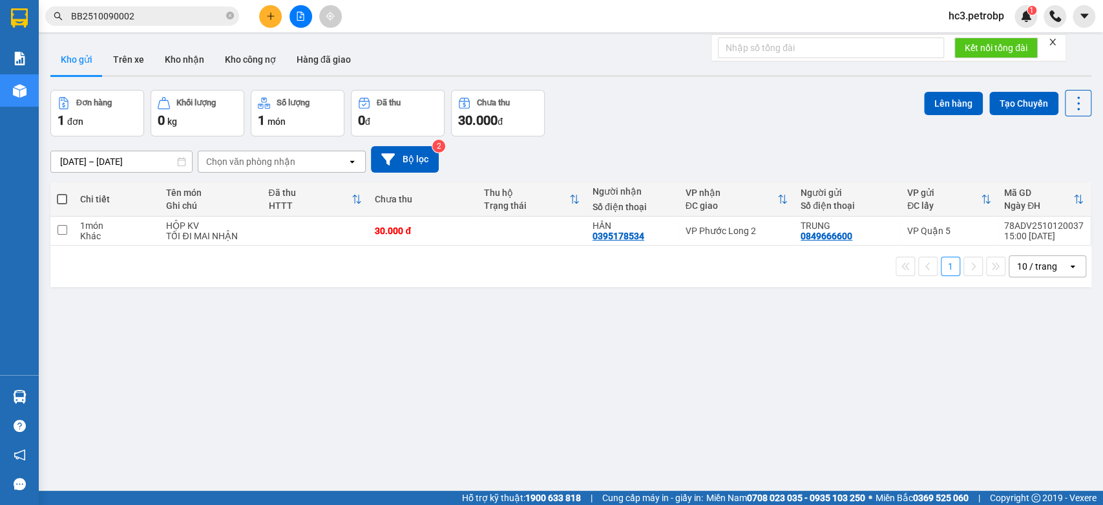
click at [193, 21] on input "BB2510090002" at bounding box center [147, 16] width 153 height 14
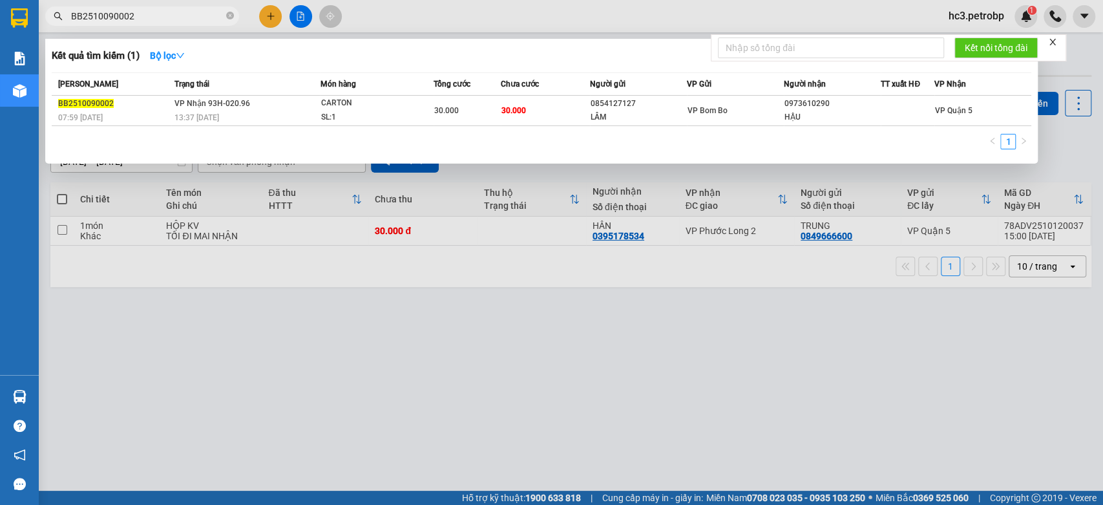
click at [193, 21] on input "BB2510090002" at bounding box center [147, 16] width 153 height 14
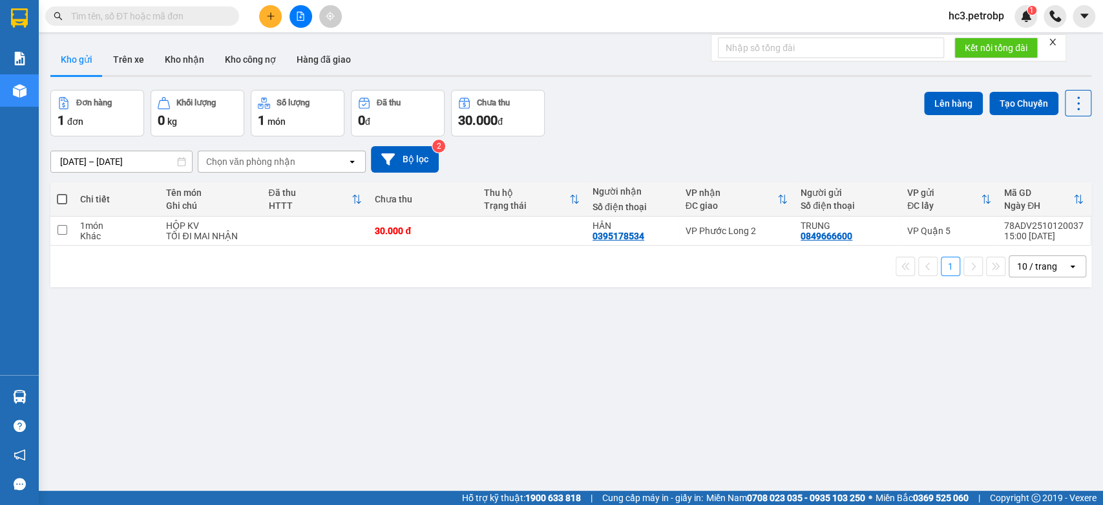
click at [697, 117] on div "Đơn hàng 1 đơn Khối lượng 0 kg Số lượng 1 món Đã thu 0 đ Chưa thu 30.000 đ Lên …" at bounding box center [570, 113] width 1041 height 47
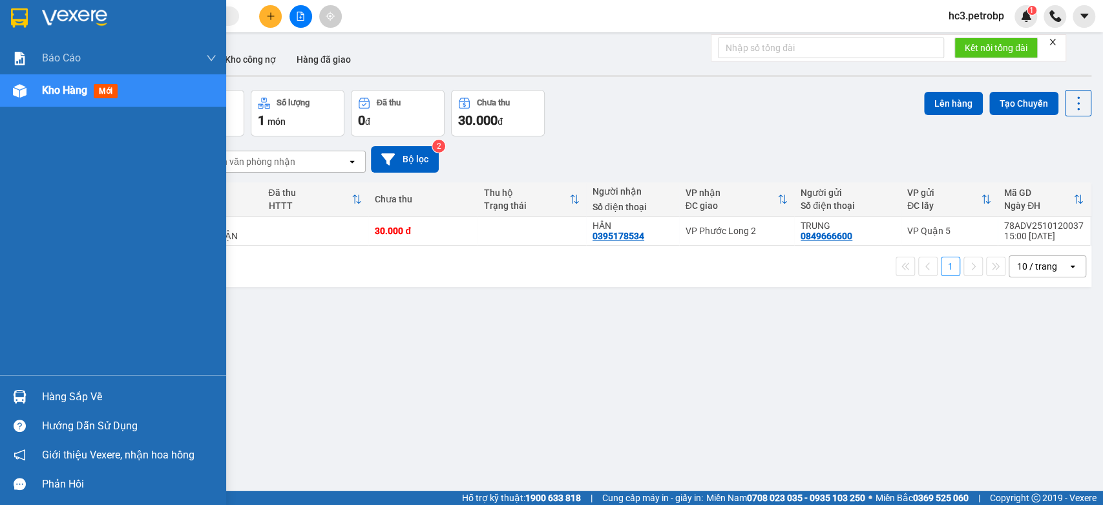
click at [63, 12] on img at bounding box center [74, 17] width 65 height 19
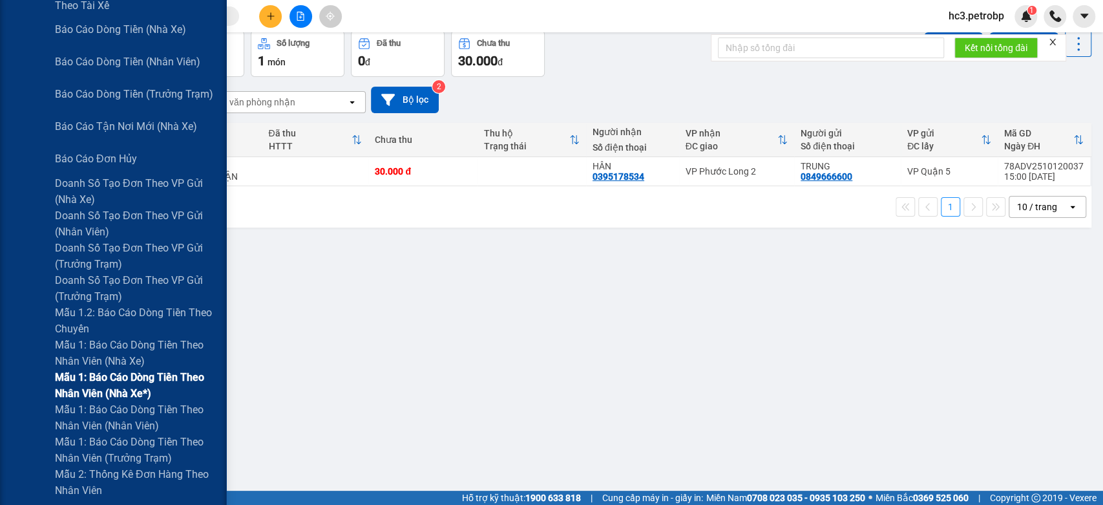
scroll to position [502, 0]
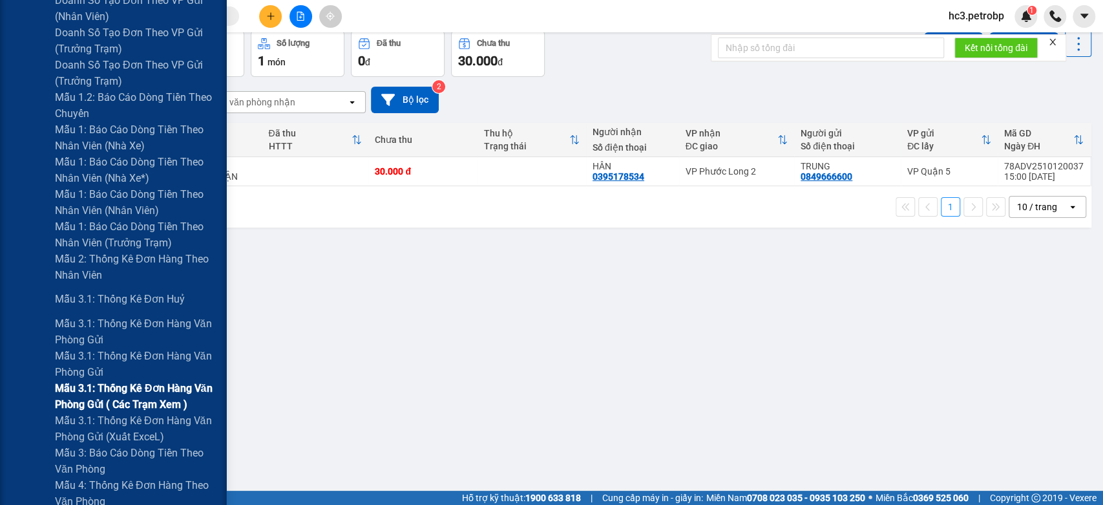
click at [141, 392] on span "Mẫu 3.1: Thống kê đơn hàng văn phòng gửi ( các trạm xem )" at bounding box center [136, 396] width 162 height 32
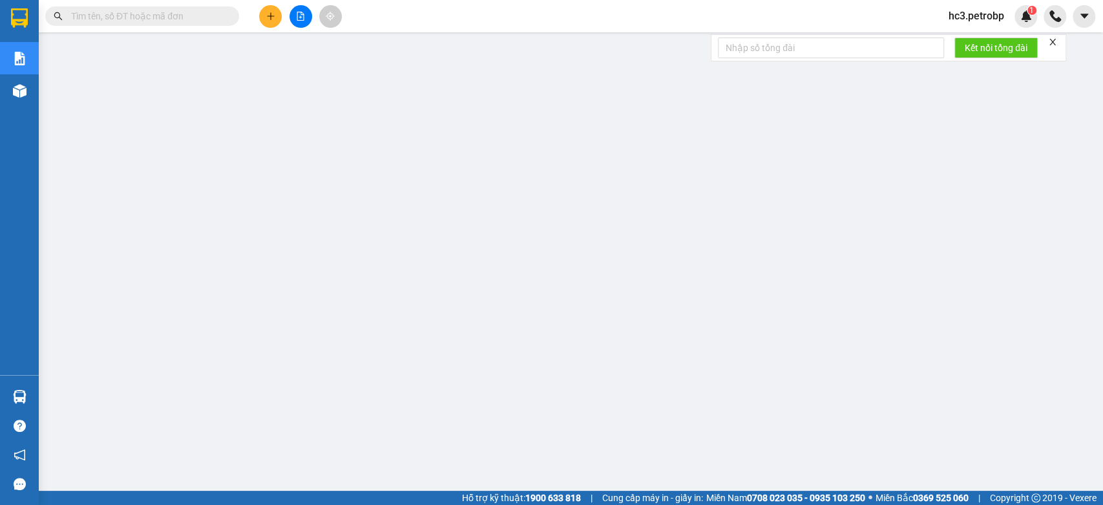
click at [183, 11] on input "text" at bounding box center [147, 16] width 153 height 14
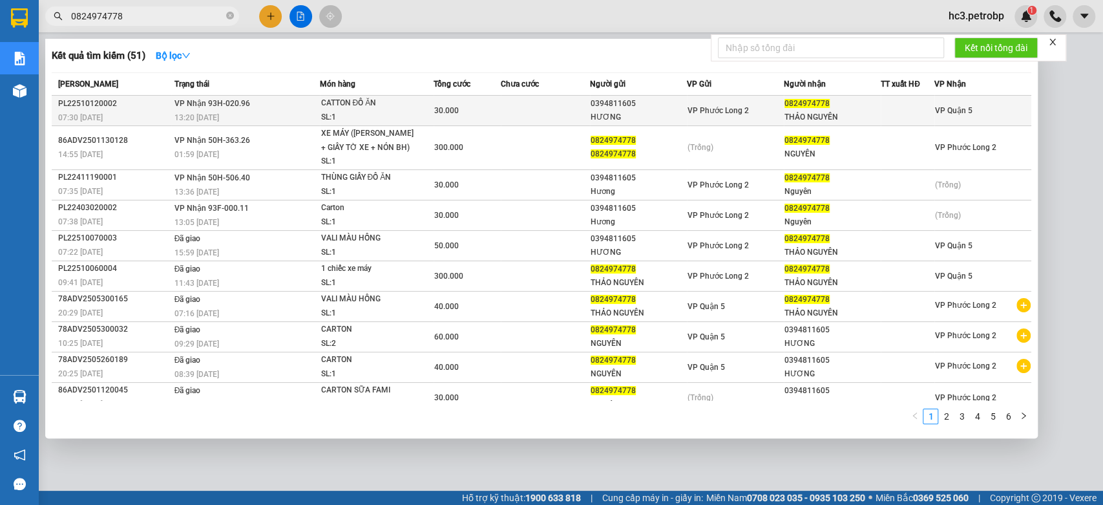
type input "0824974778"
click at [668, 102] on div "0394811605" at bounding box center [639, 104] width 96 height 14
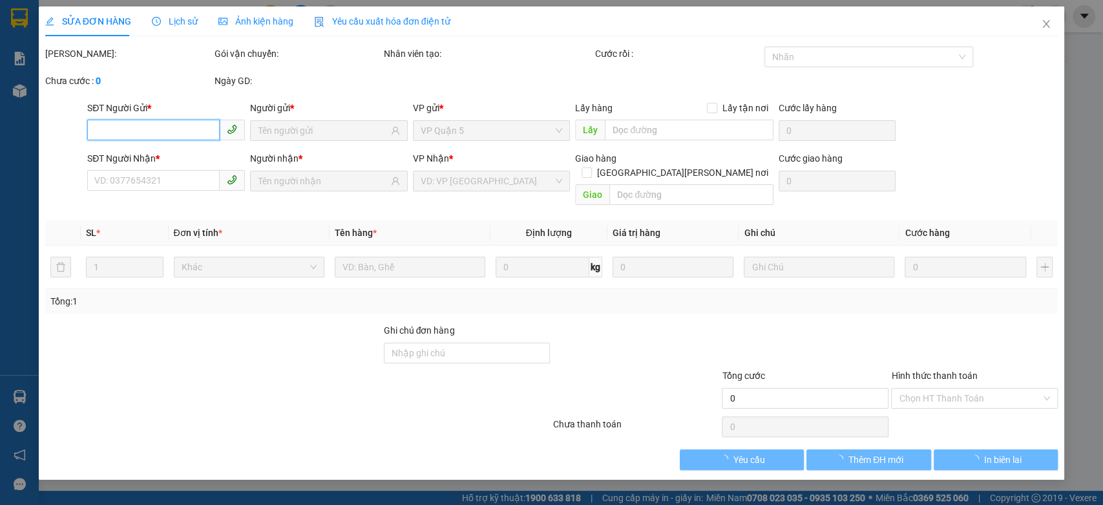
type input "0394811605"
type input "HƯƠNG"
type input "0824974778"
type input "THẢO NGUYÊN"
type input "30.000"
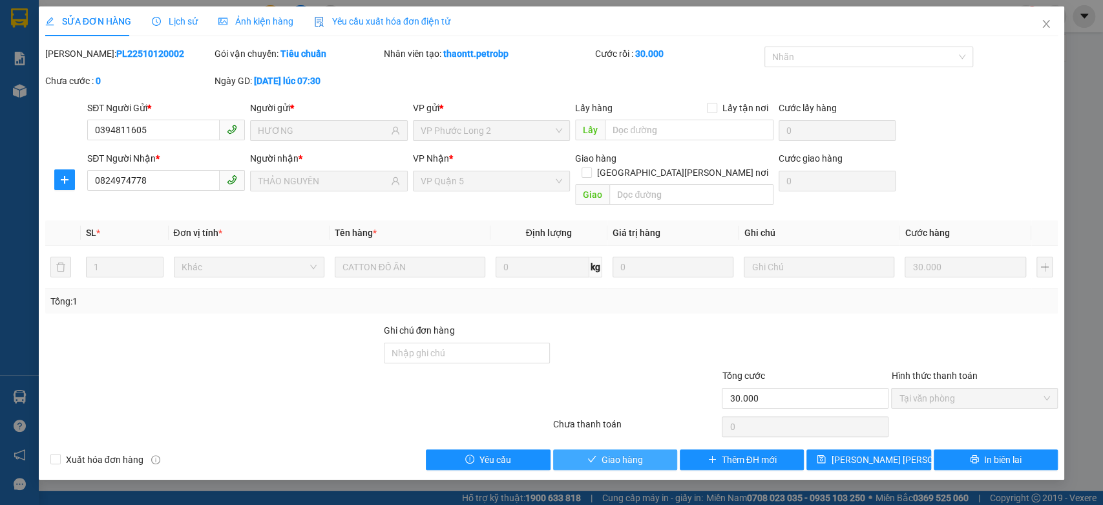
click at [621, 452] on span "Giao hàng" at bounding box center [622, 459] width 41 height 14
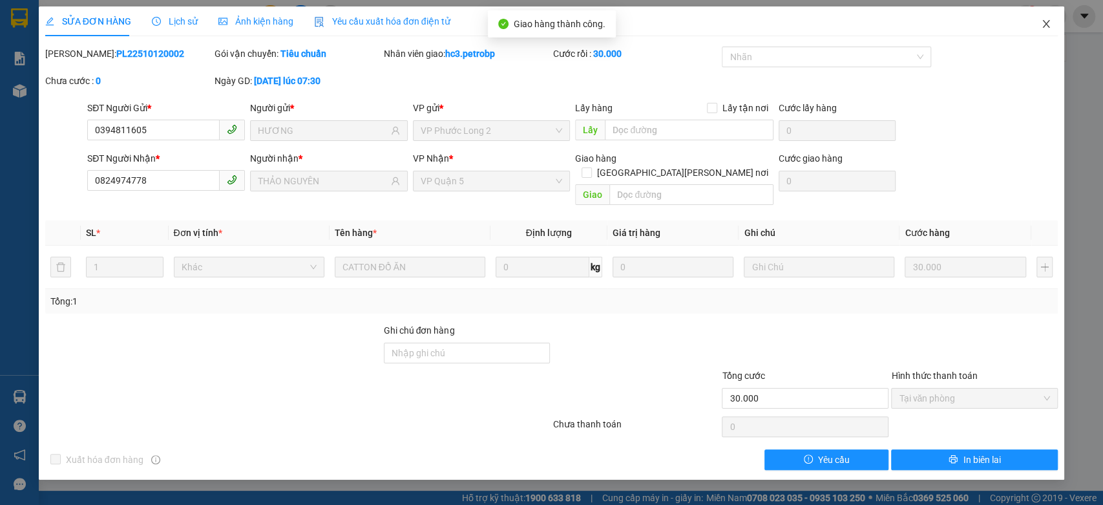
click at [1049, 27] on icon "close" at bounding box center [1046, 24] width 7 height 8
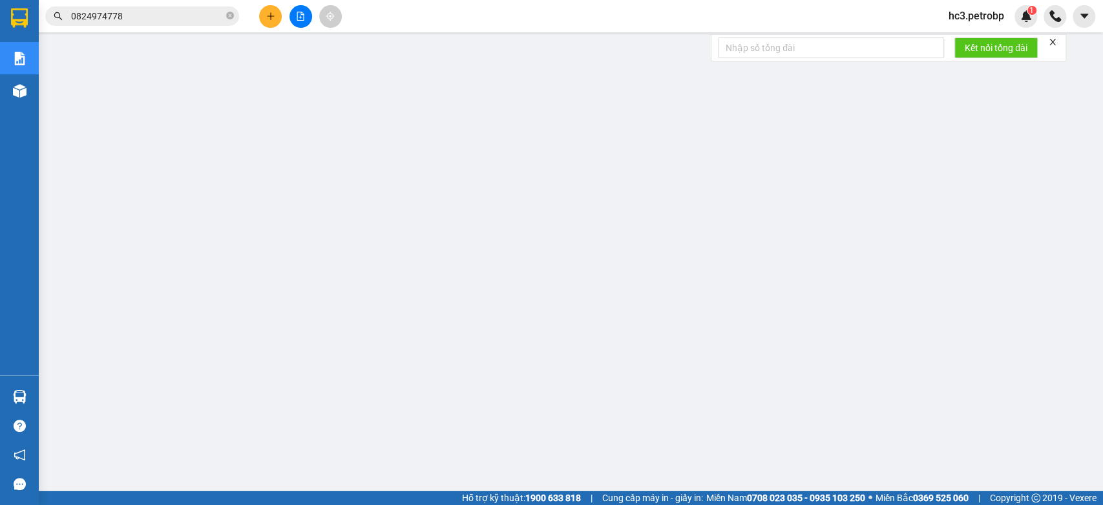
click at [181, 22] on input "0824974778" at bounding box center [147, 16] width 153 height 14
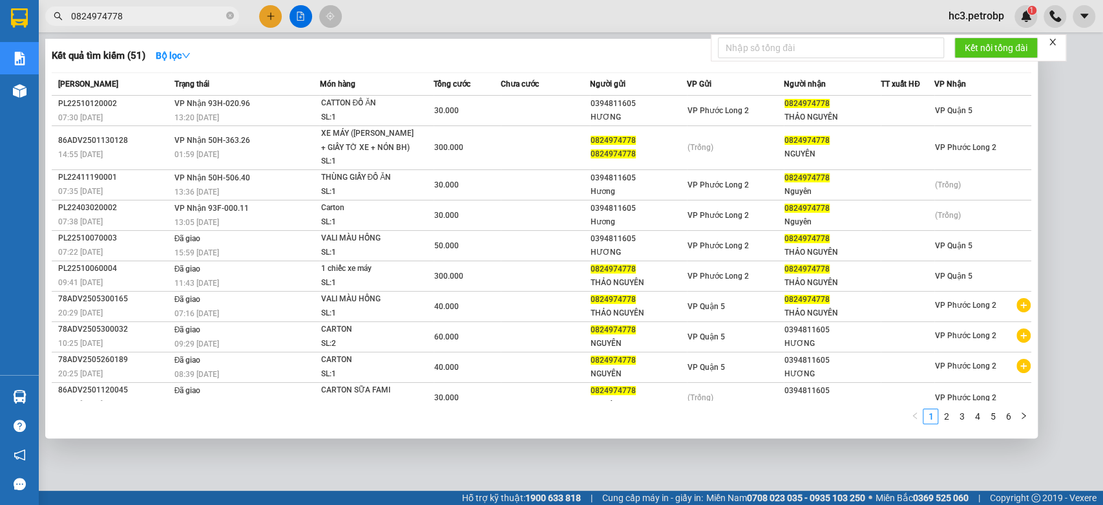
click at [181, 22] on input "0824974778" at bounding box center [147, 16] width 153 height 14
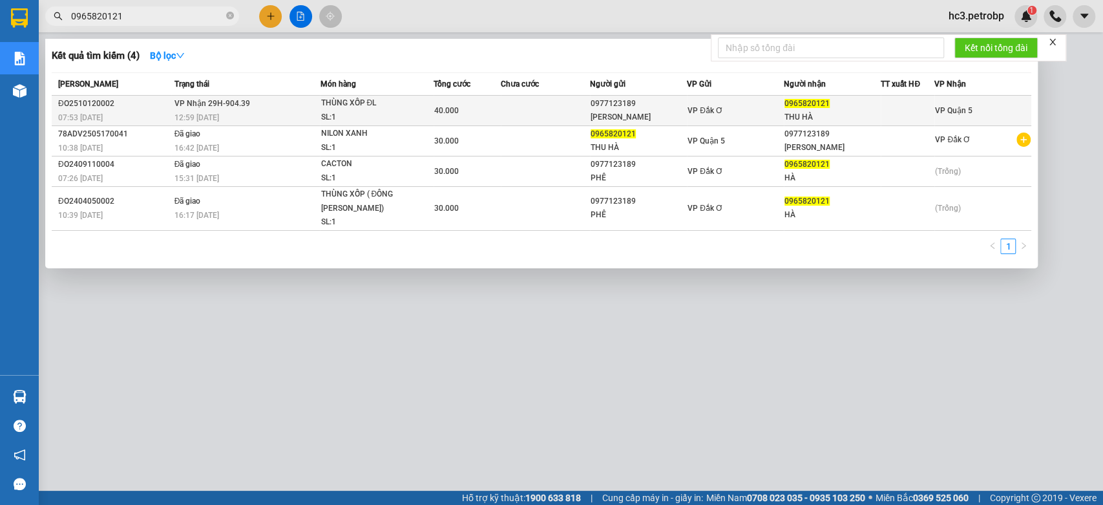
type input "0965820121"
click at [470, 109] on div "40.000" at bounding box center [467, 110] width 66 height 14
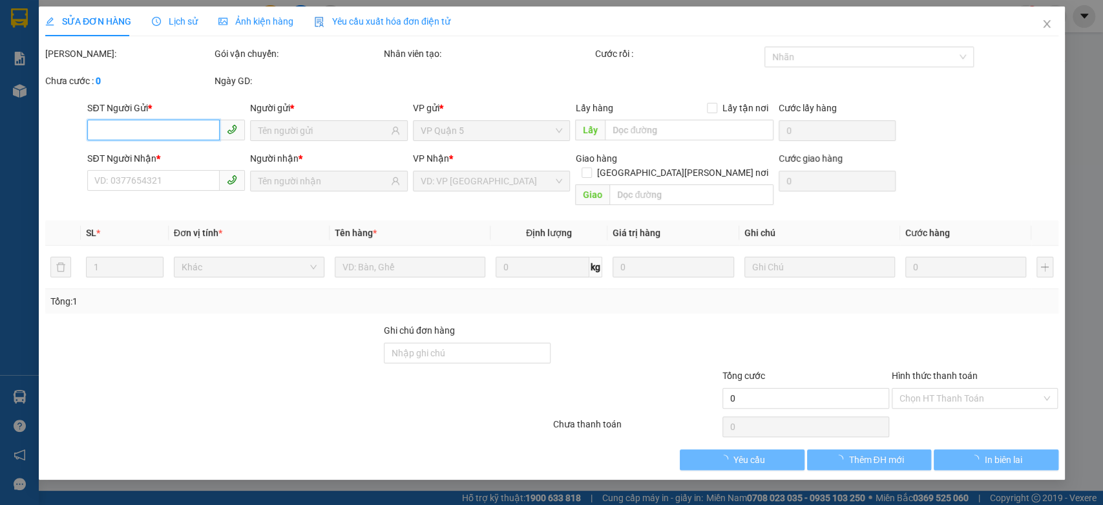
type input "0977123189"
type input "[PERSON_NAME]"
type input "0965820121"
type input "THU HÀ"
type input "40.000"
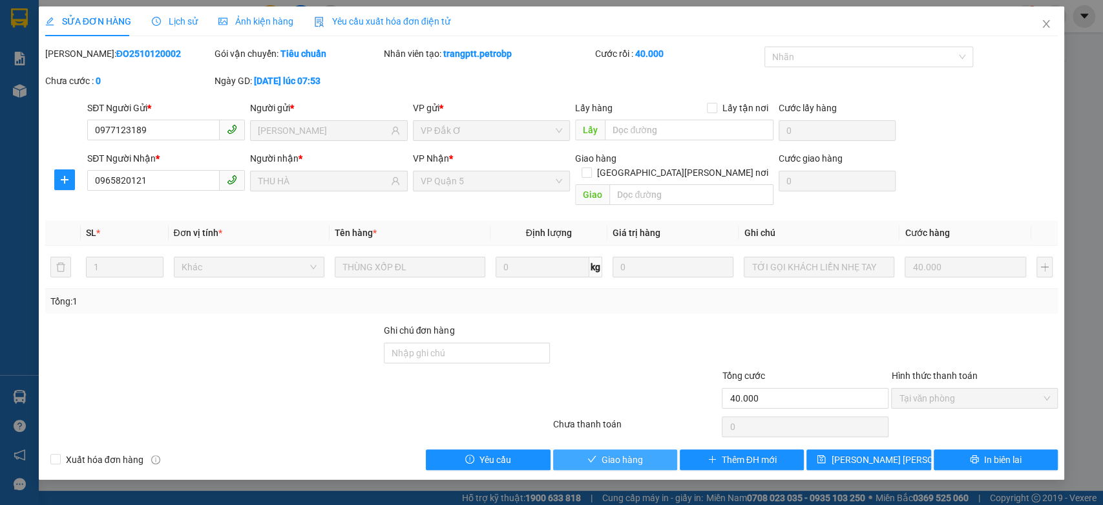
click at [611, 452] on span "Giao hàng" at bounding box center [622, 459] width 41 height 14
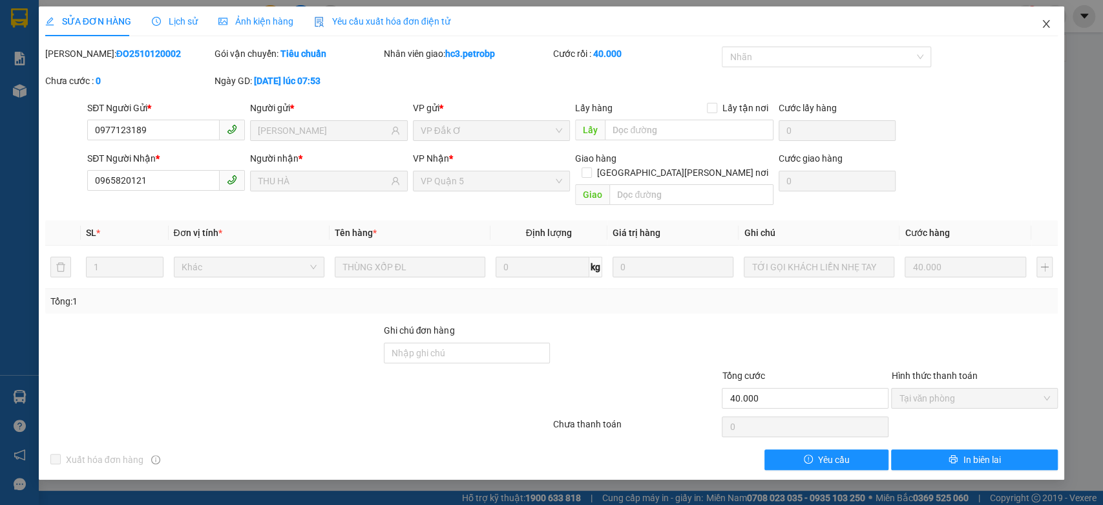
click at [1046, 24] on icon "close" at bounding box center [1046, 24] width 7 height 8
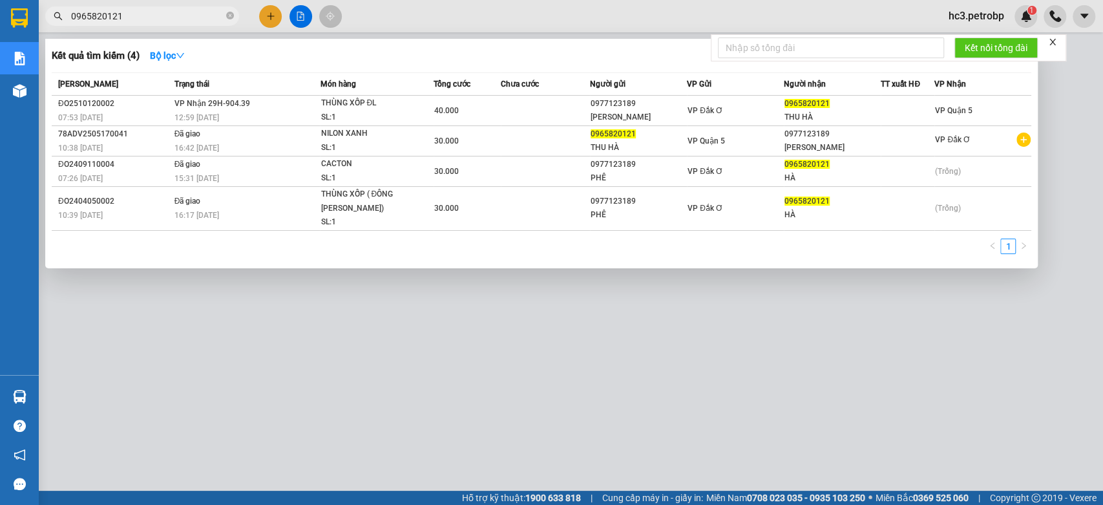
click at [145, 17] on input "0965820121" at bounding box center [147, 16] width 153 height 14
click at [570, 9] on div at bounding box center [551, 252] width 1103 height 505
click at [231, 15] on icon "close-circle" at bounding box center [230, 16] width 8 height 8
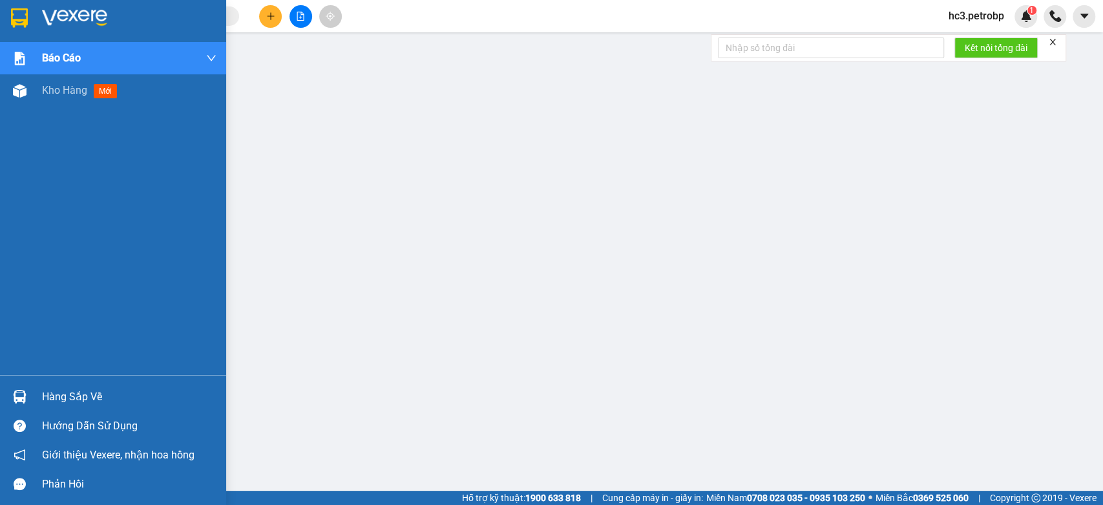
click at [50, 10] on img at bounding box center [74, 17] width 65 height 19
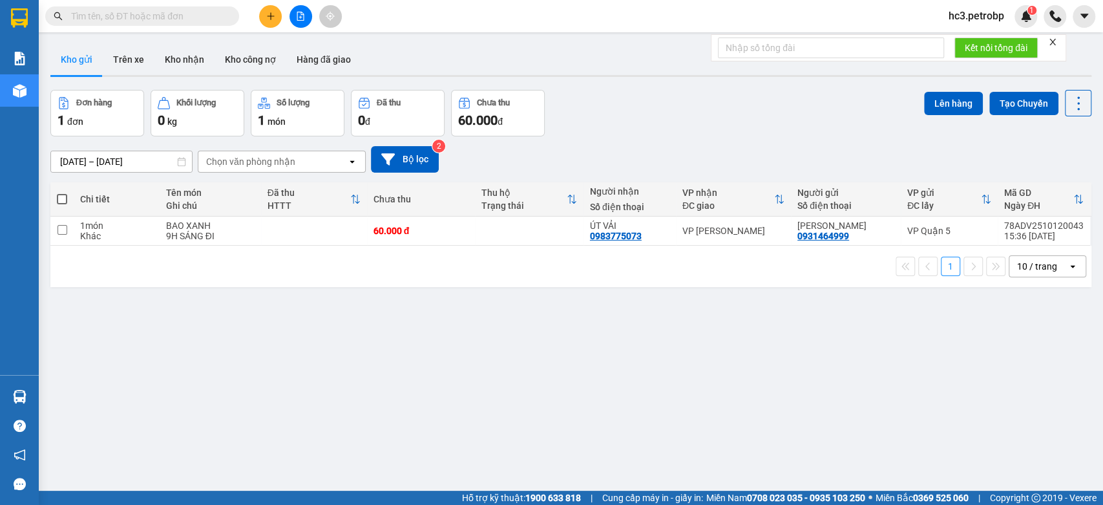
click at [985, 21] on span "hc3.petrobp" at bounding box center [976, 16] width 76 height 16
click at [978, 37] on span "Đăng xuất" at bounding box center [985, 40] width 54 height 14
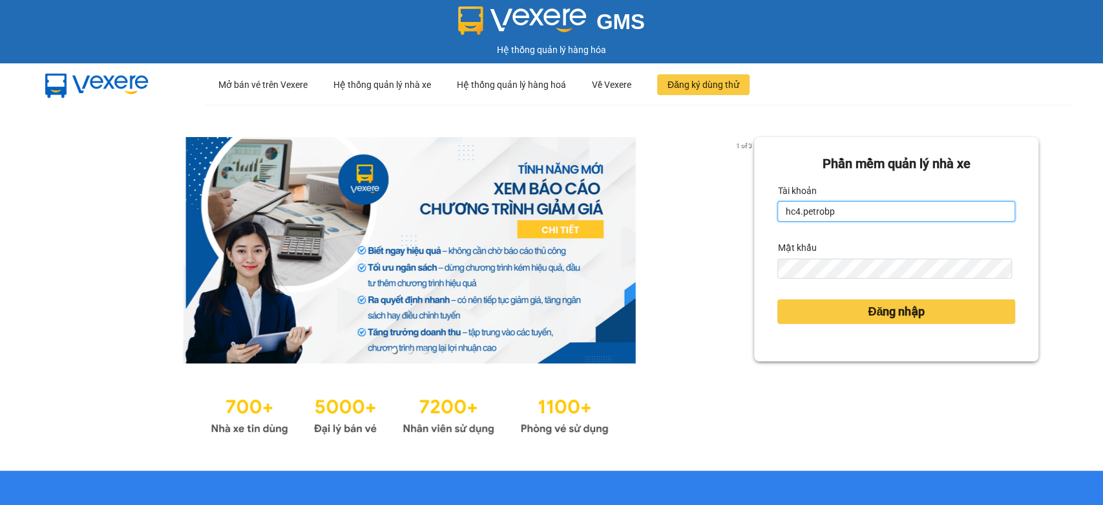
click at [843, 207] on input "hc4.petrobp" at bounding box center [896, 211] width 238 height 21
type input "h"
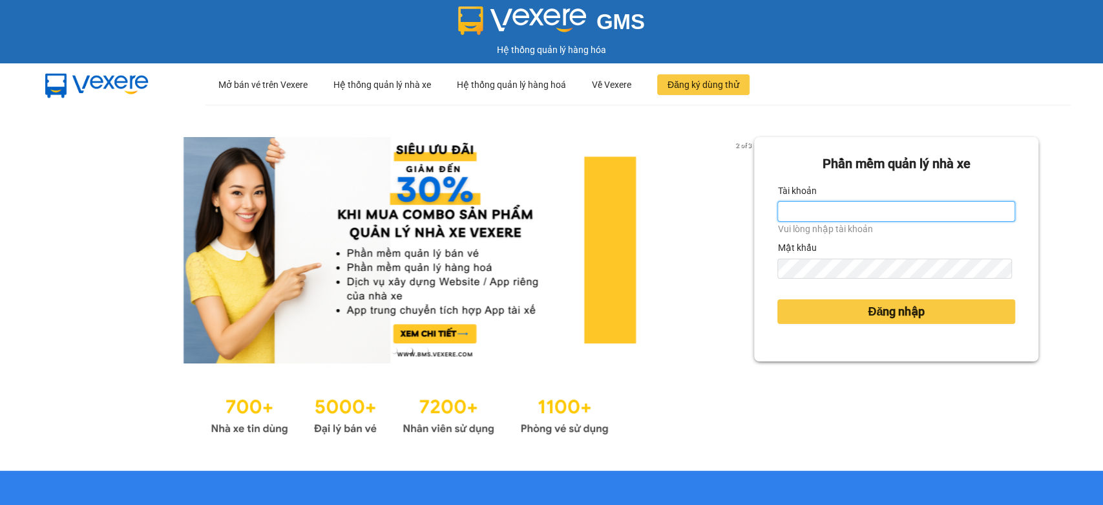
type input "Y"
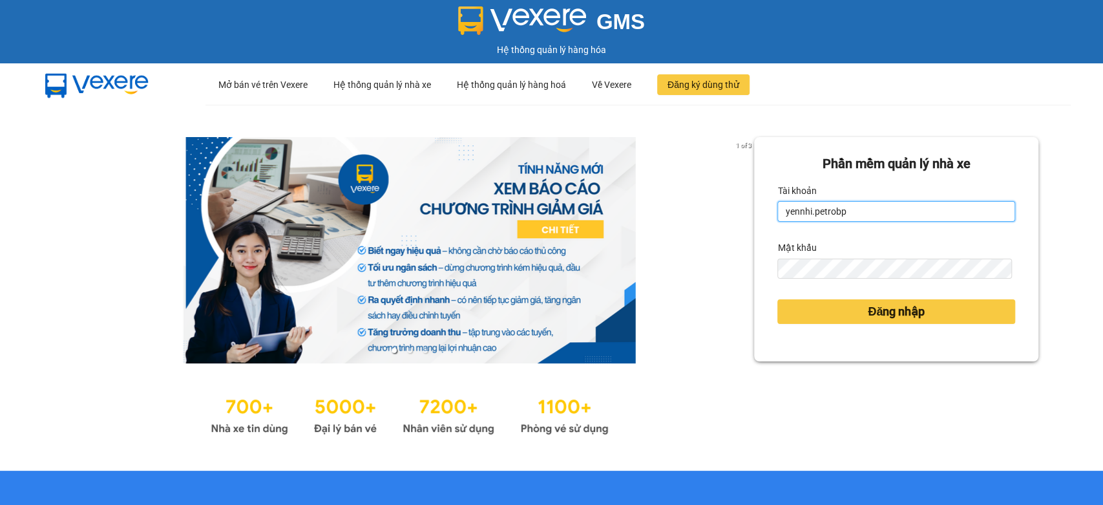
type input "yennhi.petrobp"
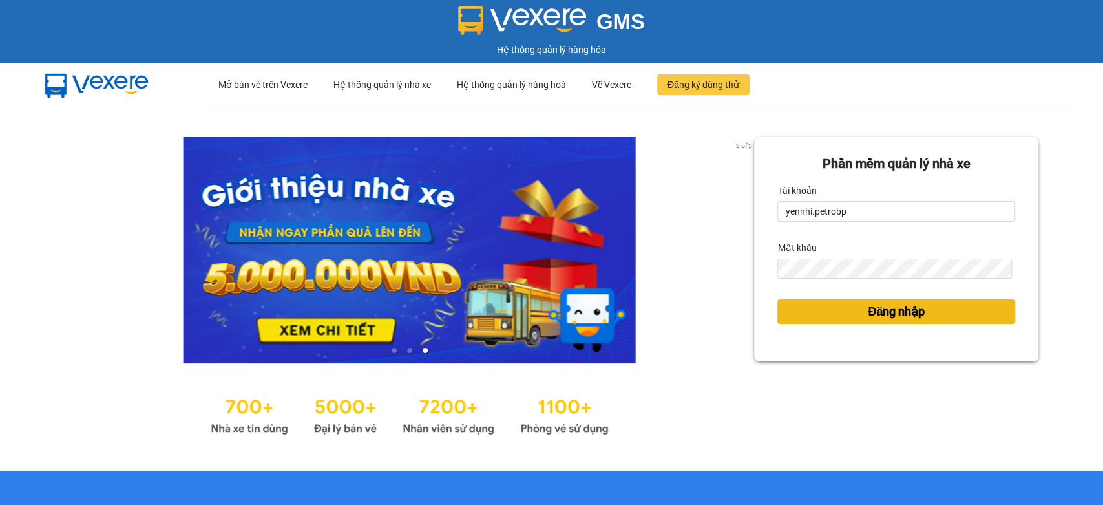
click at [806, 318] on button "Đăng nhập" at bounding box center [896, 311] width 238 height 25
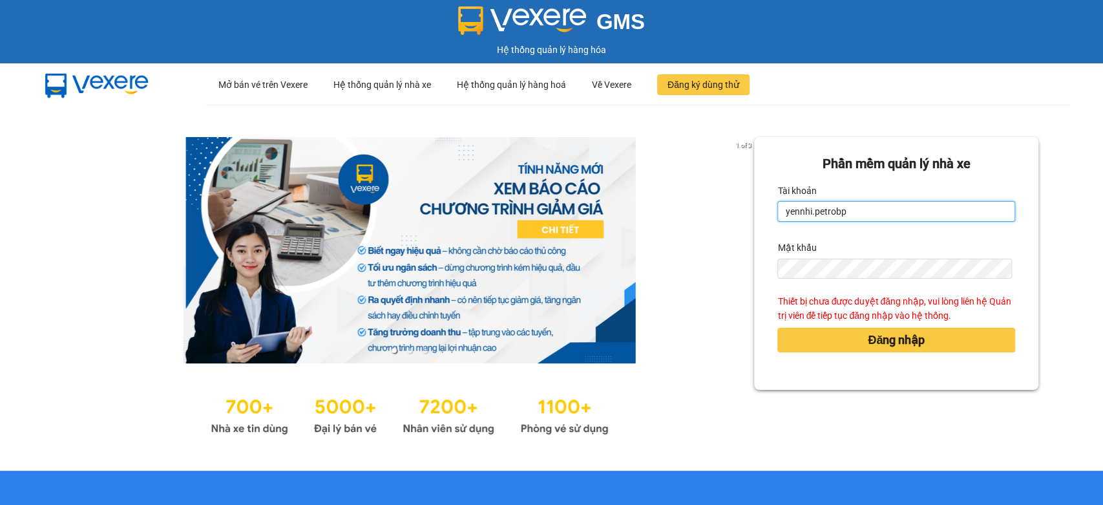
click at [861, 215] on input "yennhi.petrobp" at bounding box center [896, 211] width 238 height 21
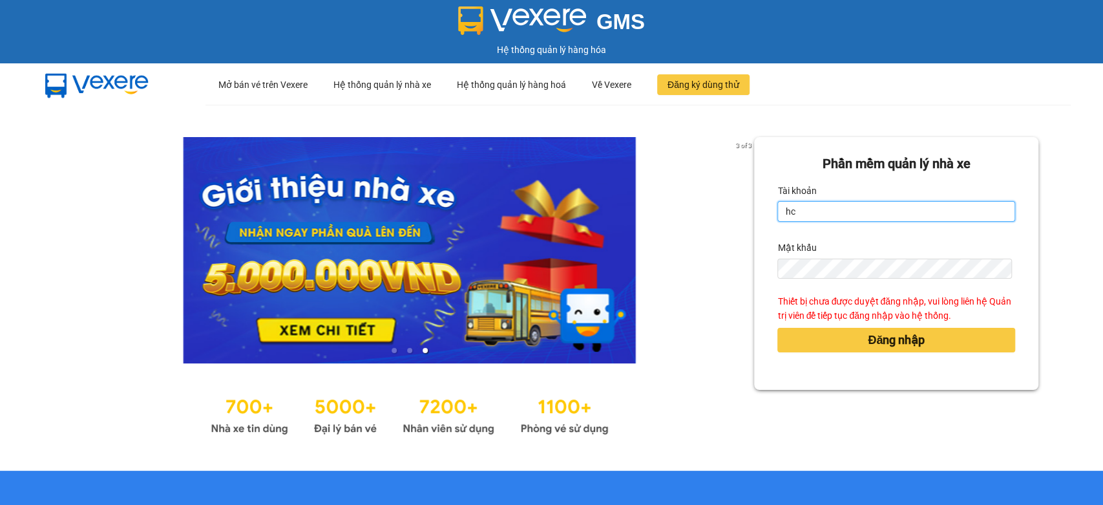
type input "hc3.petrobp"
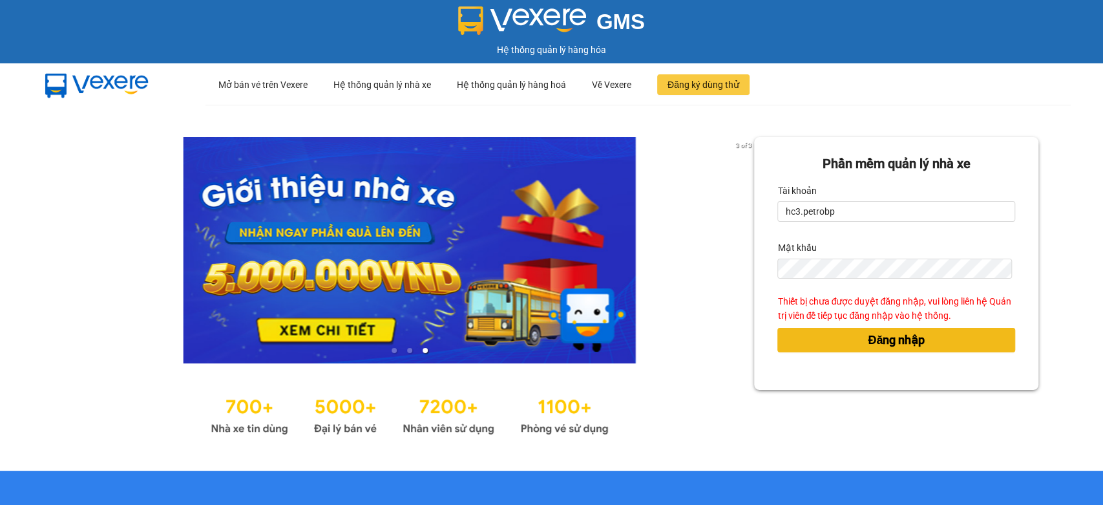
click at [859, 350] on button "Đăng nhập" at bounding box center [896, 340] width 238 height 25
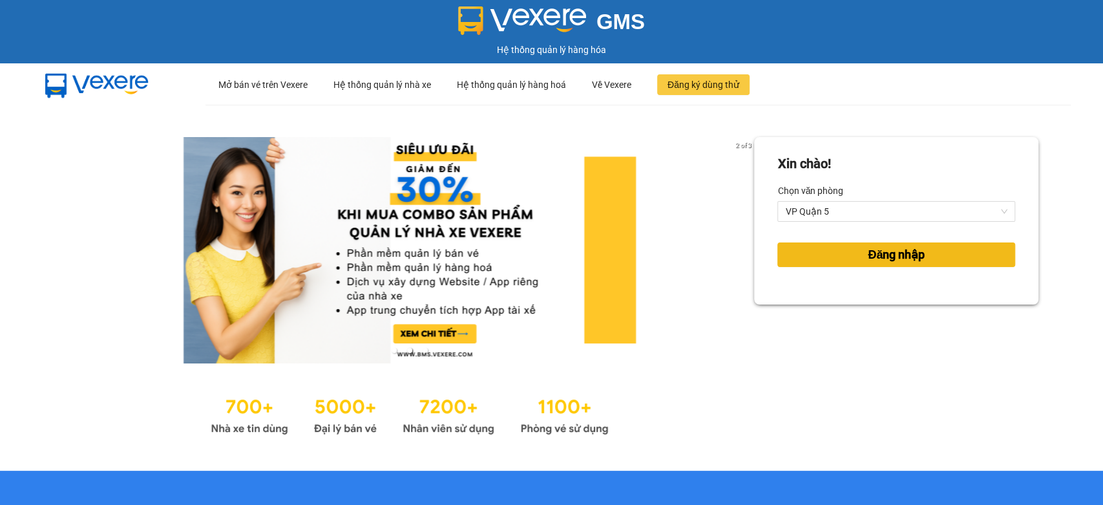
click at [896, 265] on button "Đăng nhập" at bounding box center [896, 254] width 238 height 25
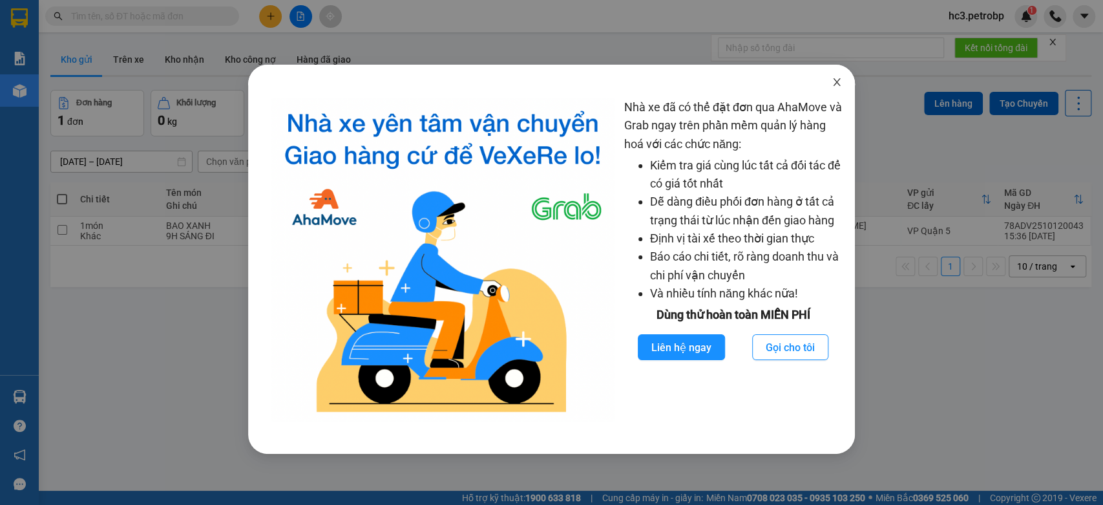
click at [840, 82] on icon "close" at bounding box center [837, 82] width 10 height 10
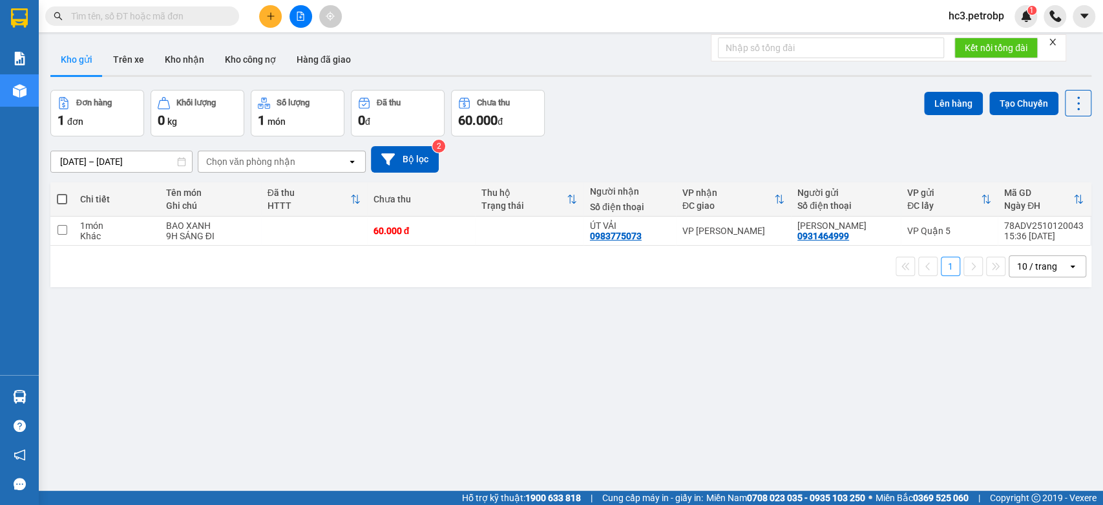
click at [974, 7] on div "hc3.petrobp 1" at bounding box center [987, 16] width 99 height 23
click at [976, 14] on span "hc3.petrobp" at bounding box center [976, 16] width 76 height 16
click at [967, 39] on span "Đăng xuất" at bounding box center [985, 40] width 54 height 14
click at [963, 18] on span "hc3.petrobp" at bounding box center [976, 16] width 76 height 16
click at [977, 39] on span "Đăng xuất" at bounding box center [985, 40] width 54 height 14
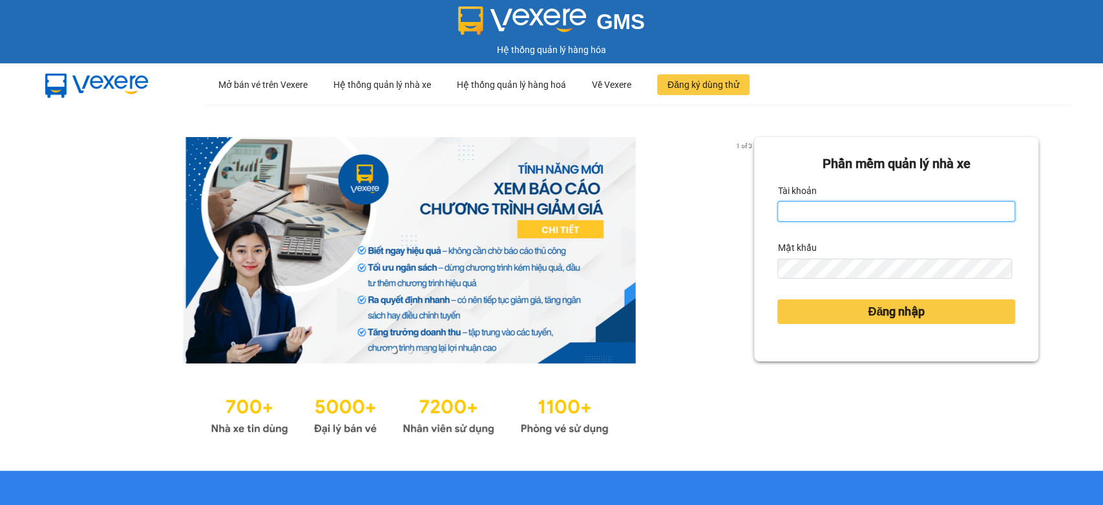
type input "hc3.petrobp"
click at [852, 217] on input "hc3.petrobp" at bounding box center [896, 211] width 238 height 21
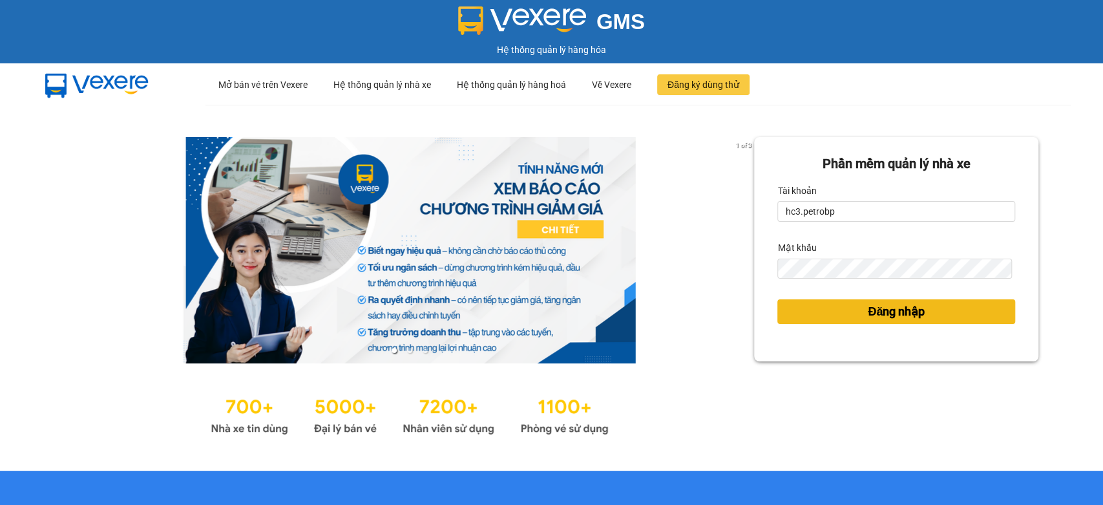
click at [817, 314] on button "Đăng nhập" at bounding box center [896, 311] width 238 height 25
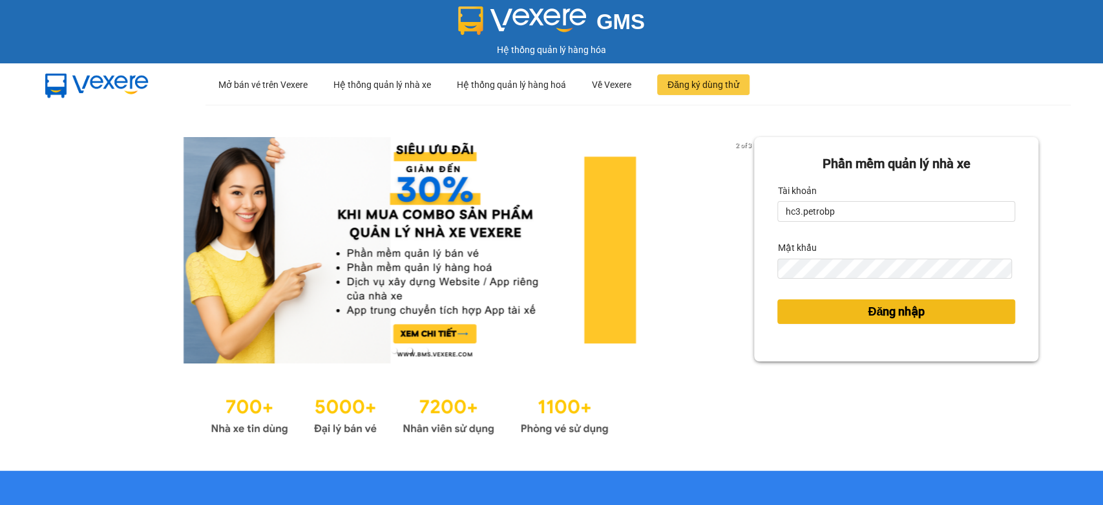
click at [889, 308] on span "Đăng nhập" at bounding box center [896, 311] width 57 height 18
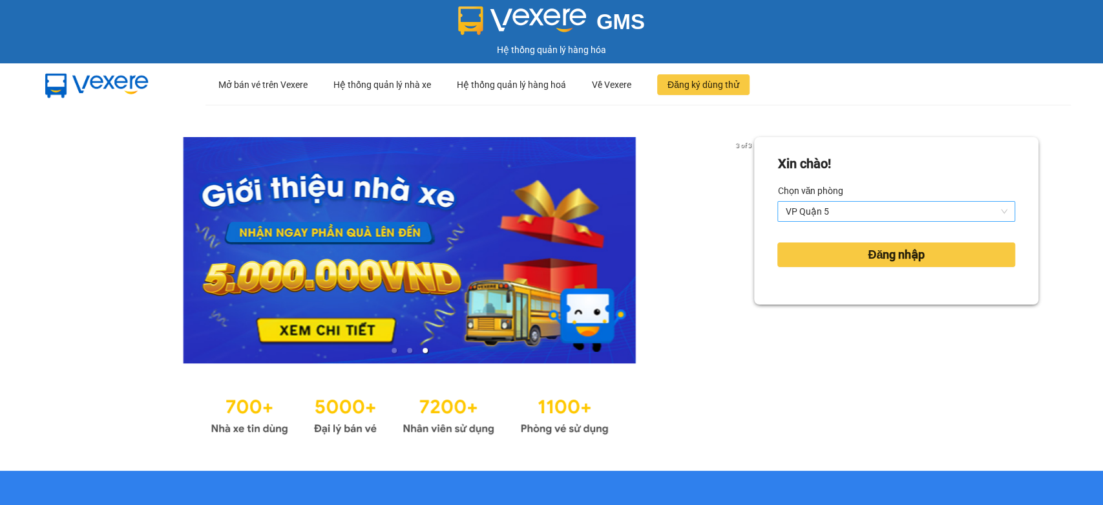
click at [899, 204] on span "VP Quận 5" at bounding box center [896, 211] width 222 height 19
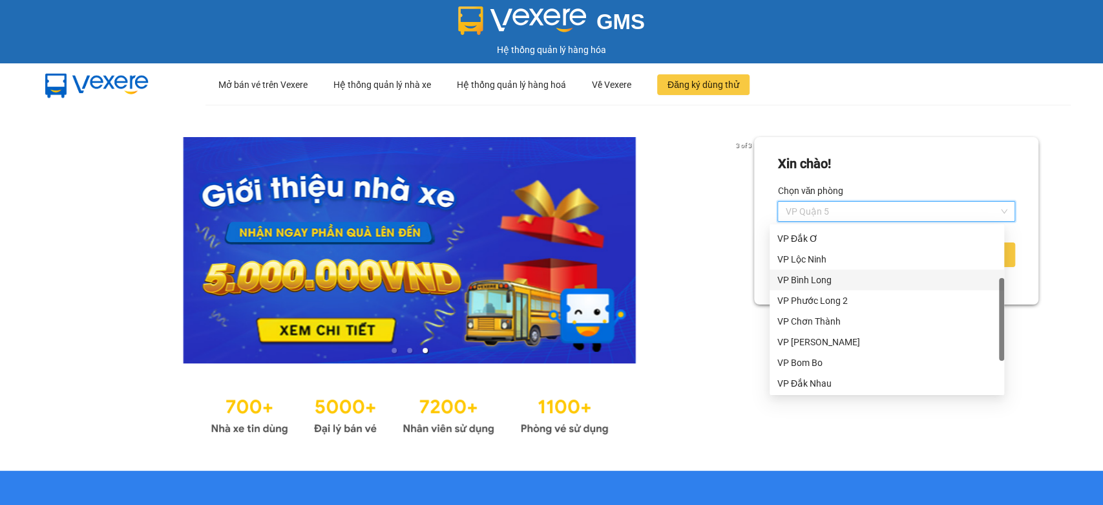
scroll to position [248, 0]
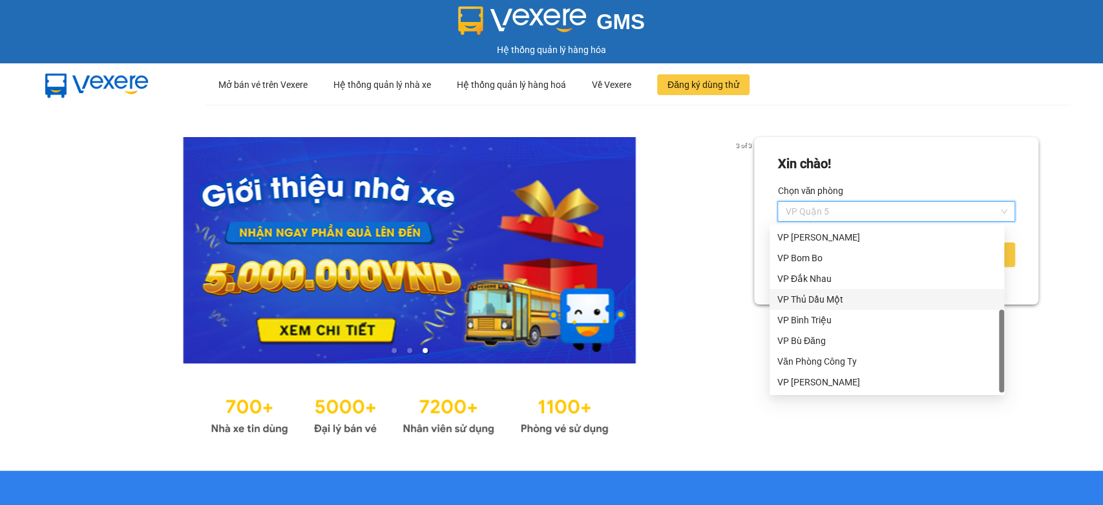
click at [848, 298] on div "VP Thủ Dầu Một" at bounding box center [886, 299] width 219 height 14
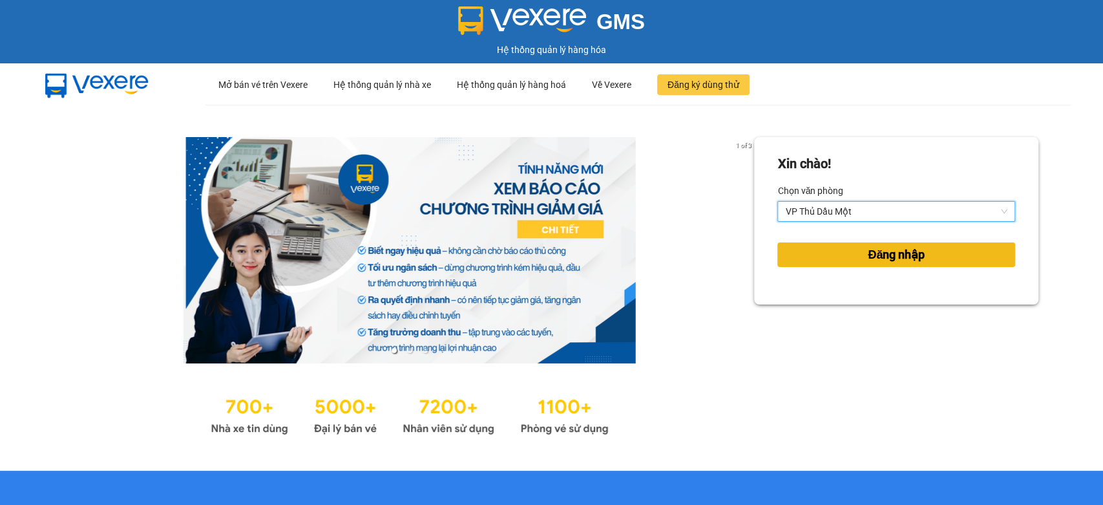
click at [877, 258] on span "Đăng nhập" at bounding box center [896, 255] width 57 height 18
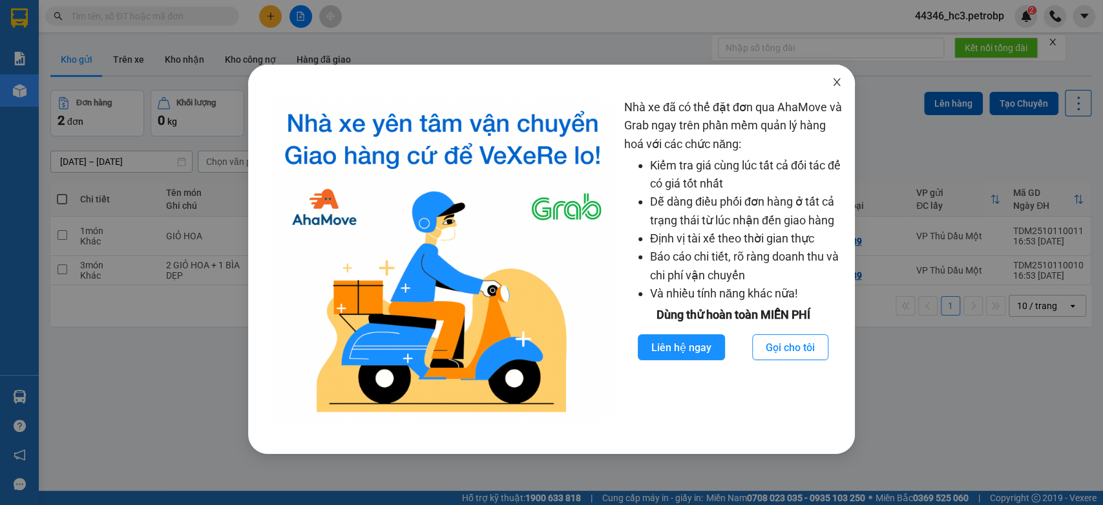
click at [835, 85] on icon "close" at bounding box center [836, 82] width 7 height 8
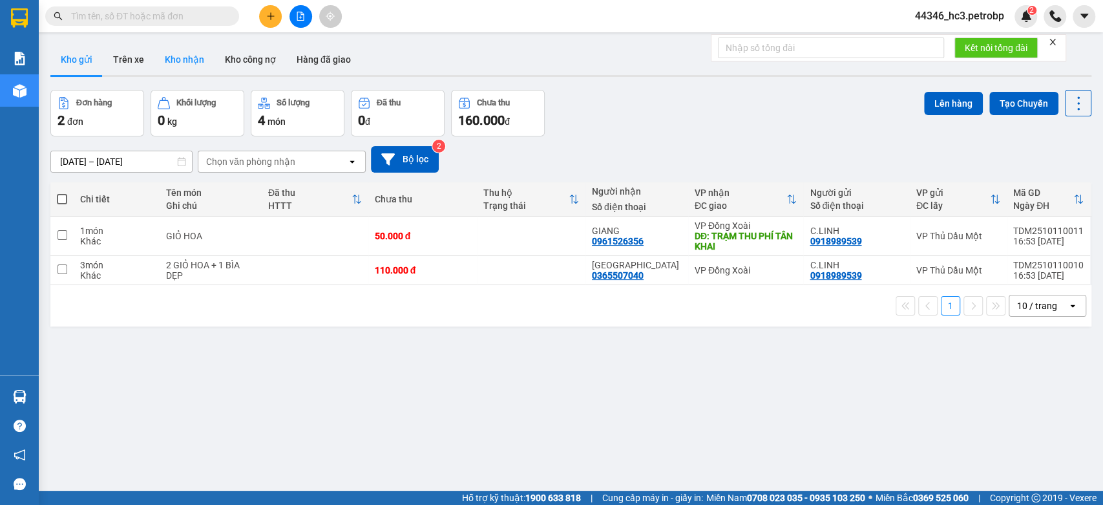
click at [181, 63] on button "Kho nhận" at bounding box center [184, 59] width 60 height 31
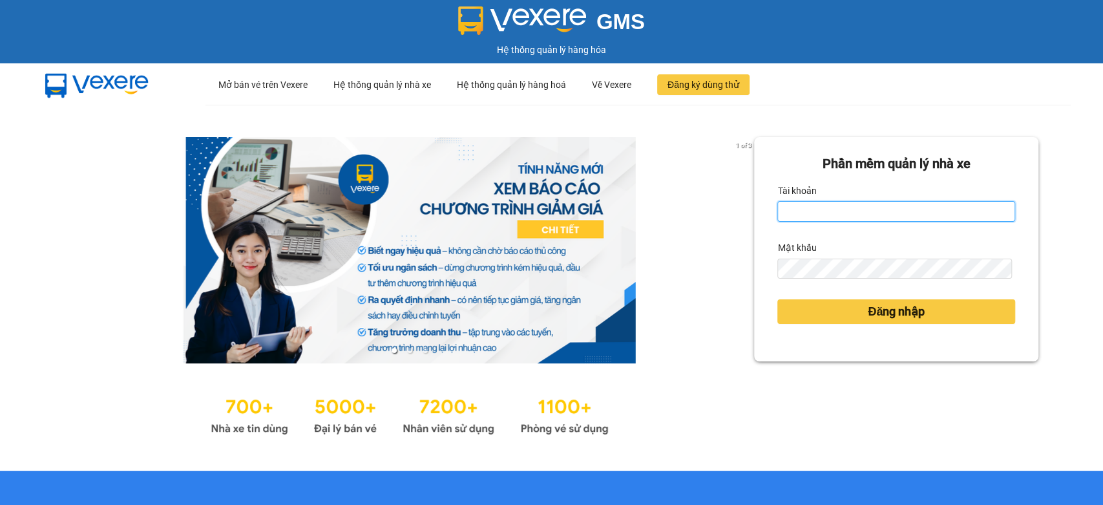
type input "hc3.petrobp"
click at [857, 209] on input "hc3.petrobp" at bounding box center [896, 211] width 238 height 21
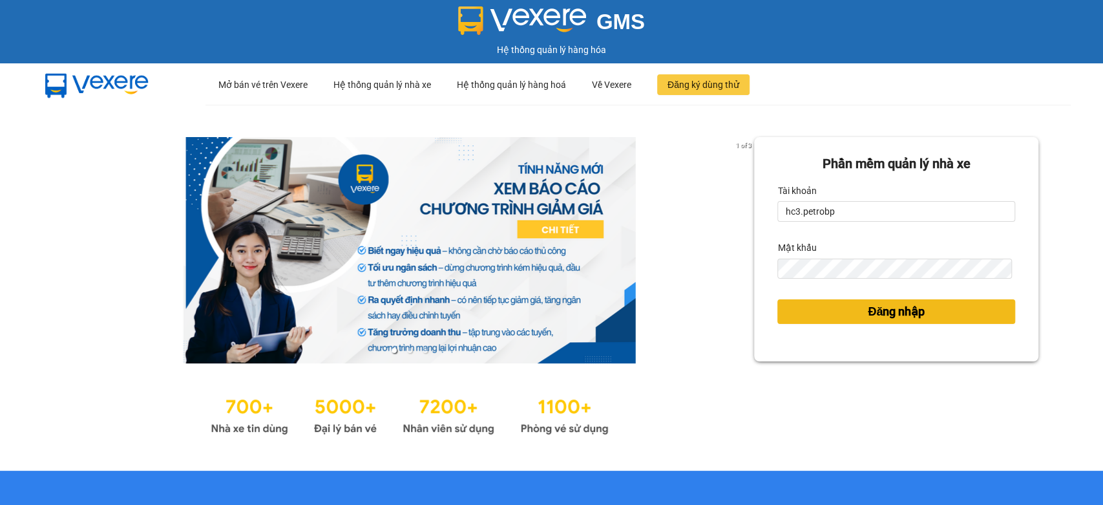
click at [854, 323] on button "Đăng nhập" at bounding box center [896, 311] width 238 height 25
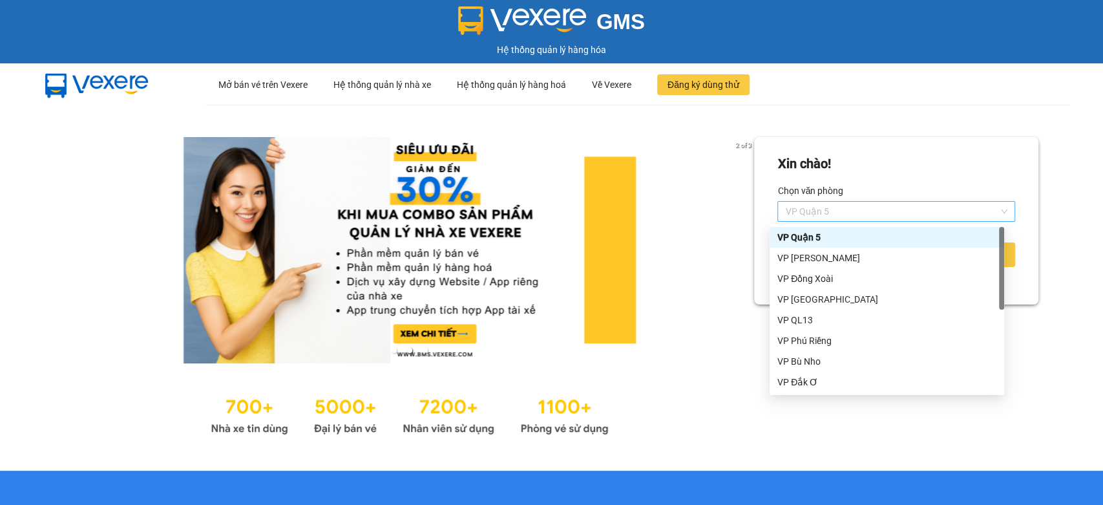
click at [843, 214] on span "VP Quận 5" at bounding box center [896, 211] width 222 height 19
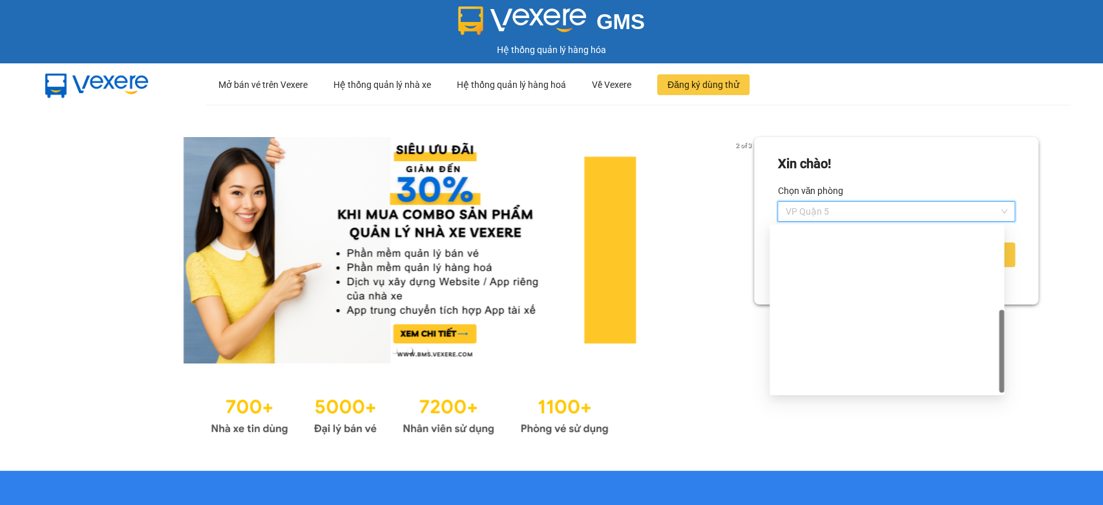
scroll to position [248, 0]
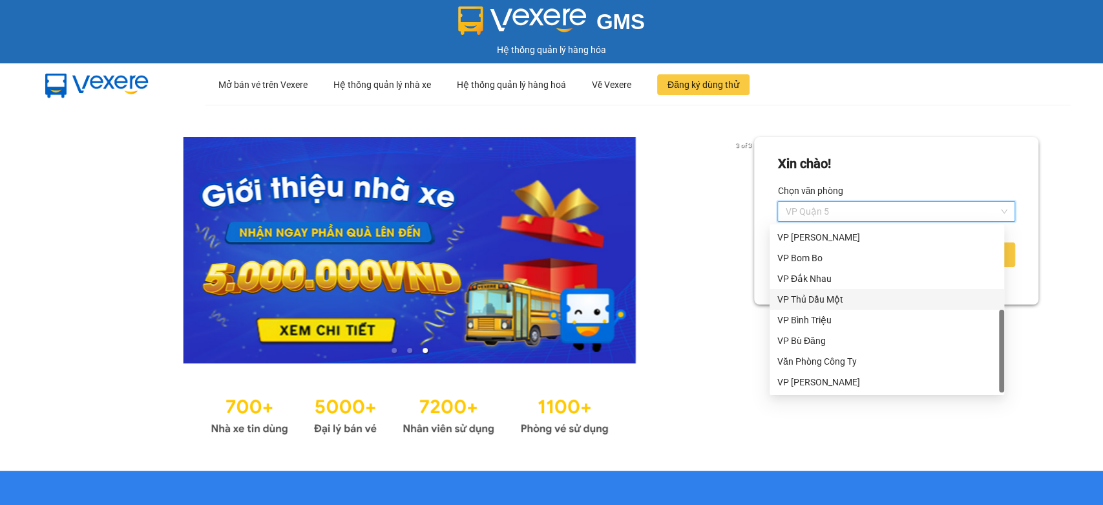
click at [826, 297] on div "VP Thủ Dầu Một" at bounding box center [886, 299] width 219 height 14
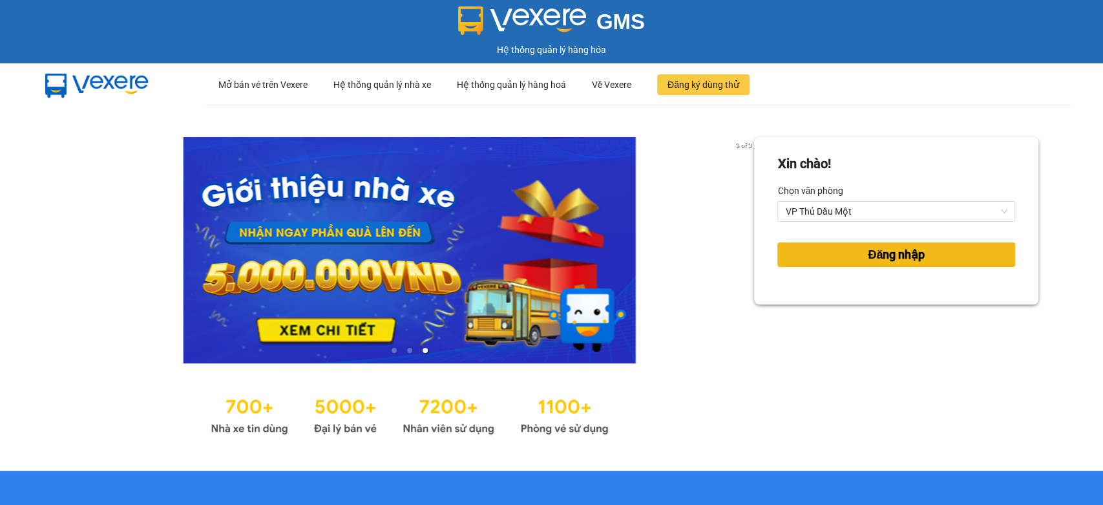
click at [874, 246] on span "Đăng nhập" at bounding box center [896, 255] width 57 height 18
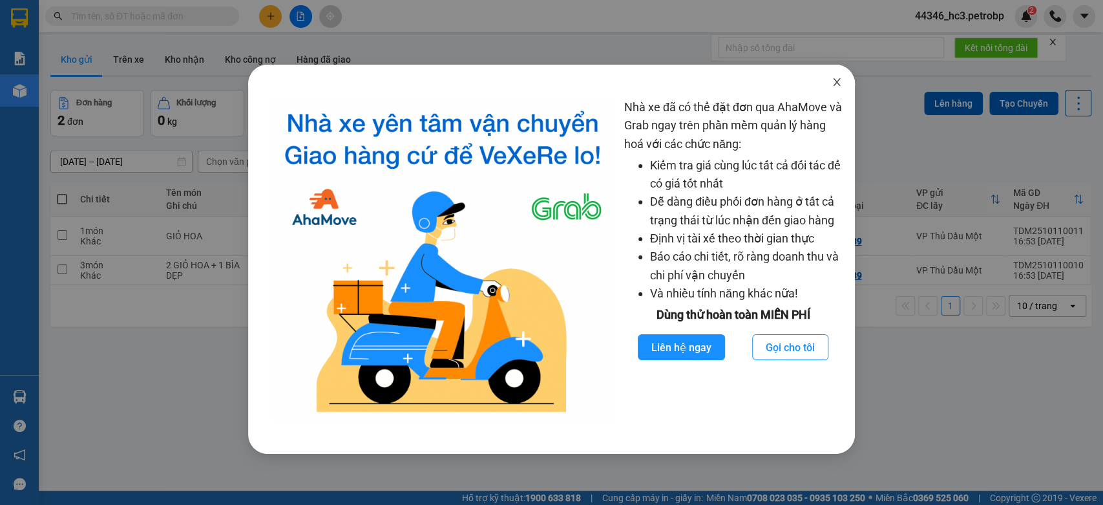
click at [829, 83] on span "Close" at bounding box center [837, 83] width 36 height 36
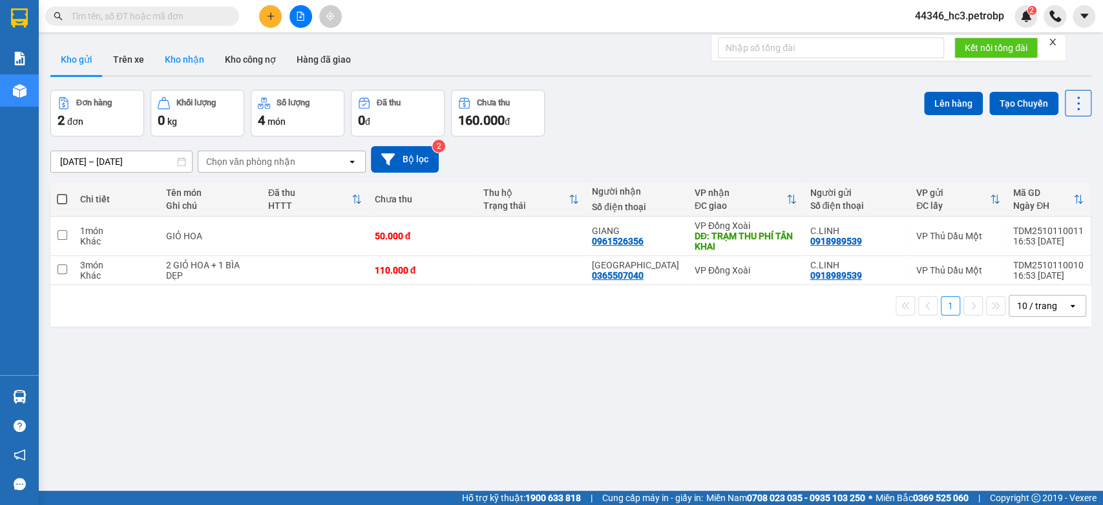
click at [192, 61] on button "Kho nhận" at bounding box center [184, 59] width 60 height 31
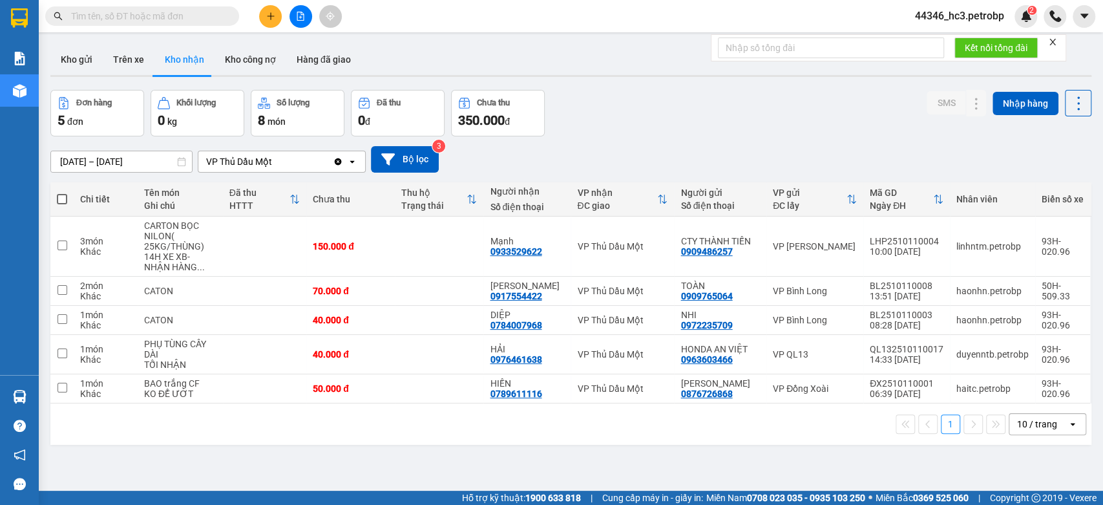
click at [145, 14] on input "text" at bounding box center [147, 16] width 153 height 14
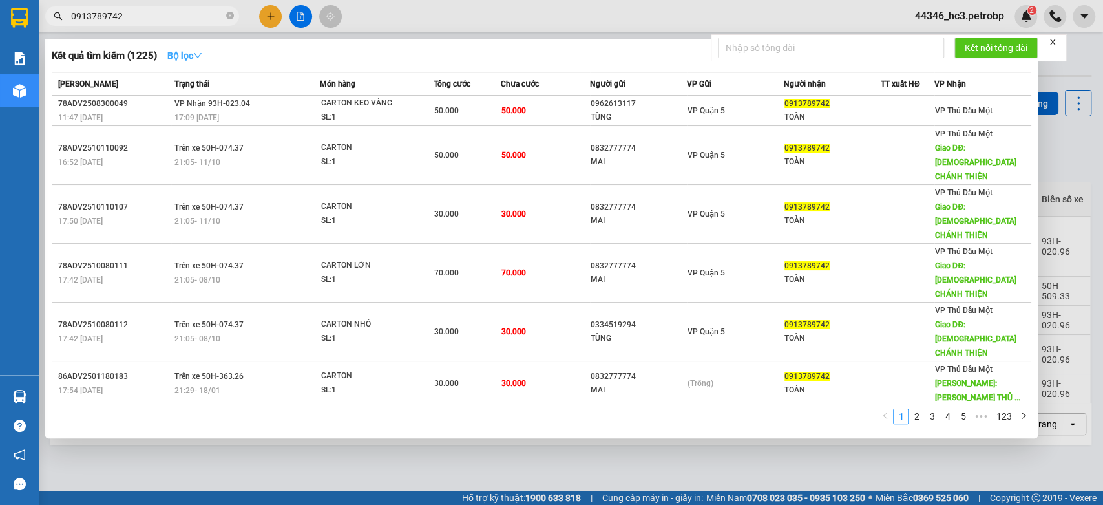
type input "0913789742"
click at [183, 59] on strong "Bộ lọc" at bounding box center [184, 55] width 35 height 10
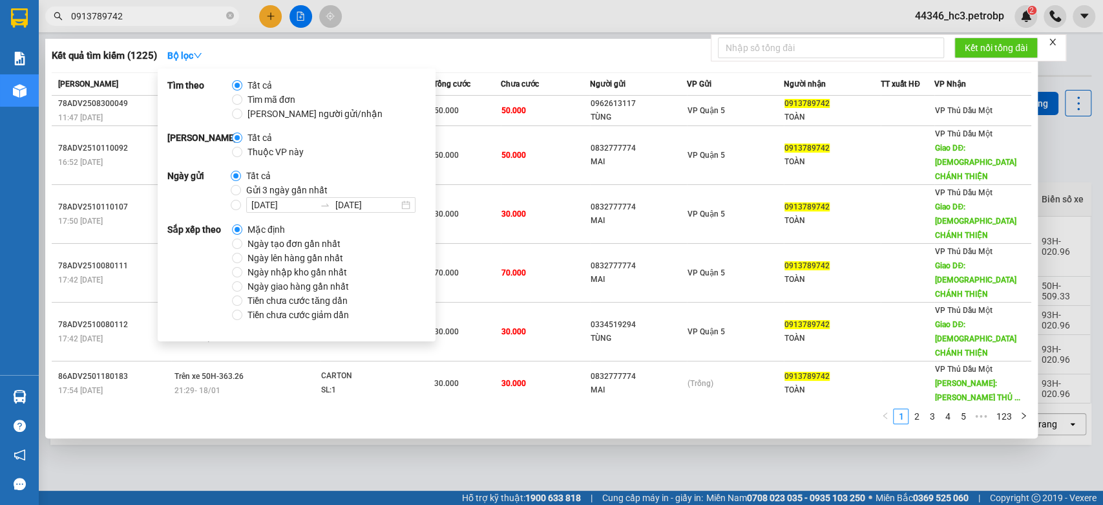
click at [310, 245] on span "Ngày tạo đơn gần nhất" at bounding box center [293, 244] width 103 height 14
click at [242, 245] on input "Ngày tạo đơn gần nhất" at bounding box center [237, 243] width 10 height 10
radio input "true"
radio input "false"
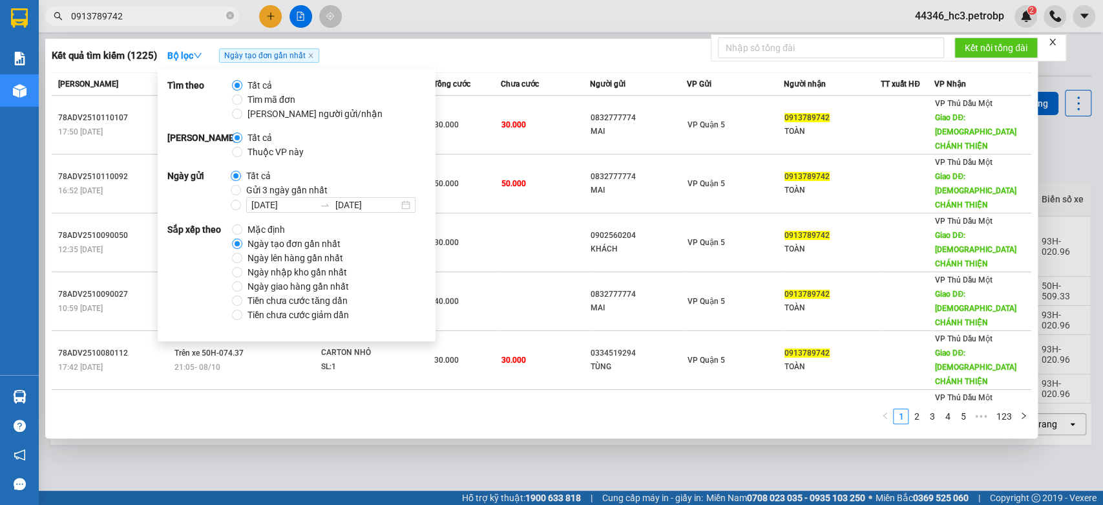
click at [489, 56] on div "Kết quả tìm kiếm ( 1225 ) Bộ lọc Ngày tạo đơn gần nhất" at bounding box center [542, 55] width 980 height 21
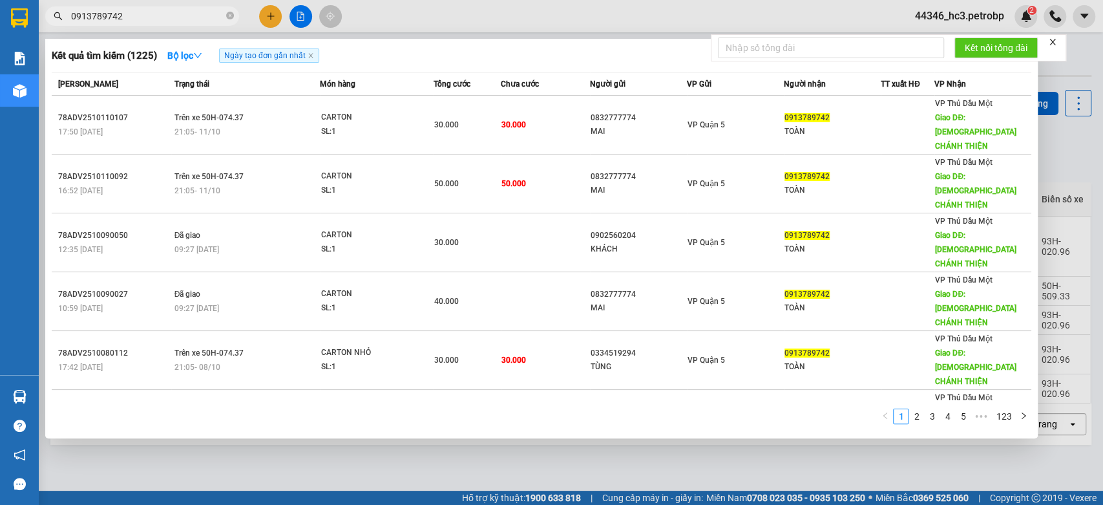
click at [669, 16] on div at bounding box center [551, 252] width 1103 height 505
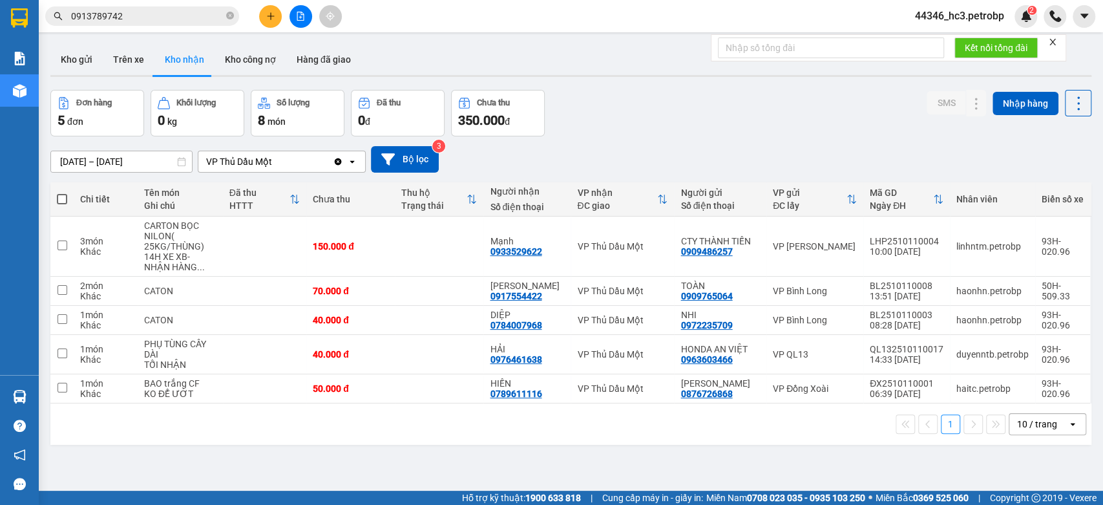
click at [973, 16] on span "44346_hc3.petrobp" at bounding box center [960, 16] width 110 height 16
click at [961, 41] on span "Đăng xuất" at bounding box center [965, 40] width 82 height 14
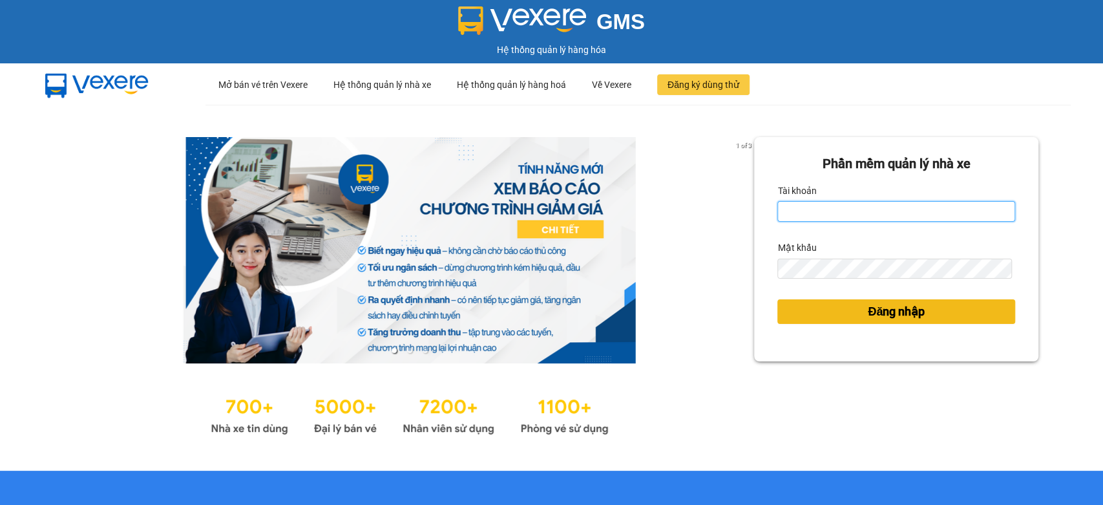
type input "hc3.petrobp"
click at [868, 311] on span "Đăng nhập" at bounding box center [896, 311] width 57 height 18
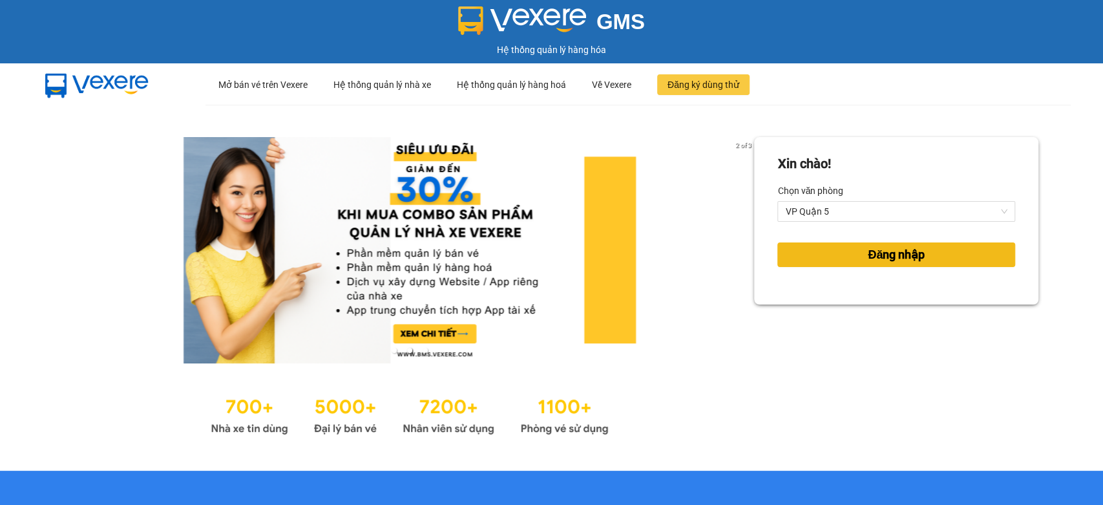
click at [878, 253] on span "Đăng nhập" at bounding box center [896, 255] width 57 height 18
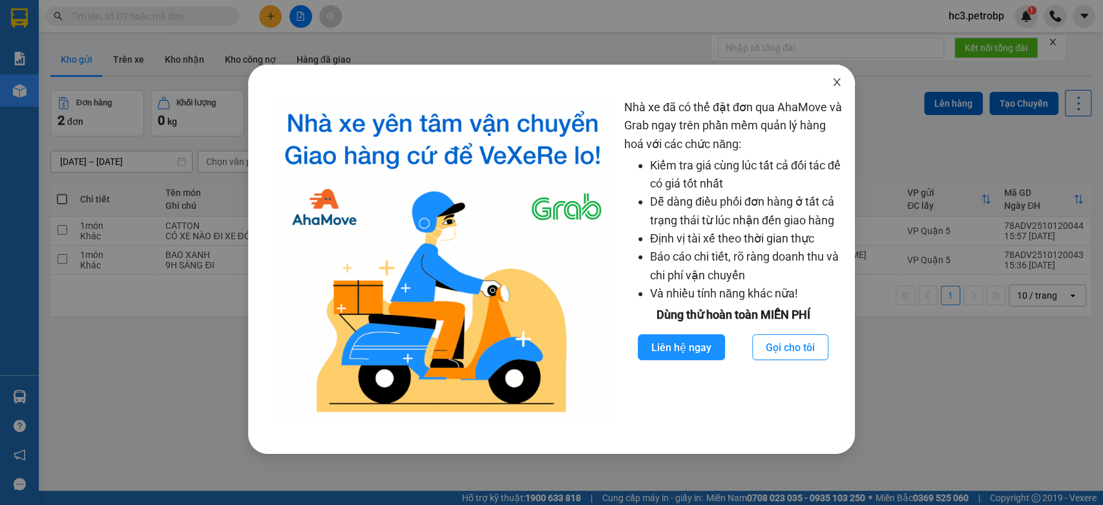
click at [840, 86] on icon "close" at bounding box center [837, 82] width 10 height 10
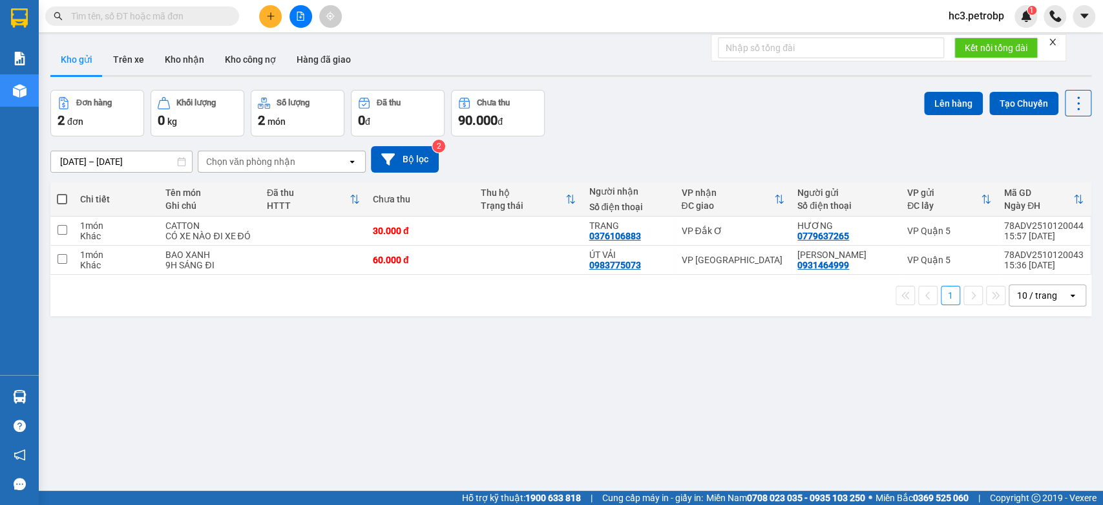
click at [212, 17] on input "text" at bounding box center [147, 16] width 153 height 14
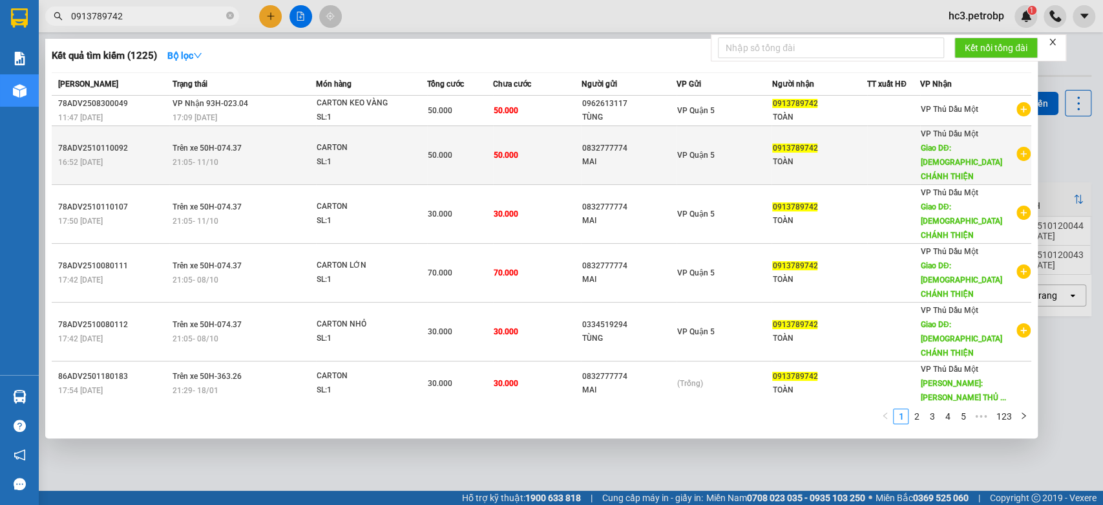
type input "0913789742"
click at [487, 153] on div "50.000" at bounding box center [460, 155] width 65 height 14
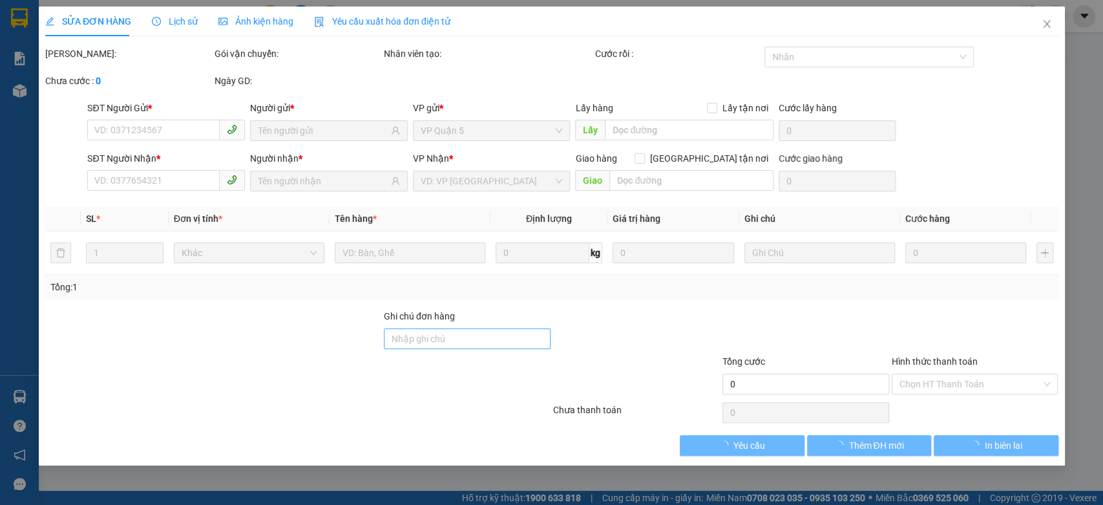
type input "0832777774"
type input "0913789742"
type input "NHÀ THỜ CHÁNH THIỆN"
type input "50.000"
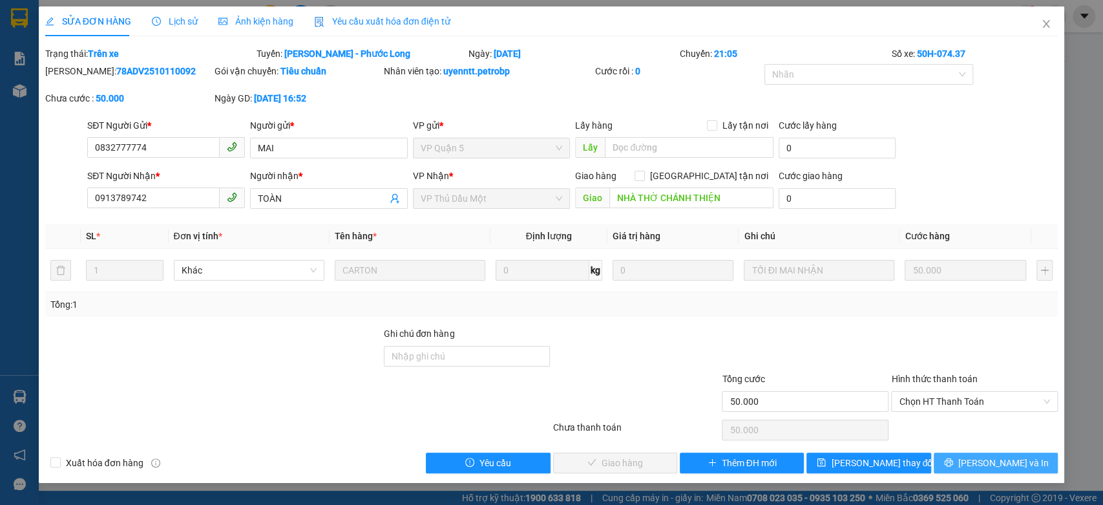
click at [990, 465] on span "[PERSON_NAME] và In" at bounding box center [1003, 463] width 90 height 14
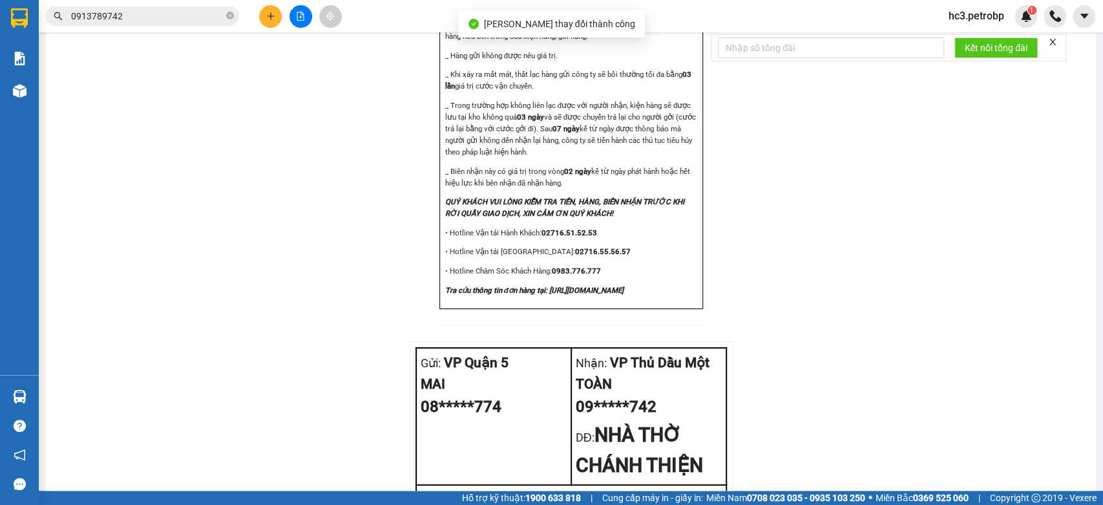
scroll to position [1608, 0]
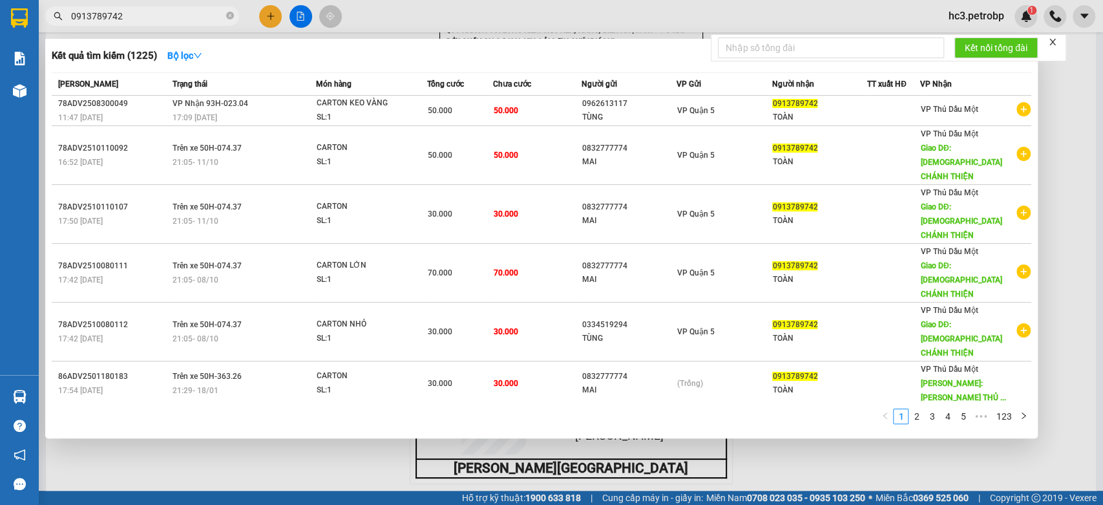
click at [162, 13] on input "0913789742" at bounding box center [147, 16] width 153 height 14
click at [178, 50] on strong "Bộ lọc" at bounding box center [184, 55] width 35 height 10
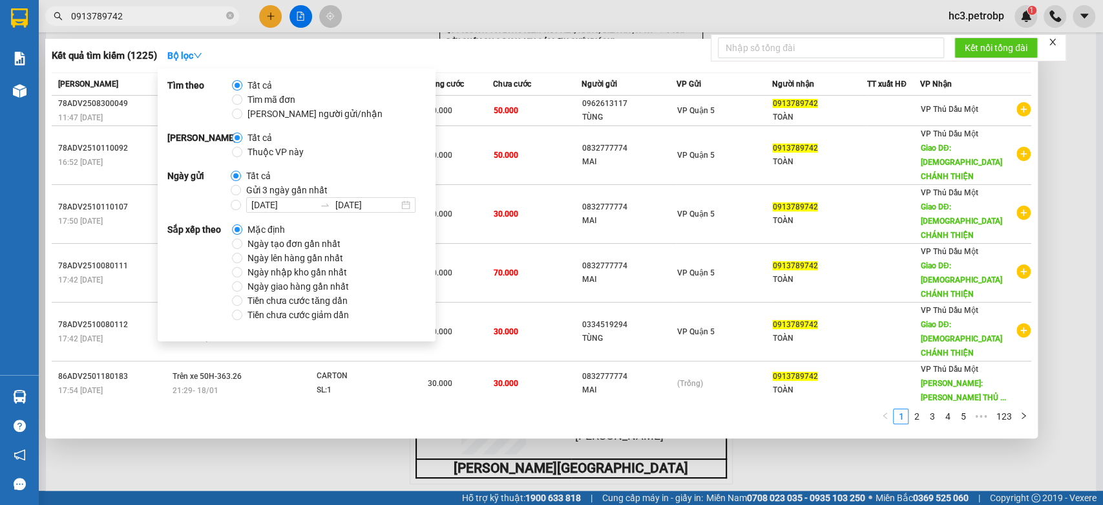
click at [310, 244] on span "Ngày tạo đơn gần nhất" at bounding box center [293, 244] width 103 height 14
click at [242, 244] on input "Ngày tạo đơn gần nhất" at bounding box center [237, 243] width 10 height 10
radio input "true"
radio input "false"
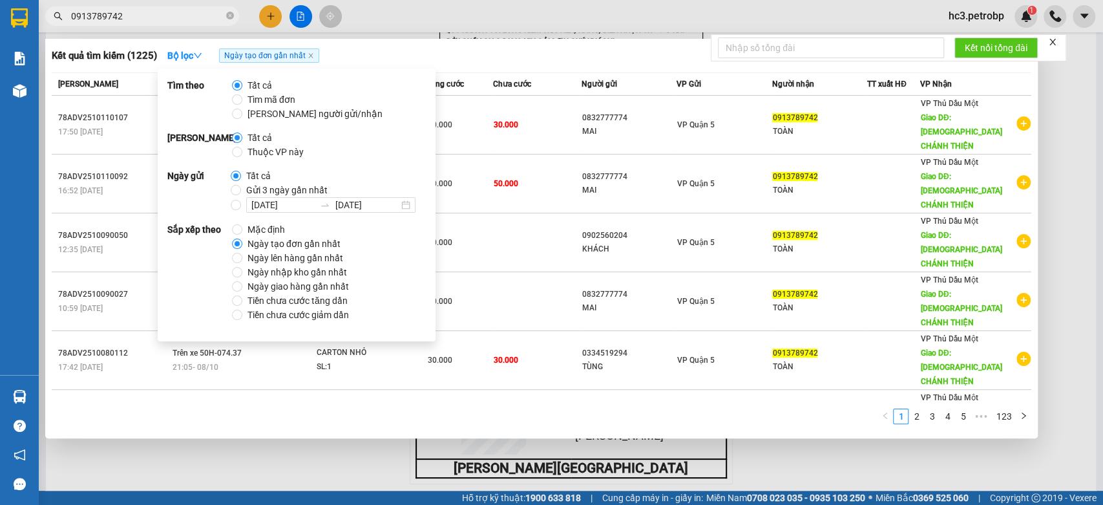
click at [547, 48] on div "Kết quả tìm kiếm ( 1225 ) Bộ lọc Ngày tạo đơn gần nhất" at bounding box center [542, 55] width 980 height 21
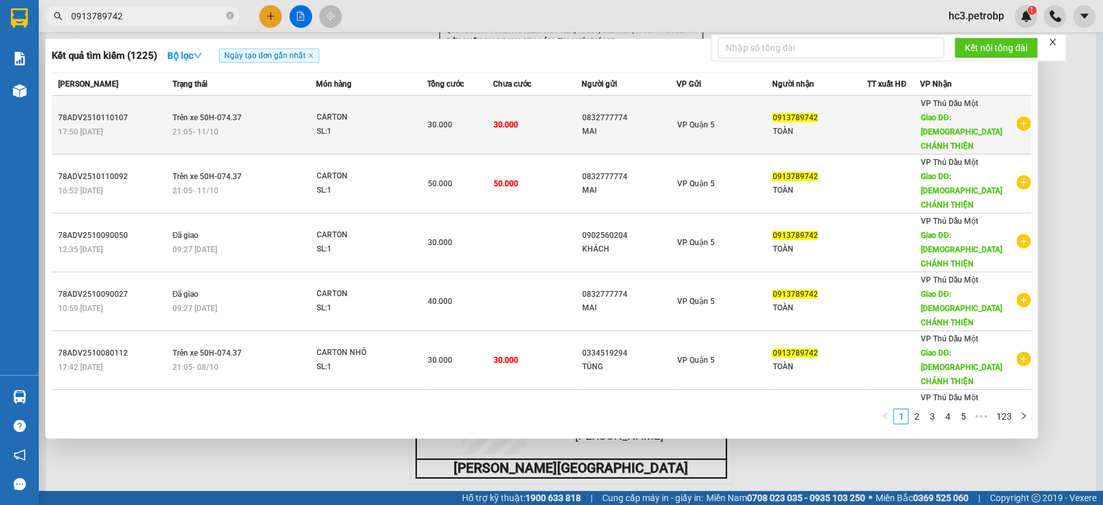
click at [586, 133] on td "0832777774 MAI" at bounding box center [629, 125] width 96 height 59
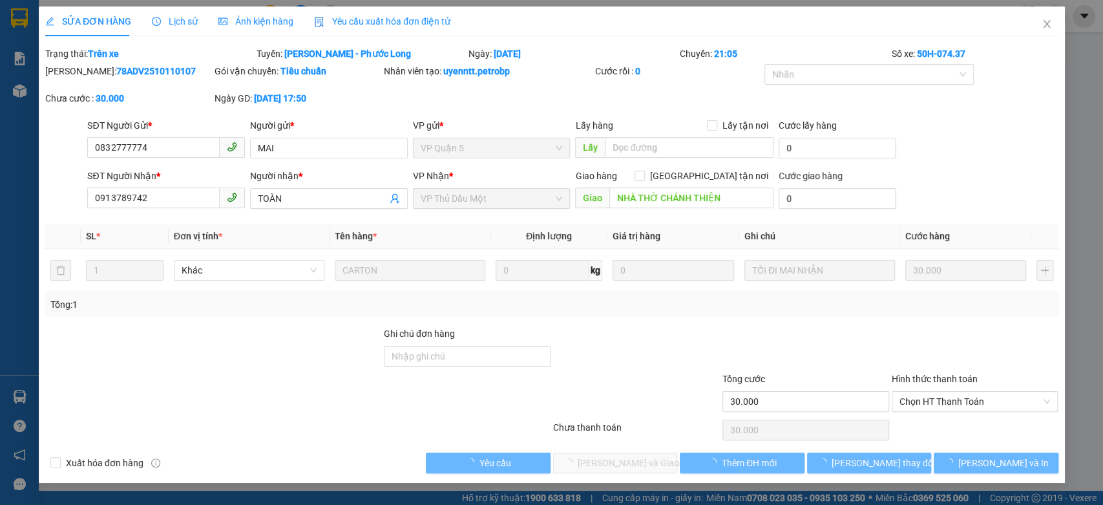
type input "0832777774"
type input "0913789742"
type input "NHÀ THỜ CHÁNH THIỆN"
type input "30.000"
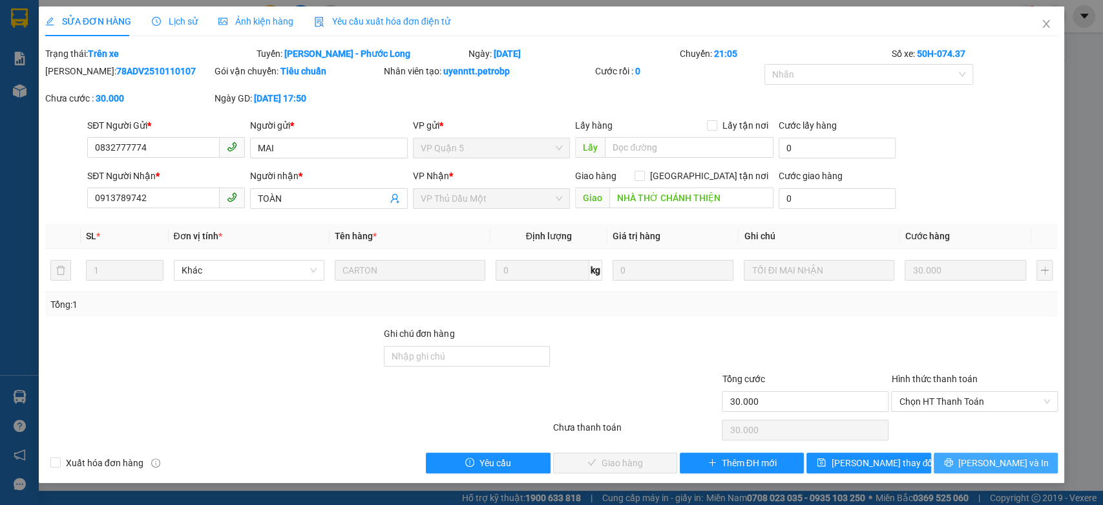
click at [987, 463] on span "[PERSON_NAME] và In" at bounding box center [1003, 463] width 90 height 14
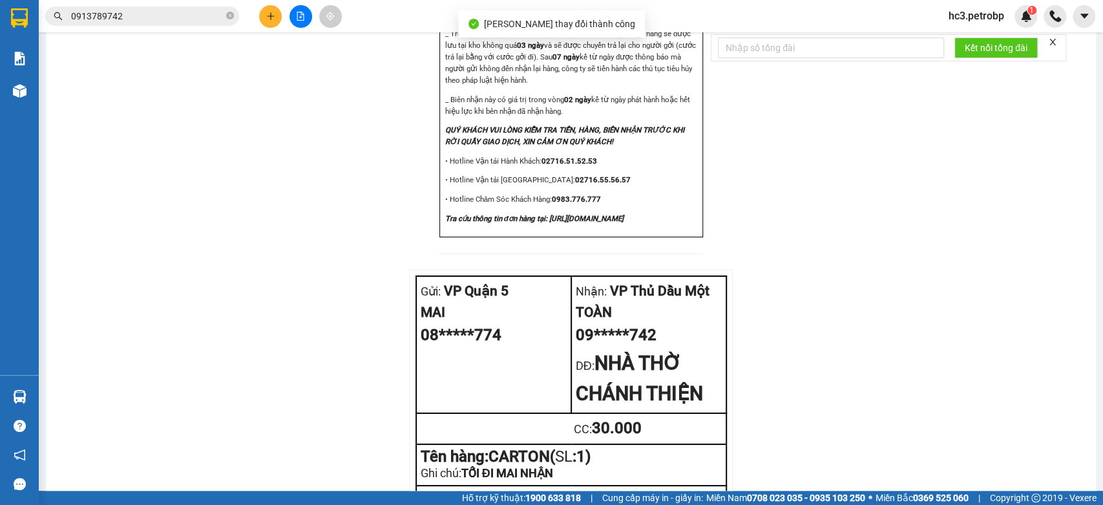
scroll to position [1608, 0]
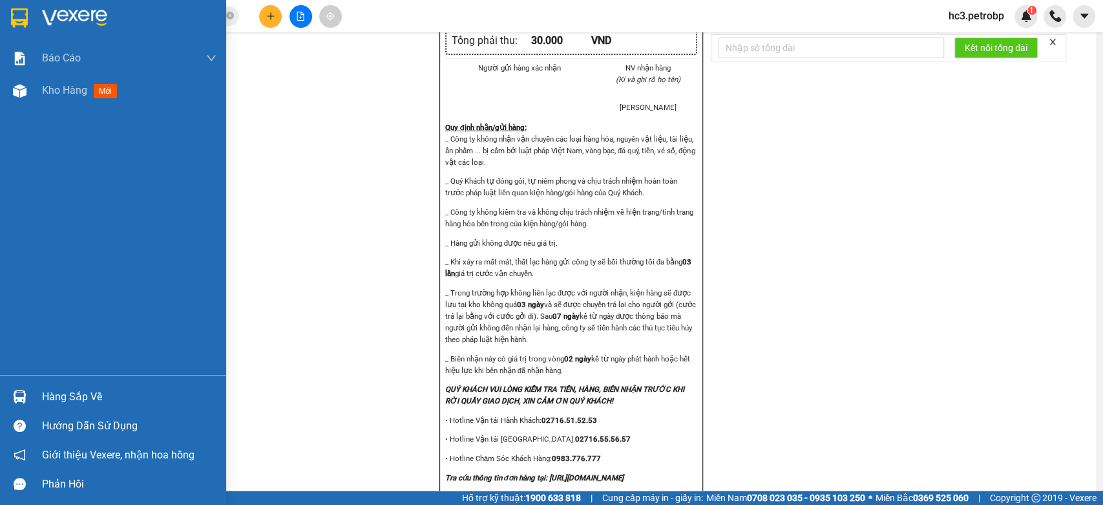
click at [59, 16] on img at bounding box center [74, 17] width 65 height 19
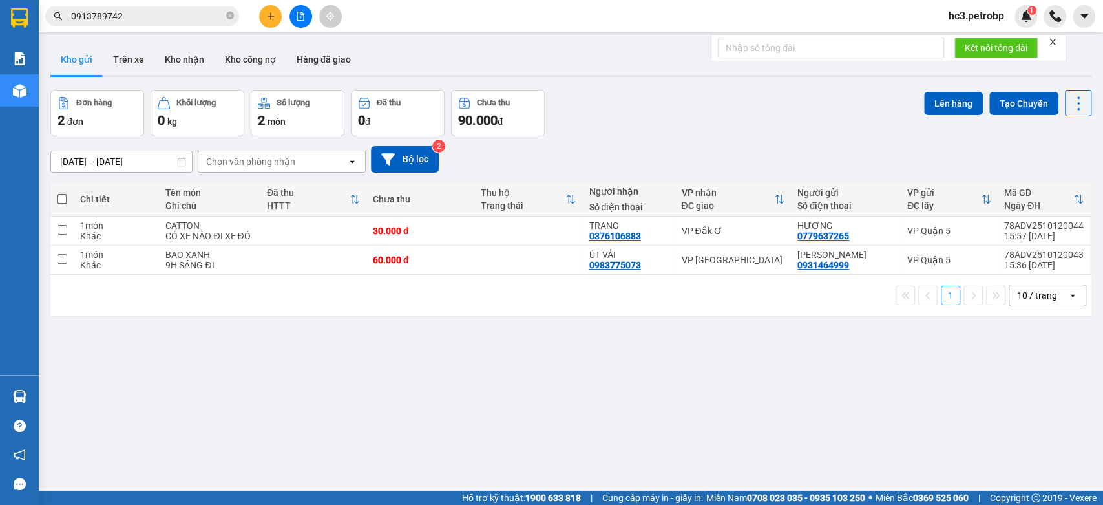
click at [767, 129] on div "Đơn hàng 2 đơn Khối lượng 0 kg Số lượng 2 món Đã thu 0 đ Chưa thu 90.000 đ Lên …" at bounding box center [570, 113] width 1041 height 47
